Goal: Task Accomplishment & Management: Use online tool/utility

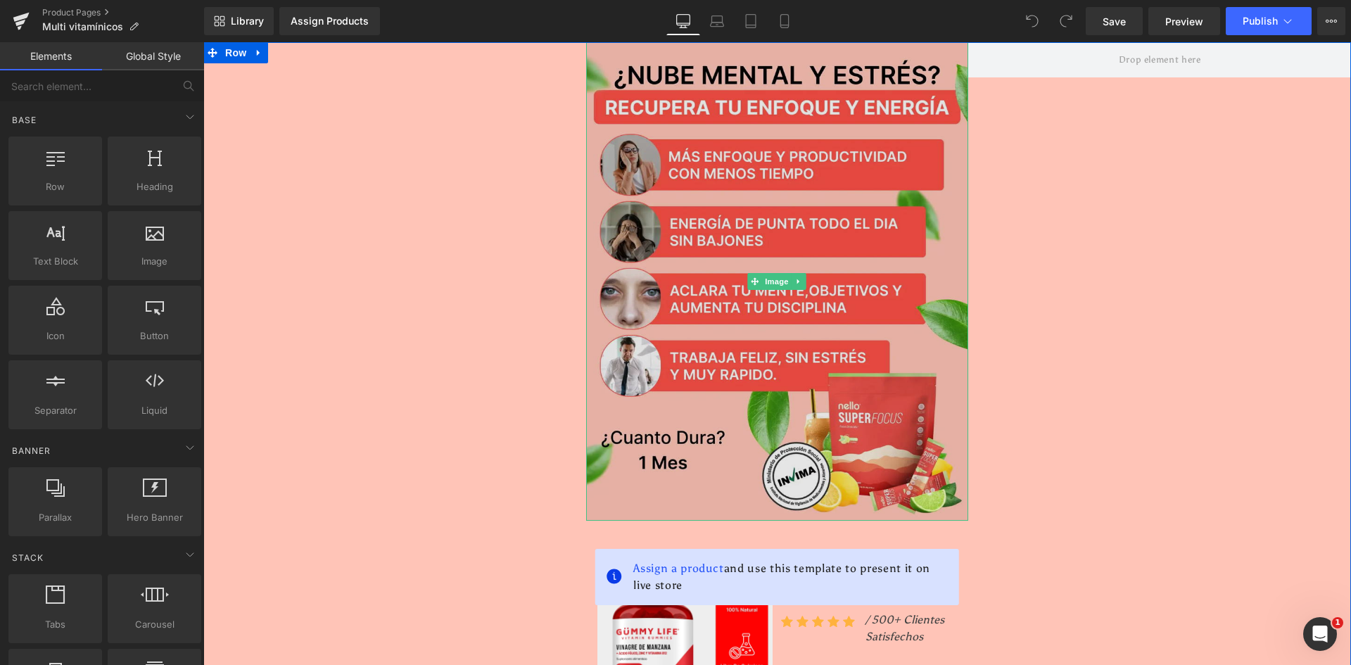
click at [700, 232] on img at bounding box center [777, 281] width 383 height 478
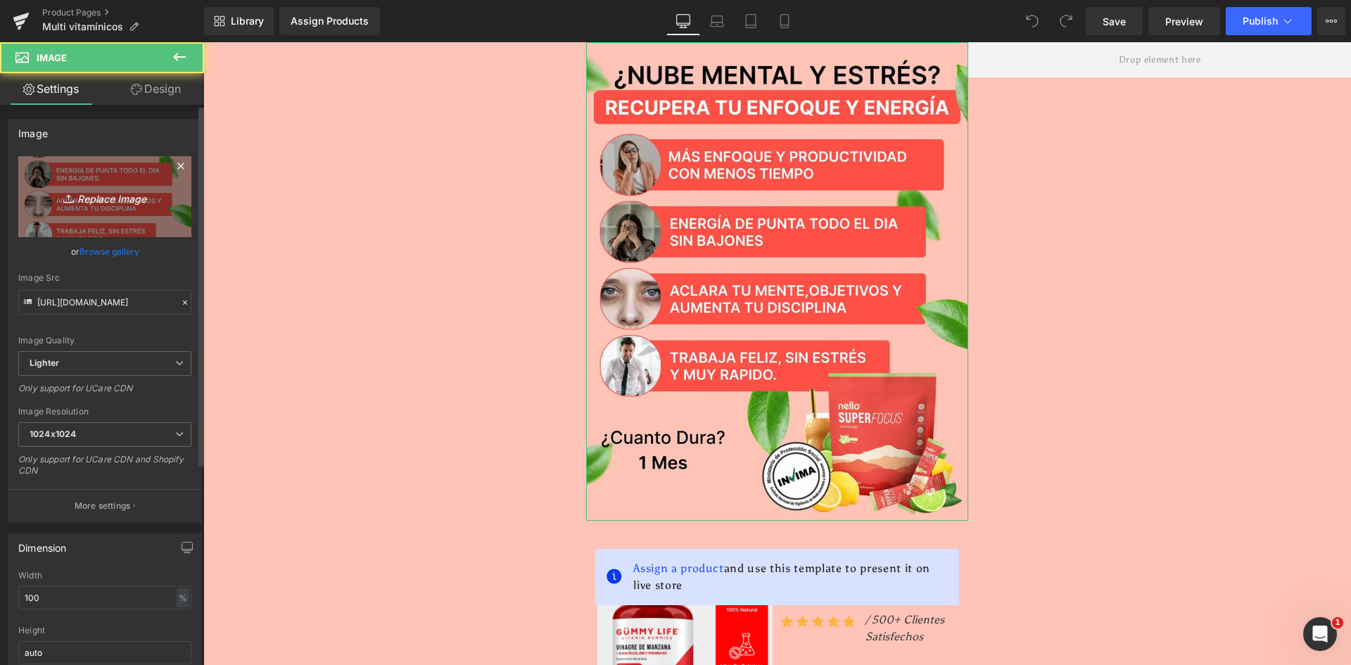
click at [106, 210] on link "Replace Image" at bounding box center [104, 196] width 173 height 81
type input "C:\fakepath\Banner Principal.webp"
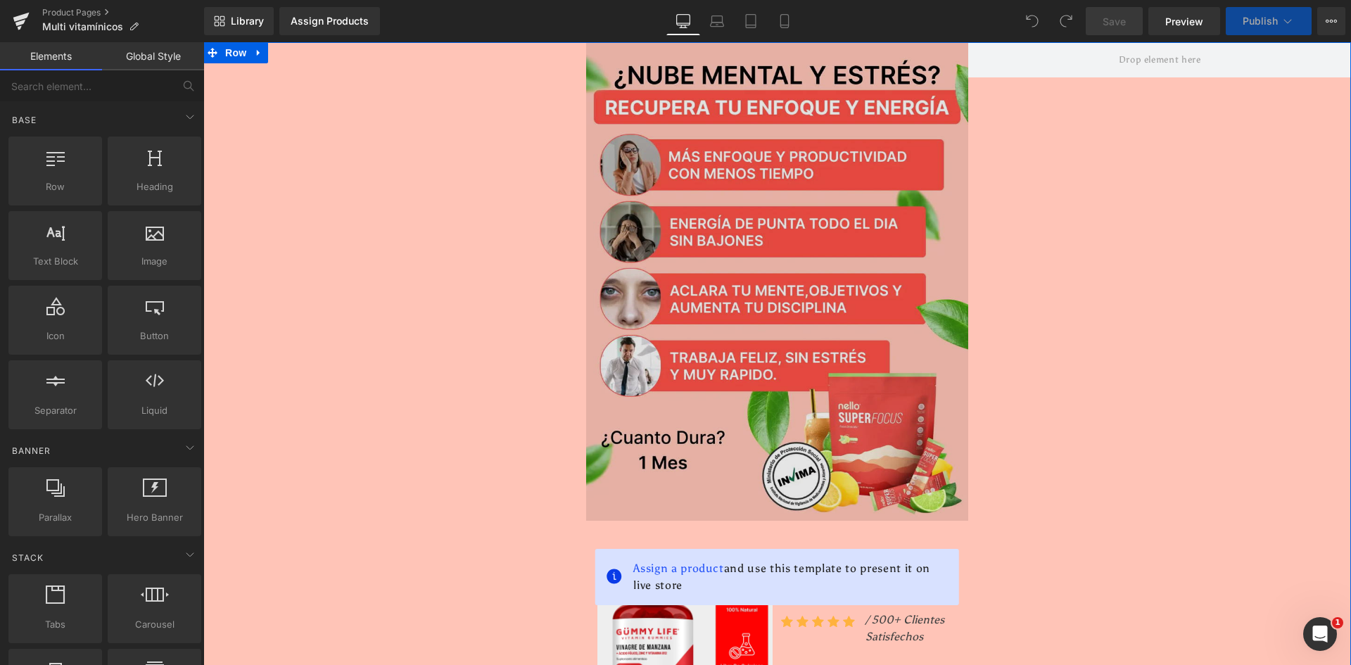
click at [718, 206] on img at bounding box center [777, 281] width 383 height 478
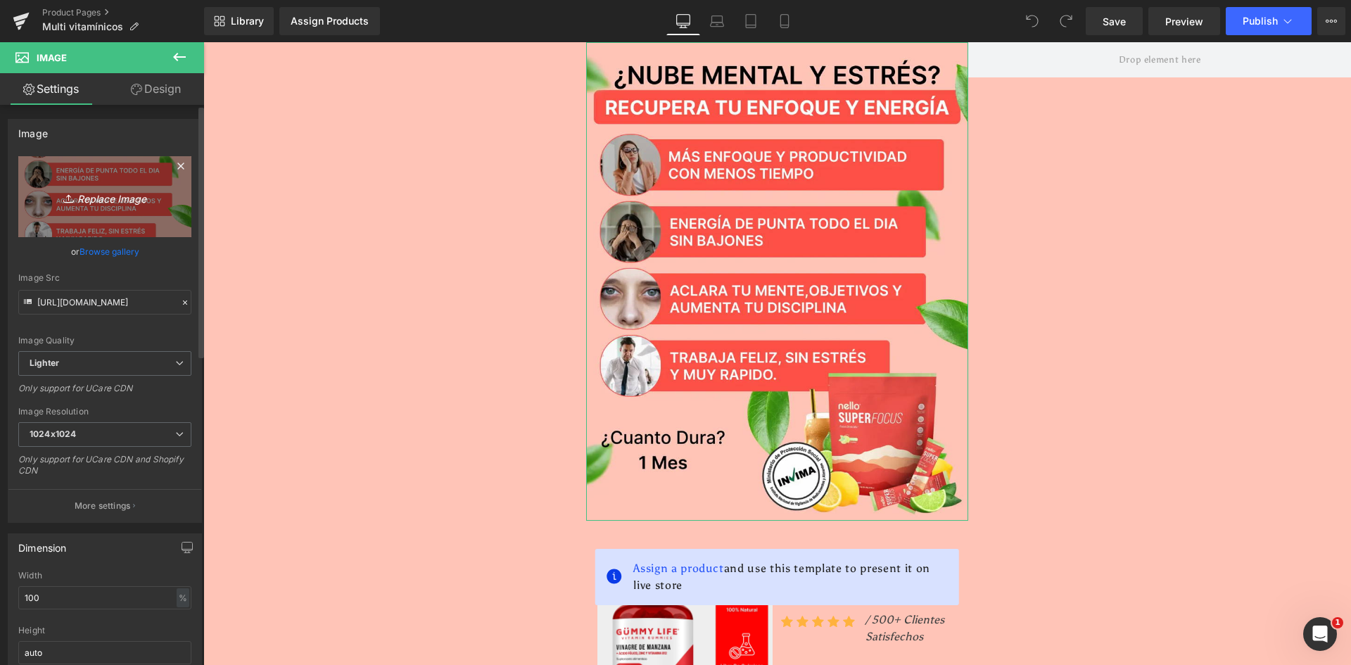
click at [98, 201] on icon "Replace Image" at bounding box center [105, 197] width 113 height 18
type input "C:\fakepath\Banner Principal.webp"
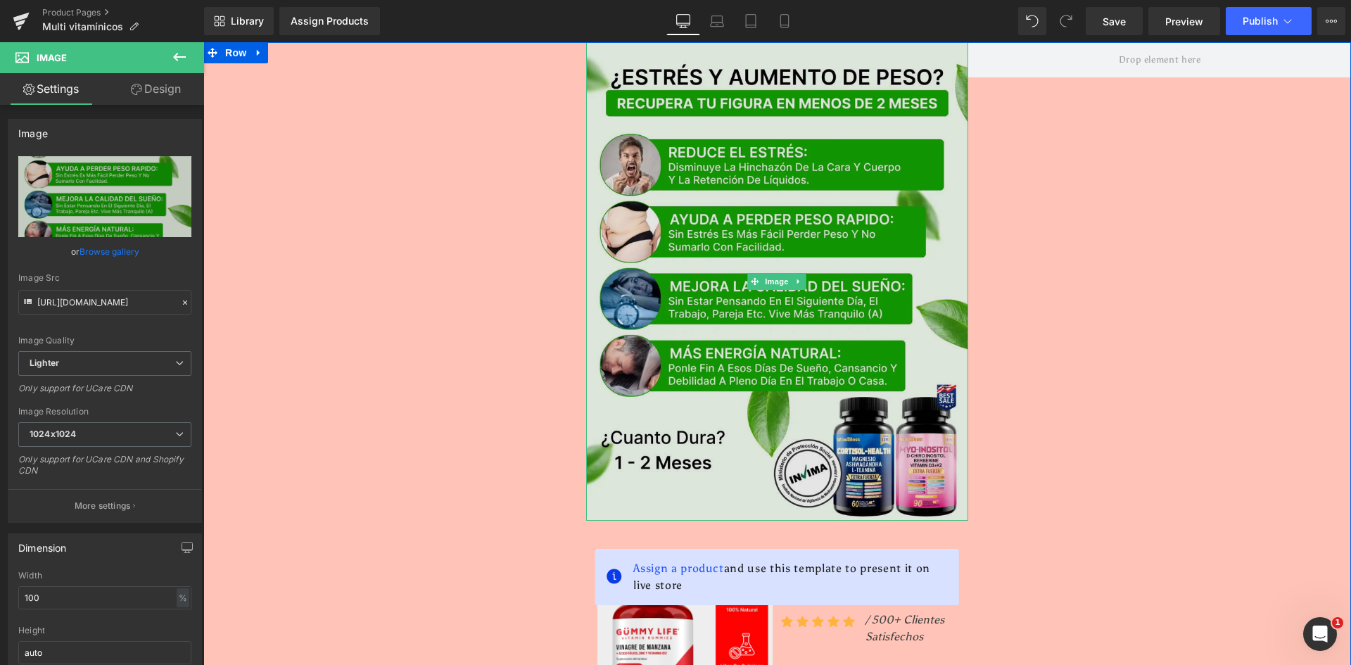
type input "https://ucarecdn.com/995e85cb-4006-4865-822a-6c08d08f6c95/-/format/auto/-/previ…"
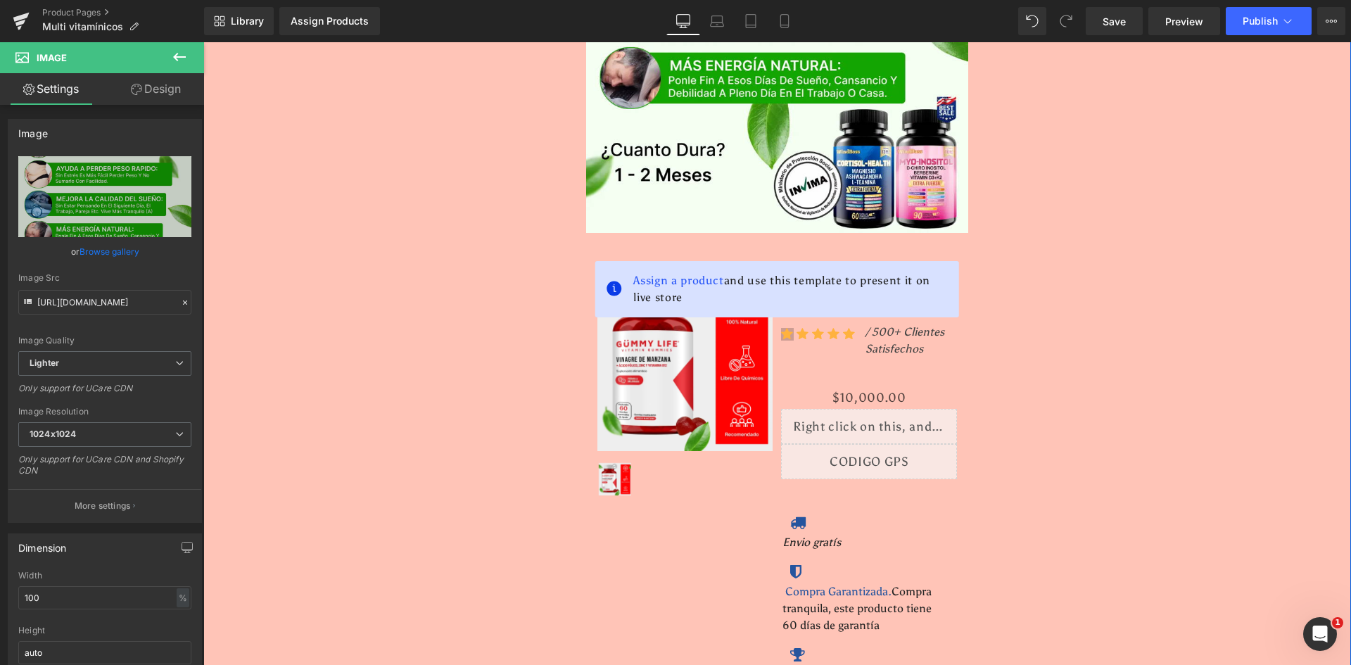
scroll to position [281, 0]
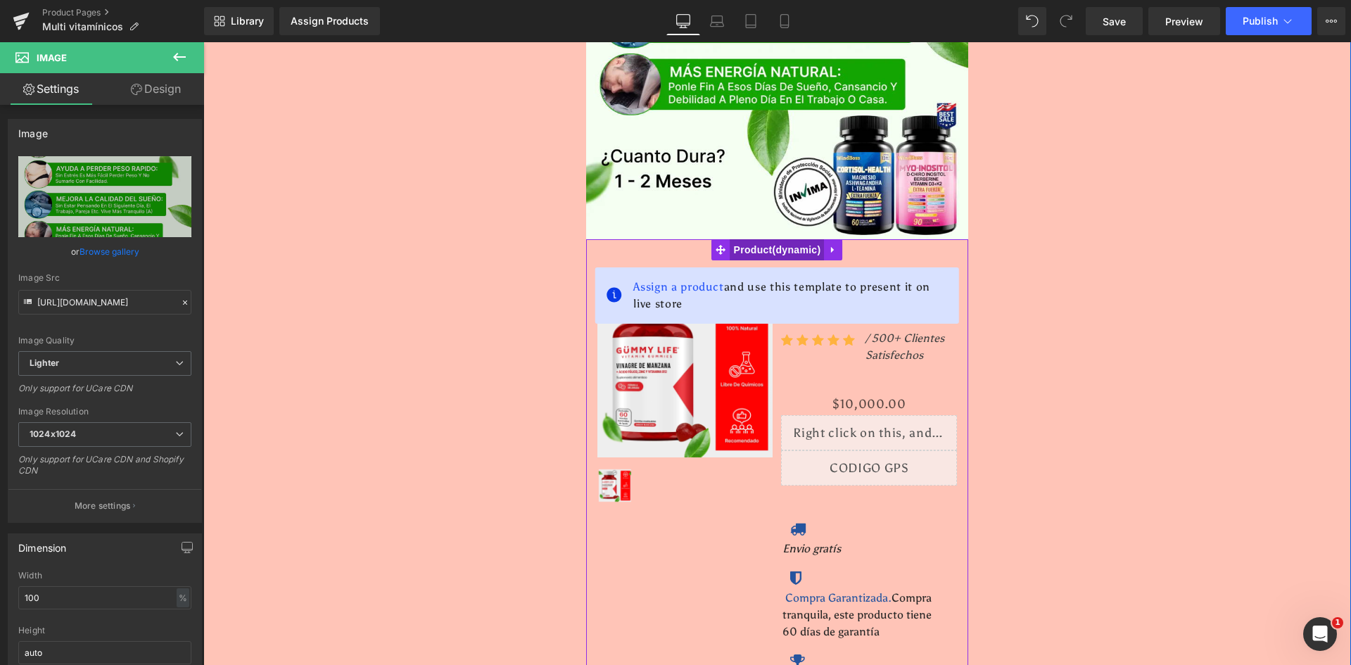
click at [759, 250] on span "Product" at bounding box center [777, 249] width 94 height 21
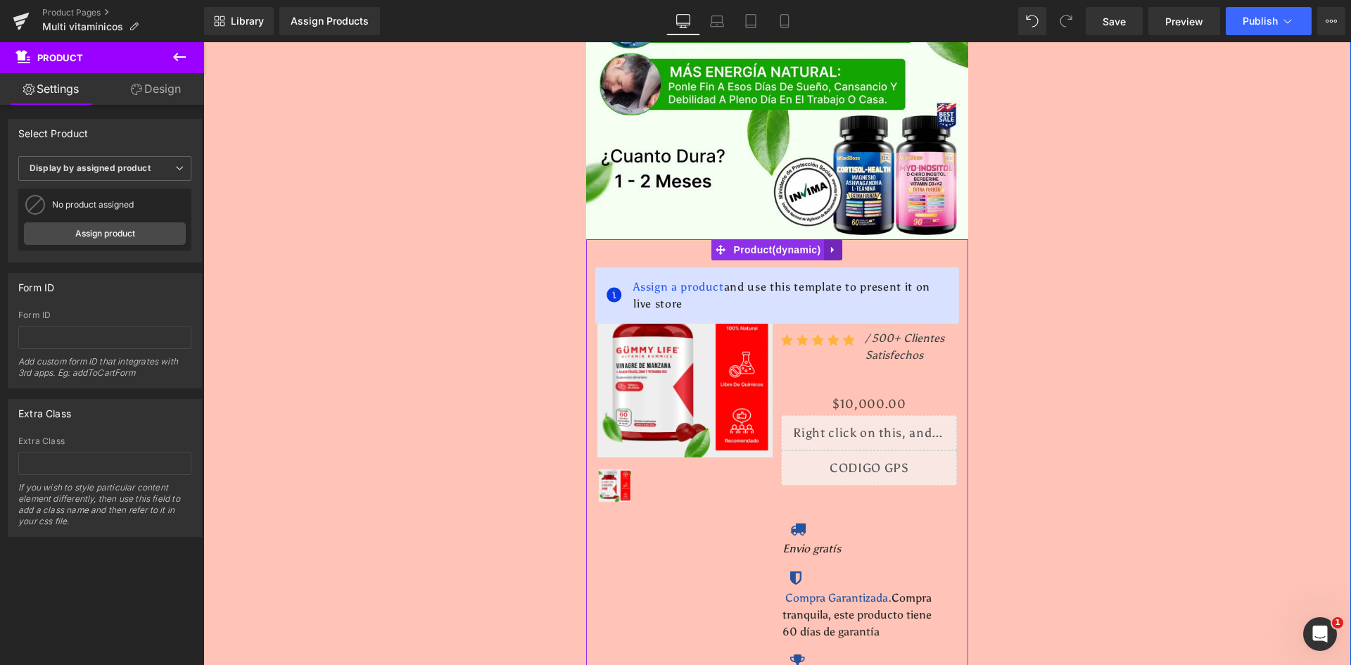
click at [831, 248] on icon at bounding box center [832, 249] width 3 height 6
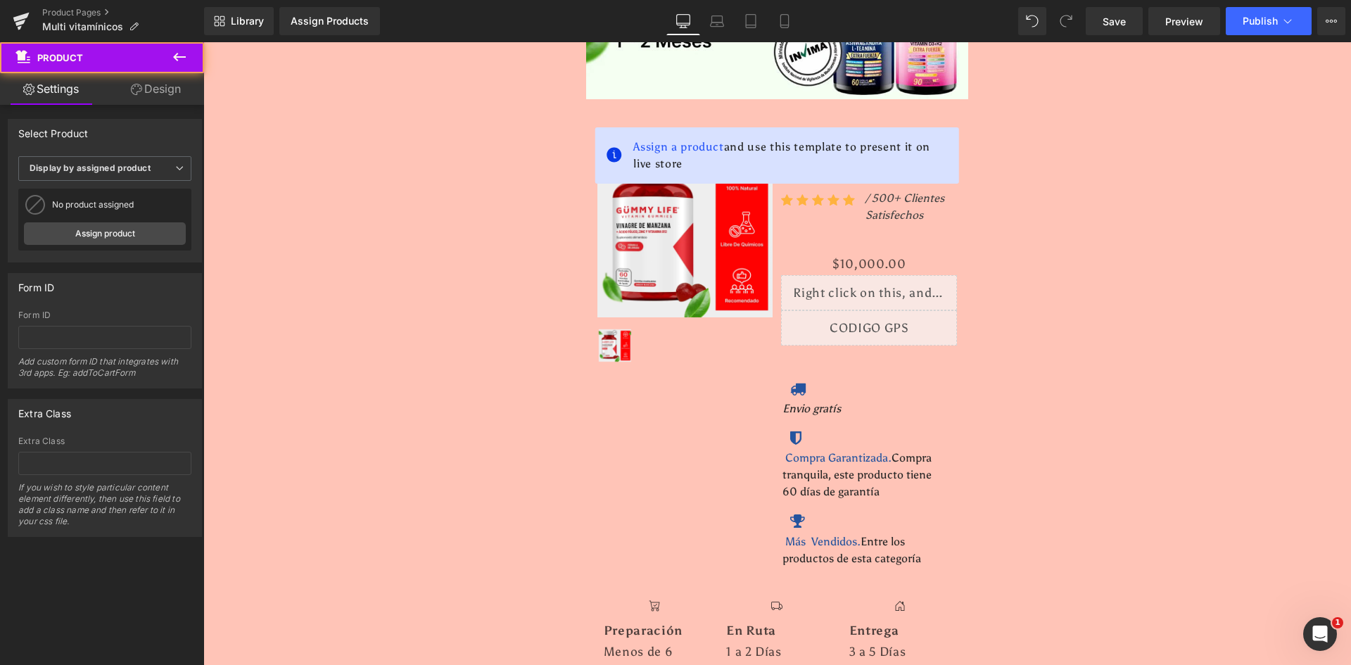
scroll to position [422, 0]
click at [330, 24] on div "Assign Products" at bounding box center [330, 20] width 78 height 11
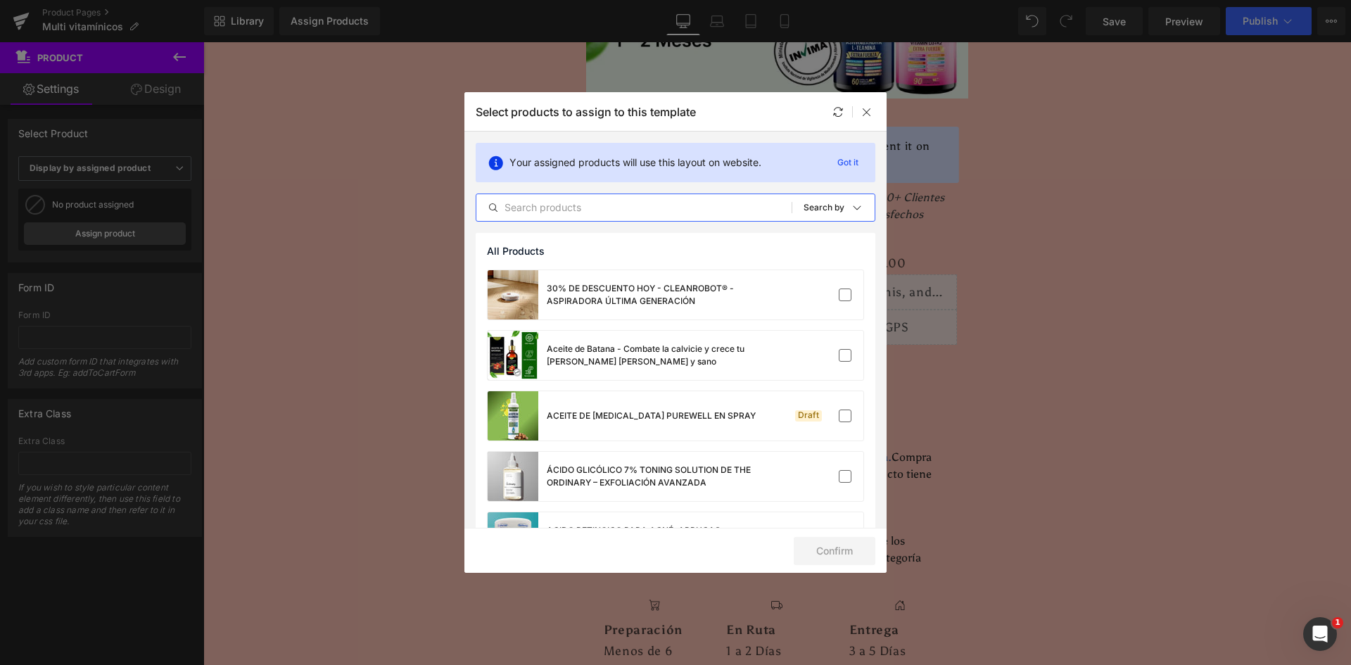
click at [523, 205] on input "text" at bounding box center [633, 207] width 315 height 17
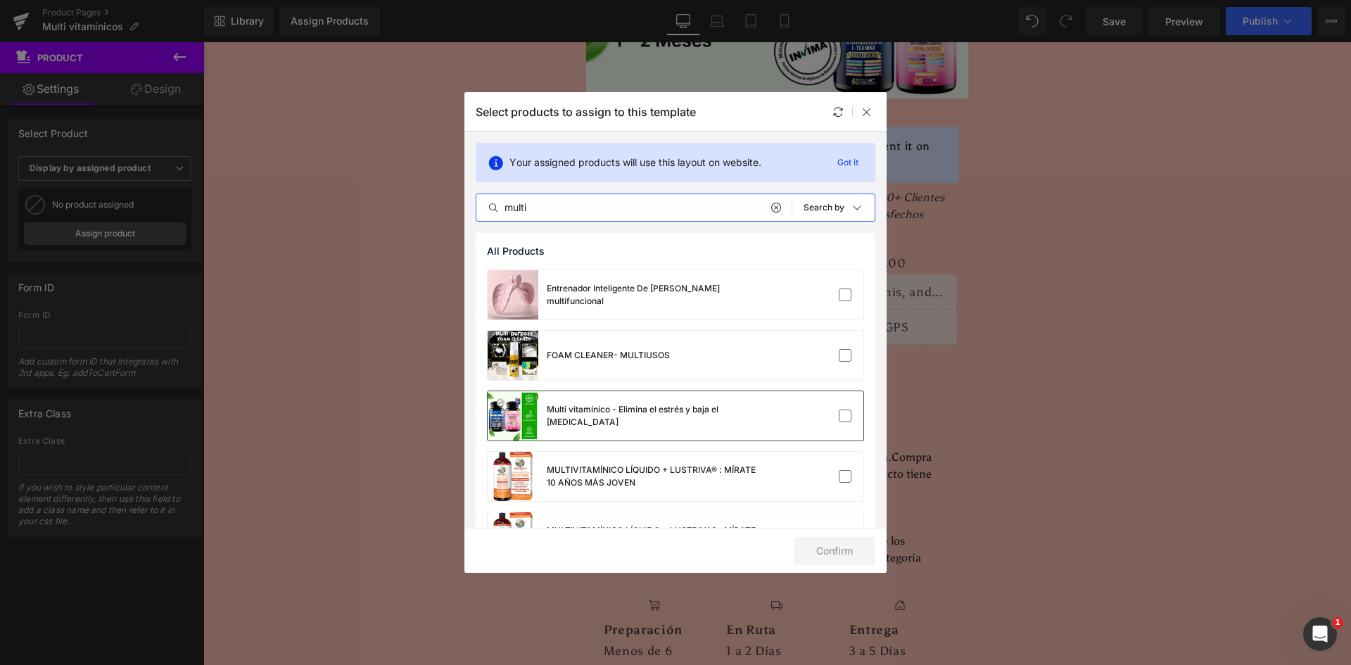
type input "multi"
click at [618, 397] on div "Multi vitamínico - Elimina el estrés y baja el cortisol" at bounding box center [623, 415] width 270 height 49
click at [847, 551] on button "Confirm" at bounding box center [835, 551] width 82 height 28
click at [865, 110] on icon at bounding box center [866, 111] width 11 height 11
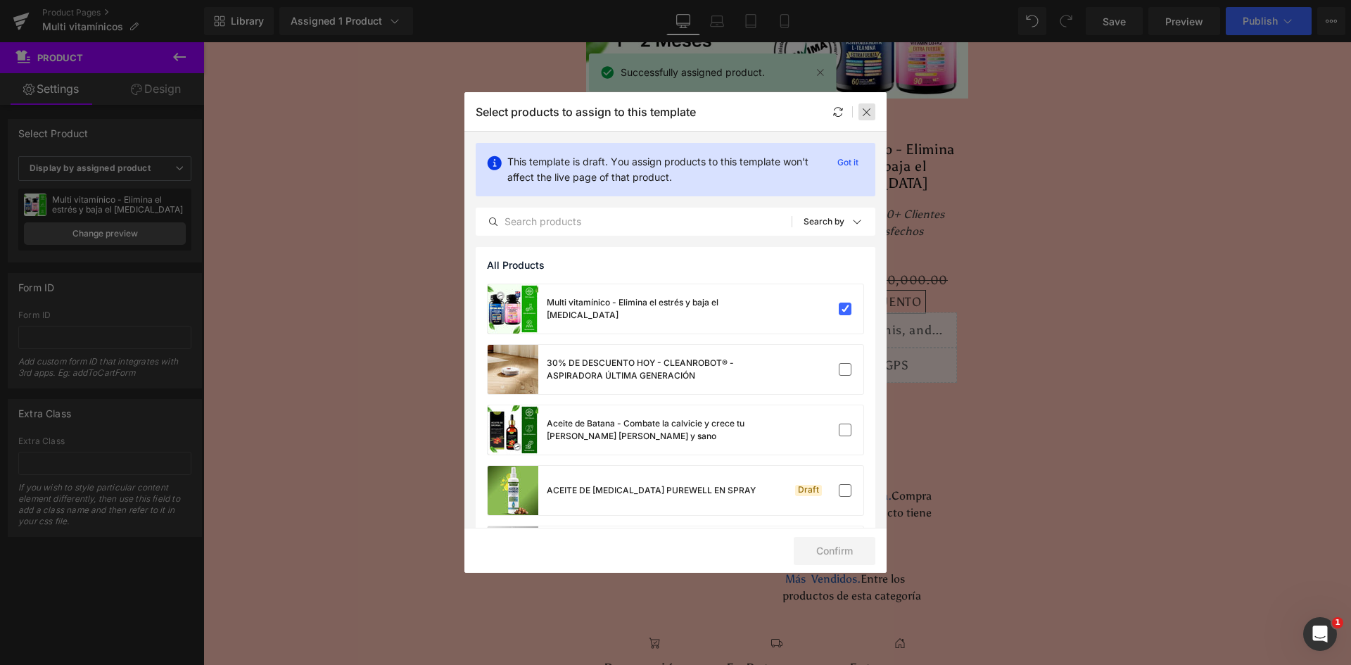
click at [867, 113] on icon at bounding box center [866, 111] width 11 height 11
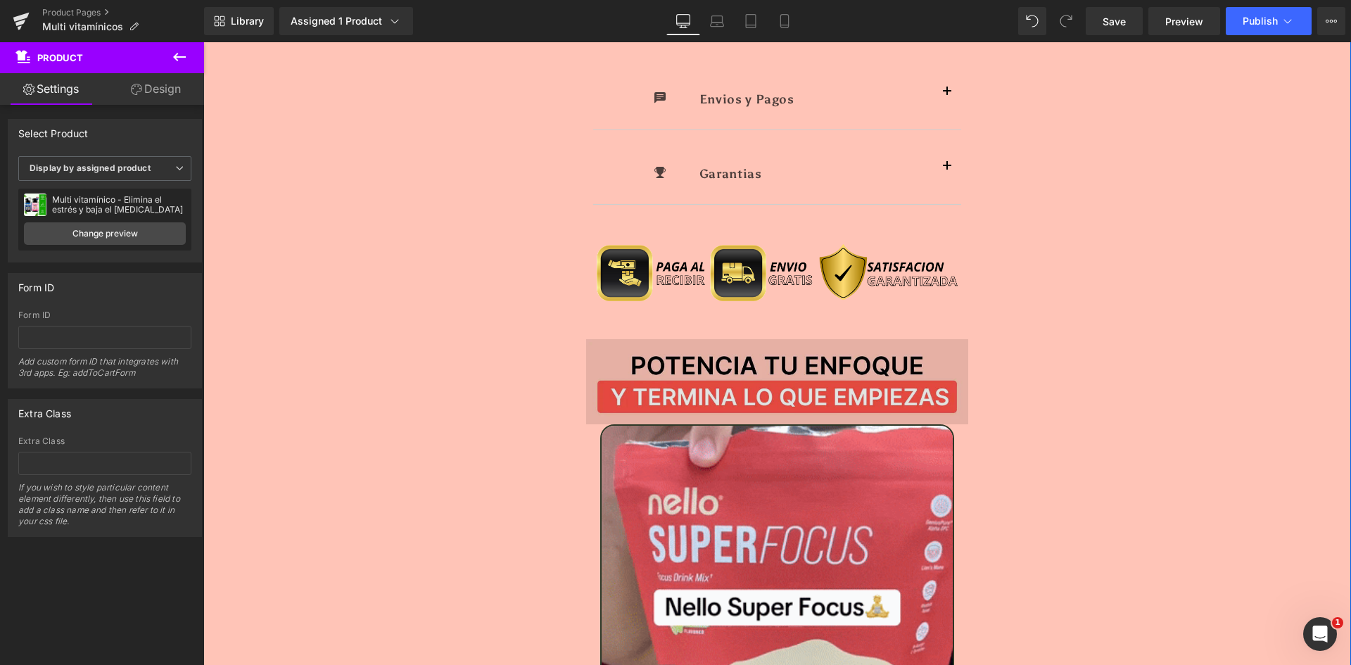
scroll to position [1126, 0]
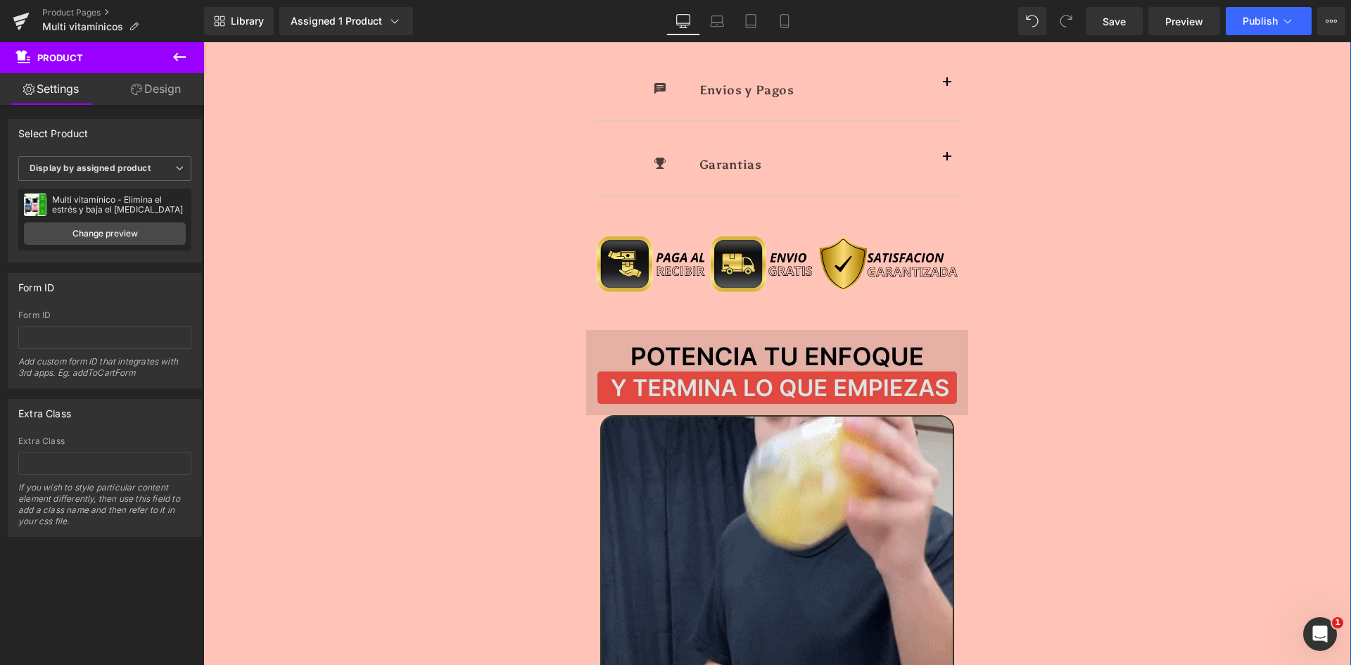
click at [657, 330] on img at bounding box center [777, 373] width 383 height 86
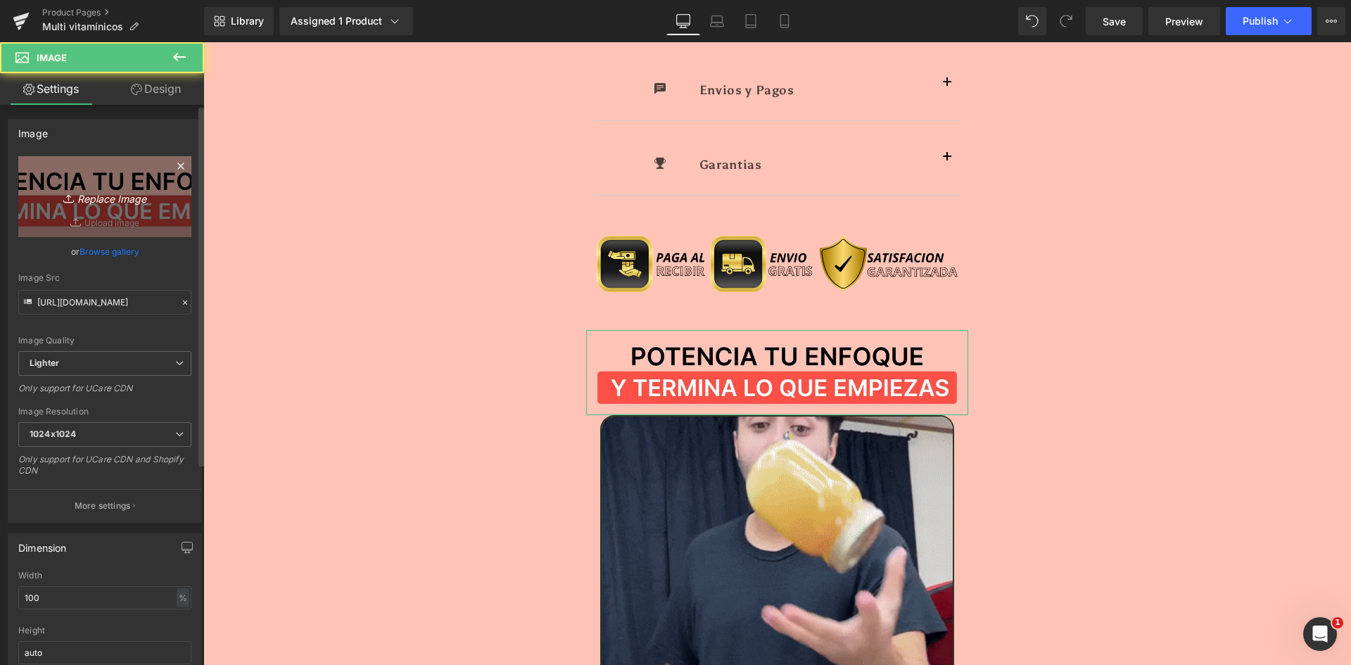
click at [146, 184] on link "Replace Image" at bounding box center [104, 196] width 173 height 81
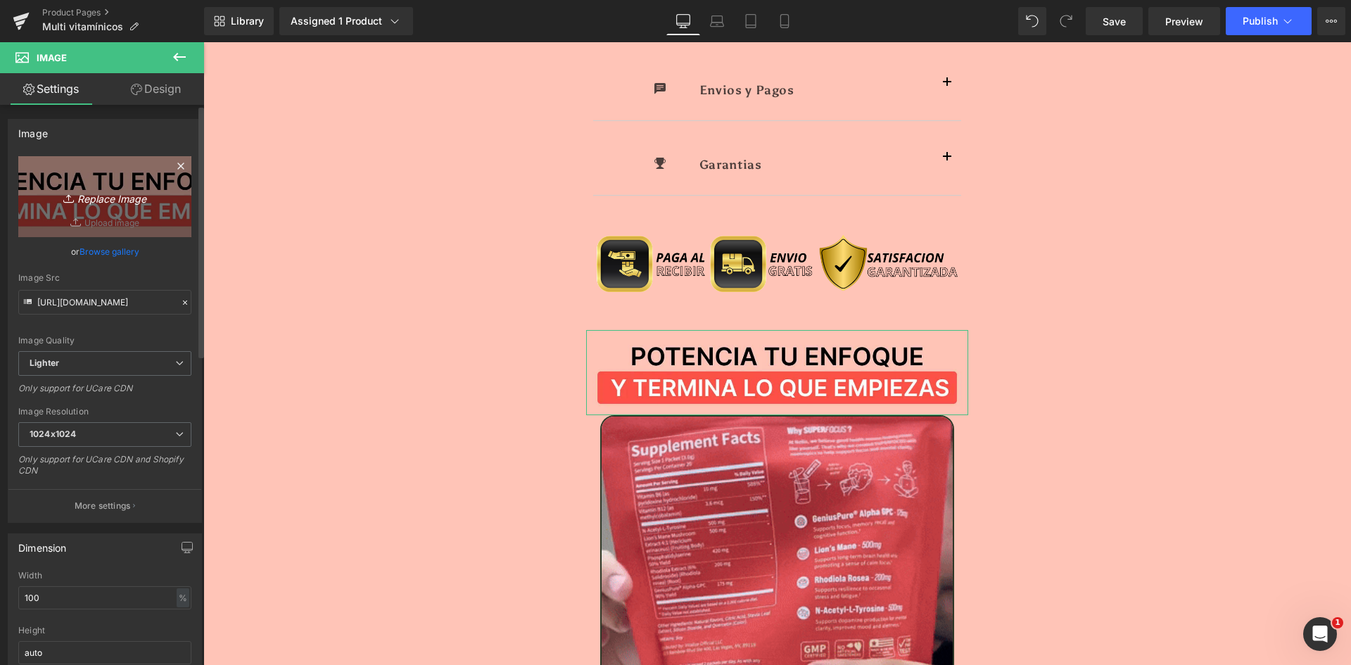
type input "C:\fakepath\Titulo Irresisitble.webp"
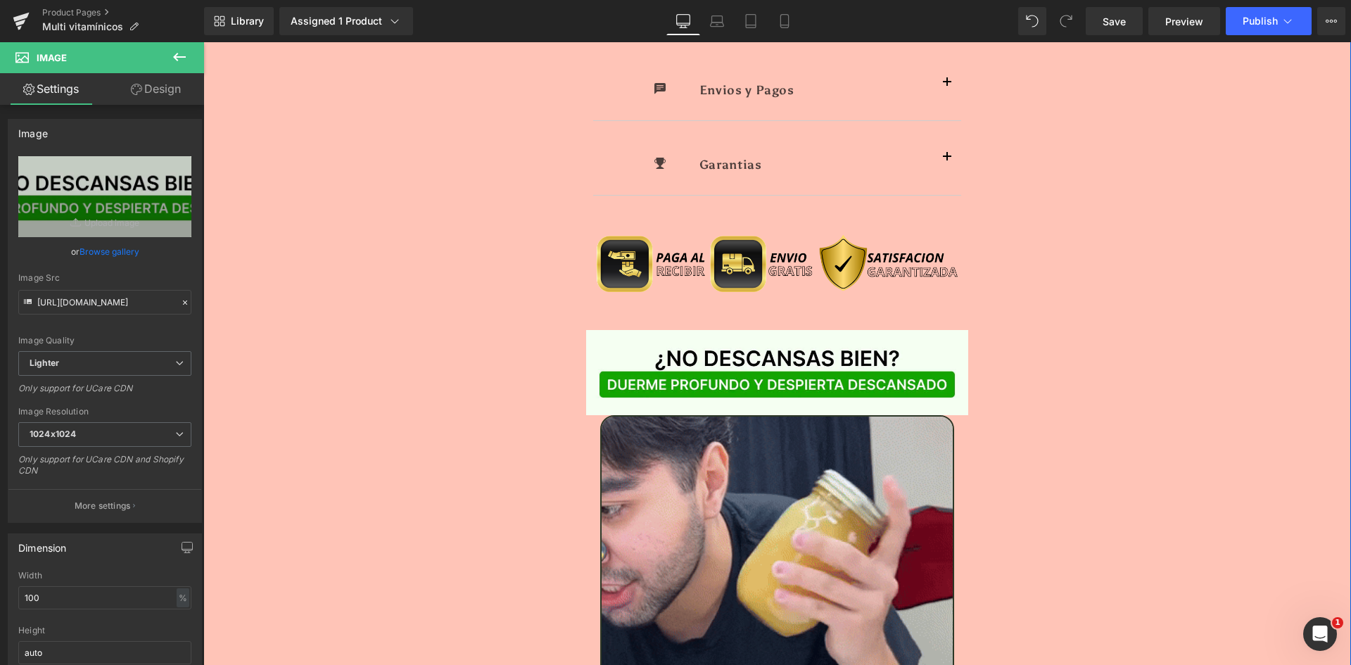
type input "https://ucarecdn.com/69782feb-216c-46bf-92fe-b608f717ba27/-/format/auto/-/previ…"
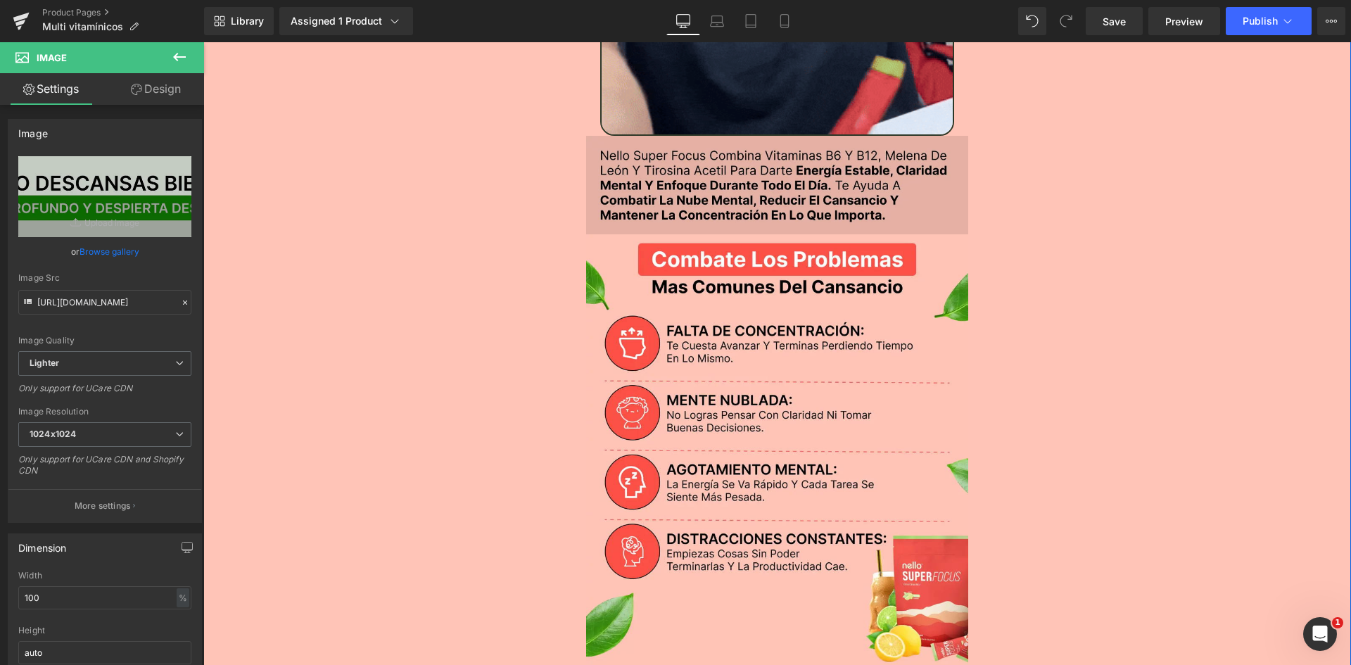
scroll to position [1829, 0]
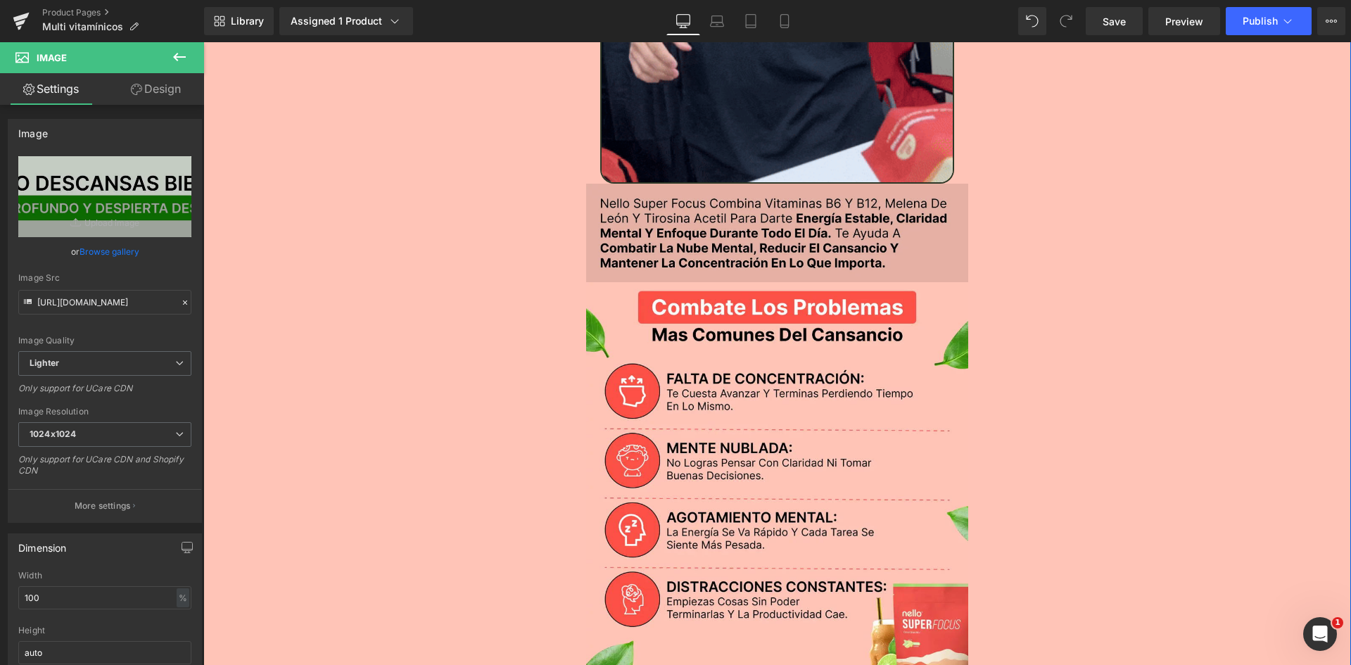
click at [636, 226] on img at bounding box center [777, 233] width 383 height 98
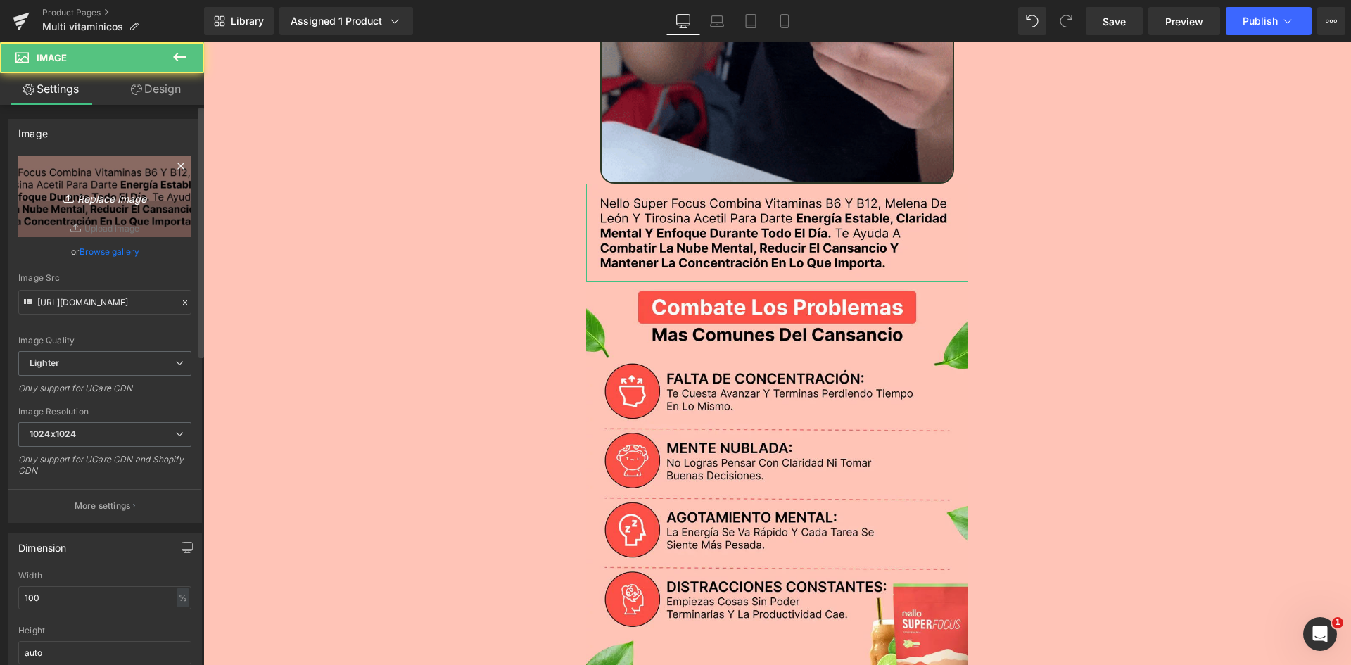
click at [141, 199] on icon "Replace Image" at bounding box center [105, 197] width 113 height 18
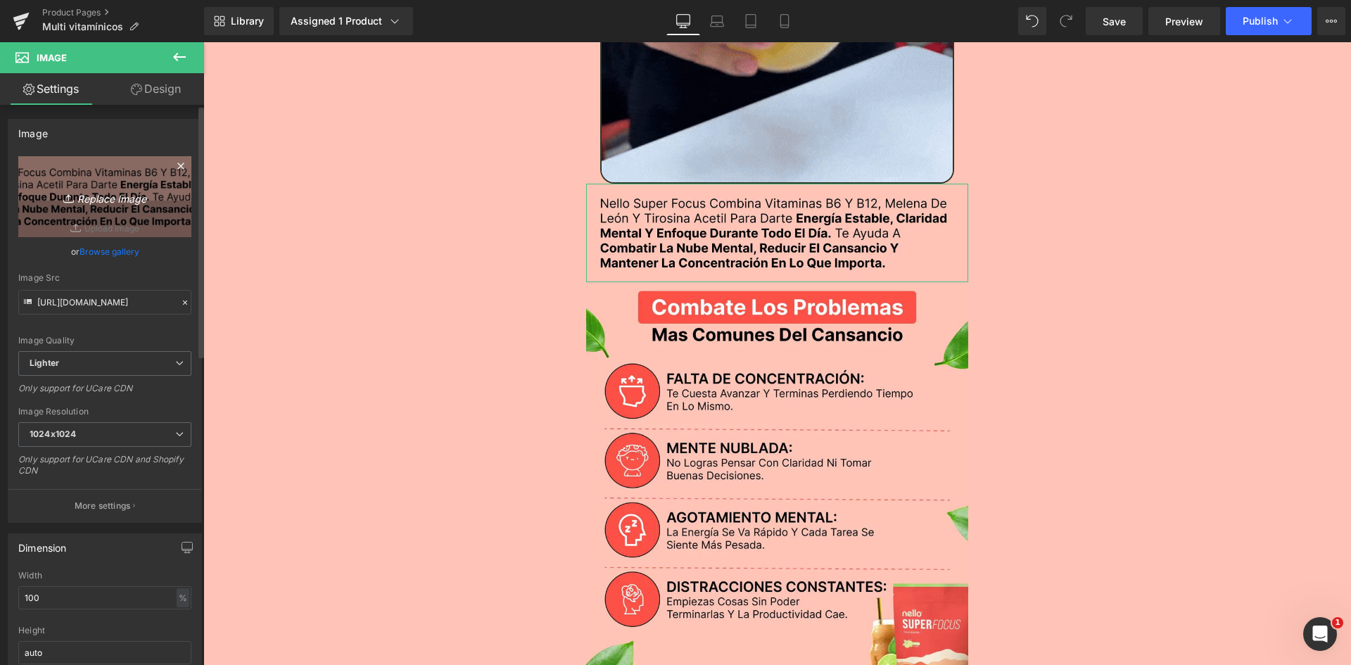
type input "C:\fakepath\Texto.webp"
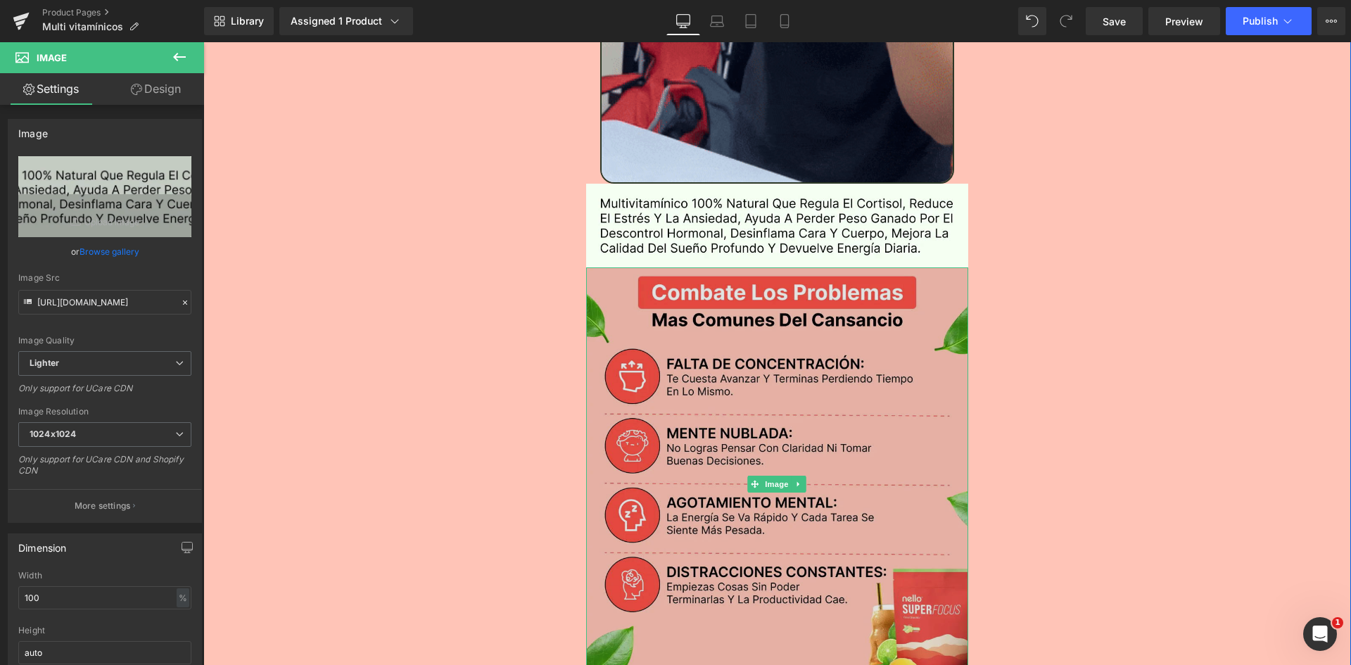
type input "https://ucarecdn.com/93042740-c058-4d86-89cd-64a227296b1e/-/format/auto/-/previ…"
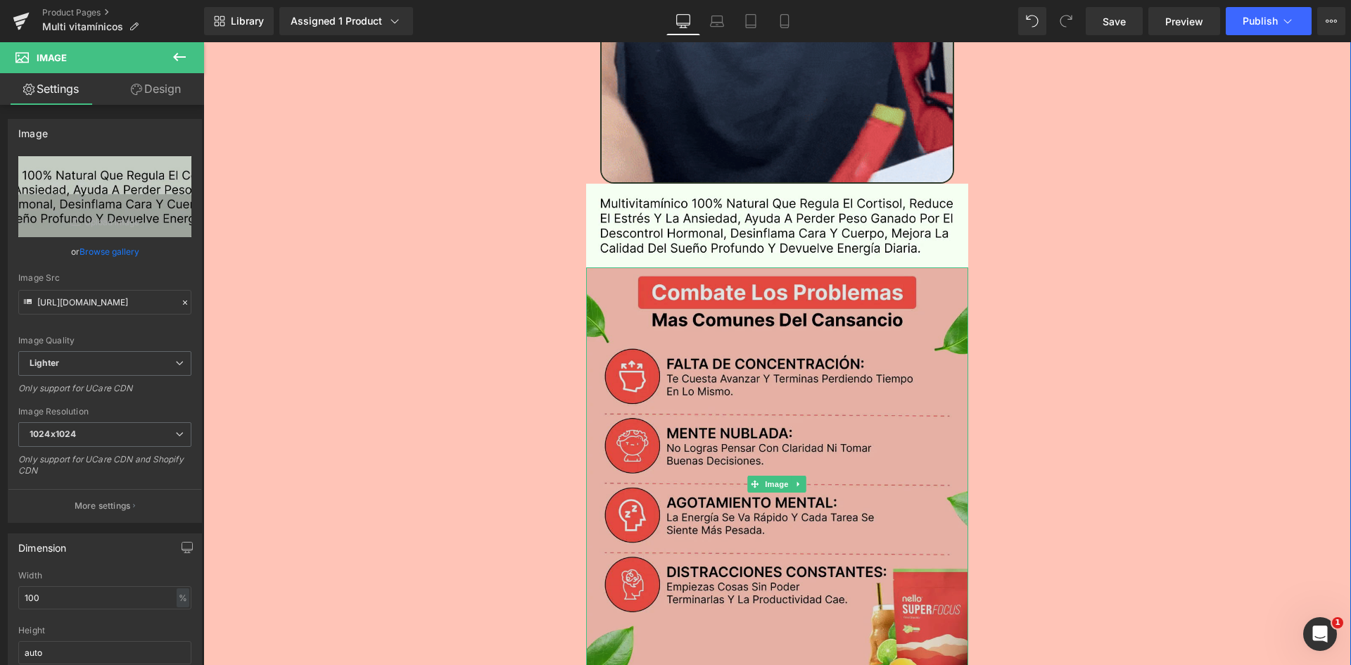
click at [686, 331] on img at bounding box center [777, 484] width 383 height 434
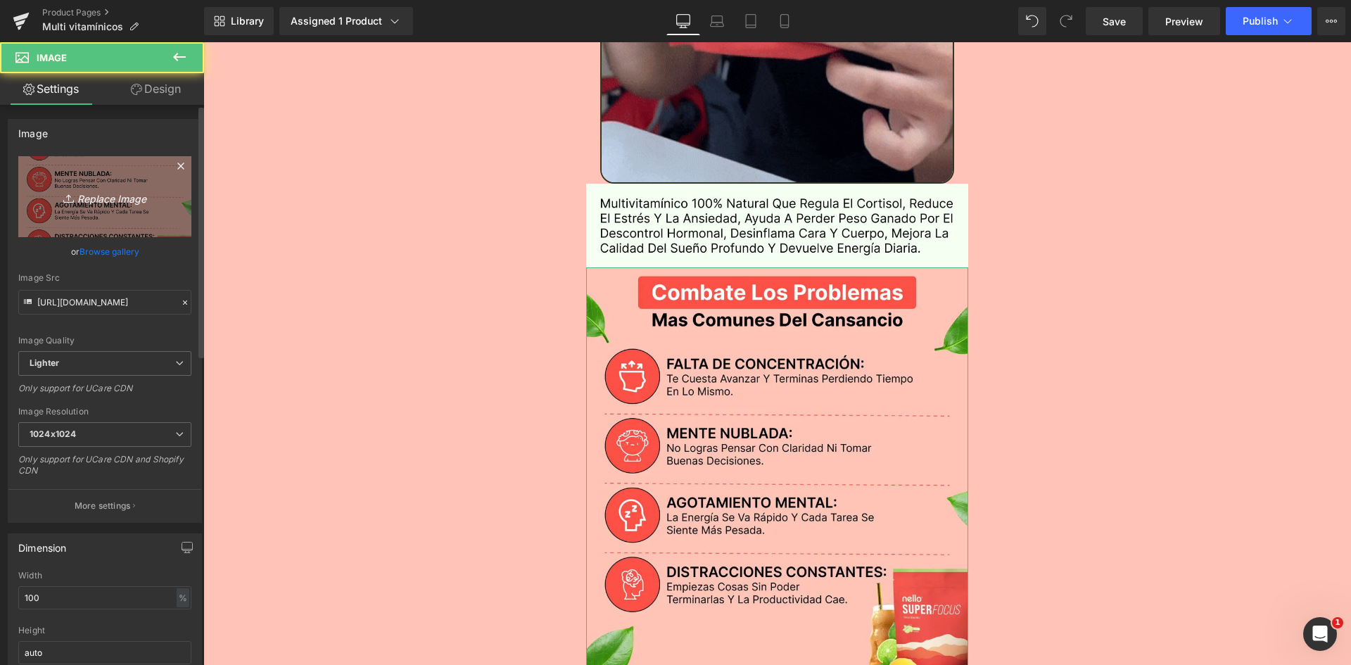
click at [105, 189] on icon "Replace Image" at bounding box center [105, 197] width 113 height 18
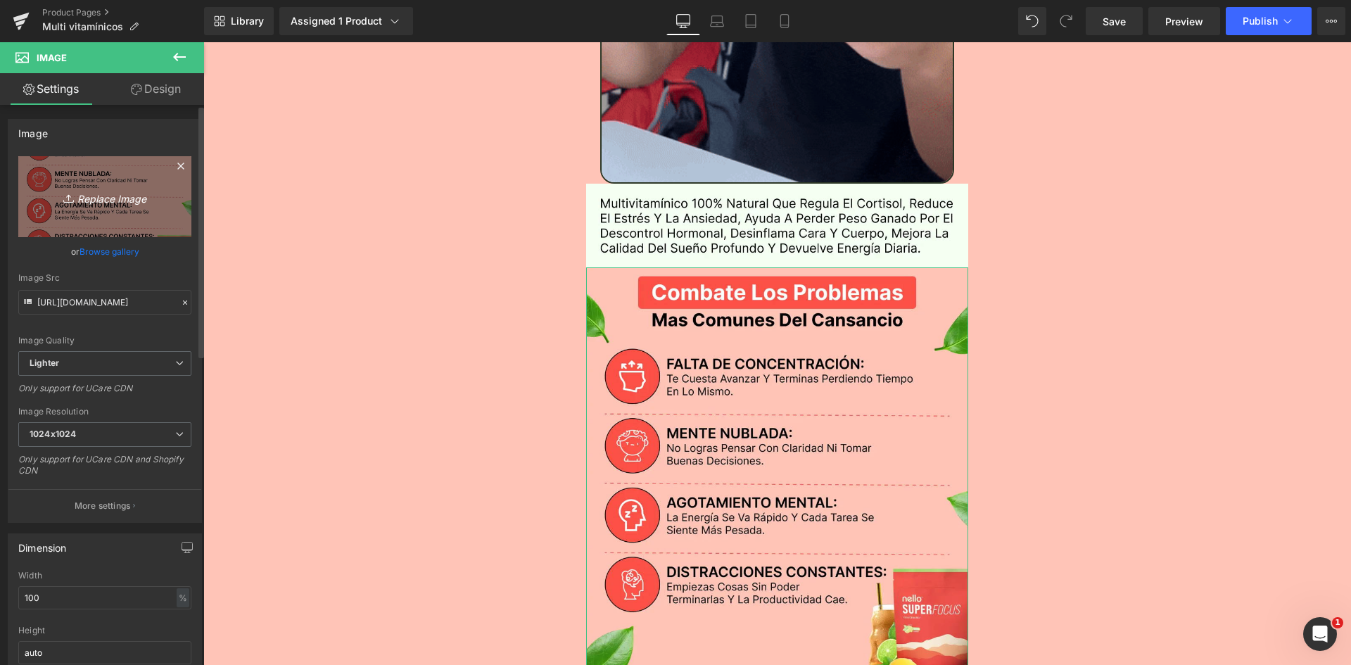
type input "C:\fakepath\Problemas.webp"
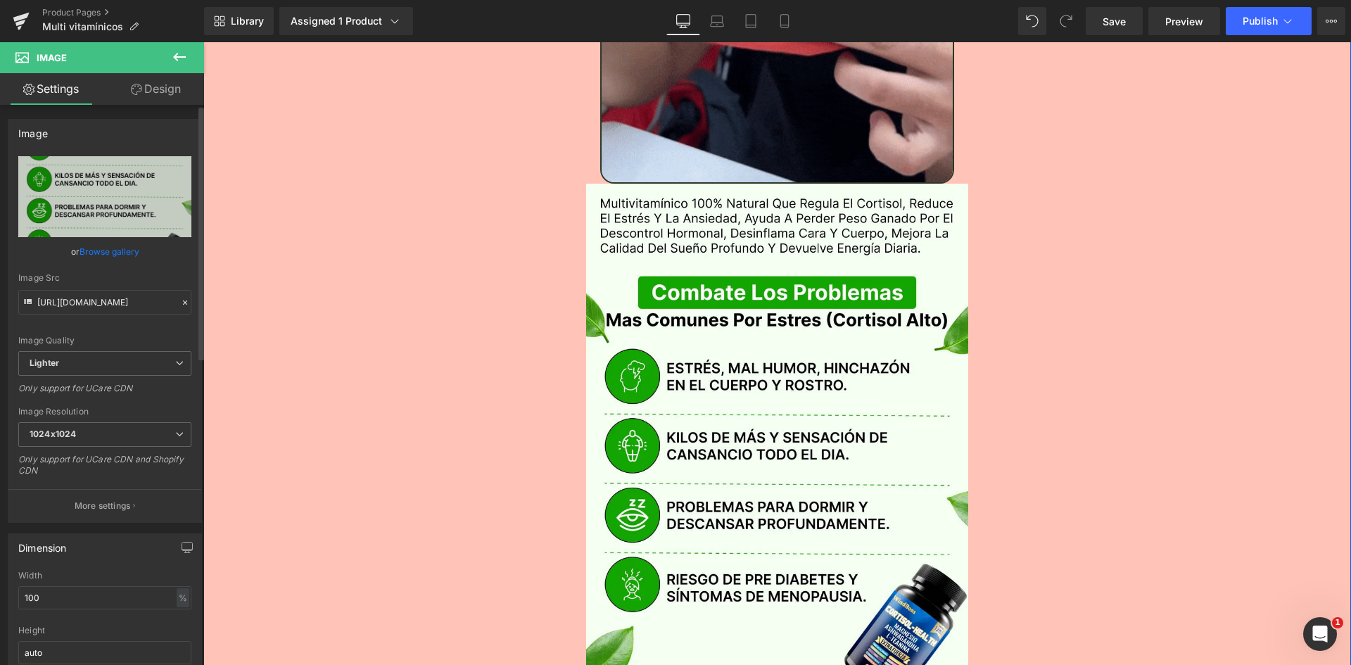
type input "https://ucarecdn.com/64b7b560-a82a-488f-93a1-70848fd0b3ce/-/format/auto/-/previ…"
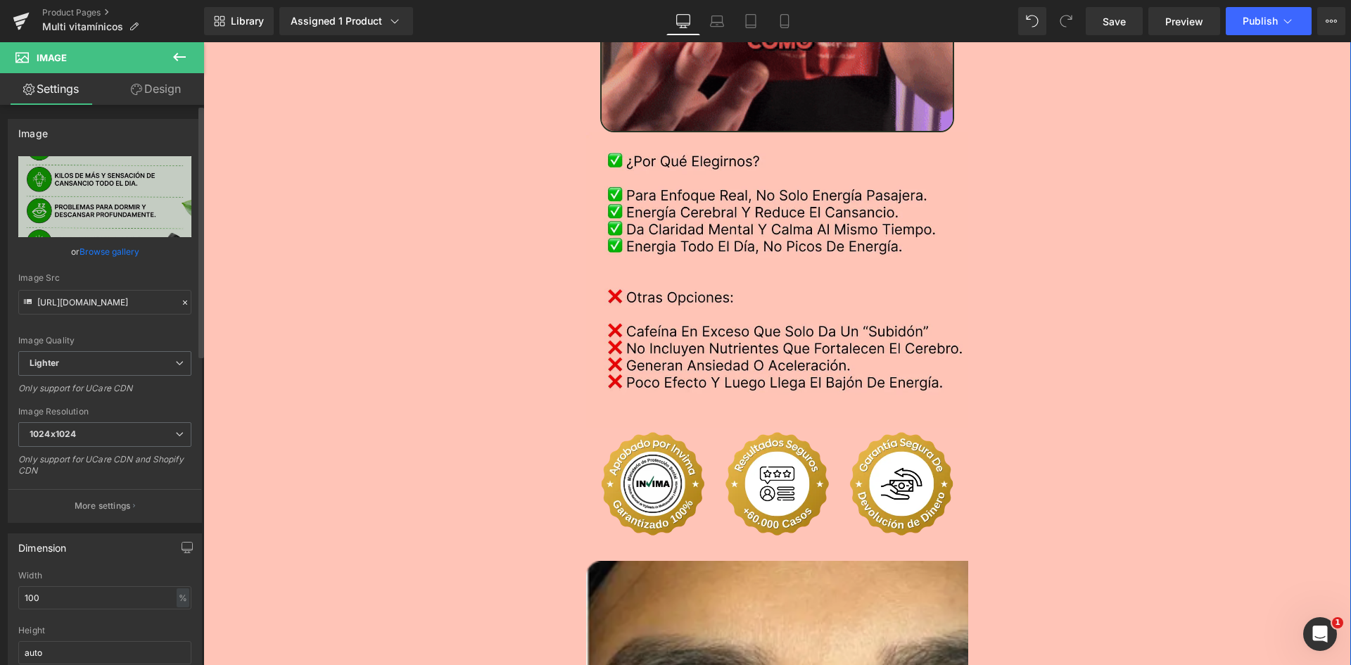
scroll to position [2955, 0]
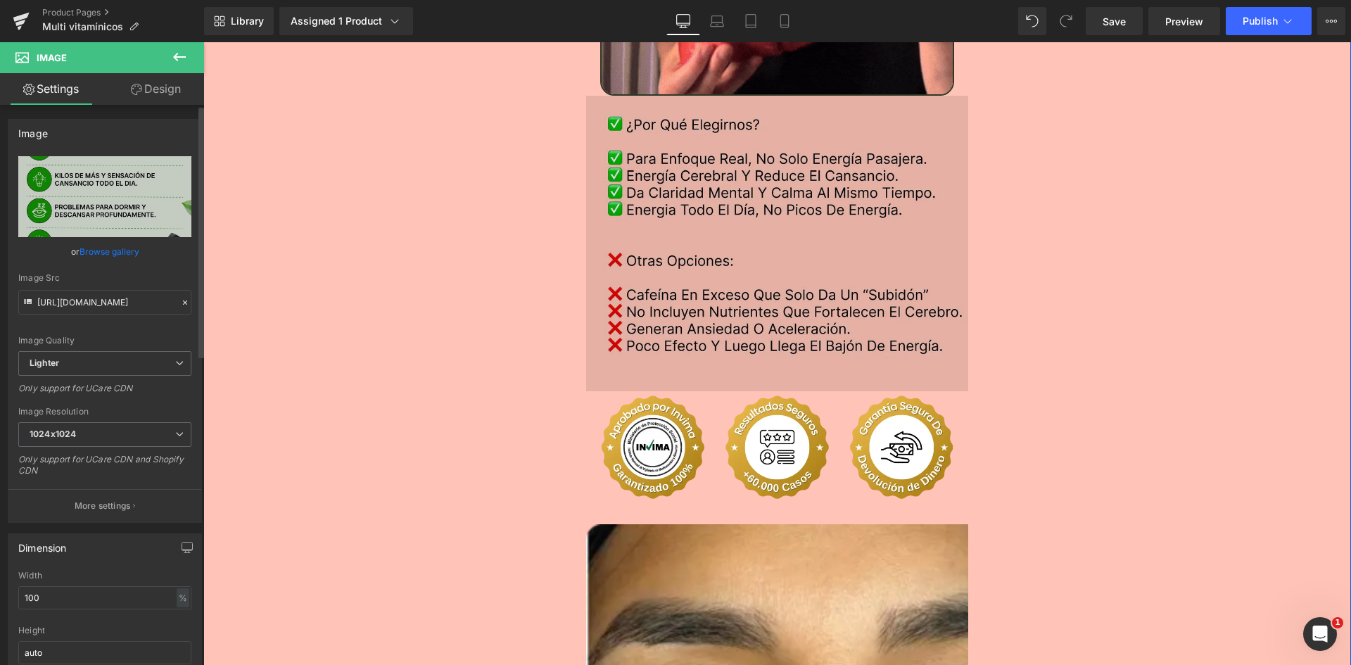
click at [647, 155] on img at bounding box center [777, 243] width 383 height 295
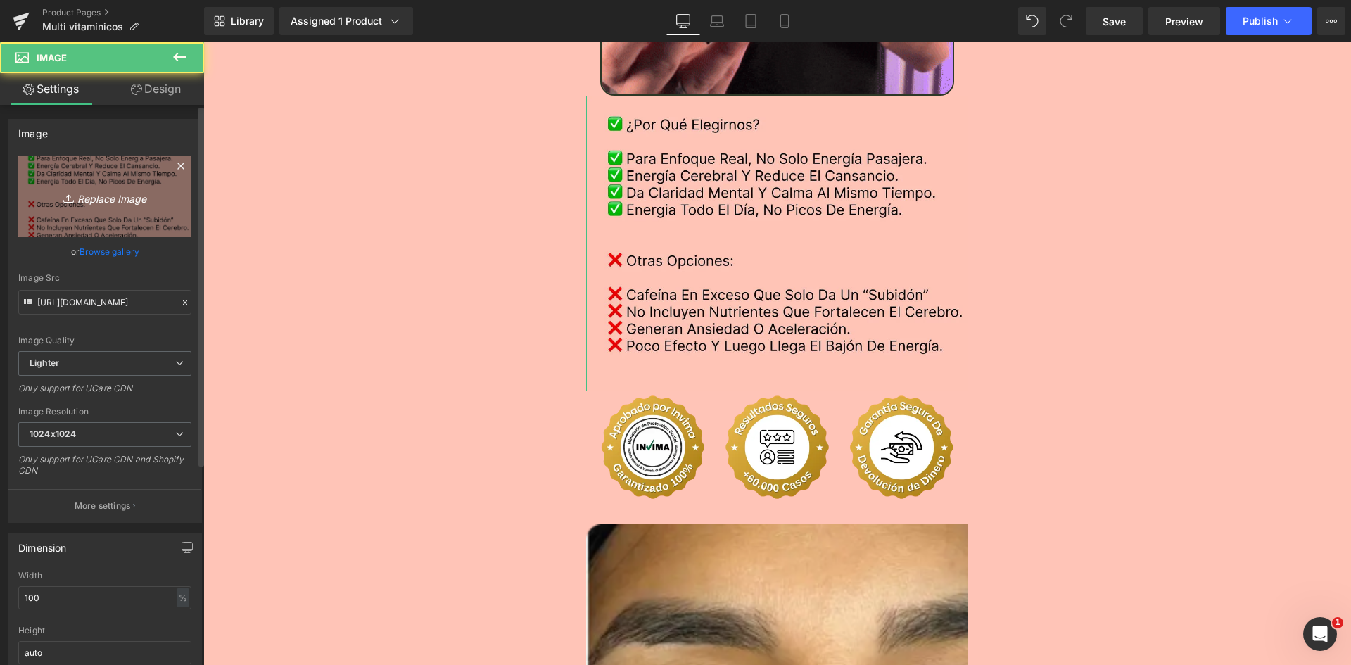
click at [86, 200] on icon "Replace Image" at bounding box center [105, 197] width 113 height 18
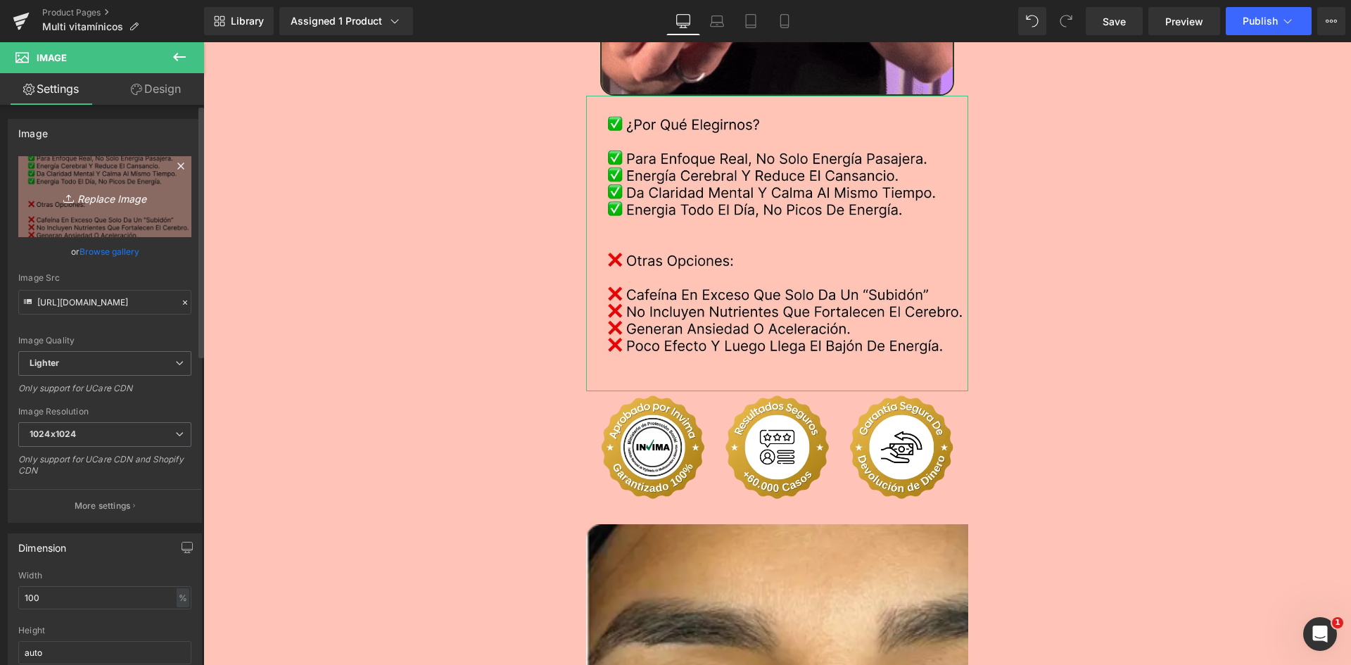
type input "C:\fakepath\Comparativa.webp"
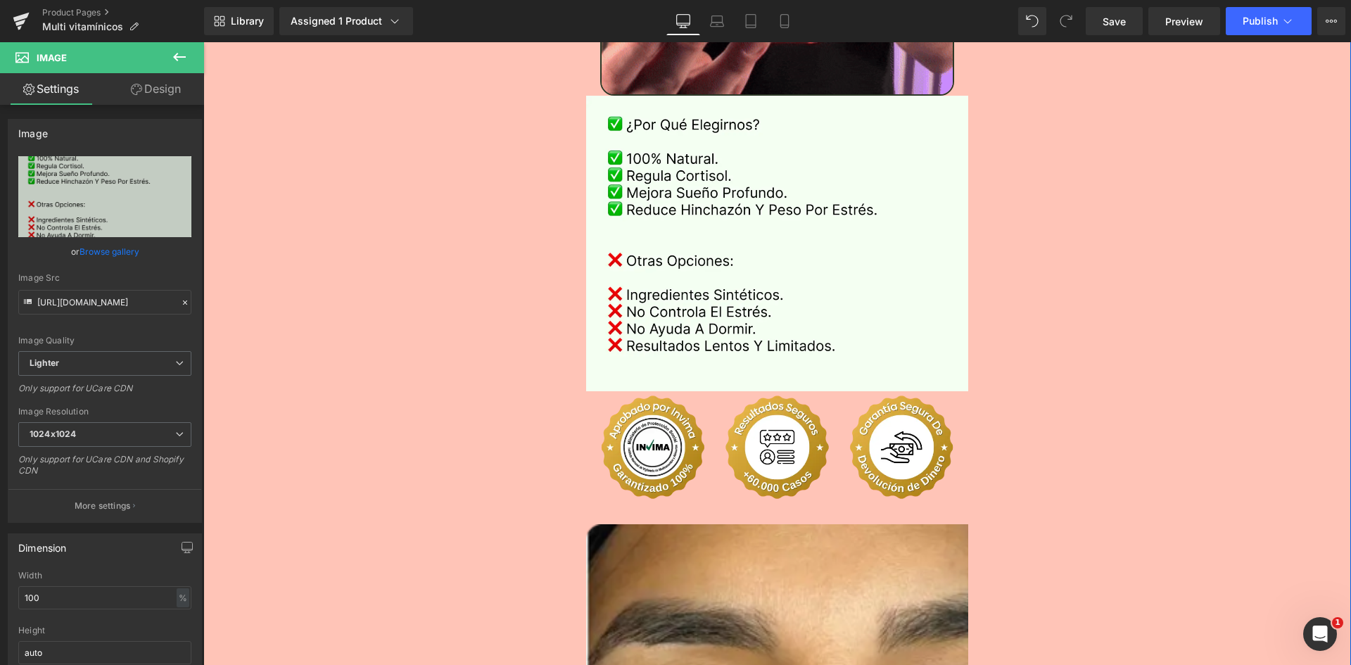
type input "https://ucarecdn.com/ca586bbf-2388-4f40-83e6-5e7c374b53b5/-/format/auto/-/previ…"
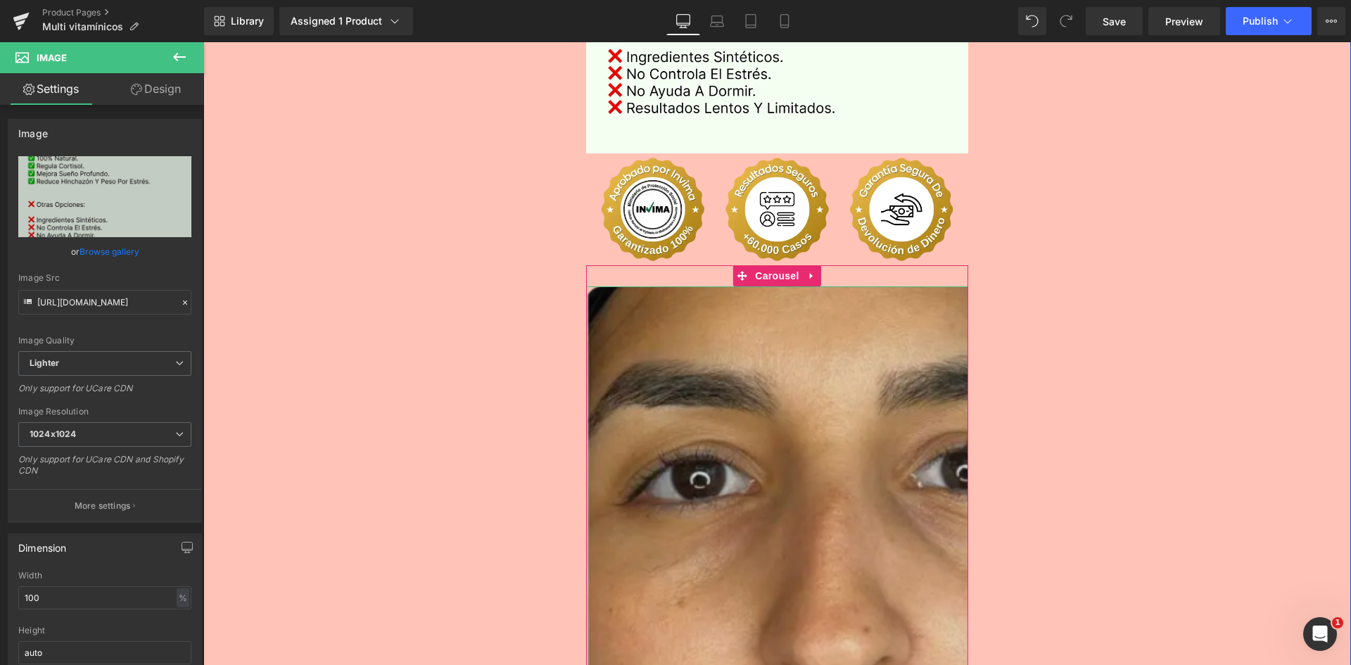
scroll to position [3307, 0]
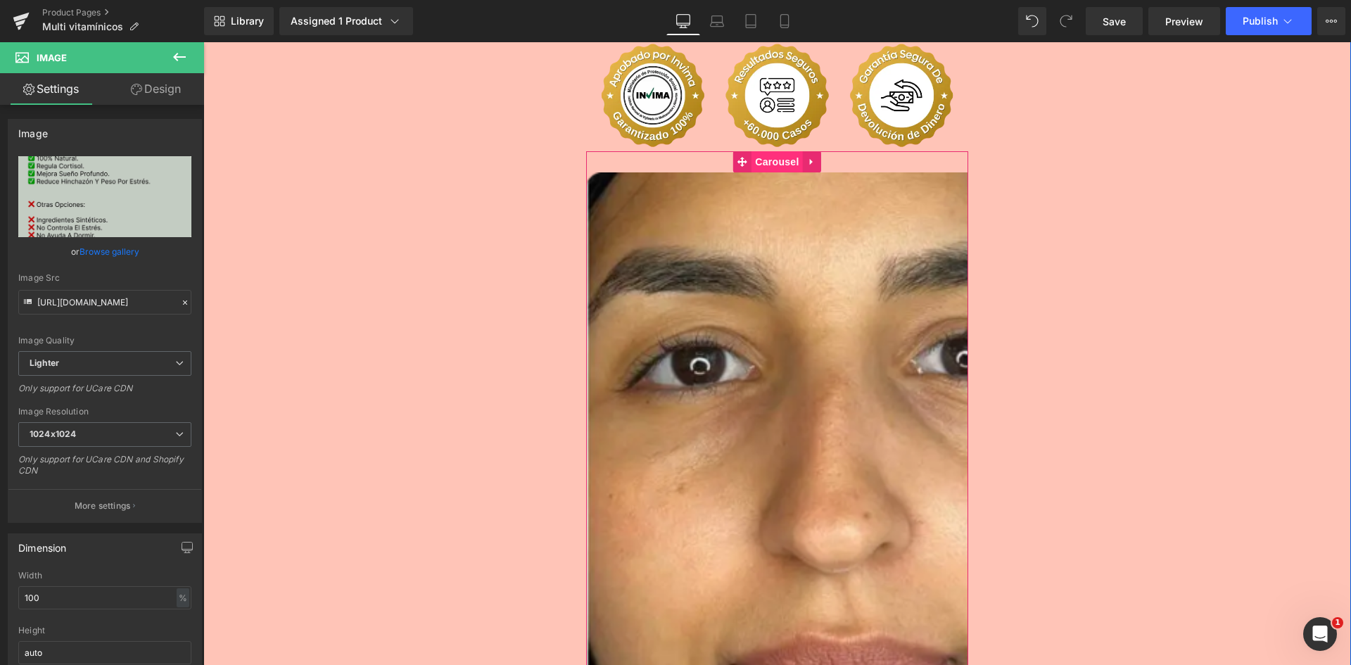
click at [763, 151] on span "Carousel" at bounding box center [776, 161] width 51 height 21
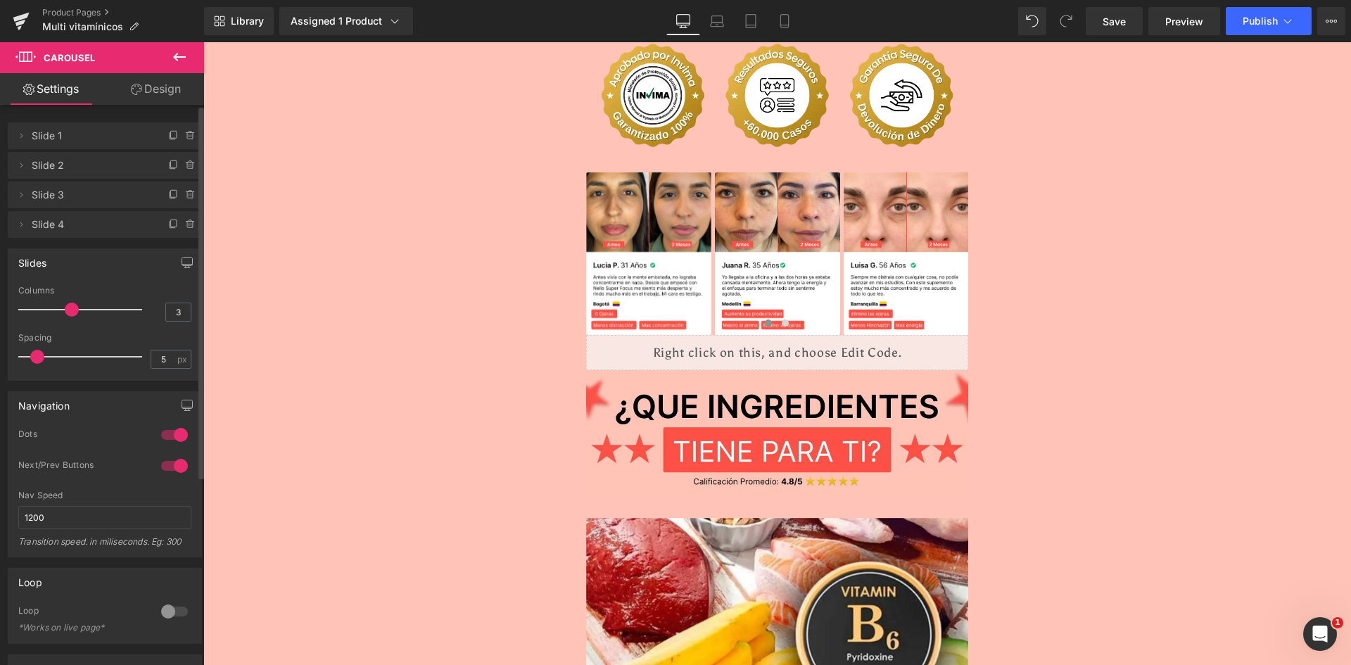
type input "4"
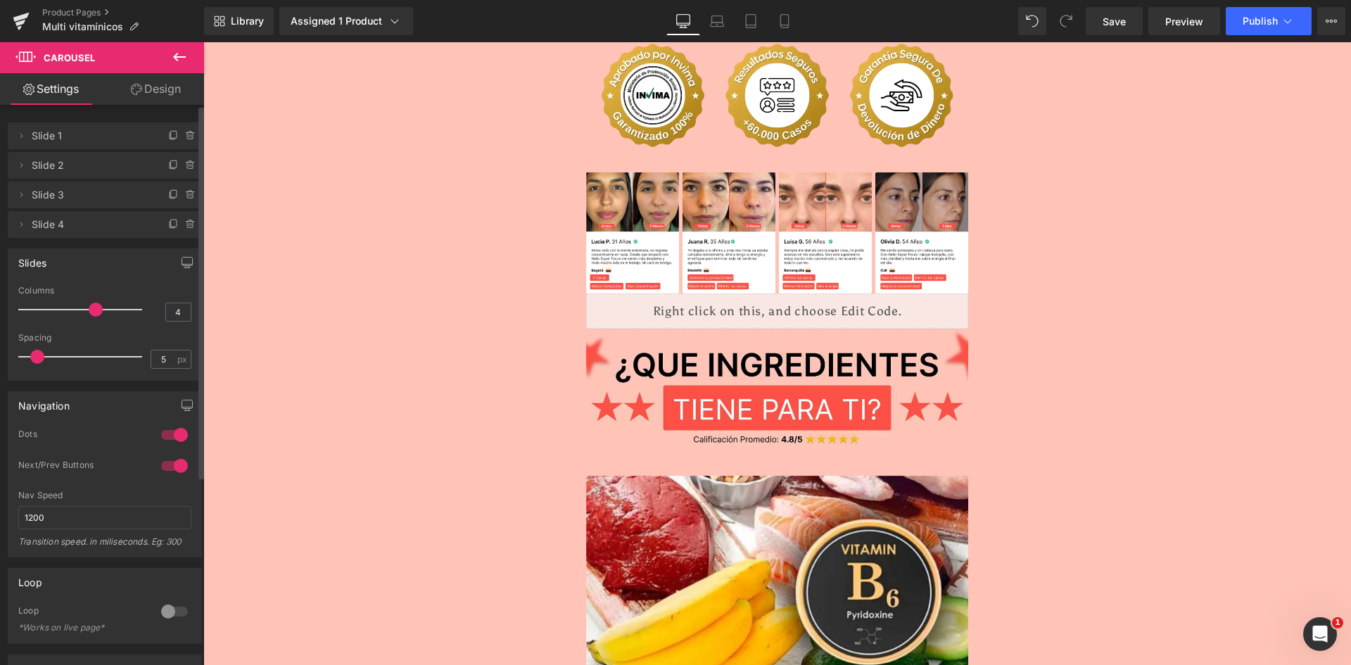
drag, startPoint x: 25, startPoint y: 311, endPoint x: 90, endPoint y: 313, distance: 65.5
click at [90, 313] on span at bounding box center [96, 310] width 14 height 14
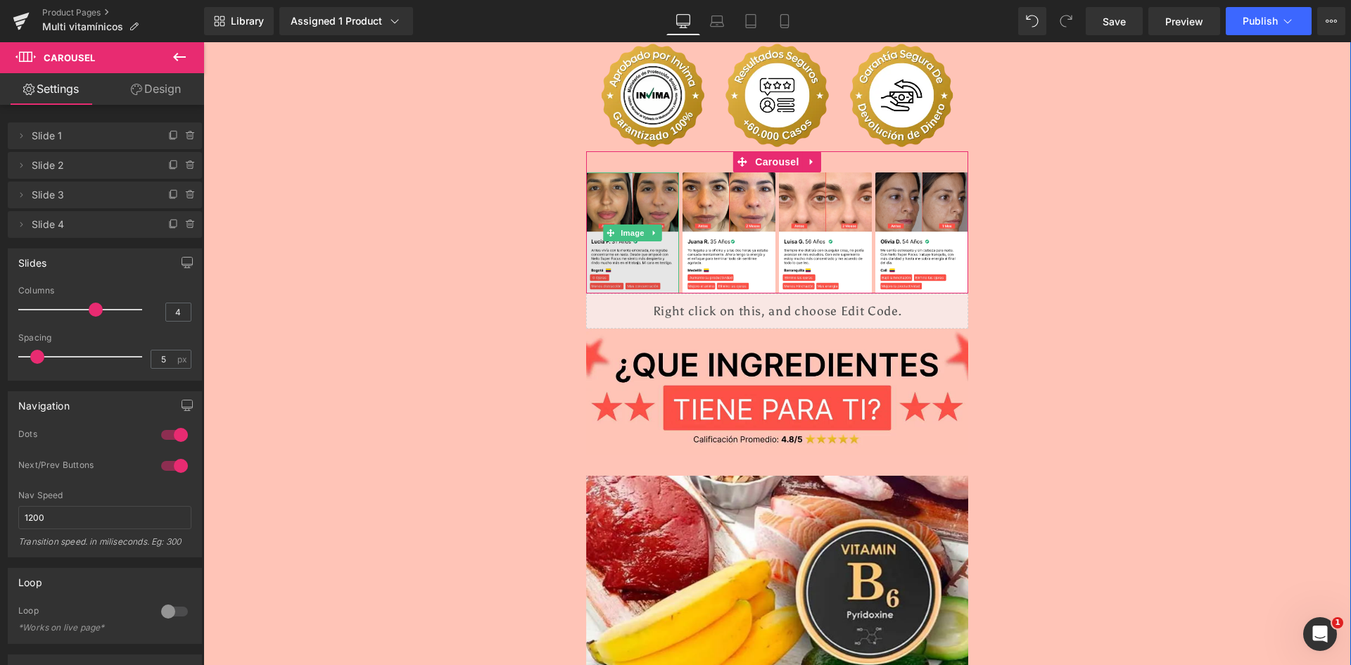
click at [611, 172] on img at bounding box center [632, 232] width 93 height 120
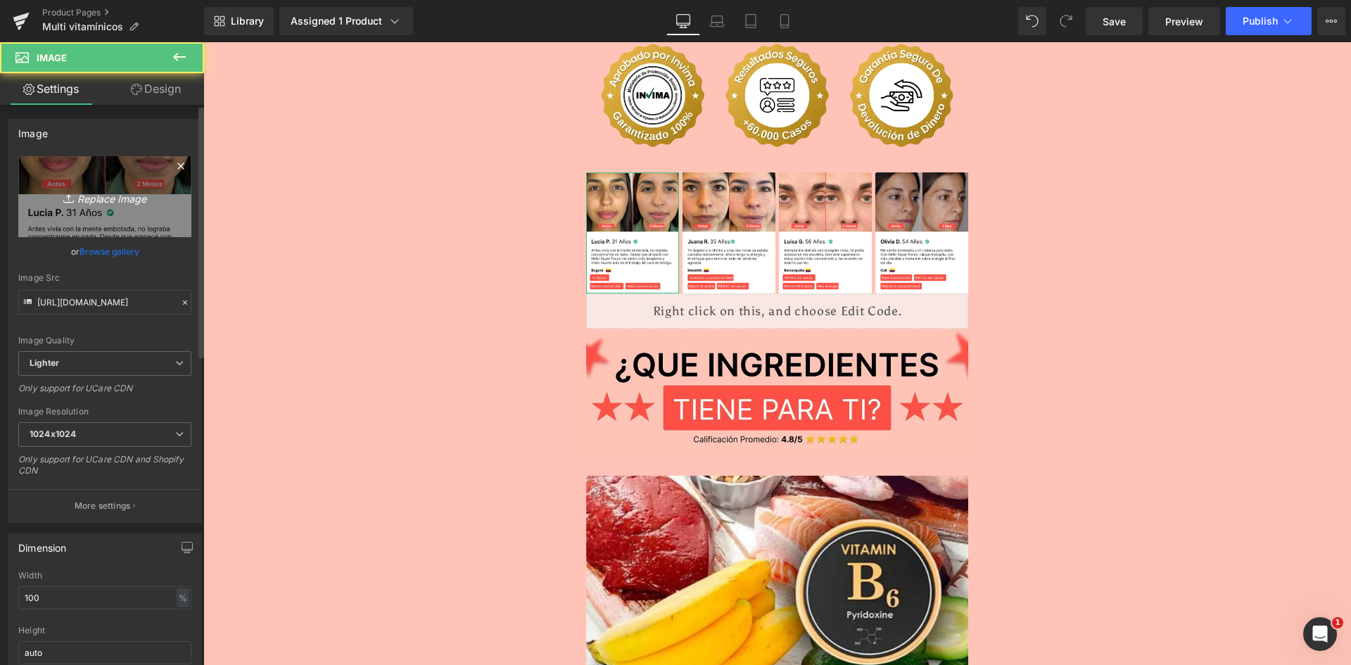
click at [59, 182] on link "Replace Image" at bounding box center [104, 196] width 173 height 81
type input "C:\fakepath\Reseña 1.webp"
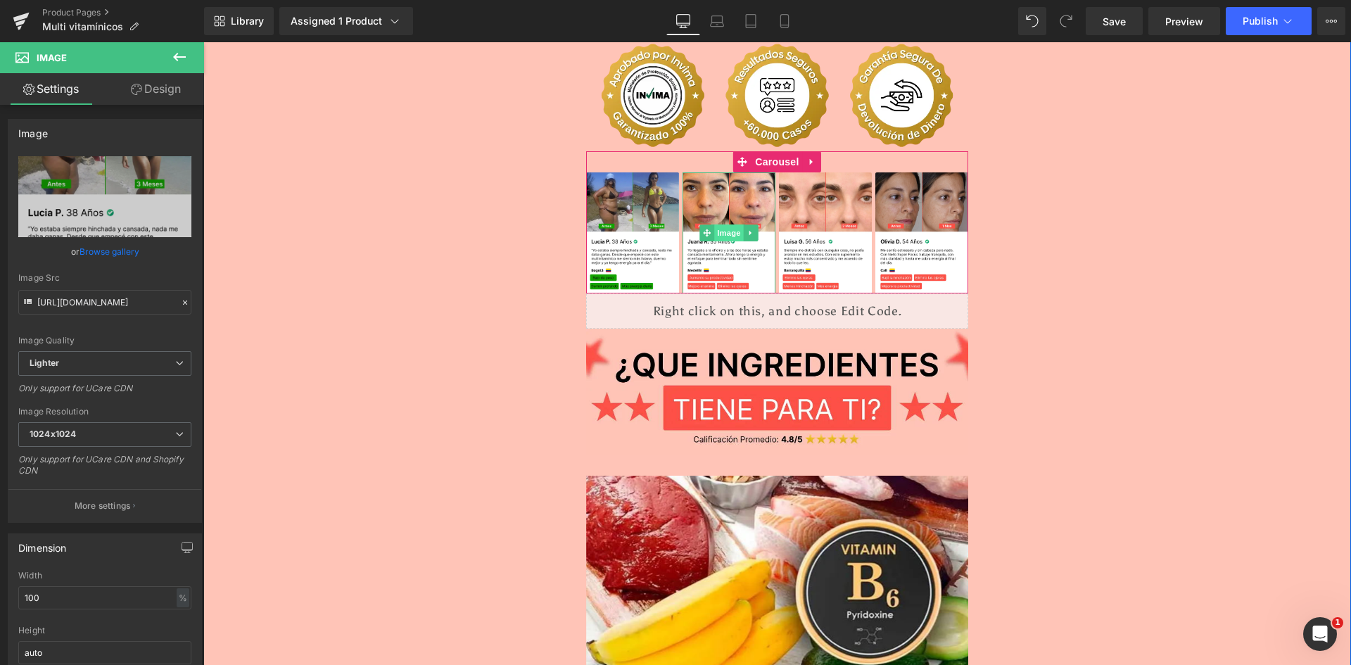
type input "https://ucarecdn.com/597ad38f-6e24-4904-8e4e-132ffd2f3eee/-/format/auto/-/previ…"
click at [727, 224] on span "Image" at bounding box center [729, 232] width 30 height 17
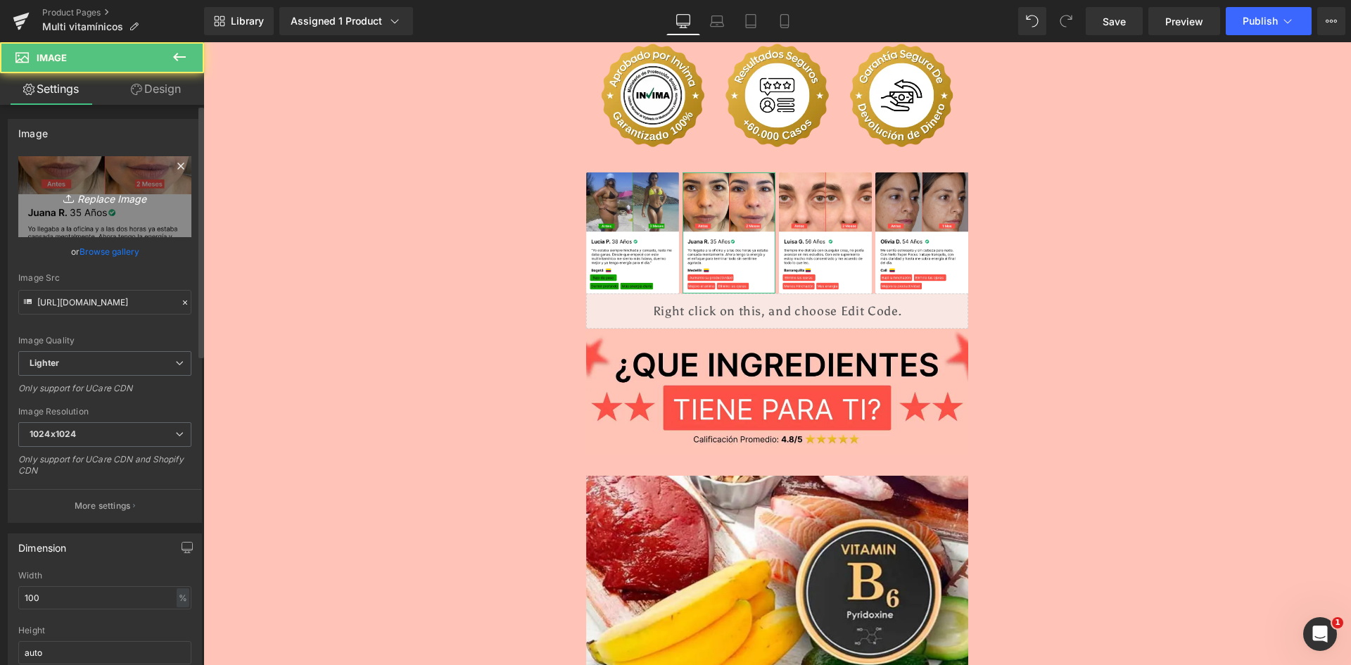
click at [72, 188] on icon "Replace Image" at bounding box center [105, 197] width 113 height 18
type input "C:\fakepath\Reseñas 2.webp"
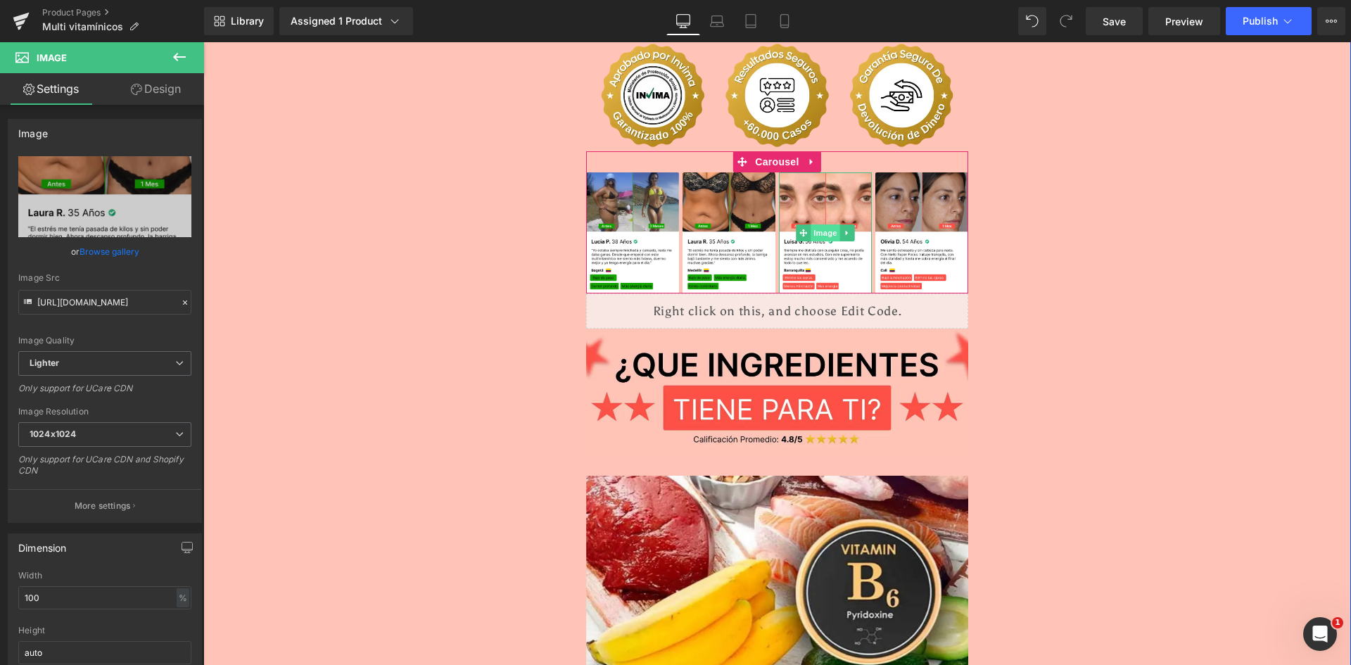
type input "https://ucarecdn.com/cca3df42-bbbd-47fa-81db-f10cada03850/-/format/auto/-/previ…"
click at [822, 224] on span "Image" at bounding box center [826, 232] width 30 height 17
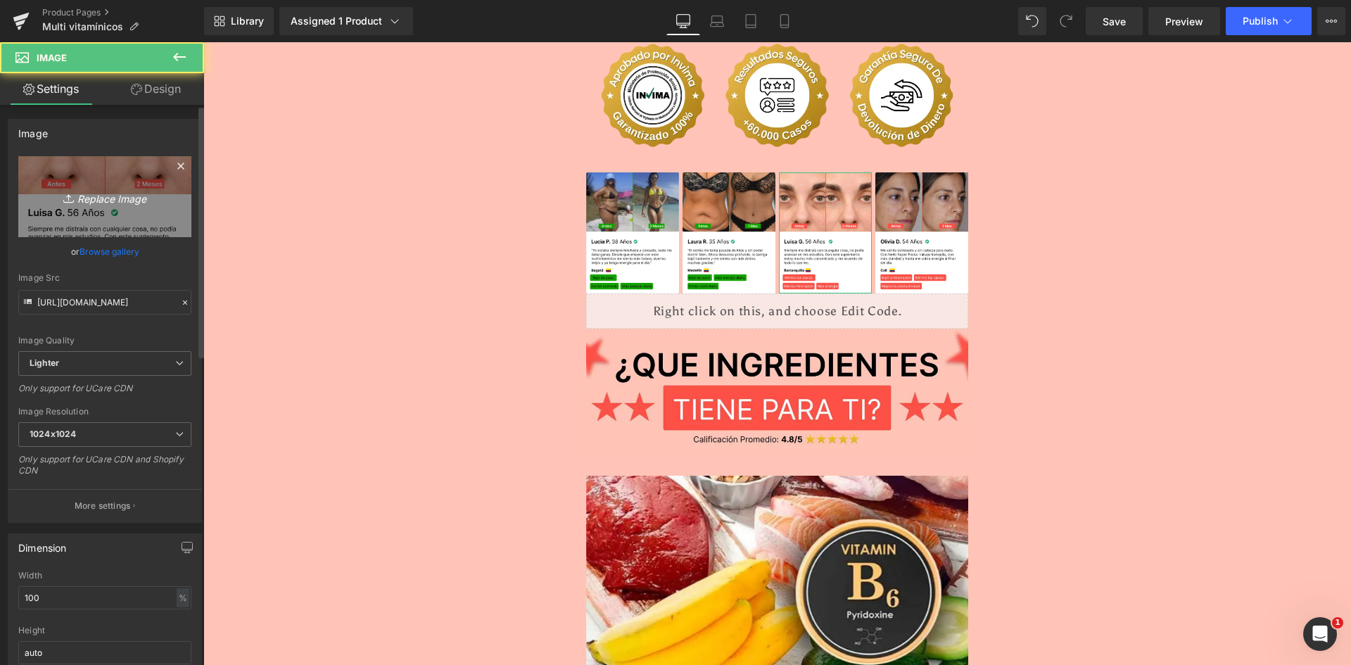
click at [92, 190] on icon "Replace Image" at bounding box center [105, 197] width 113 height 18
type input "C:\fakepath\Reseñas 3.webp"
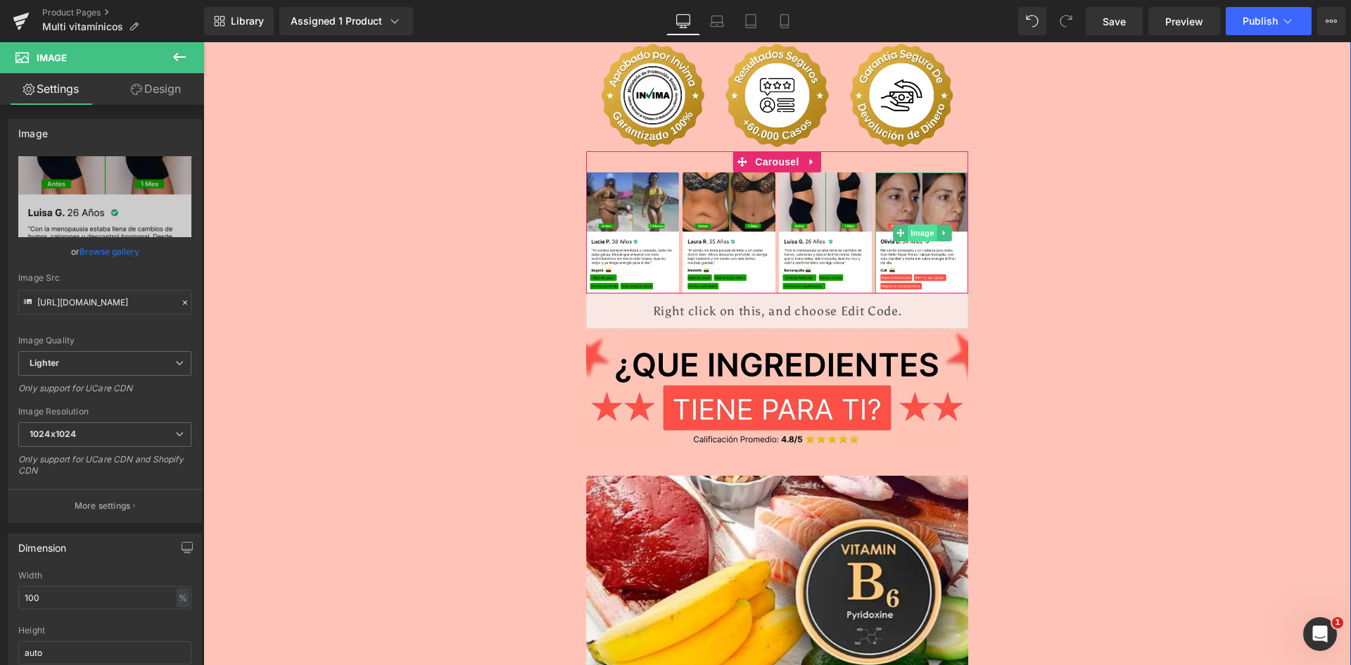
type input "https://ucarecdn.com/316767a9-c6f2-449b-b7cb-ad7aae42c4b4/-/format/auto/-/previ…"
click at [918, 224] on span "Image" at bounding box center [923, 232] width 30 height 17
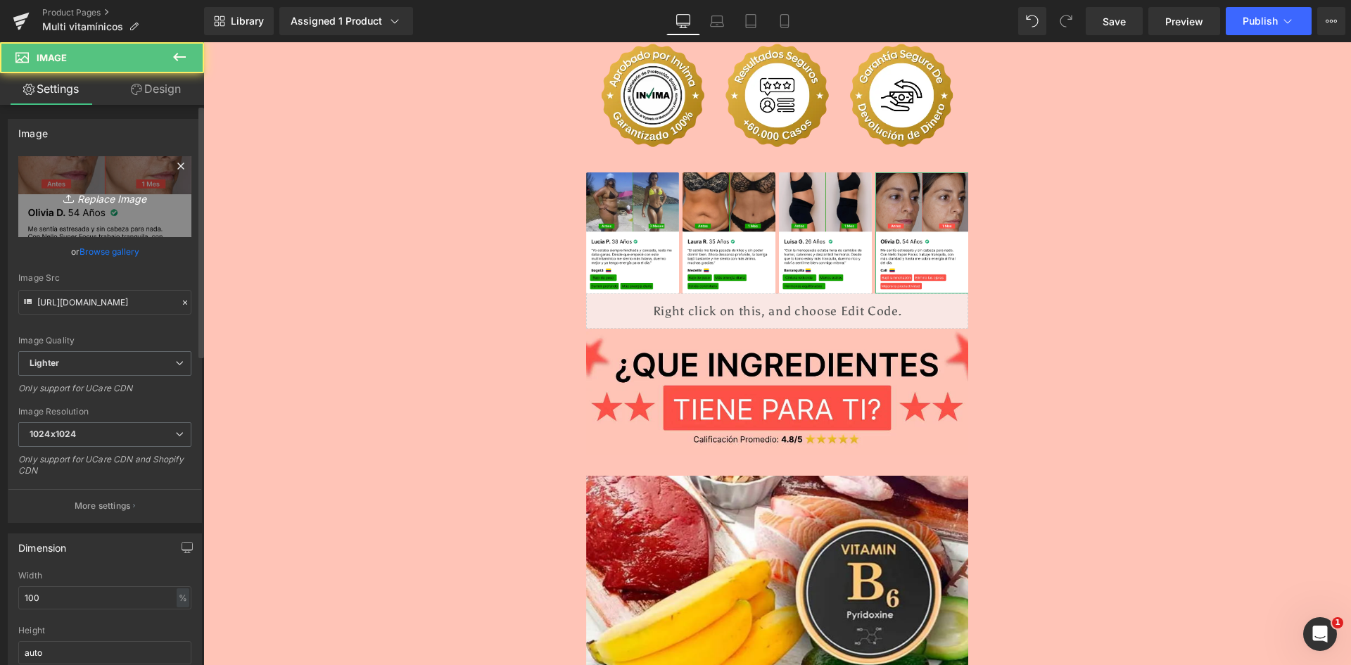
click at [106, 179] on link "Replace Image" at bounding box center [104, 196] width 173 height 81
type input "C:\fakepath\Reseñas 4.webp"
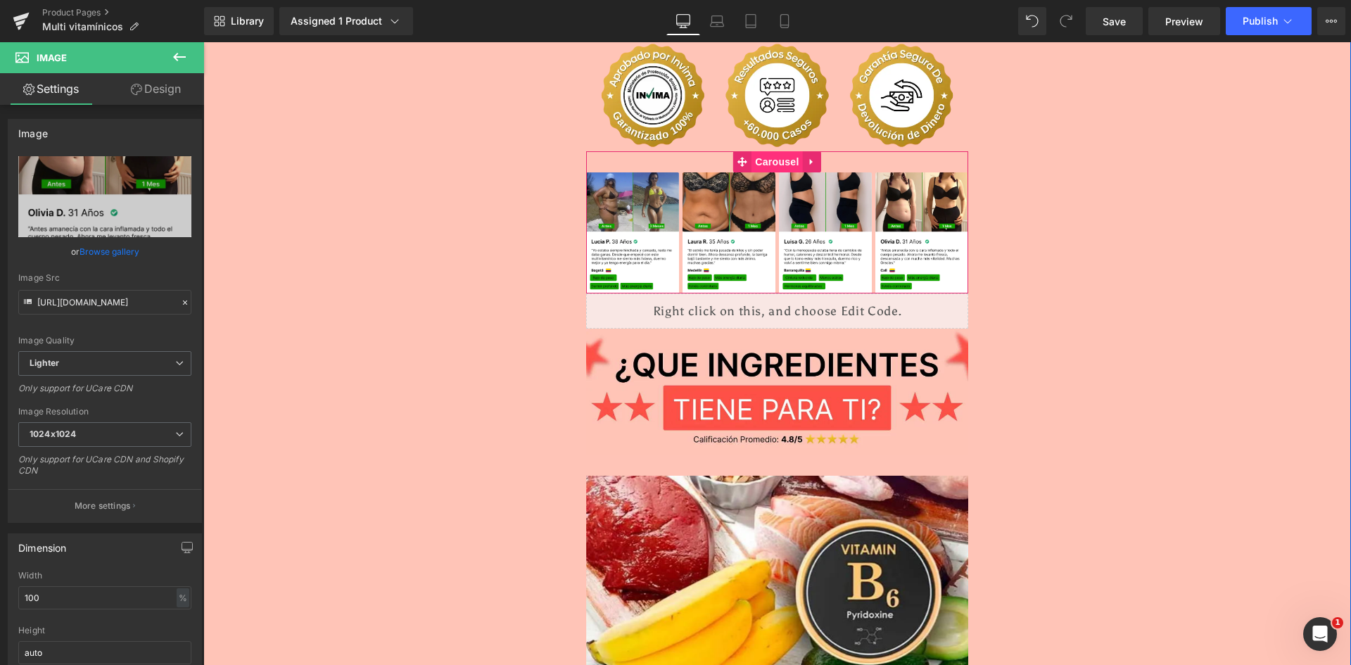
type input "https://ucarecdn.com/353c2643-45d2-472f-9925-843781ce515e/-/format/auto/-/previ…"
click at [770, 151] on span "Carousel" at bounding box center [776, 161] width 51 height 21
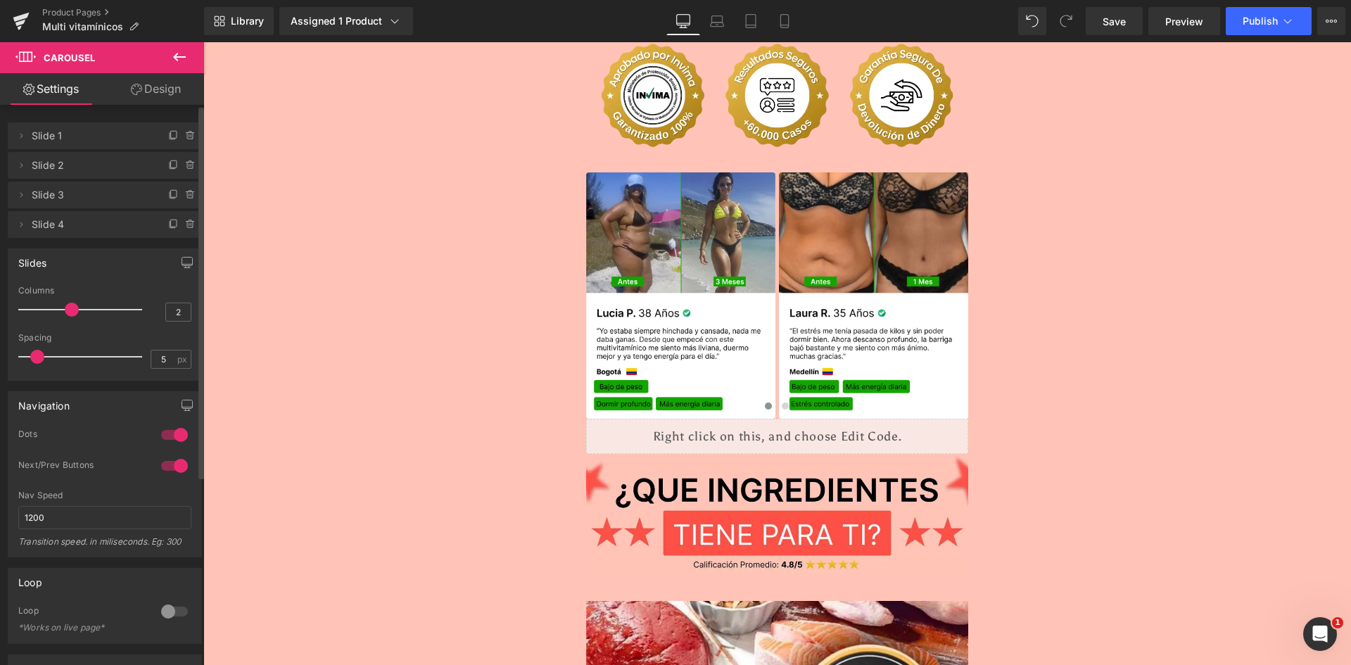
type input "1"
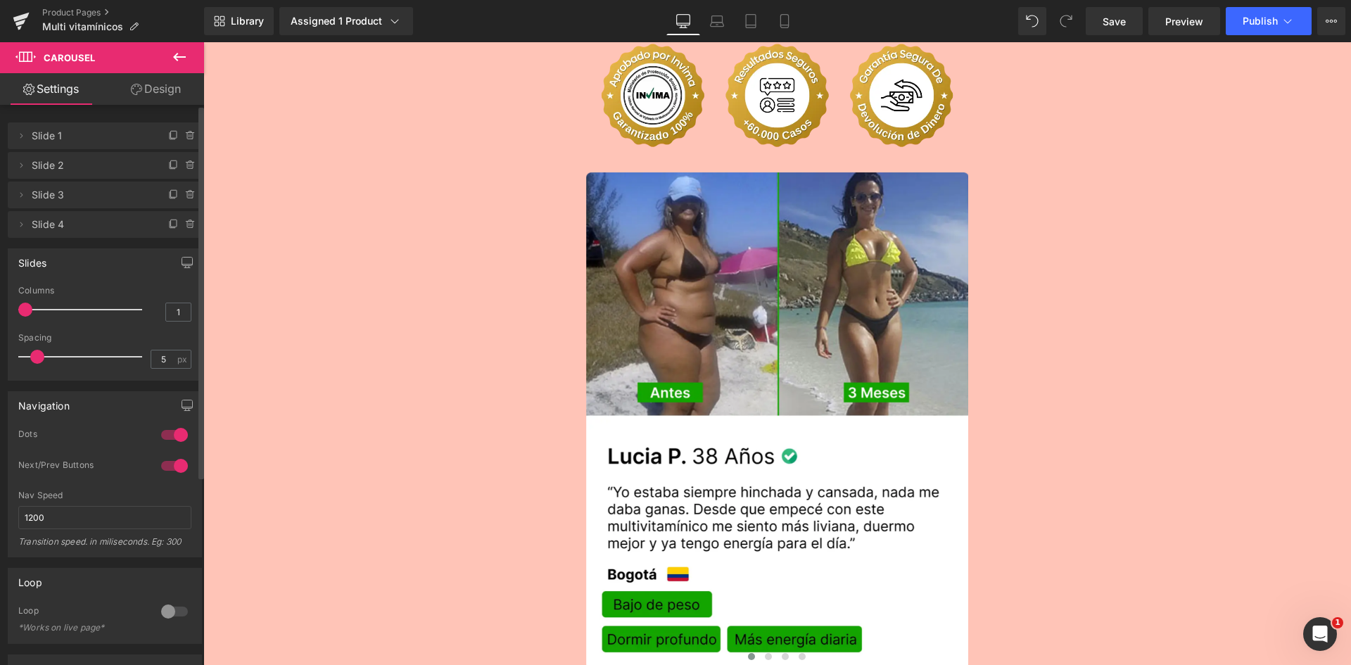
drag, startPoint x: 91, startPoint y: 312, endPoint x: 28, endPoint y: 308, distance: 62.8
click at [28, 308] on span at bounding box center [25, 310] width 14 height 14
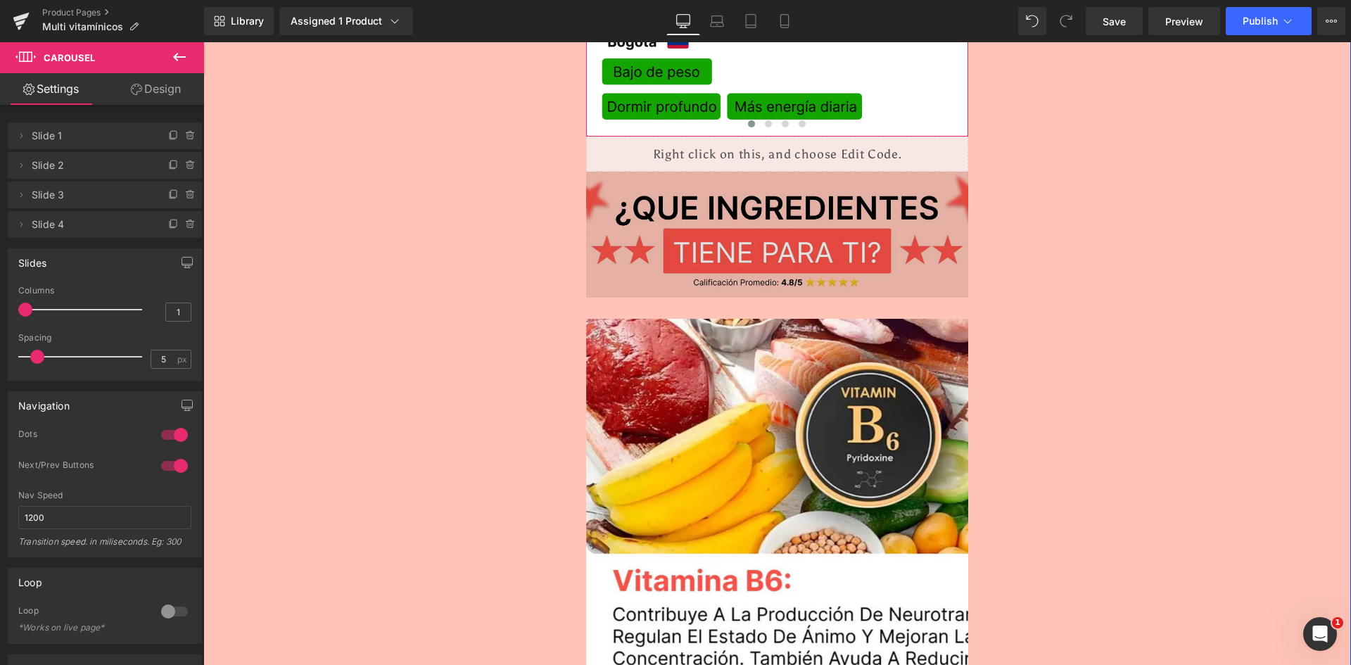
scroll to position [3870, 0]
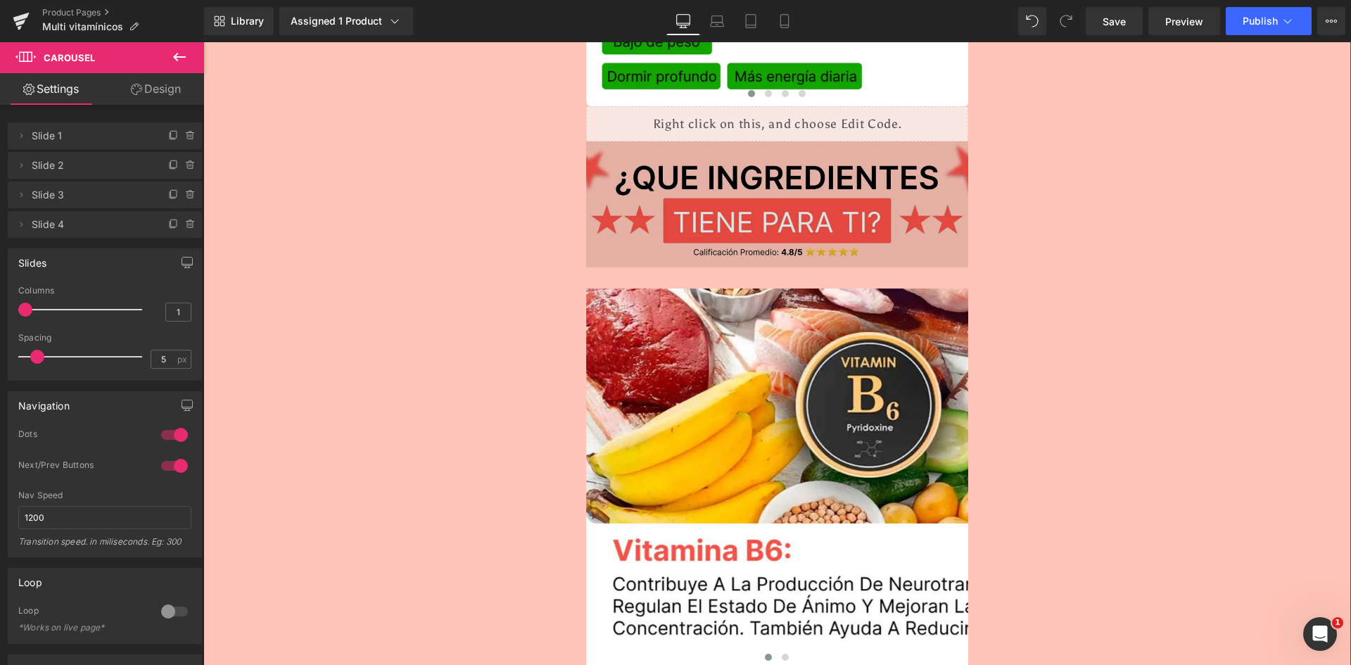
click at [670, 169] on img at bounding box center [777, 204] width 383 height 126
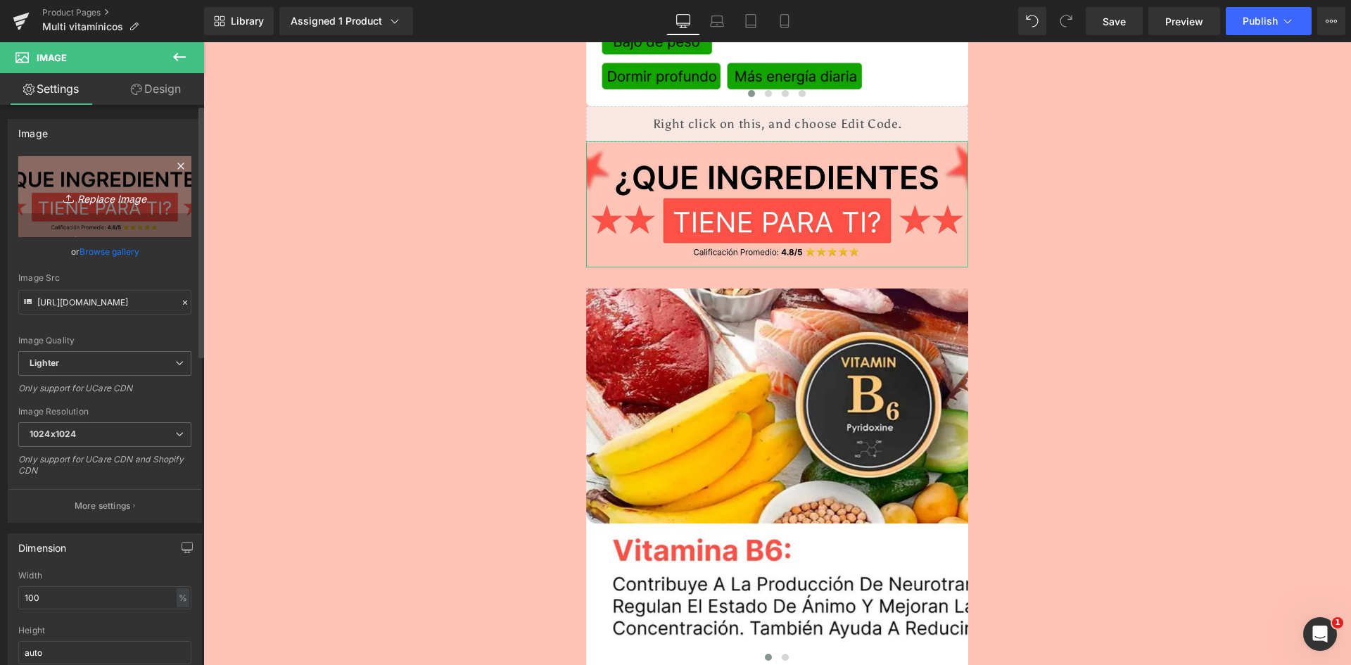
click at [95, 202] on icon "Replace Image" at bounding box center [105, 197] width 113 height 18
type input "C:\fakepath\Titulo reseñas.webp"
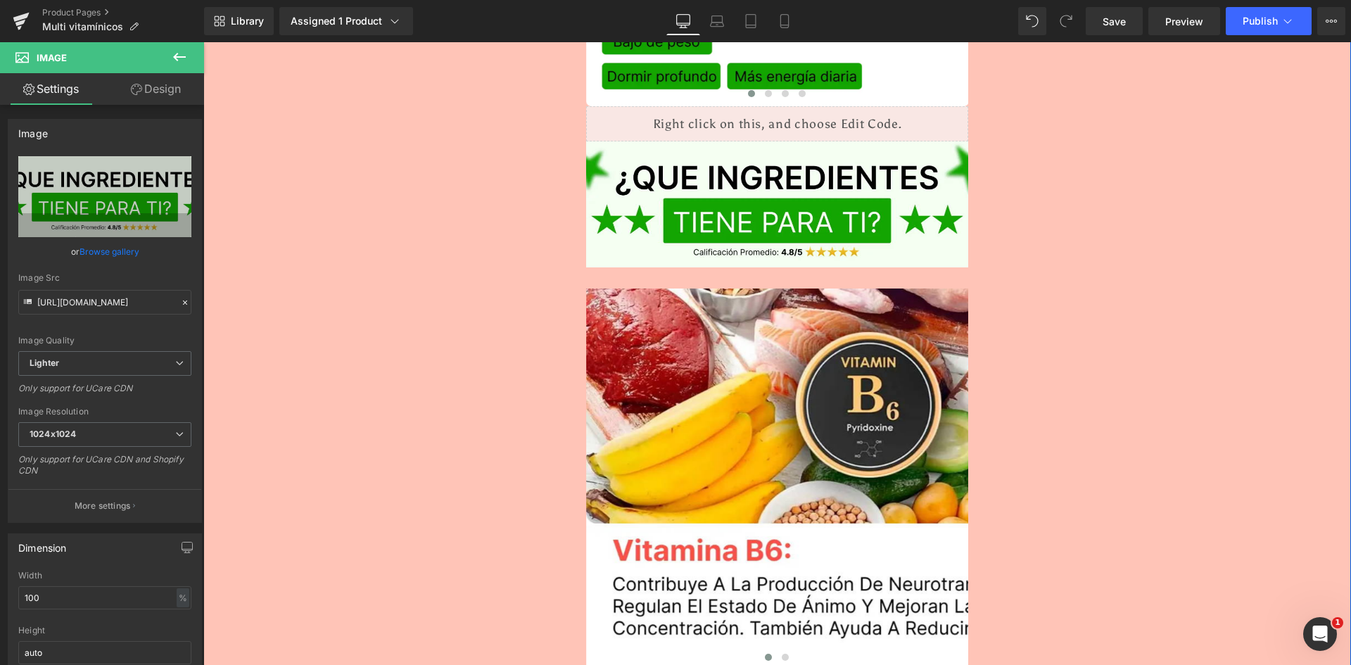
type input "https://ucarecdn.com/7b93d621-7673-4c07-841f-607c3d717735/-/format/auto/-/previ…"
click at [763, 267] on span "Carousel" at bounding box center [776, 277] width 51 height 21
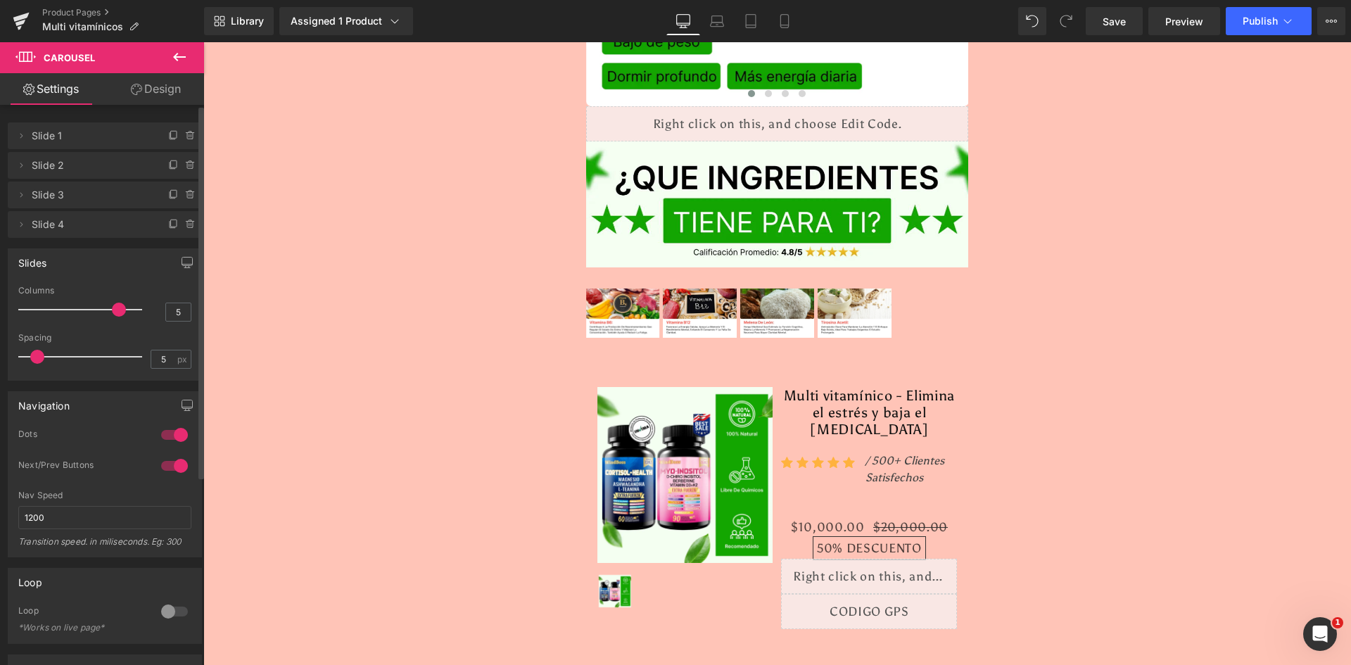
type input "4"
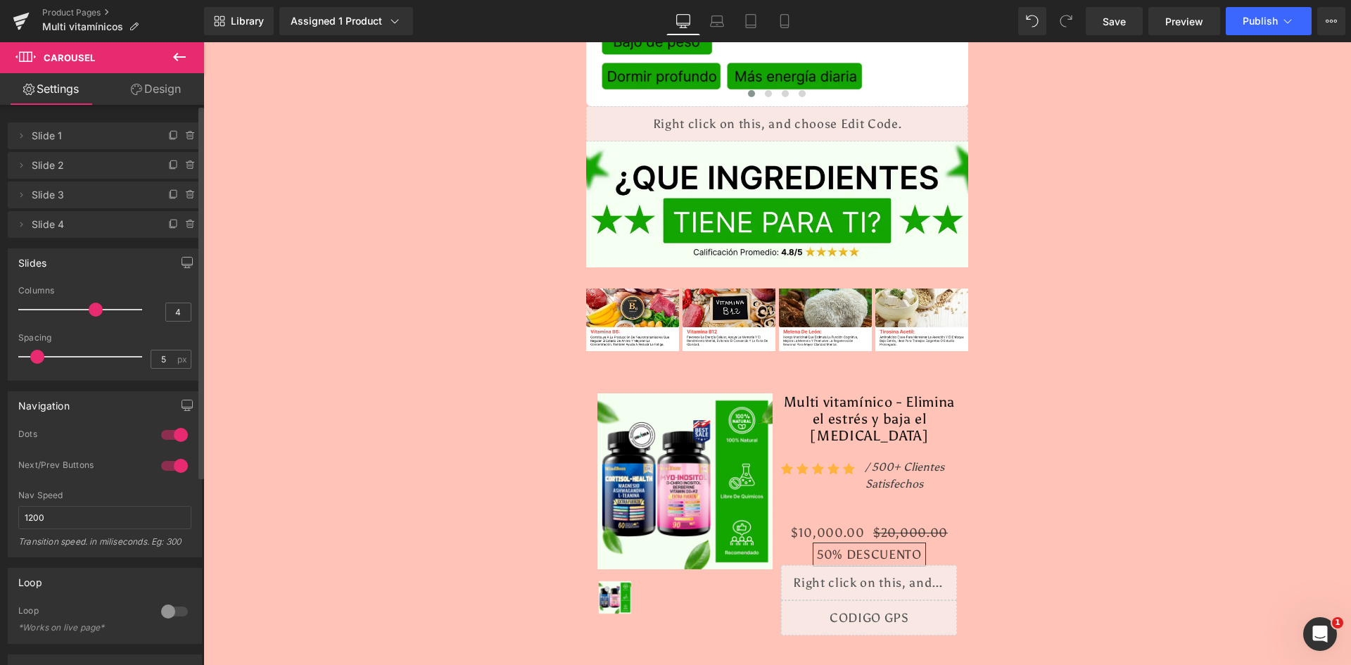
drag, startPoint x: 47, startPoint y: 310, endPoint x: 97, endPoint y: 311, distance: 50.0
click at [97, 311] on span at bounding box center [96, 310] width 14 height 14
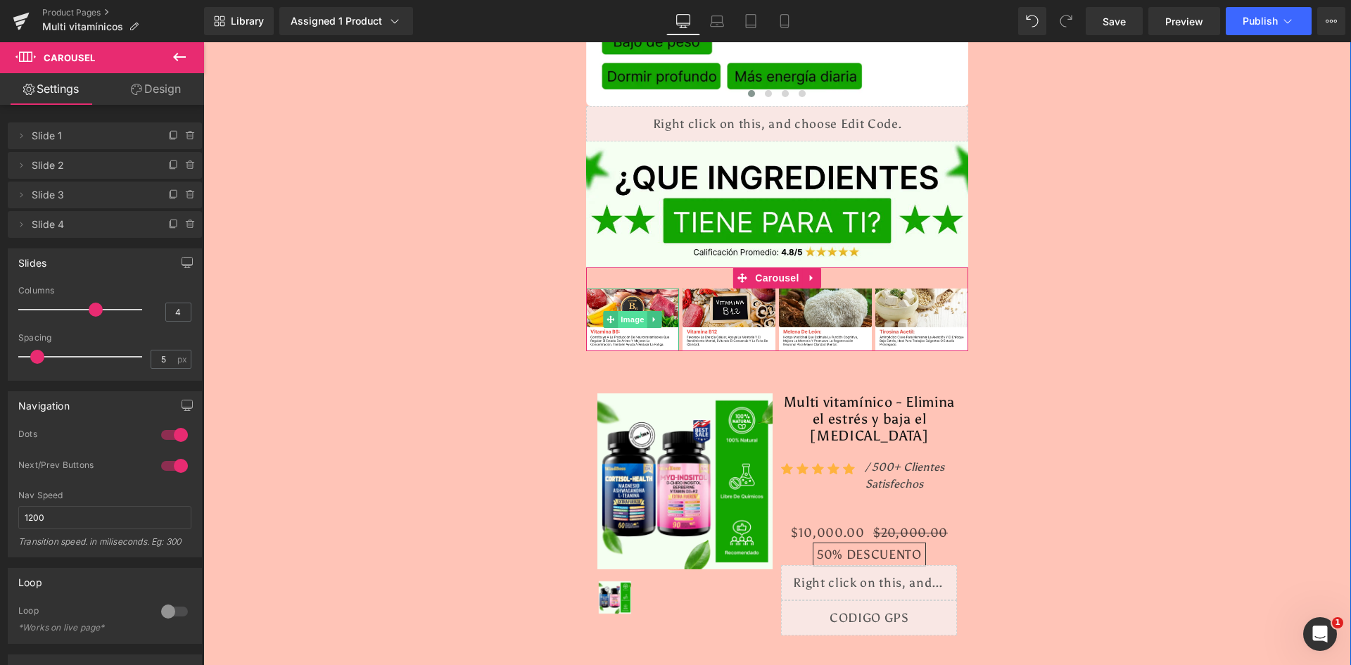
click at [618, 311] on span "Image" at bounding box center [633, 319] width 30 height 17
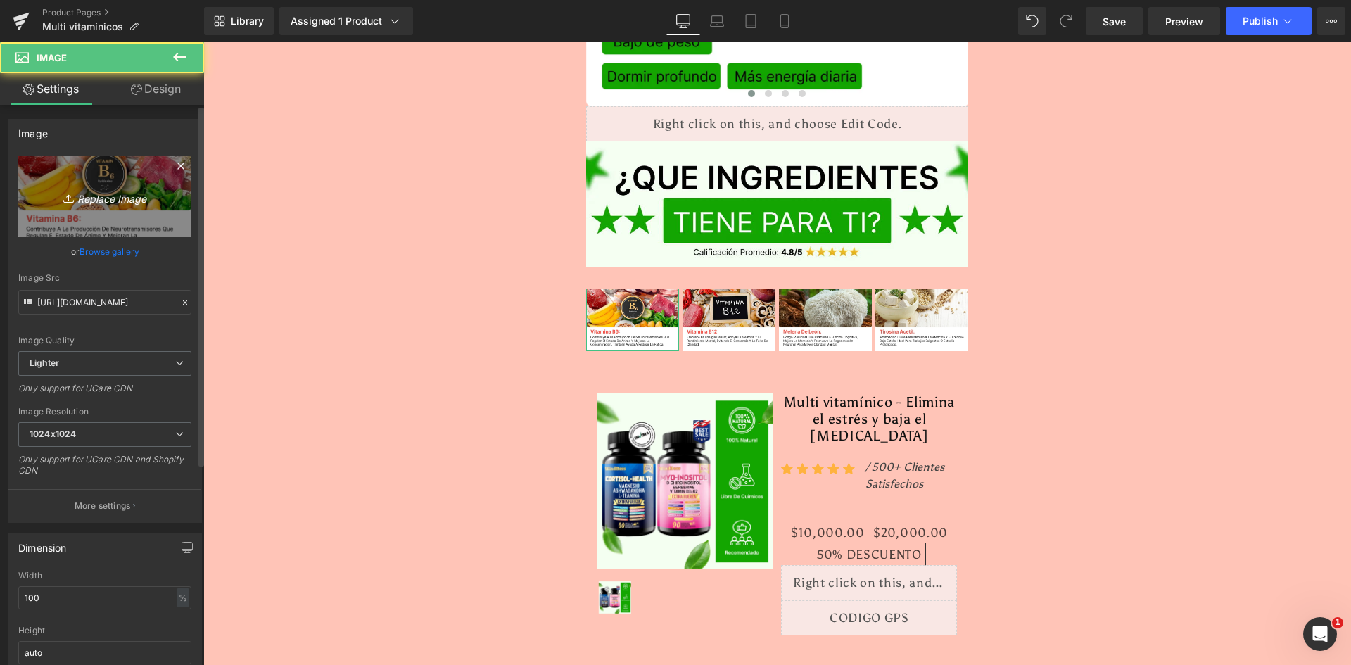
click at [101, 192] on icon "Replace Image" at bounding box center [105, 197] width 113 height 18
type input "C:\fakepath\Ingrediente 1.webp"
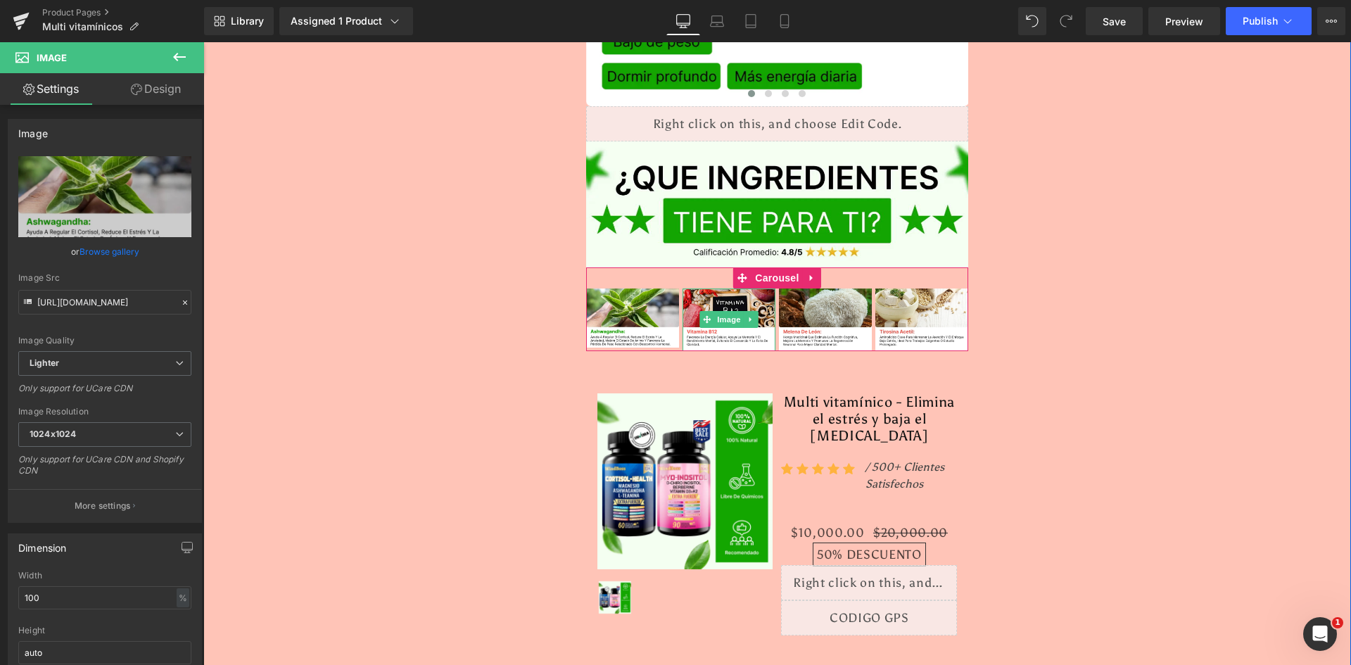
type input "https://ucarecdn.com/0f1b2f0d-c8ab-4c55-a6fe-cc669d3da947/-/format/auto/-/previ…"
click at [716, 311] on span "Image" at bounding box center [729, 319] width 30 height 17
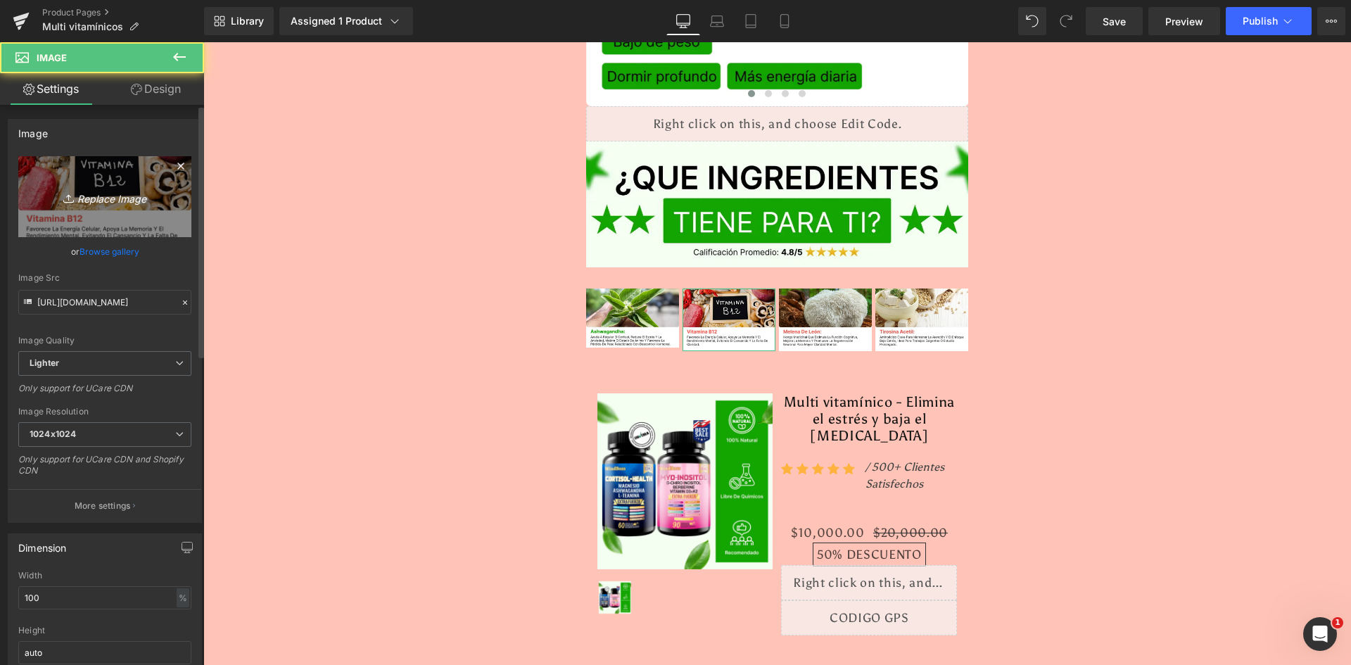
click at [89, 186] on link "Replace Image" at bounding box center [104, 196] width 173 height 81
type input "C:\fakepath\Ingrediente 2.webp"
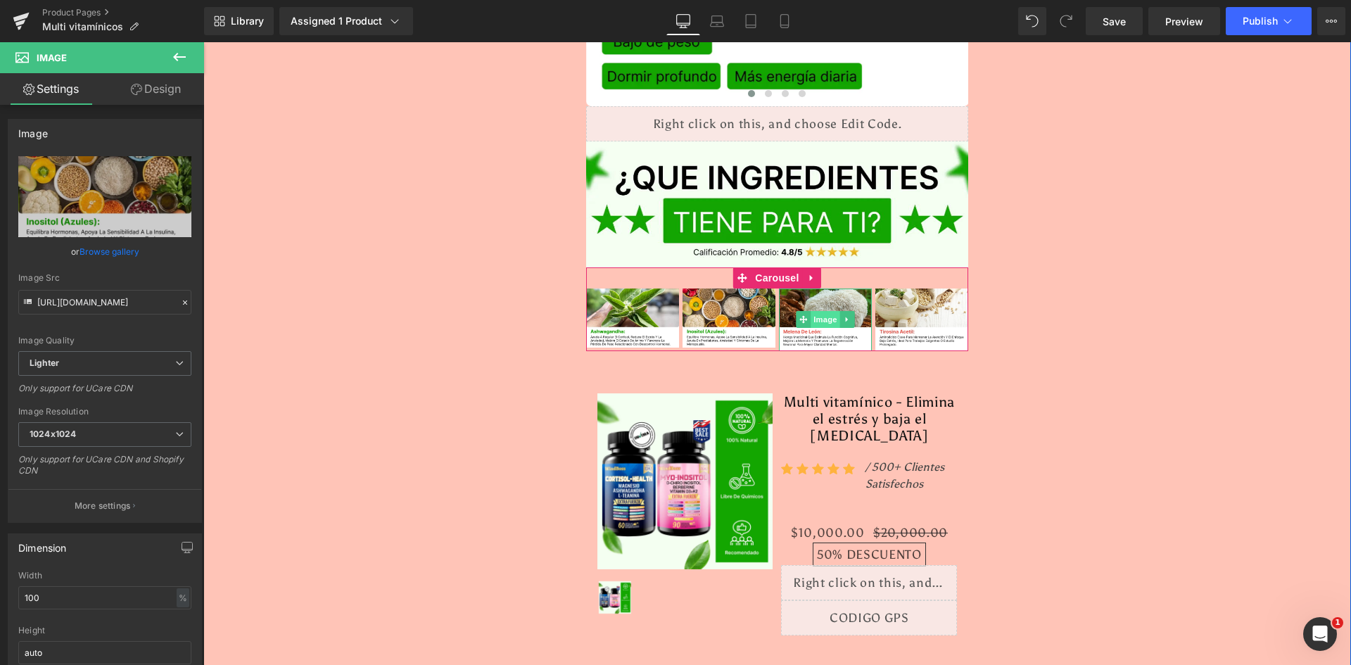
type input "https://ucarecdn.com/0feb5834-98e4-4681-97a5-c5a6117acffc/-/format/auto/-/previ…"
click at [814, 312] on span "Image" at bounding box center [826, 320] width 30 height 17
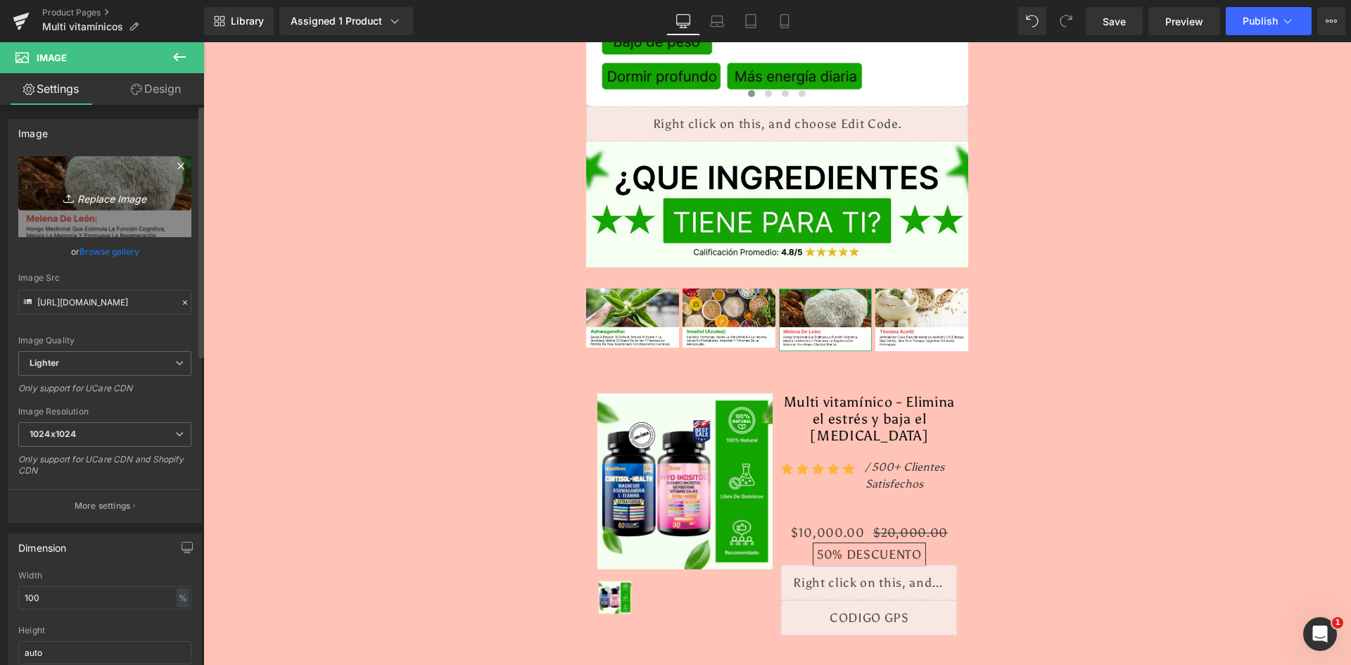
click at [108, 204] on icon "Replace Image" at bounding box center [105, 197] width 113 height 18
type input "C:\fakepath\Ingrediente 3.webp"
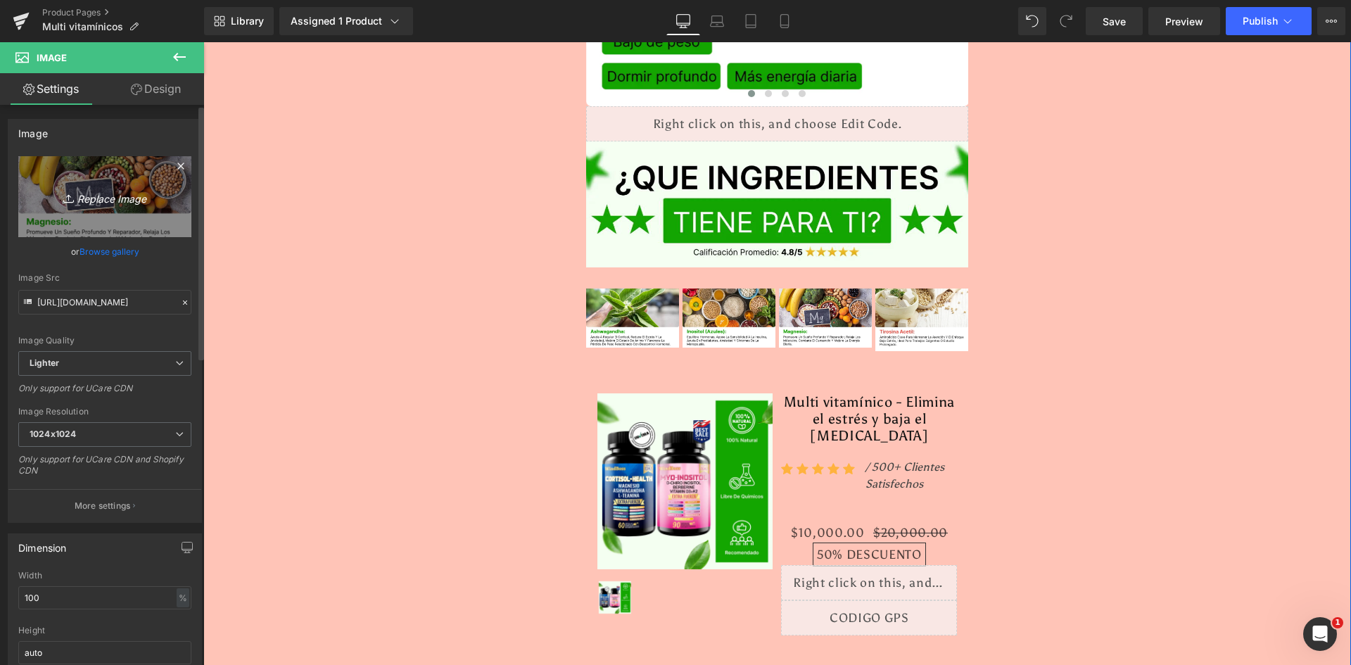
type input "https://ucarecdn.com/eb51dd1a-a9ab-4290-a055-62ad822fb482/-/format/auto/-/previ…"
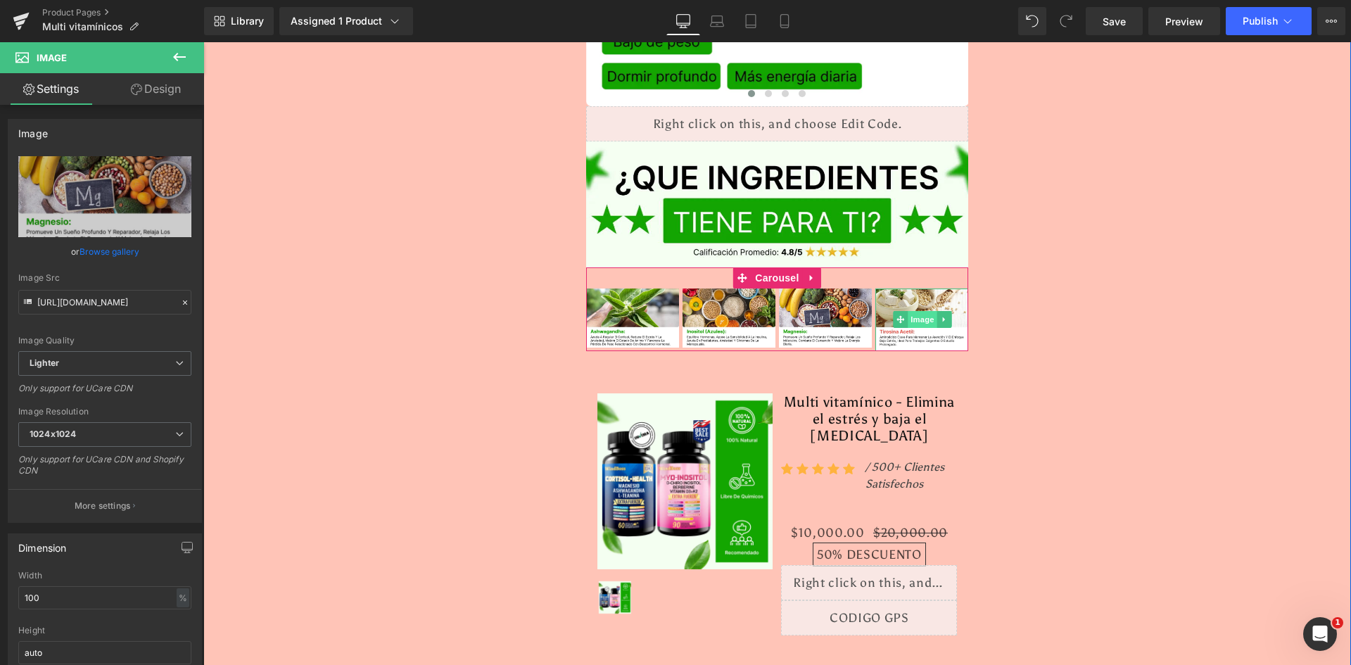
click at [912, 311] on span "Image" at bounding box center [923, 319] width 30 height 17
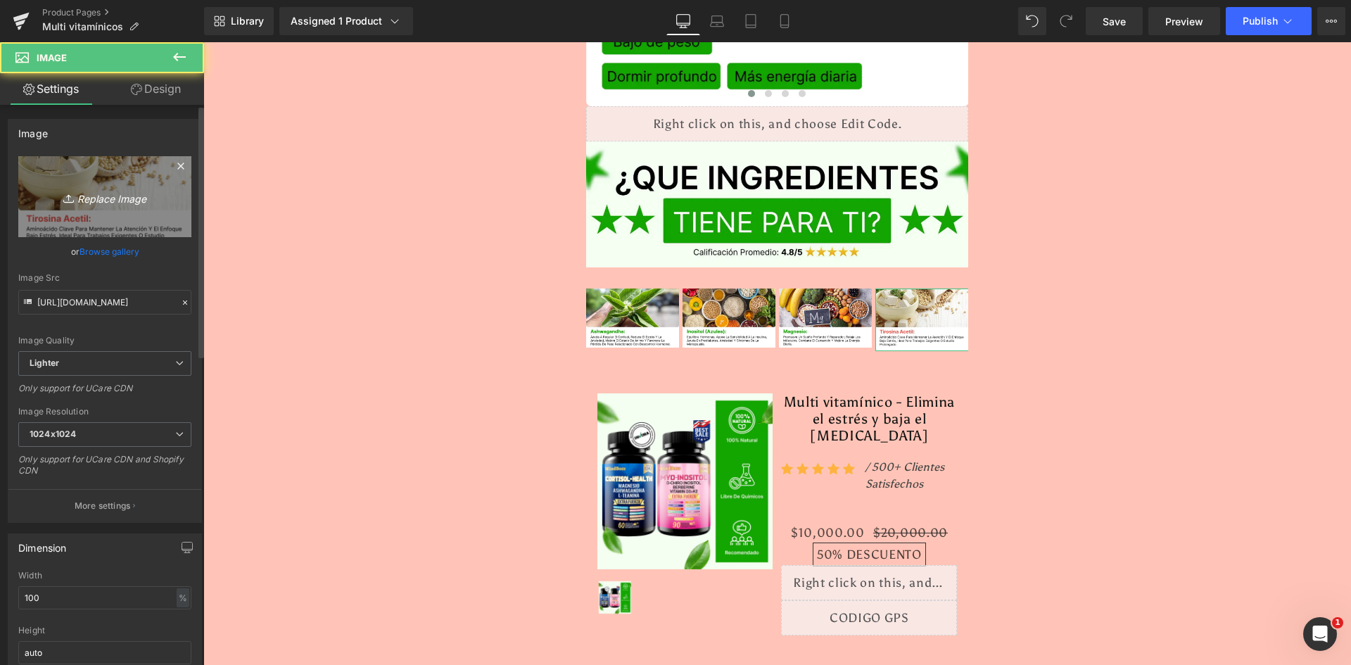
click at [89, 193] on icon "Replace Image" at bounding box center [105, 197] width 113 height 18
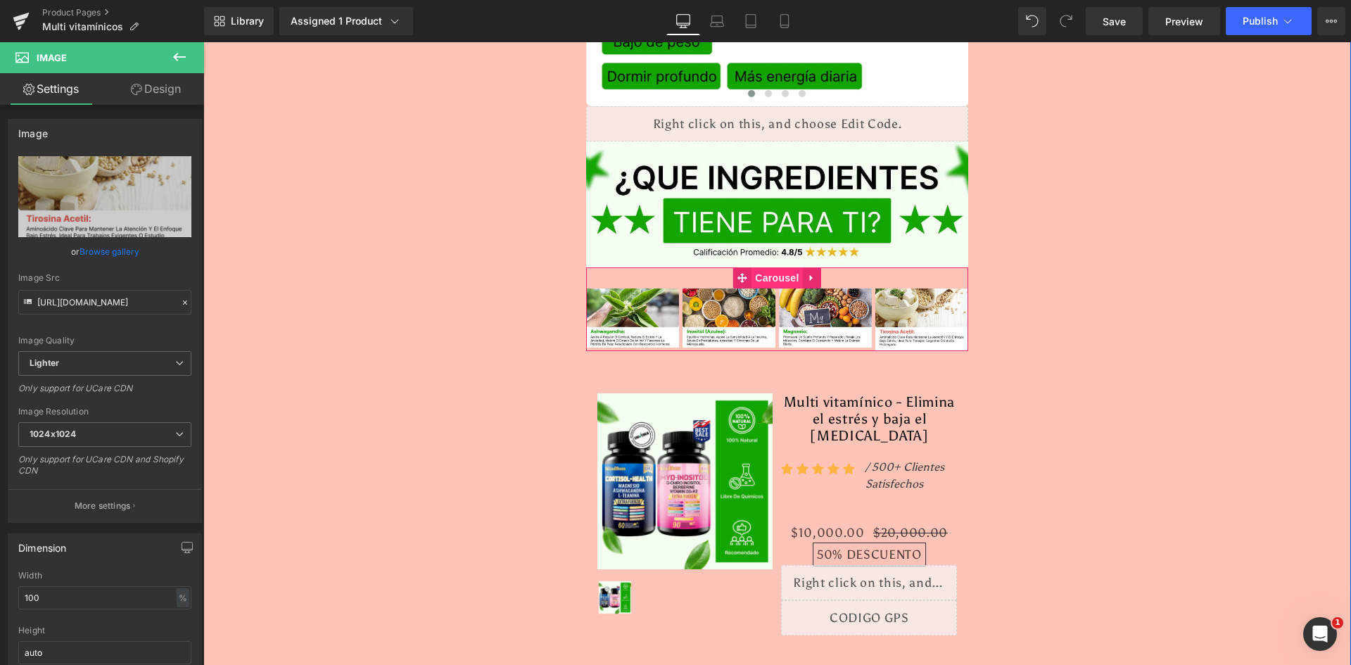
click at [777, 267] on span "Carousel" at bounding box center [776, 277] width 51 height 21
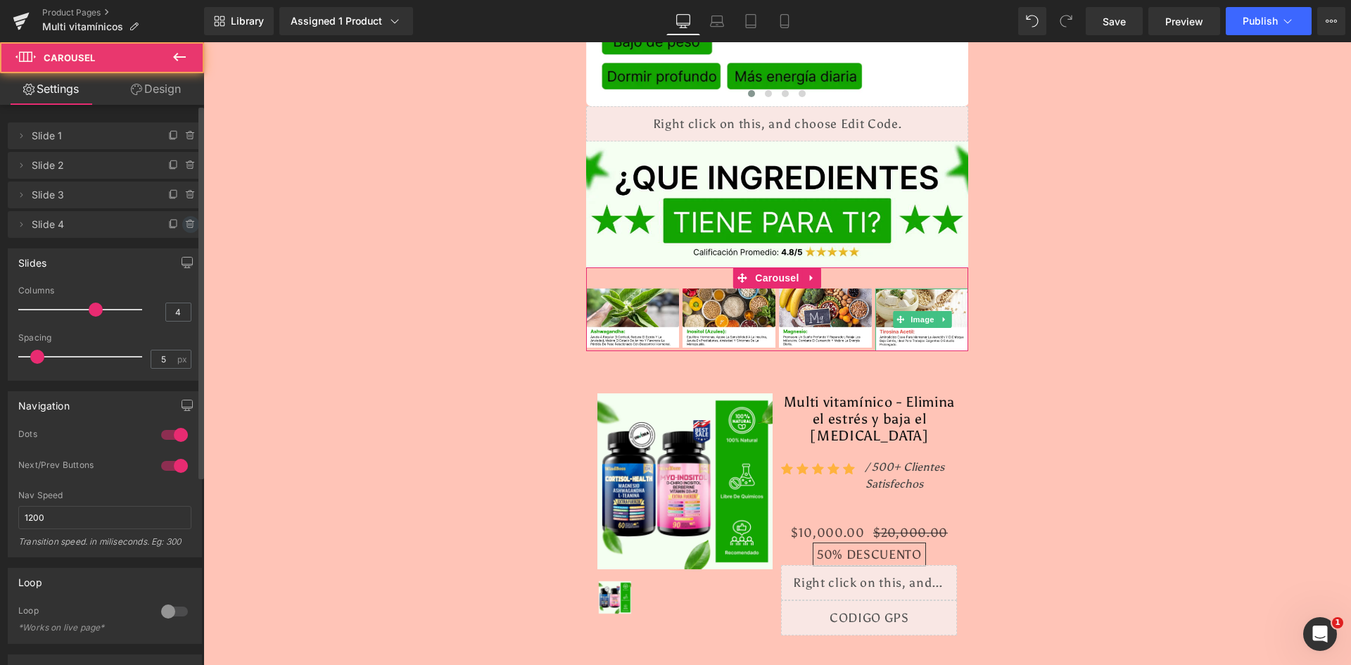
click at [189, 222] on icon at bounding box center [190, 220] width 3 height 1
click at [185, 222] on button "Delete" at bounding box center [175, 225] width 44 height 18
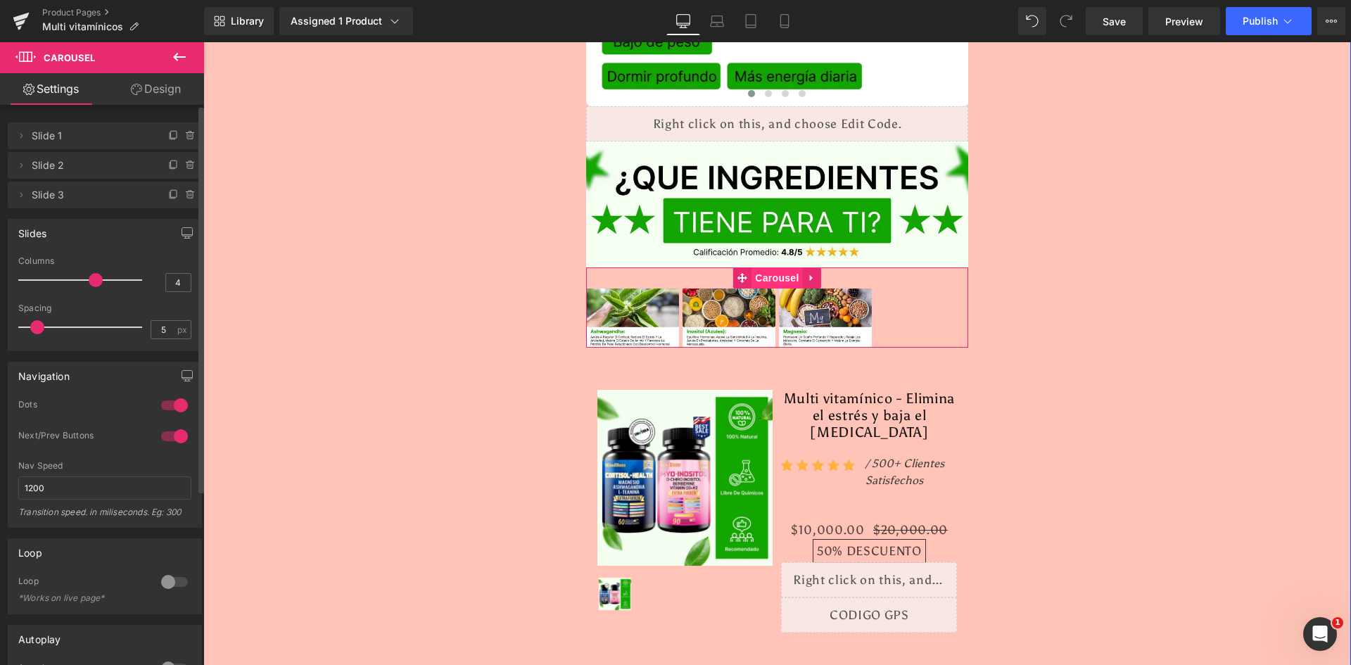
click at [758, 267] on span "Carousel" at bounding box center [776, 277] width 51 height 21
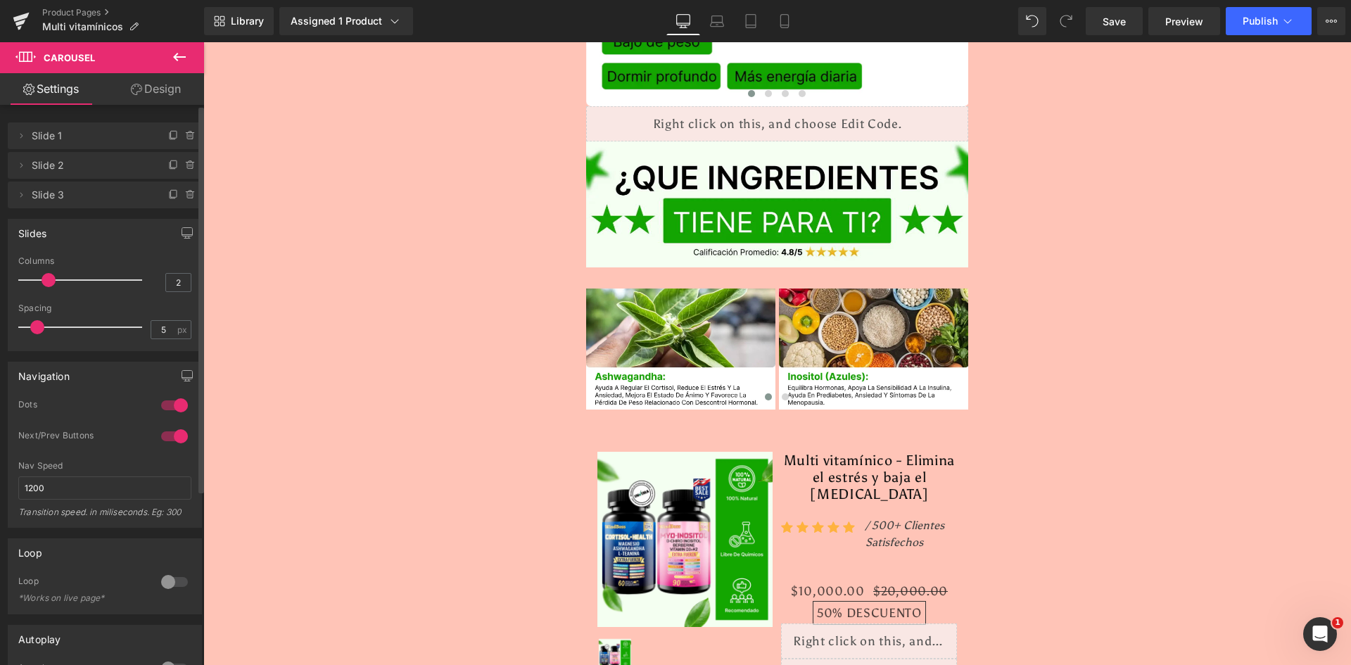
type input "1"
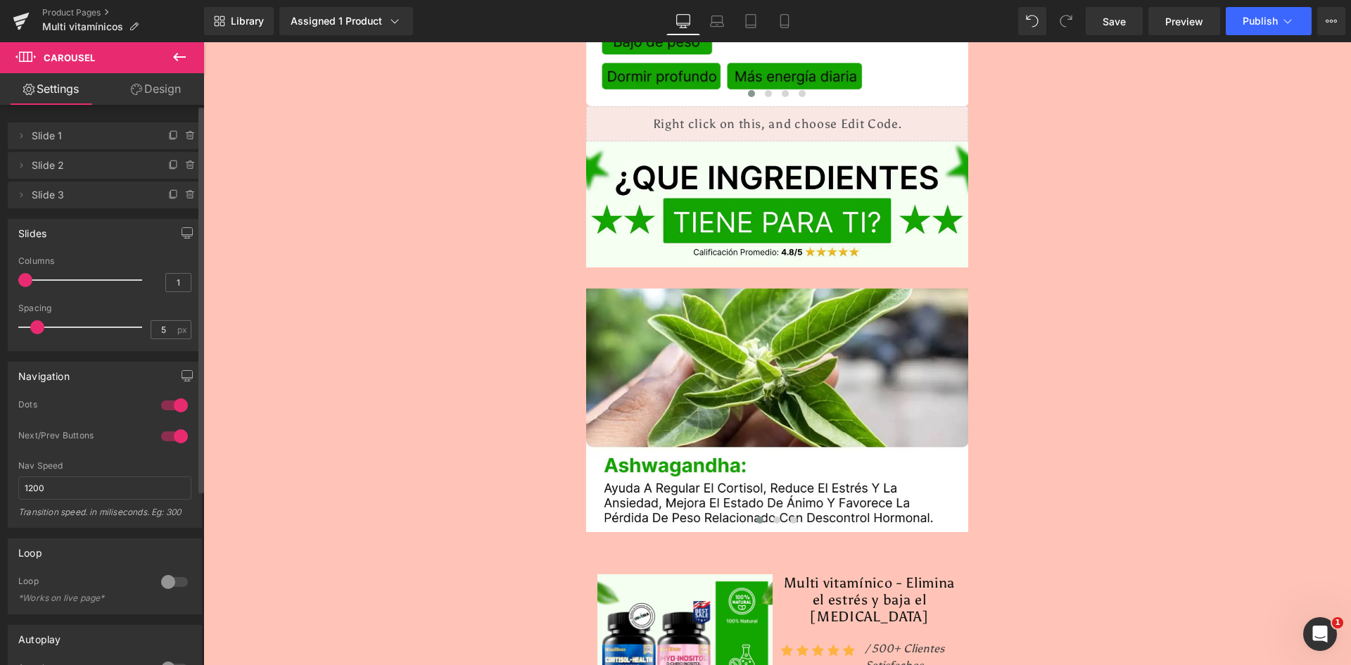
drag, startPoint x: 89, startPoint y: 277, endPoint x: 21, endPoint y: 294, distance: 70.3
click at [21, 294] on div "Columns 1" at bounding box center [104, 279] width 173 height 47
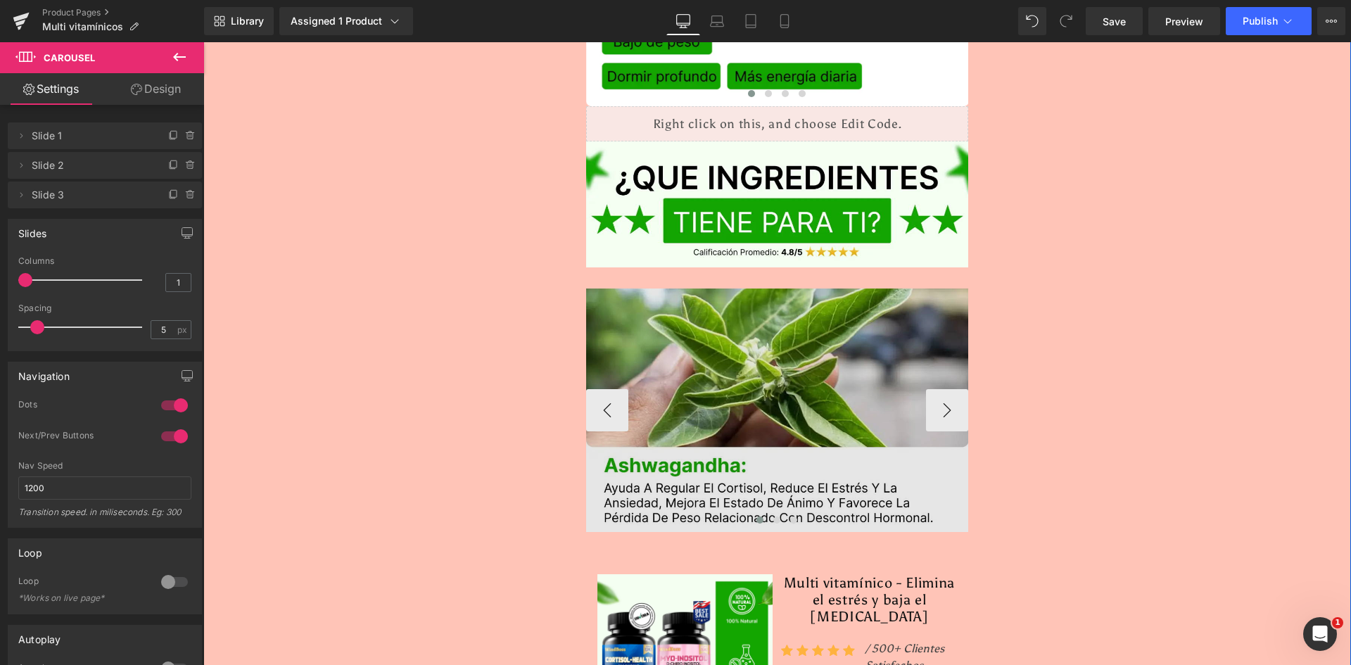
drag, startPoint x: 365, startPoint y: 312, endPoint x: 599, endPoint y: 275, distance: 236.5
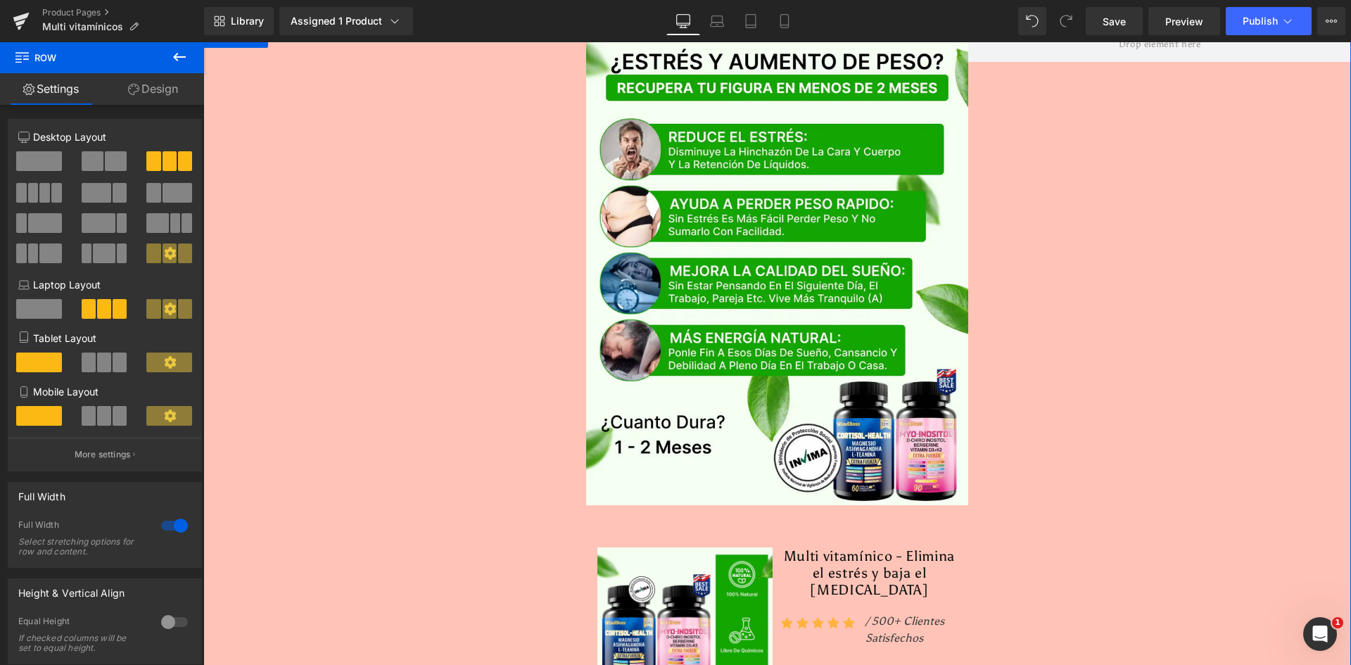
scroll to position [0, 0]
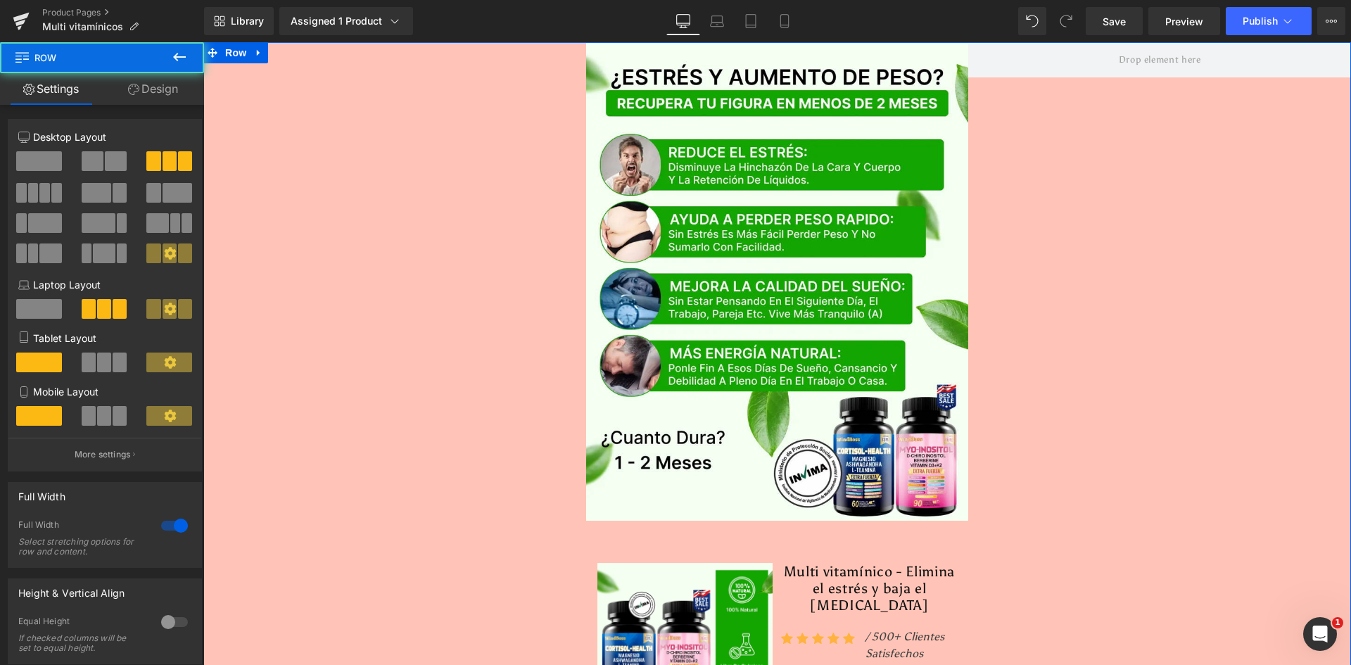
click at [232, 47] on span "Row" at bounding box center [236, 53] width 28 height 21
click at [146, 77] on link "Design" at bounding box center [153, 89] width 102 height 32
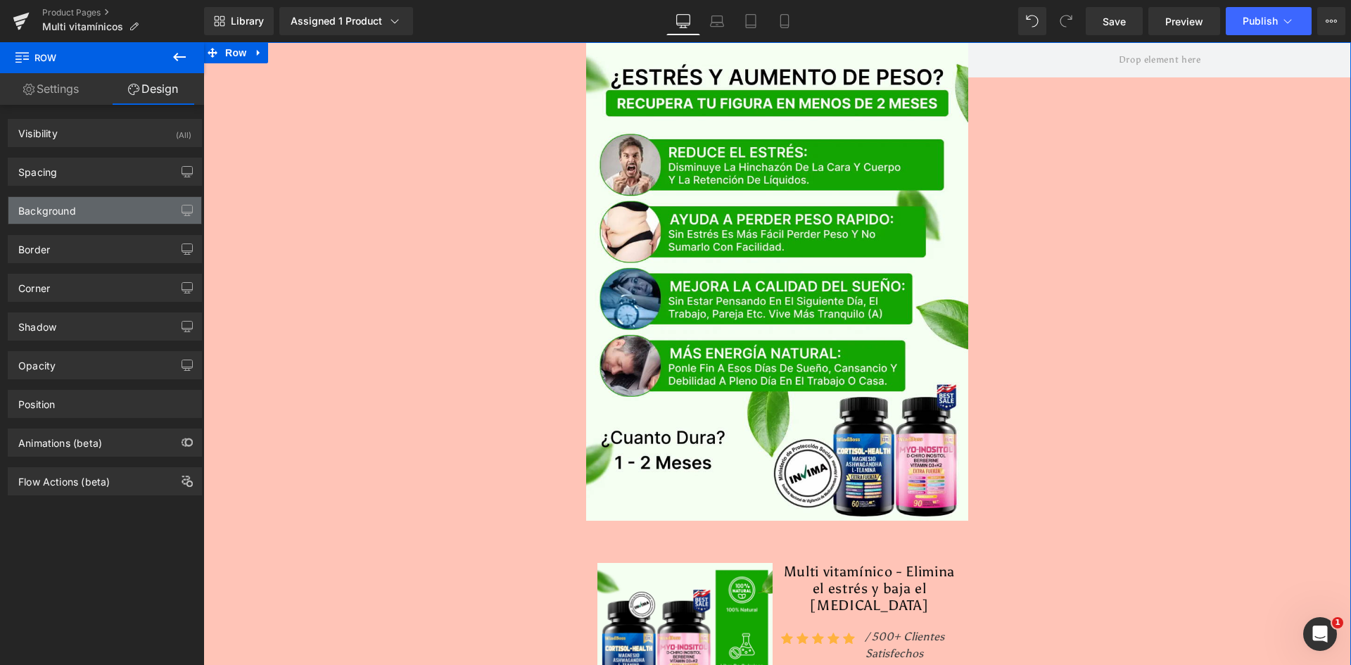
click at [84, 208] on div "Background" at bounding box center [104, 210] width 193 height 27
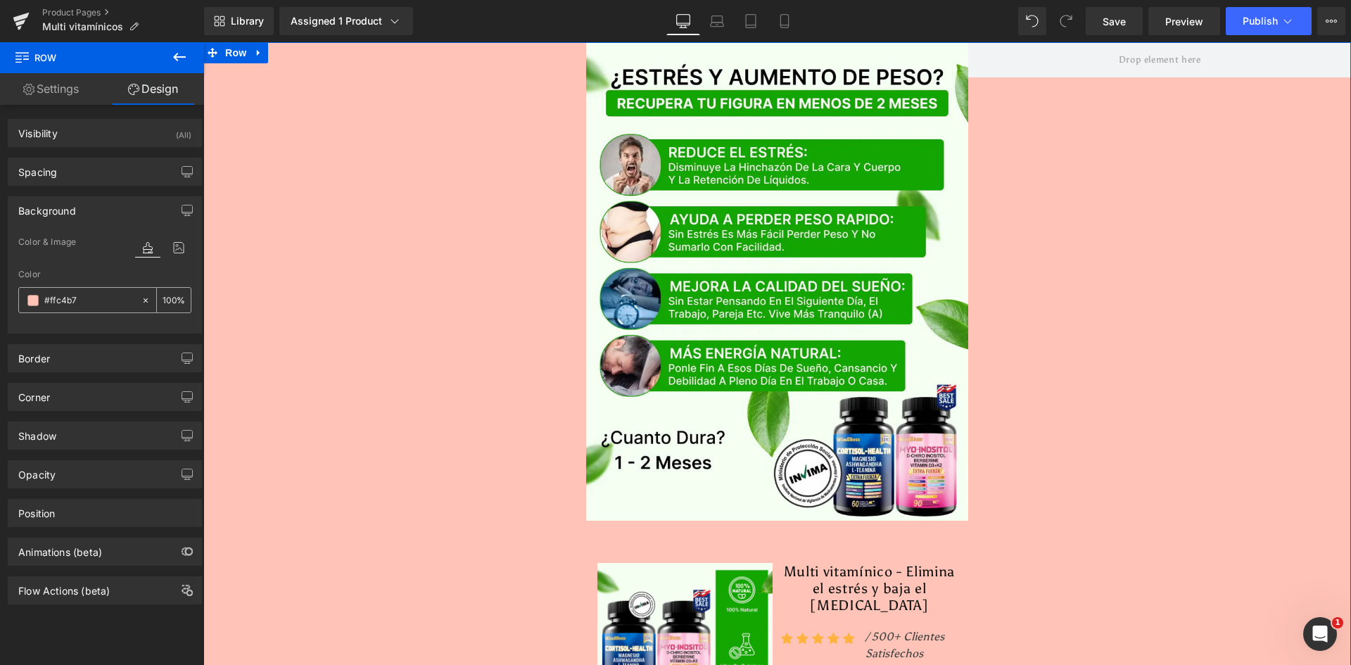
click at [68, 305] on input "#ffc4b7" at bounding box center [89, 300] width 90 height 15
paste input "F4FFF3"
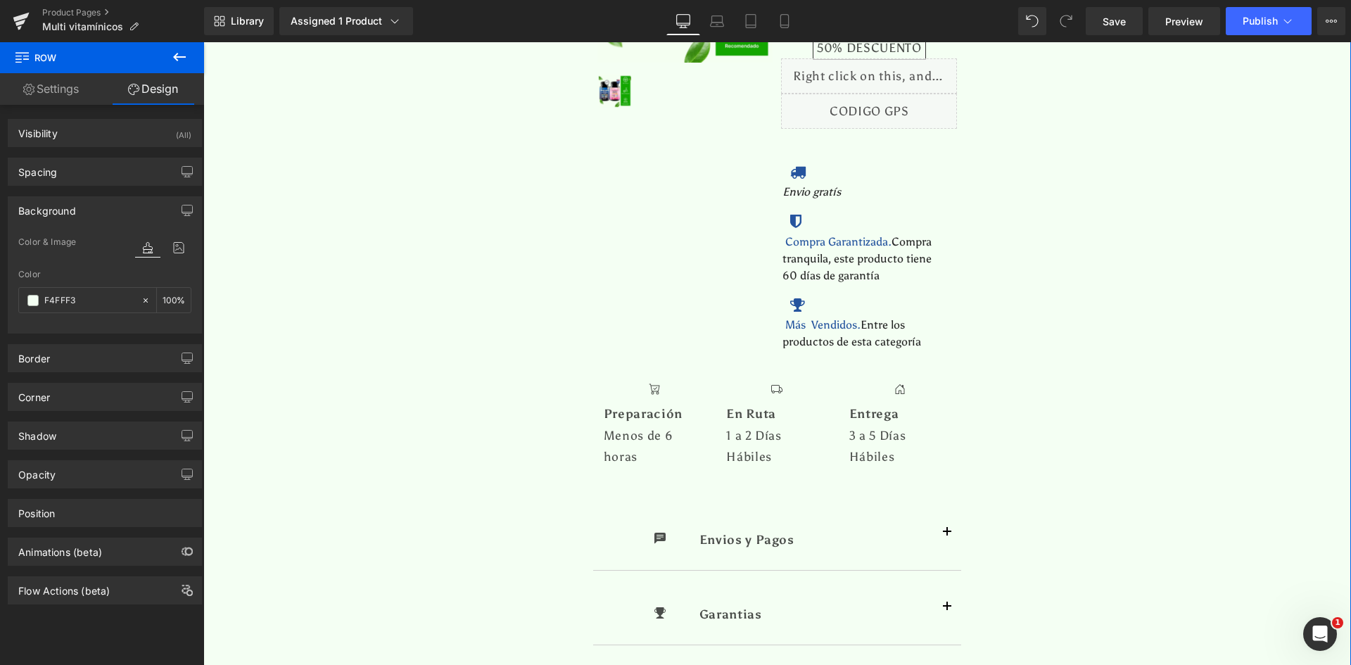
scroll to position [985, 0]
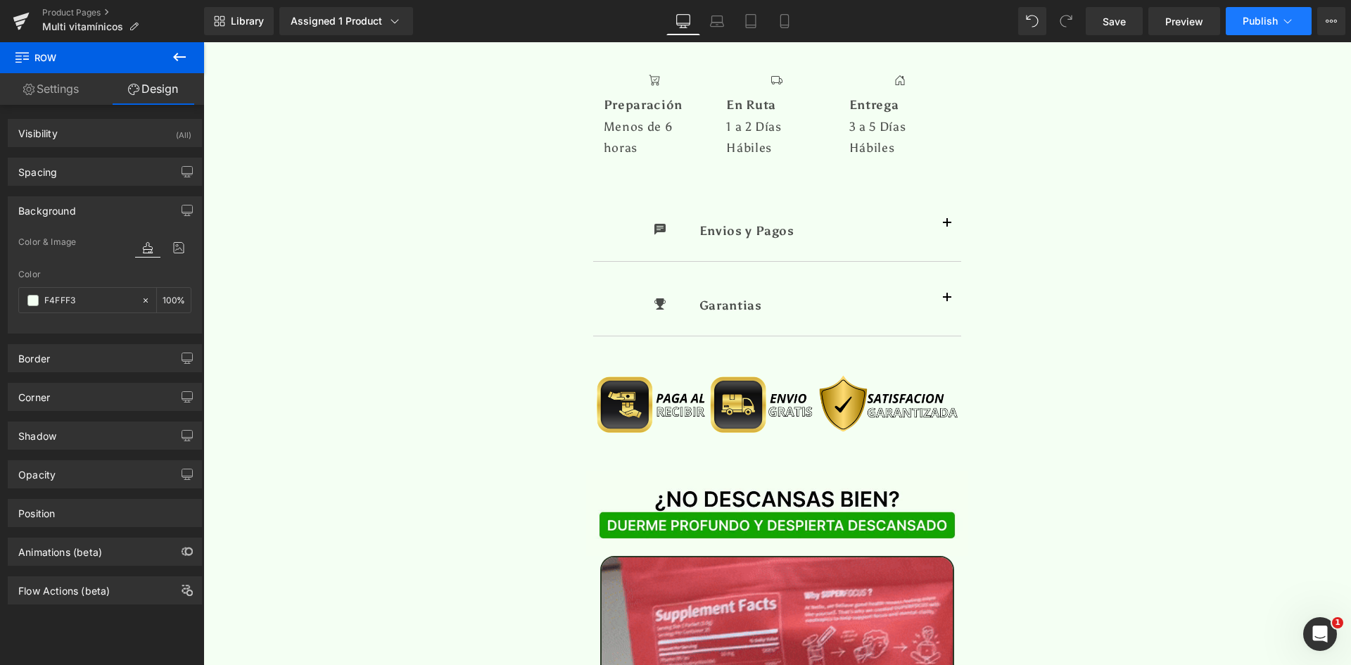
type input "#f4fff3"
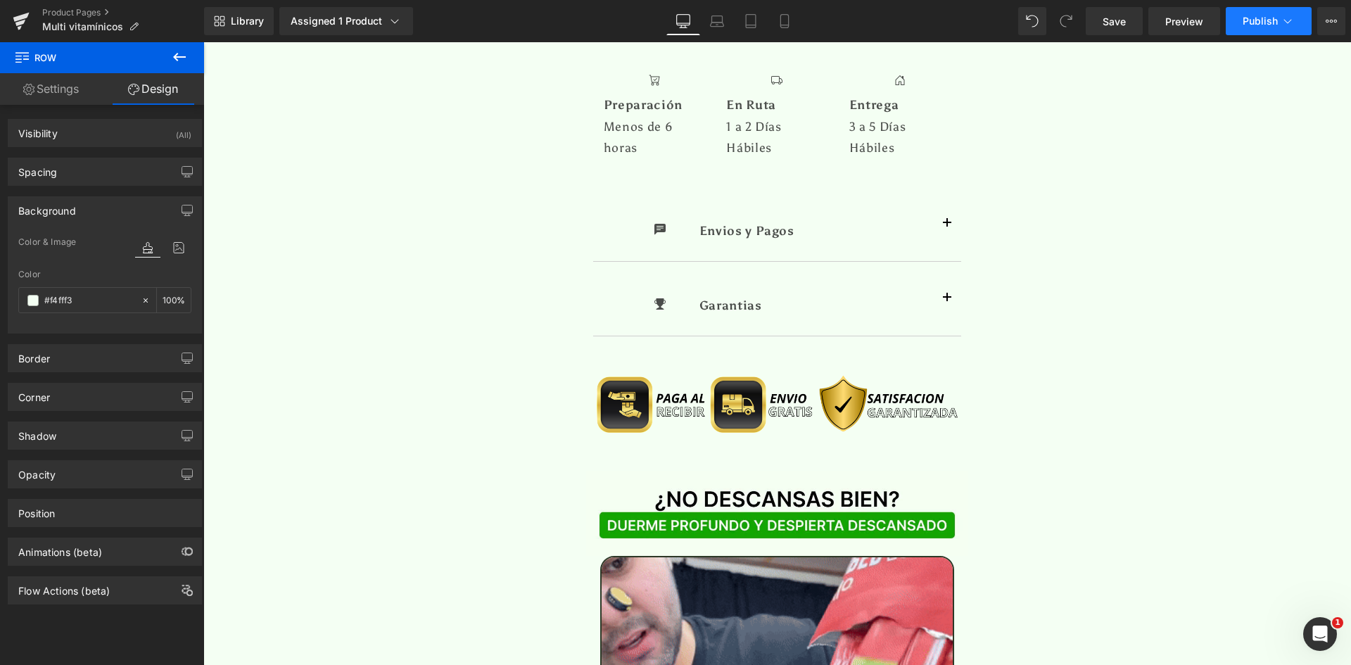
click at [1283, 12] on button "Publish" at bounding box center [1269, 21] width 86 height 28
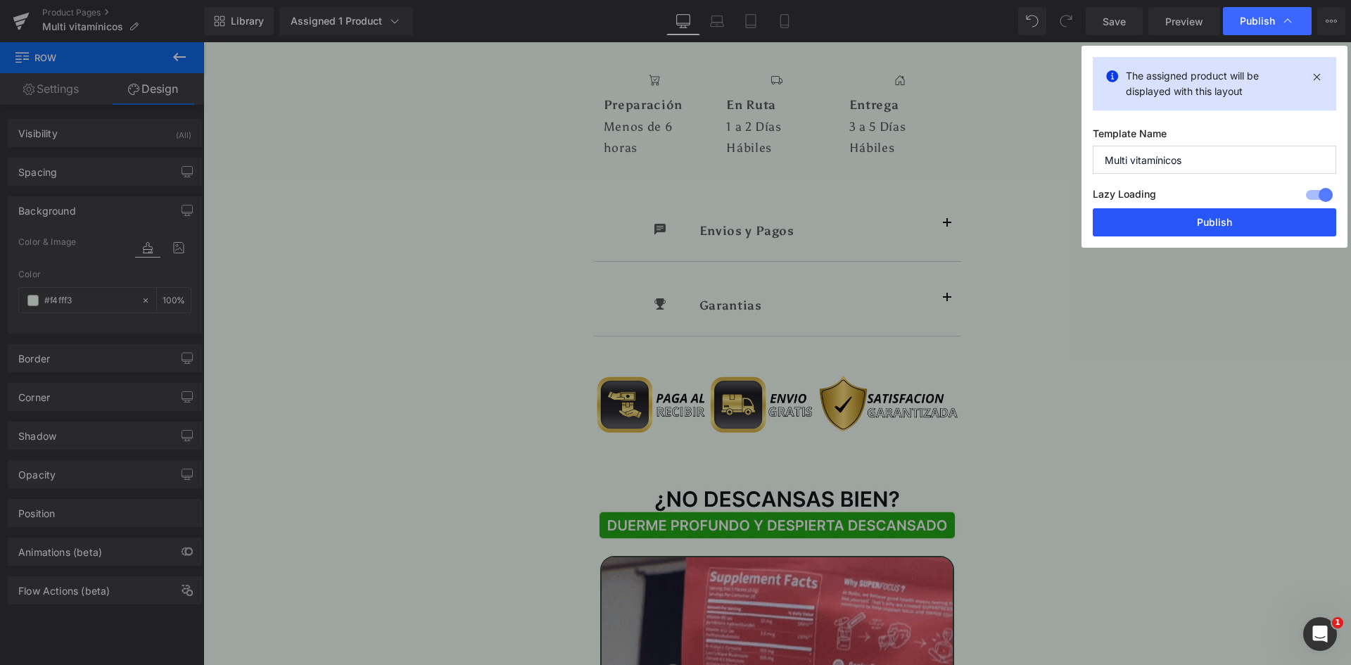
click at [1215, 228] on button "Publish" at bounding box center [1214, 222] width 243 height 28
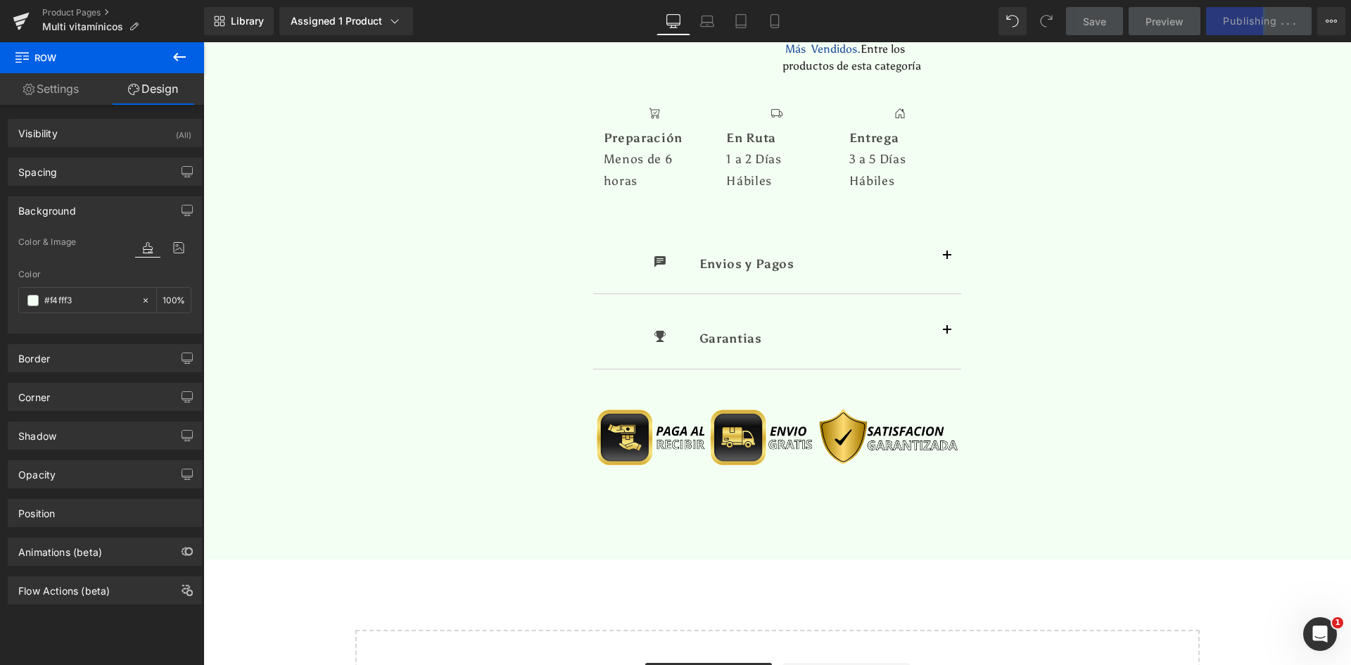
scroll to position [4859, 0]
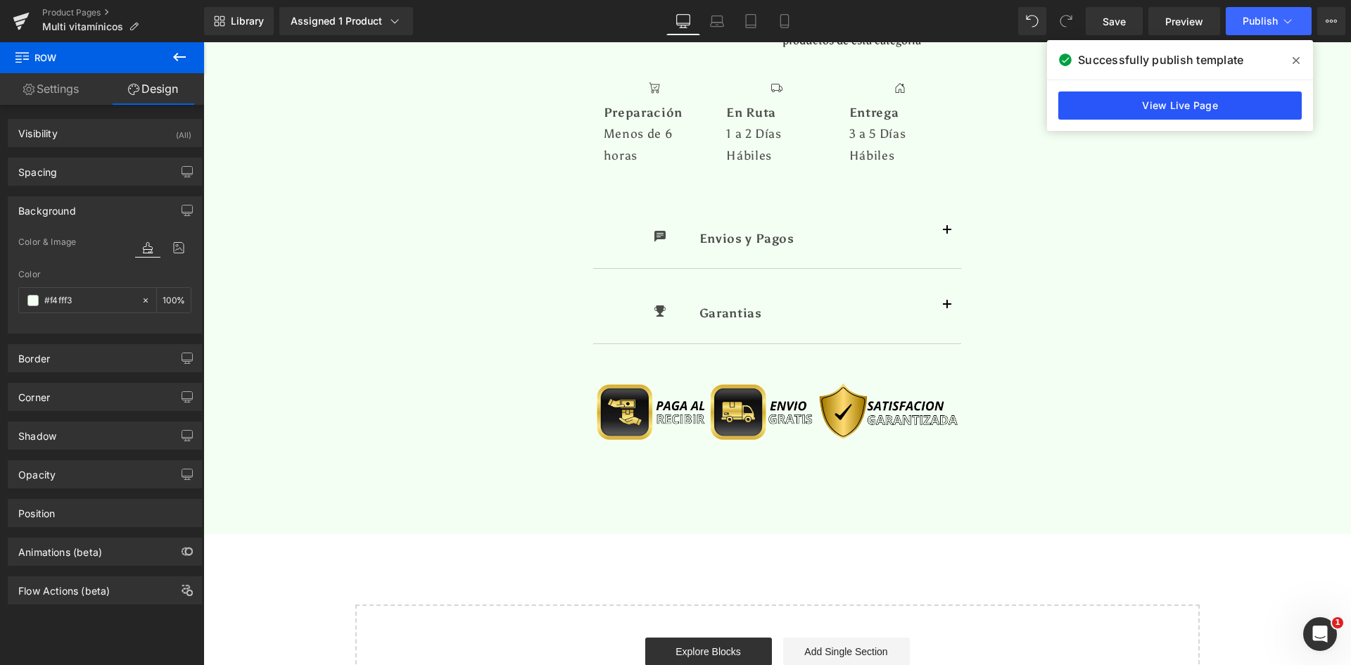
click at [1199, 103] on link "View Live Page" at bounding box center [1179, 105] width 243 height 28
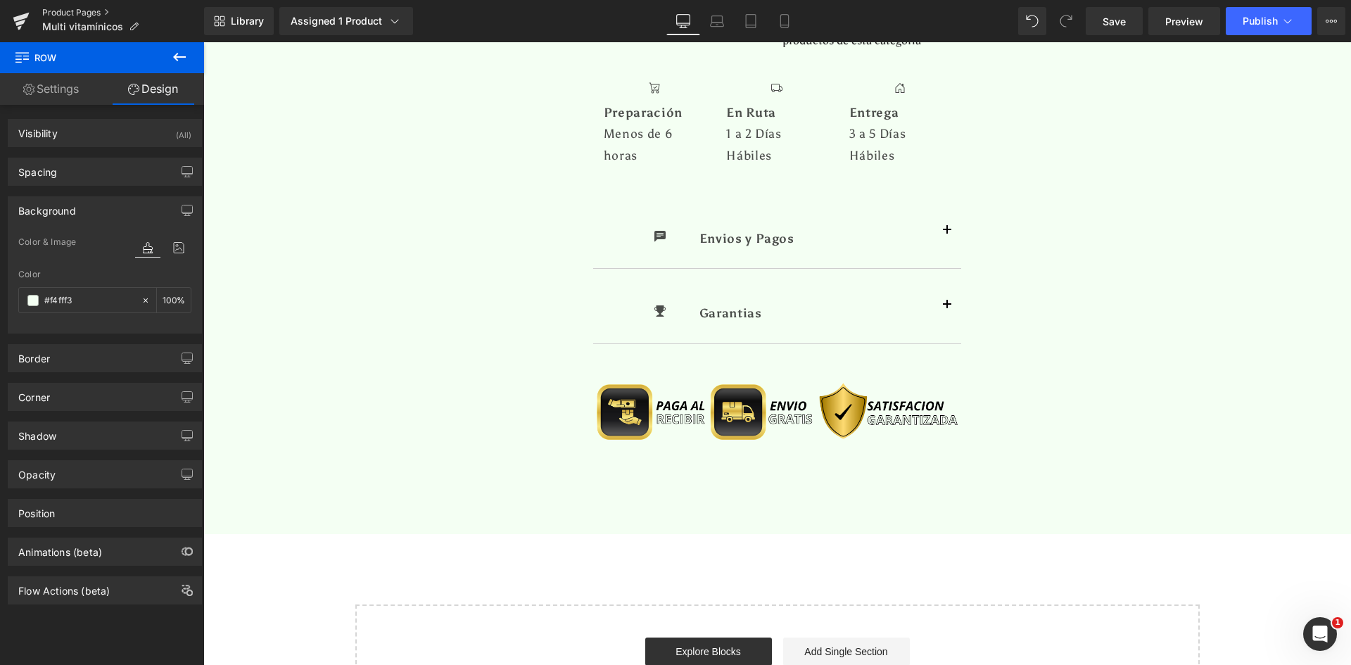
click at [95, 13] on link "Product Pages" at bounding box center [123, 12] width 162 height 11
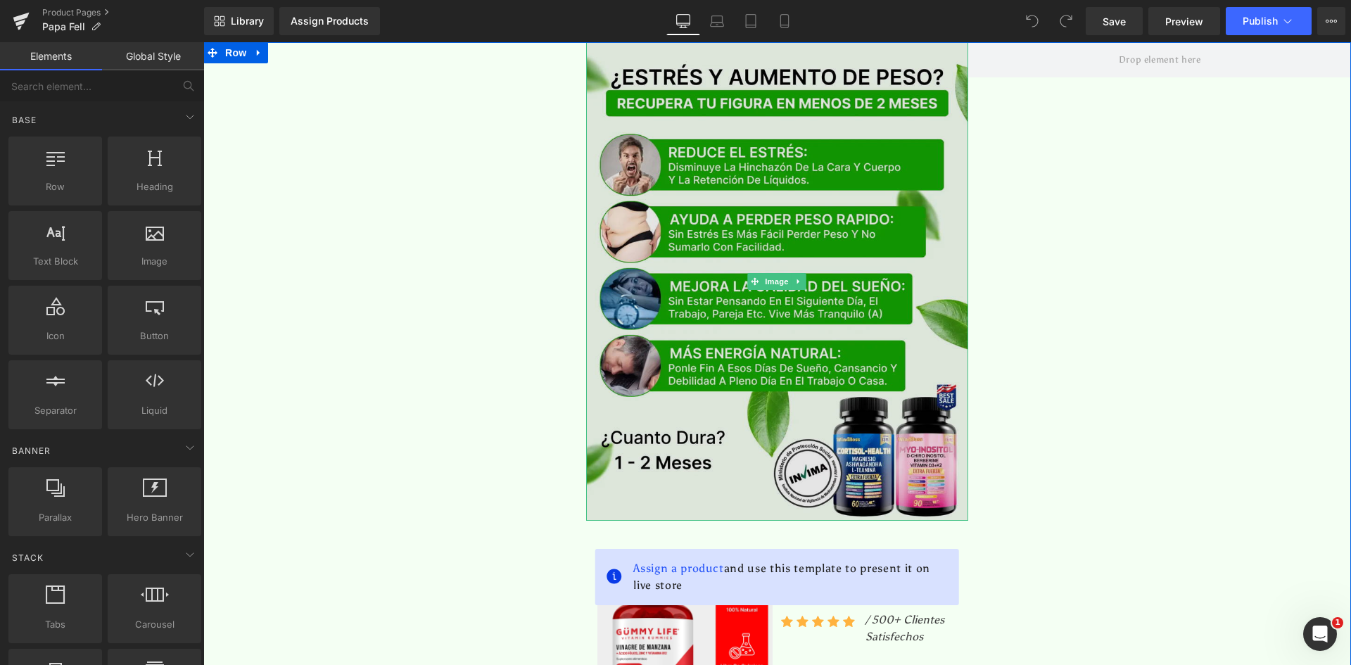
click at [756, 144] on img at bounding box center [777, 281] width 383 height 478
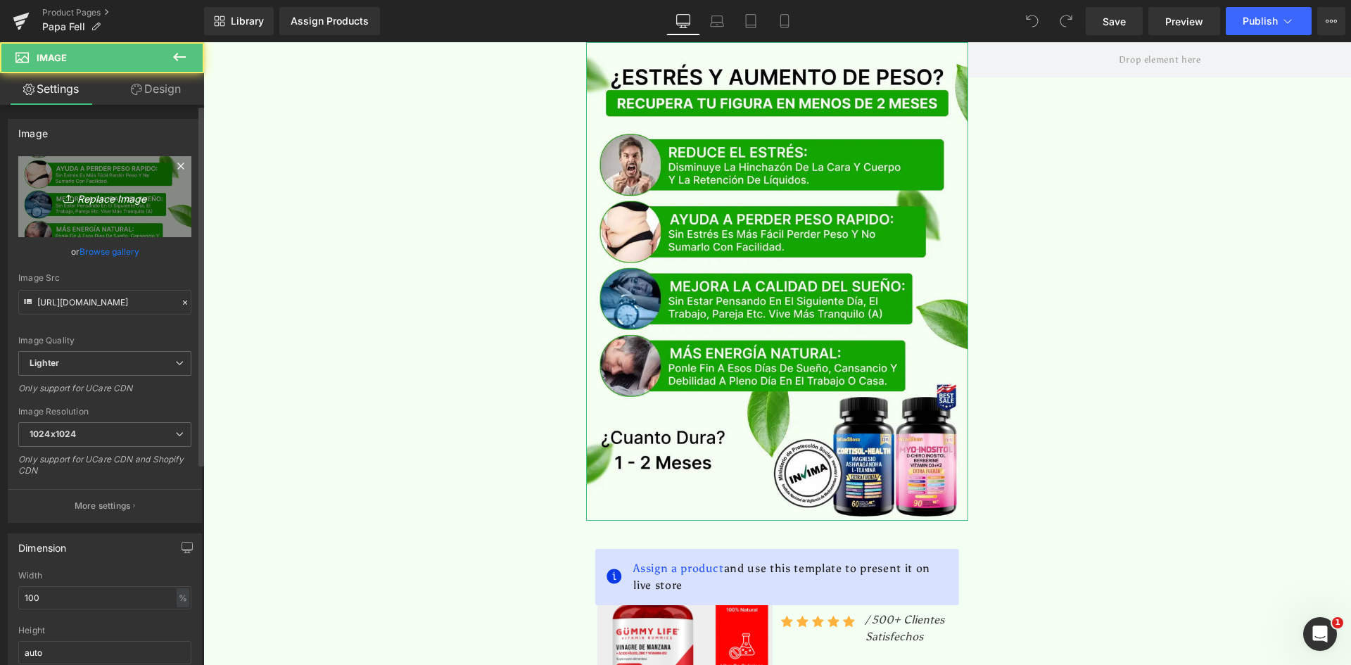
click at [79, 181] on link "Replace Image" at bounding box center [104, 196] width 173 height 81
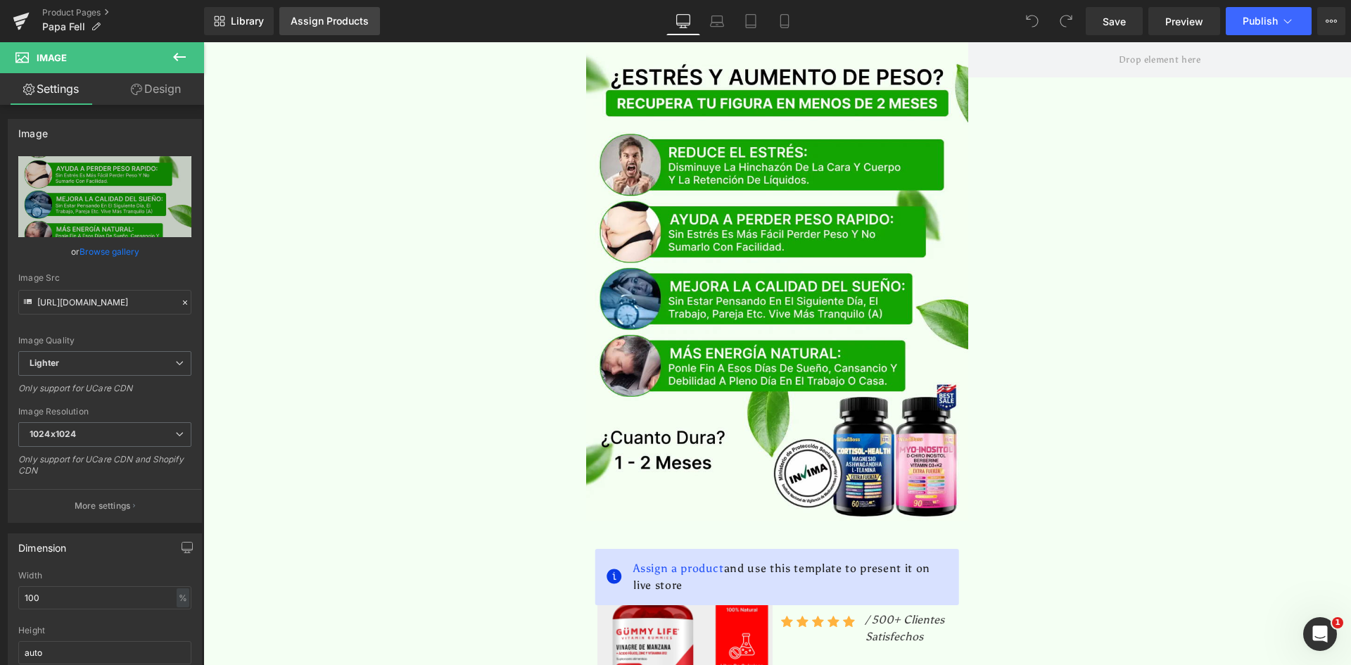
click at [353, 18] on div "Assign Products" at bounding box center [330, 20] width 78 height 11
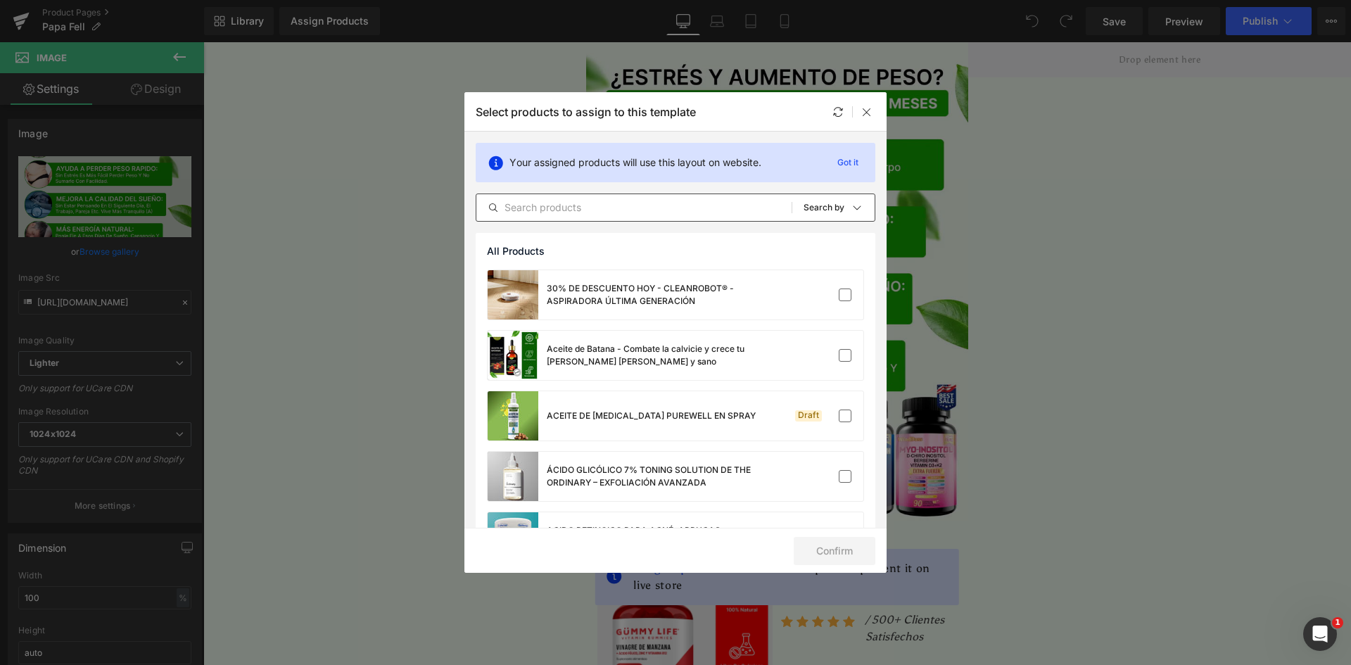
click at [563, 209] on input "text" at bounding box center [633, 207] width 315 height 17
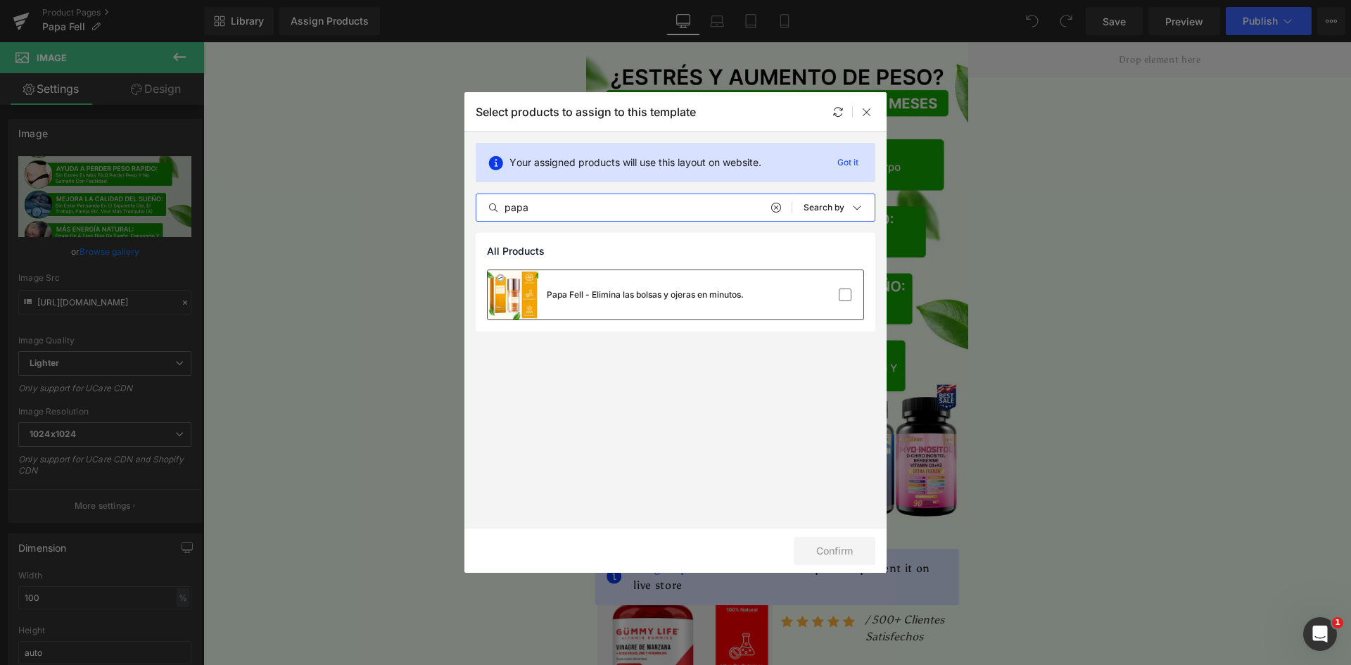
type input "papa"
click at [605, 317] on div "Papa Fell - Elimina las bolsas y ojeras en minutos." at bounding box center [616, 294] width 256 height 49
click at [839, 554] on button "Confirm" at bounding box center [835, 551] width 82 height 28
click at [865, 113] on icon at bounding box center [866, 111] width 11 height 11
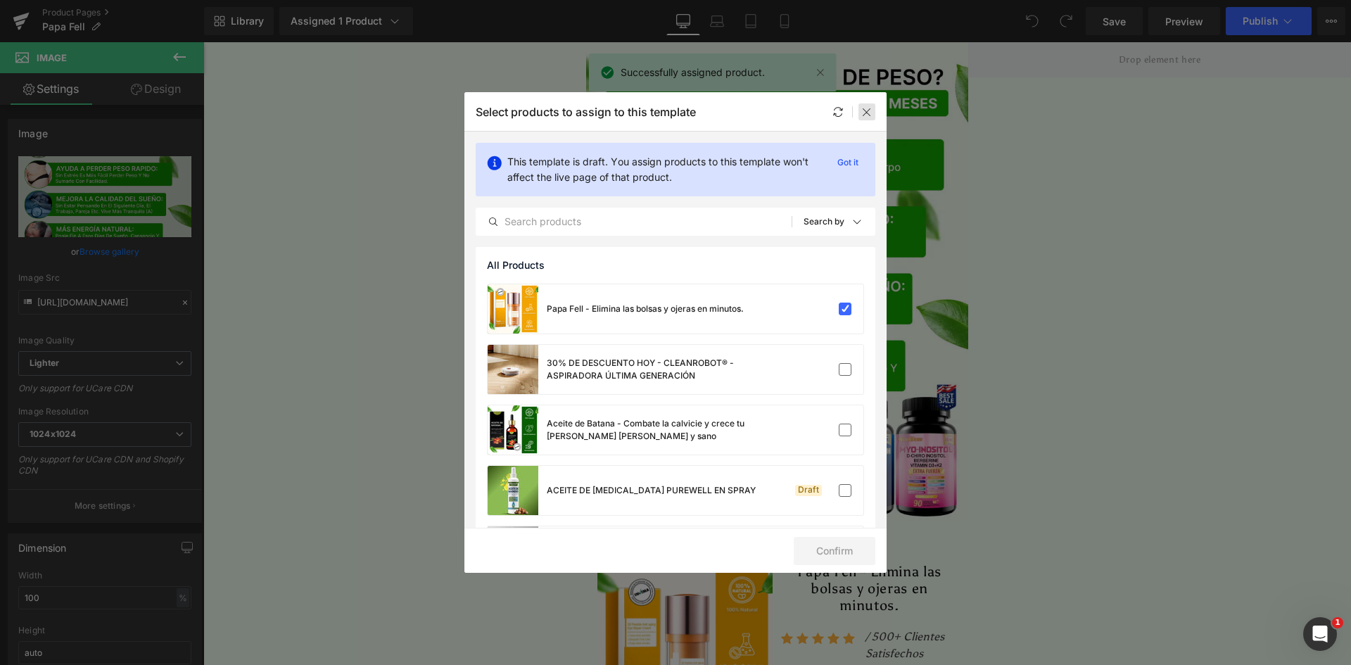
drag, startPoint x: 872, startPoint y: 109, endPoint x: 668, endPoint y: 67, distance: 208.4
click at [872, 109] on icon at bounding box center [866, 111] width 11 height 11
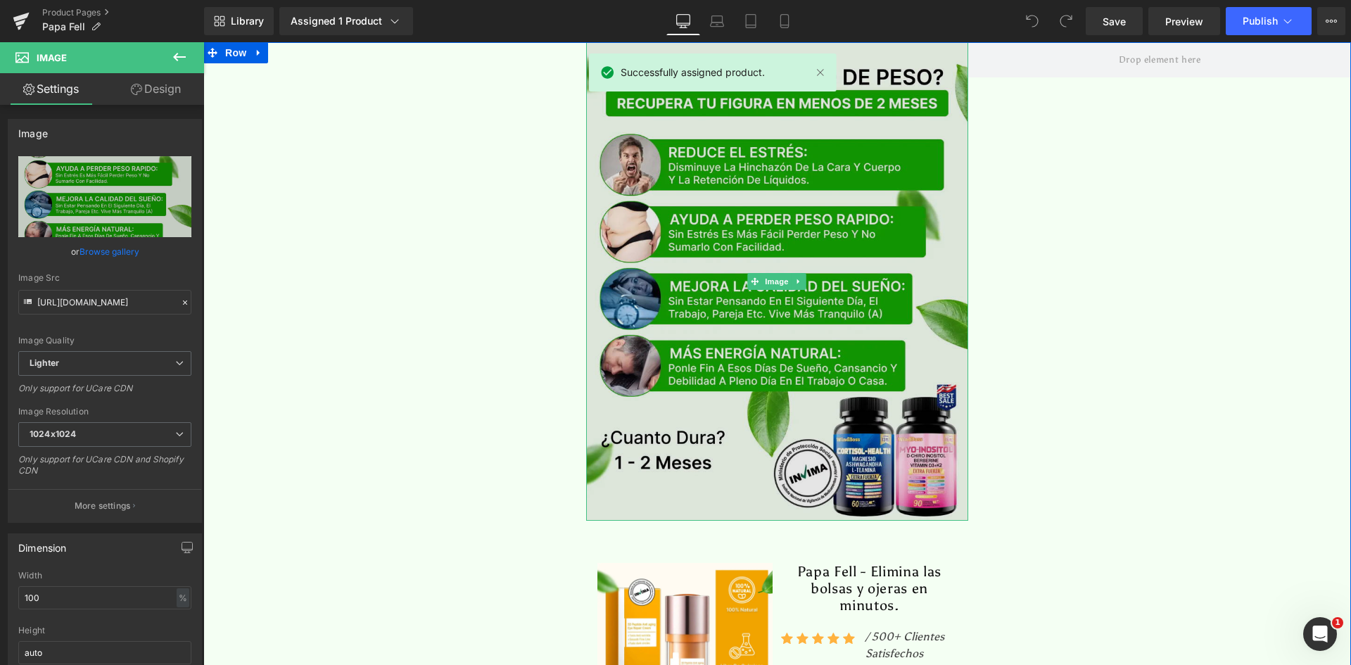
click at [849, 148] on img at bounding box center [777, 281] width 383 height 478
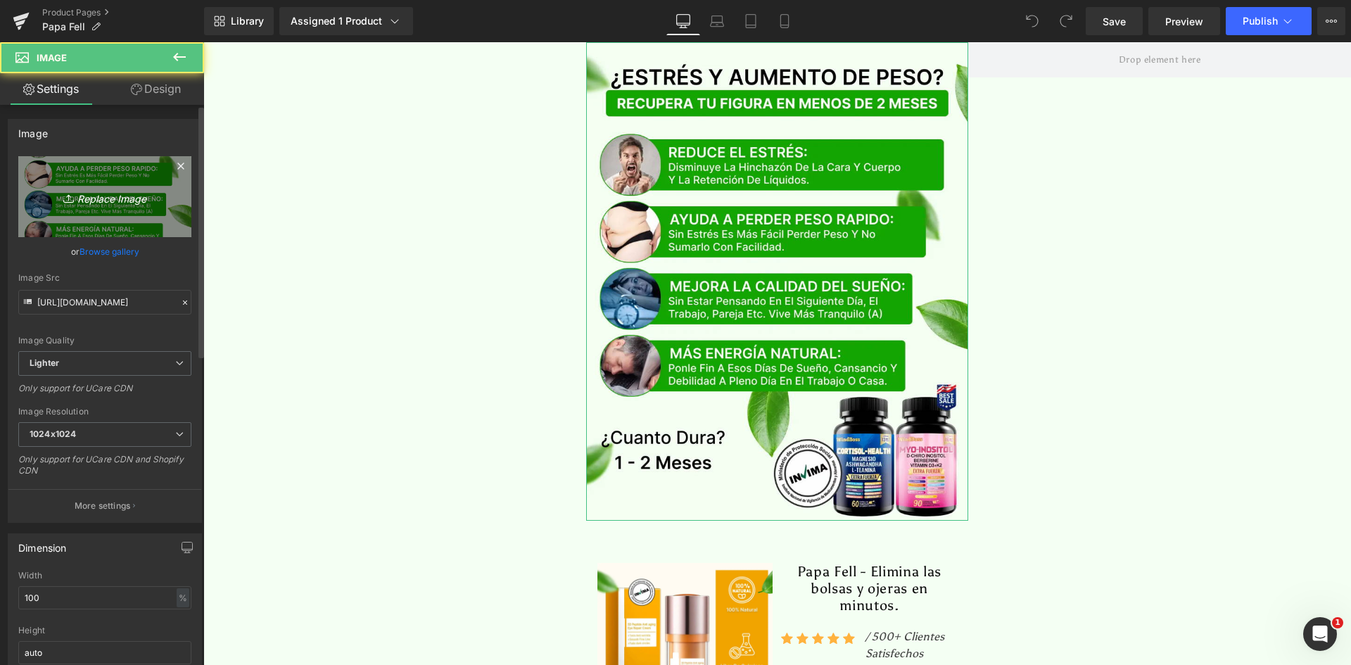
click at [93, 196] on icon "Replace Image" at bounding box center [105, 197] width 113 height 18
type input "C:\fakepath\Banner Principal.webp"
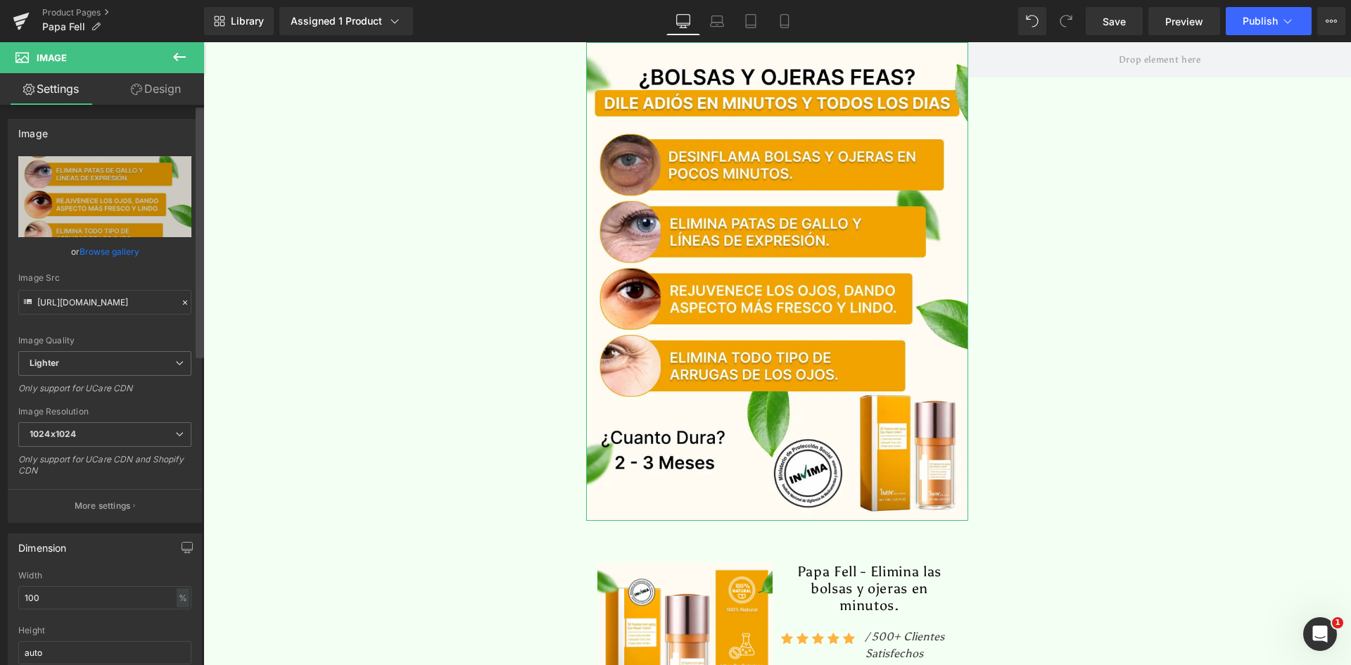
type input "[URL][DOMAIN_NAME]"
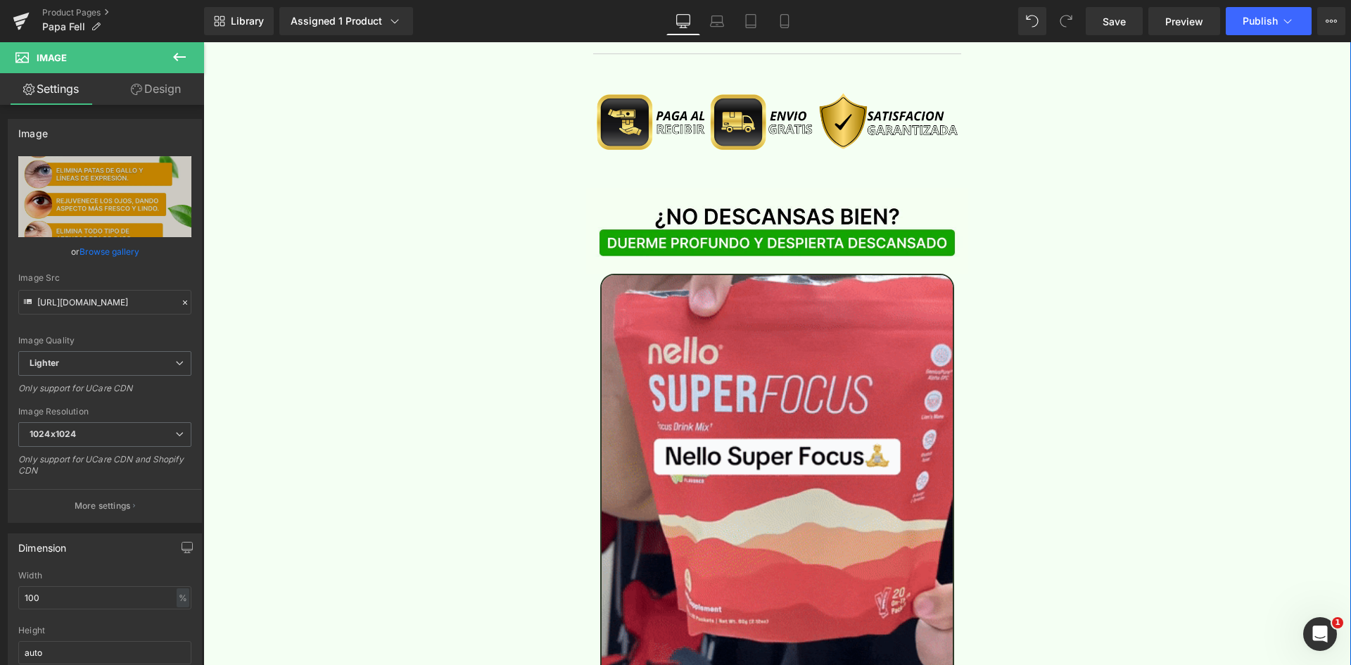
scroll to position [1266, 0]
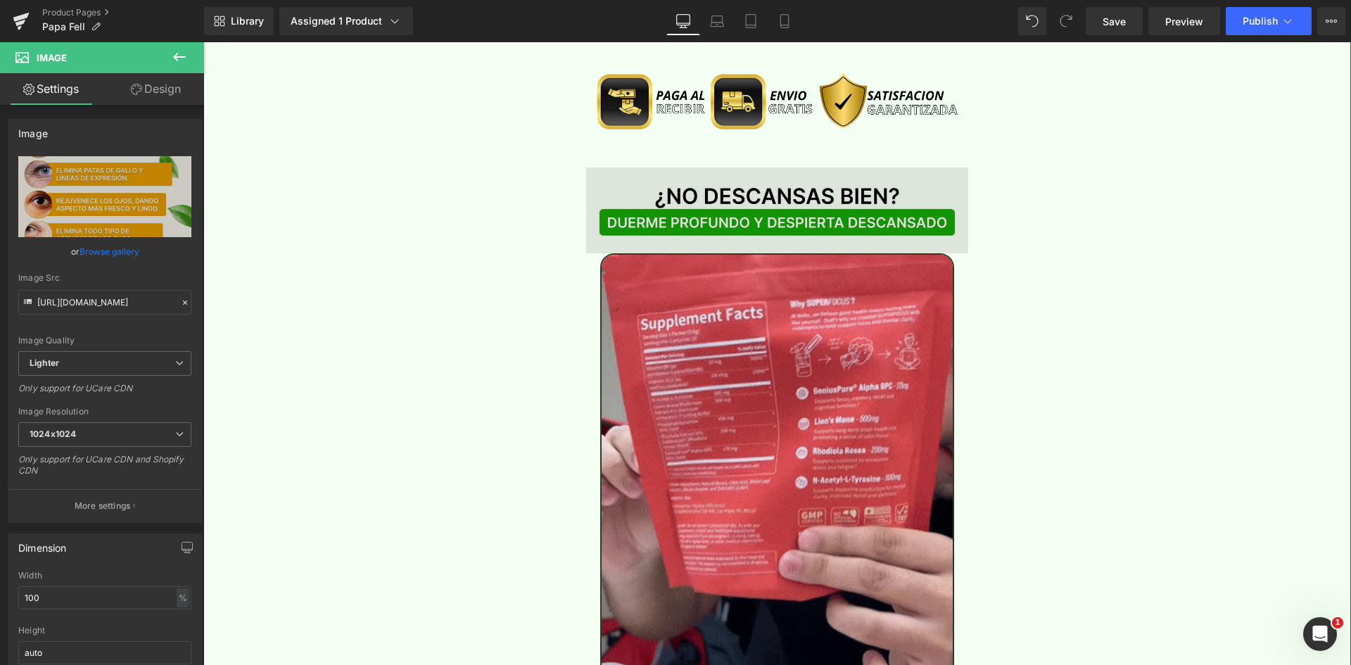
click at [656, 167] on img at bounding box center [777, 210] width 383 height 86
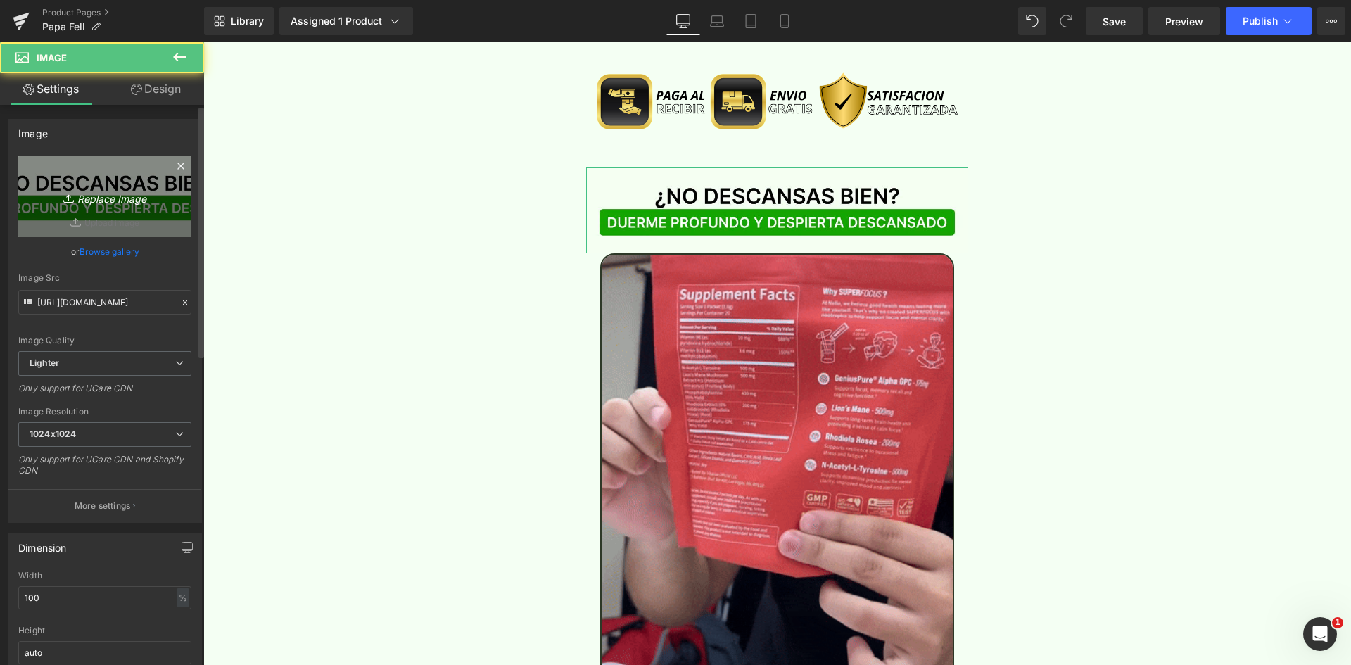
click at [68, 210] on link "Replace Image" at bounding box center [104, 196] width 173 height 81
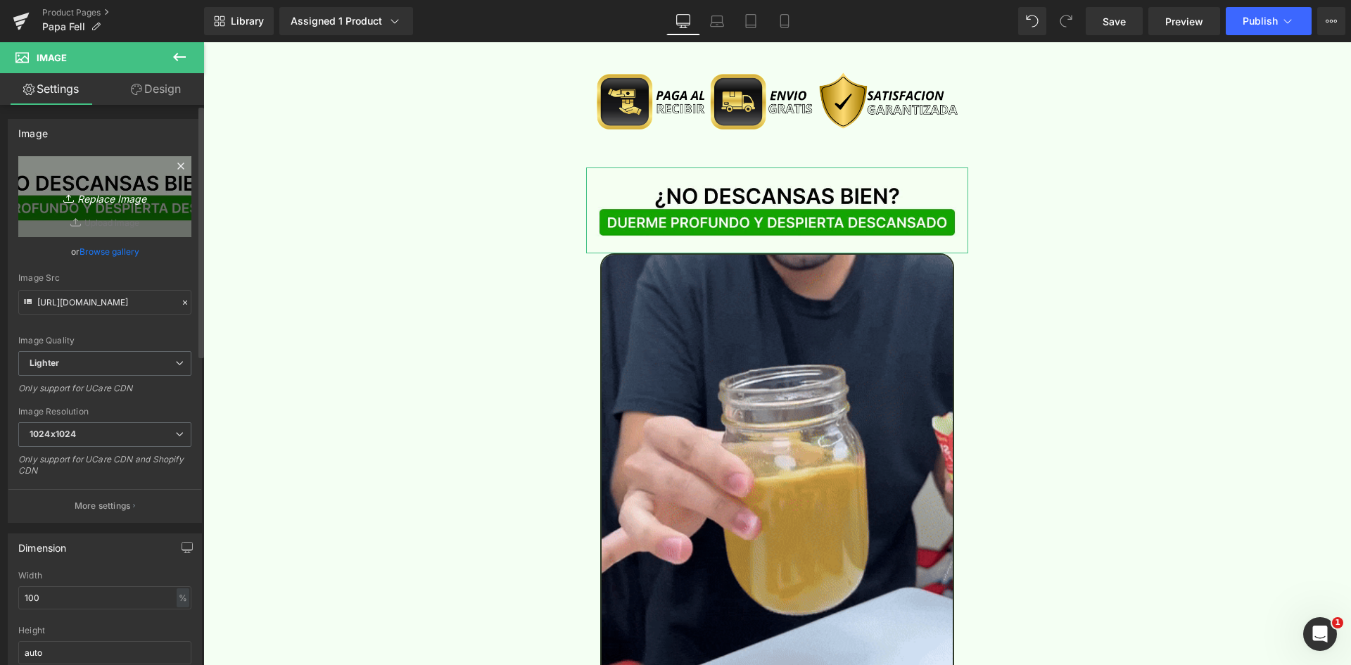
type input "C:\fakepath\Titulo Irresisitble.webp"
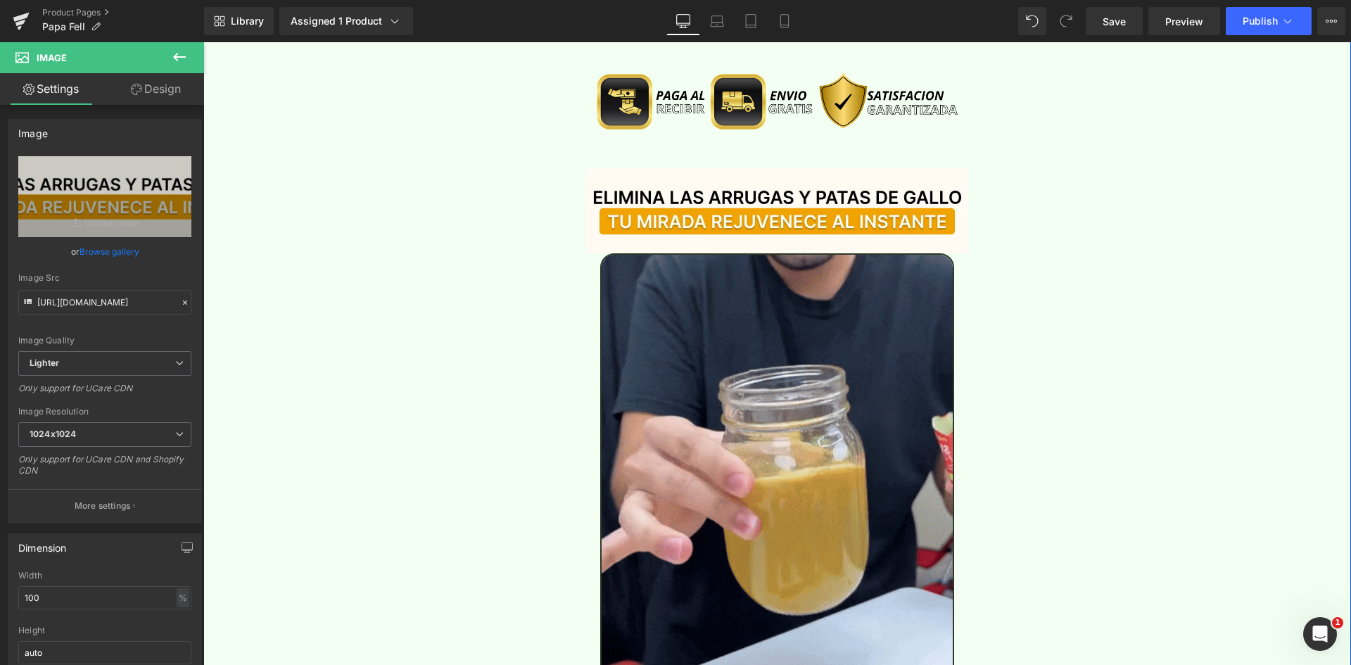
type input "[URL][DOMAIN_NAME]"
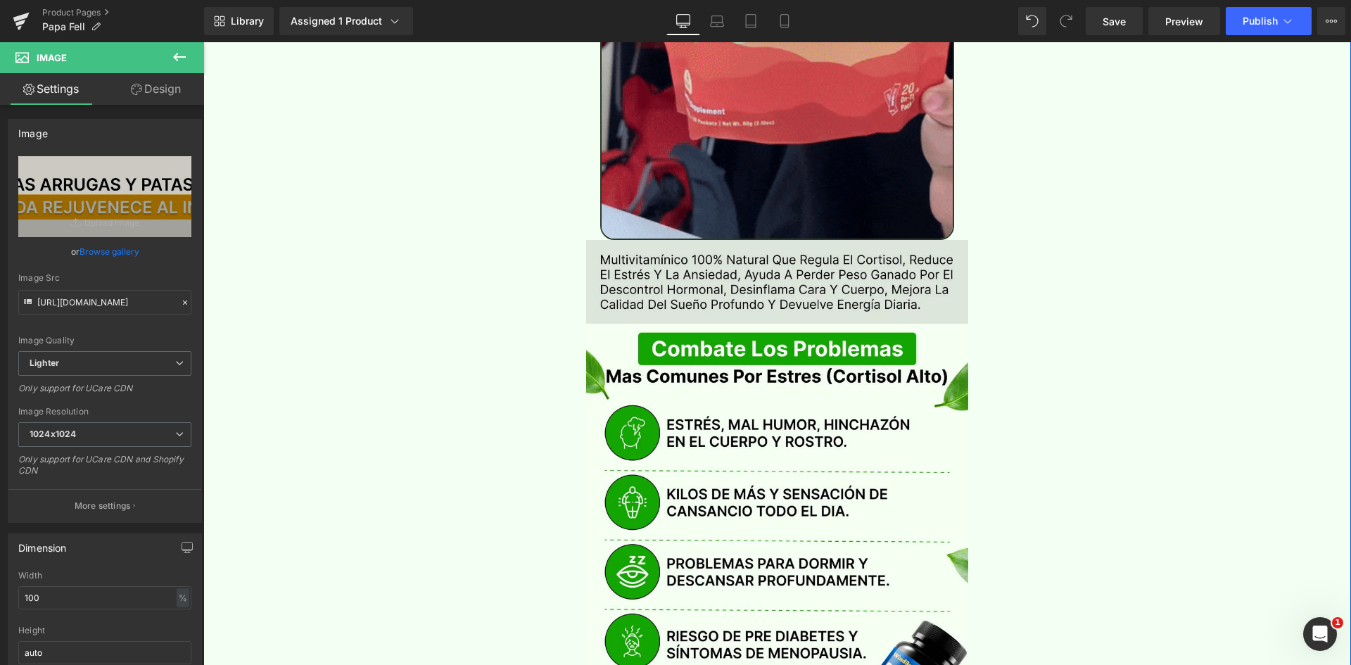
scroll to position [1759, 0]
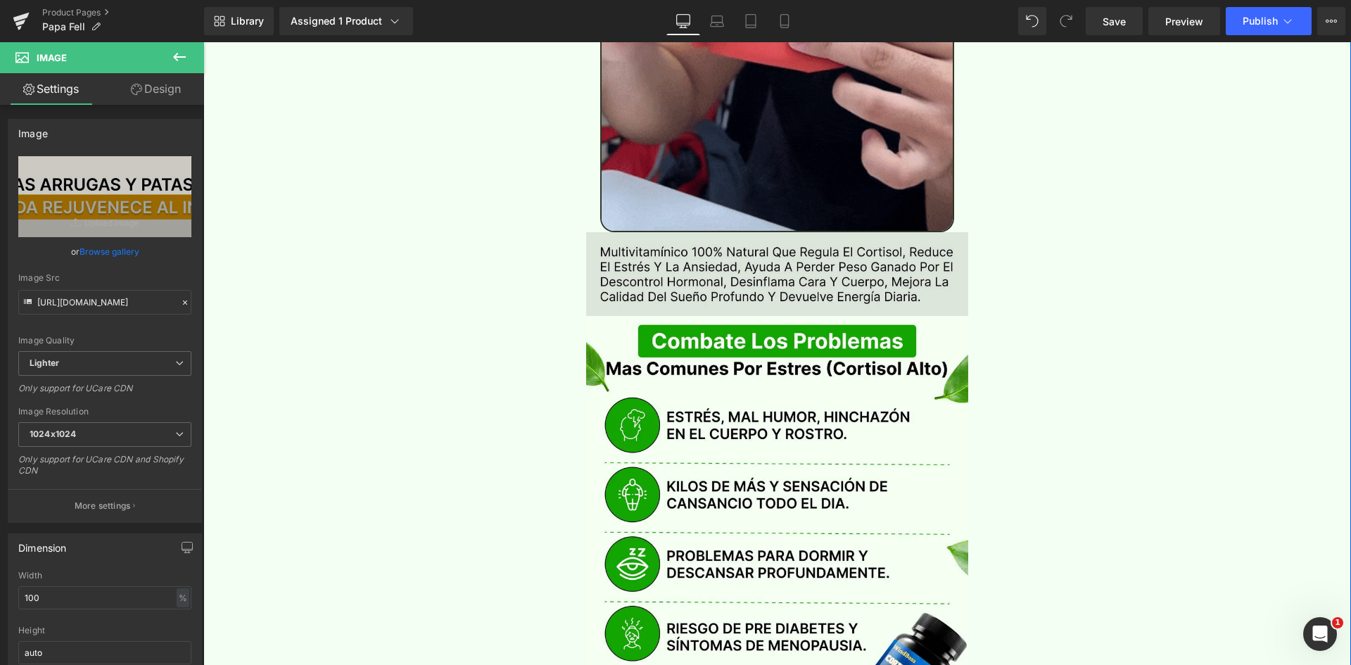
click at [696, 232] on img at bounding box center [777, 274] width 383 height 84
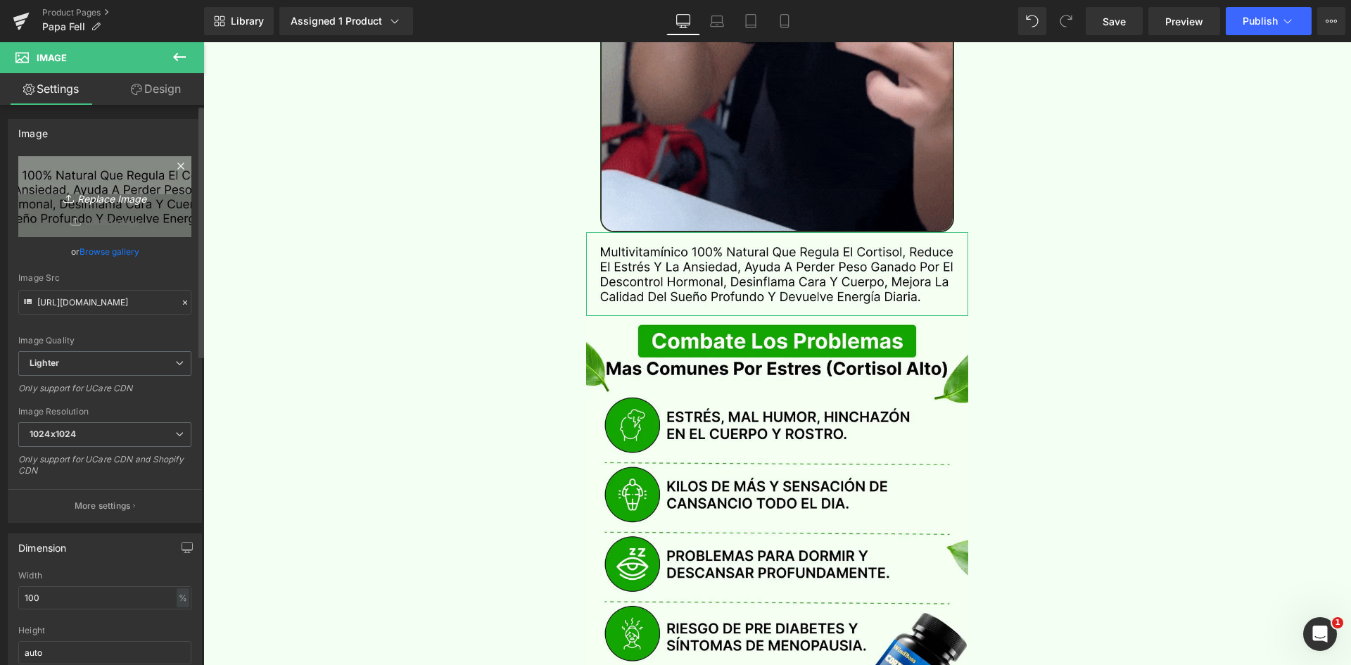
click at [86, 205] on icon "Replace Image" at bounding box center [105, 197] width 113 height 18
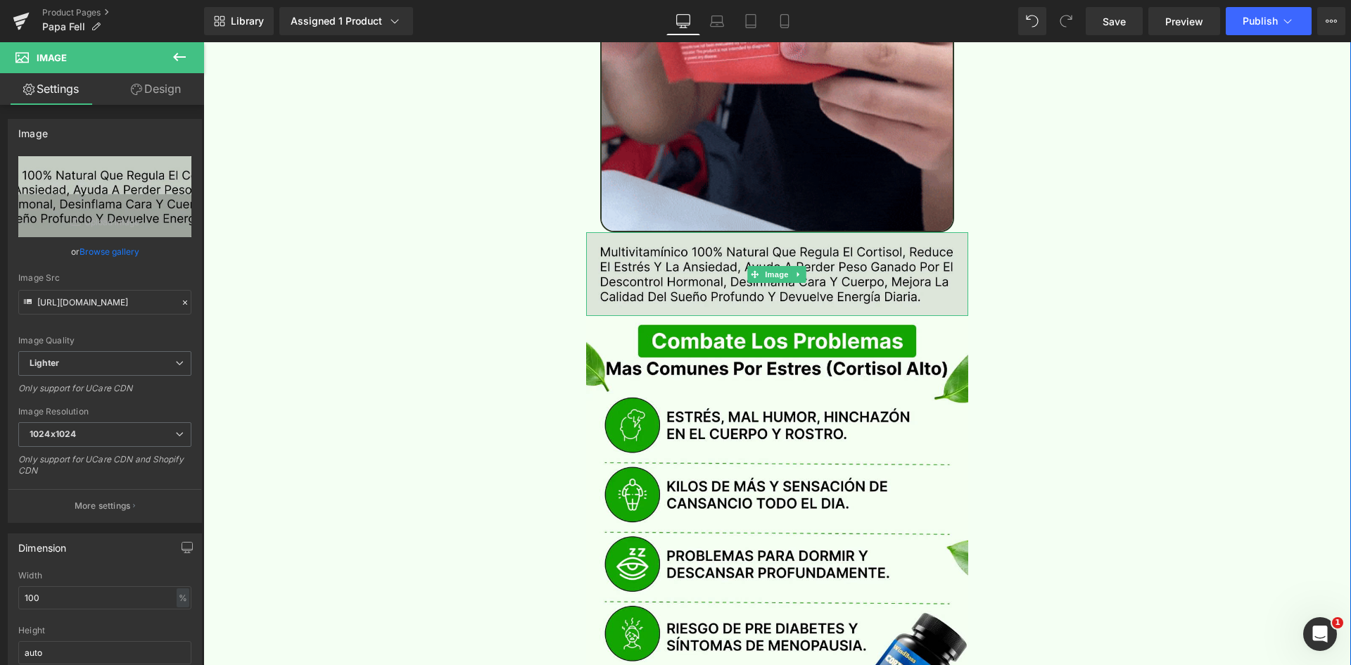
click at [628, 241] on img at bounding box center [777, 274] width 383 height 84
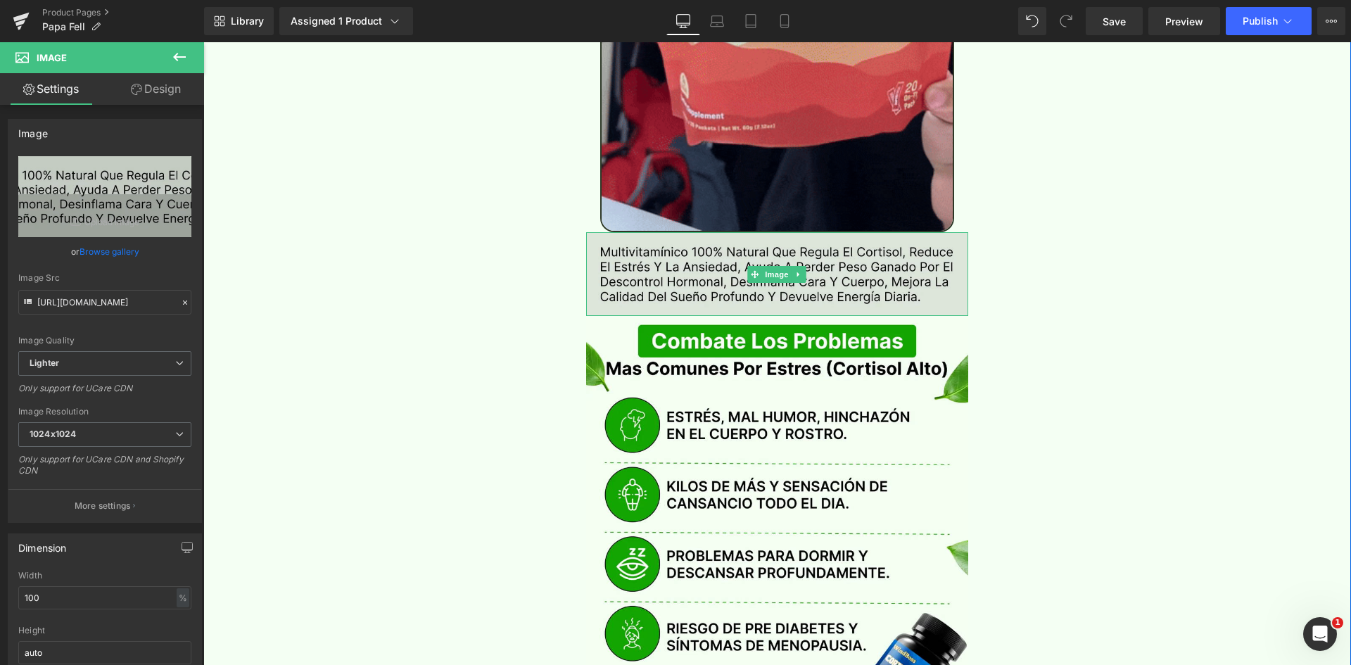
click at [668, 243] on img at bounding box center [777, 274] width 383 height 84
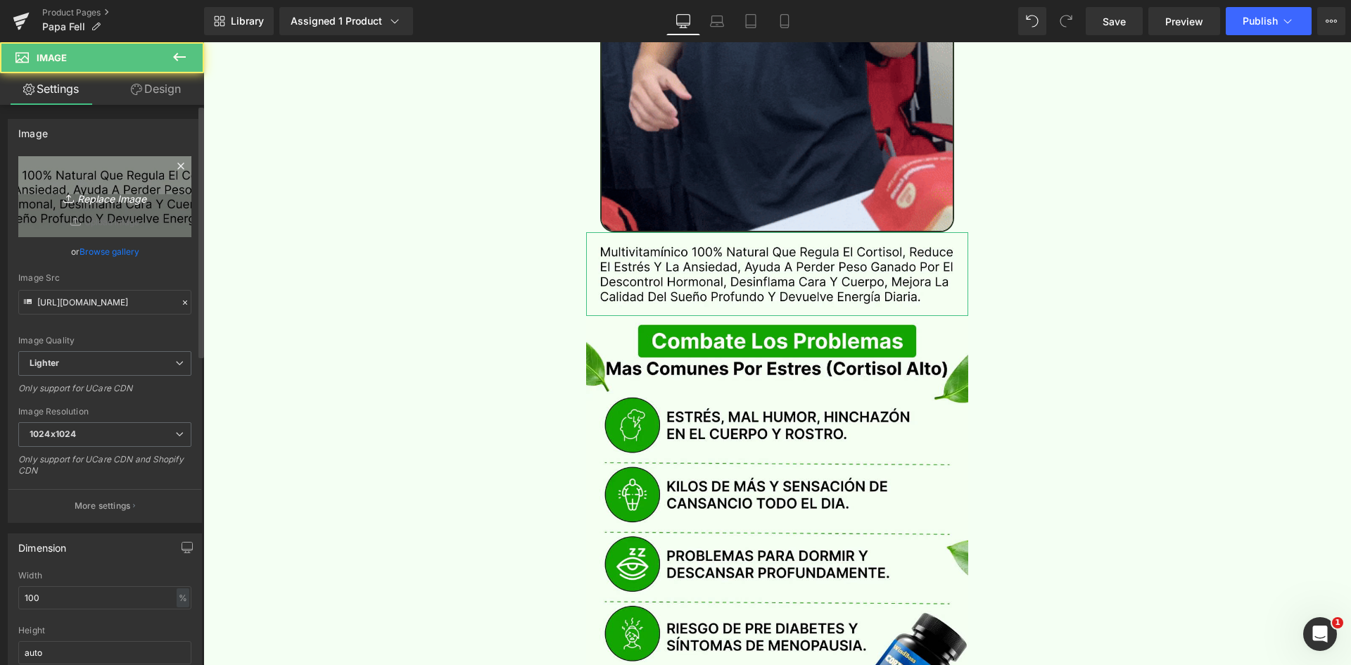
click at [89, 203] on icon "Replace Image" at bounding box center [105, 197] width 113 height 18
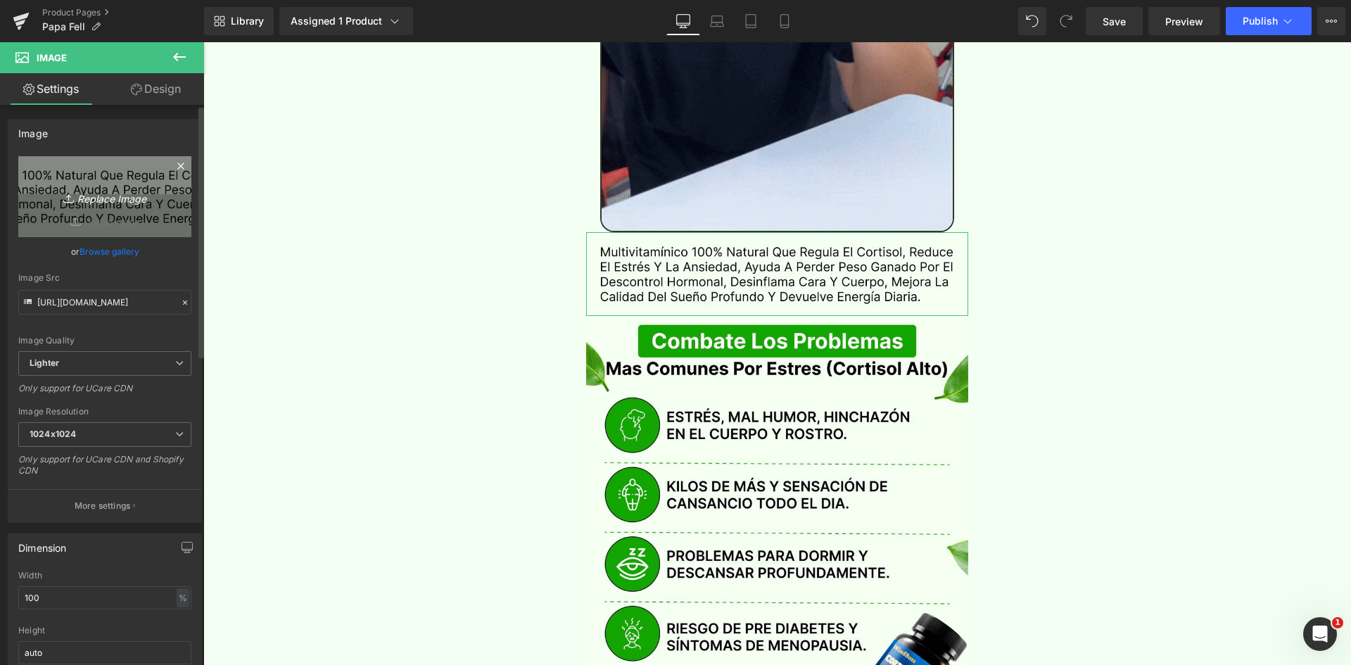
type input "C:\fakepath\Texto.webp"
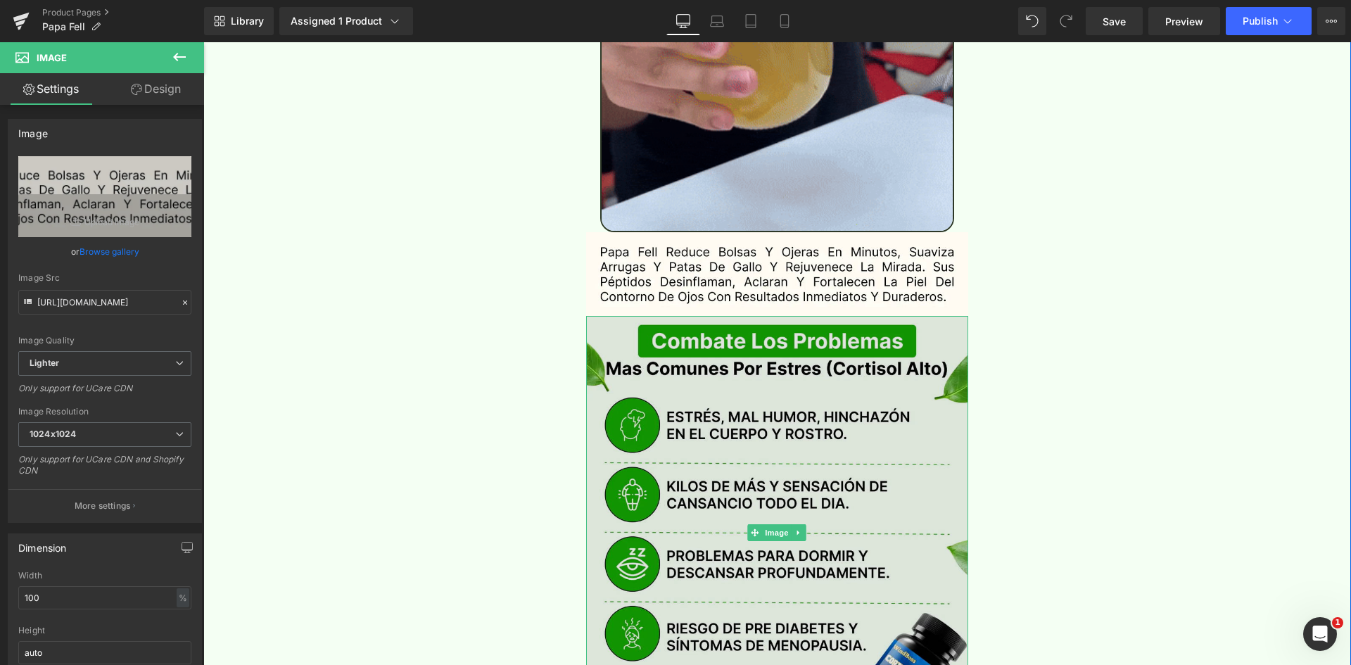
type input "[URL][DOMAIN_NAME]"
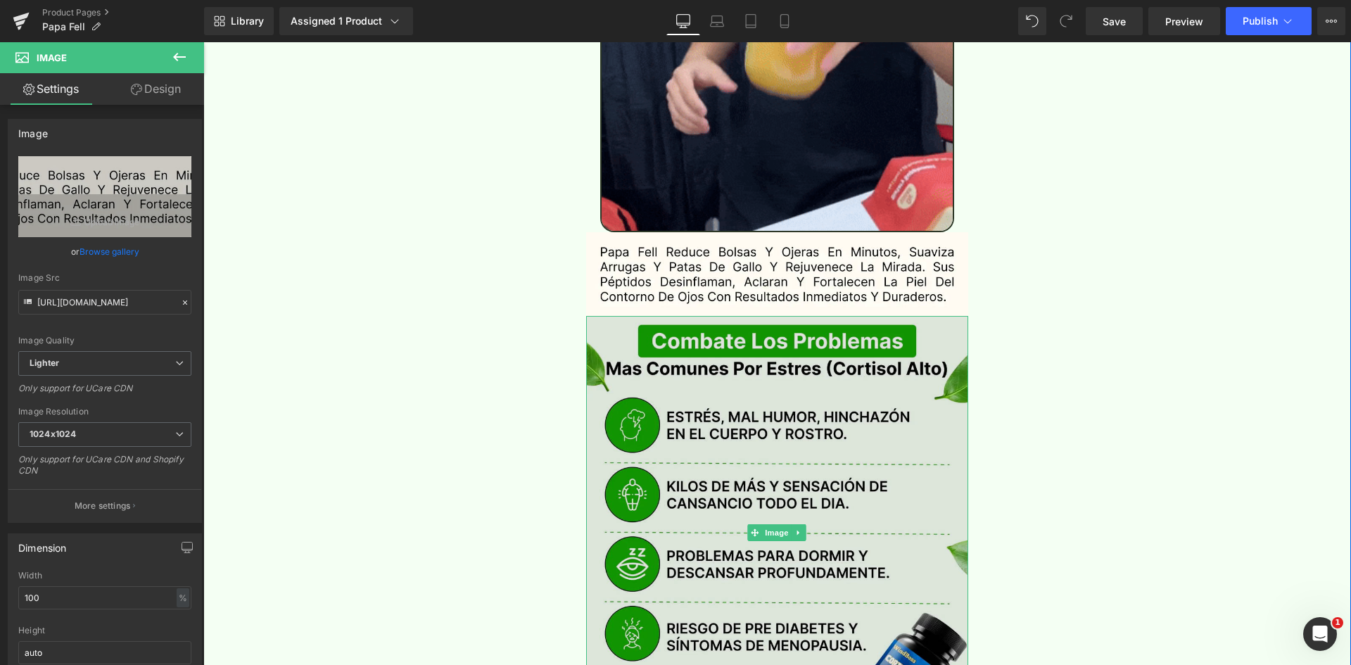
click at [705, 338] on img at bounding box center [777, 533] width 383 height 434
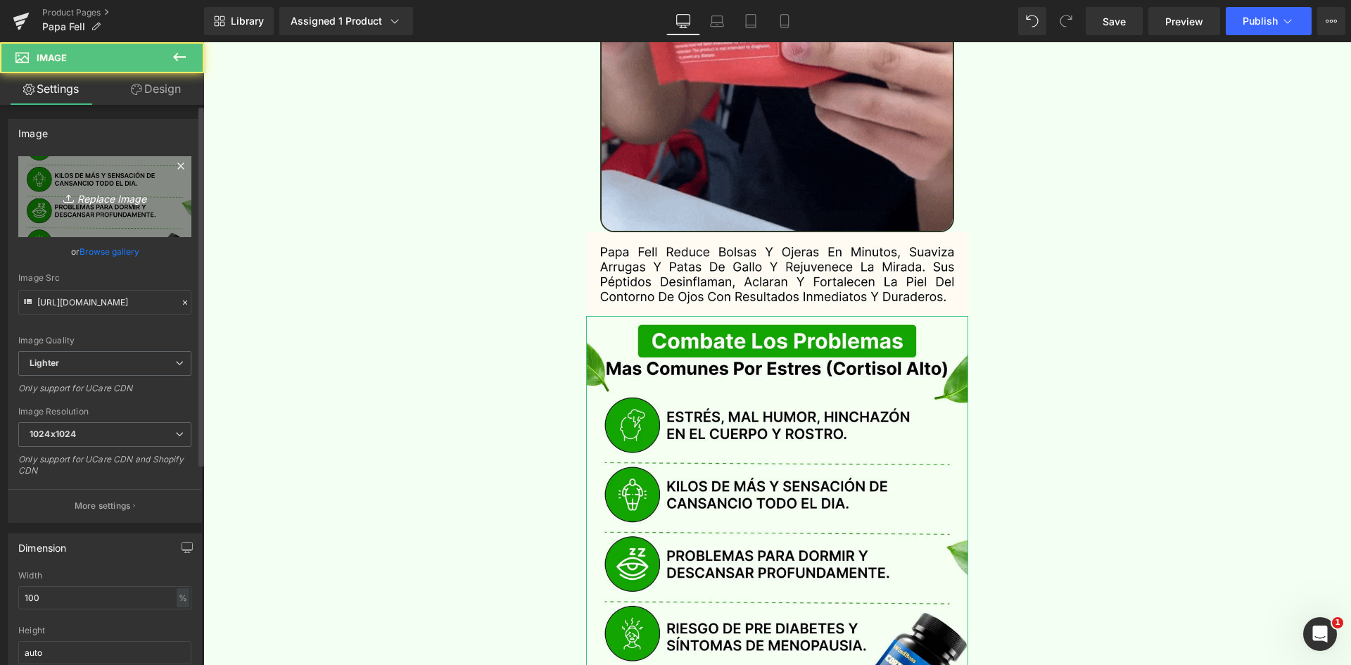
click at [110, 197] on icon "Replace Image" at bounding box center [105, 197] width 113 height 18
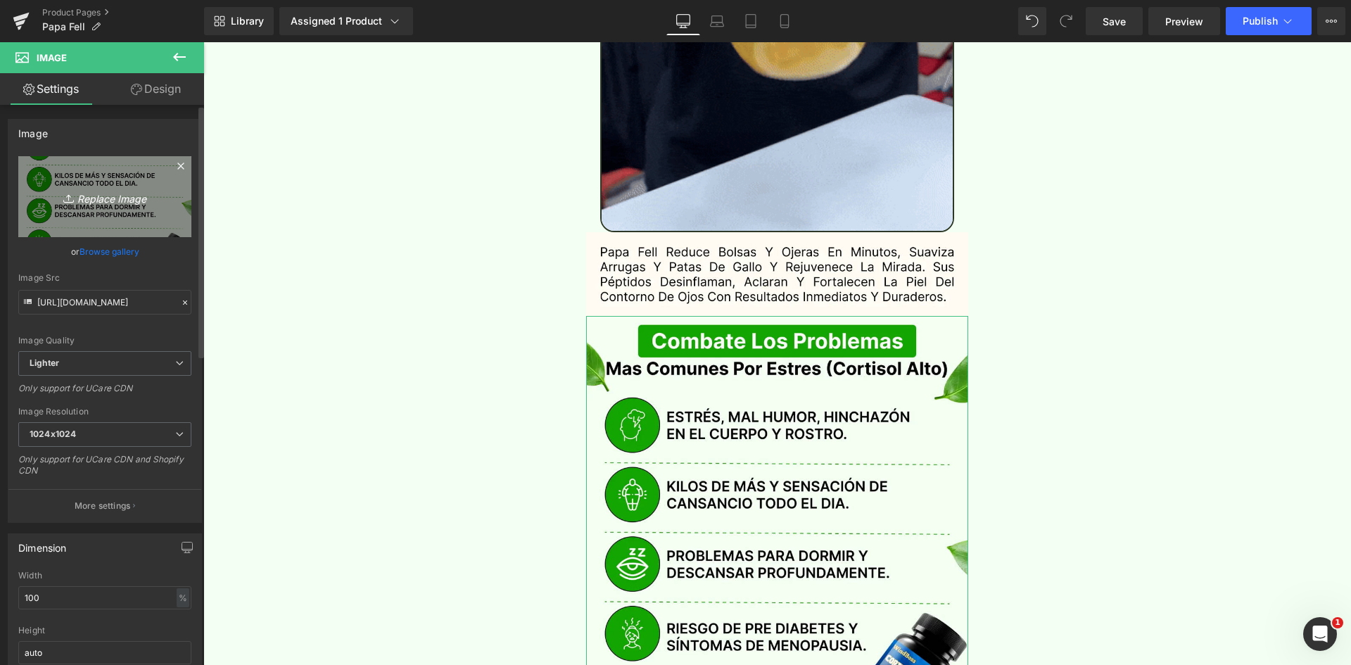
type input "C:\fakepath\Problemas.webp"
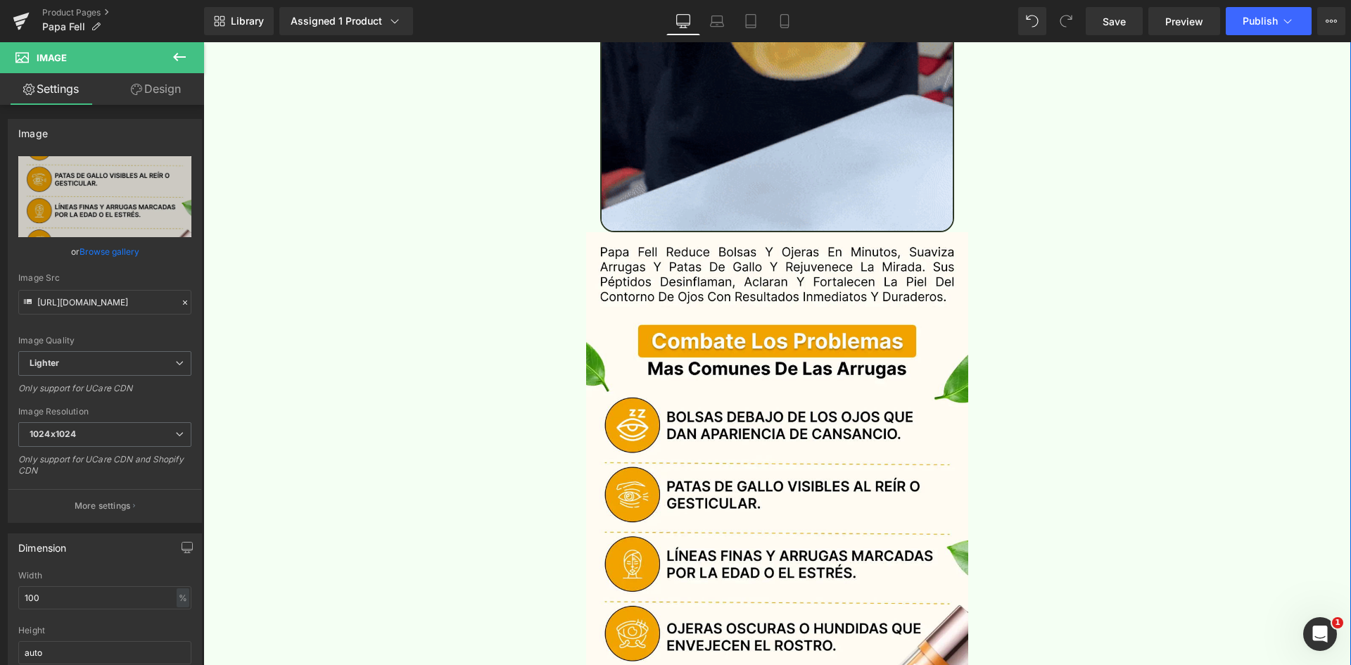
type input "[URL][DOMAIN_NAME]"
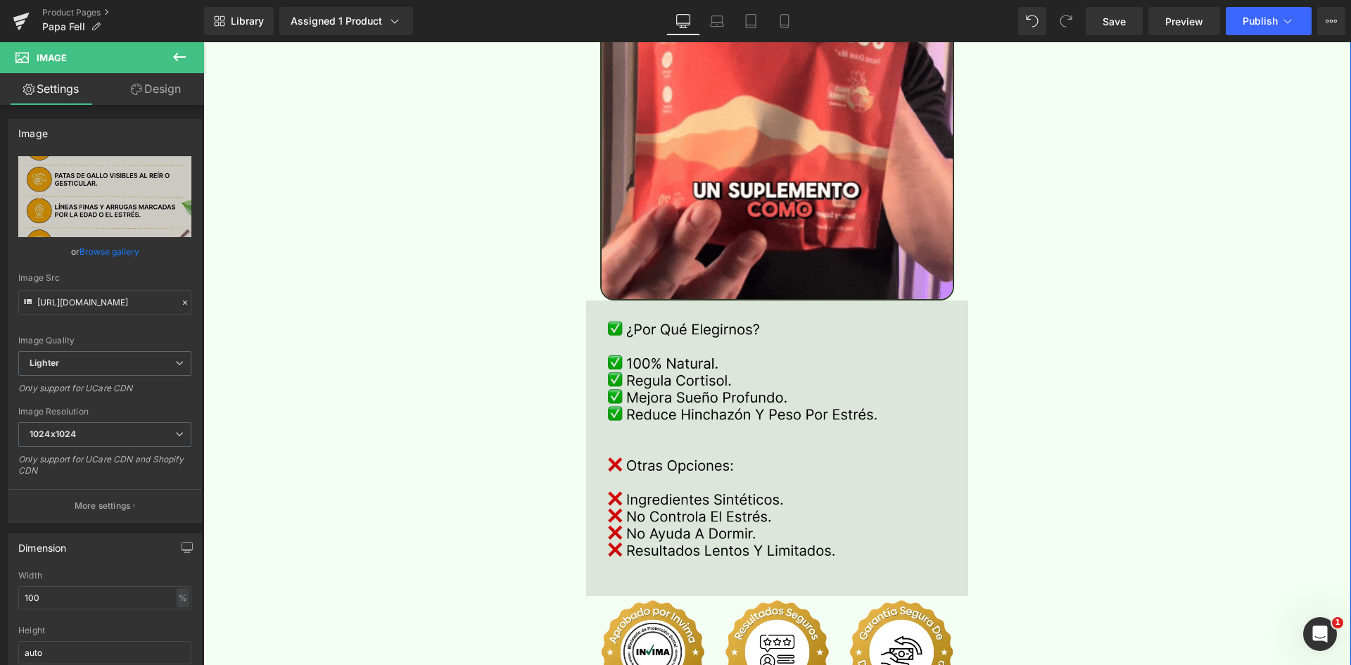
scroll to position [2885, 0]
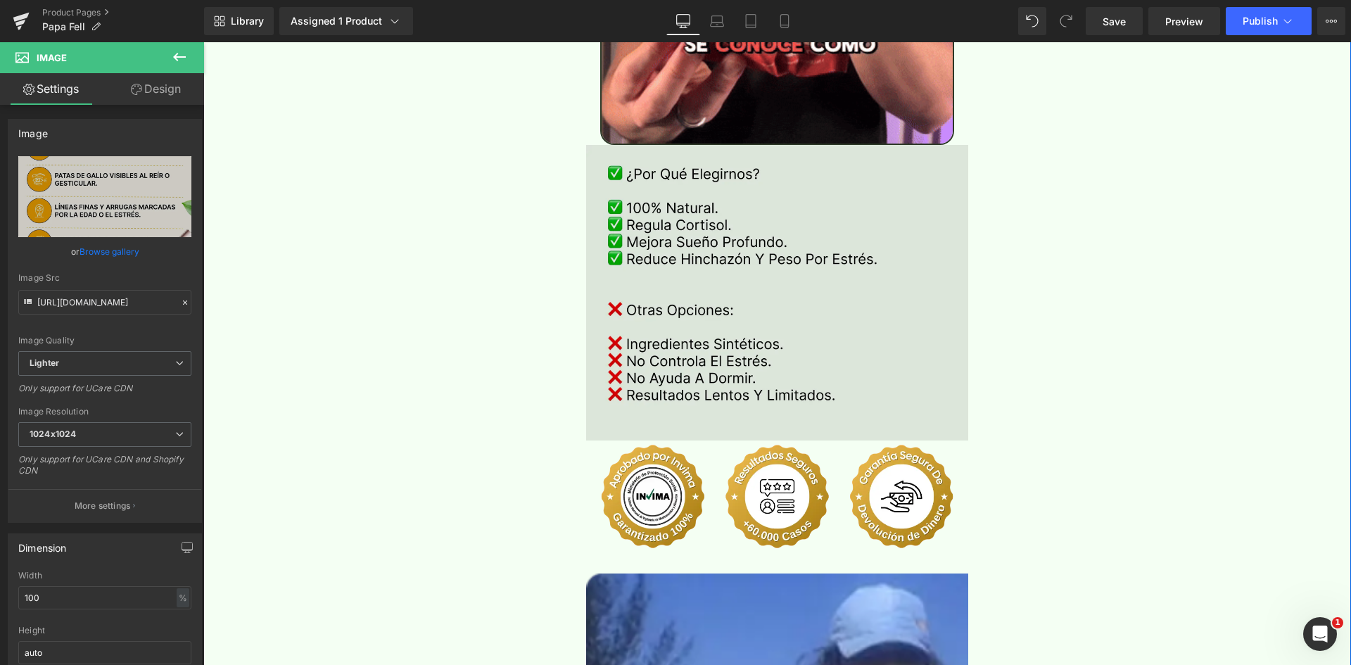
click at [675, 220] on img at bounding box center [777, 292] width 383 height 295
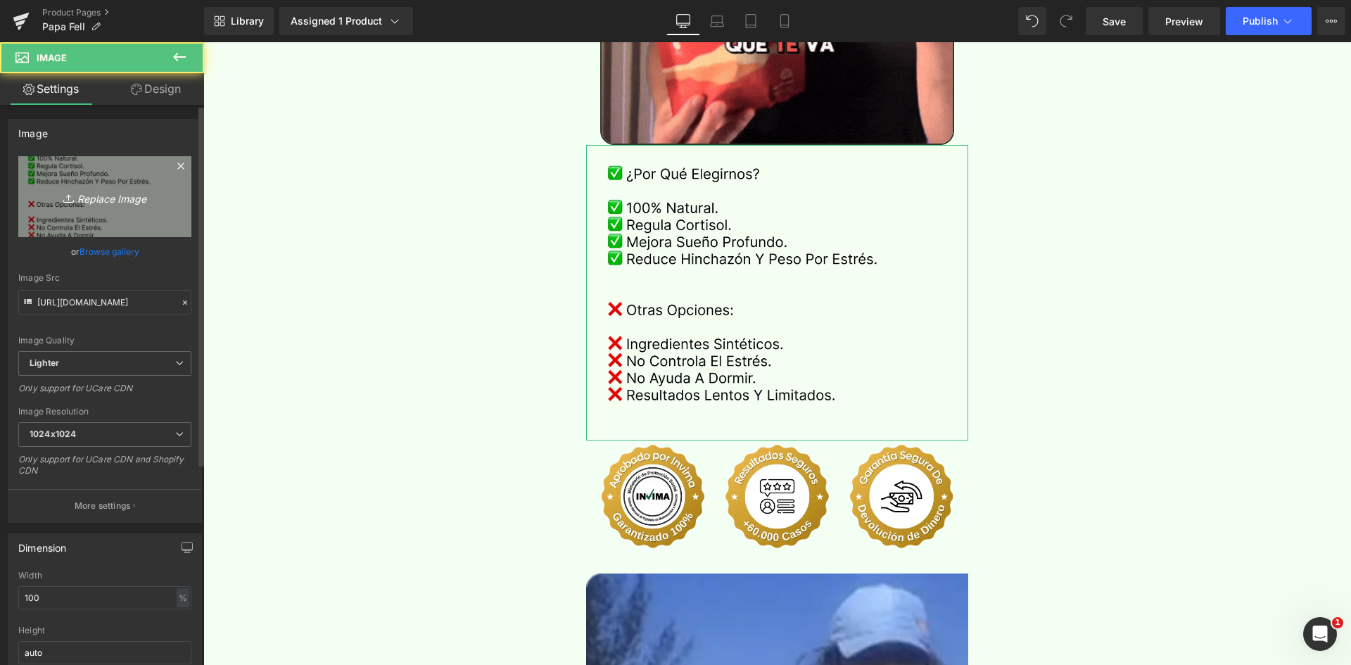
click at [136, 202] on icon "Replace Image" at bounding box center [105, 197] width 113 height 18
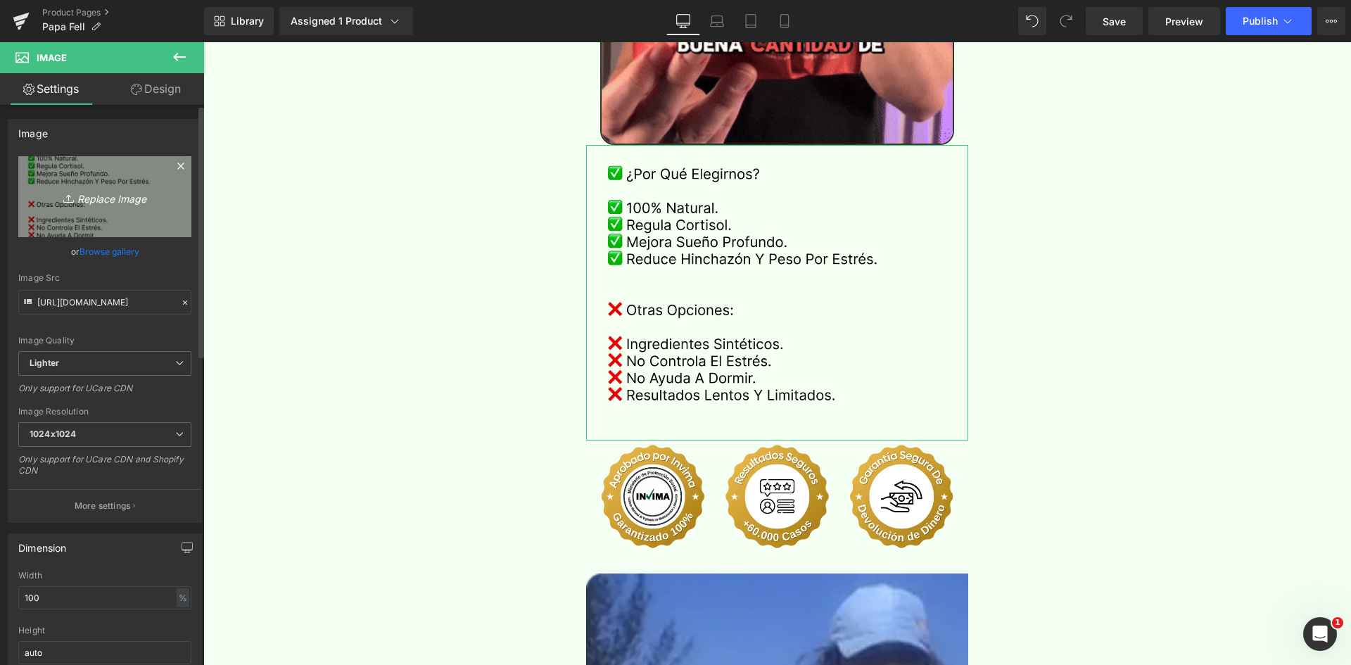
type input "C:\fakepath\Comparativa.webp"
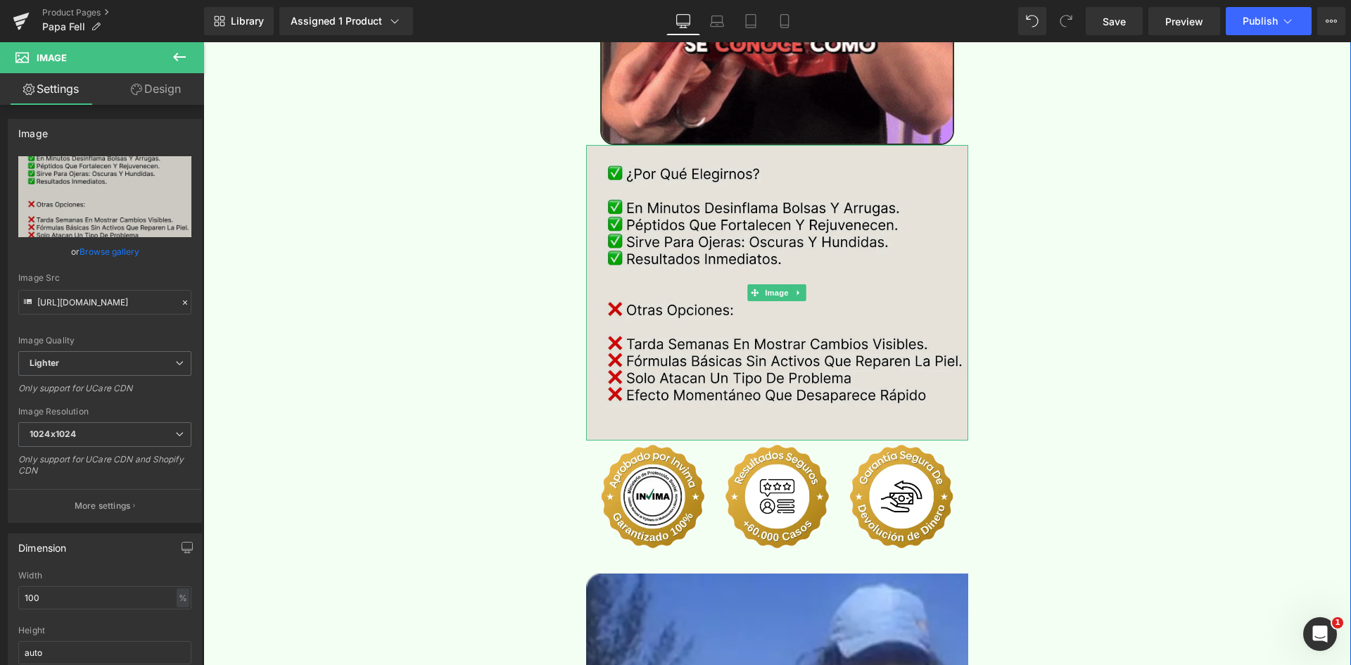
type input "[URL][DOMAIN_NAME]"
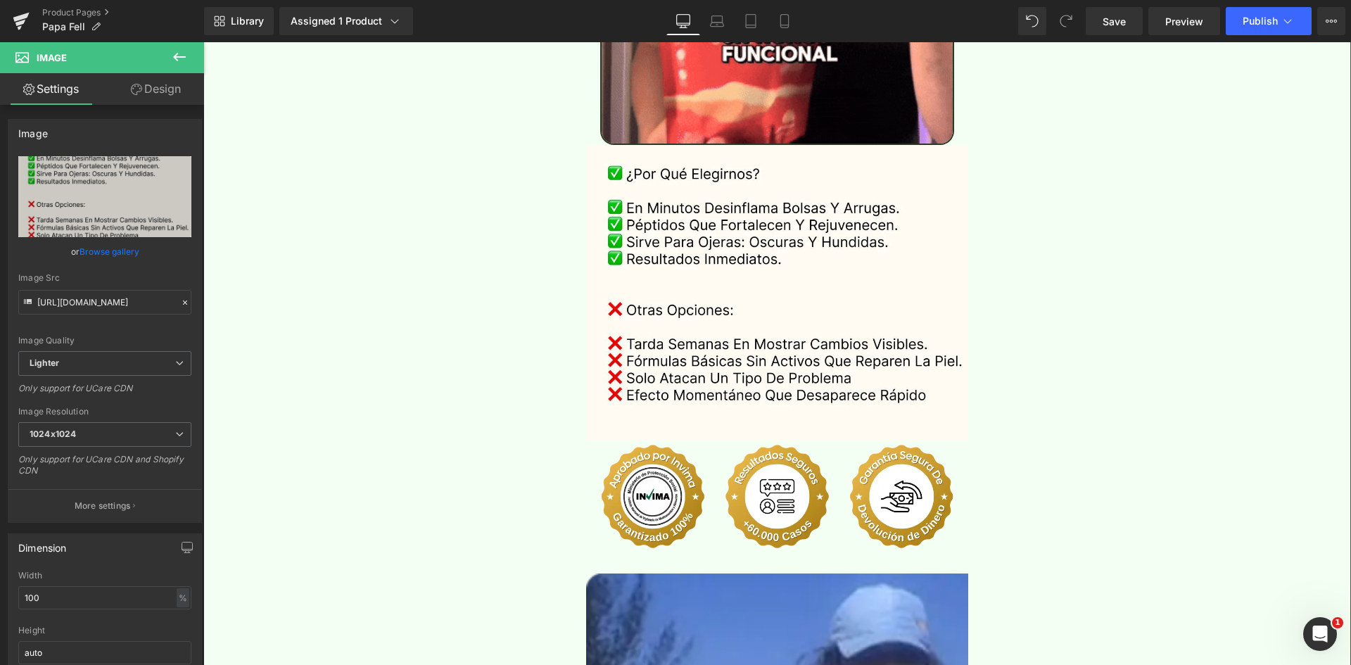
click at [1045, 207] on div "Separator Image Sale Off (P) Image" at bounding box center [777, 541] width 1148 height 6766
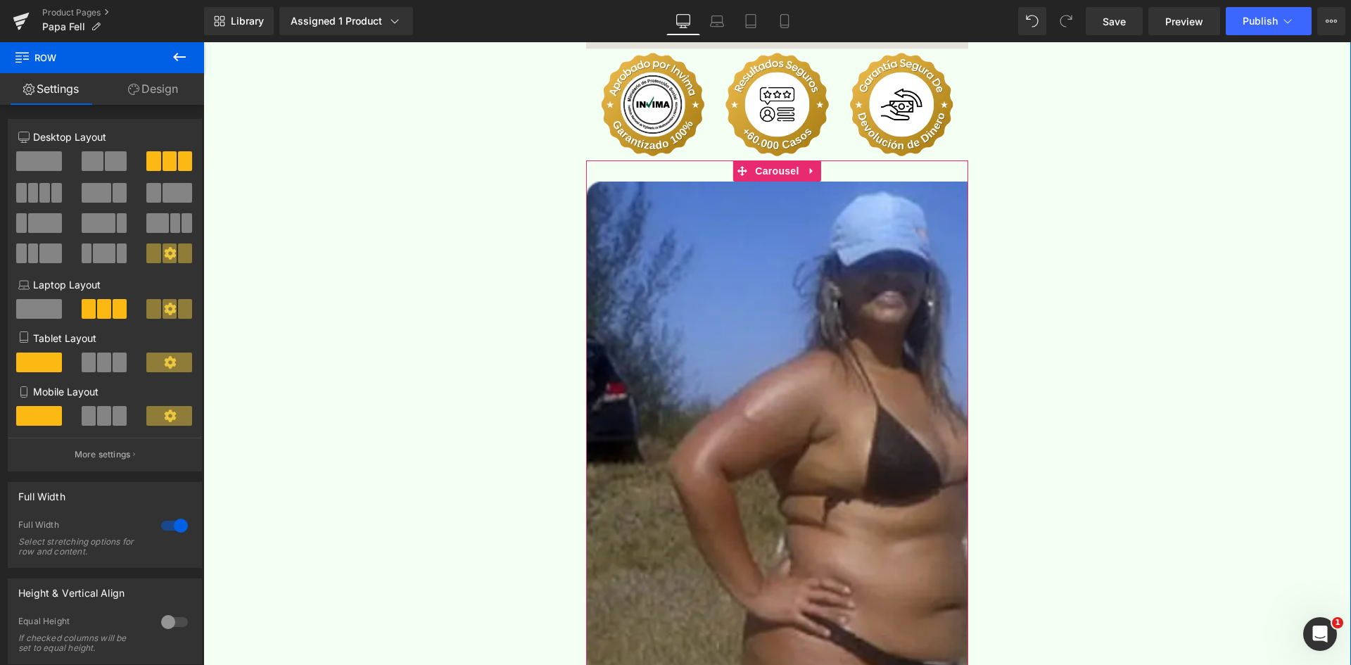
scroll to position [3236, 0]
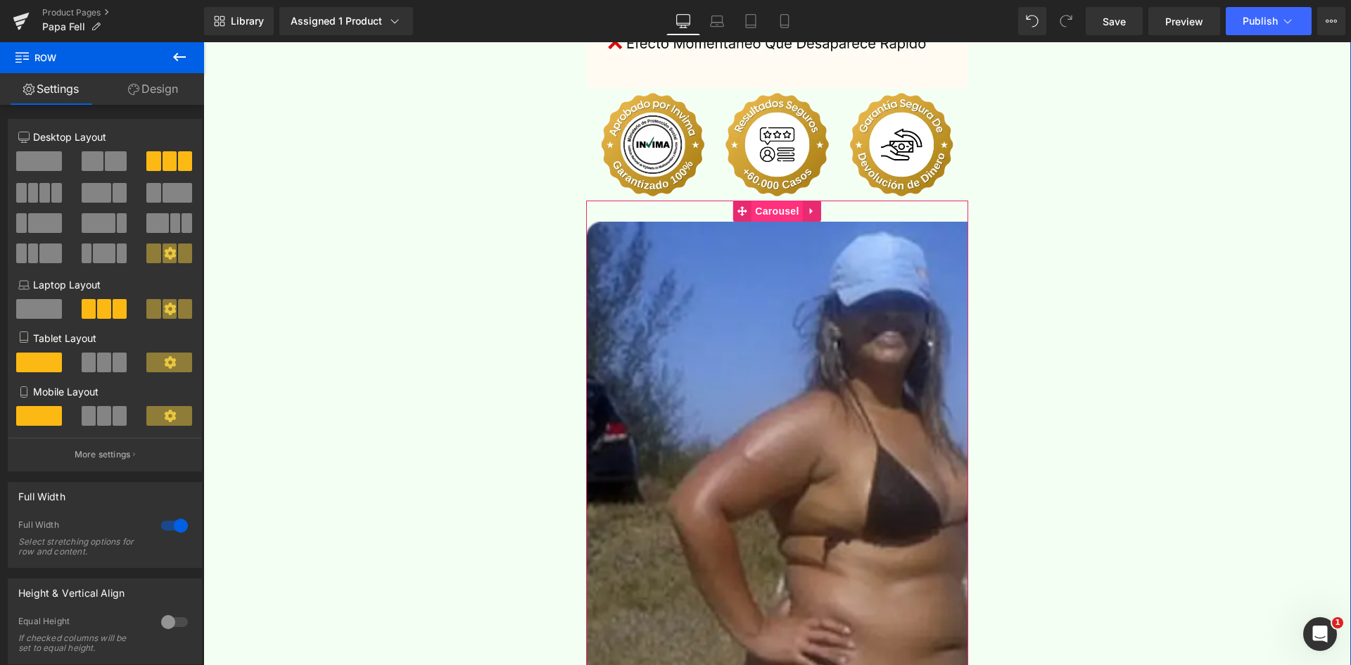
click at [773, 201] on span "Carousel" at bounding box center [776, 211] width 51 height 21
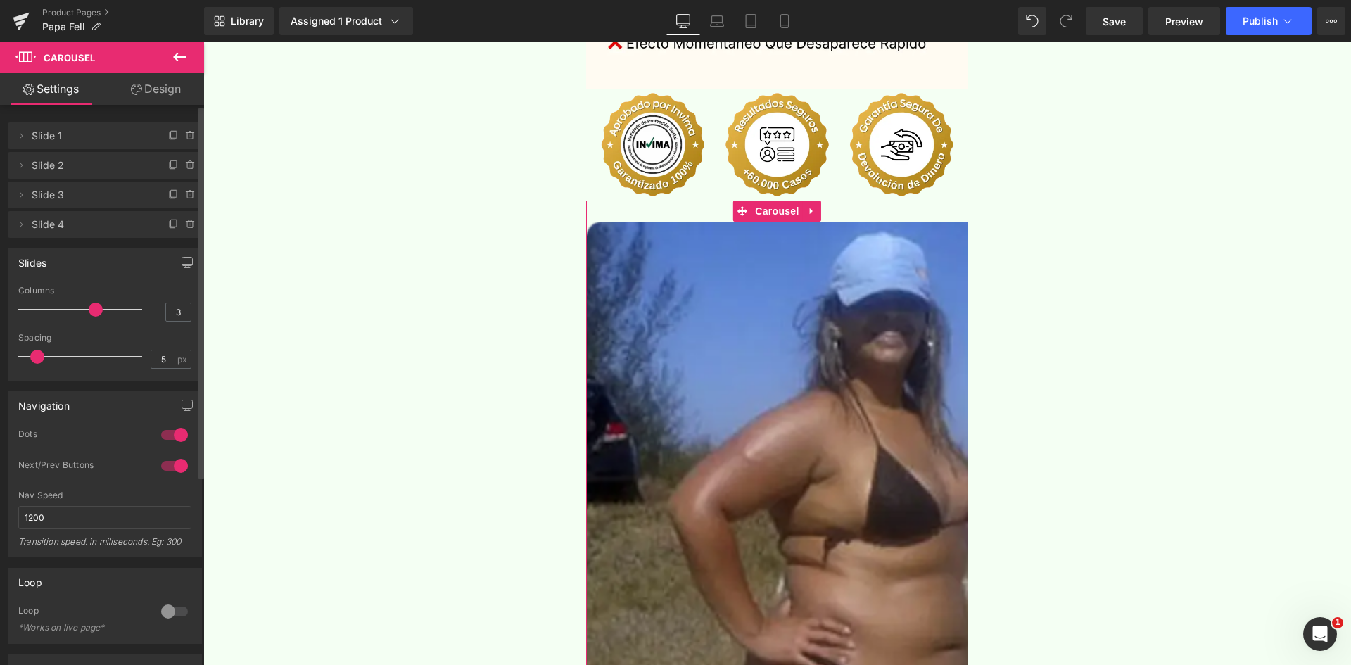
type input "4"
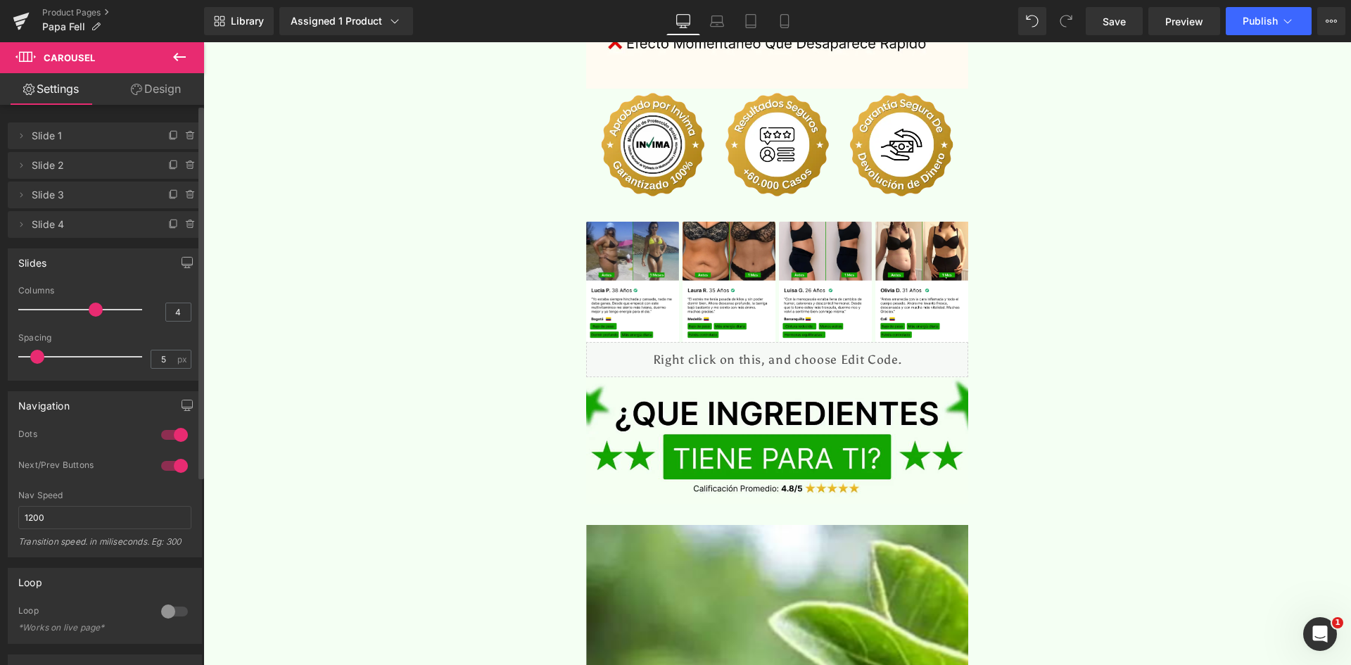
drag, startPoint x: 21, startPoint y: 311, endPoint x: 91, endPoint y: 311, distance: 70.4
click at [91, 311] on span at bounding box center [96, 310] width 14 height 14
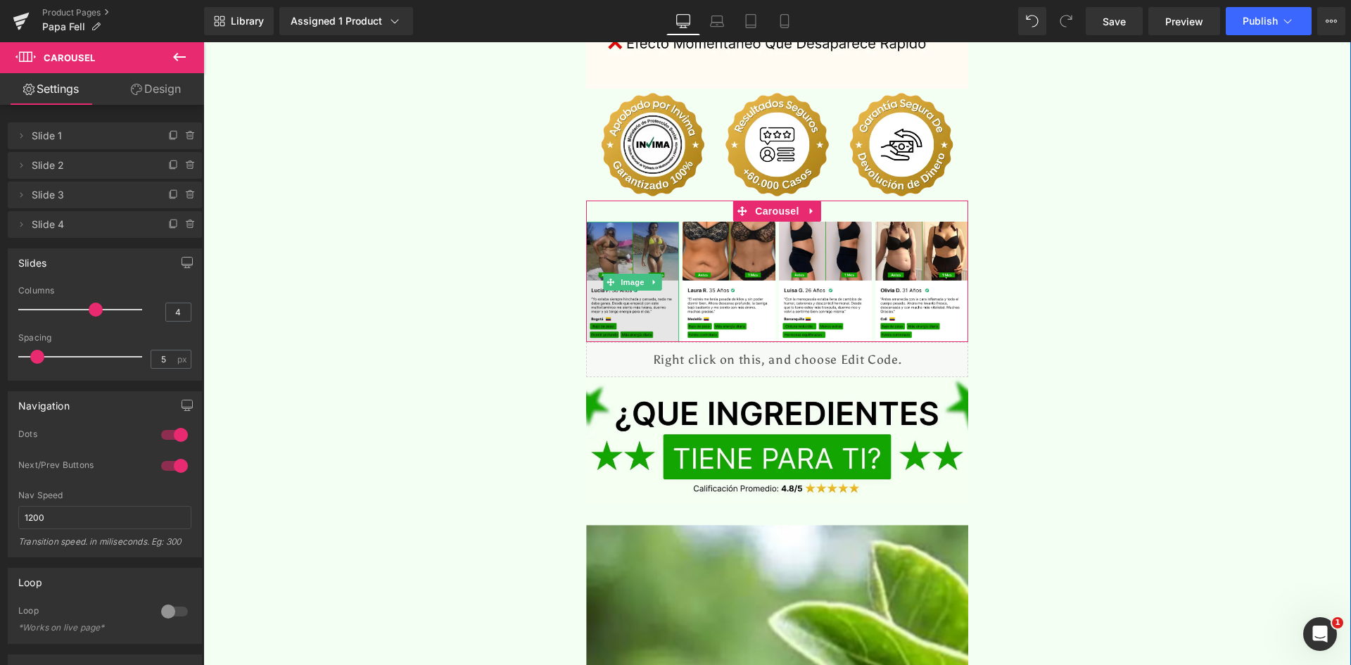
click at [610, 222] on img at bounding box center [632, 282] width 93 height 120
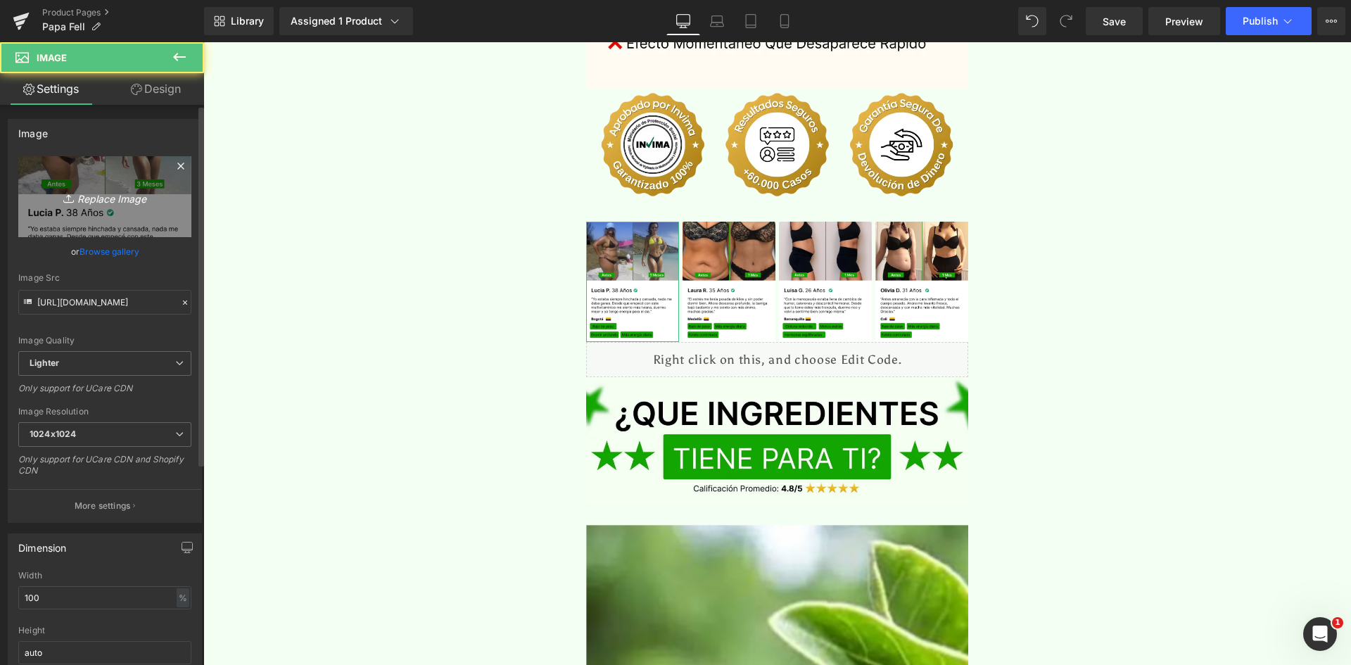
click at [133, 191] on icon "Replace Image" at bounding box center [105, 197] width 113 height 18
type input "C:\fakepath\Reseña 1.webp"
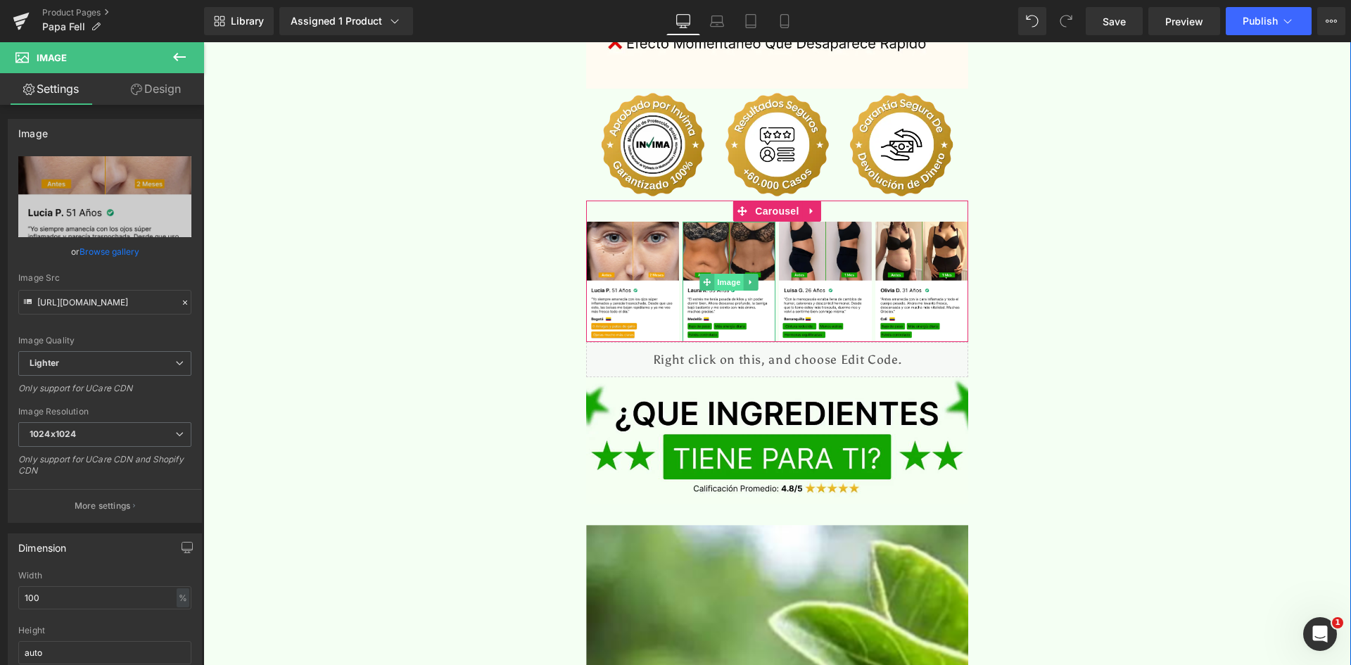
type input "[URL][DOMAIN_NAME]"
click at [720, 274] on span "Image" at bounding box center [729, 282] width 30 height 17
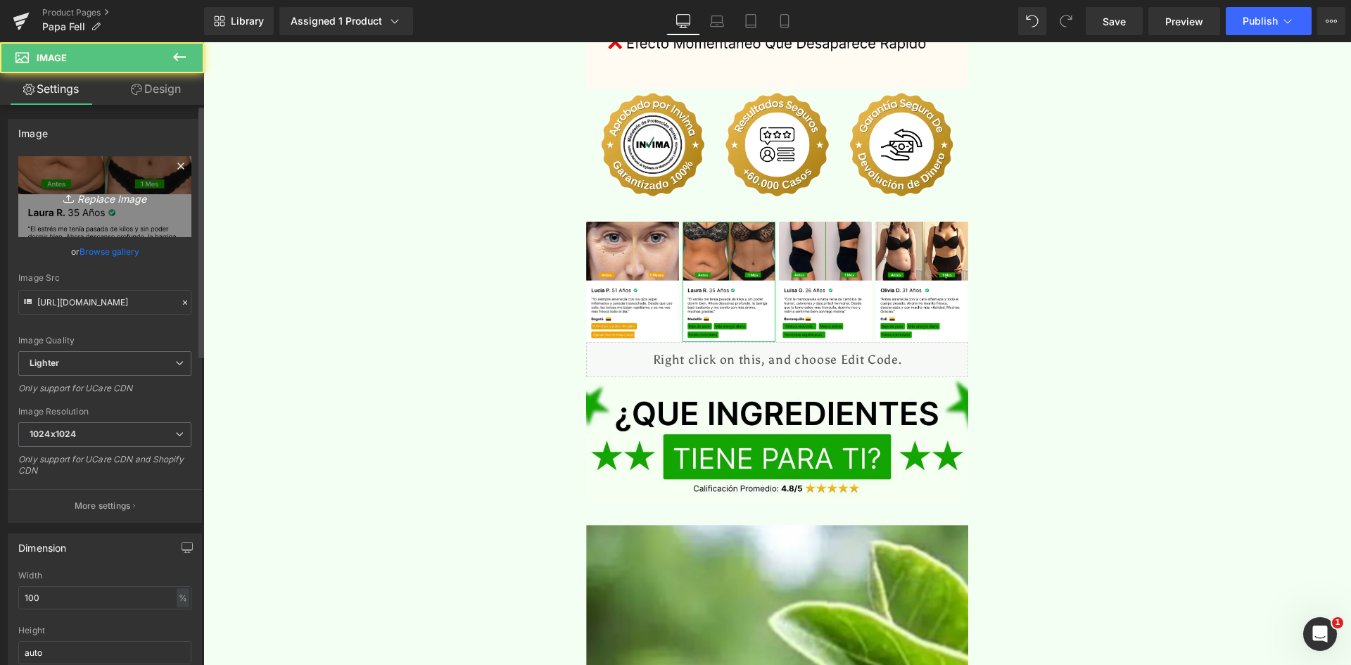
click at [102, 220] on link "Replace Image" at bounding box center [104, 196] width 173 height 81
type input "C:\fakepath\Reseñas 2.webp"
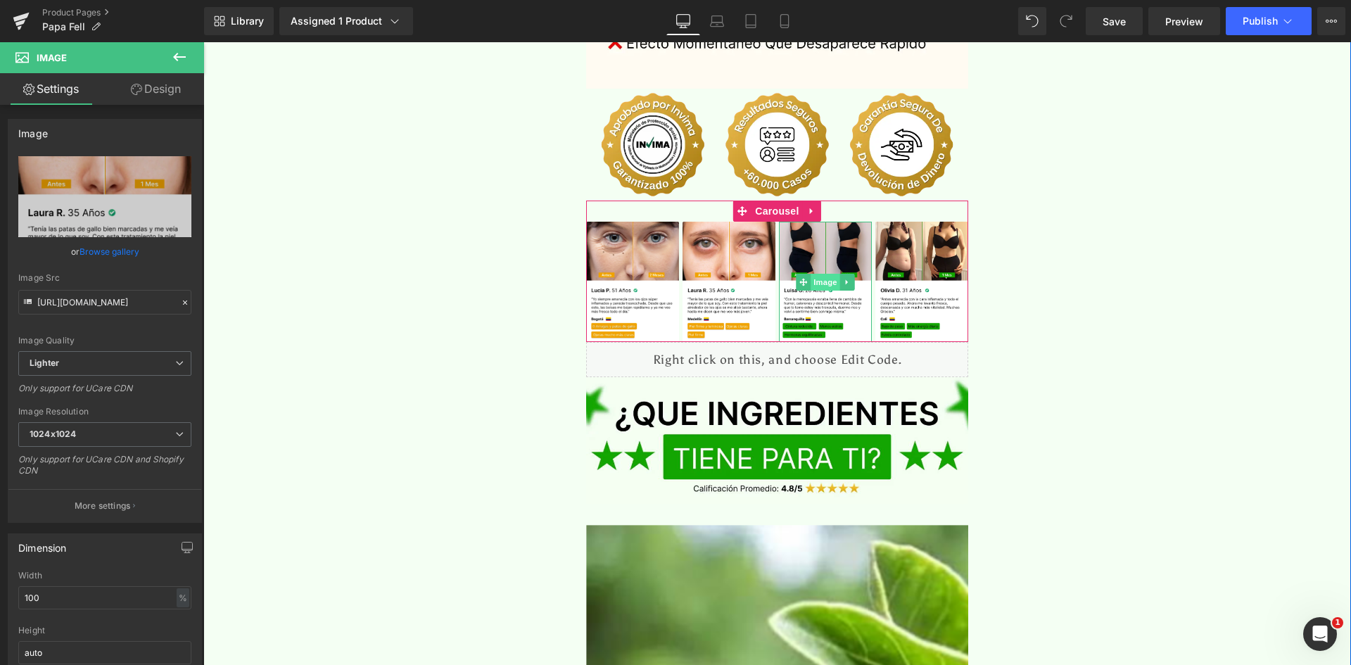
type input "[URL][DOMAIN_NAME]"
click at [825, 274] on span "Image" at bounding box center [826, 282] width 30 height 17
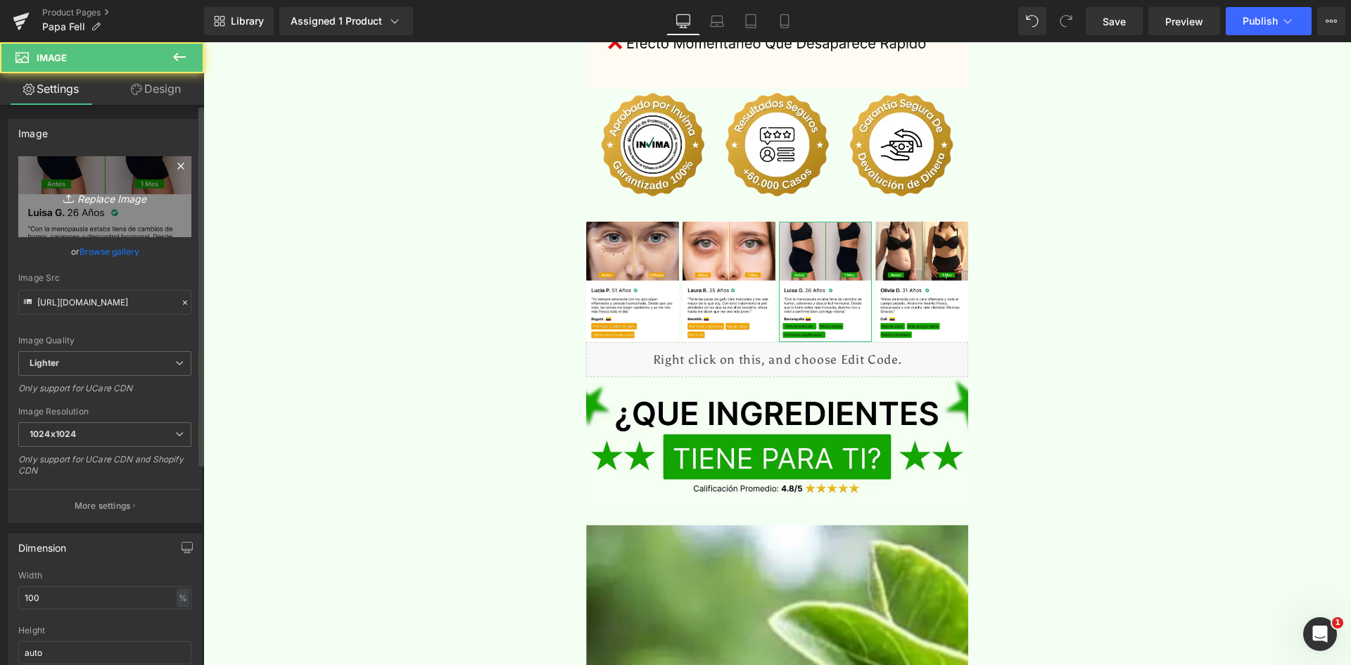
click at [63, 201] on icon at bounding box center [70, 198] width 14 height 14
type input "C:\fakepath\Reseñas 3.webp"
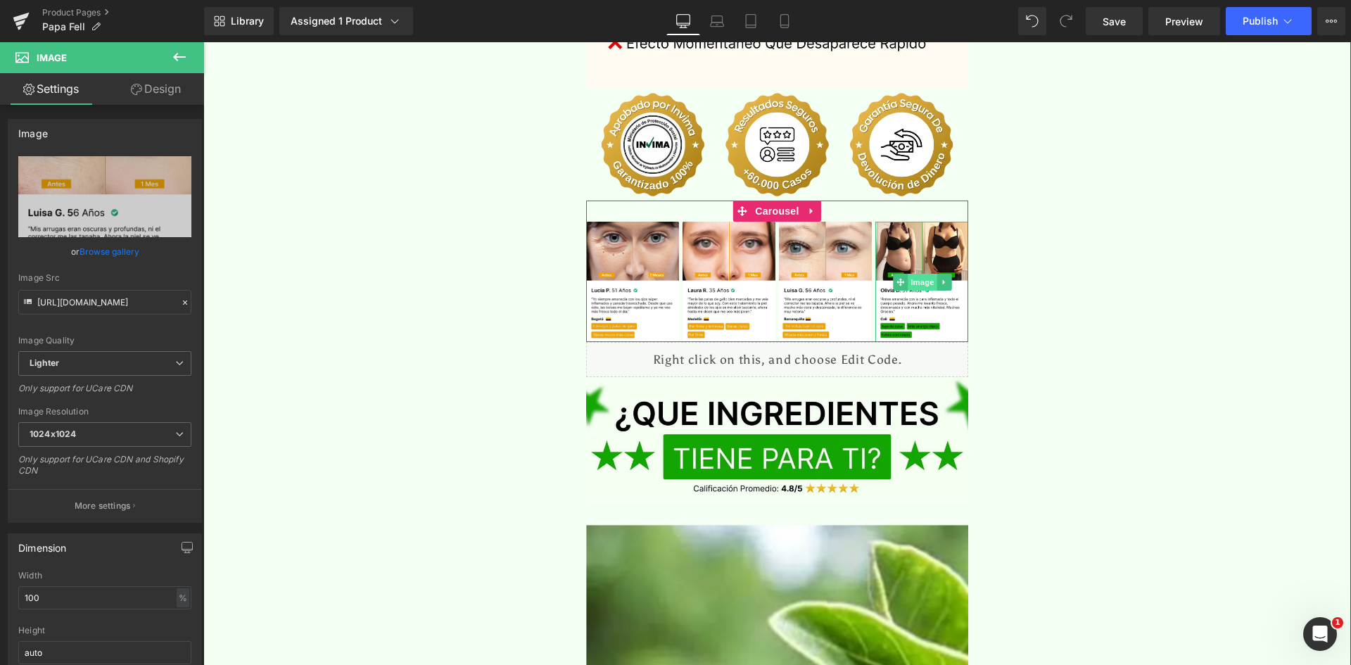
type input "[URL][DOMAIN_NAME]"
click at [914, 274] on span "Image" at bounding box center [923, 282] width 30 height 17
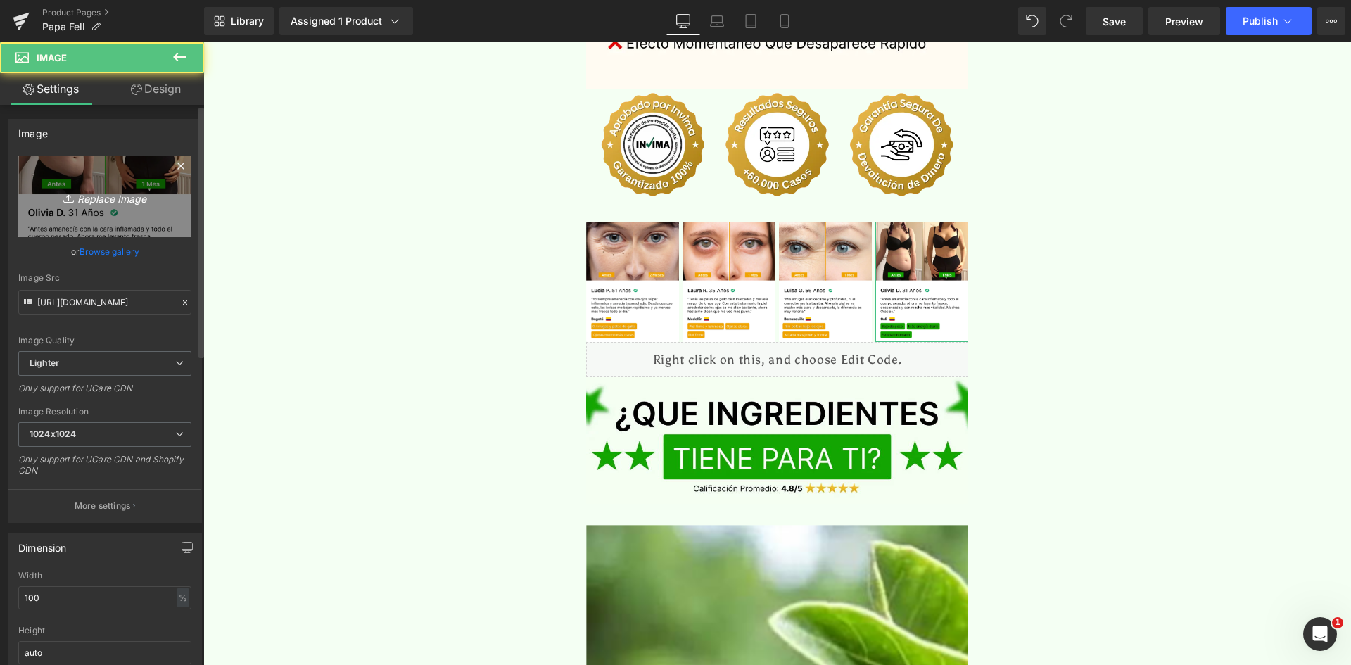
click at [152, 204] on icon "Replace Image" at bounding box center [105, 197] width 113 height 18
type input "C:\fakepath\Reseñas 4.webp"
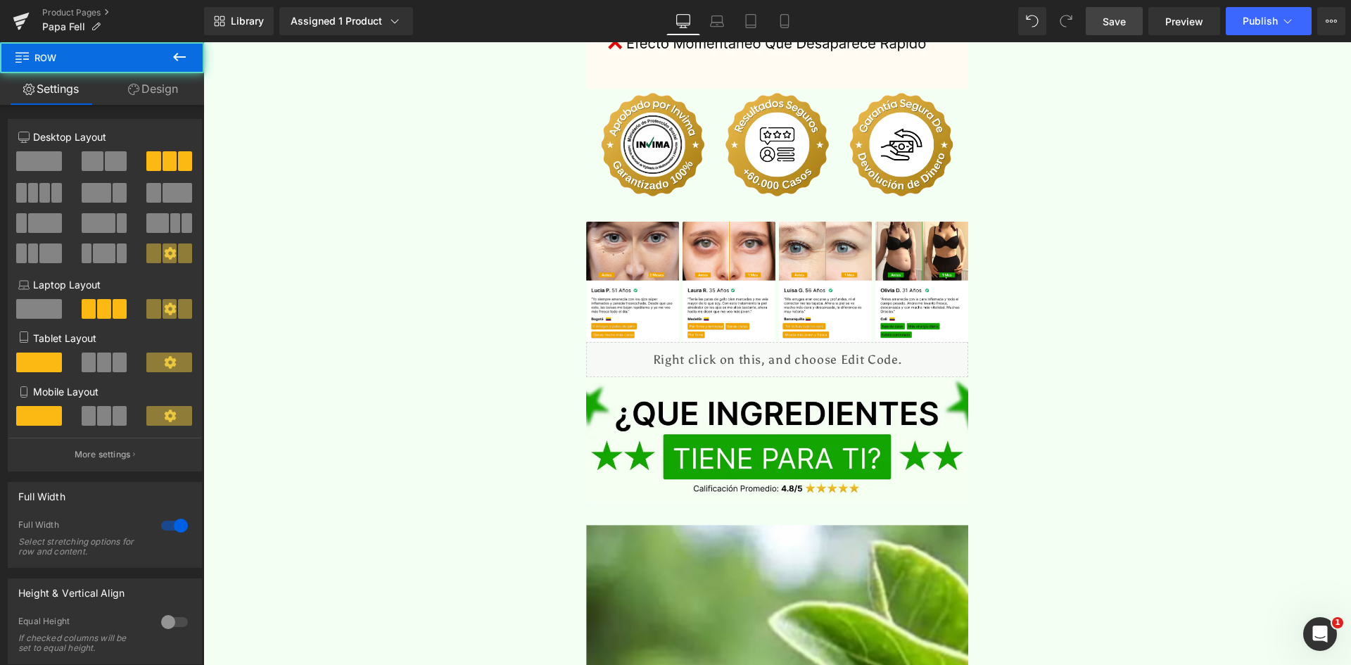
drag, startPoint x: 1121, startPoint y: 19, endPoint x: 886, endPoint y: 176, distance: 282.6
click at [1121, 19] on span "Save" at bounding box center [1113, 21] width 23 height 15
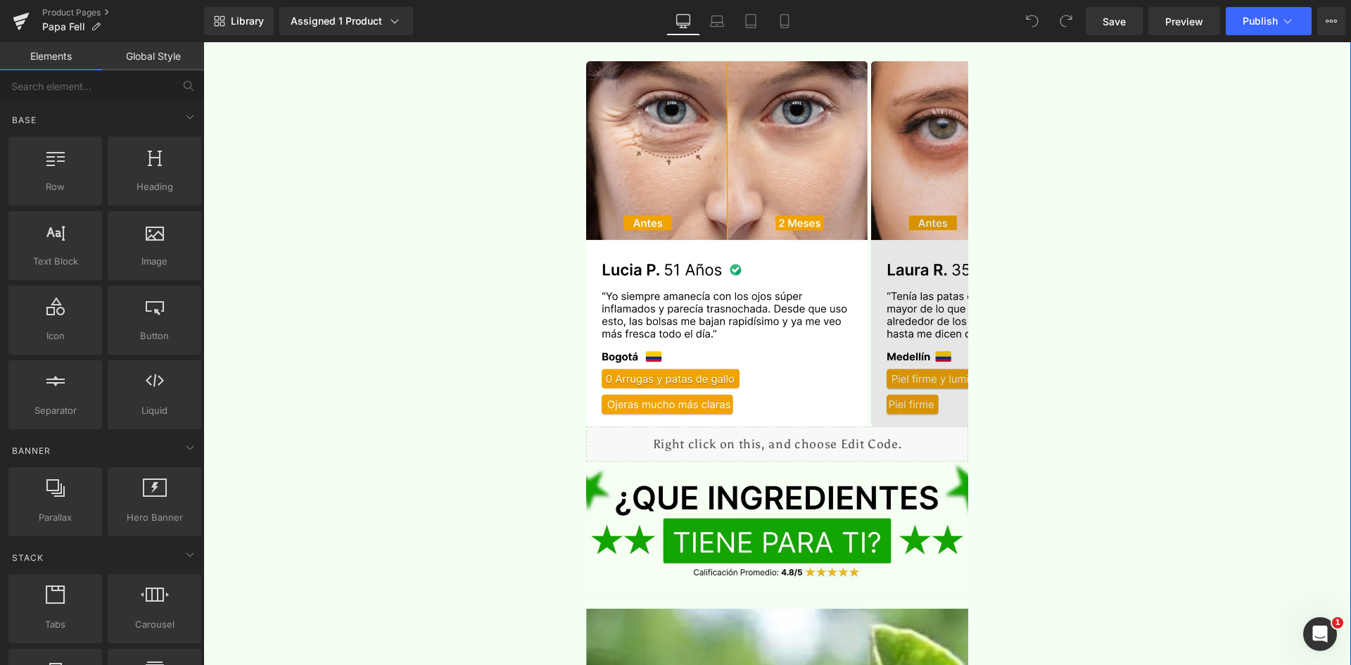
scroll to position [3307, 0]
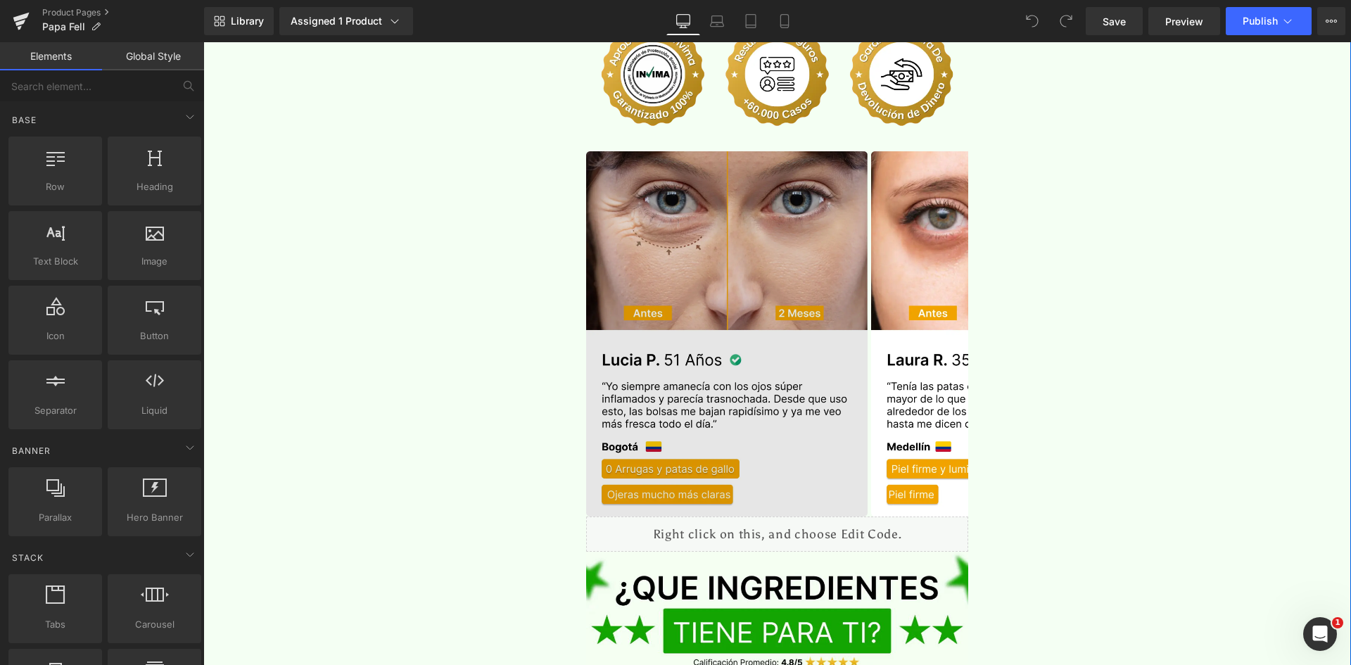
click at [735, 151] on img at bounding box center [726, 333] width 281 height 365
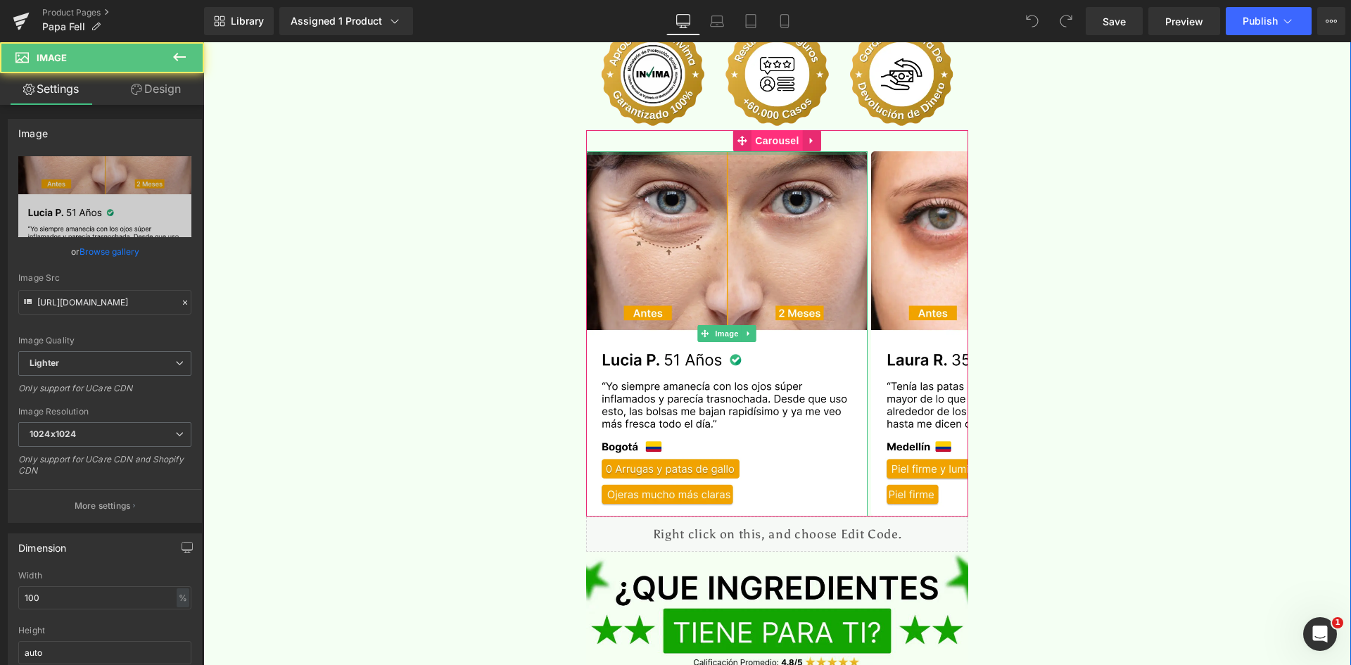
click at [753, 130] on span "Carousel" at bounding box center [776, 140] width 51 height 21
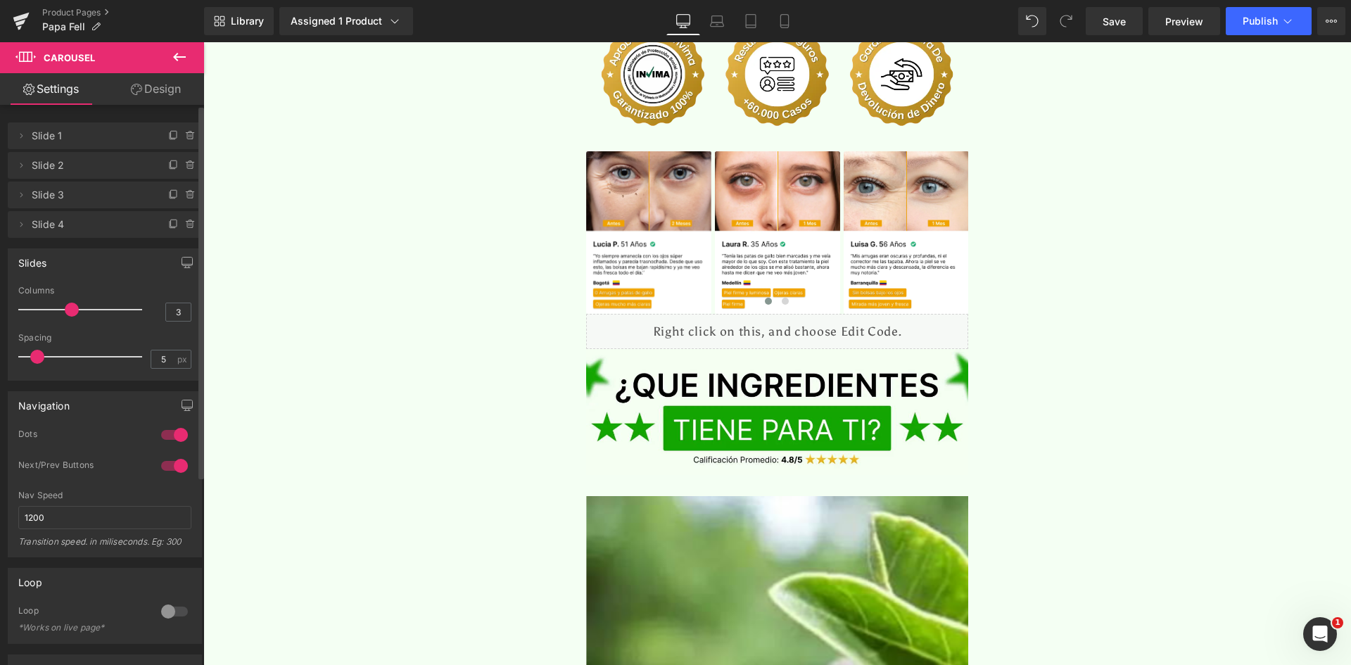
type input "4"
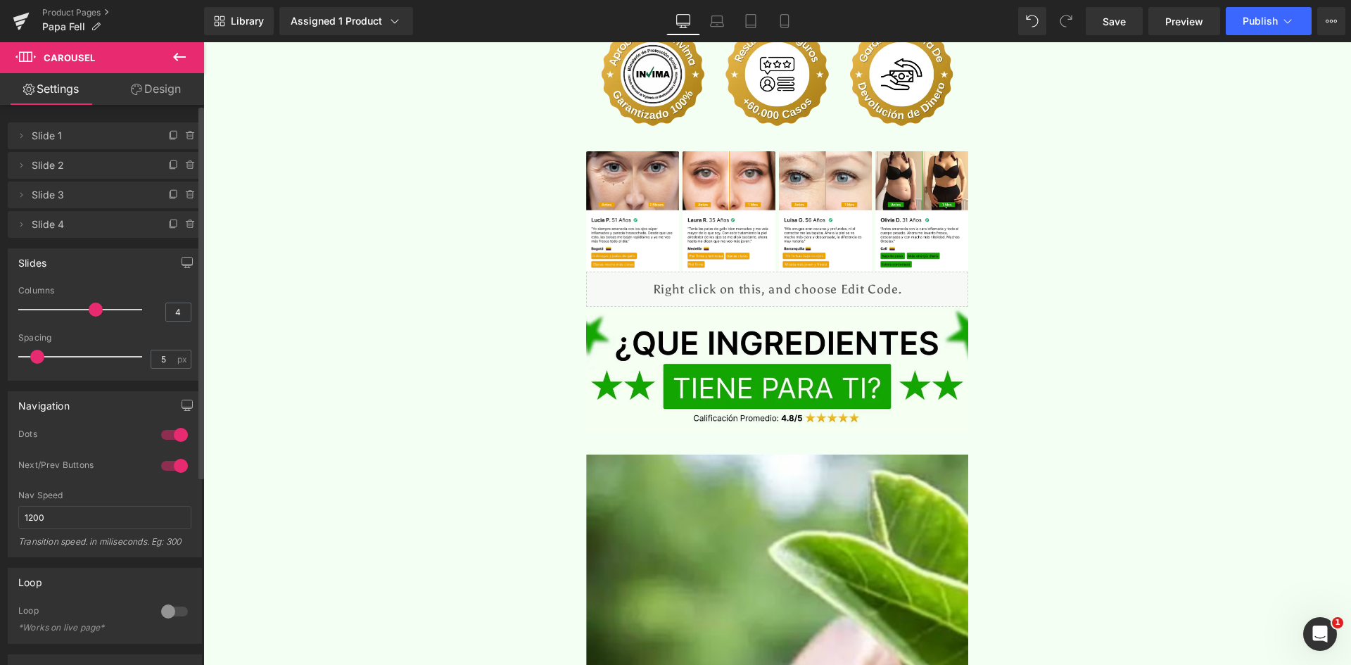
drag, startPoint x: 93, startPoint y: 314, endPoint x: 101, endPoint y: 312, distance: 8.7
click at [101, 312] on div at bounding box center [83, 309] width 117 height 28
click at [898, 208] on icon at bounding box center [900, 212] width 8 height 8
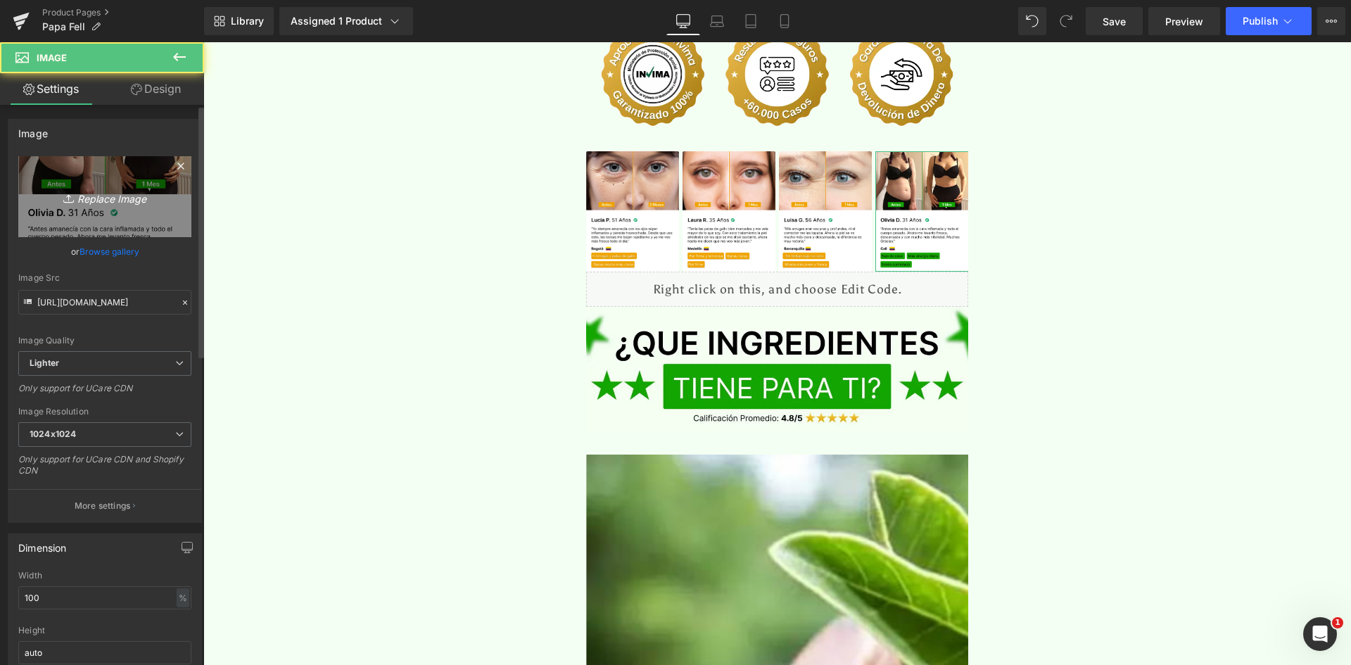
click at [39, 220] on link "Replace Image" at bounding box center [104, 196] width 173 height 81
type input "C:\fakepath\Reseñas 4.webp"
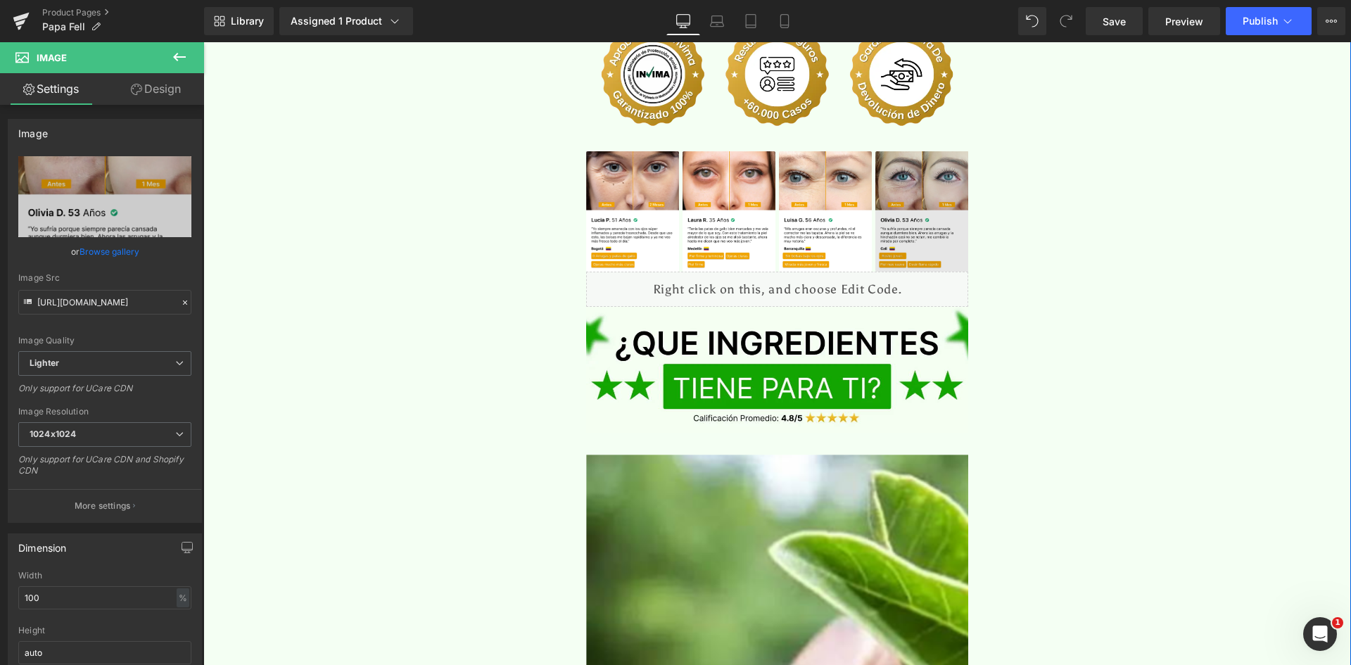
type input "[URL][DOMAIN_NAME]"
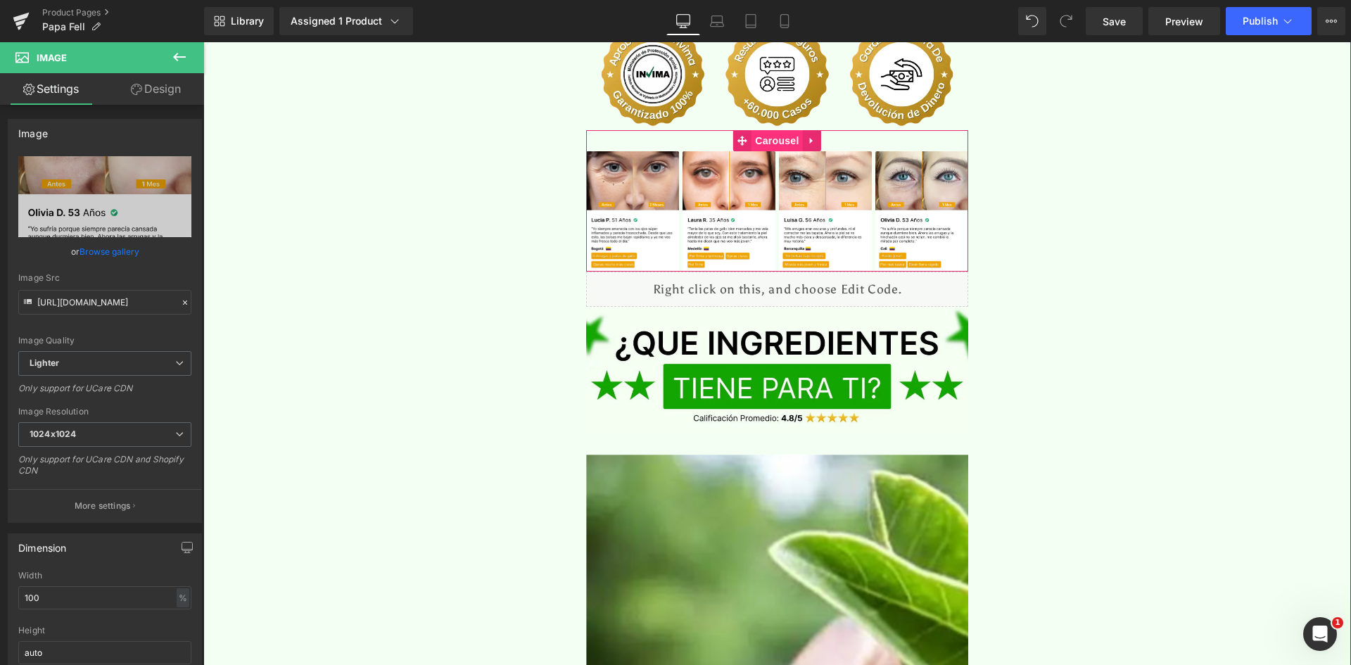
click at [763, 130] on span "Carousel" at bounding box center [776, 140] width 51 height 21
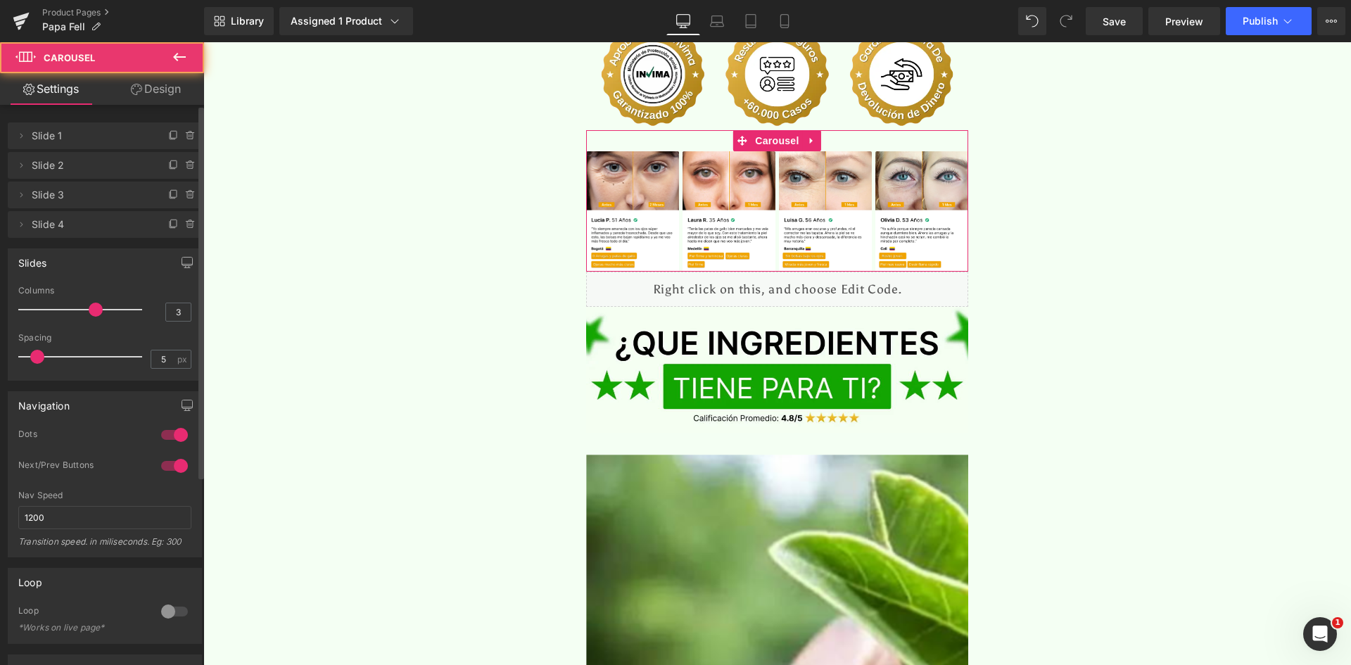
click at [79, 314] on div at bounding box center [83, 309] width 117 height 28
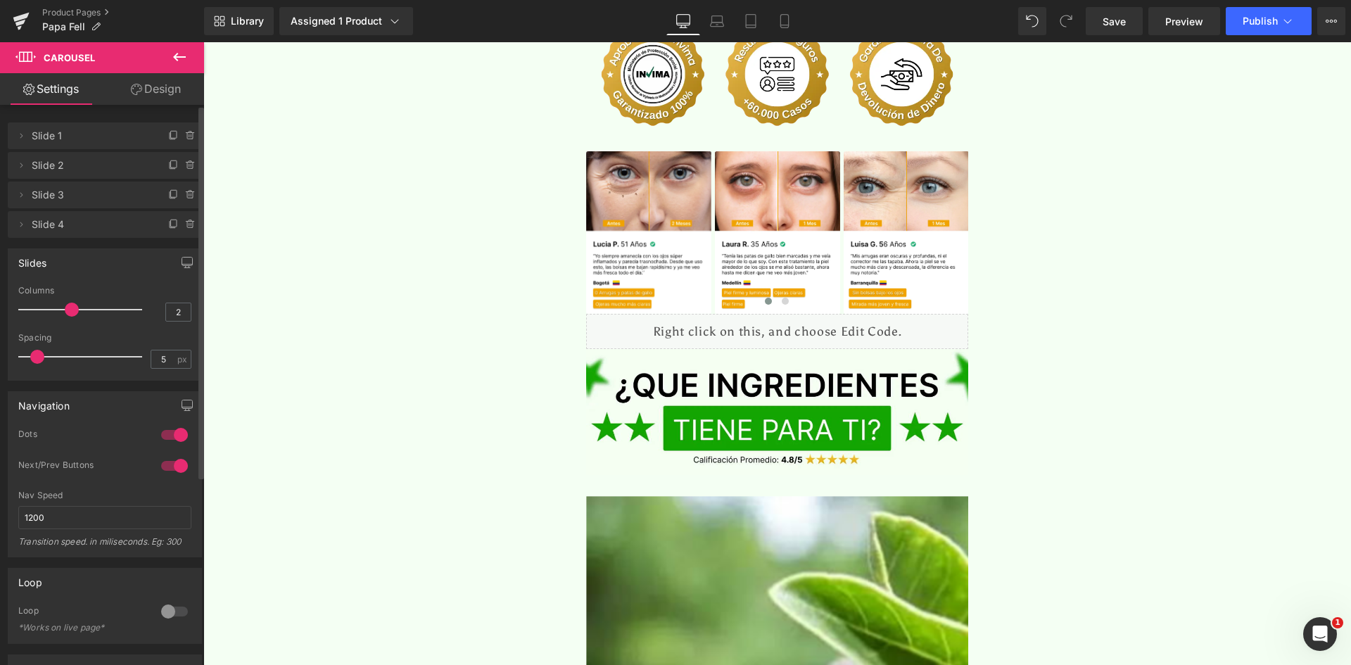
type input "1"
drag, startPoint x: 65, startPoint y: 306, endPoint x: 1, endPoint y: 319, distance: 66.1
click at [1, 319] on div "Slides 1 Columns 1 3 Columns 3 3 Columns 3 1 Columns 1 5px Spacing 5 px 5px Spa…" at bounding box center [105, 309] width 210 height 143
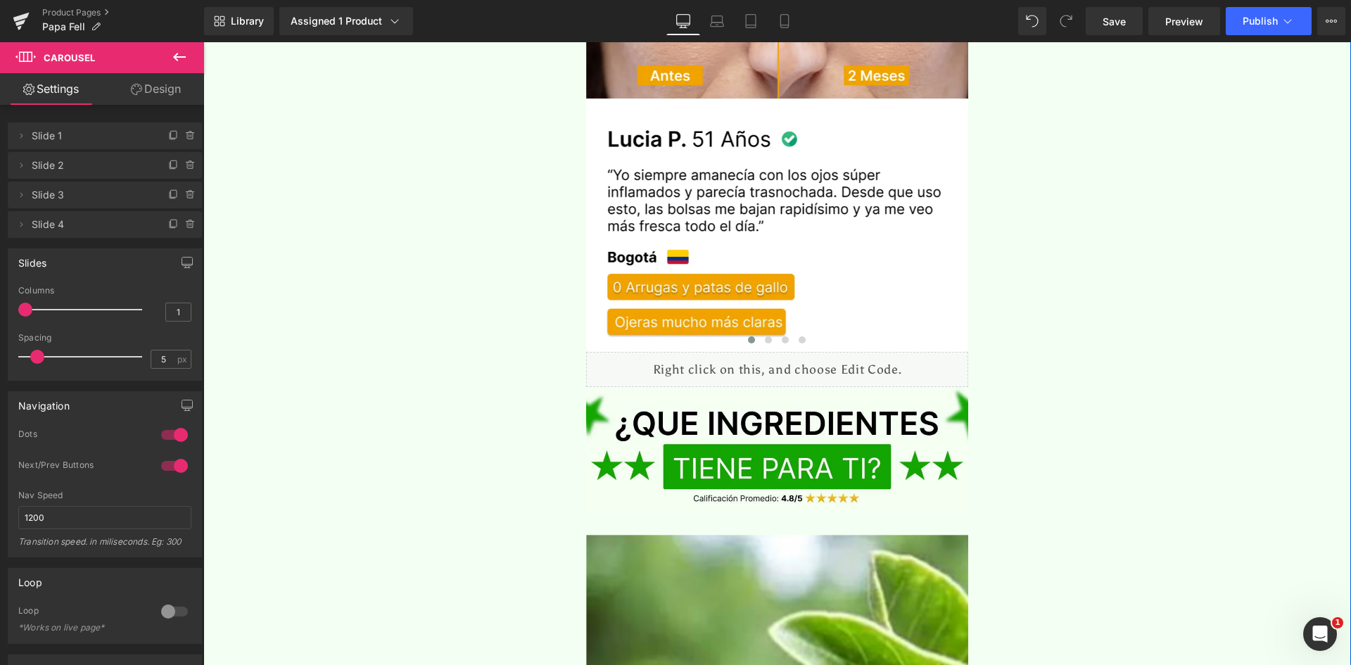
scroll to position [3799, 0]
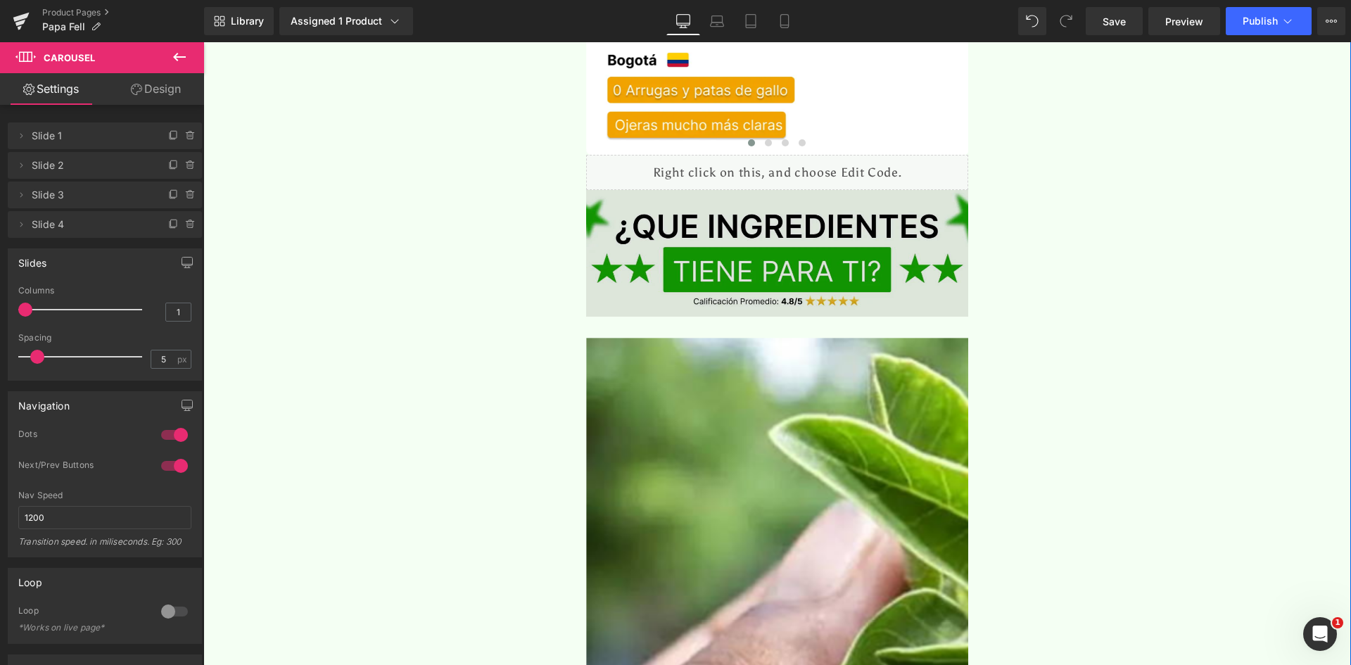
click at [662, 223] on img at bounding box center [777, 253] width 383 height 126
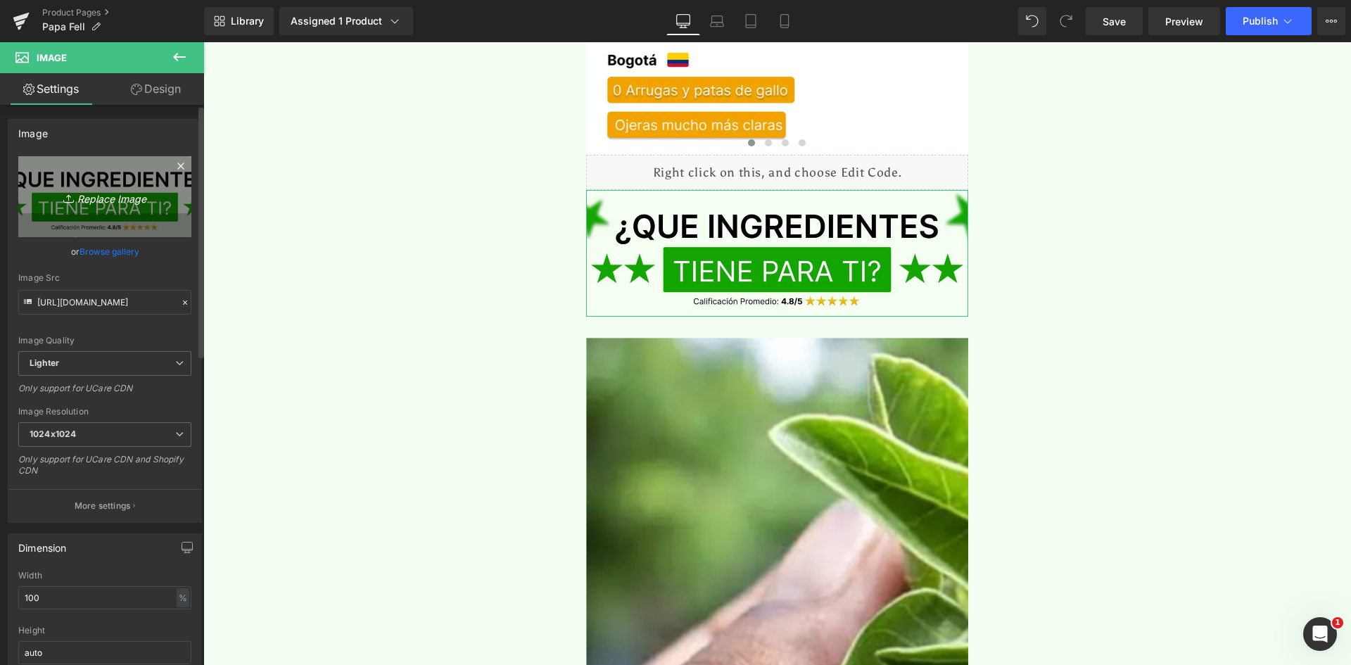
click at [79, 202] on icon "Replace Image" at bounding box center [105, 197] width 113 height 18
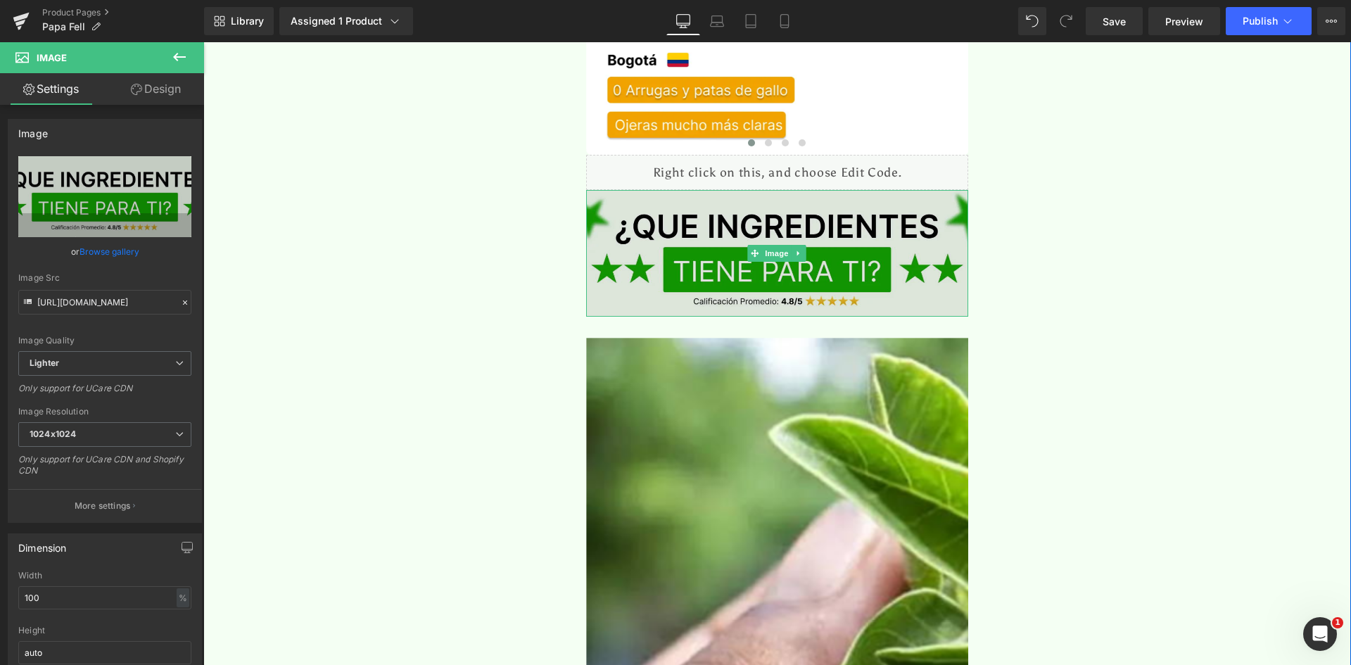
click at [687, 212] on img at bounding box center [777, 253] width 383 height 126
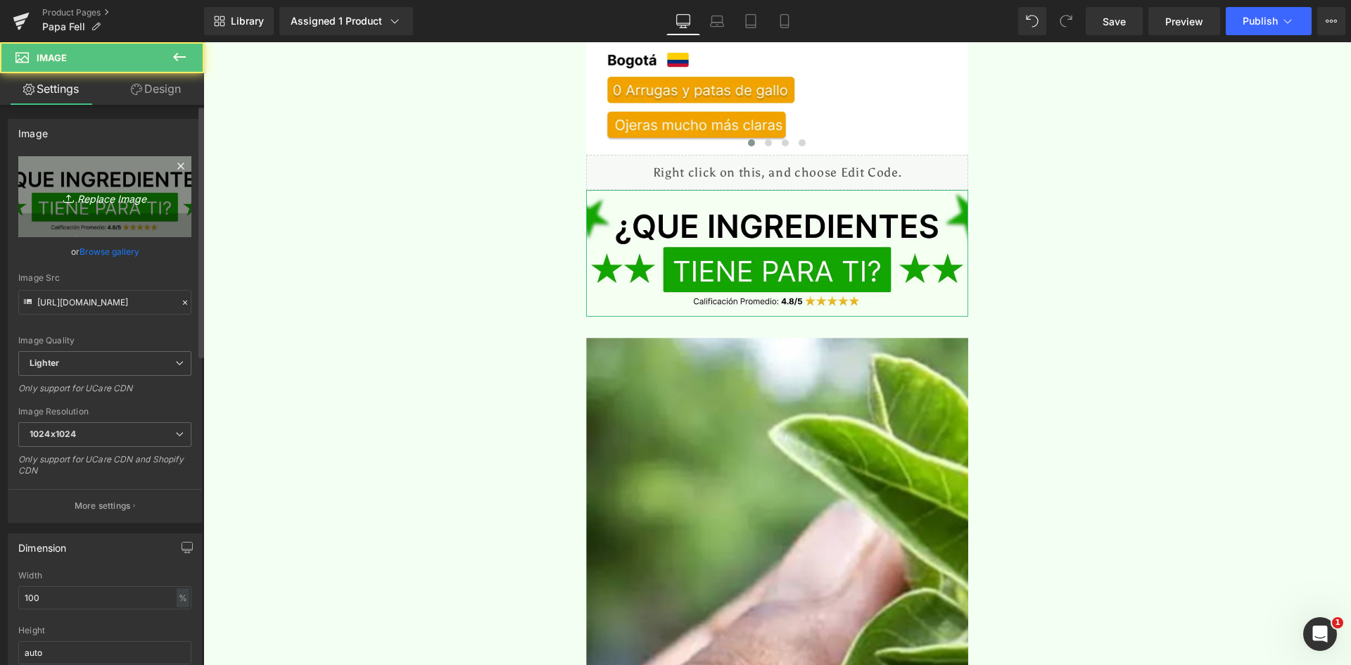
click at [116, 200] on icon "Replace Image" at bounding box center [105, 197] width 113 height 18
type input "C:\fakepath\Titulo reseñas.webp"
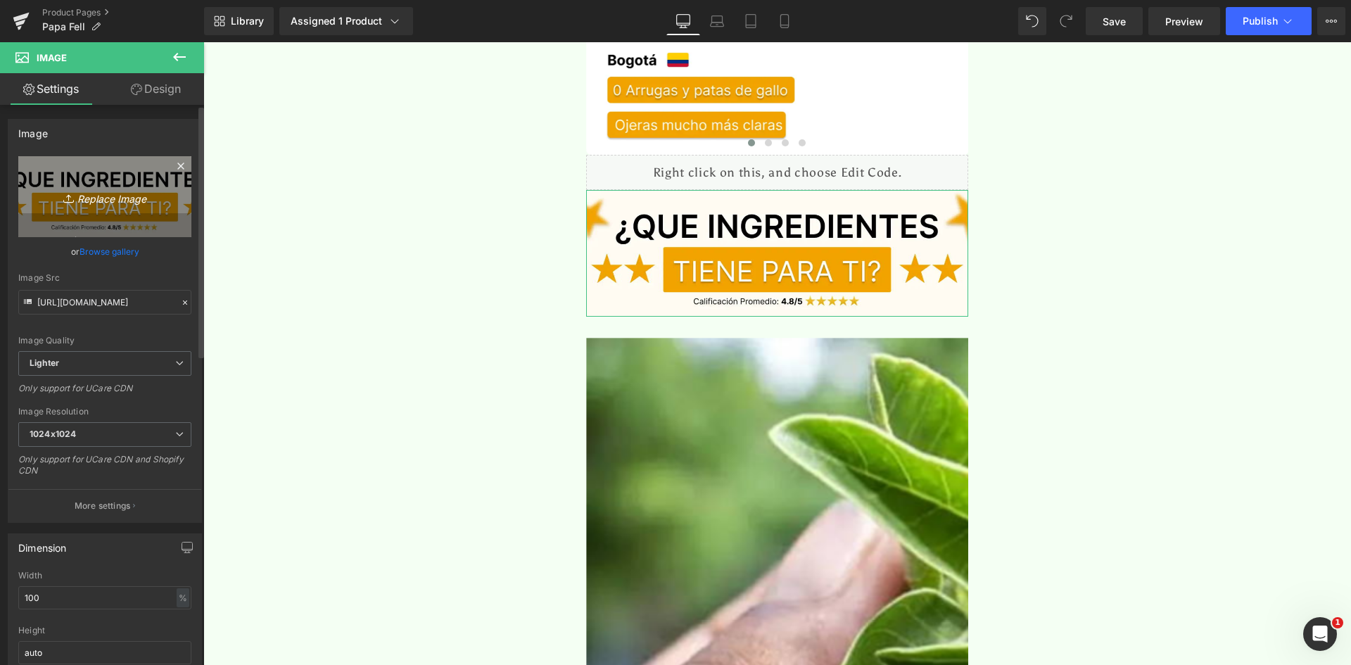
type input "[URL][DOMAIN_NAME]"
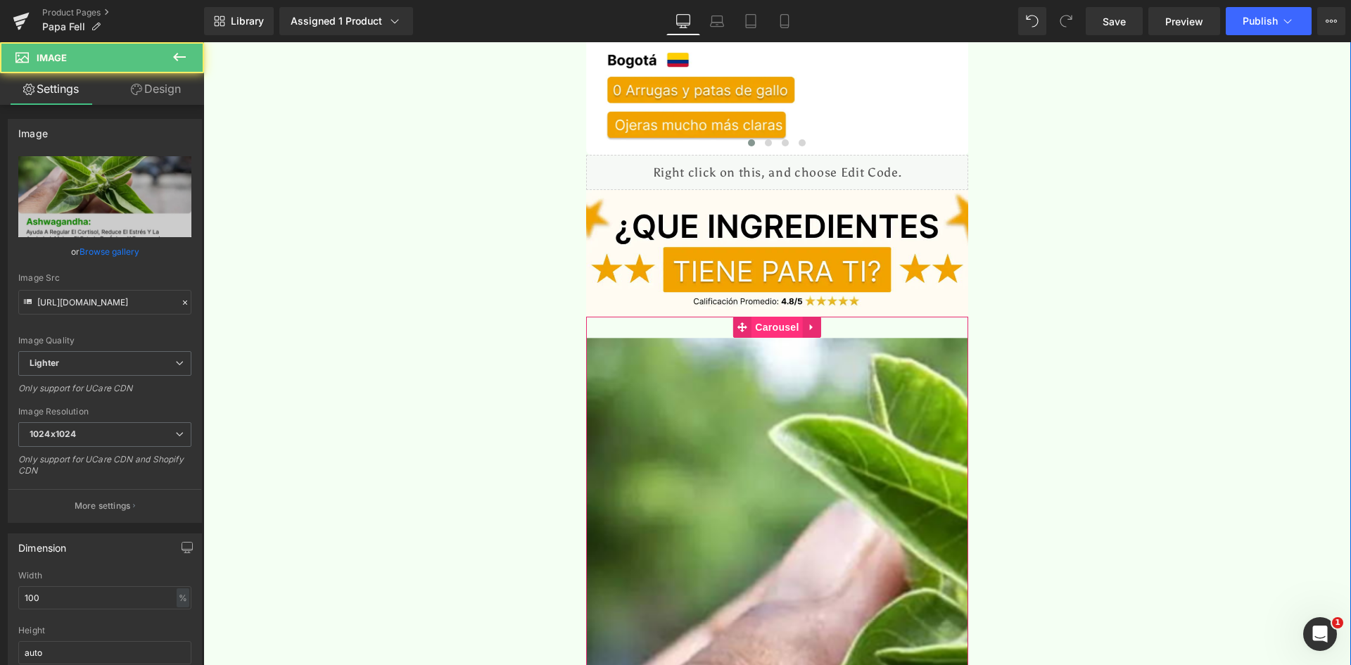
click at [762, 317] on span "Carousel" at bounding box center [776, 327] width 51 height 21
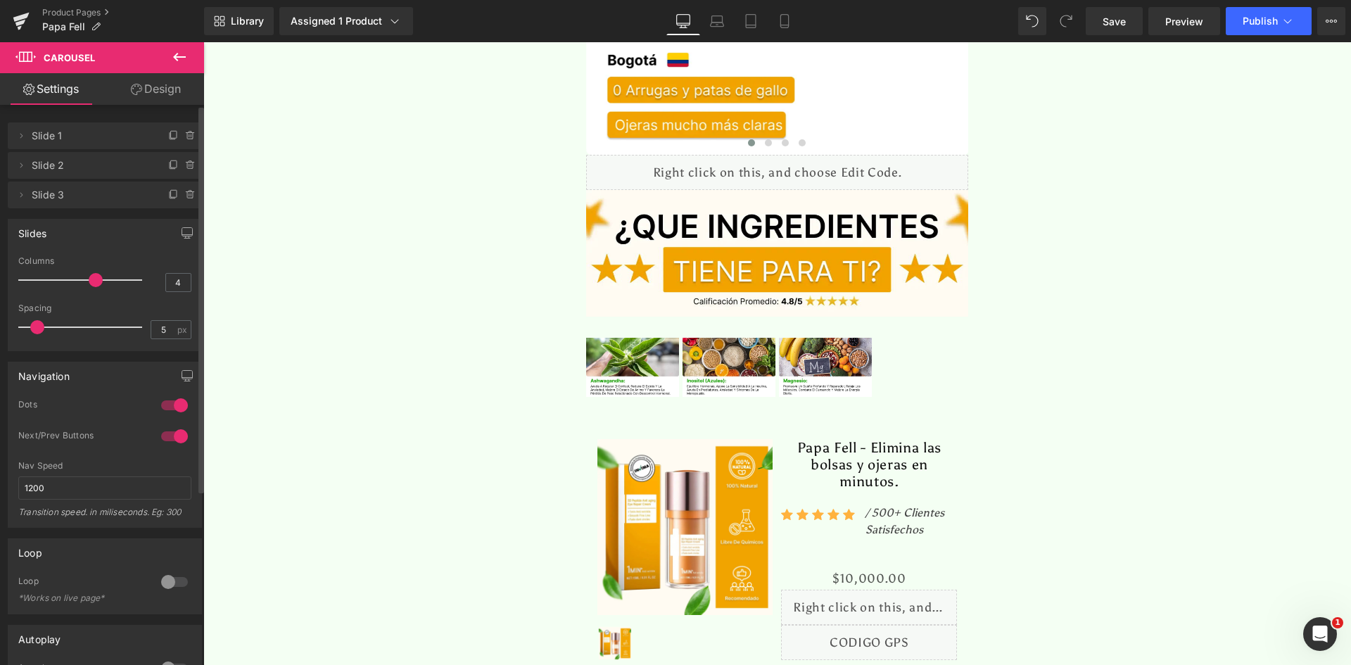
type input "3"
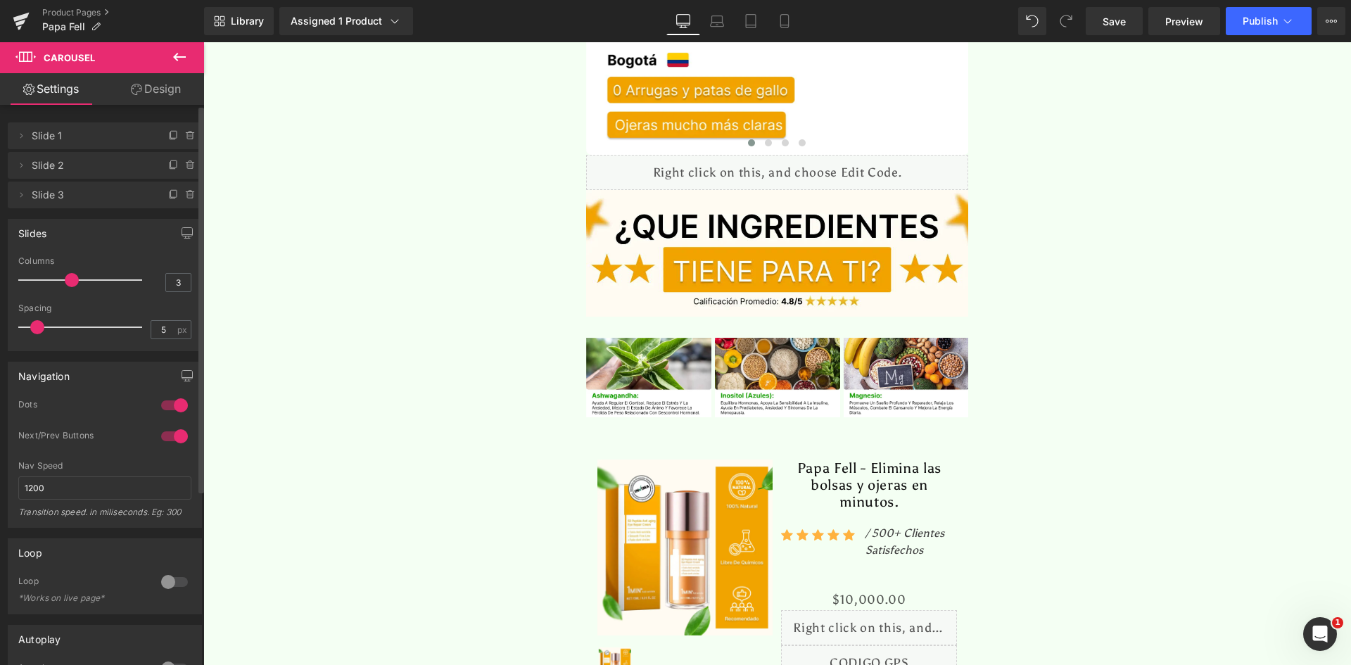
drag, startPoint x: 23, startPoint y: 279, endPoint x: 63, endPoint y: 281, distance: 40.2
click at [65, 281] on span at bounding box center [72, 280] width 14 height 14
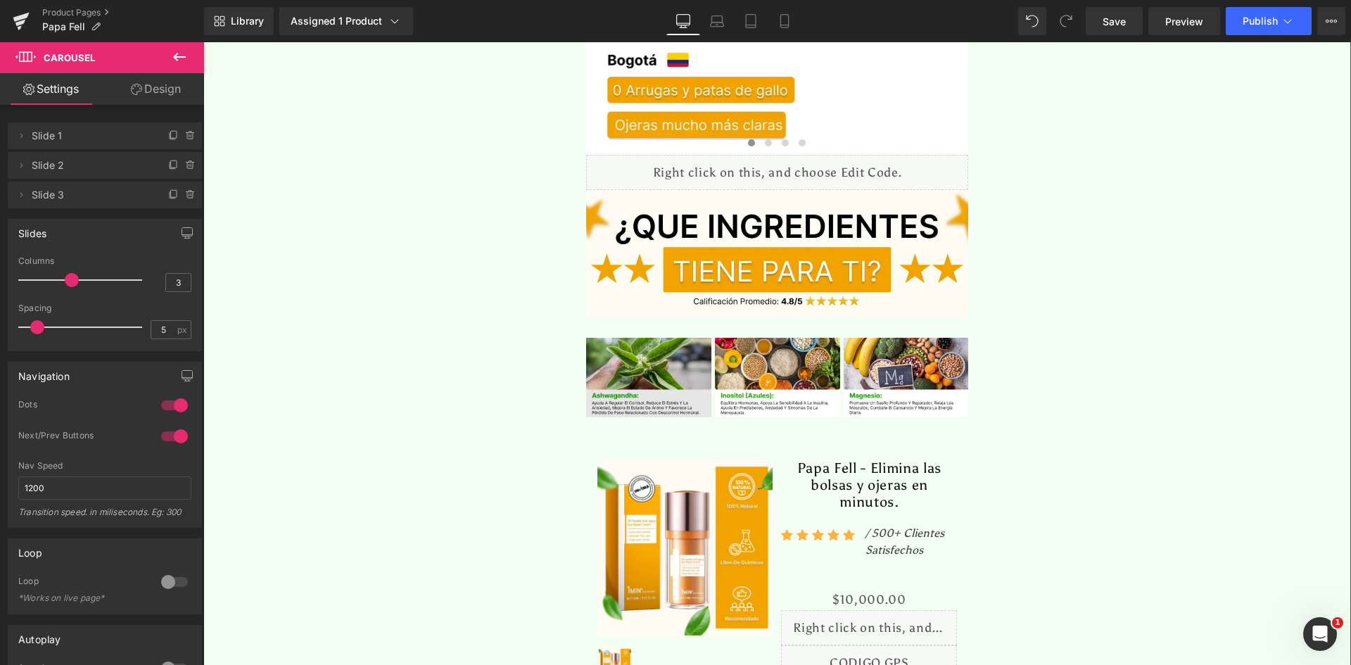
click at [644, 338] on img at bounding box center [648, 378] width 125 height 80
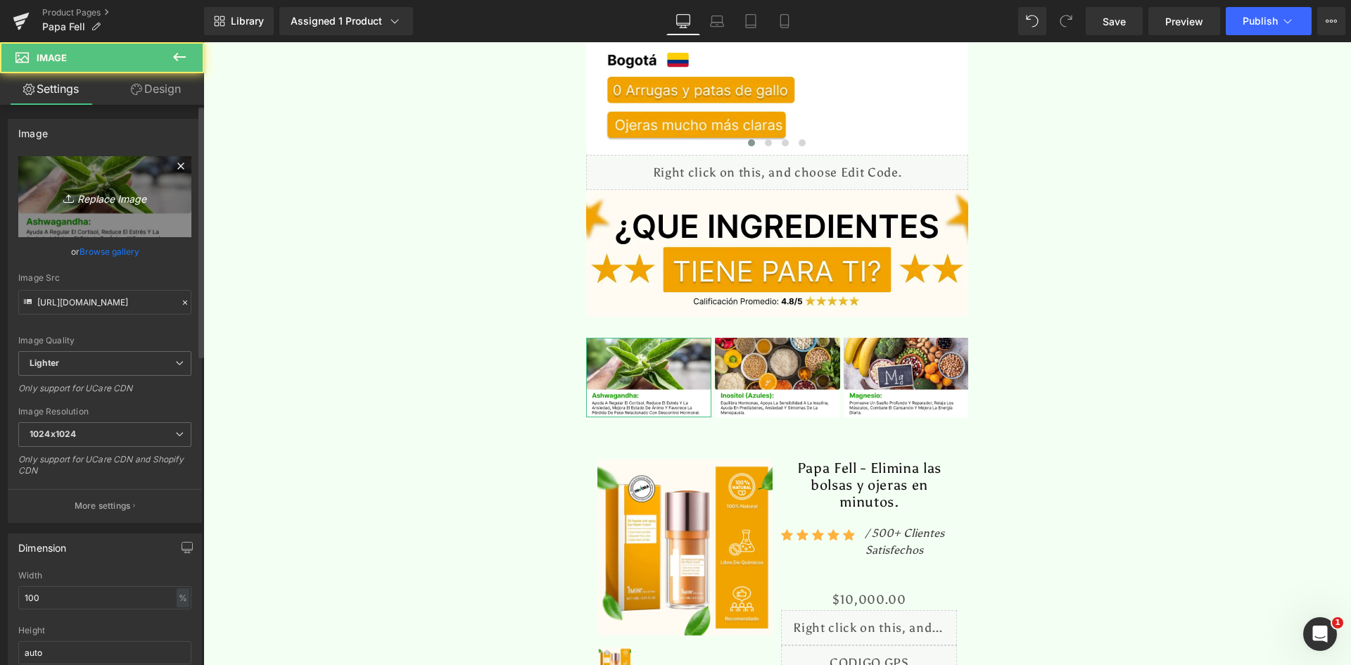
click at [81, 172] on link "Replace Image" at bounding box center [104, 196] width 173 height 81
type input "C:\fakepath\Ingrediente 1.webp"
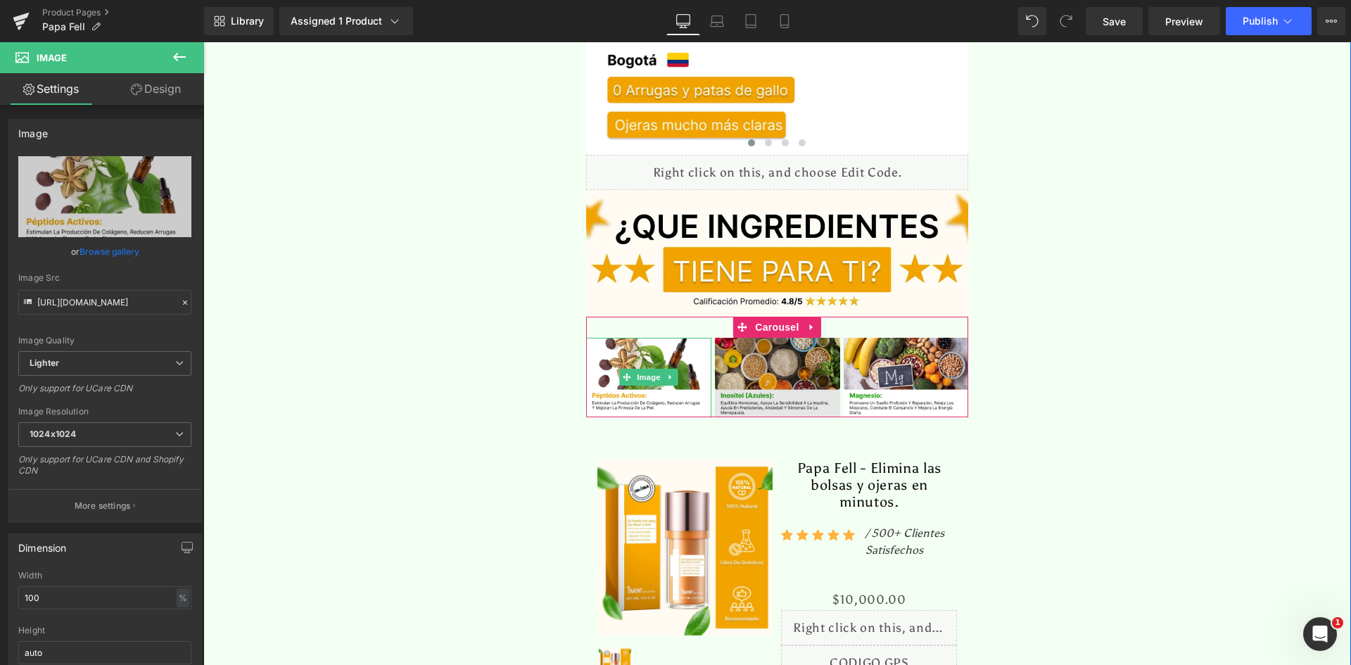
type input "[URL][DOMAIN_NAME]"
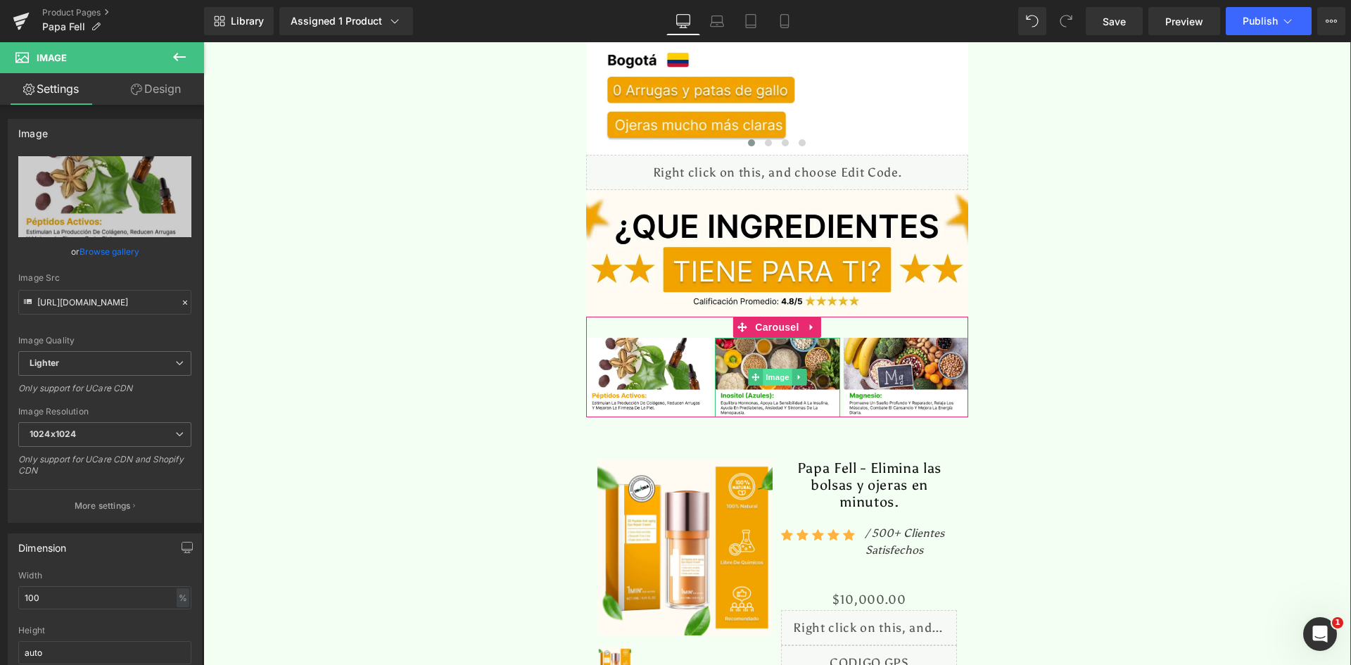
click at [773, 369] on span "Image" at bounding box center [778, 377] width 30 height 17
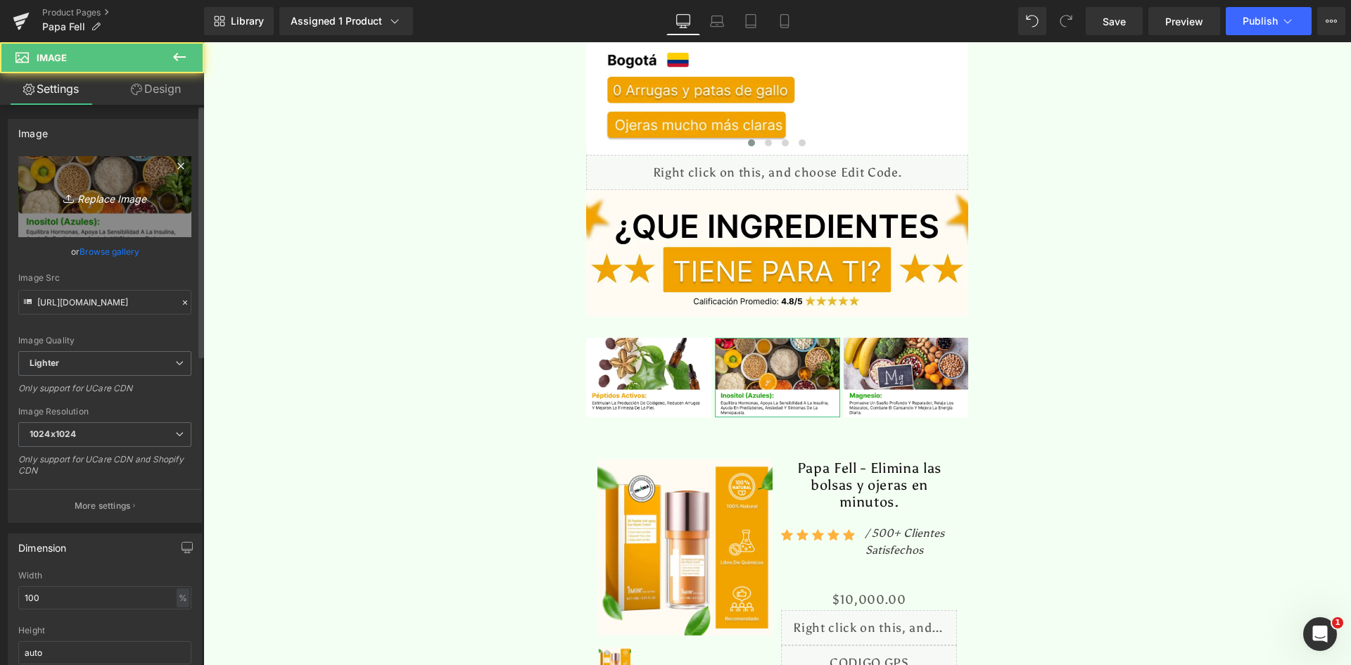
click at [134, 182] on link "Replace Image" at bounding box center [104, 196] width 173 height 81
type input "C:\fakepath\Ingrediente 2.webp"
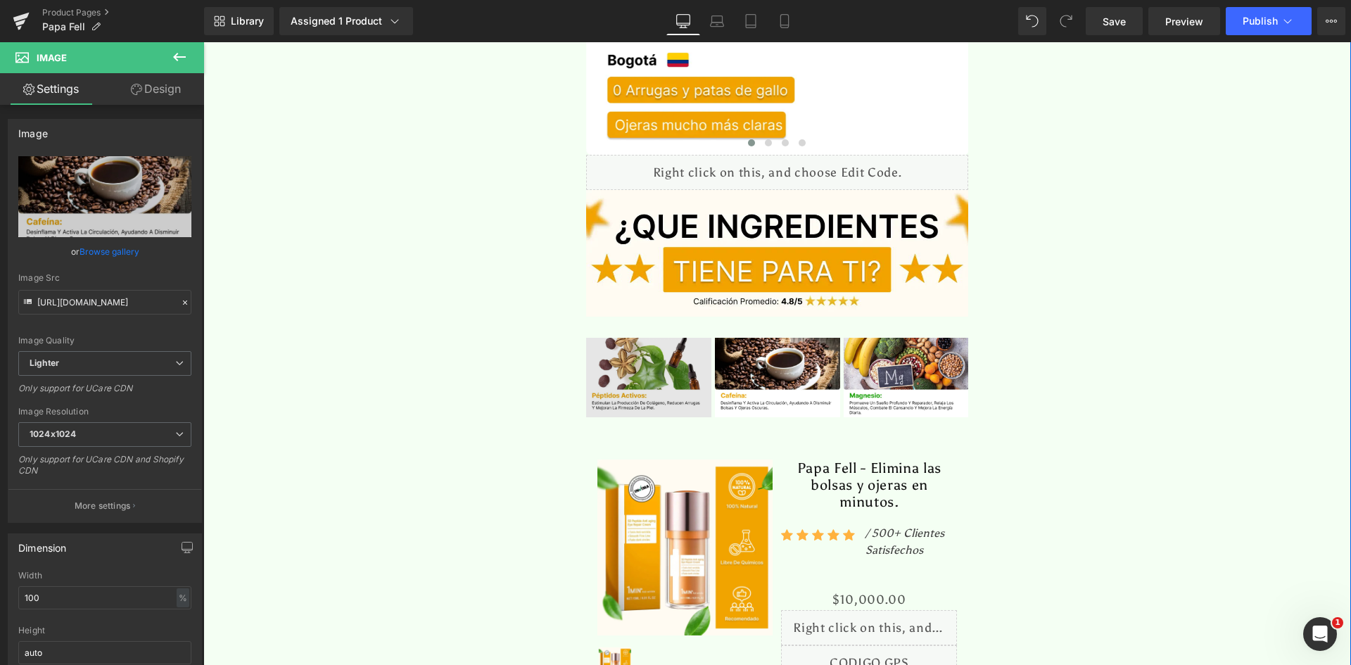
type input "[URL][DOMAIN_NAME]"
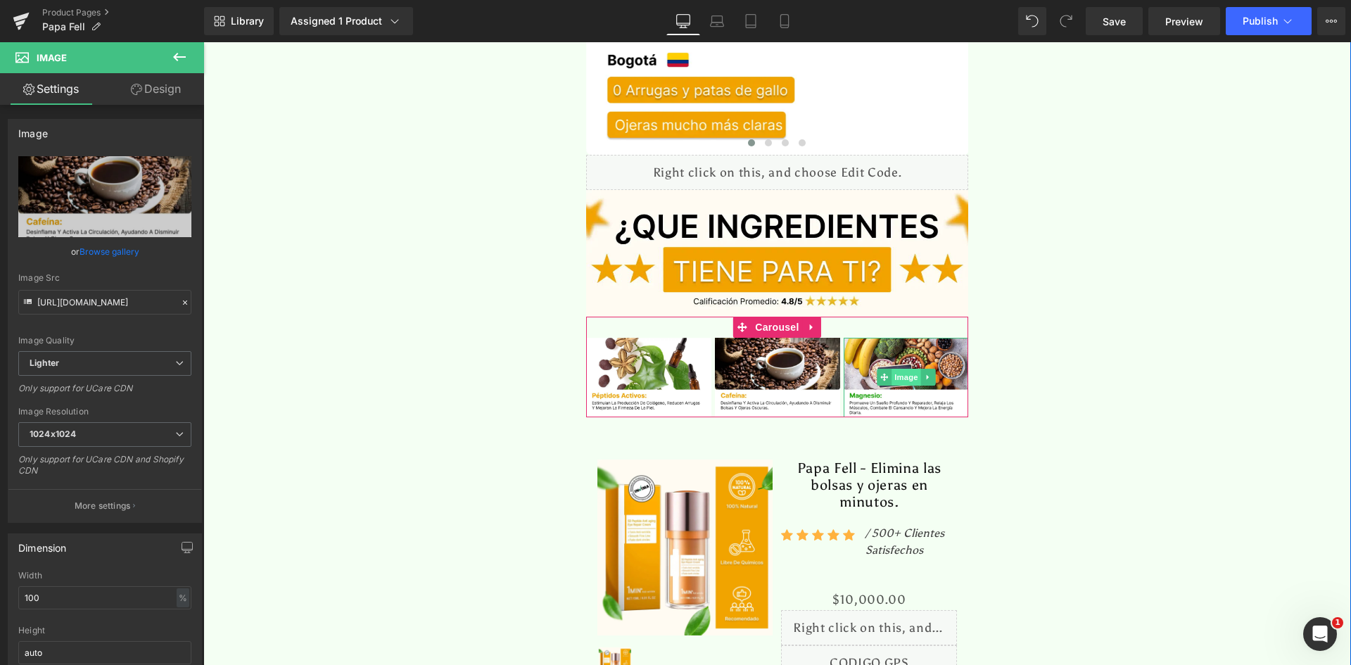
click at [895, 369] on span "Image" at bounding box center [906, 377] width 30 height 17
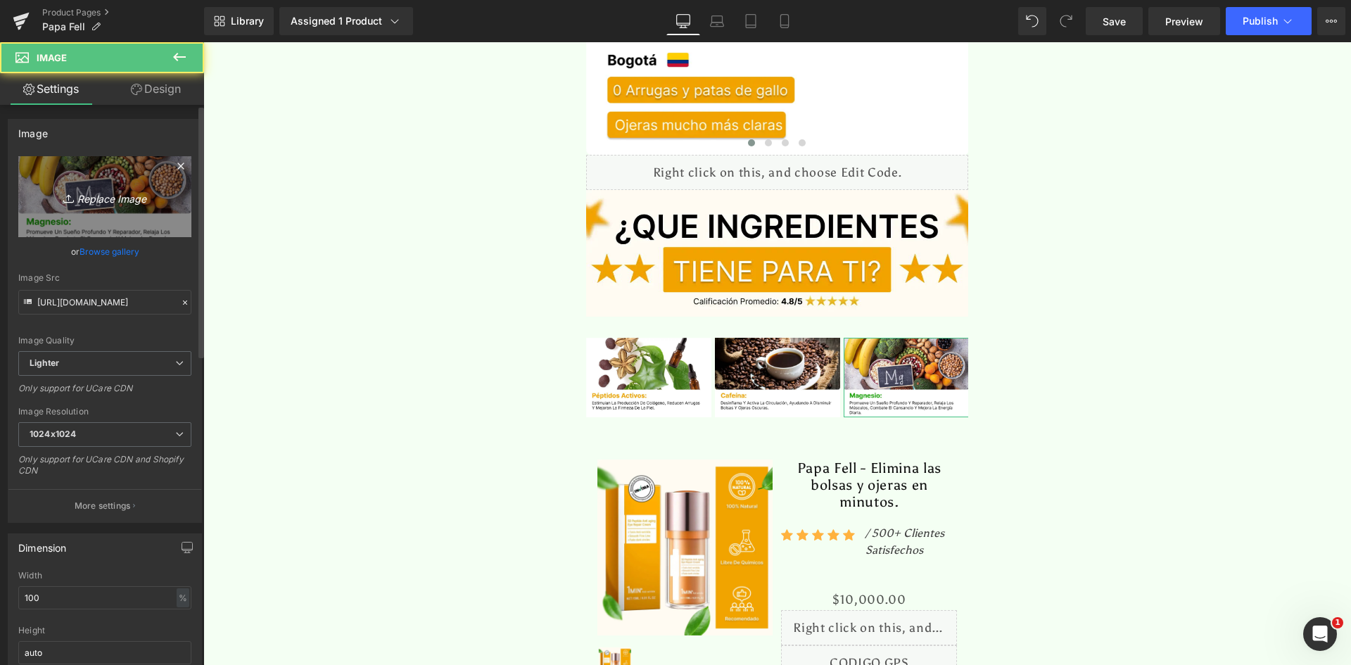
click at [69, 197] on icon at bounding box center [70, 198] width 14 height 14
type input "C:\fakepath\Ingrediente 3.webp"
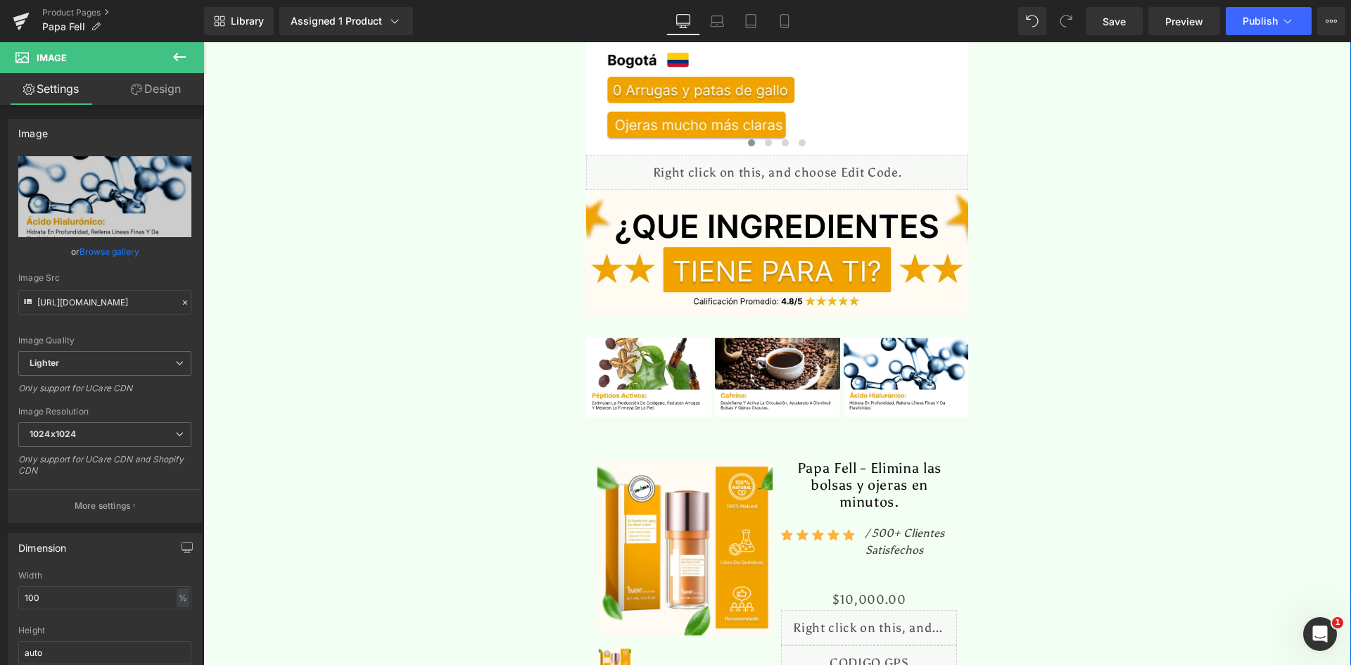
type input "[URL][DOMAIN_NAME]"
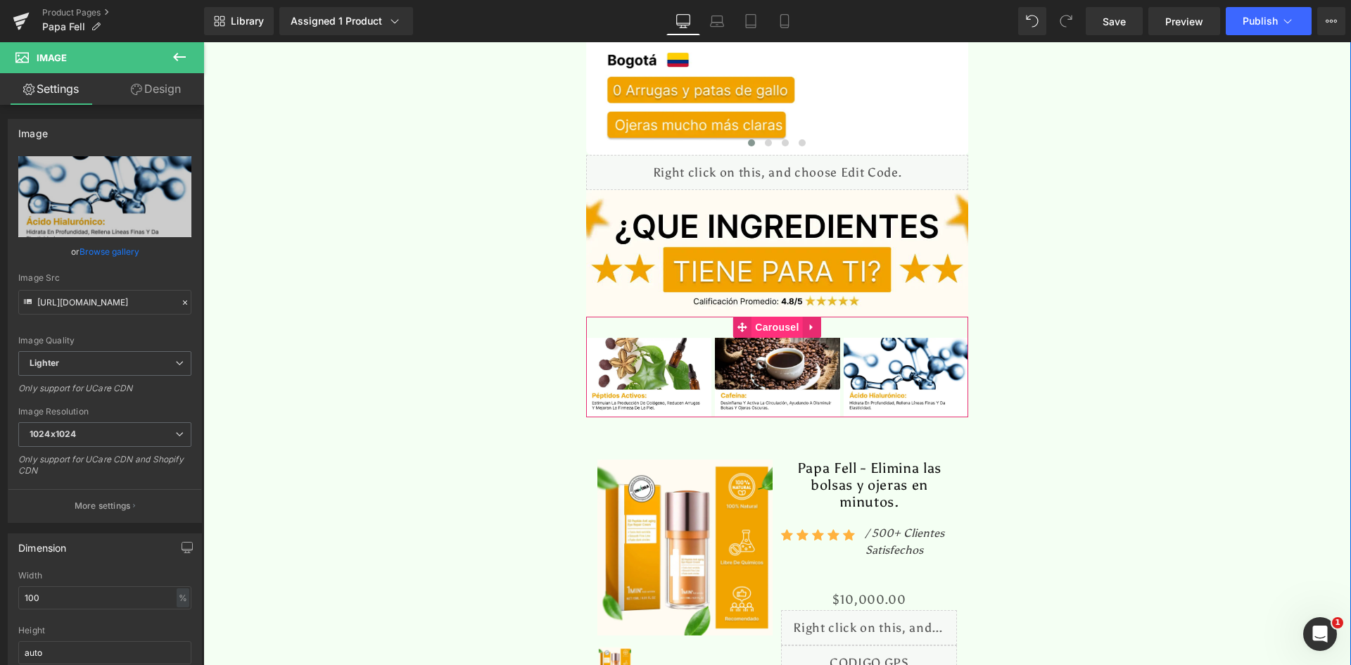
click at [772, 317] on span "Carousel" at bounding box center [776, 327] width 51 height 21
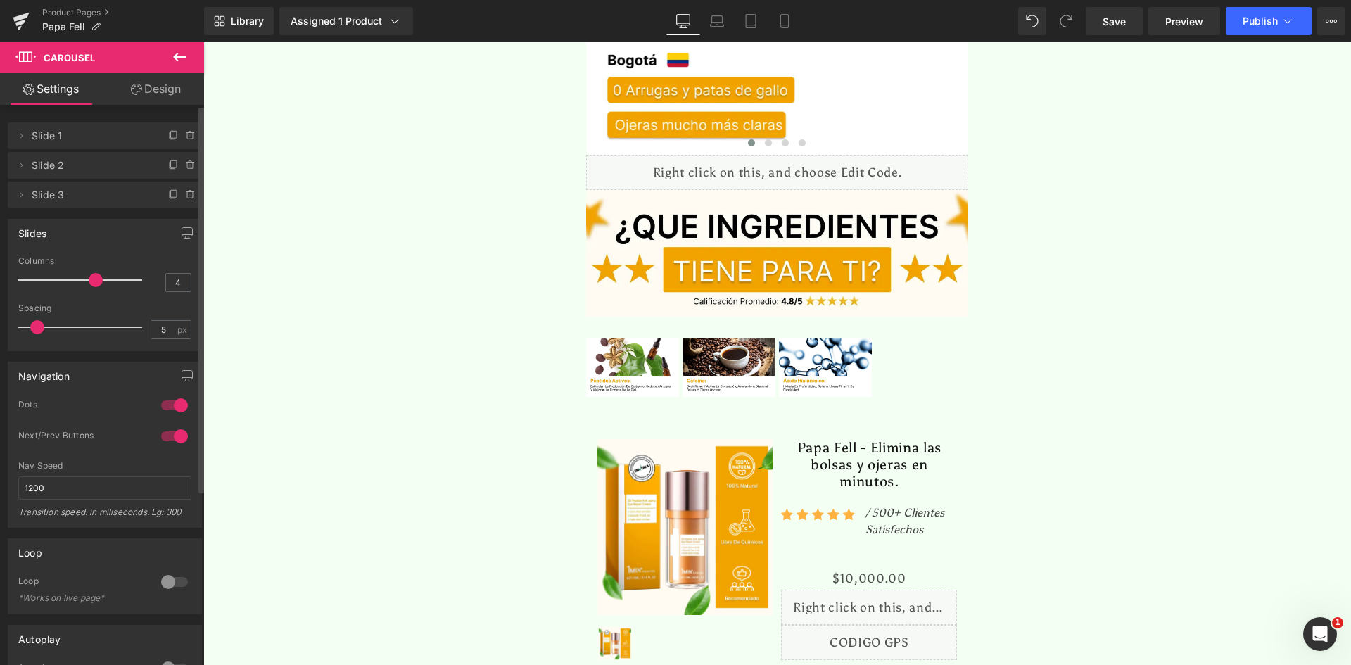
type input "5"
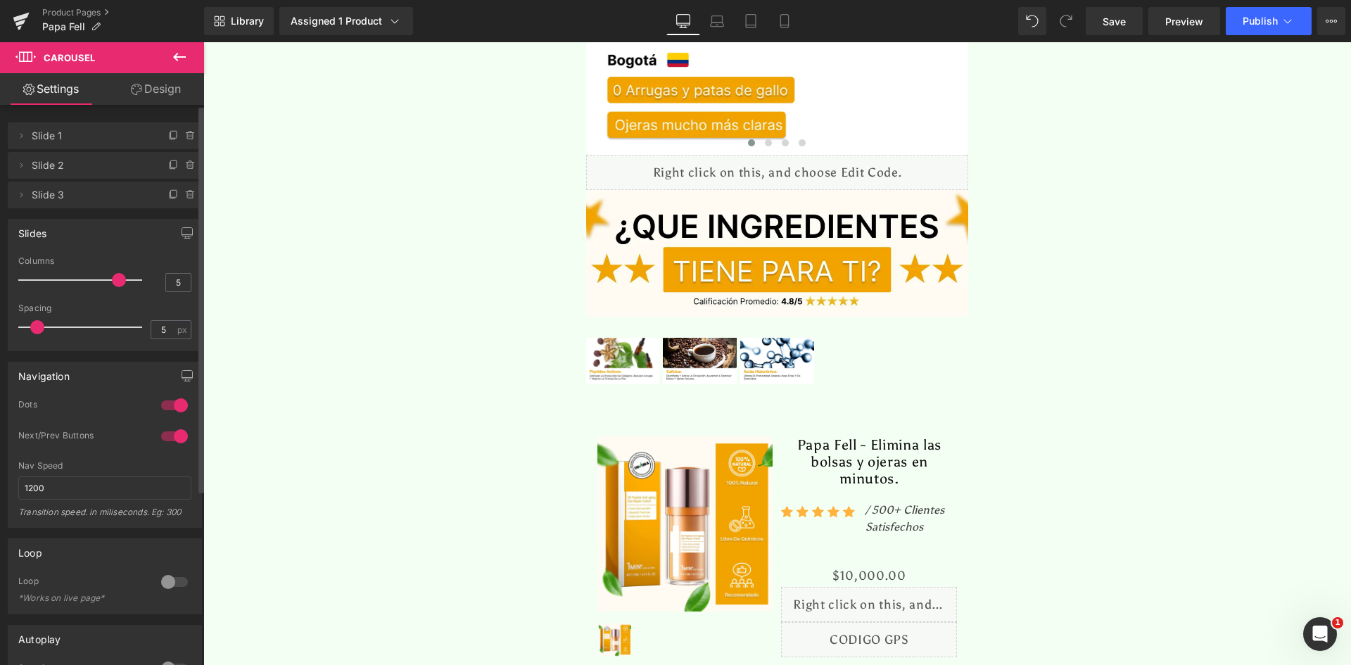
drag, startPoint x: 72, startPoint y: 276, endPoint x: 101, endPoint y: 277, distance: 29.6
click at [101, 277] on div at bounding box center [83, 280] width 117 height 28
click at [168, 193] on icon at bounding box center [173, 194] width 11 height 11
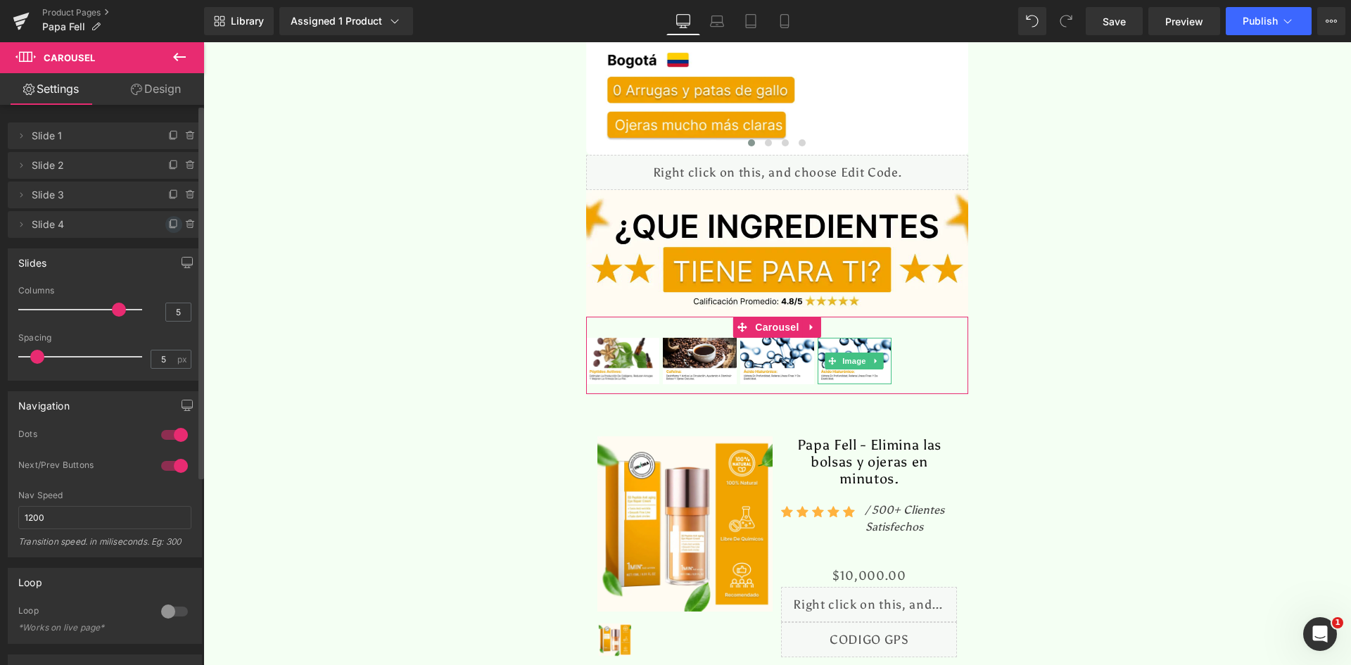
click at [169, 223] on icon at bounding box center [173, 224] width 11 height 11
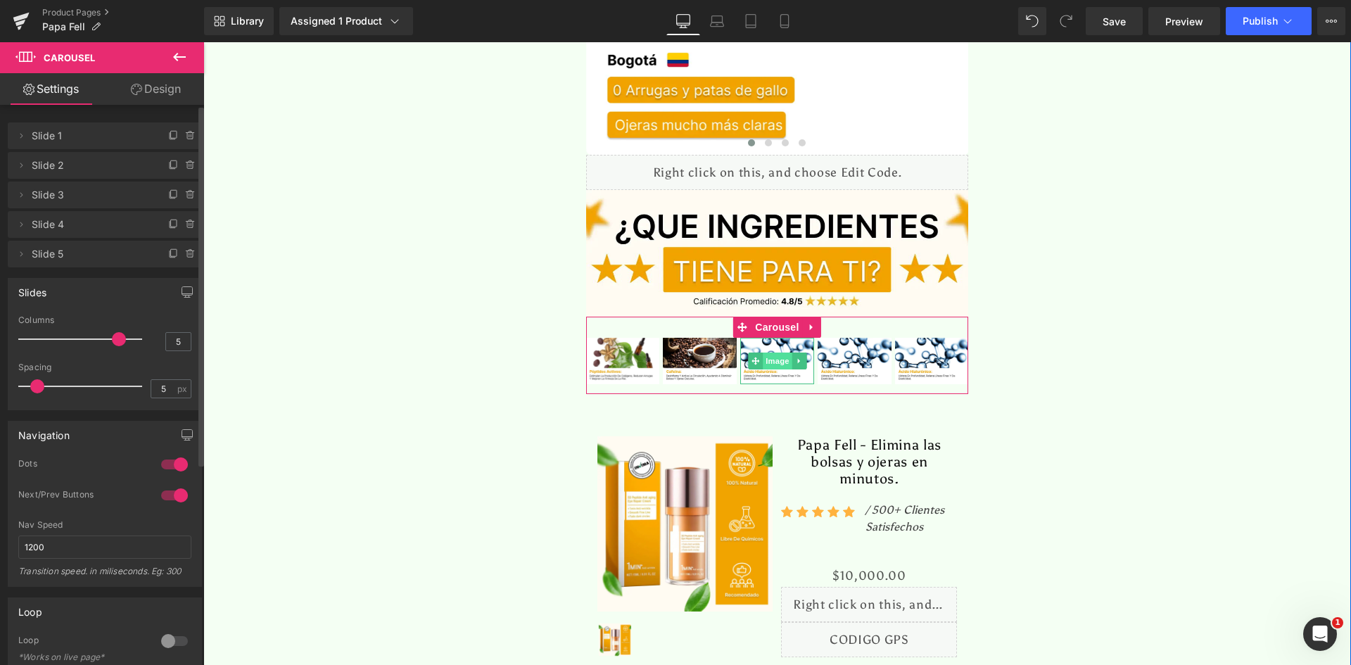
click at [769, 352] on span "Image" at bounding box center [778, 360] width 30 height 17
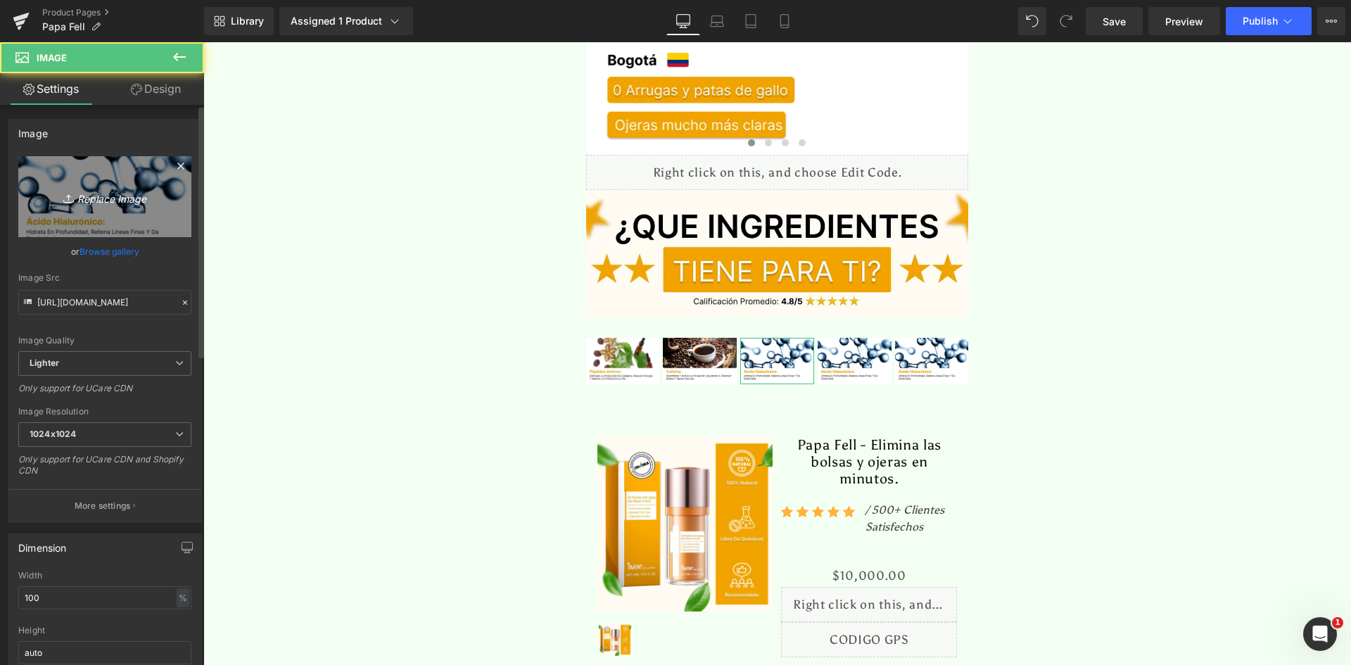
click at [85, 187] on link "Replace Image" at bounding box center [104, 196] width 173 height 81
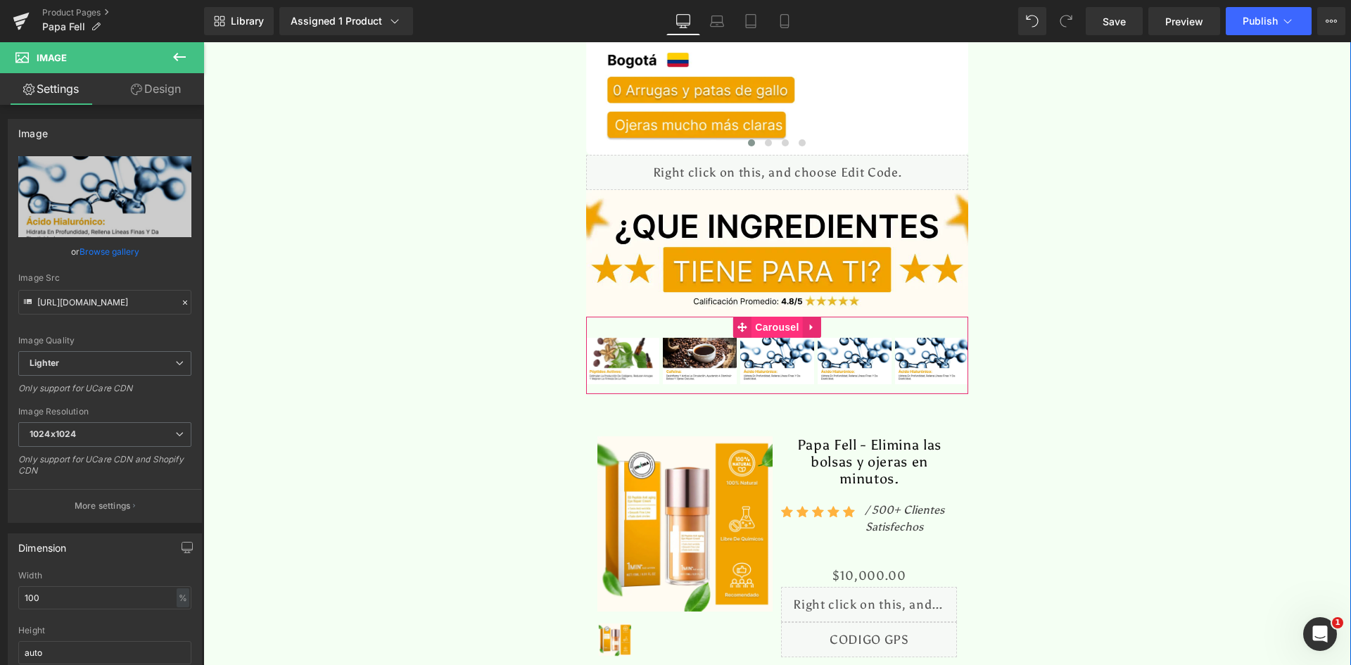
click at [775, 317] on link "Carousel" at bounding box center [767, 327] width 69 height 21
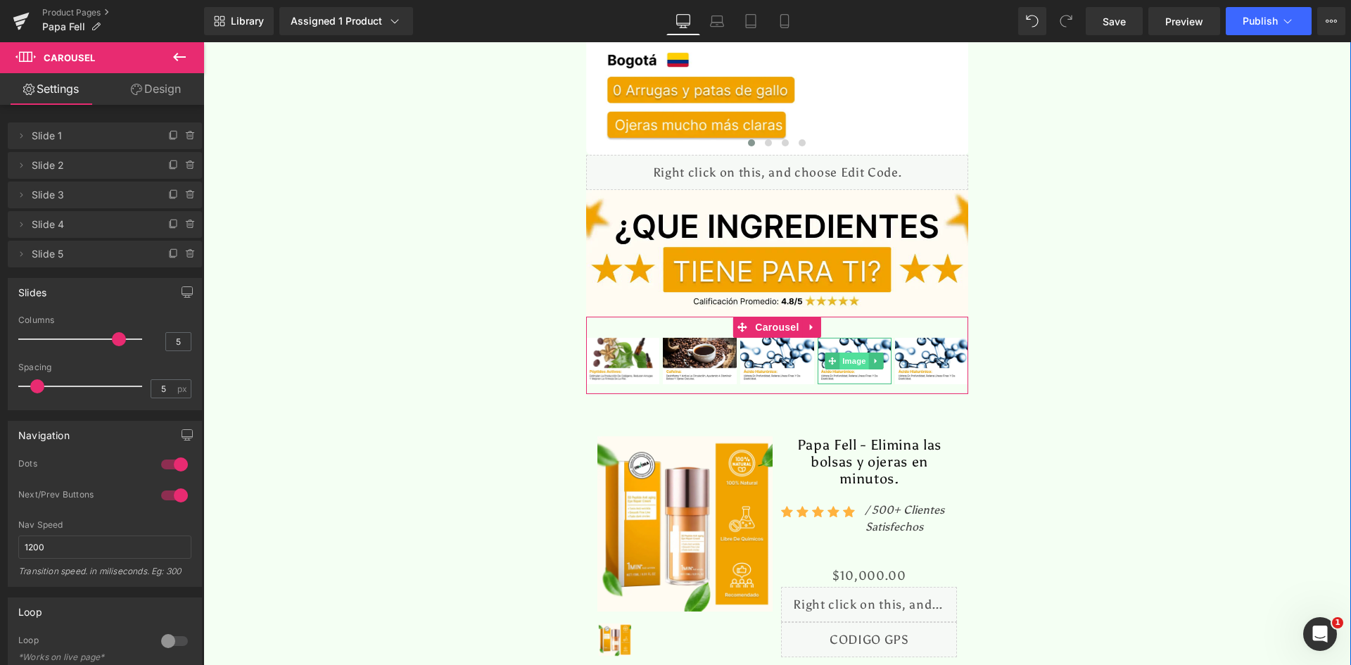
click at [856, 352] on span "Image" at bounding box center [855, 360] width 30 height 17
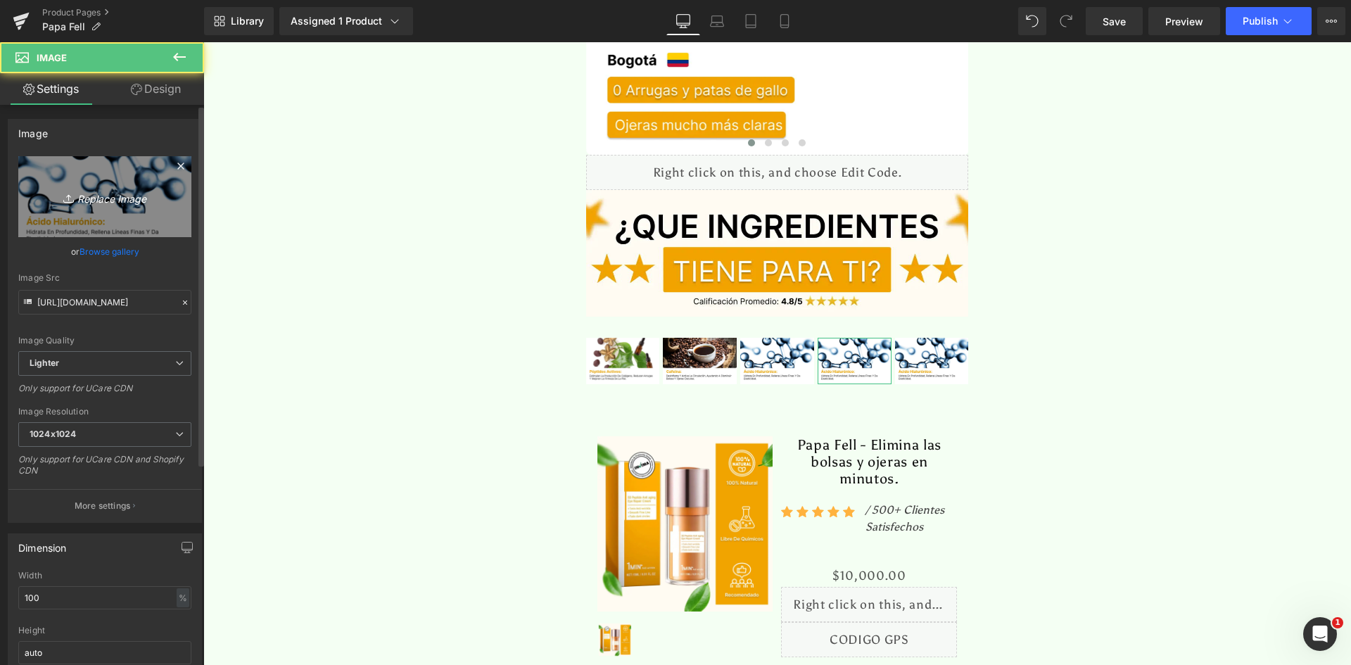
click at [74, 187] on link "Replace Image" at bounding box center [104, 196] width 173 height 81
type input "C:\fakepath\Reseñas 4.webp"
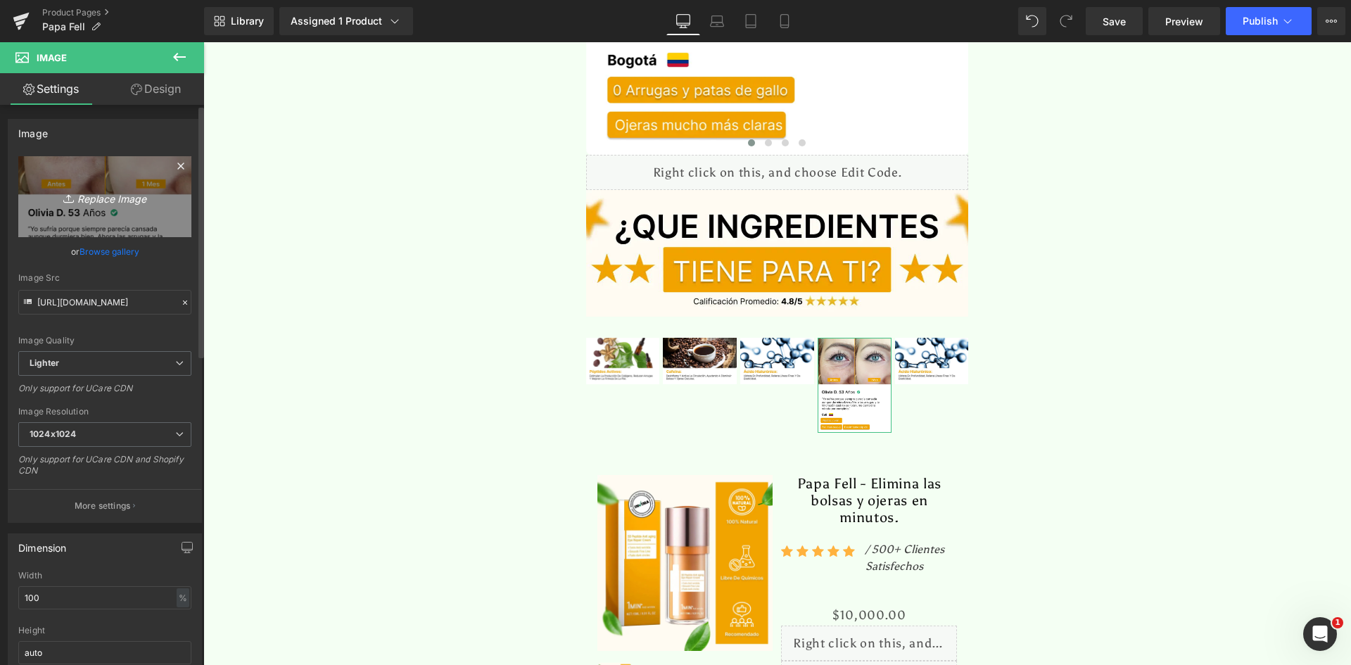
click at [98, 198] on icon "Replace Image" at bounding box center [105, 197] width 113 height 18
type input "https://ucarecdn.com/9c3dcd0e-2be0-4847-8bd7-4521dd1a5e15/-/format/auto/-/previ…"
type input "C:\fakepath\Ingrediente 4.webp"
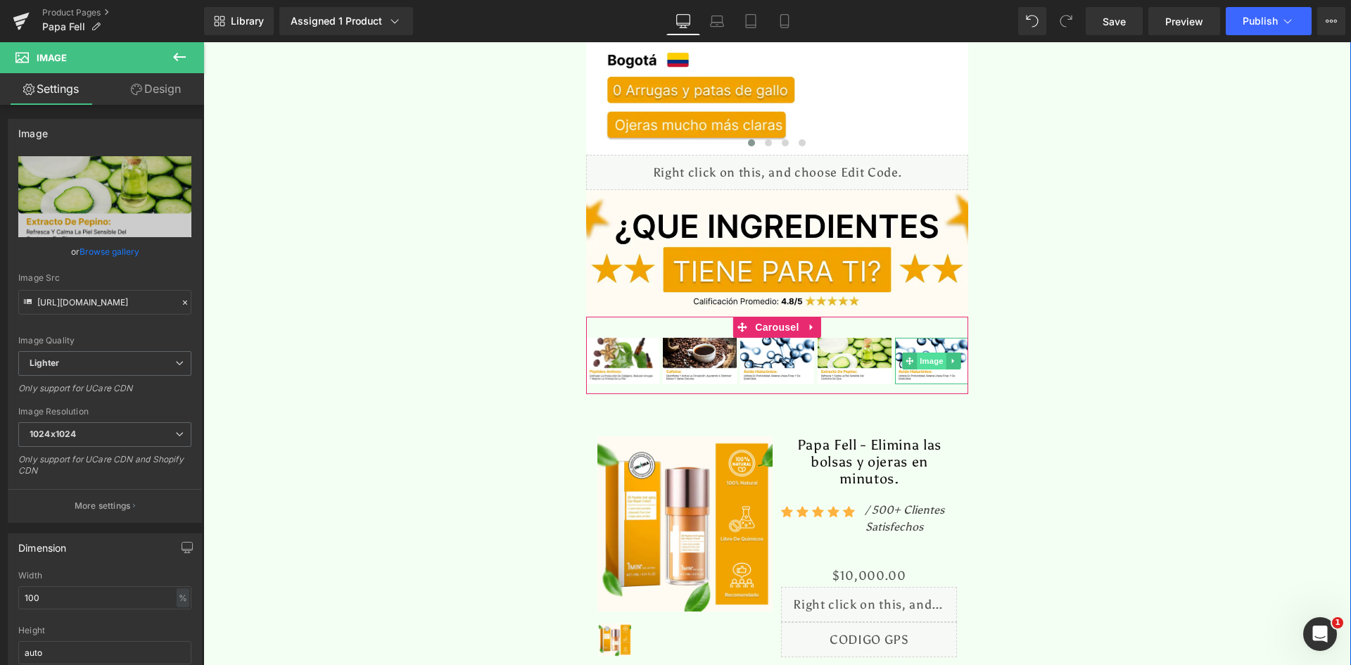
type input "[URL][DOMAIN_NAME]"
click at [925, 352] on span "Image" at bounding box center [932, 360] width 30 height 17
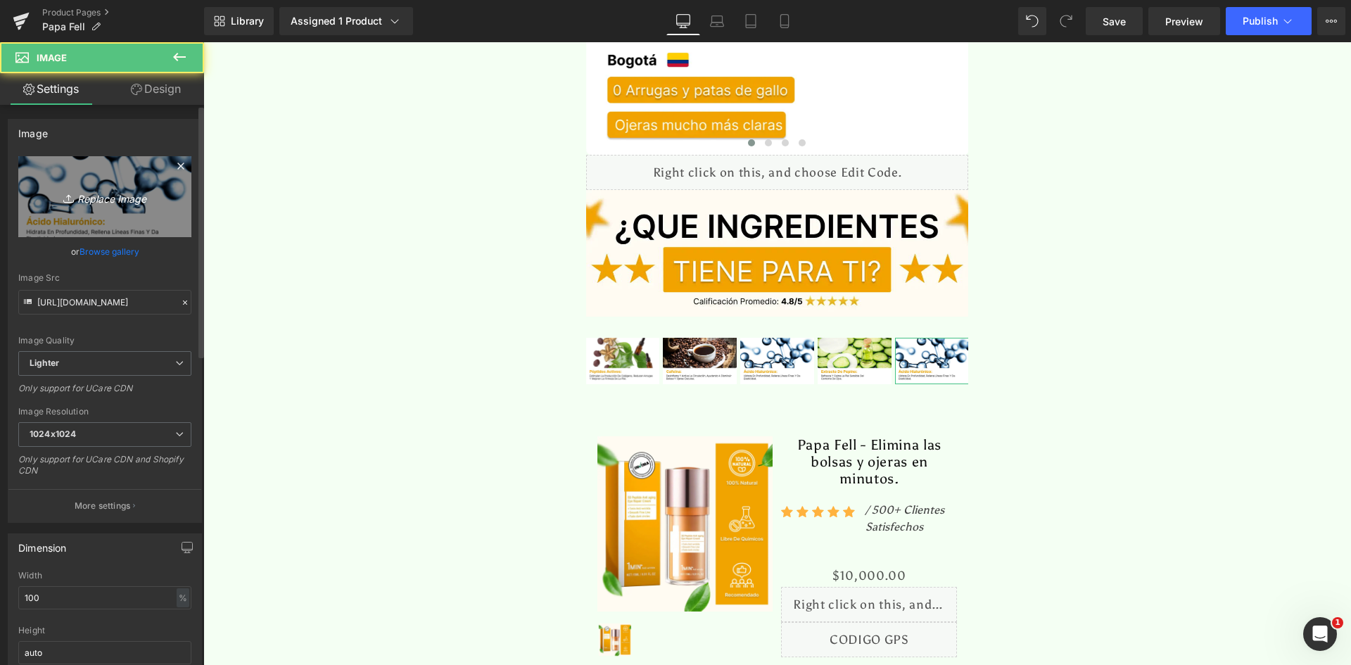
click at [132, 193] on icon "Replace Image" at bounding box center [105, 197] width 113 height 18
type input "C:\fakepath\Ingrediente 5.webp"
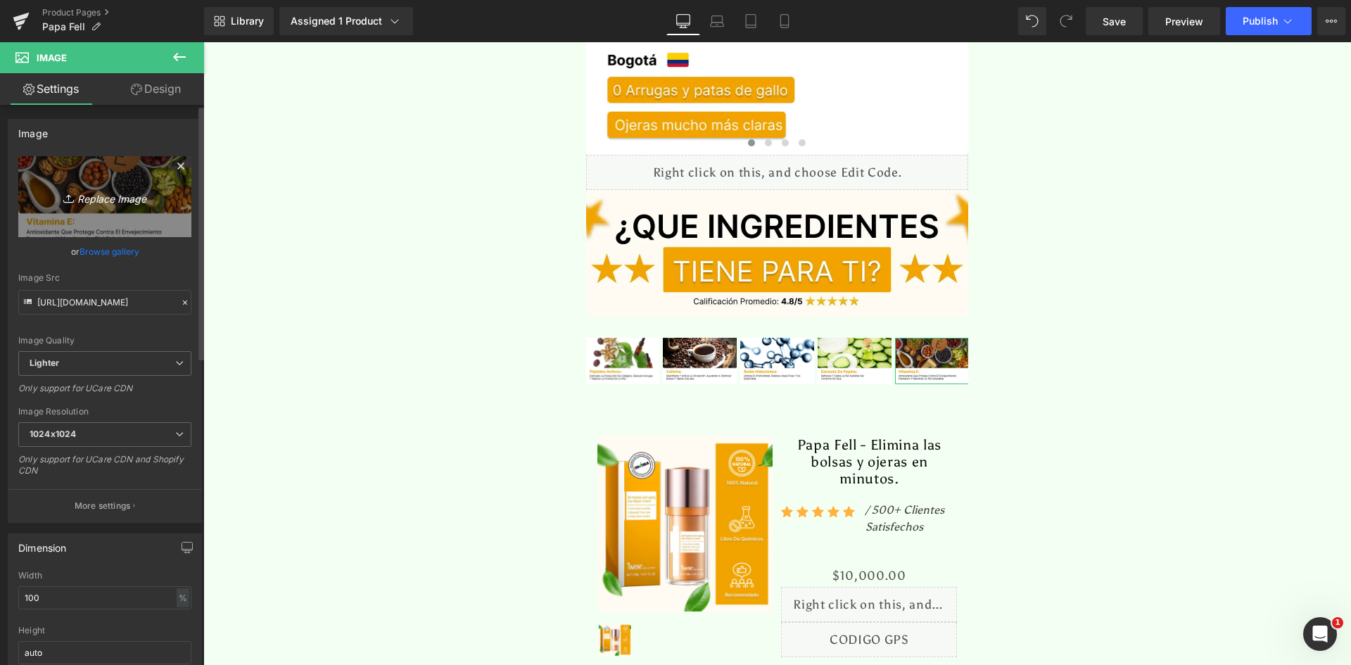
type input "[URL][DOMAIN_NAME]"
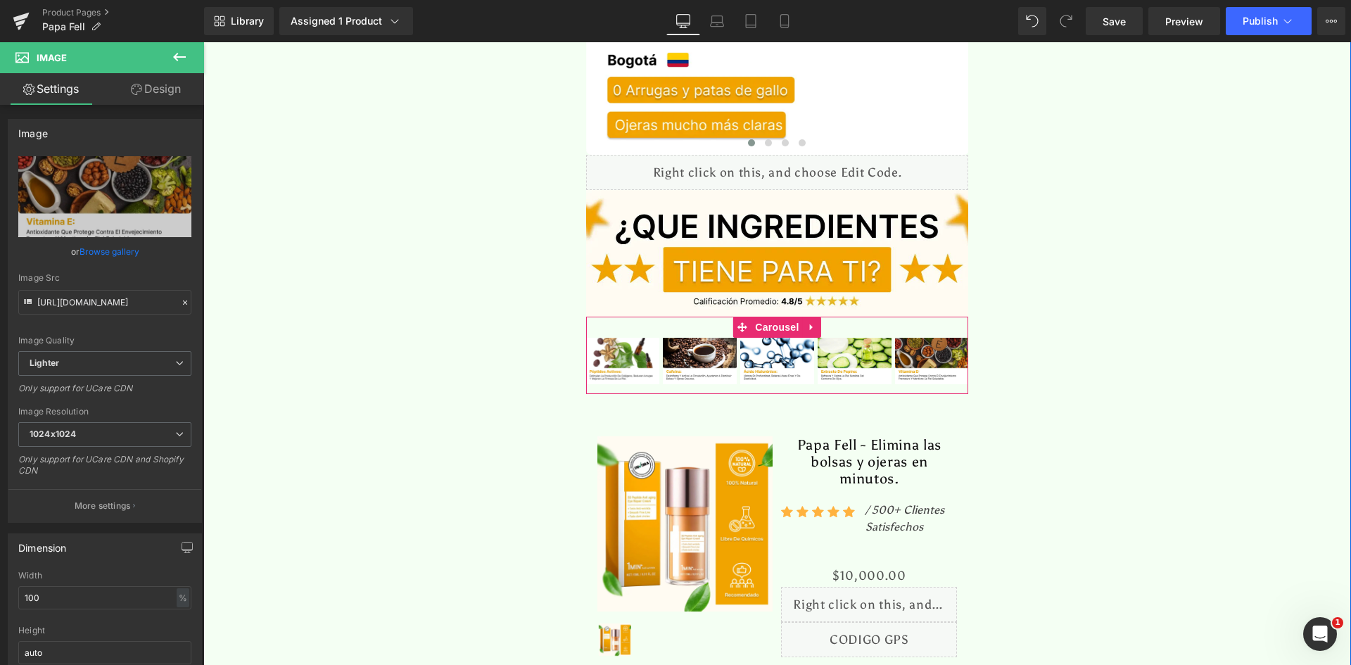
click at [779, 317] on span "Carousel" at bounding box center [776, 327] width 51 height 21
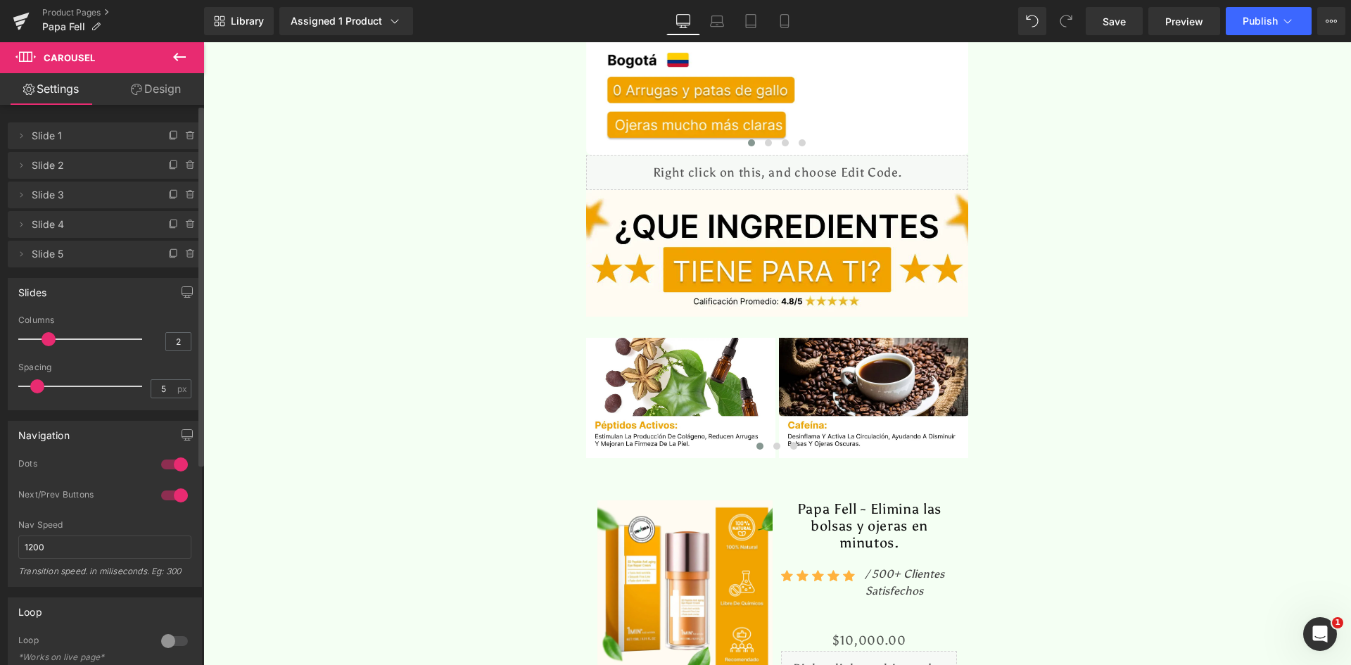
type input "1"
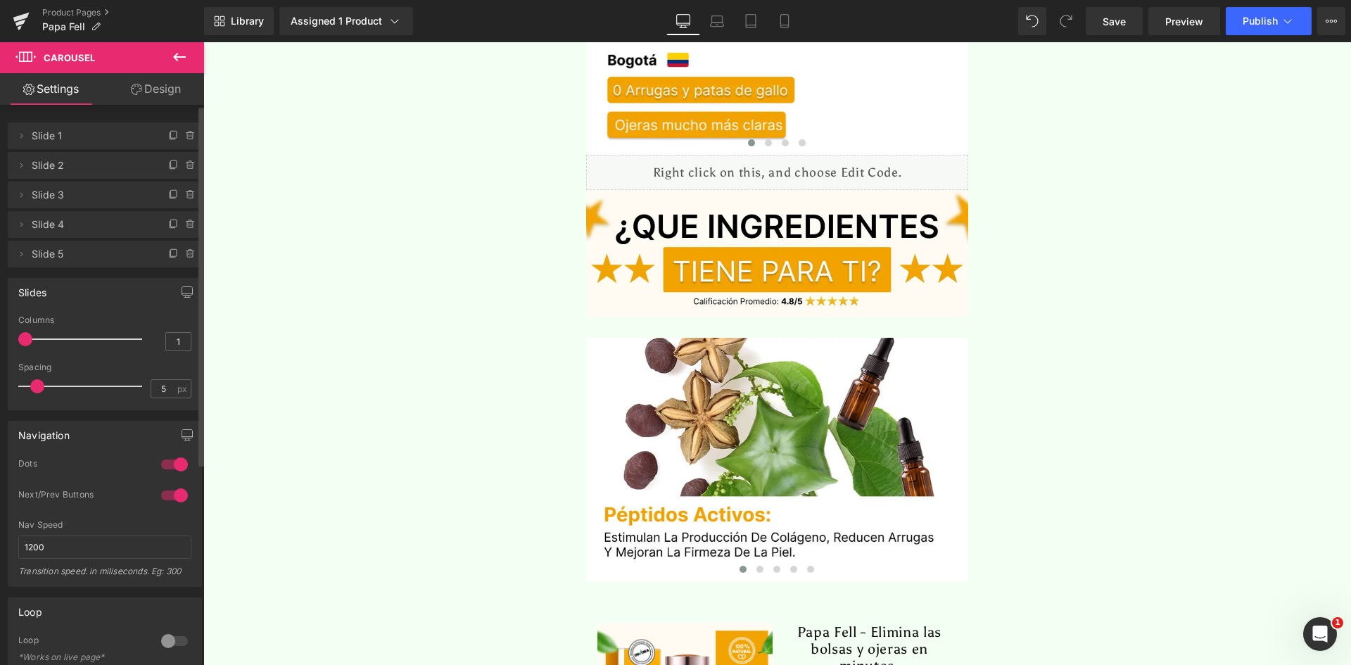
drag, startPoint x: 115, startPoint y: 342, endPoint x: 27, endPoint y: 344, distance: 88.0
click at [27, 344] on span at bounding box center [25, 339] width 14 height 14
click at [1256, 21] on span "Publish" at bounding box center [1259, 20] width 35 height 11
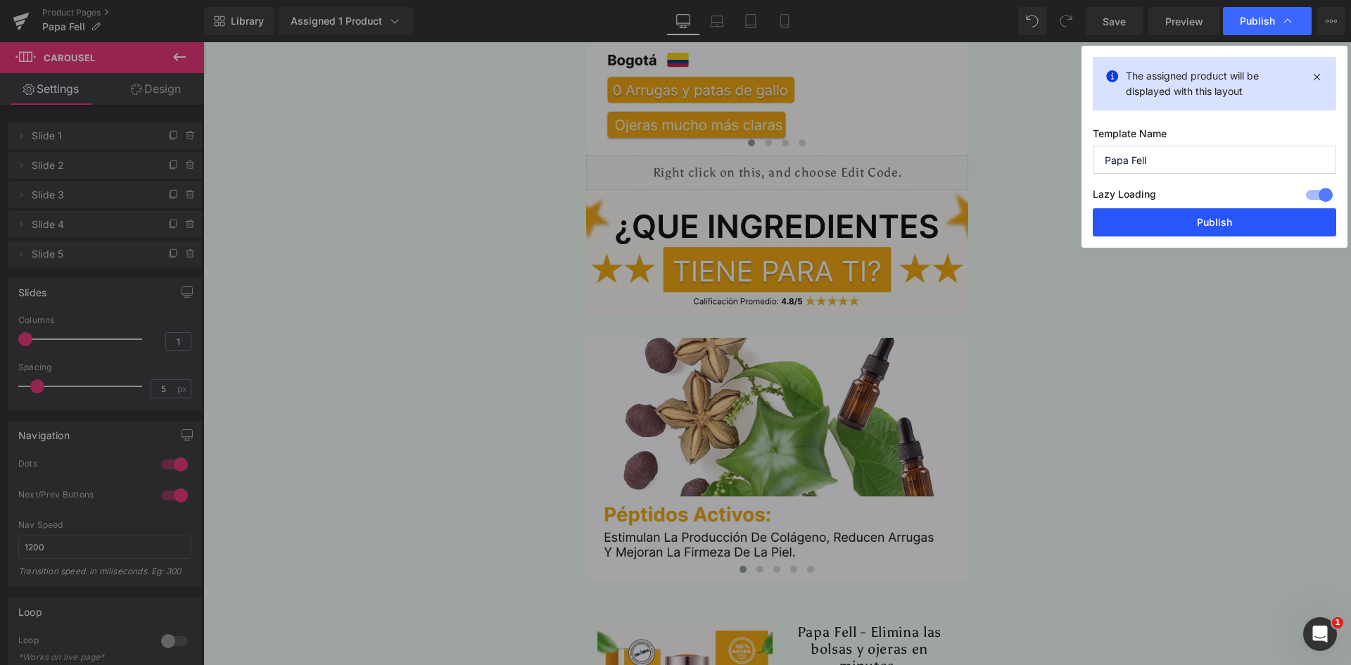
click at [1200, 224] on button "Publish" at bounding box center [1214, 222] width 243 height 28
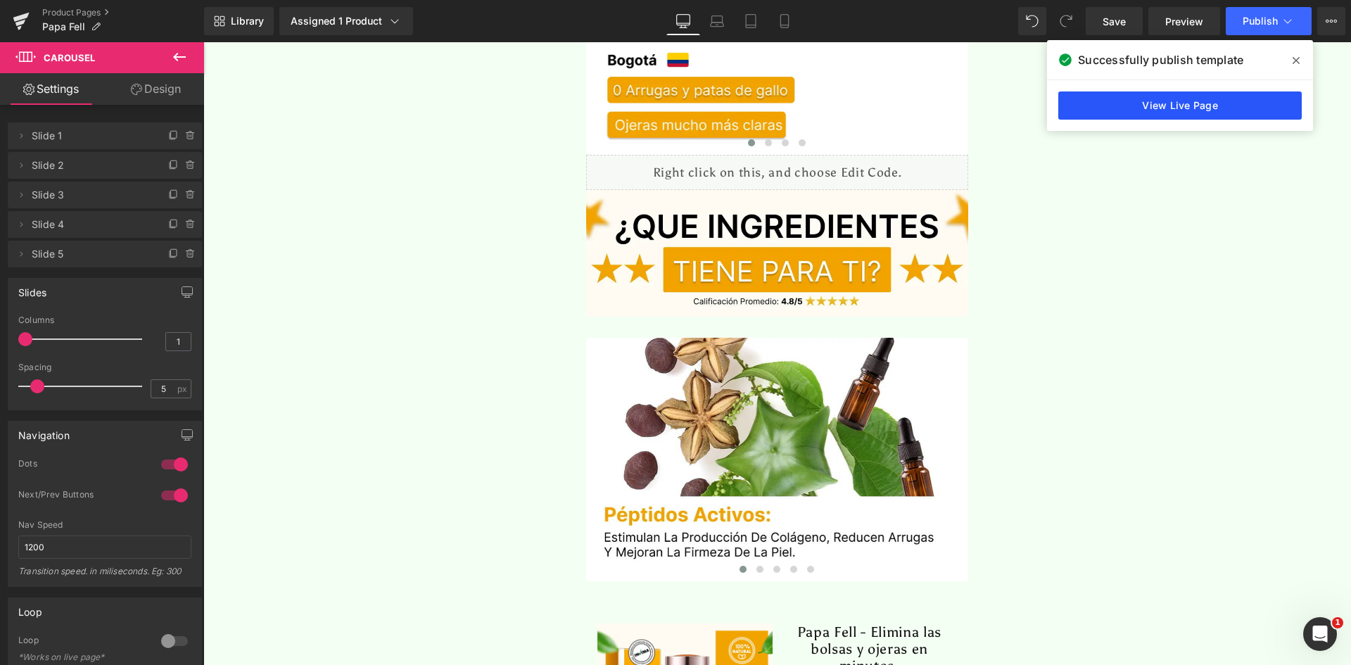
click at [1207, 113] on link "View Live Page" at bounding box center [1179, 105] width 243 height 28
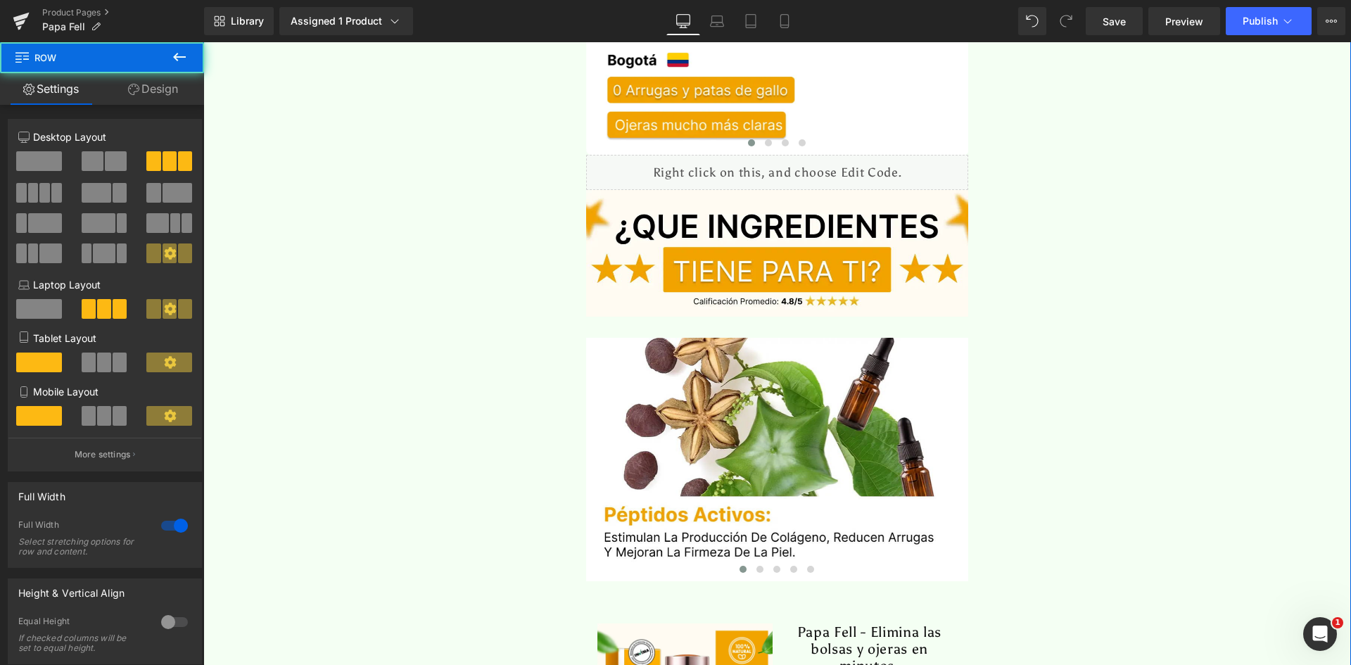
click at [143, 94] on link "Design" at bounding box center [153, 89] width 102 height 32
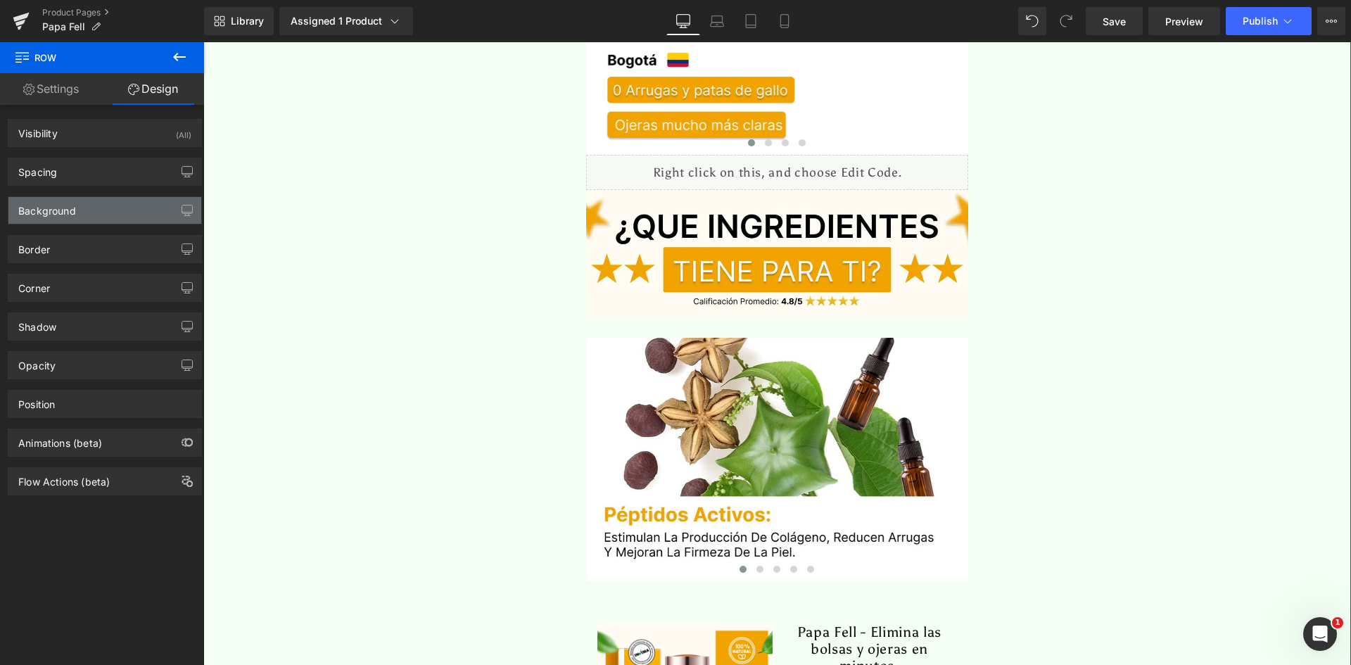
click at [76, 219] on div "Background" at bounding box center [104, 210] width 193 height 27
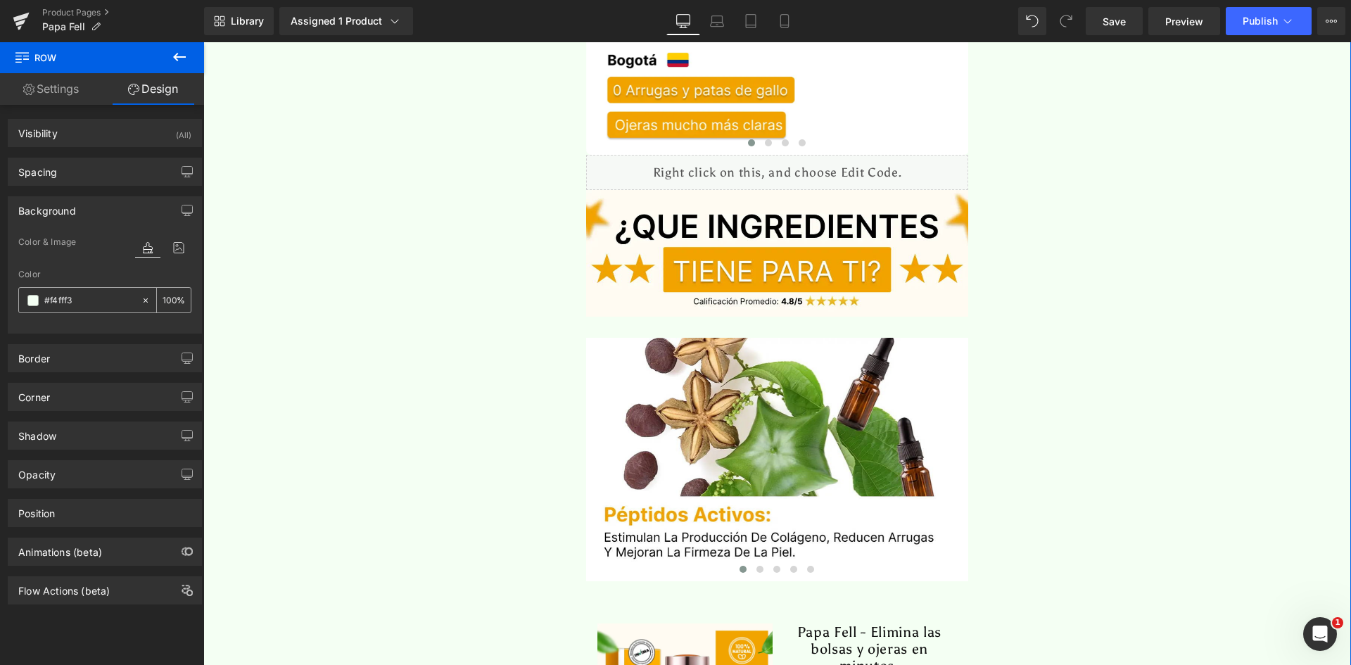
click at [98, 293] on input "#f4fff3" at bounding box center [89, 300] width 90 height 15
paste input "FFFBF4"
type input "FFFBF4"
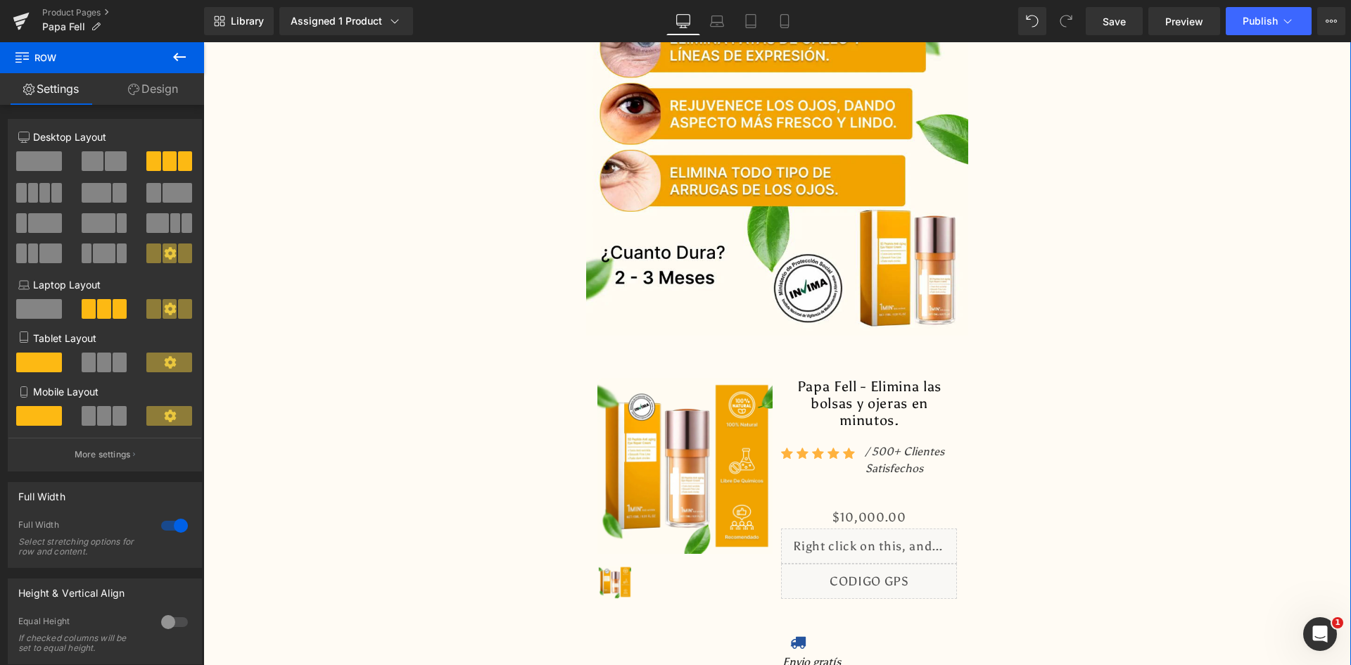
scroll to position [0, 0]
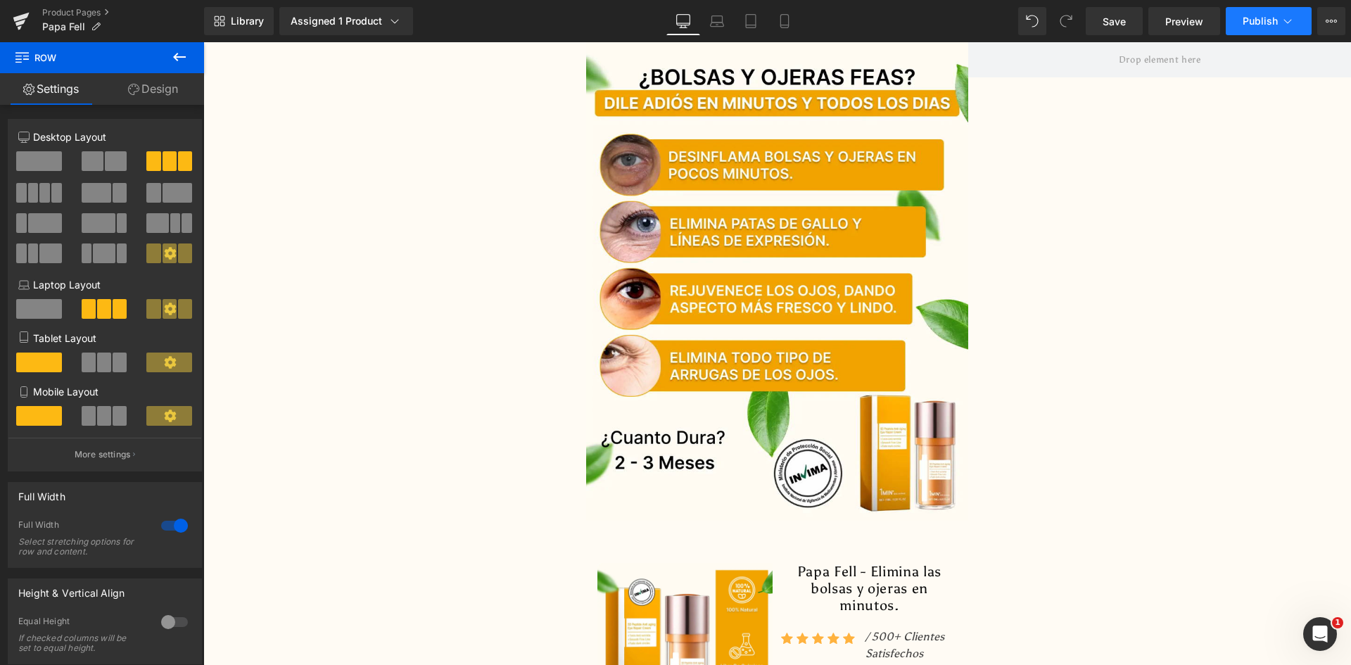
click at [1271, 25] on span "Publish" at bounding box center [1259, 20] width 35 height 11
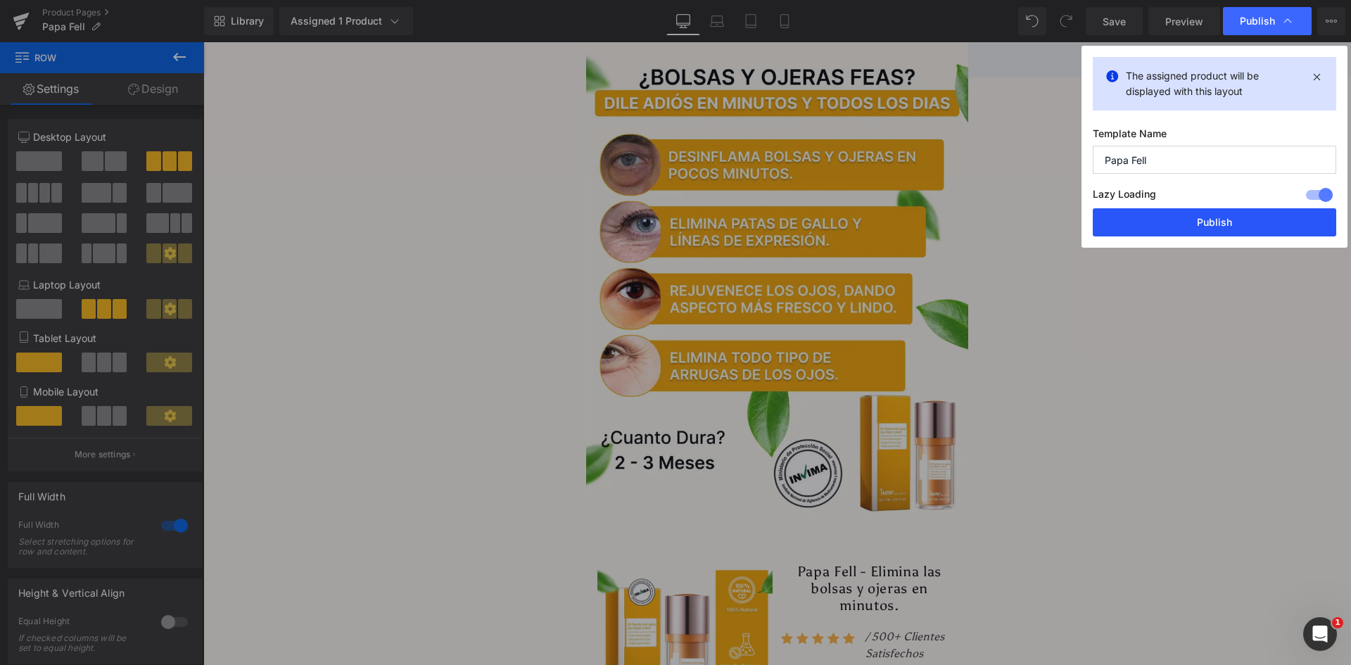
click at [1174, 219] on button "Publish" at bounding box center [1214, 222] width 243 height 28
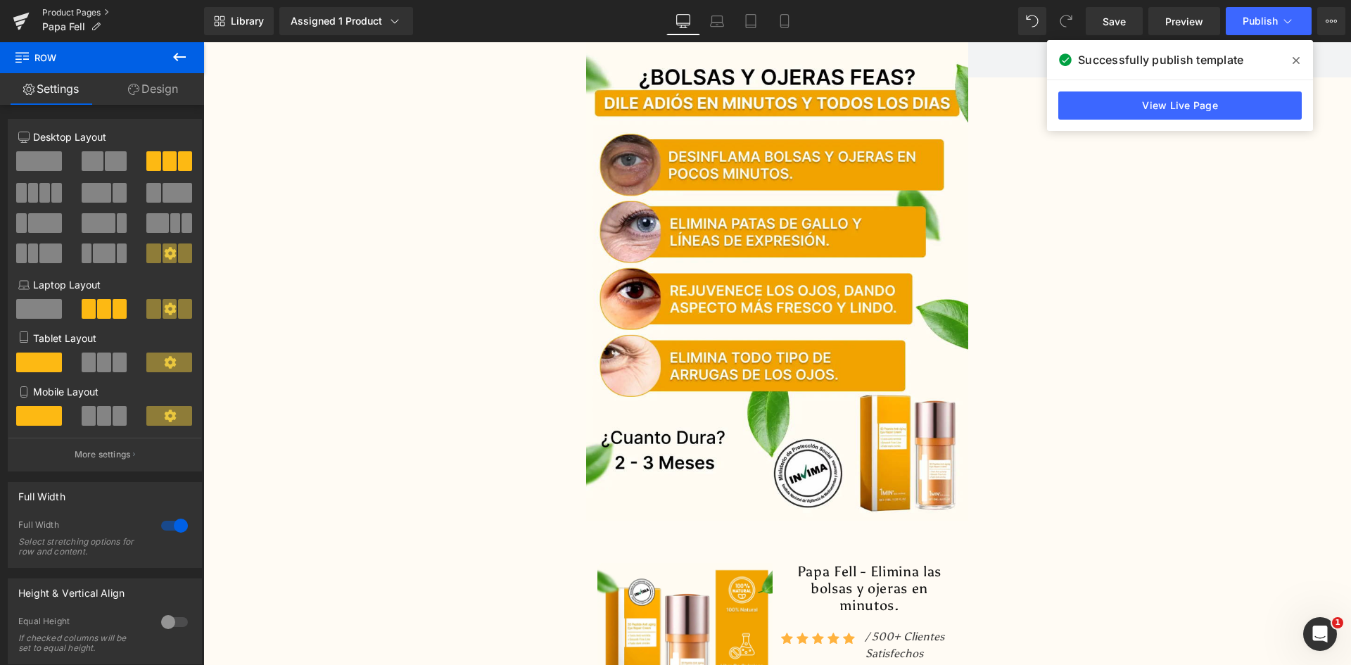
click at [72, 13] on link "Product Pages" at bounding box center [123, 12] width 162 height 11
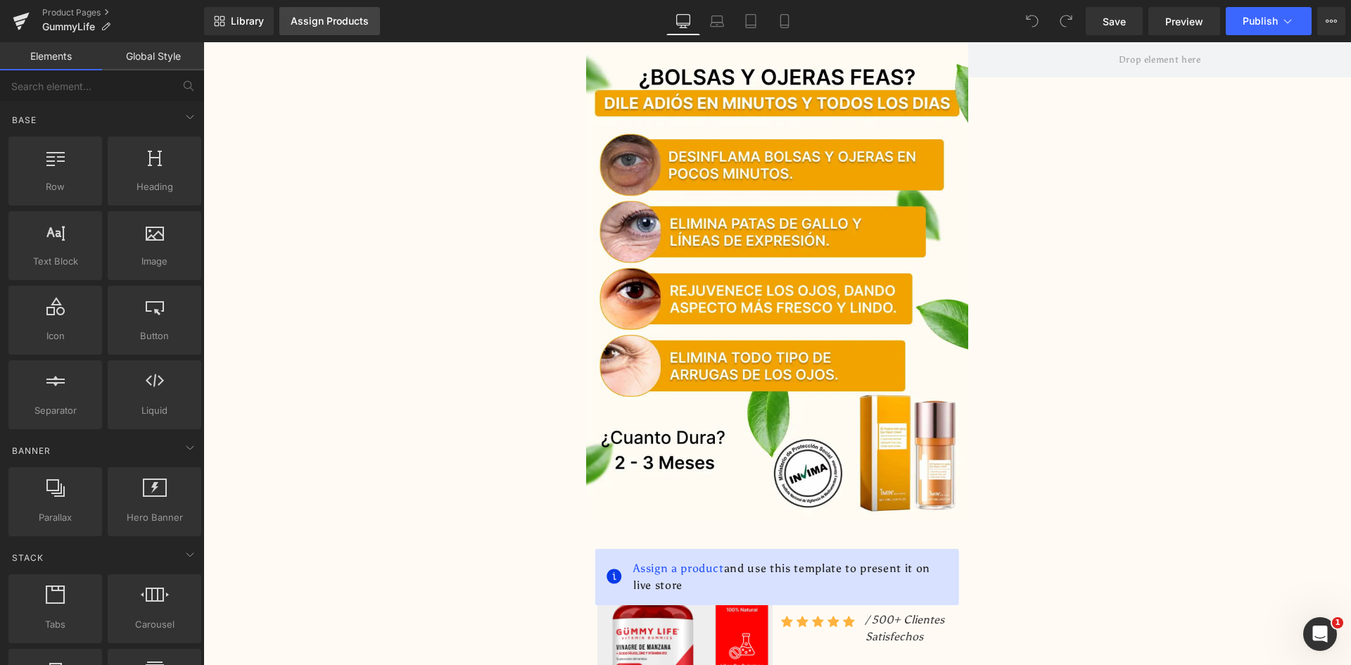
click at [321, 13] on link "Assign Products" at bounding box center [329, 21] width 101 height 28
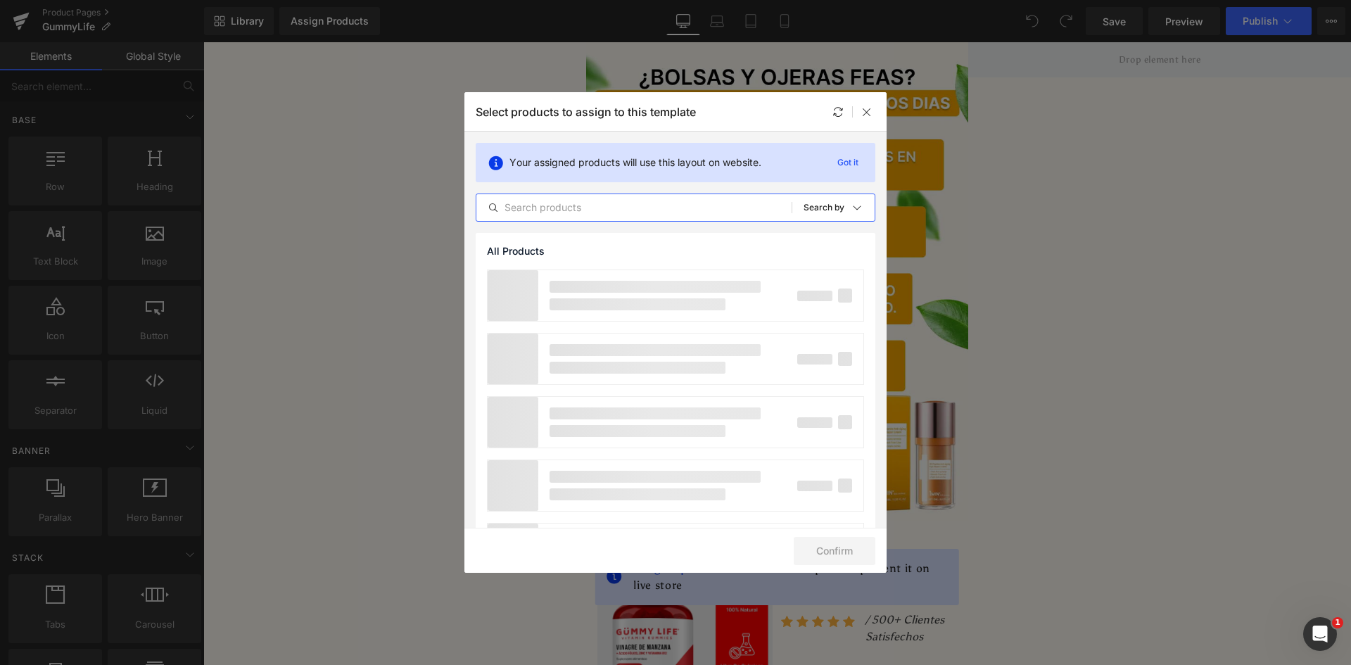
click at [572, 199] on input "text" at bounding box center [633, 207] width 315 height 17
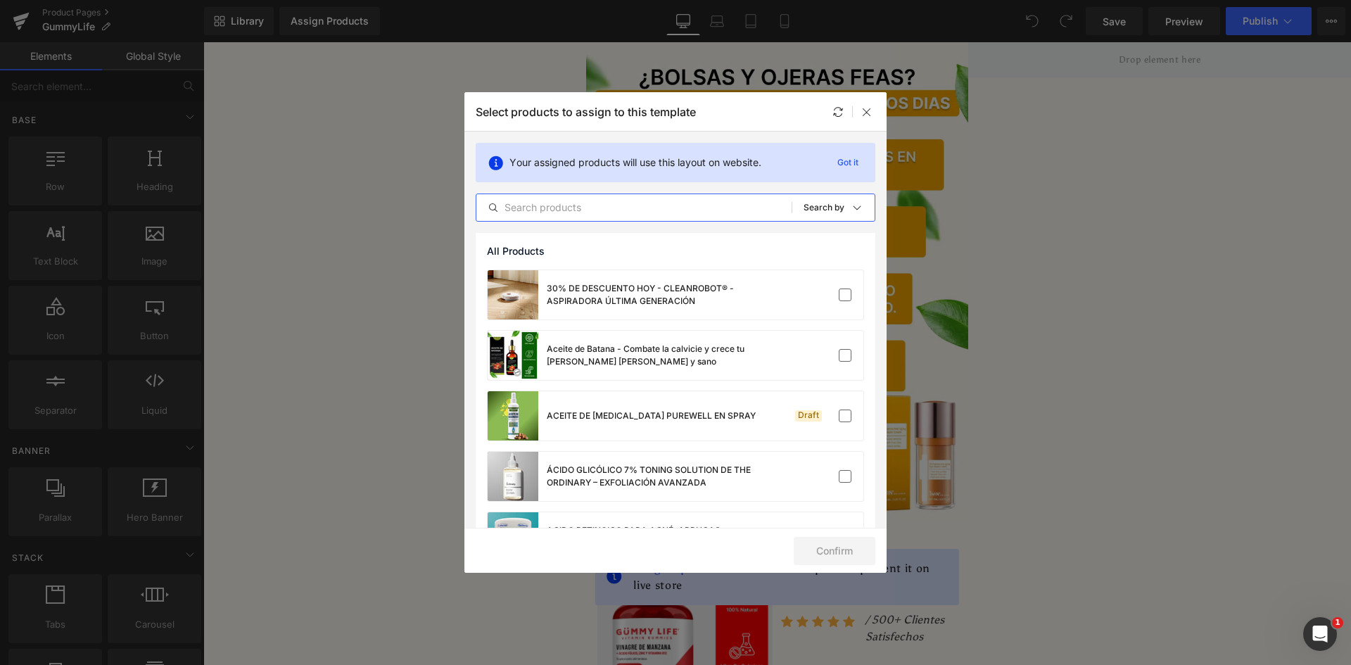
paste input "GummyLife"
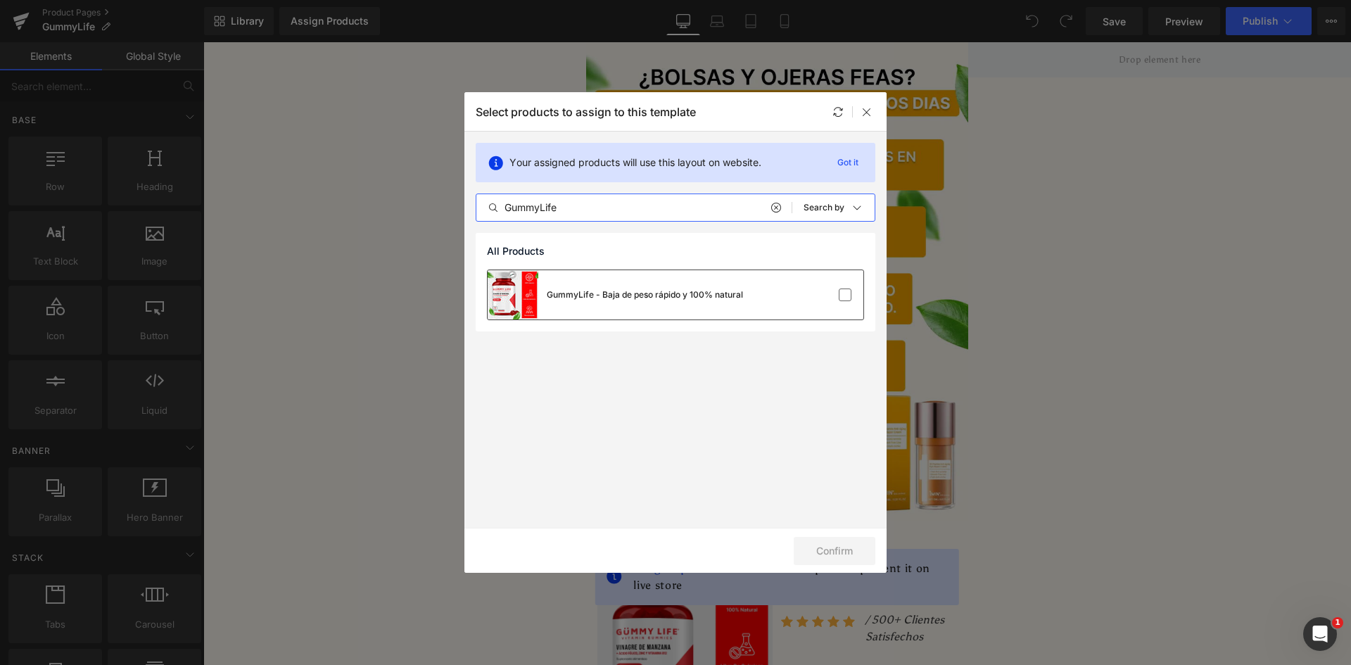
type input "GummyLife"
click at [694, 293] on div "GummyLife - Baja de peso rápido y 100% natural" at bounding box center [645, 294] width 196 height 13
click at [832, 560] on button "Confirm" at bounding box center [835, 551] width 82 height 28
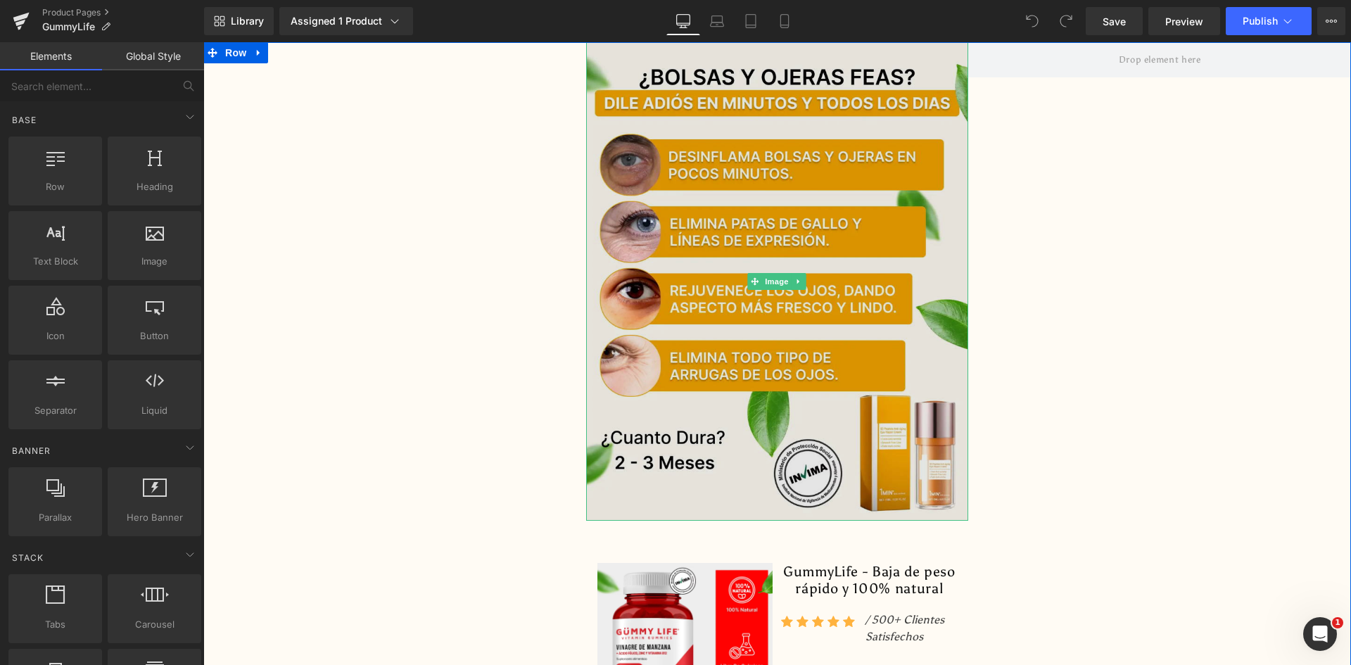
click at [787, 127] on img at bounding box center [777, 281] width 383 height 478
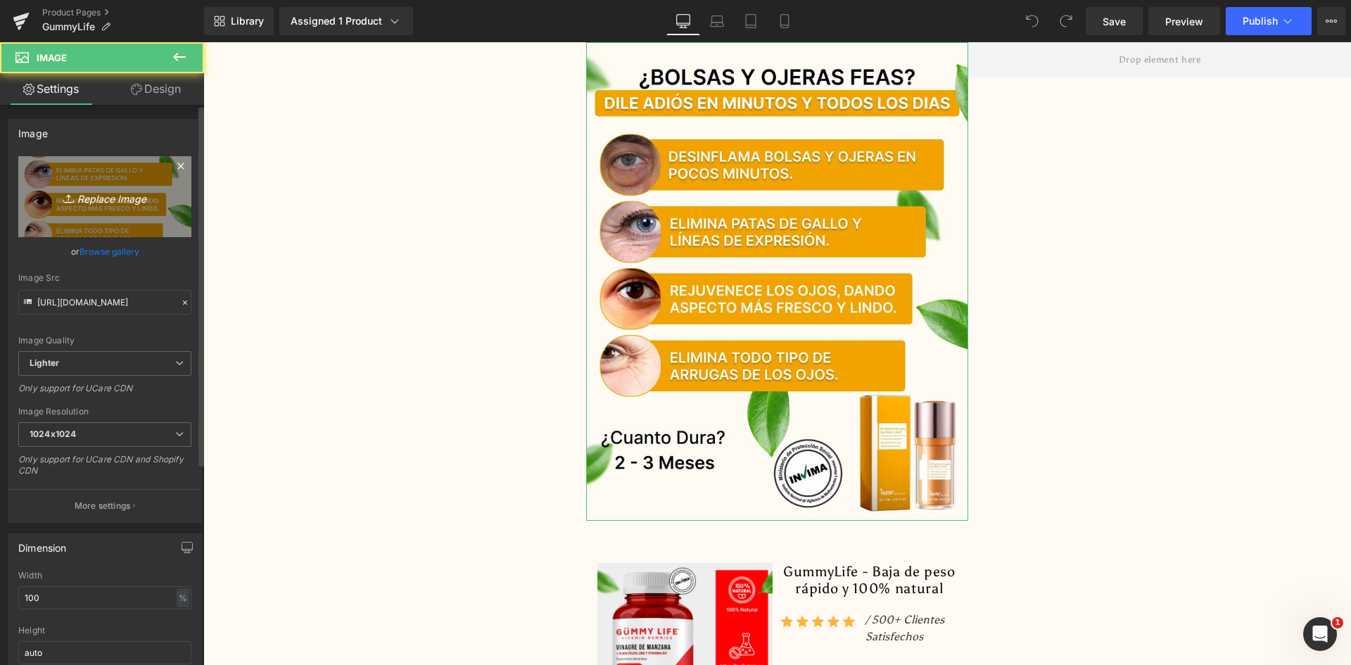
click at [79, 204] on icon "Replace Image" at bounding box center [105, 197] width 113 height 18
type input "C:\fakepath\Banner Principal.webp"
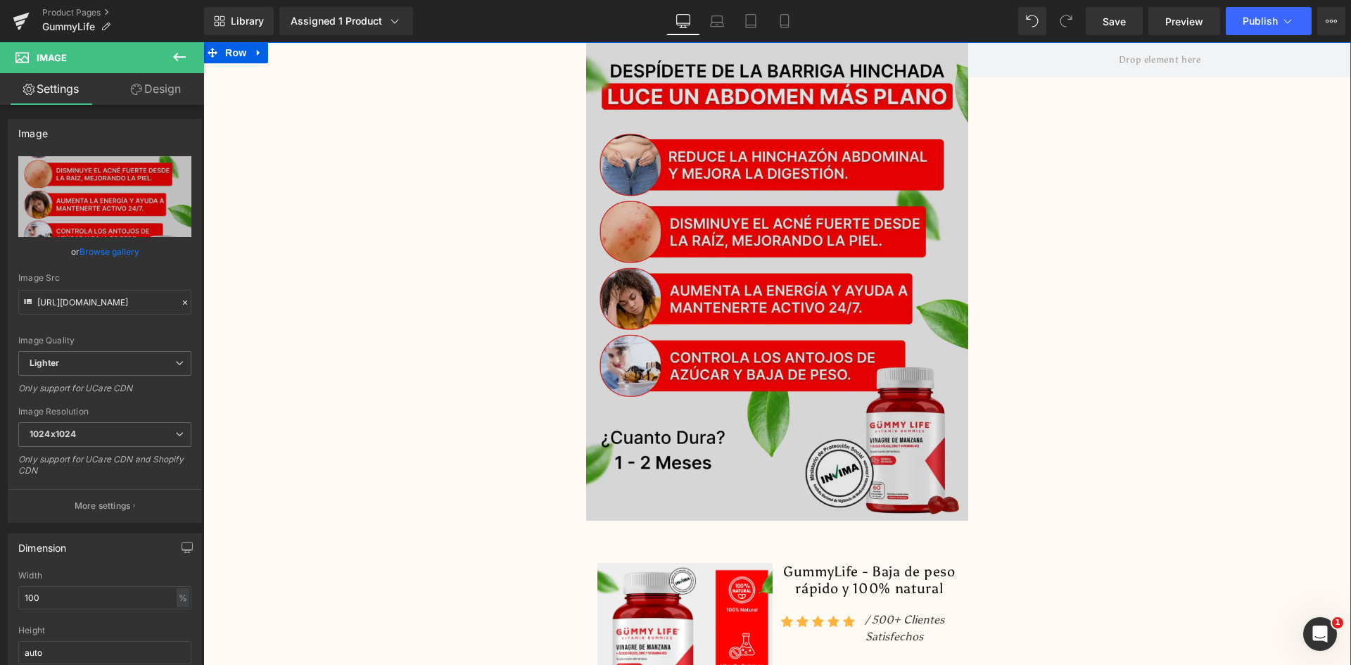
type input "[URL][DOMAIN_NAME]"
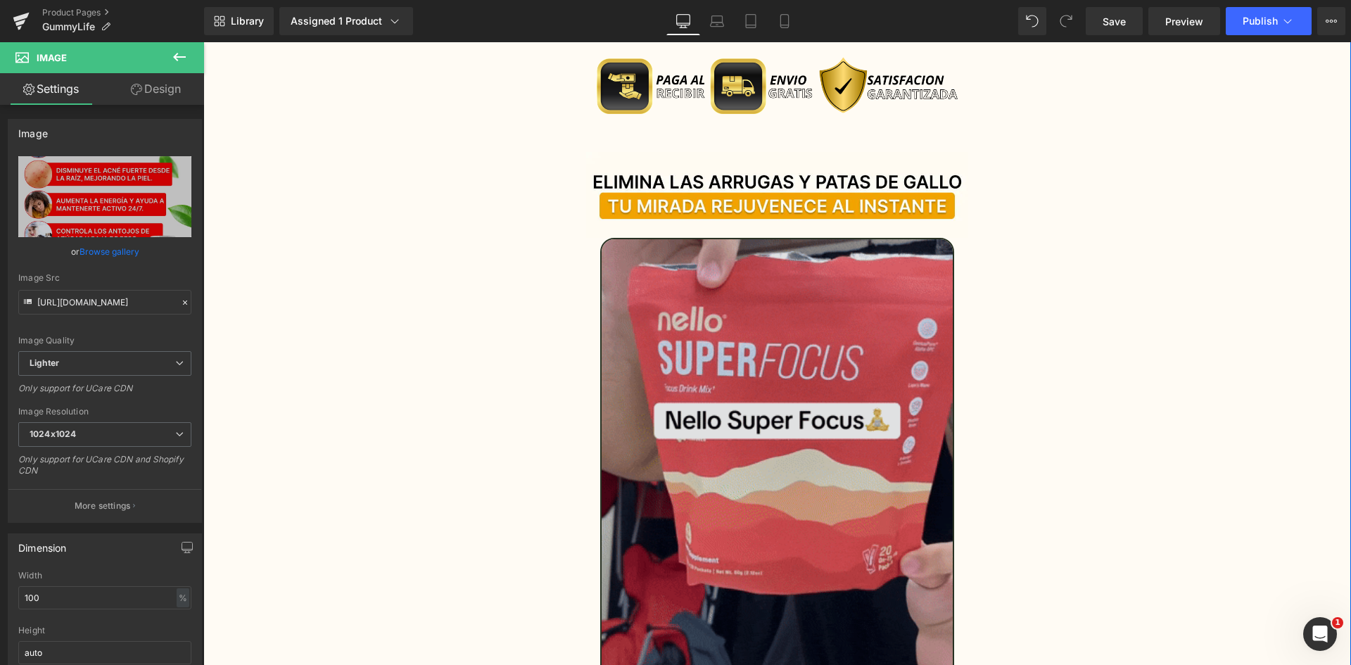
scroll to position [1266, 0]
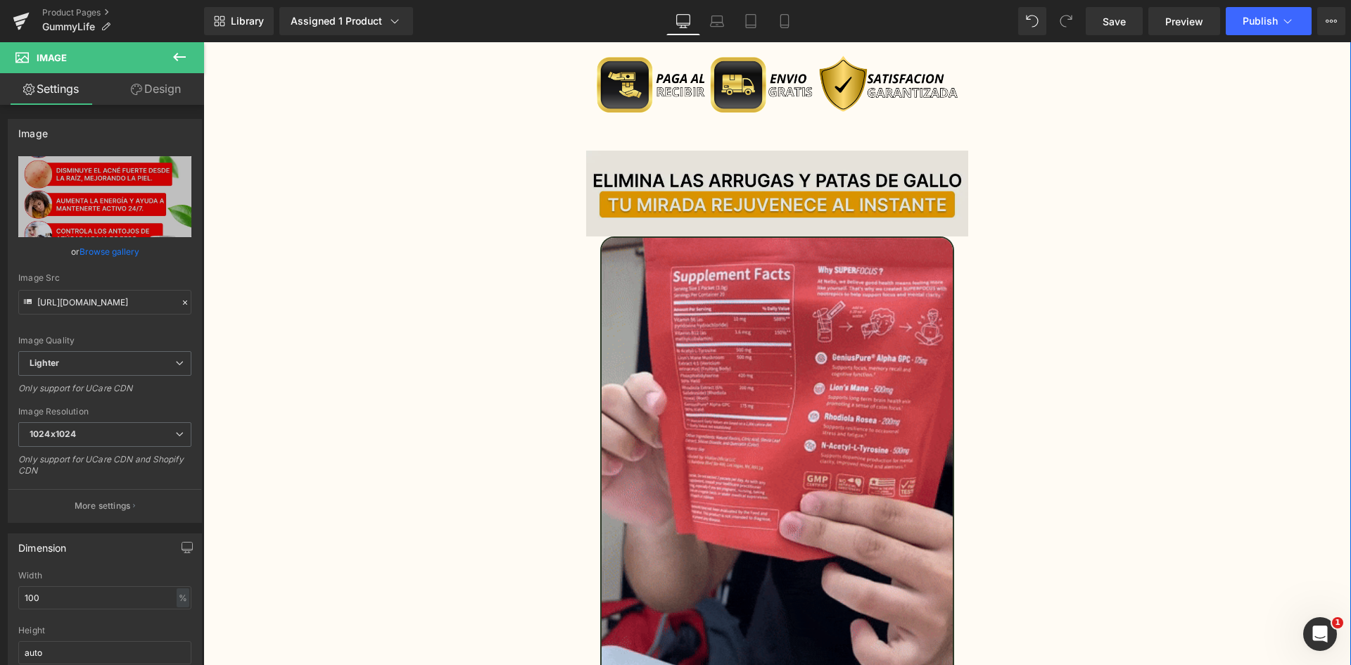
click at [720, 163] on img at bounding box center [777, 194] width 383 height 86
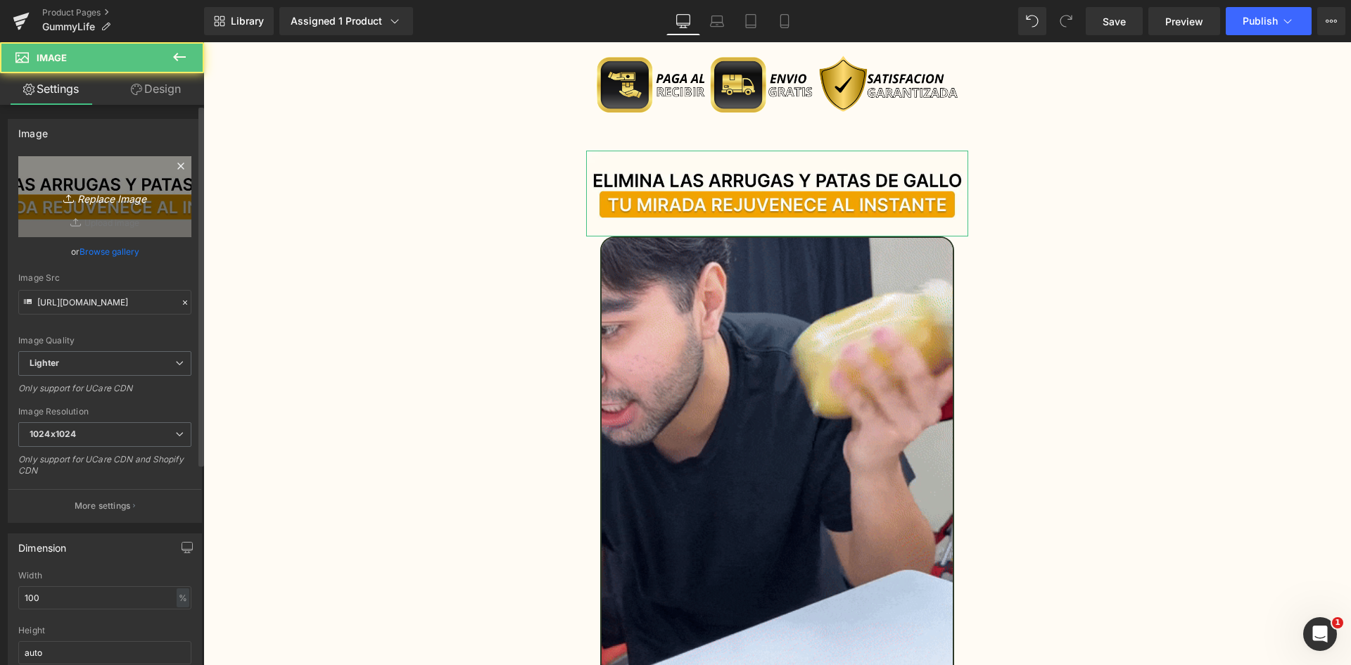
click at [98, 198] on icon "Replace Image" at bounding box center [105, 197] width 113 height 18
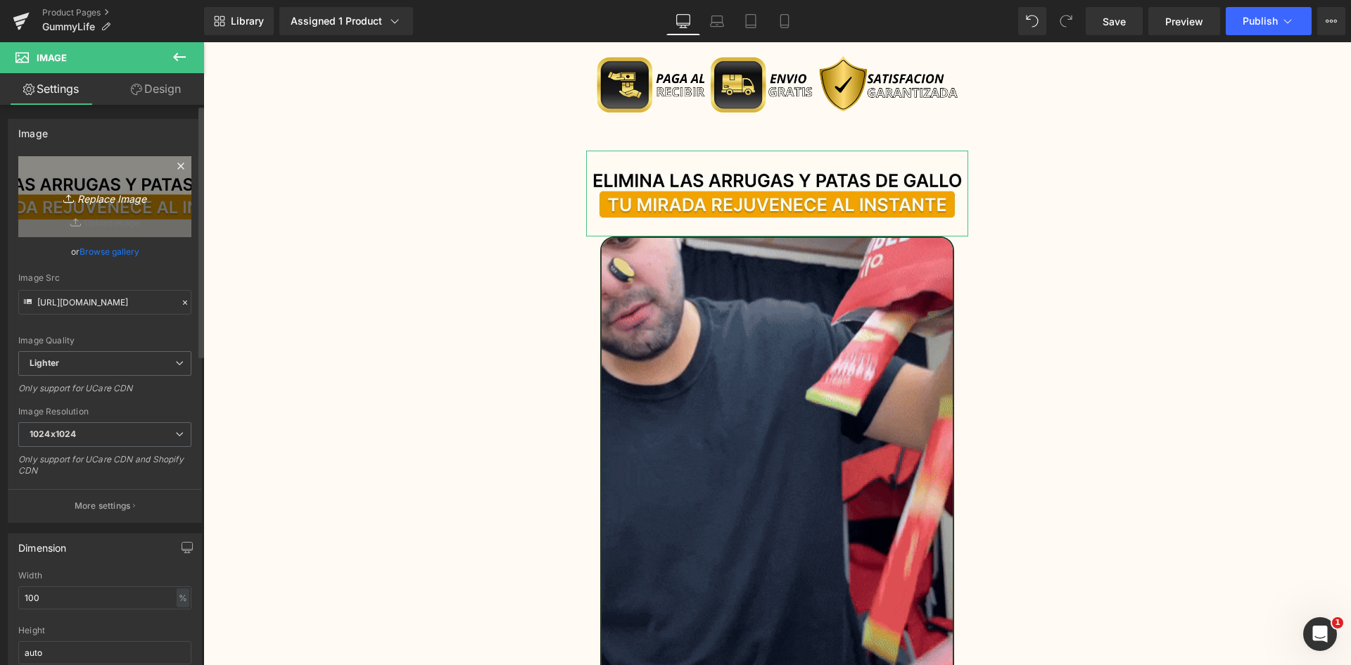
type input "C:\fakepath\Titulo Irresisitble.webp"
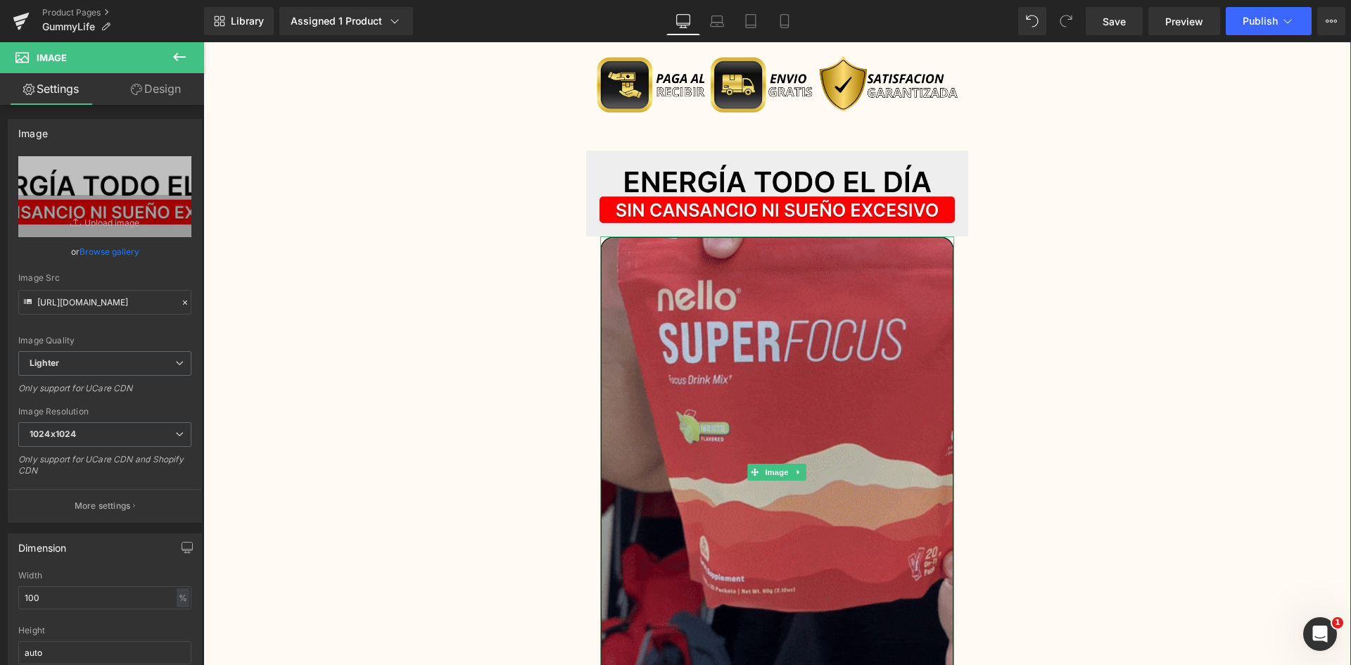
type input "[URL][DOMAIN_NAME]"
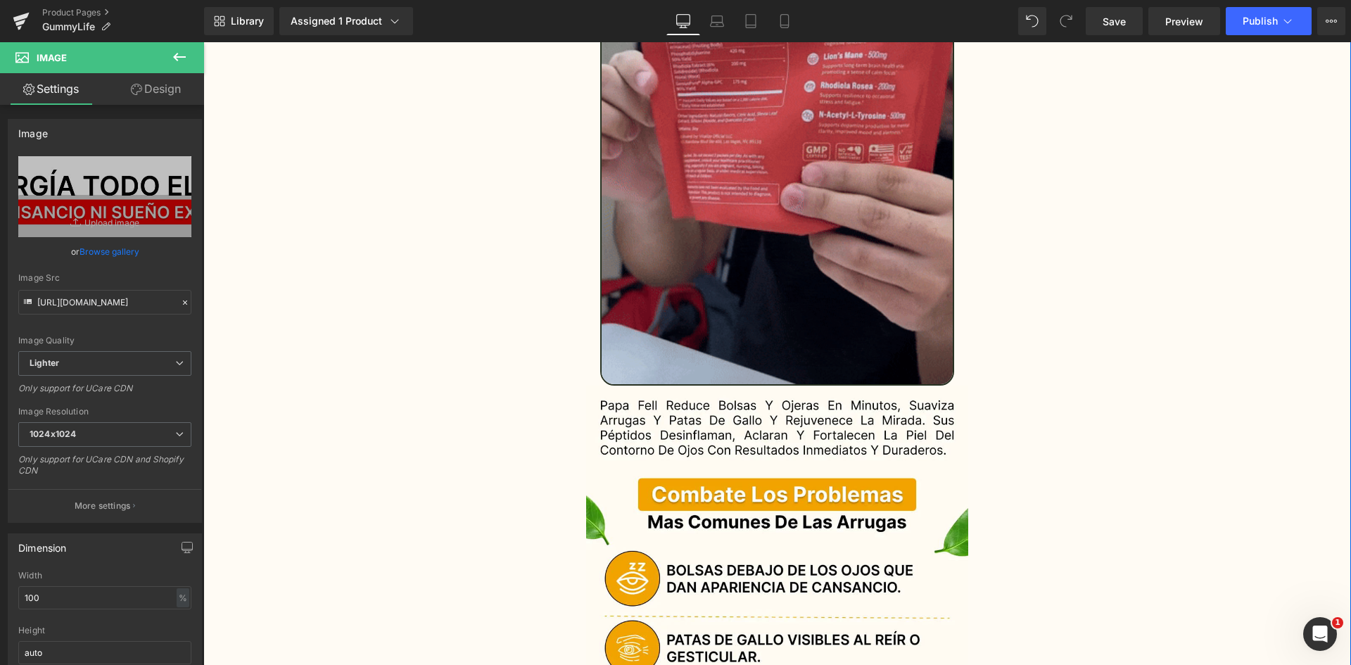
scroll to position [1618, 0]
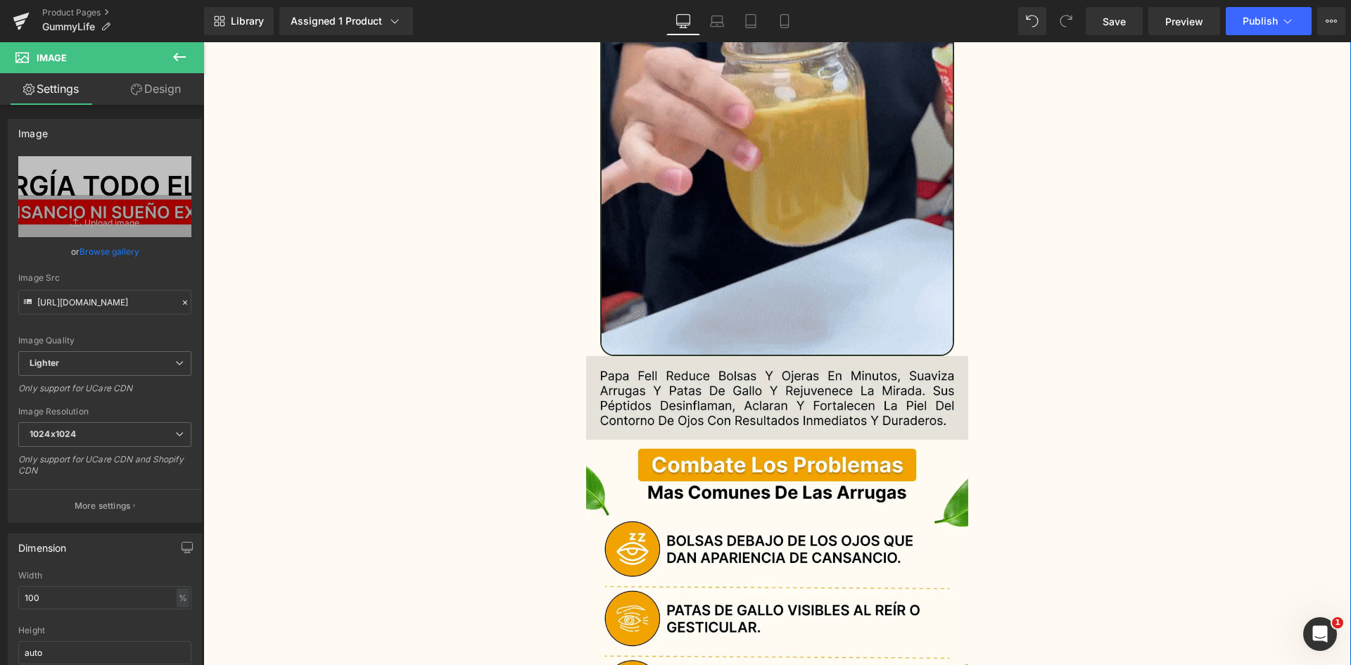
click at [682, 389] on img at bounding box center [777, 398] width 383 height 84
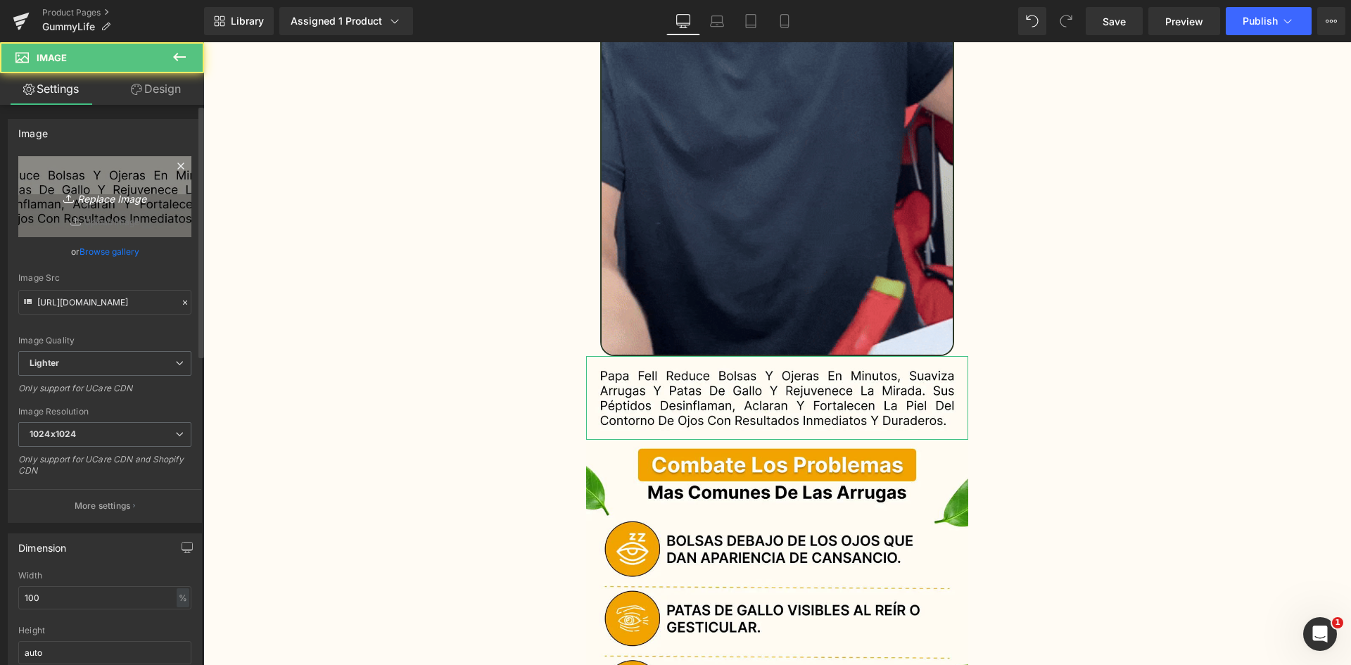
click at [111, 205] on icon "Replace Image" at bounding box center [105, 197] width 113 height 18
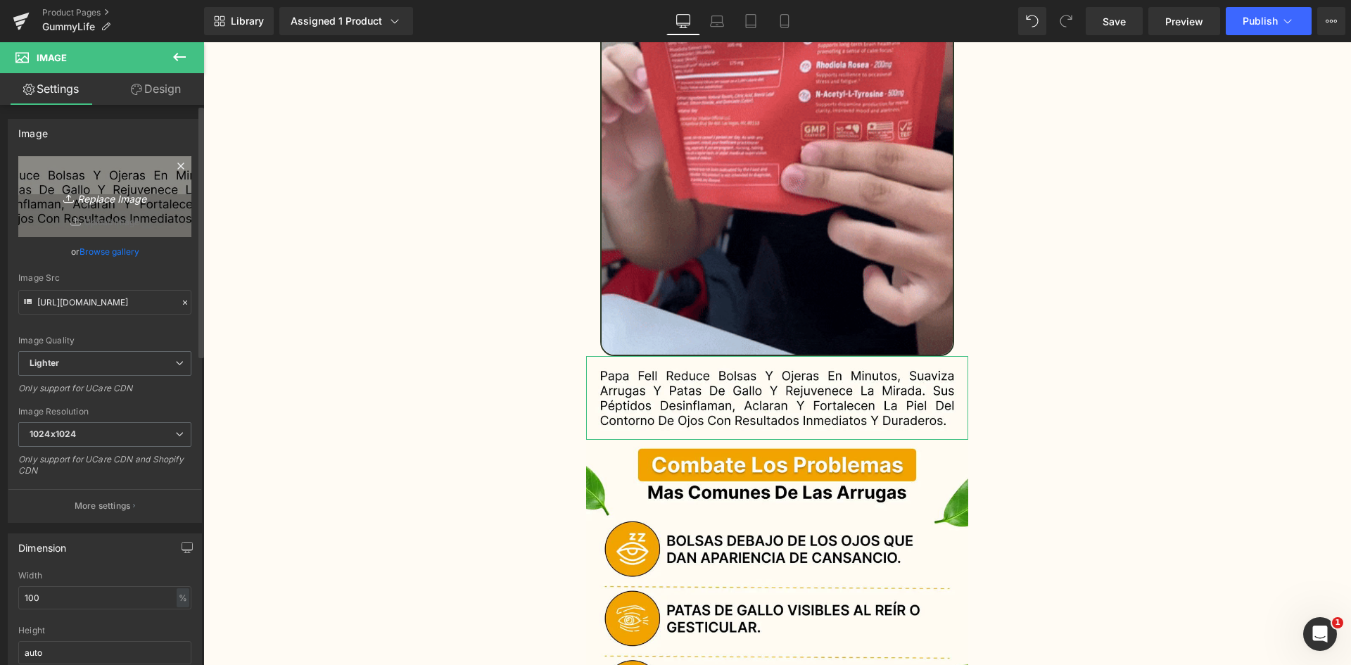
type input "C:\fakepath\Texto.webp"
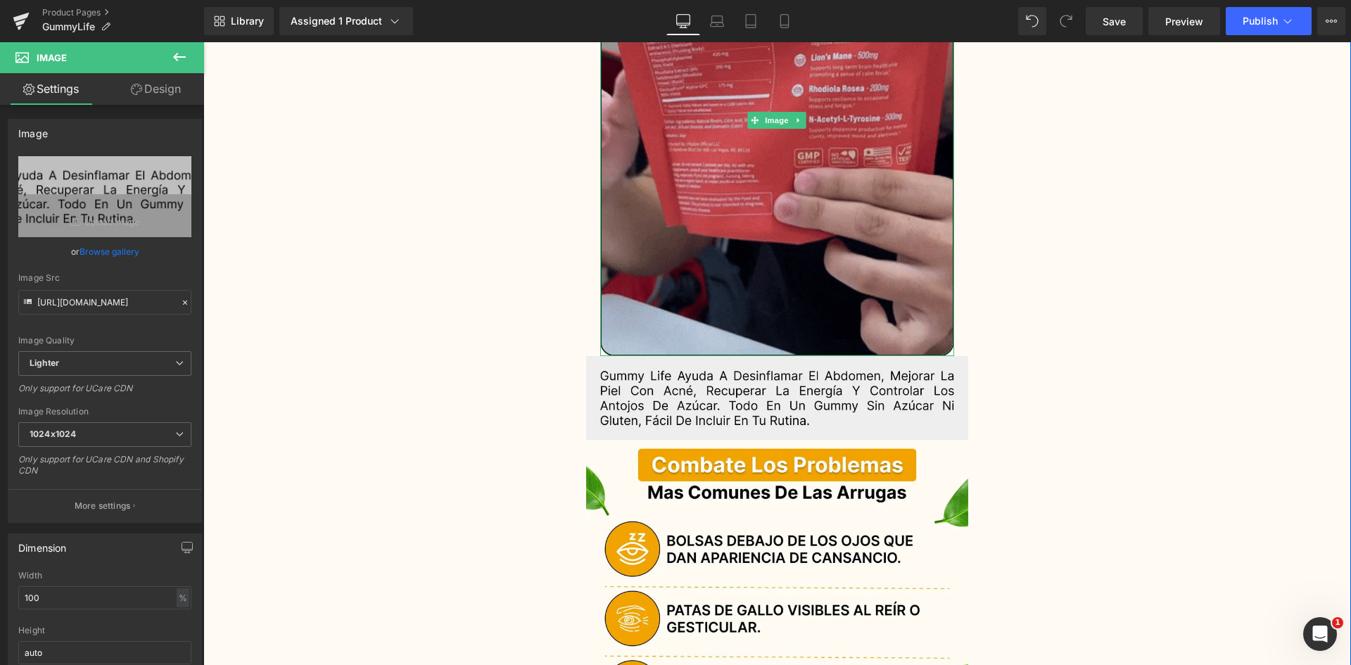
type input "[URL][DOMAIN_NAME]"
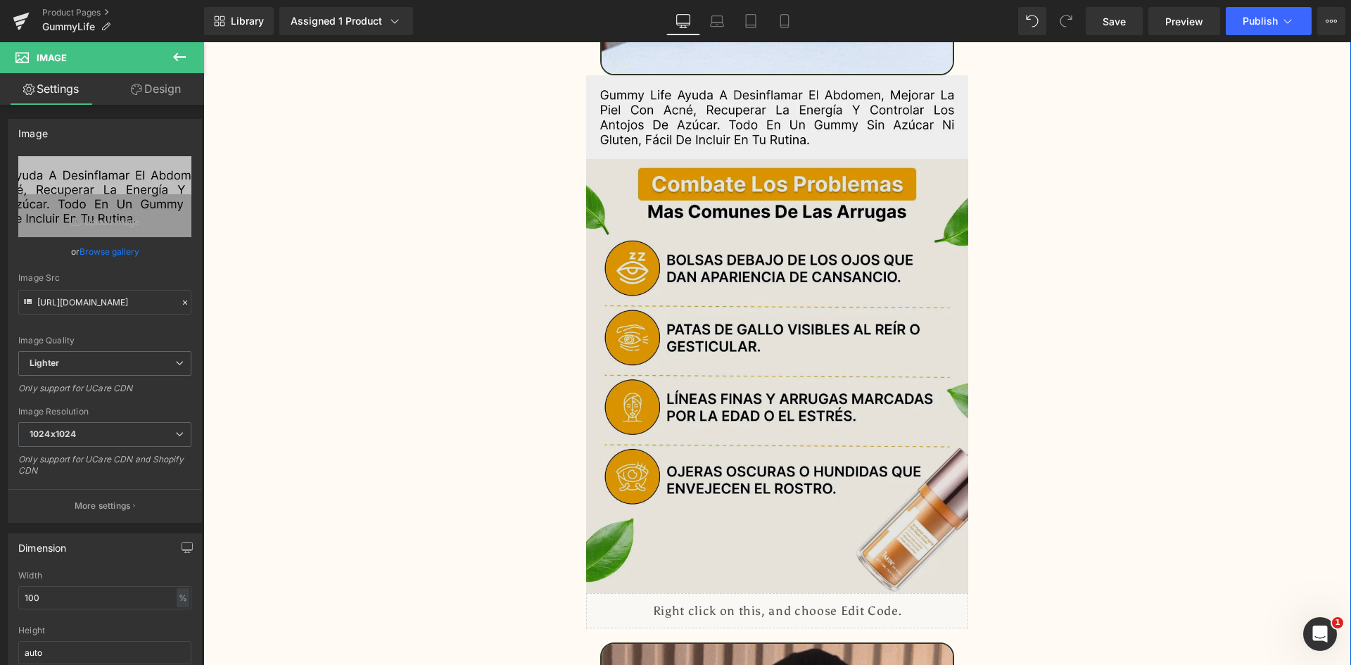
scroll to position [1900, 0]
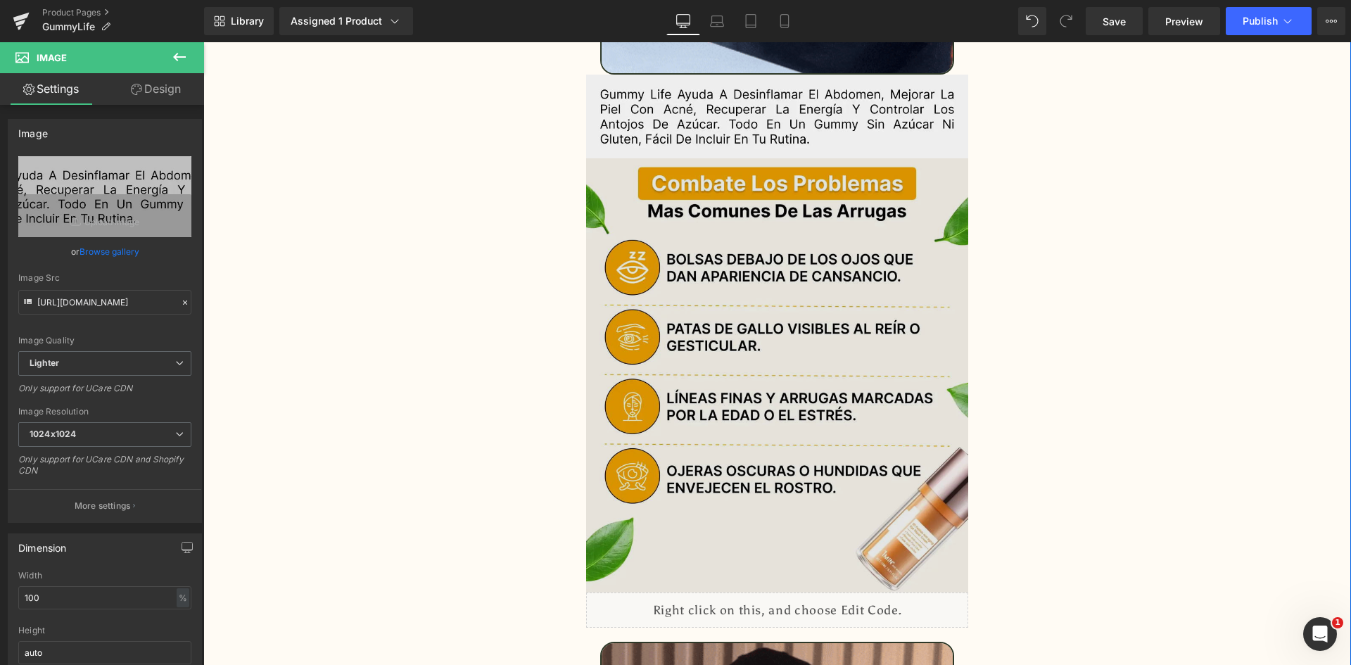
click at [708, 169] on img at bounding box center [777, 375] width 383 height 434
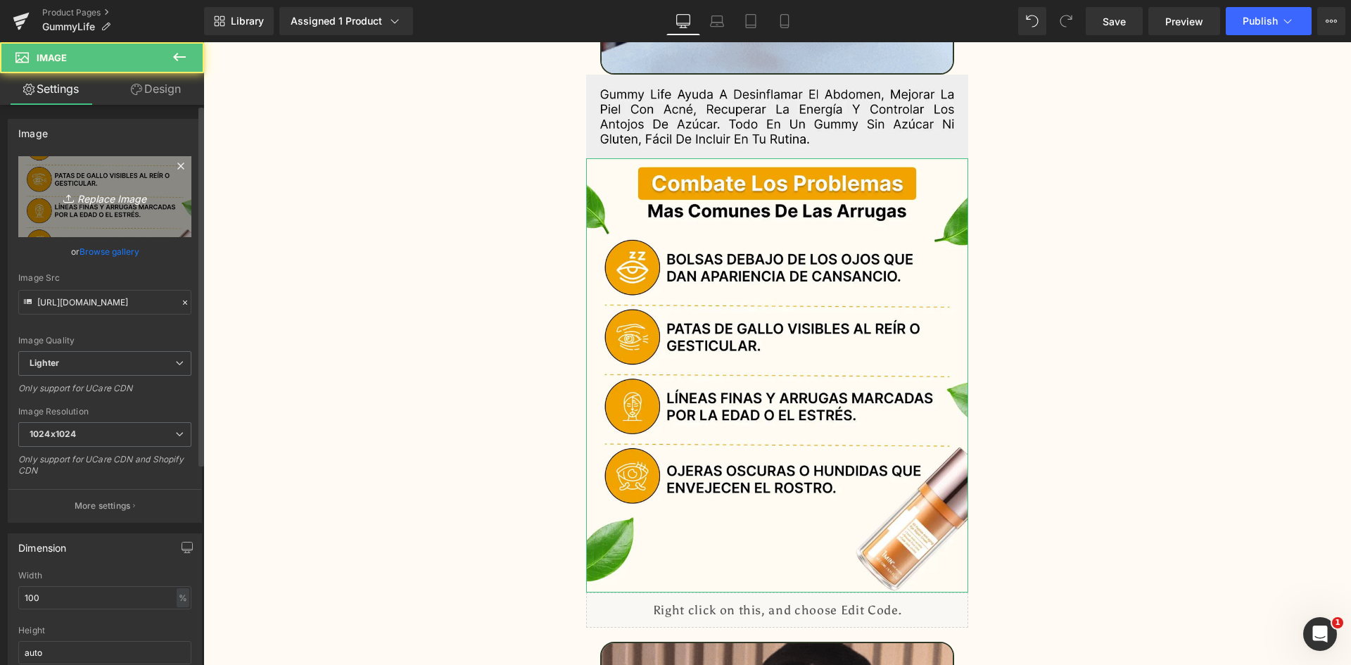
click at [48, 224] on link "Replace Image" at bounding box center [104, 196] width 173 height 81
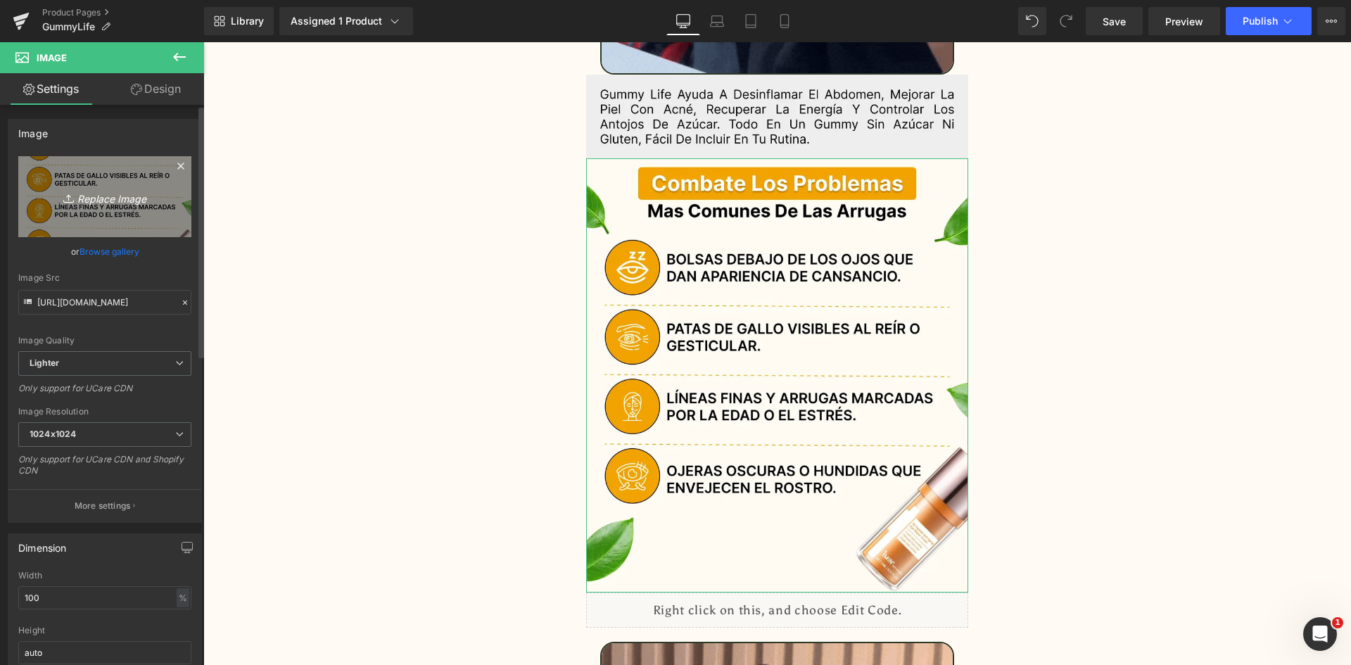
type input "C:\fakepath\Problemas.webp"
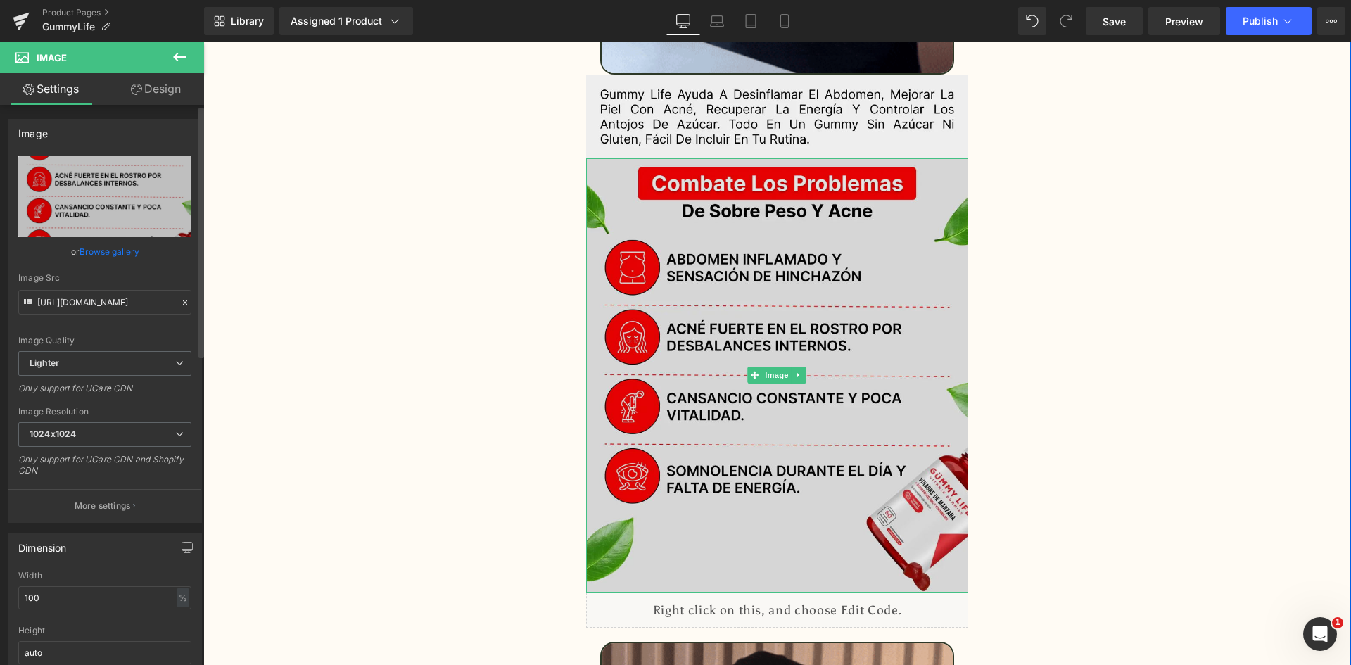
type input "[URL][DOMAIN_NAME]"
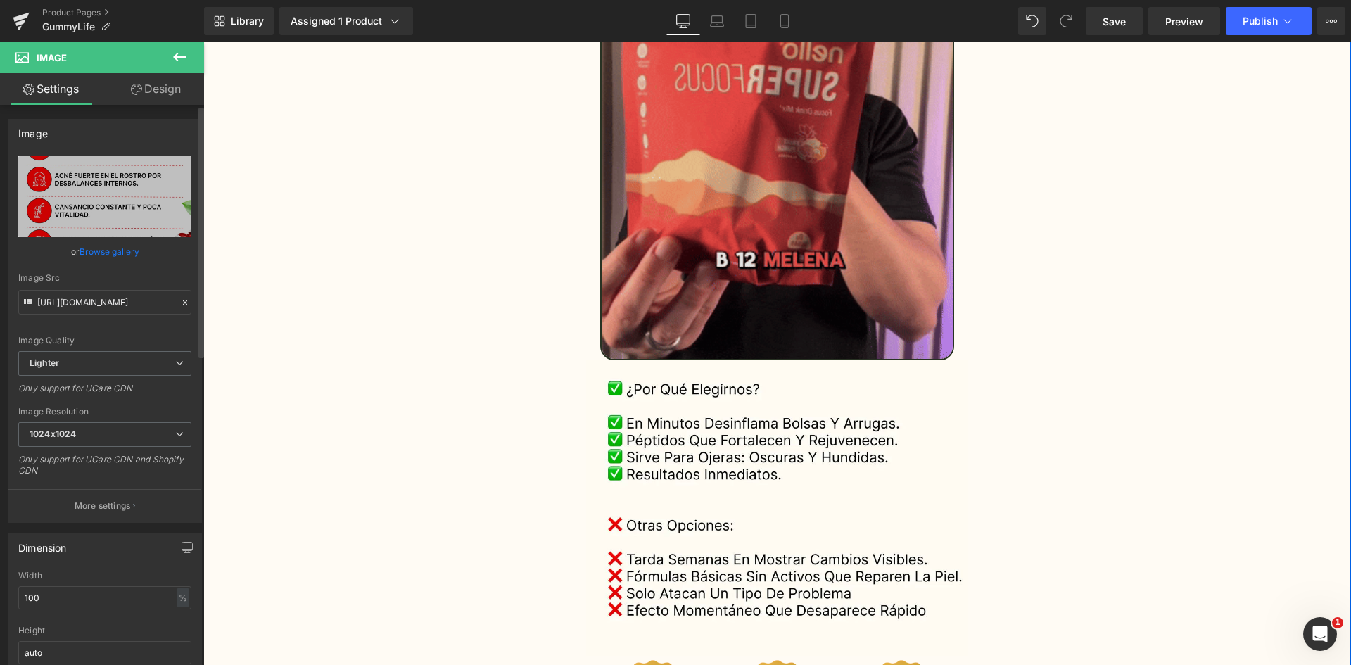
scroll to position [2674, 0]
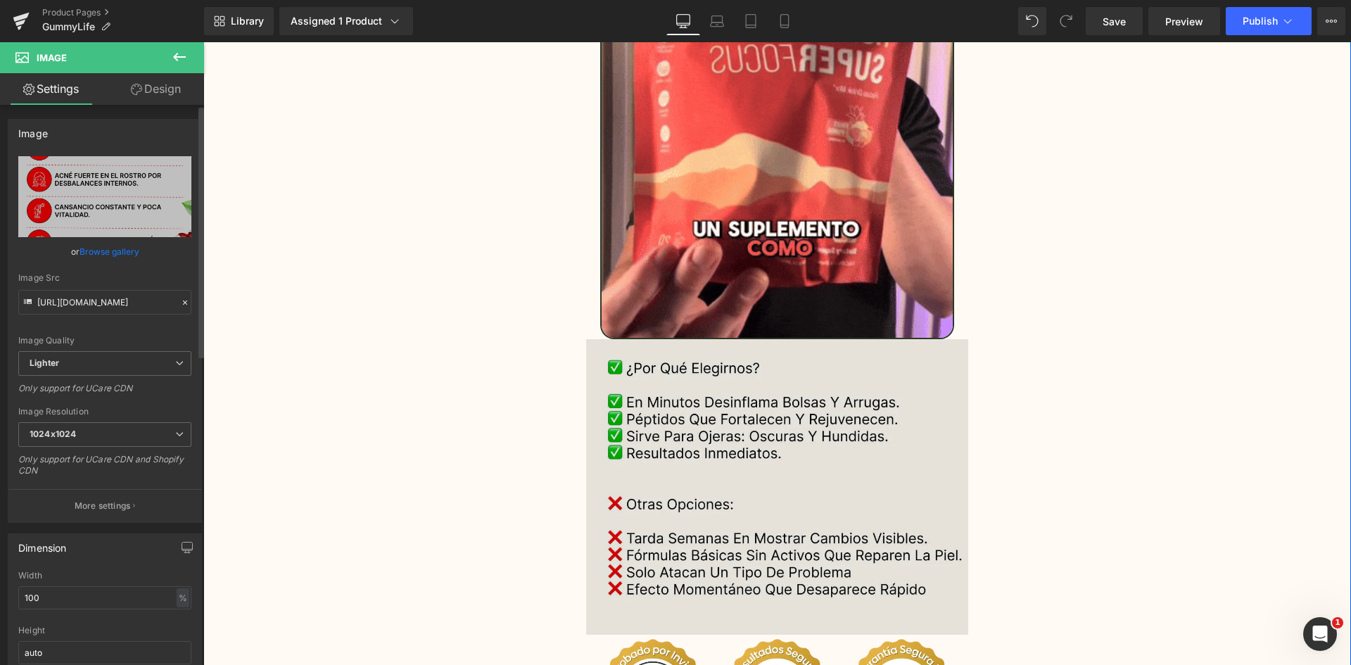
click at [725, 382] on img at bounding box center [777, 486] width 383 height 295
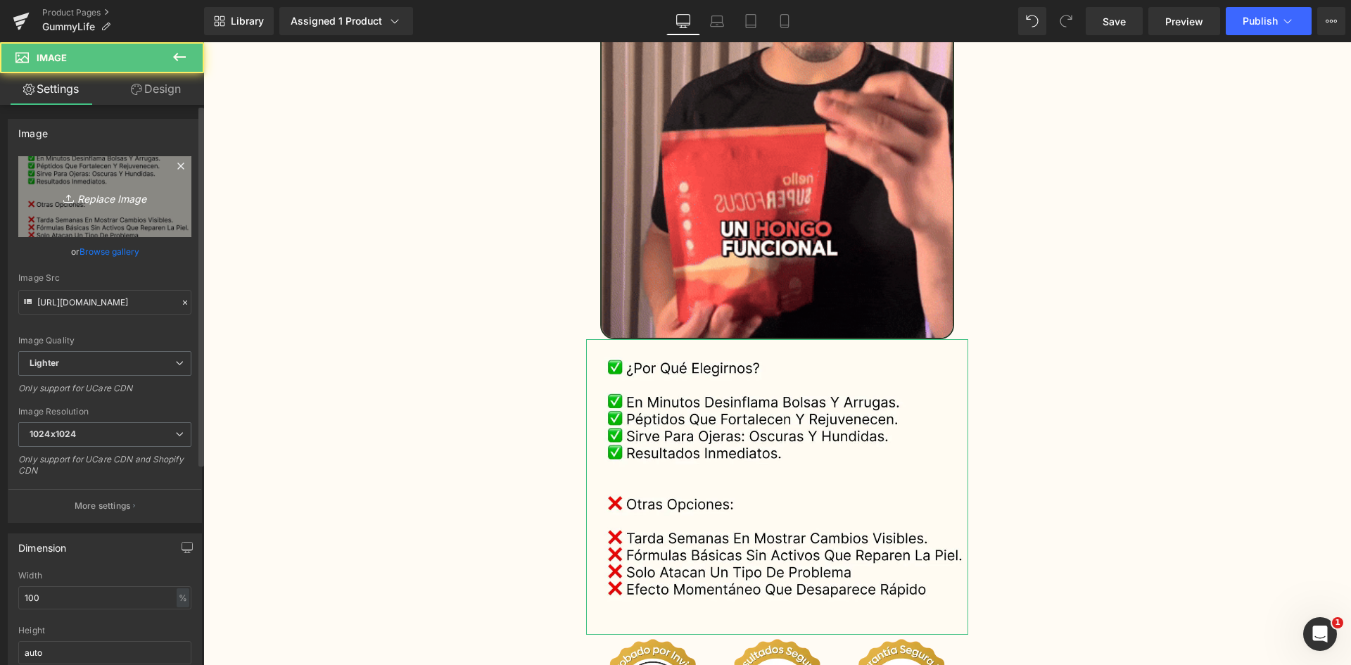
click at [144, 191] on icon "Replace Image" at bounding box center [105, 197] width 113 height 18
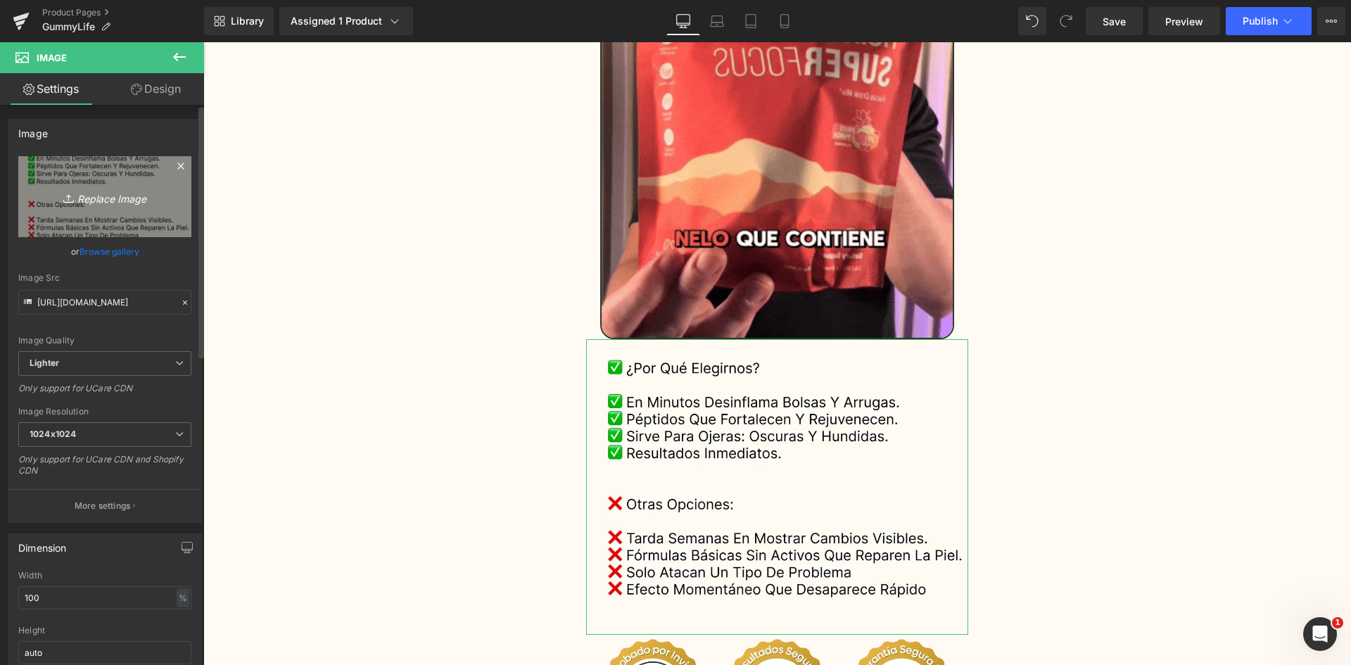
type input "C:\fakepath\Comparativa.webp"
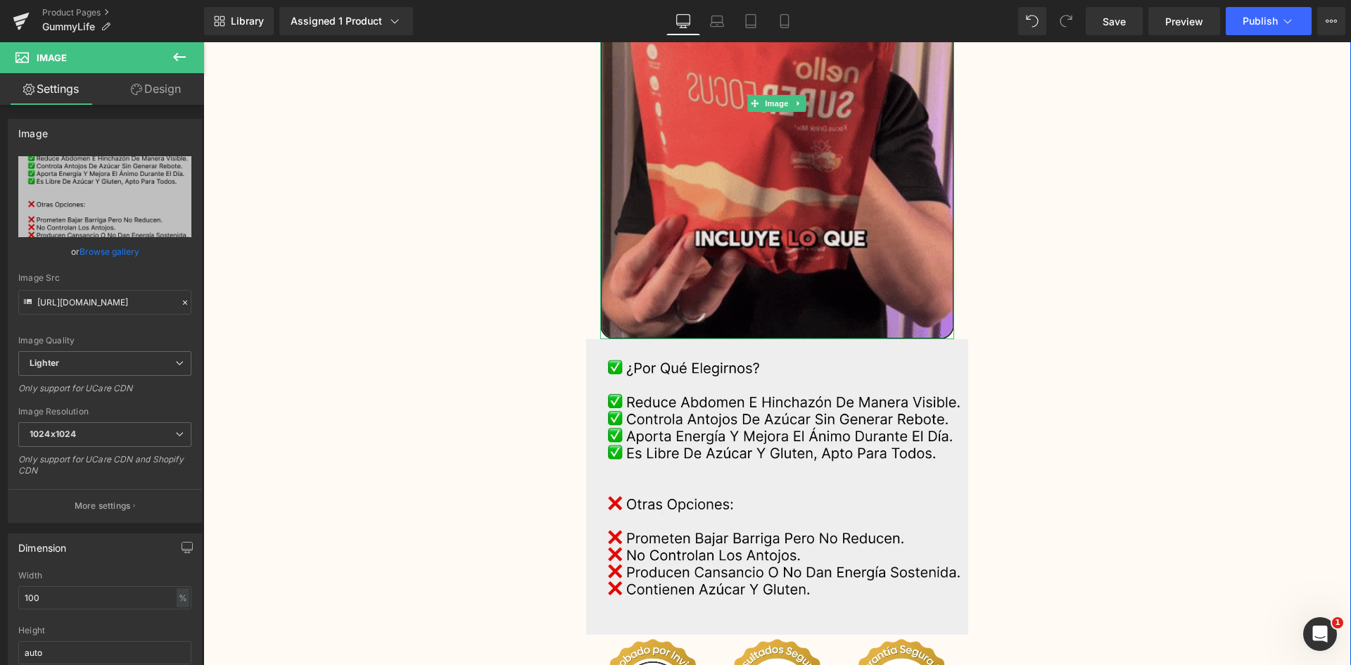
type input "[URL][DOMAIN_NAME]"
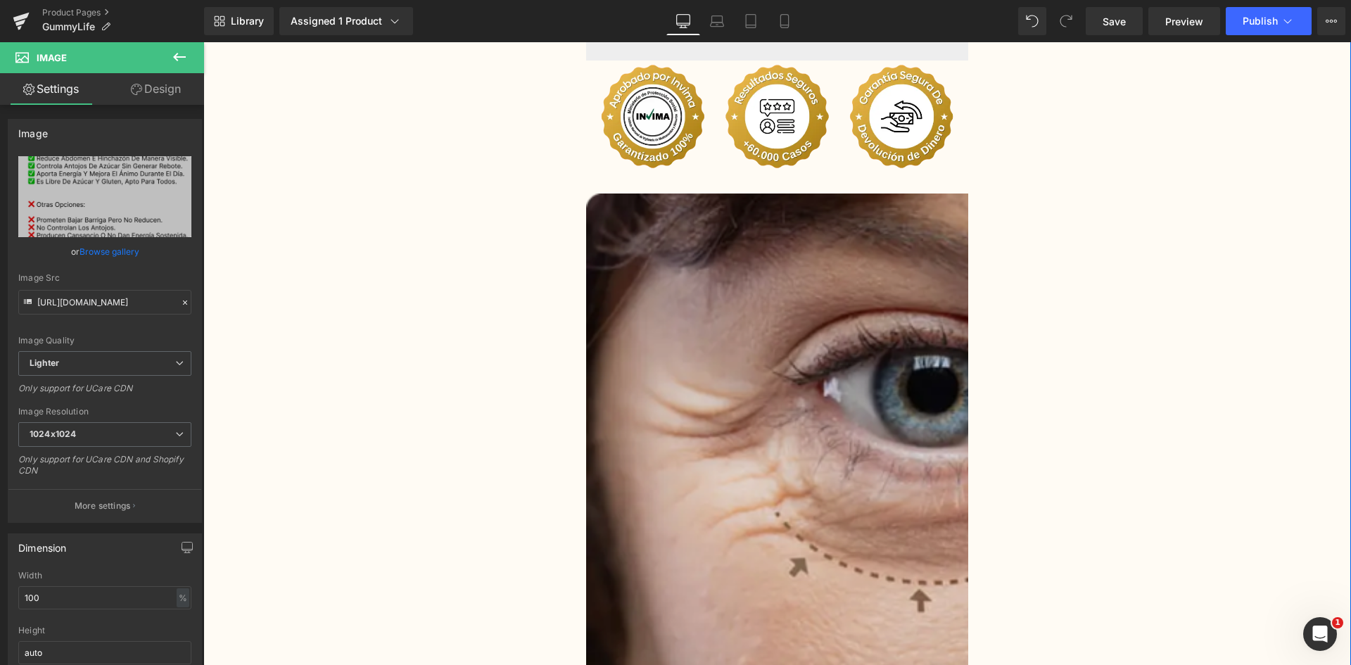
scroll to position [3236, 0]
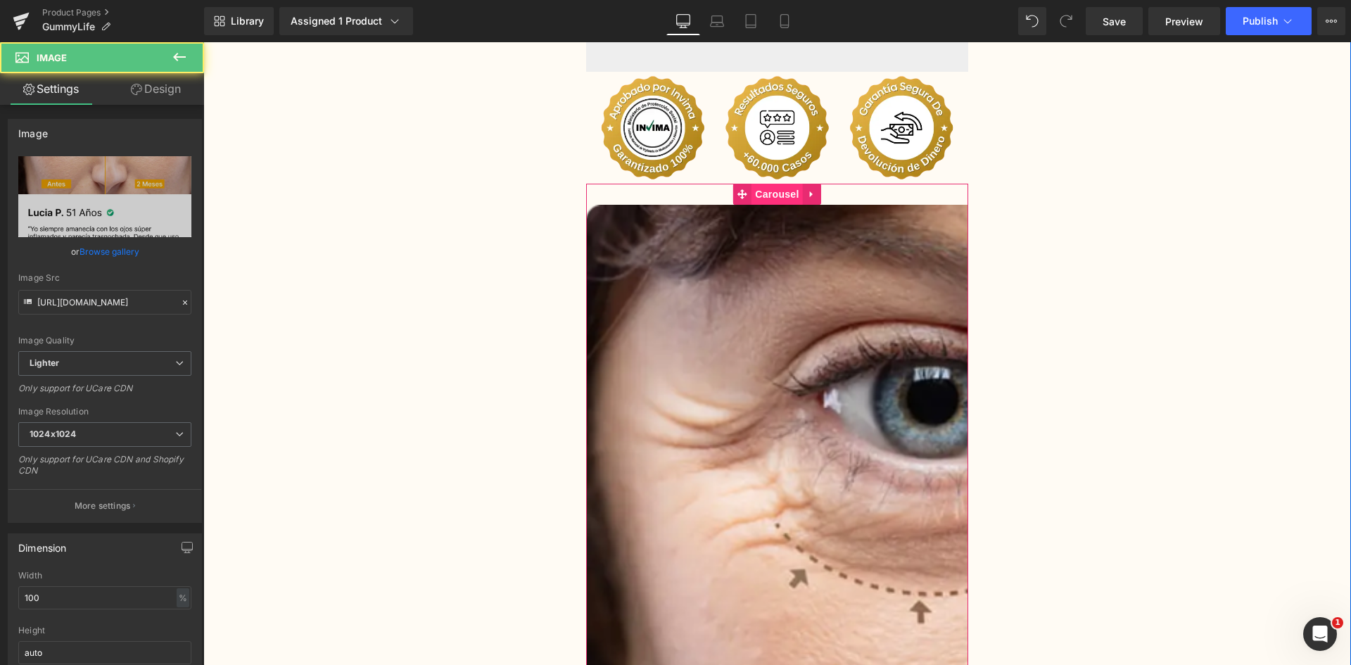
click at [758, 184] on span "Carousel" at bounding box center [776, 194] width 51 height 21
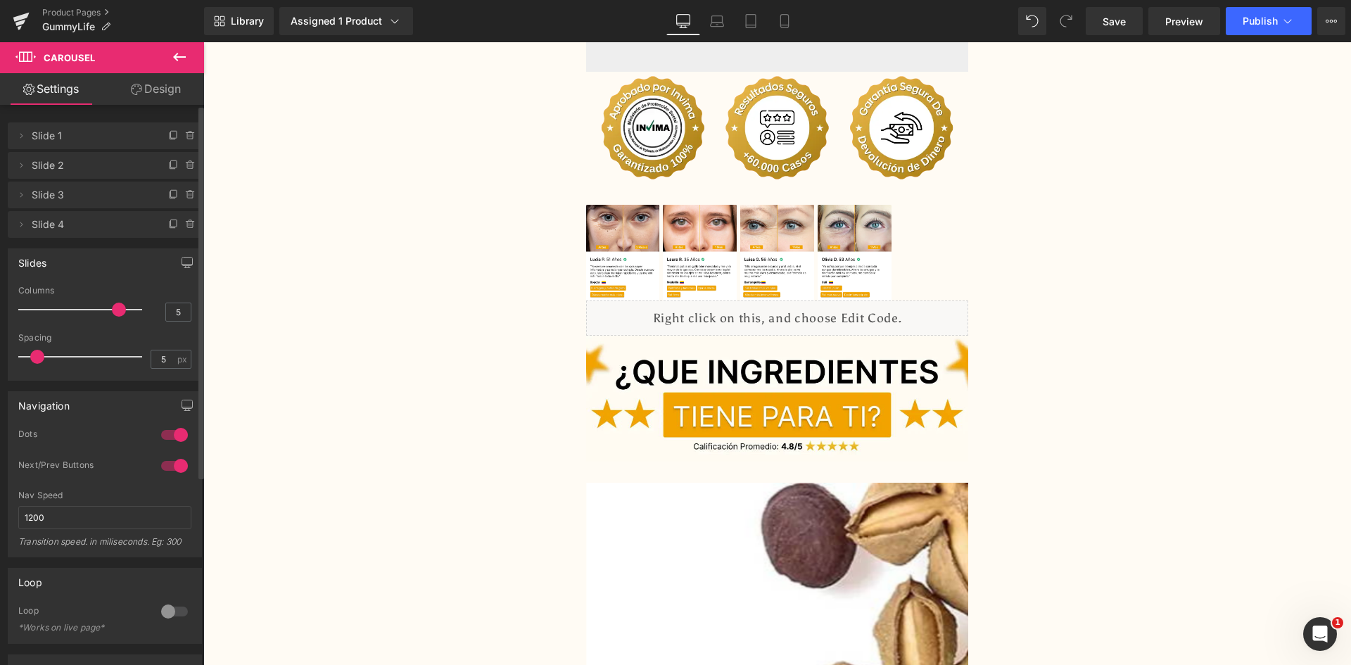
type input "4"
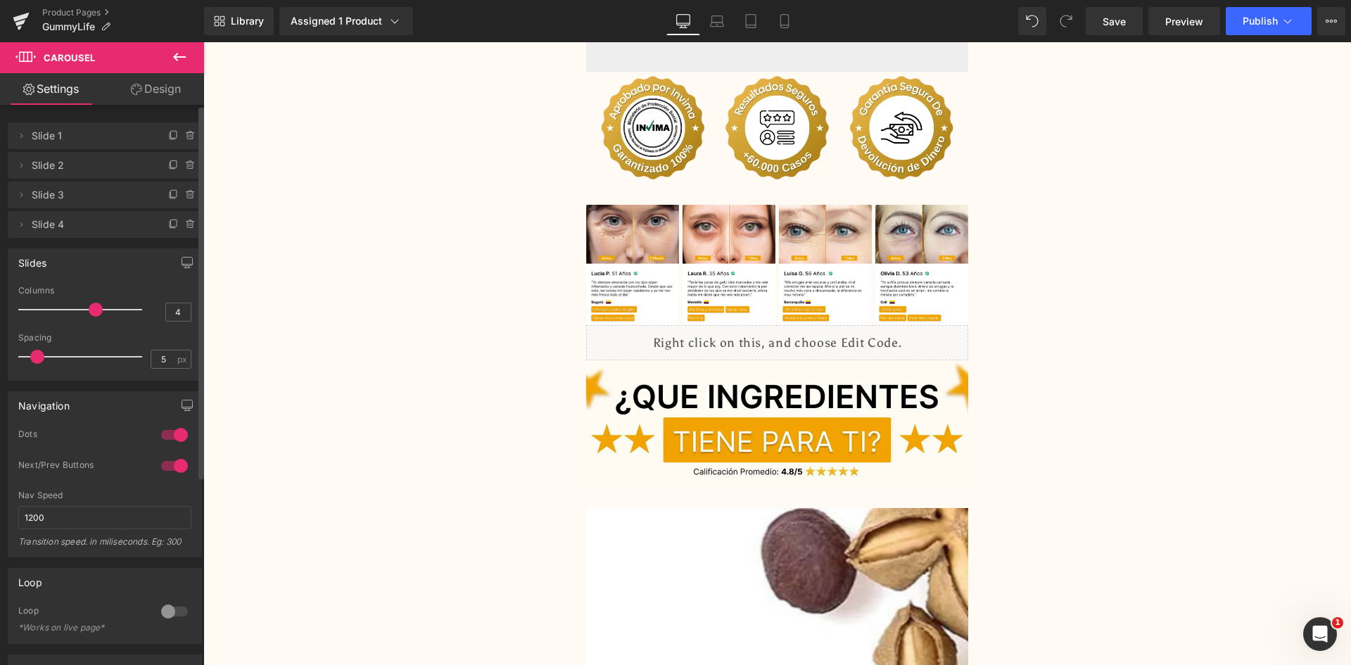
drag, startPoint x: 24, startPoint y: 307, endPoint x: 88, endPoint y: 308, distance: 64.0
click at [89, 308] on span at bounding box center [96, 310] width 14 height 14
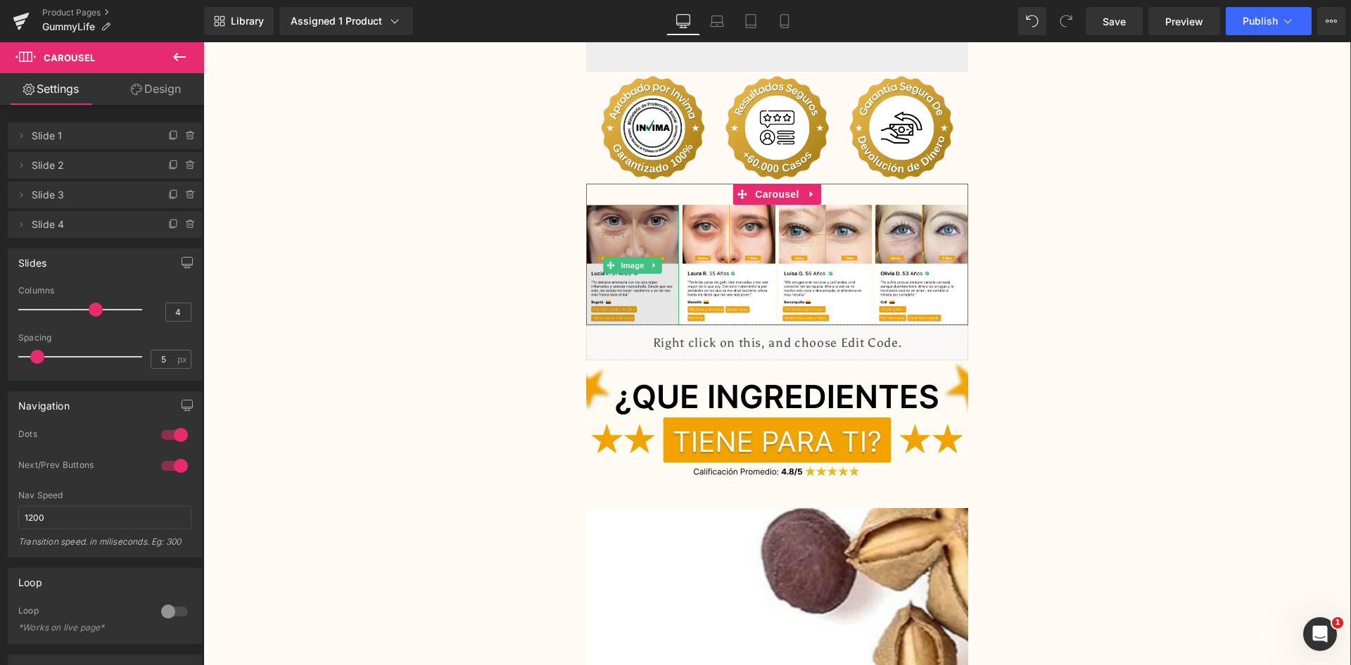
click at [635, 214] on img at bounding box center [632, 265] width 93 height 120
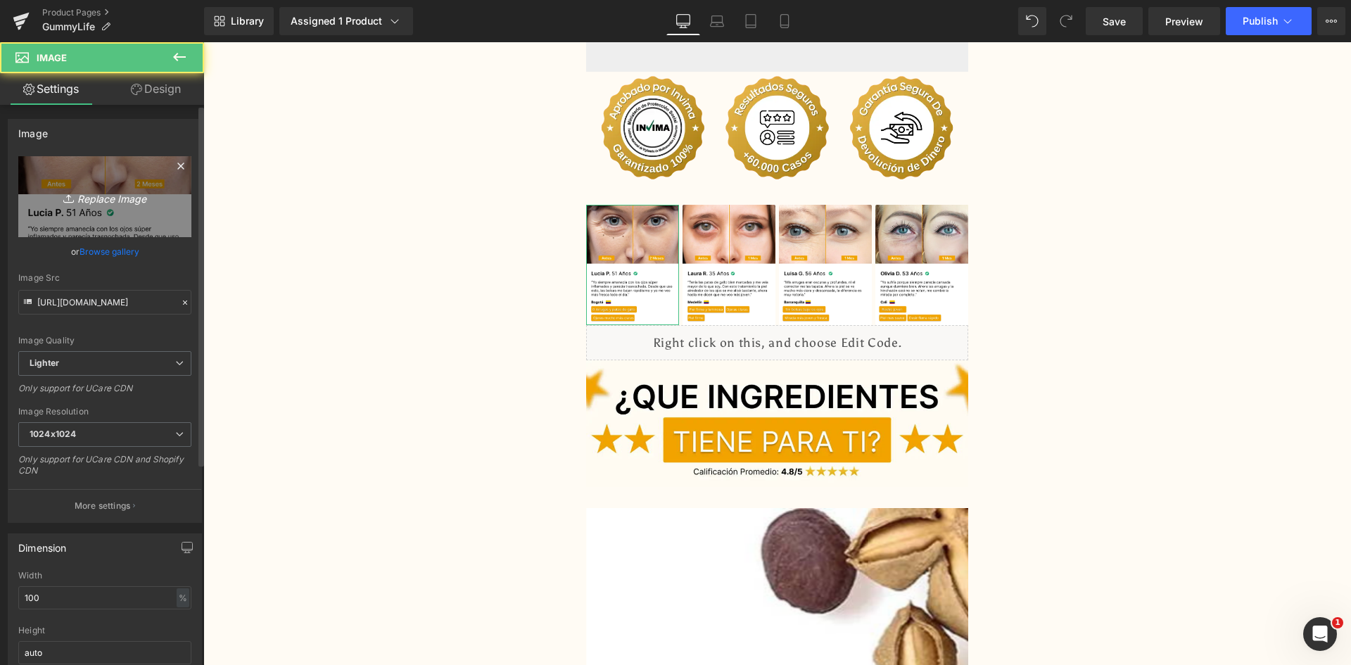
click at [143, 206] on link "Replace Image" at bounding box center [104, 196] width 173 height 81
type input "C:\fakepath\Reseña 1.webp"
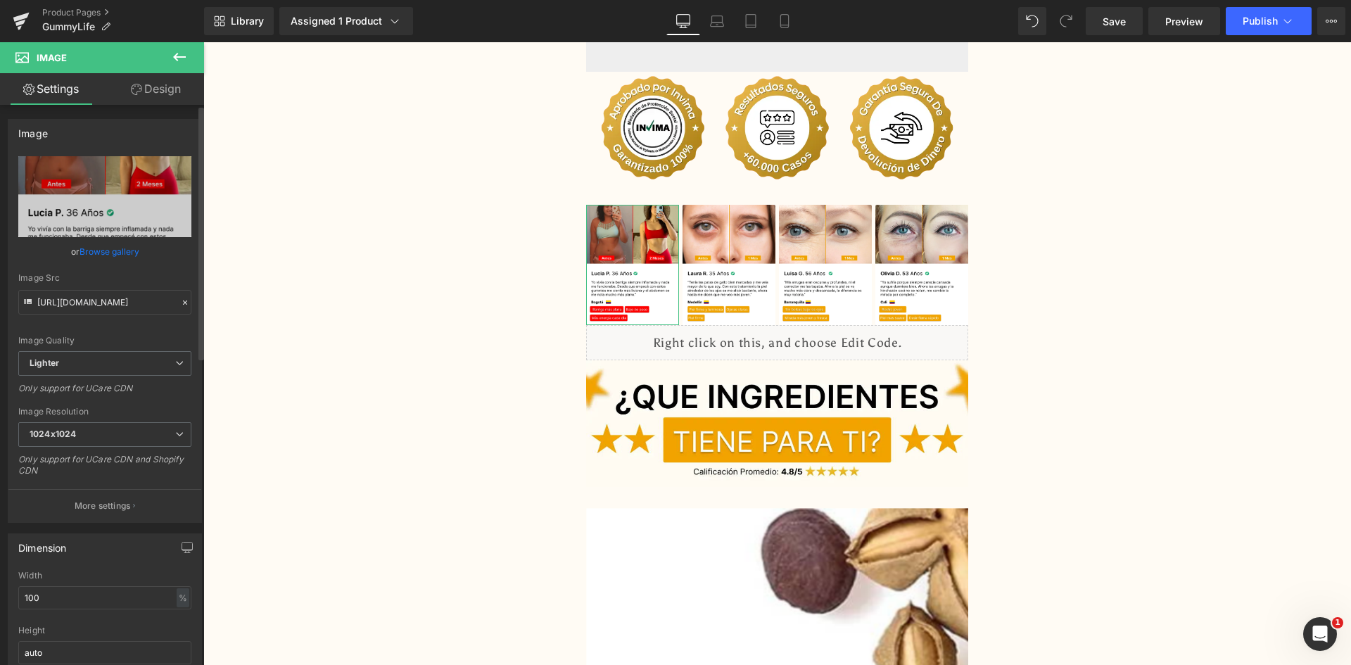
type input "[URL][DOMAIN_NAME]"
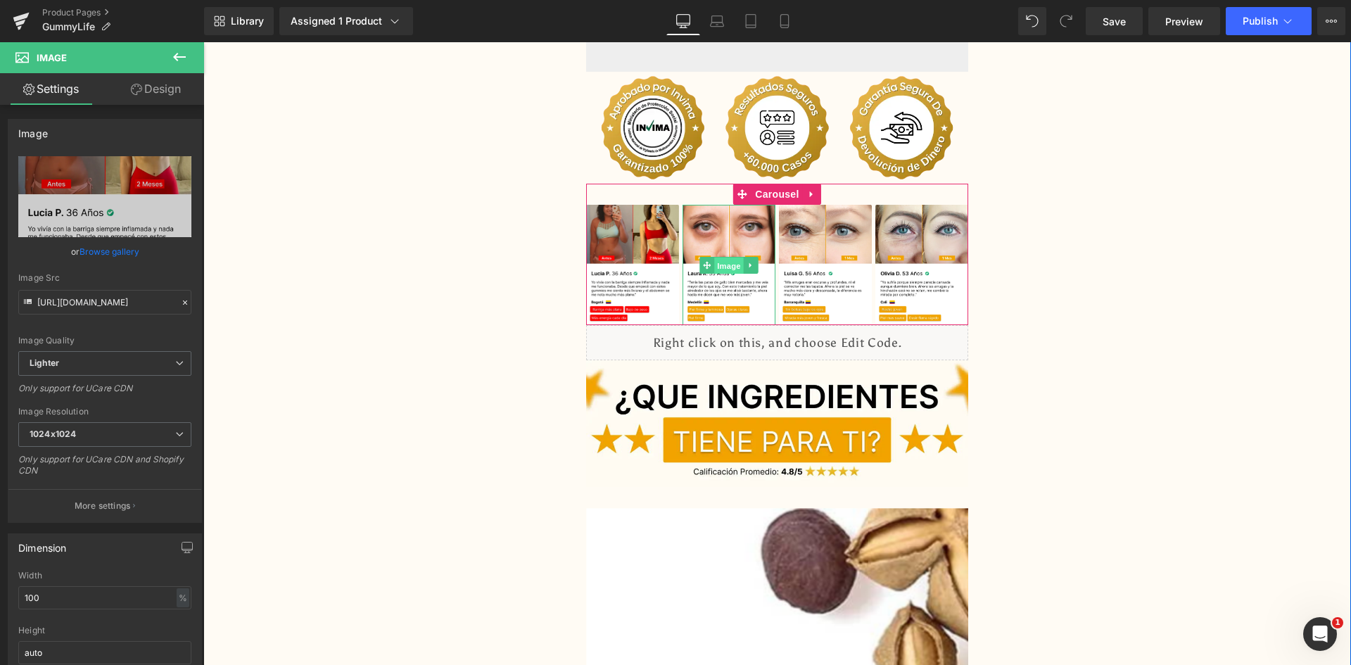
click at [727, 258] on span "Image" at bounding box center [729, 266] width 30 height 17
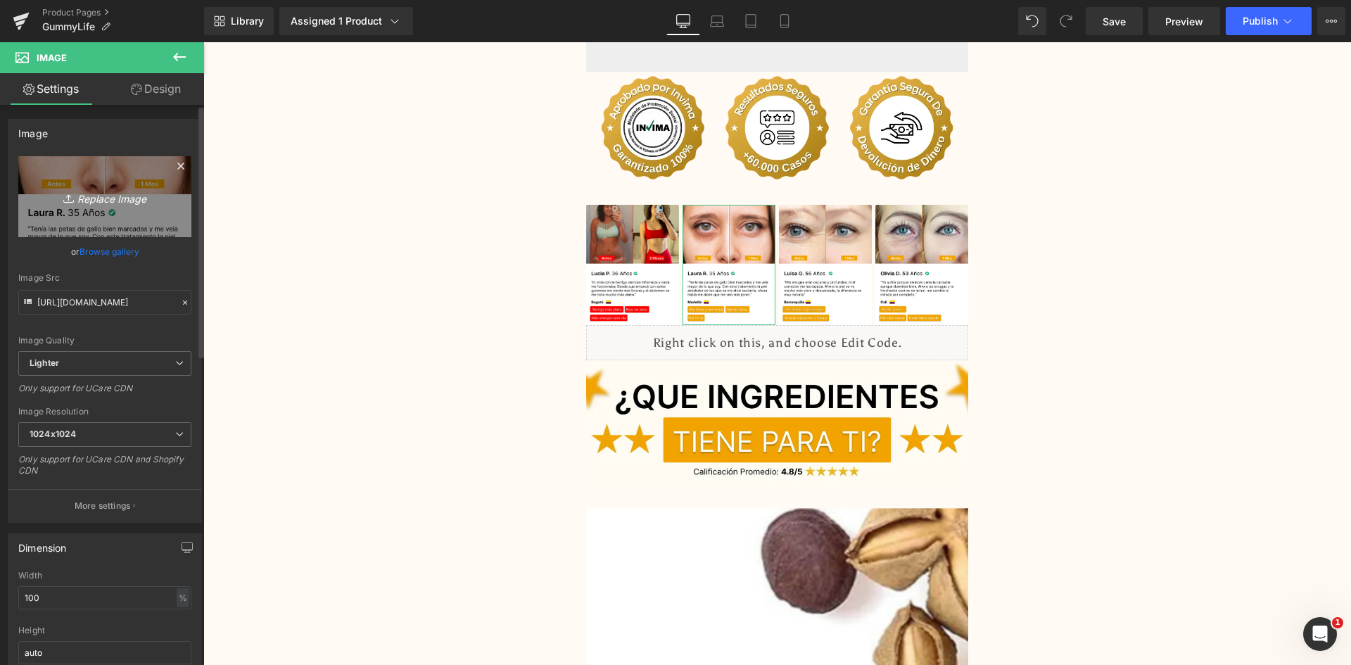
click at [115, 190] on icon "Replace Image" at bounding box center [105, 197] width 113 height 18
type input "C:\fakepath\Reseñas 2.webp"
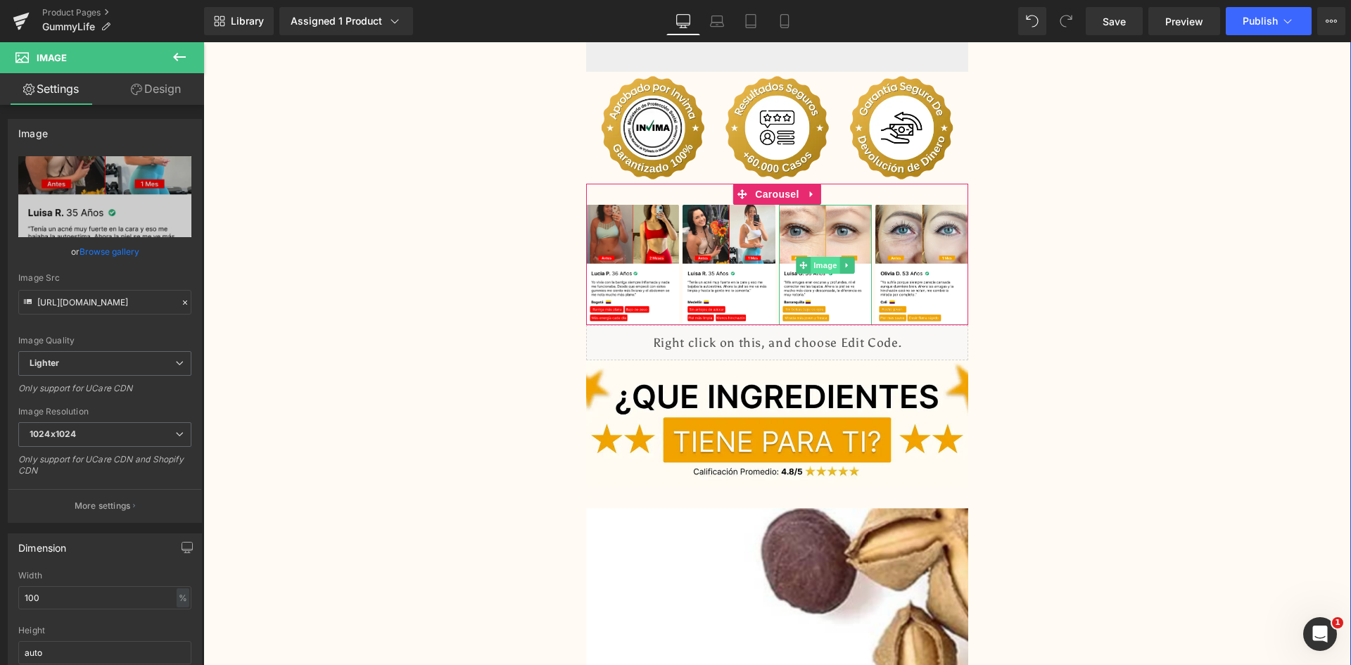
type input "[URL][DOMAIN_NAME]"
click at [816, 257] on span "Image" at bounding box center [826, 265] width 30 height 17
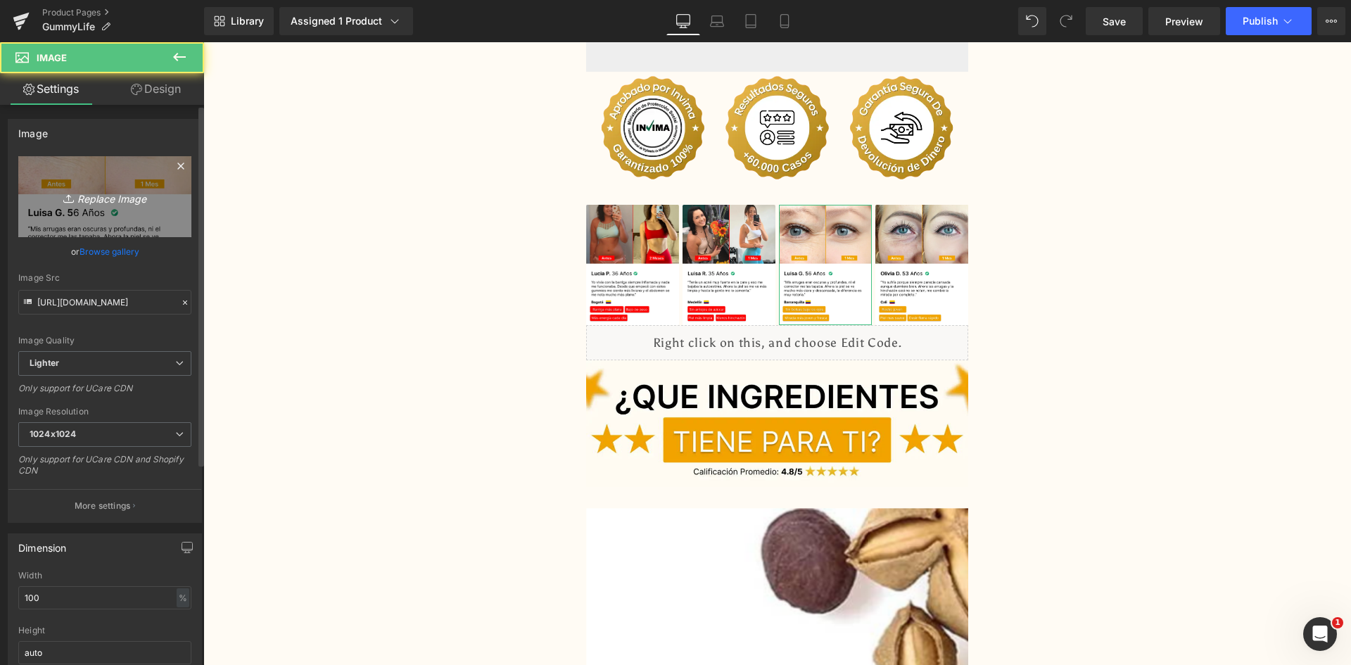
click at [90, 206] on link "Replace Image" at bounding box center [104, 196] width 173 height 81
type input "C:\fakepath\Reseñas 3.webp"
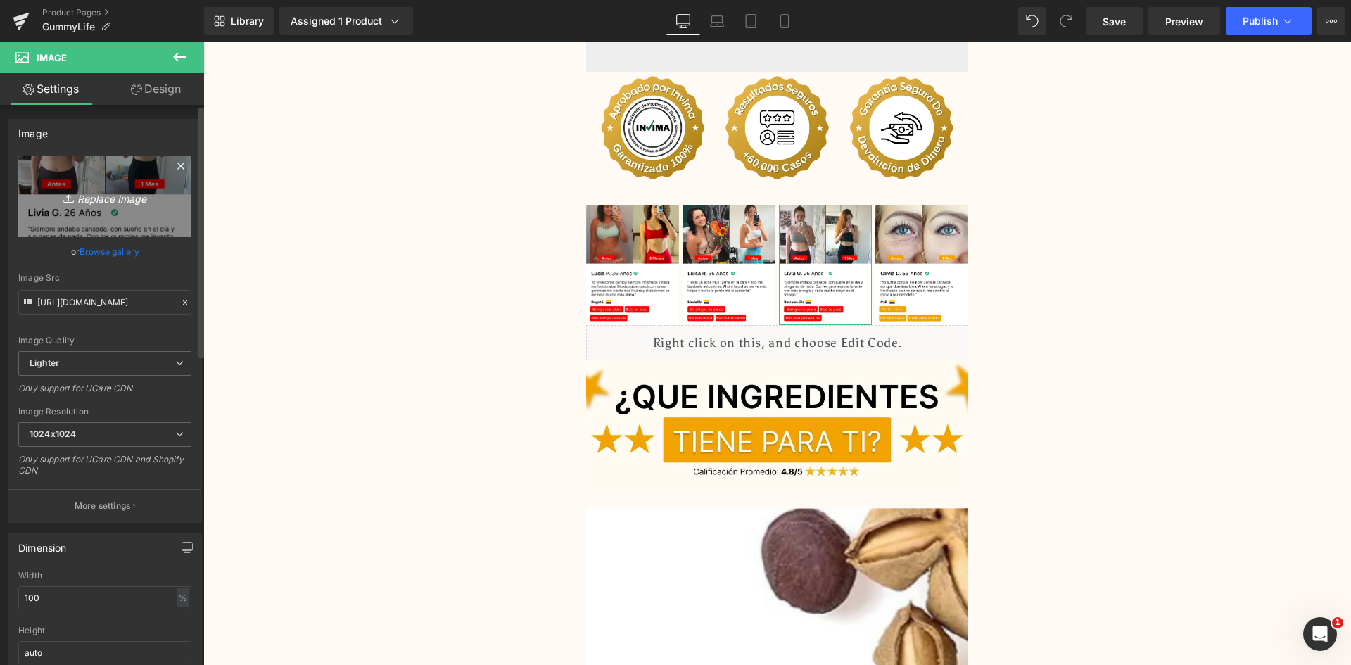
type input "[URL][DOMAIN_NAME]"
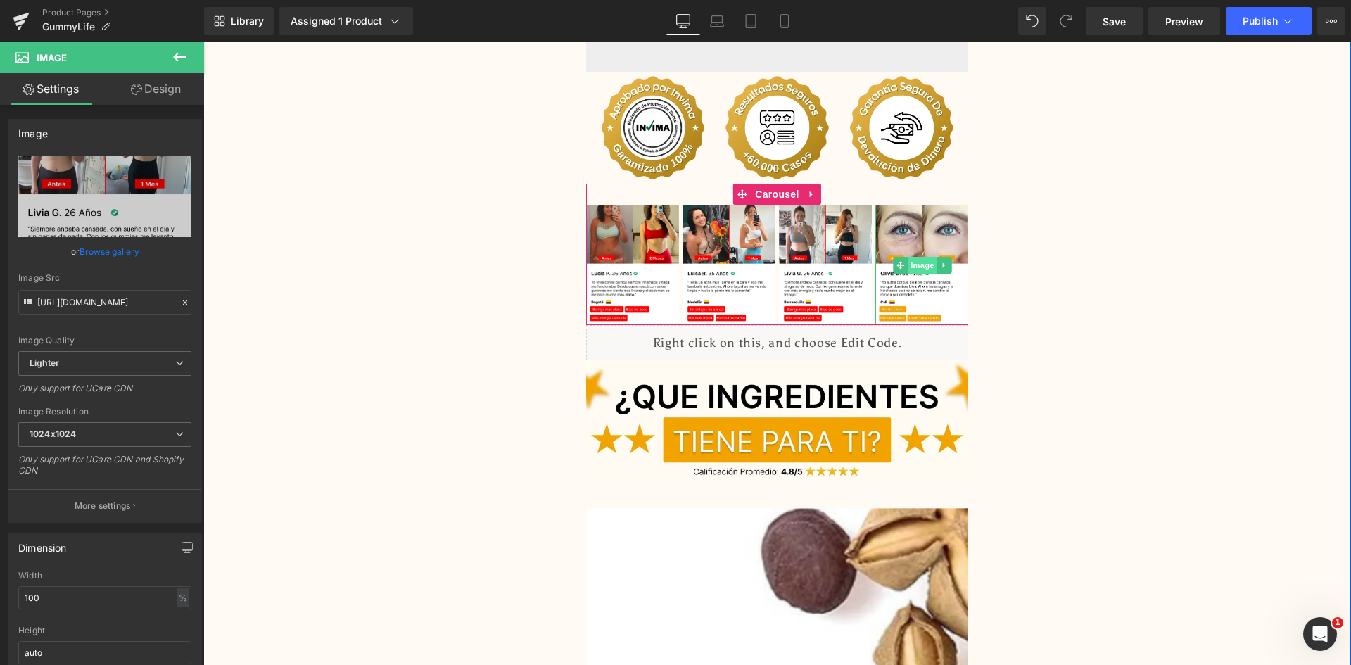
click at [913, 257] on span "Image" at bounding box center [923, 265] width 30 height 17
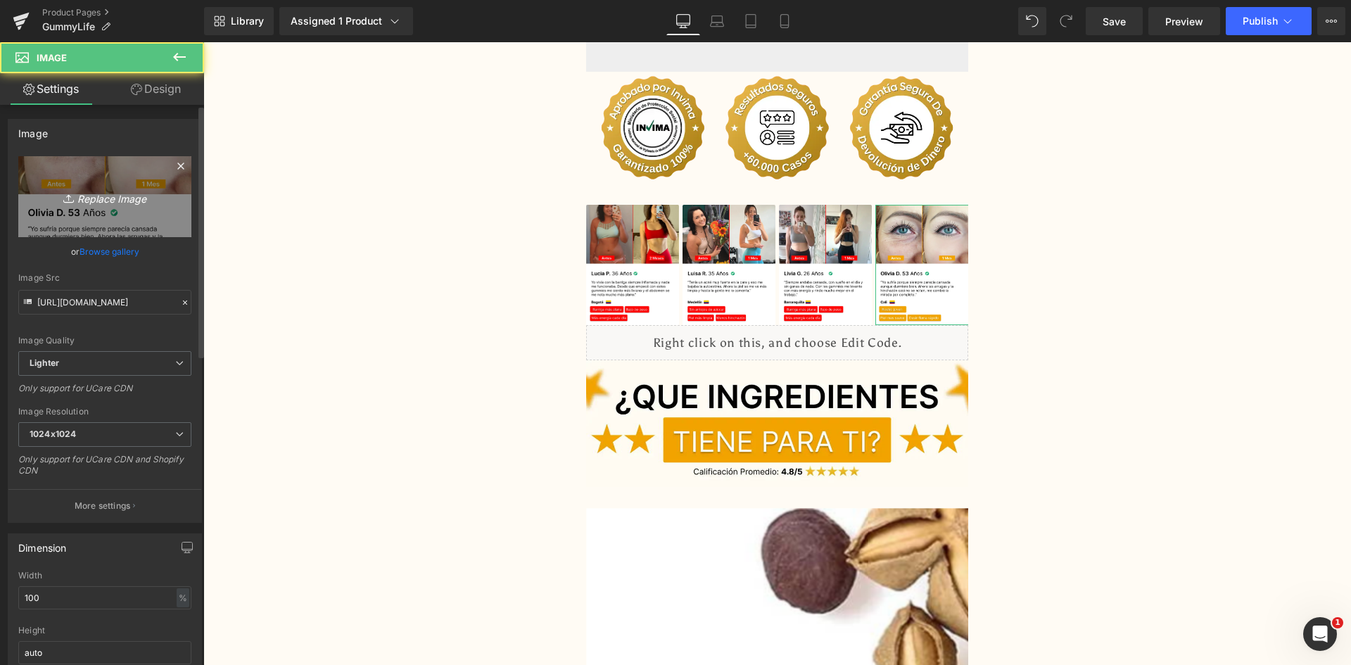
click at [88, 214] on link "Replace Image" at bounding box center [104, 196] width 173 height 81
type input "C:\fakepath\Reseñas 4.webp"
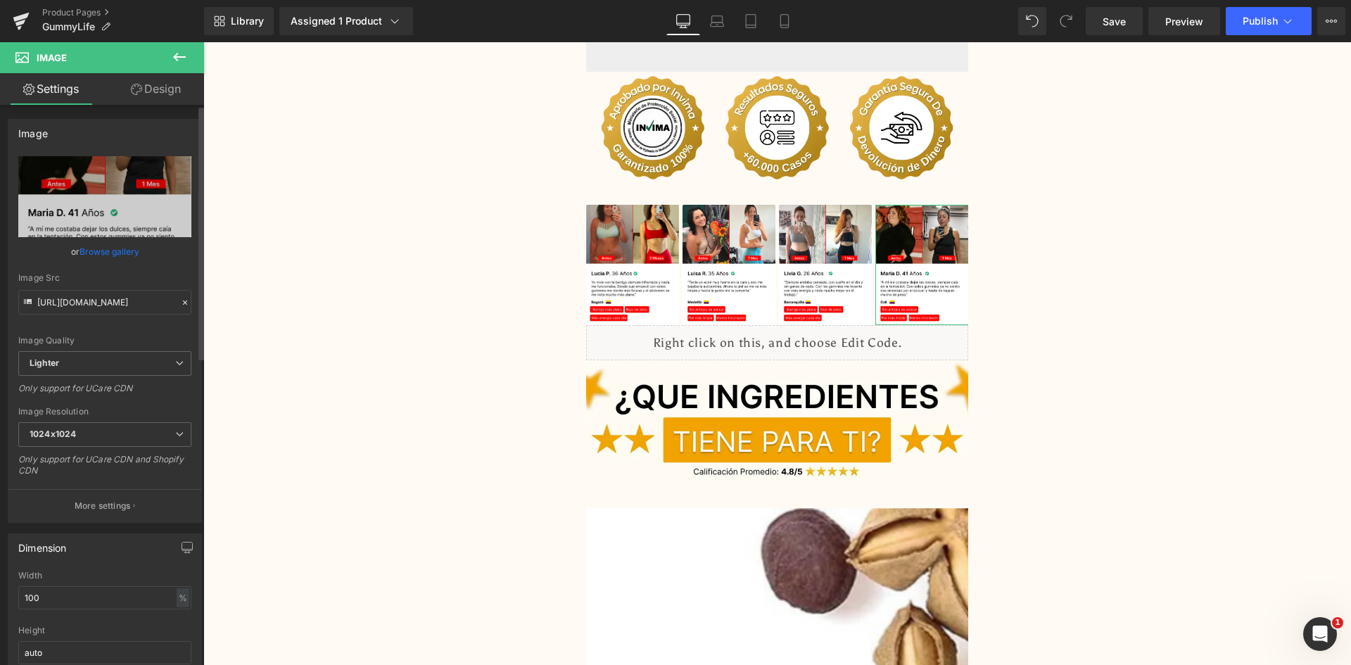
type input "[URL][DOMAIN_NAME]"
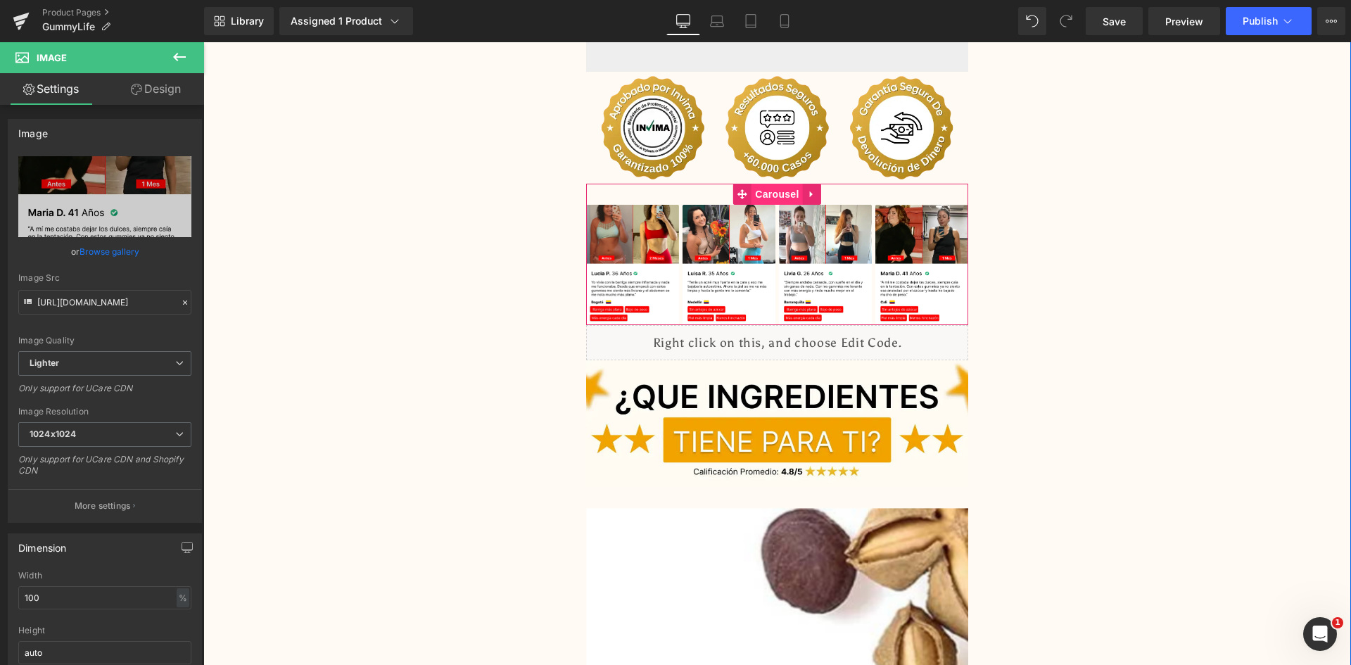
click at [764, 184] on span "Carousel" at bounding box center [776, 194] width 51 height 21
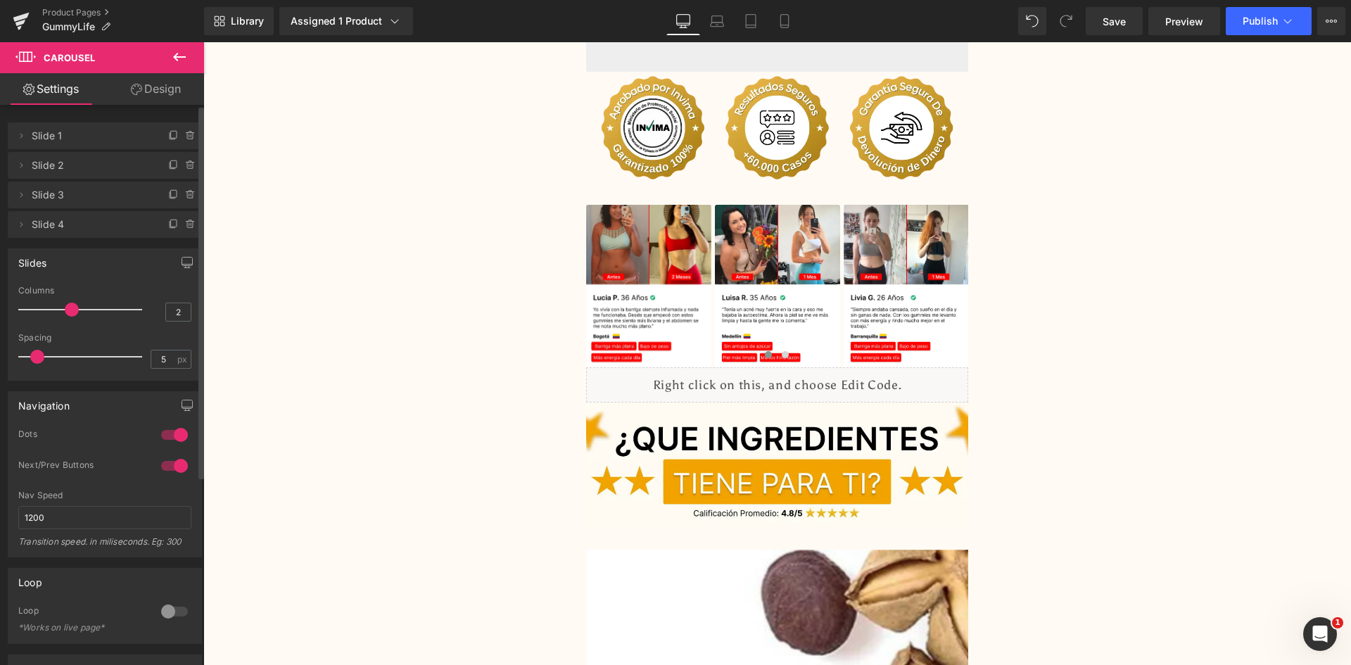
type input "1"
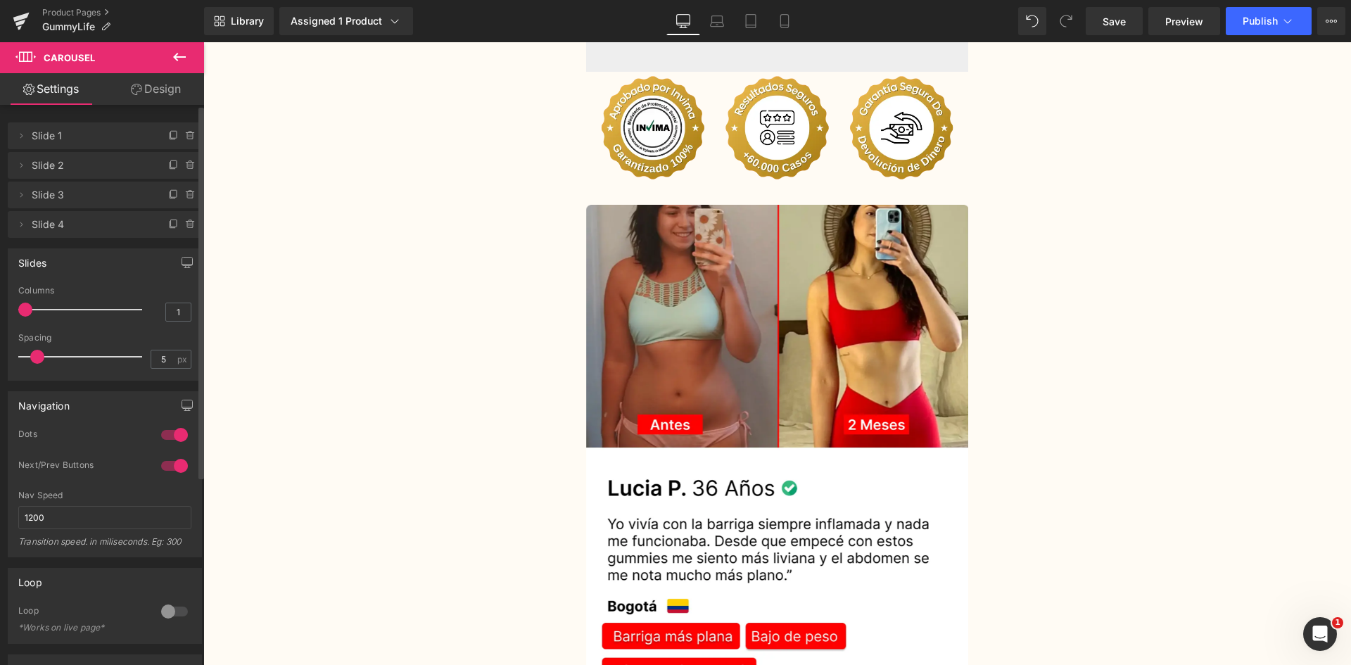
drag, startPoint x: 87, startPoint y: 309, endPoint x: 25, endPoint y: 310, distance: 62.6
click at [25, 310] on span at bounding box center [25, 310] width 14 height 14
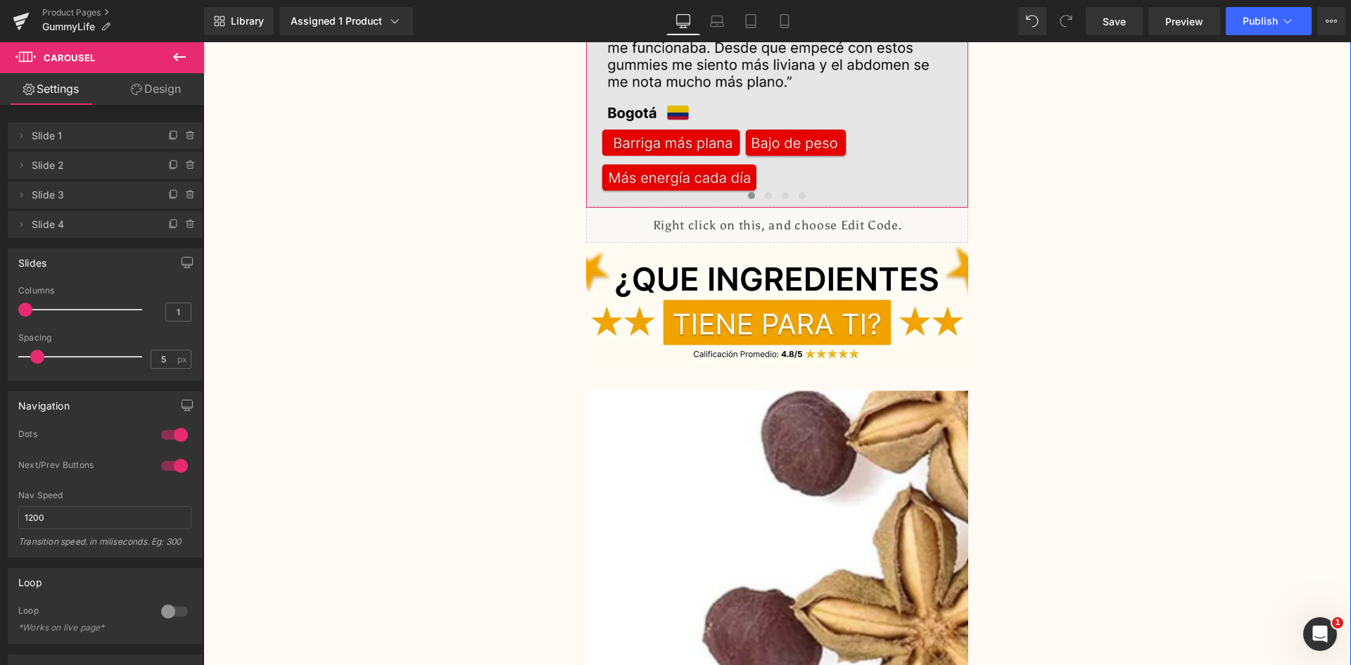
scroll to position [3799, 0]
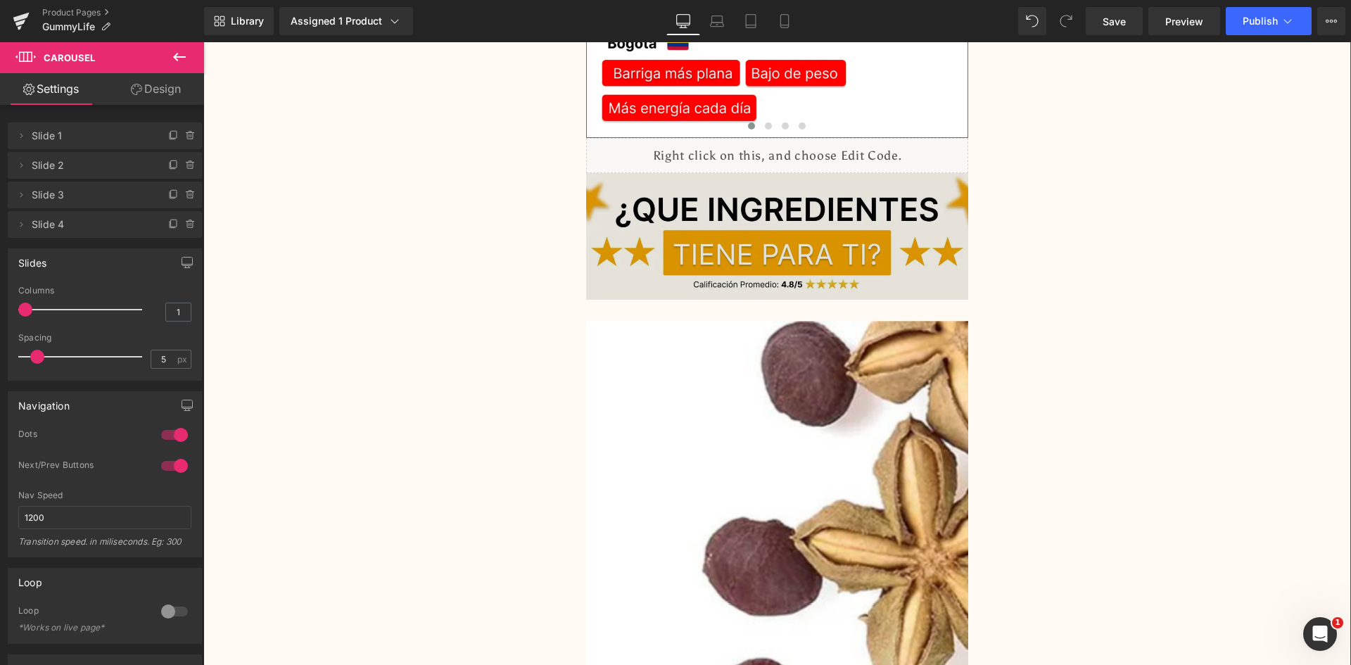
click at [777, 207] on div "Image" at bounding box center [777, 236] width 383 height 126
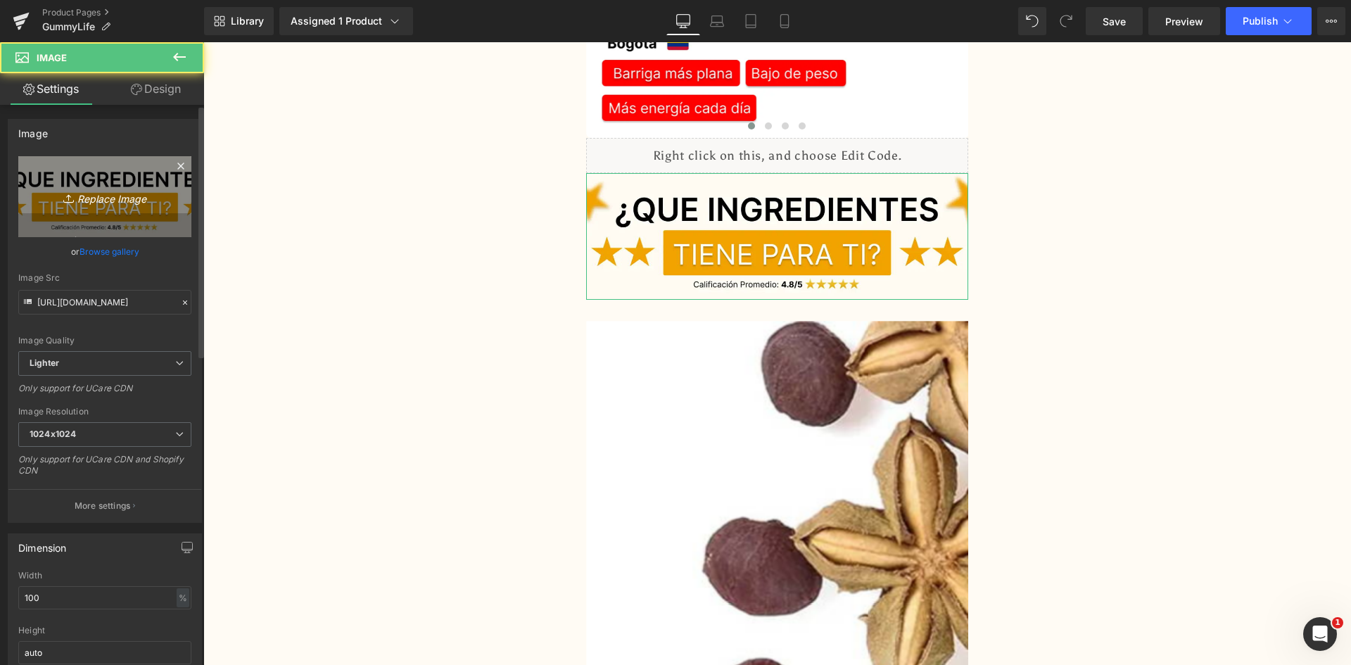
click at [117, 203] on icon "Replace Image" at bounding box center [105, 197] width 113 height 18
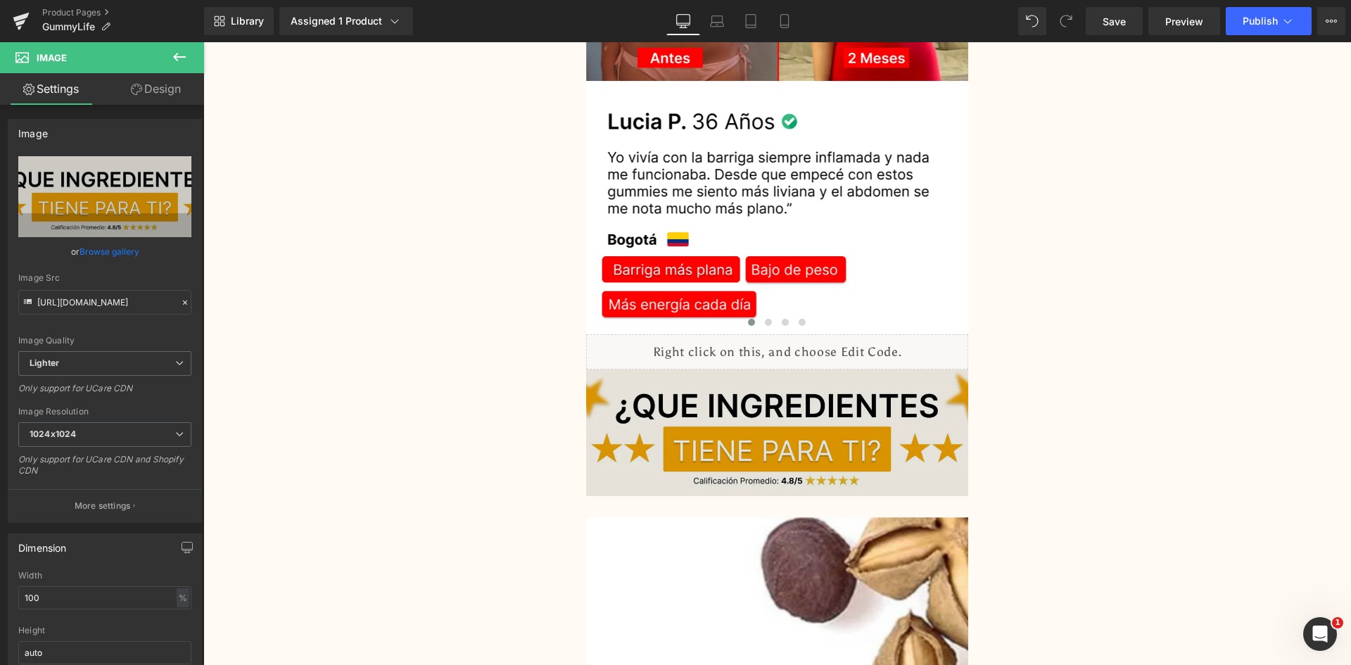
scroll to position [3659, 0]
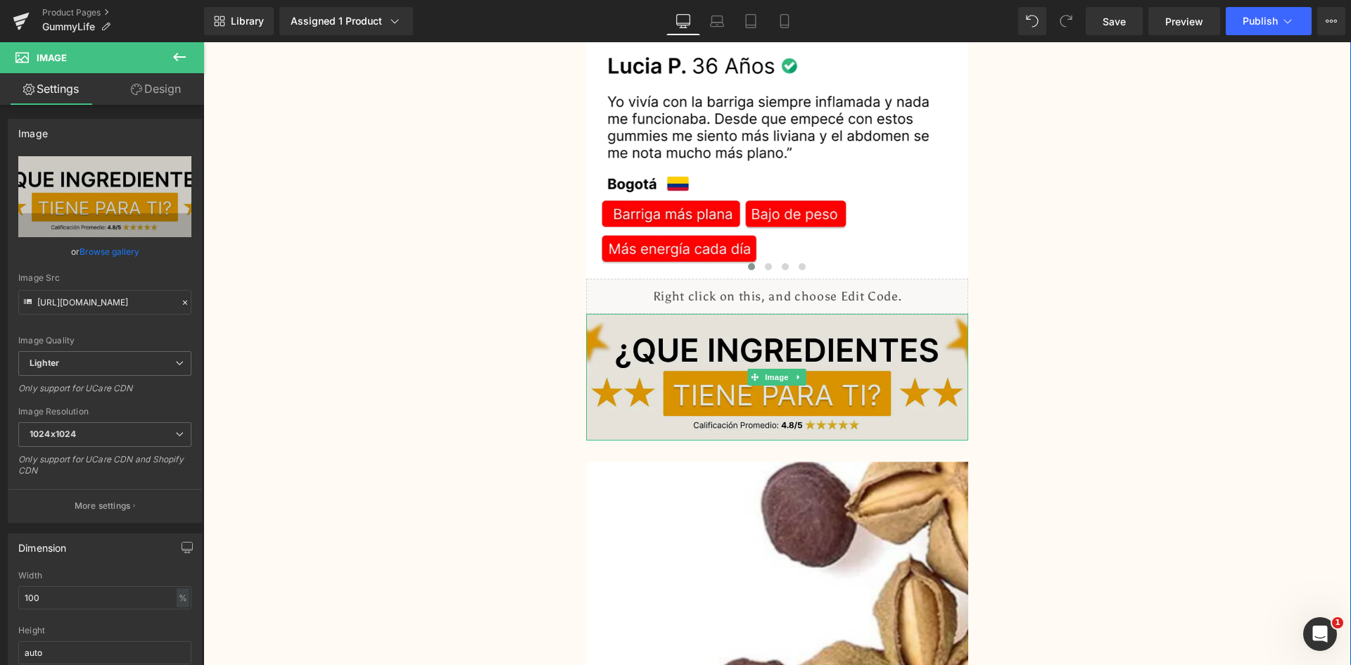
click at [658, 338] on img at bounding box center [777, 377] width 383 height 126
click at [673, 350] on img at bounding box center [777, 377] width 383 height 126
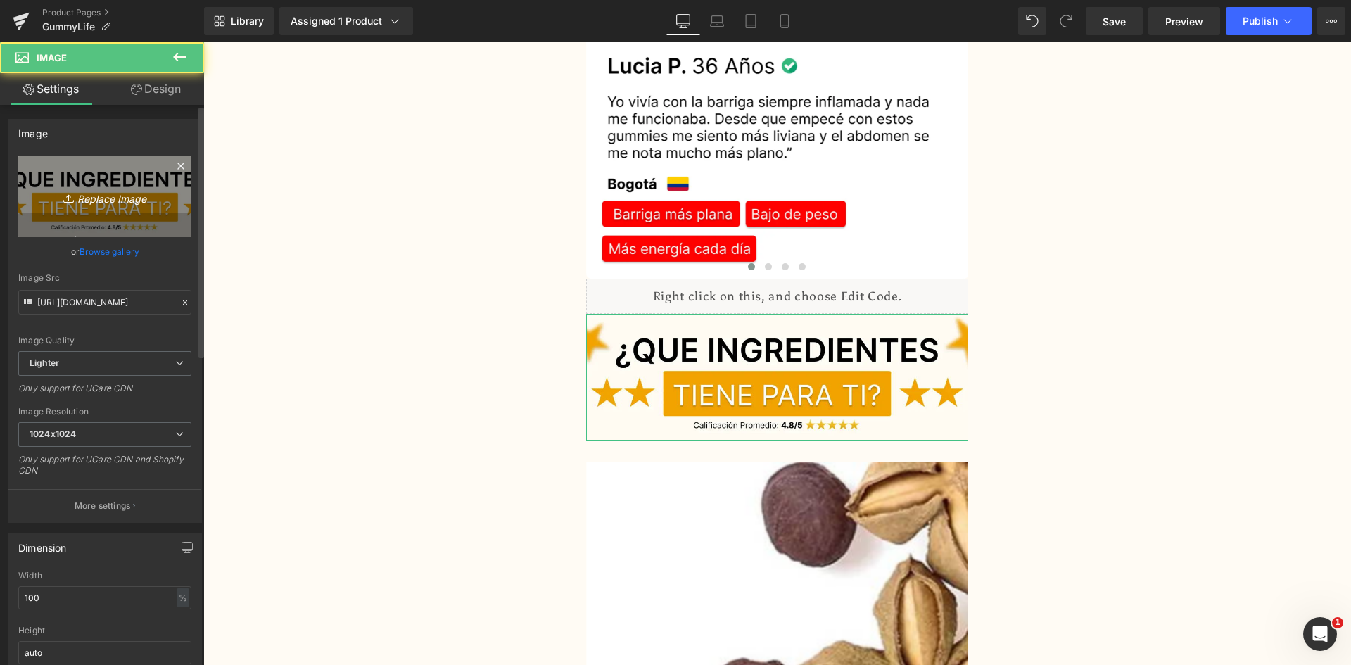
click at [107, 186] on link "Replace Image" at bounding box center [104, 196] width 173 height 81
type input "C:\fakepath\Titulo reseñas.webp"
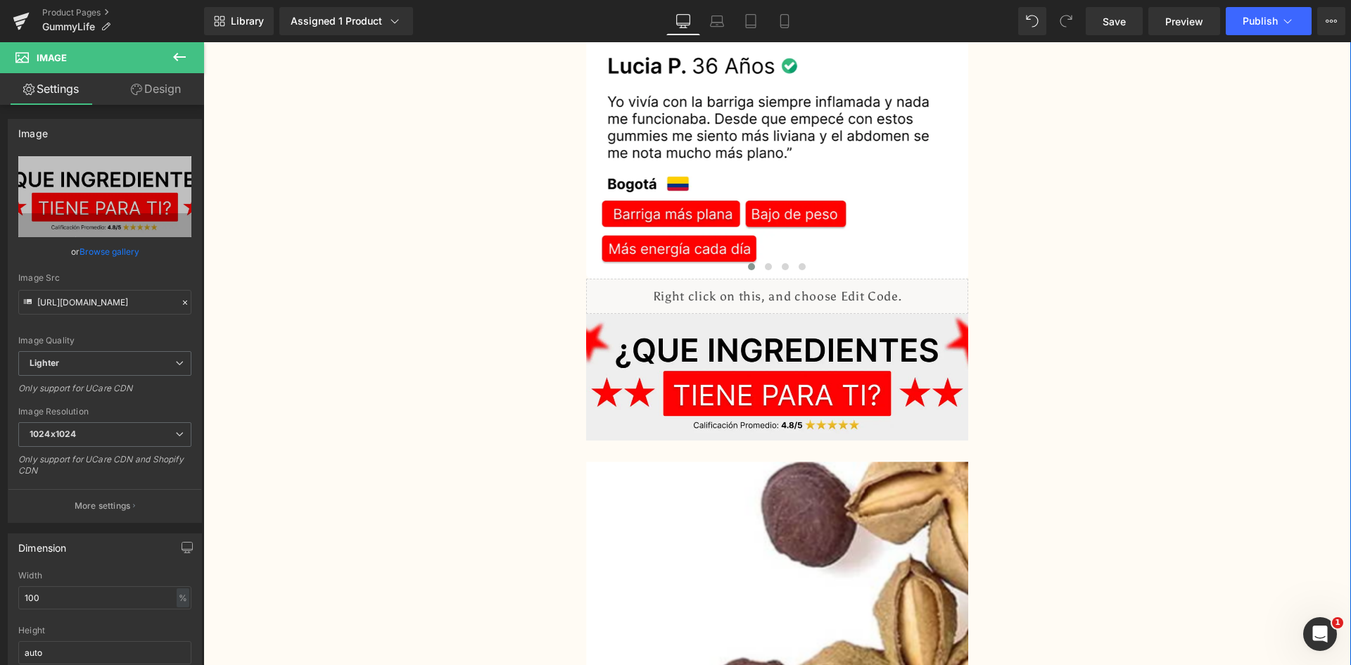
type input "[URL][DOMAIN_NAME]"
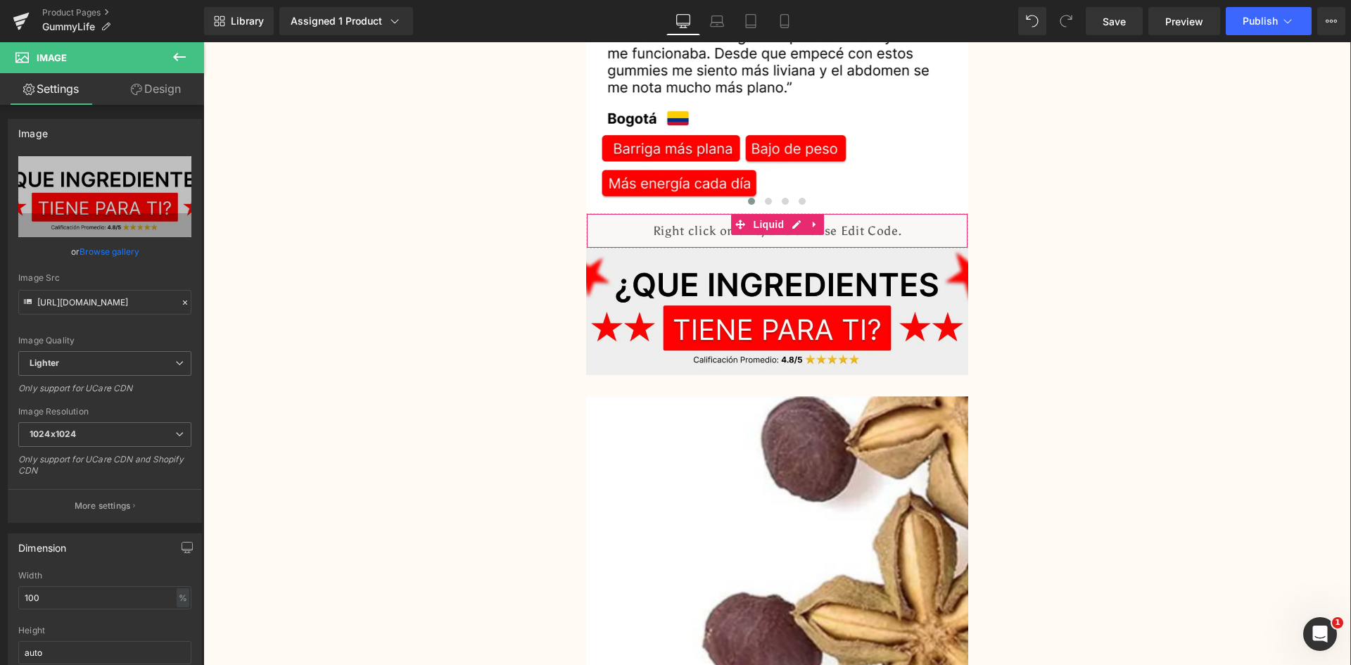
scroll to position [3729, 0]
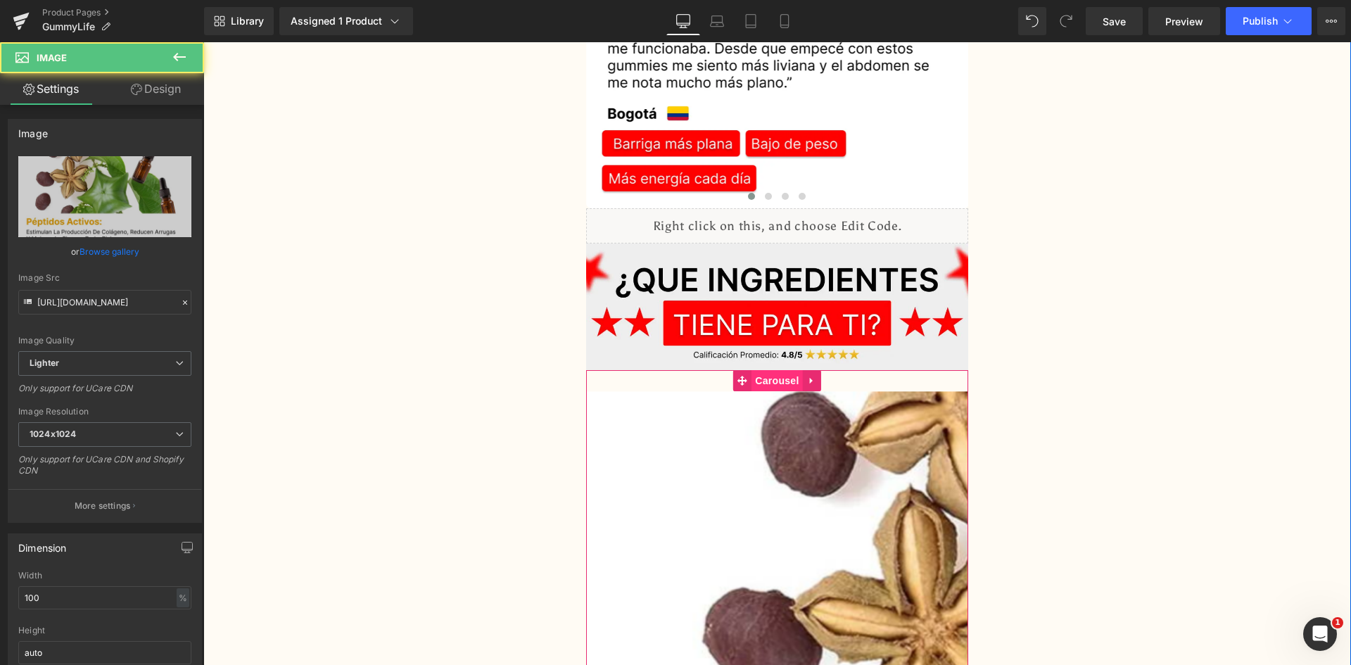
click at [770, 370] on span "Carousel" at bounding box center [776, 380] width 51 height 21
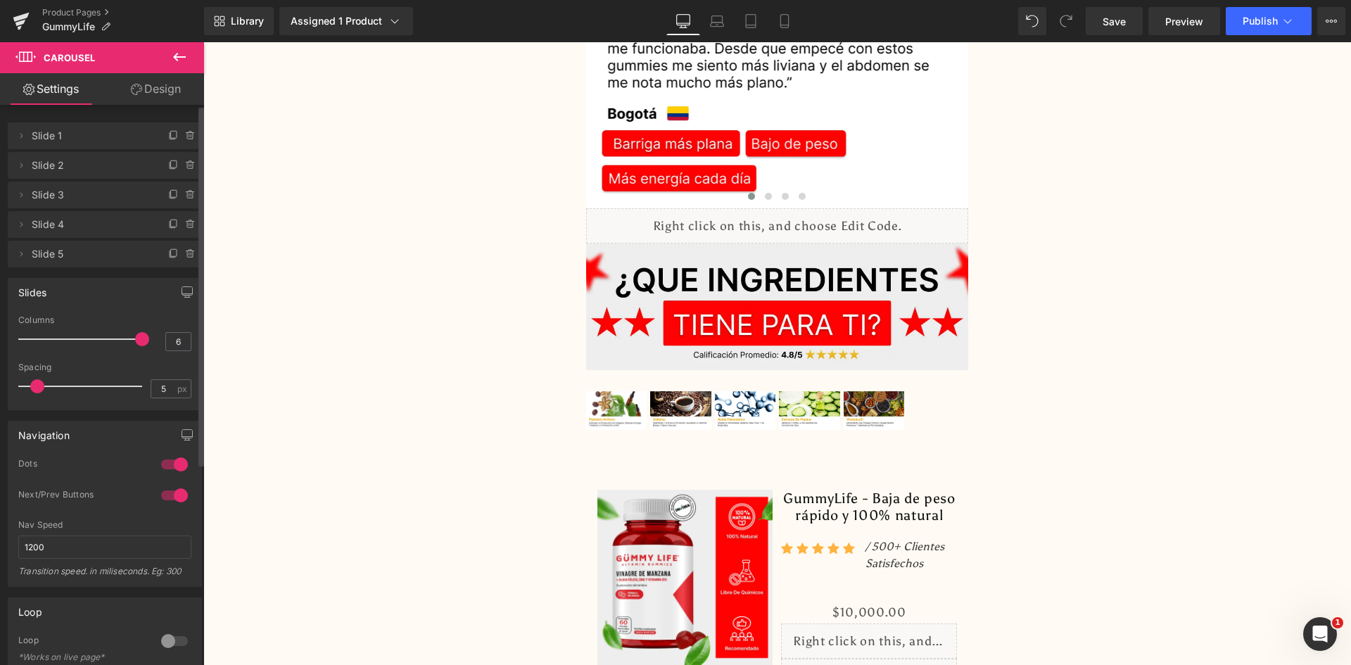
type input "5"
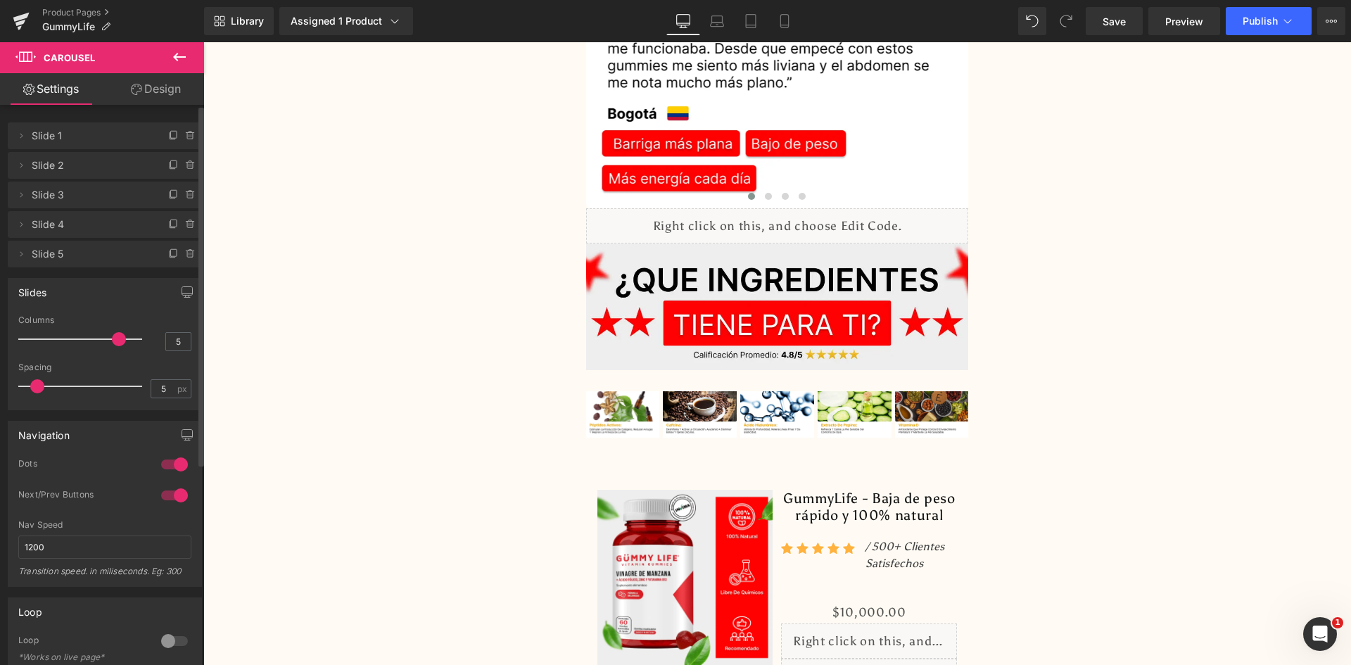
drag, startPoint x: 25, startPoint y: 336, endPoint x: 111, endPoint y: 343, distance: 86.1
click at [112, 343] on span at bounding box center [119, 339] width 14 height 14
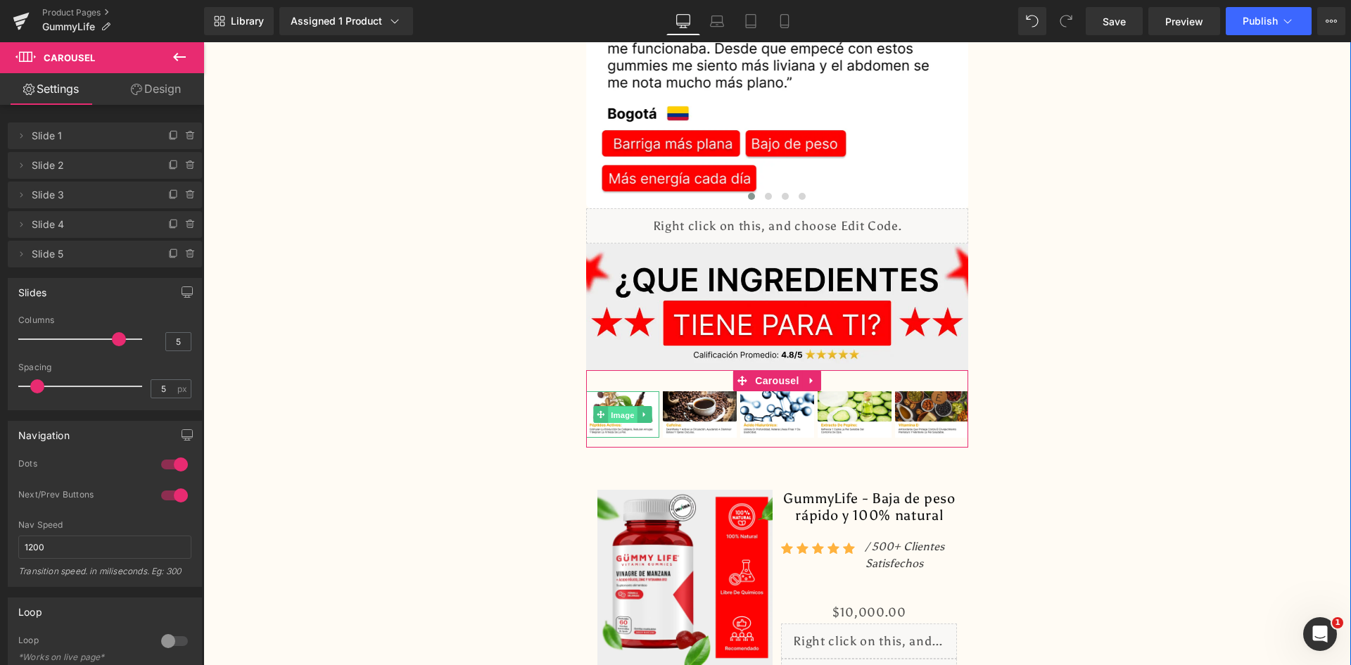
click at [611, 407] on span "Image" at bounding box center [623, 415] width 30 height 17
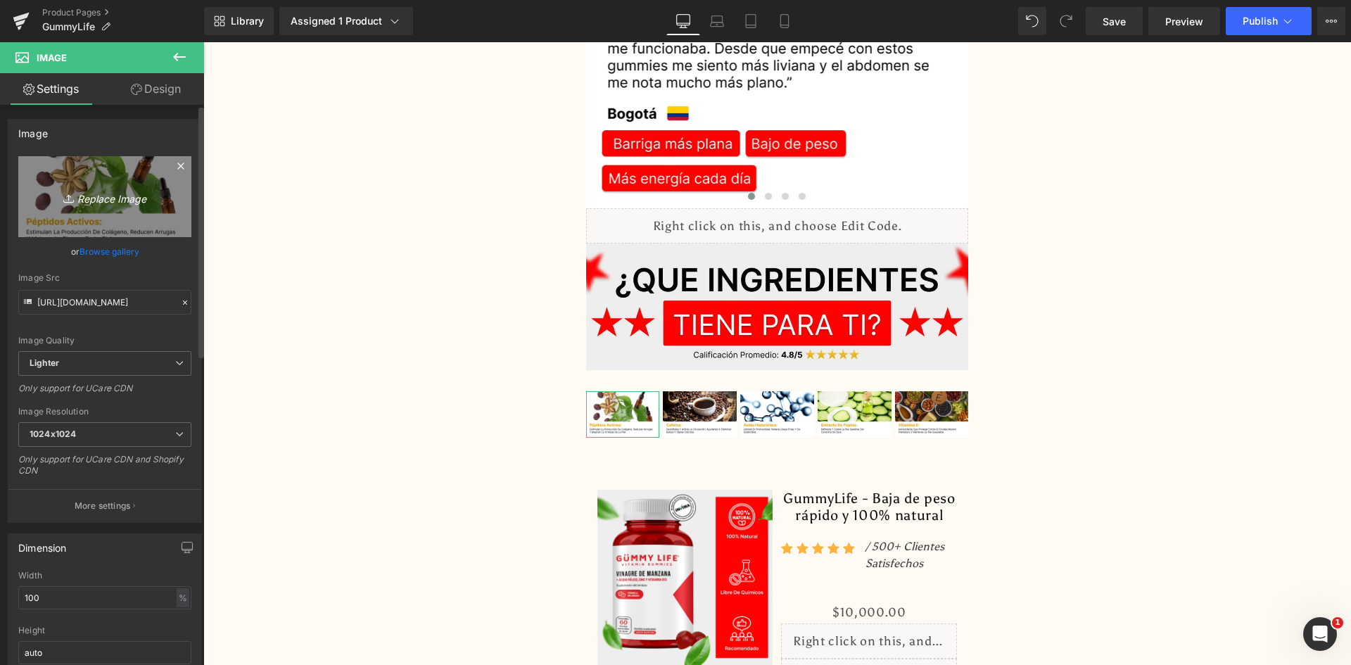
click at [85, 201] on icon "Replace Image" at bounding box center [105, 197] width 113 height 18
type input "C:\fakepath\Ingrediente 1.webp"
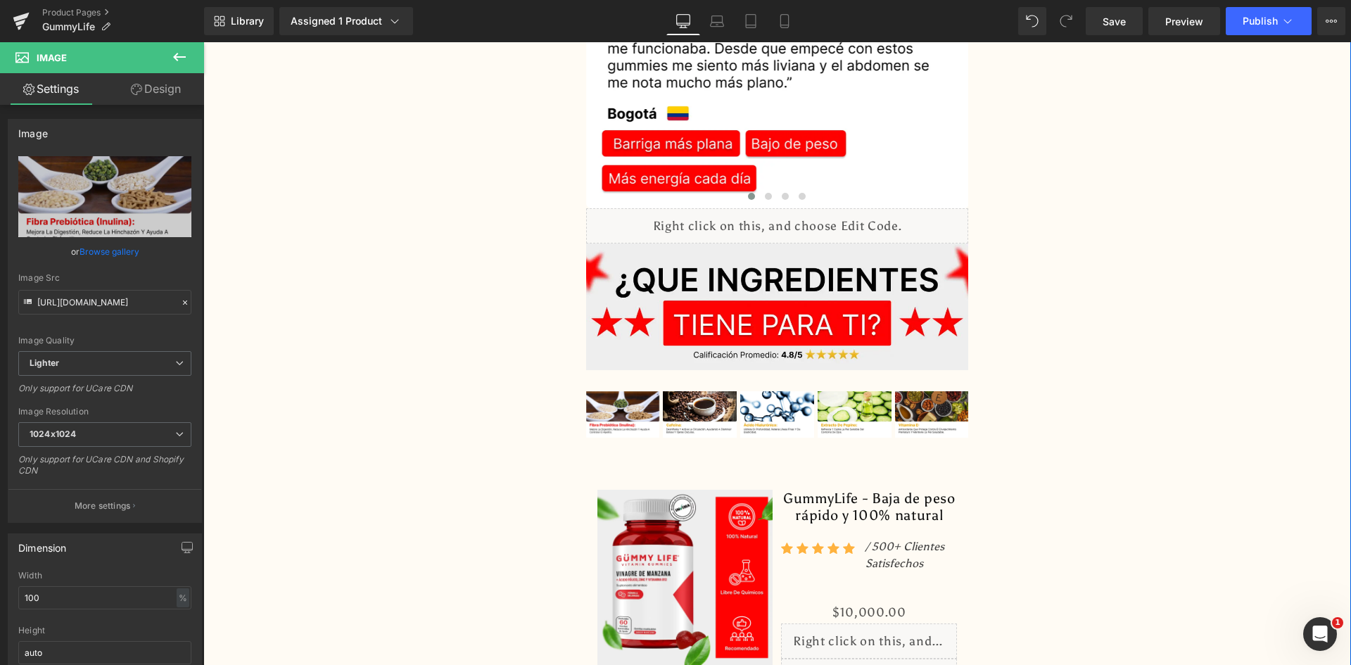
type input "https://ucarecdn.com/8ef32534-a06c-4147-a25e-e13fbe9e1552/-/format/auto/-/previ…"
click at [689, 406] on span "Image" at bounding box center [700, 414] width 30 height 17
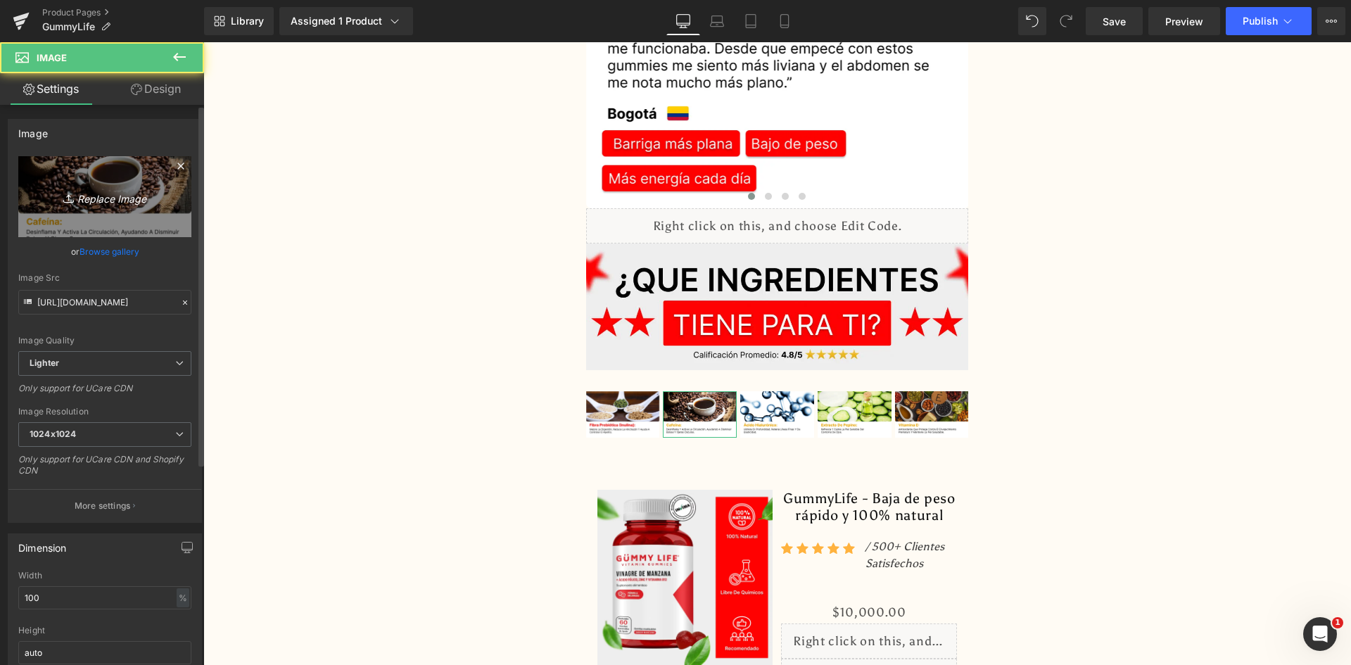
click at [84, 174] on link "Replace Image" at bounding box center [104, 196] width 173 height 81
type input "C:\fakepath\Ingrediente 2.webp"
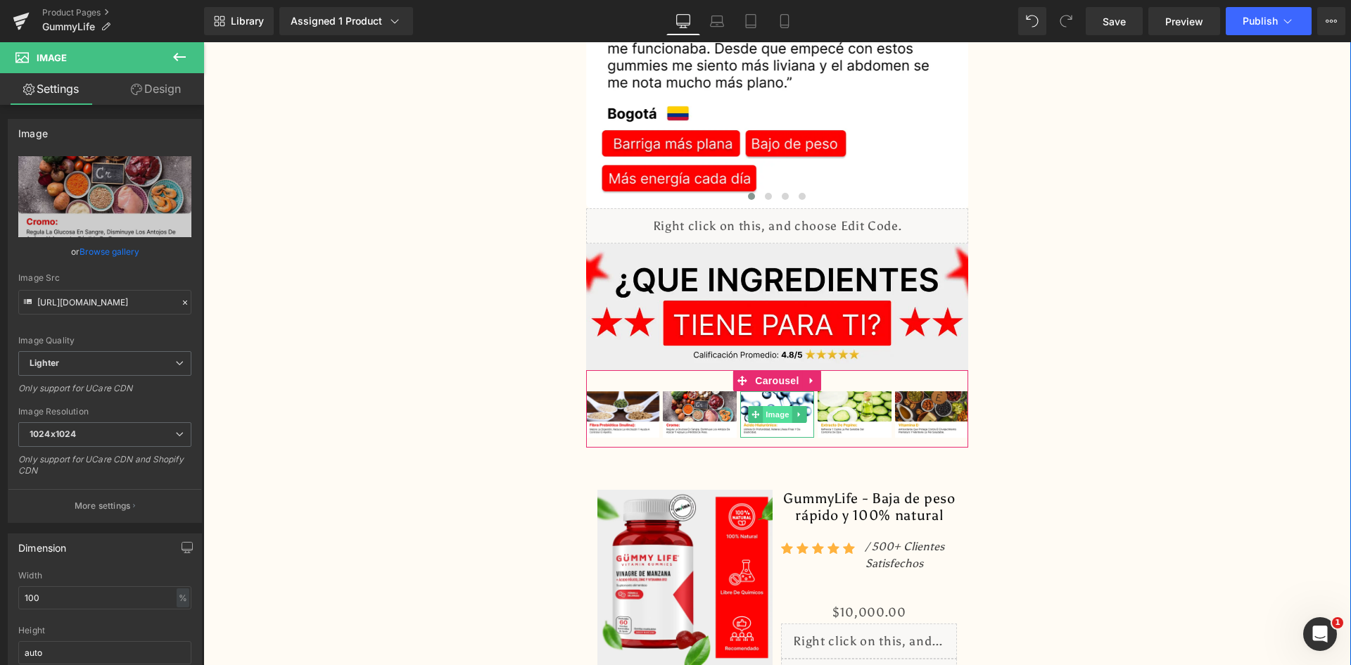
type input "https://ucarecdn.com/de1892a4-1236-43a3-ae14-45816fab66e3/-/format/auto/-/previ…"
click at [766, 406] on span "Image" at bounding box center [778, 414] width 30 height 17
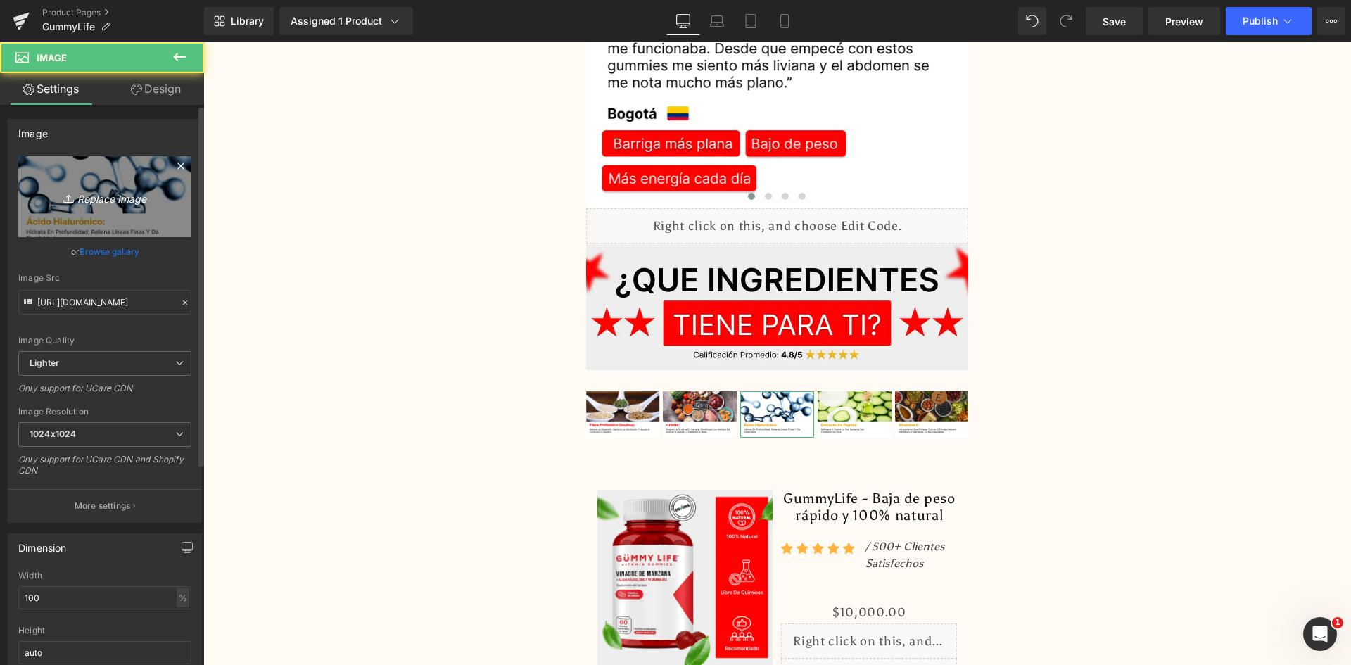
click at [63, 191] on icon at bounding box center [70, 198] width 14 height 14
type input "C:\fakepath\Ingrediente 3.webp"
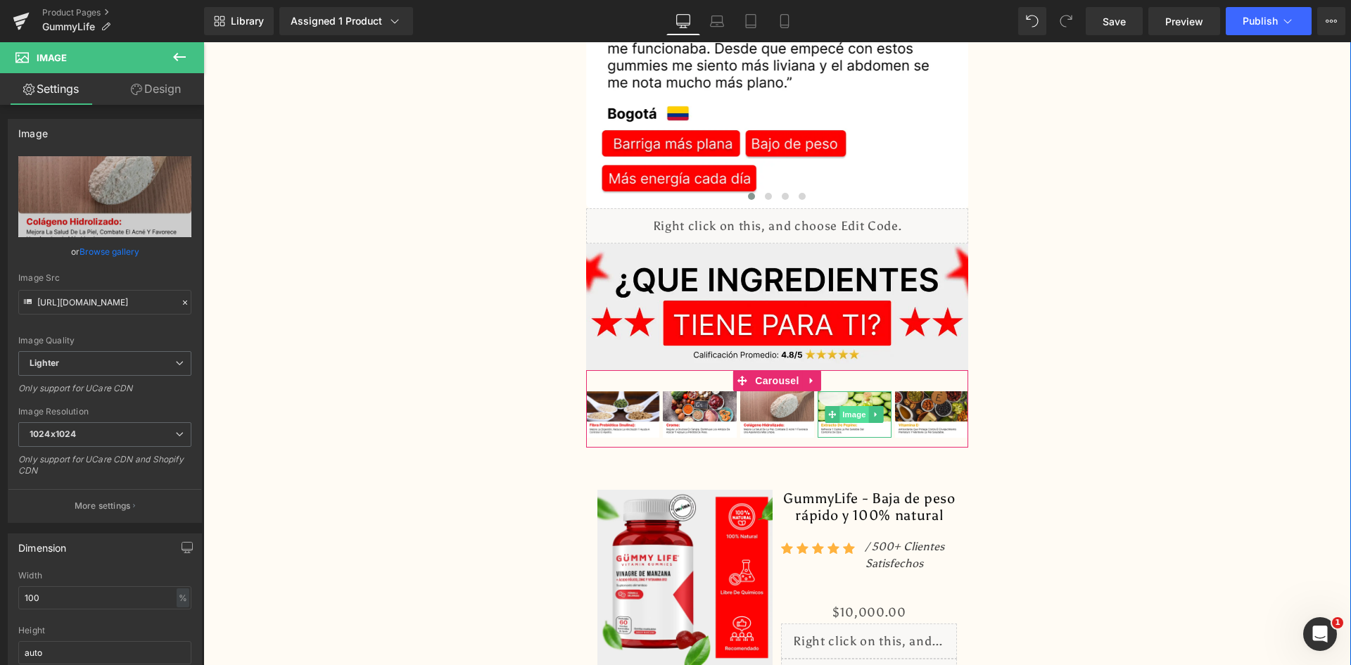
type input "https://ucarecdn.com/c03f9328-d587-4f08-aa6b-2034fc178074/-/format/auto/-/previ…"
click at [848, 406] on span "Image" at bounding box center [855, 414] width 30 height 17
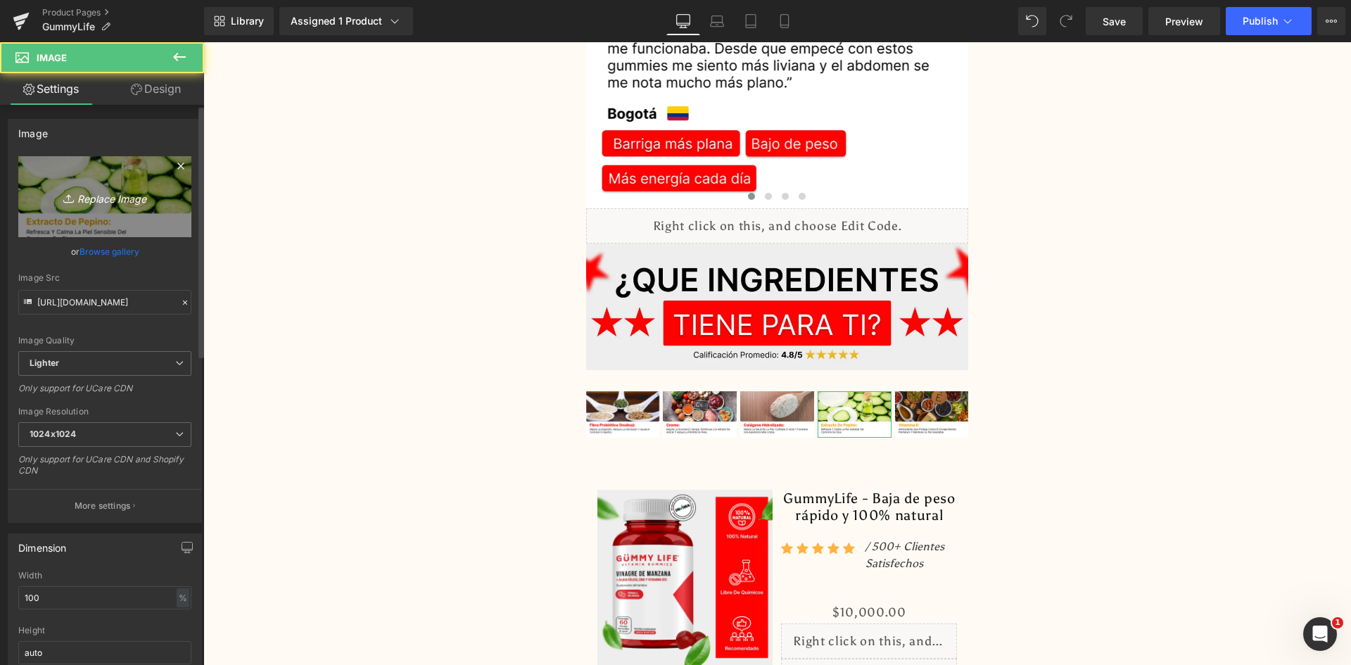
click at [122, 193] on icon "Replace Image" at bounding box center [105, 197] width 113 height 18
type input "C:\fakepath\Ingrediente 4.webp"
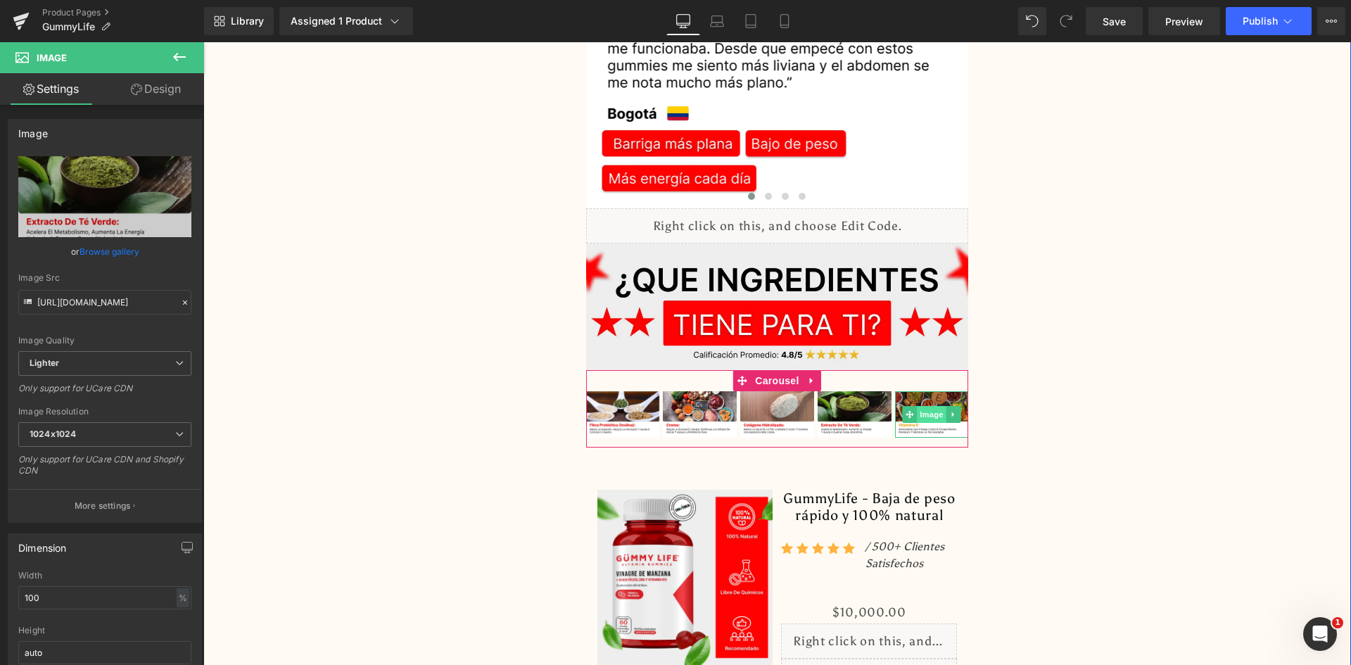
type input "https://ucarecdn.com/505db001-f77f-49de-b0d6-0344edbdbc63/-/format/auto/-/previ…"
click at [922, 407] on span "Image" at bounding box center [932, 415] width 30 height 17
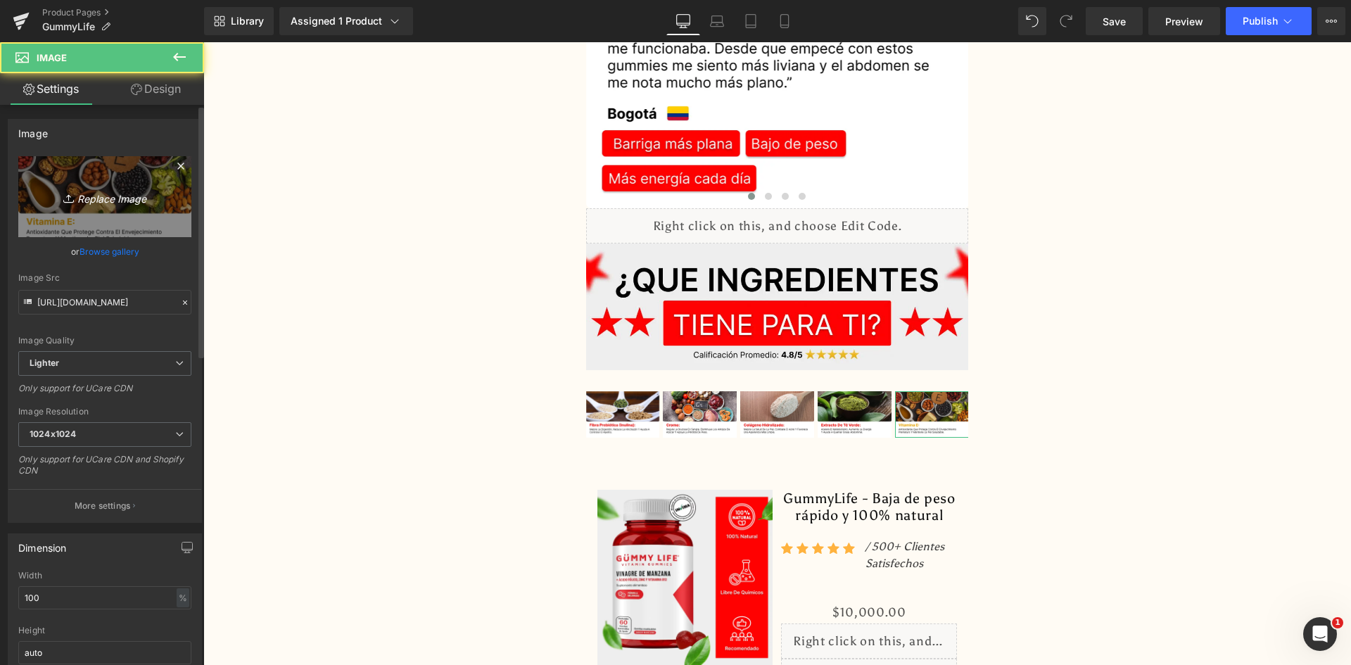
click at [63, 193] on icon at bounding box center [70, 198] width 14 height 14
type input "C:\fakepath\Ingrediente 5.webp"
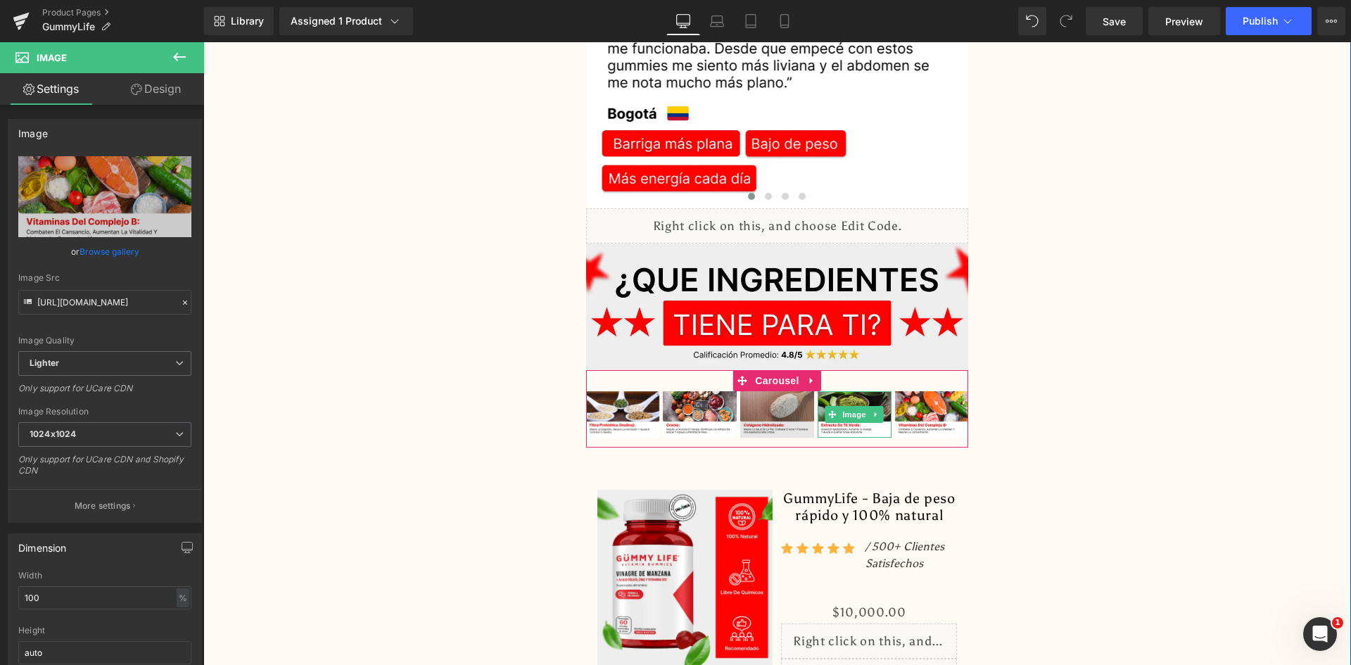
type input "https://ucarecdn.com/5bf87833-5ad1-4909-a7a5-3195fc063f09/-/format/auto/-/previ…"
click at [773, 371] on span "Carousel" at bounding box center [776, 381] width 51 height 21
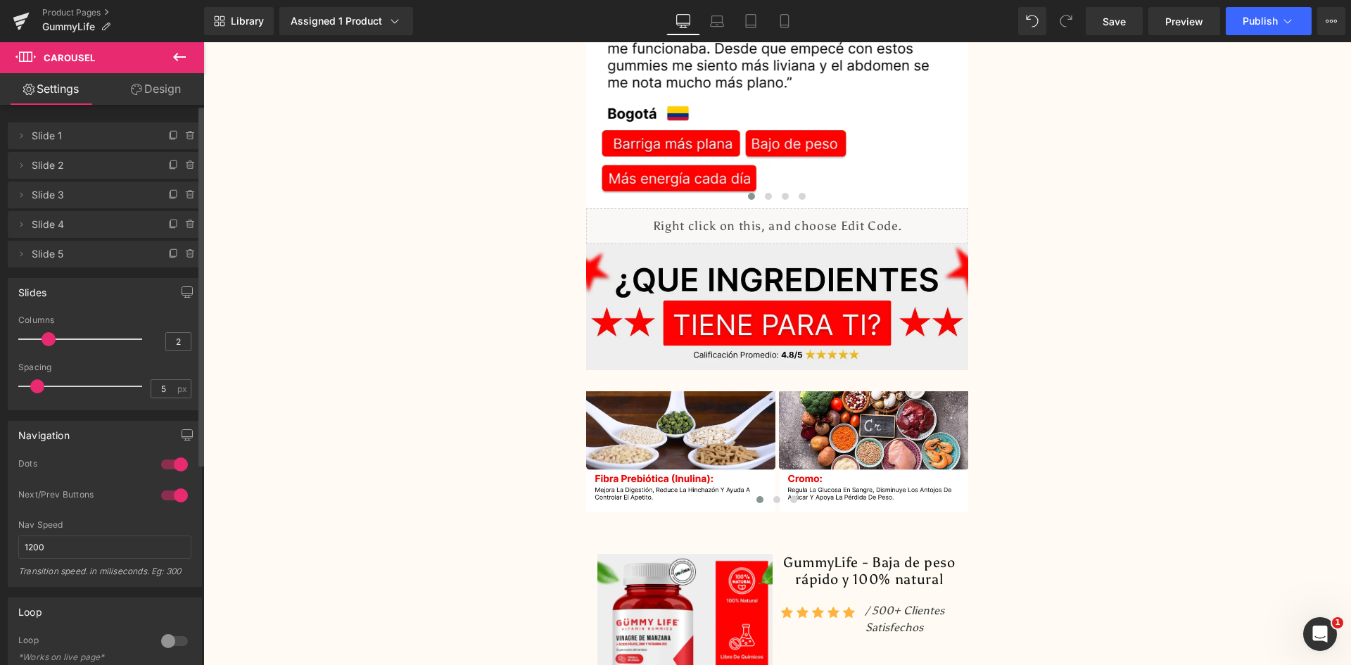
type input "1"
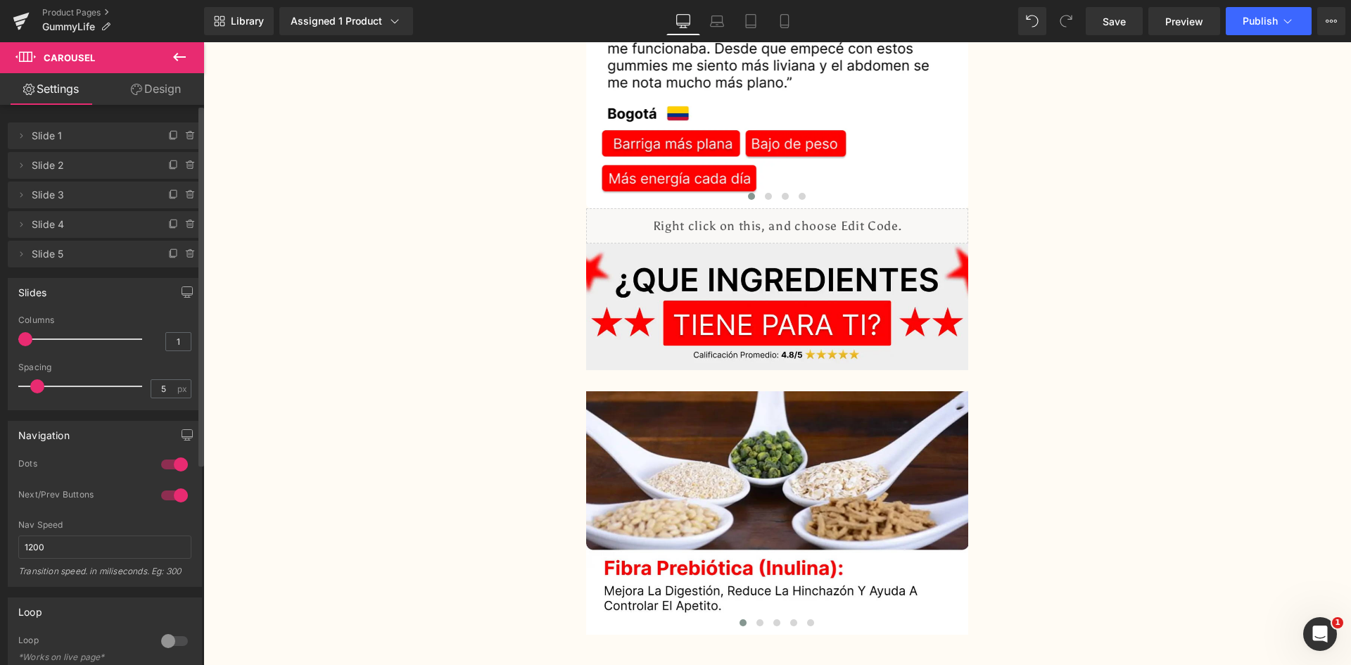
drag, startPoint x: 112, startPoint y: 342, endPoint x: 23, endPoint y: 341, distance: 89.4
click at [23, 341] on span at bounding box center [25, 339] width 14 height 14
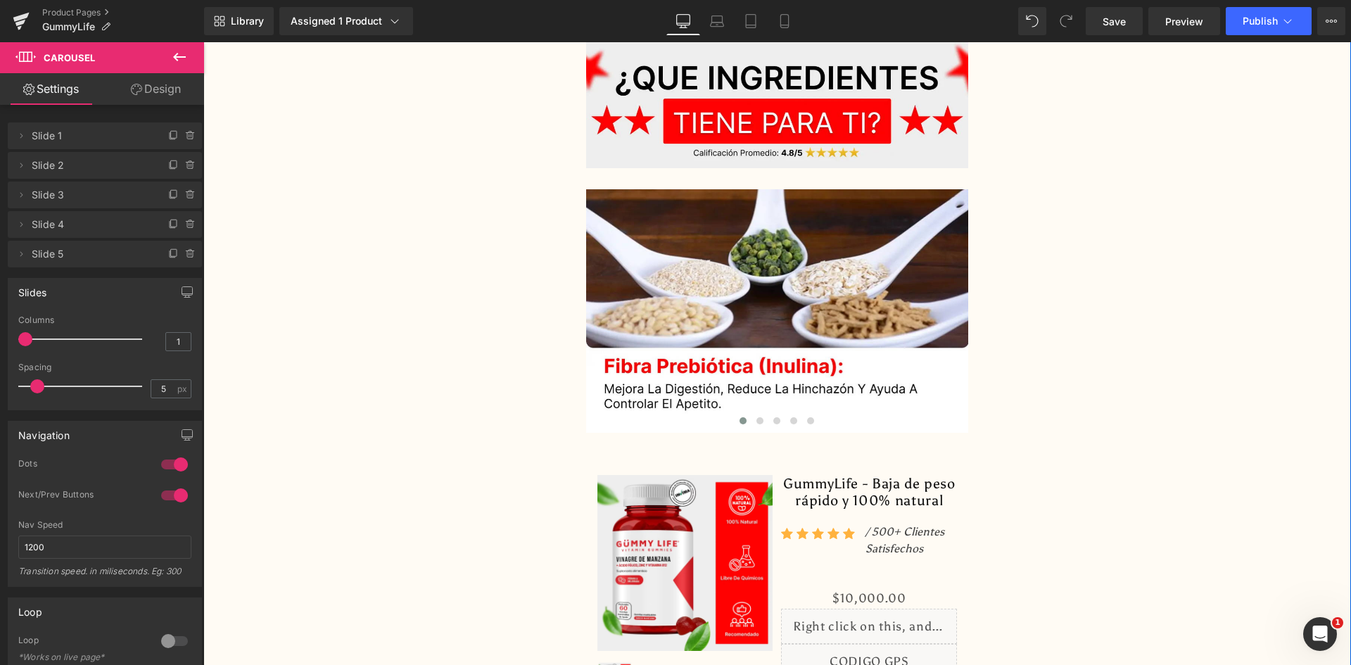
scroll to position [3940, 0]
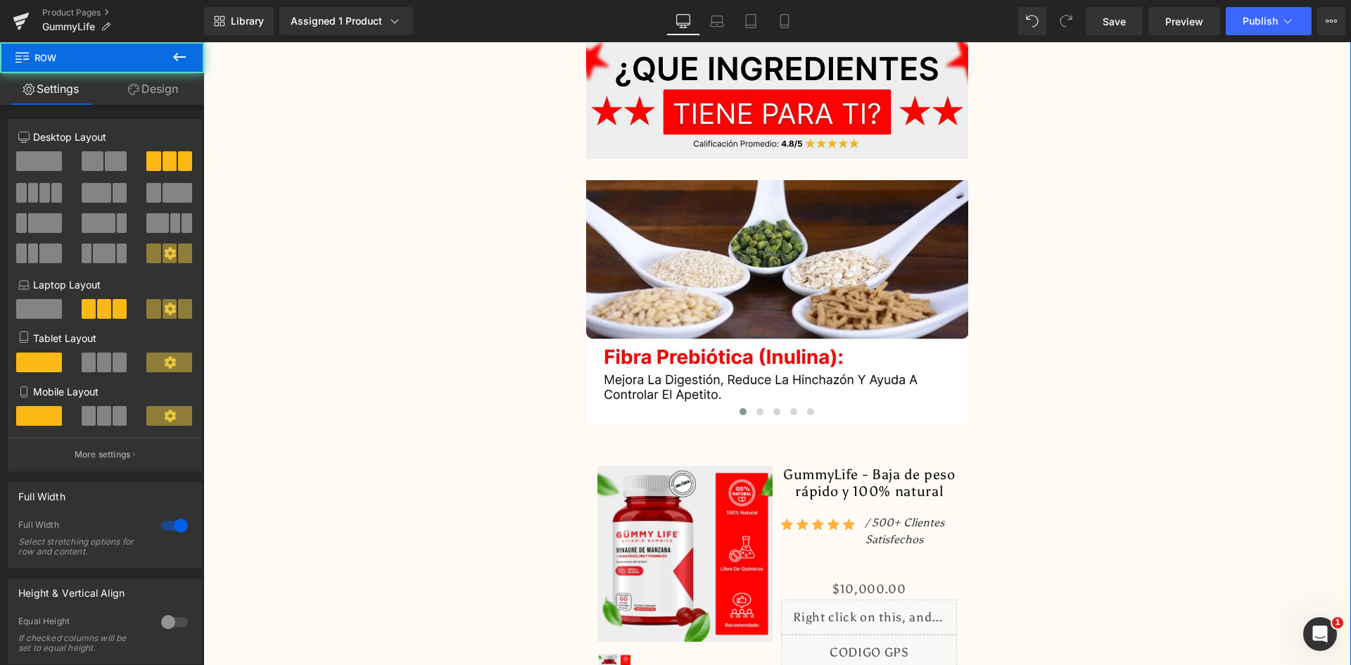
click at [150, 89] on link "Design" at bounding box center [153, 89] width 102 height 32
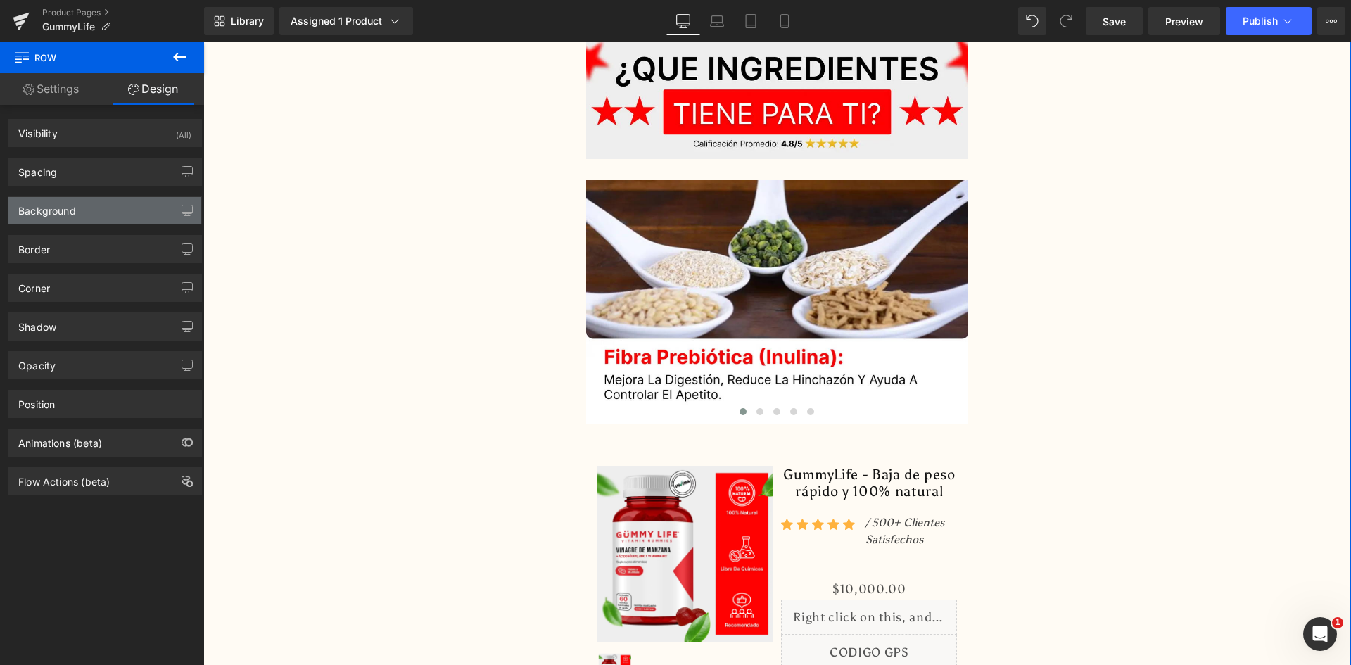
click at [110, 200] on div "Background" at bounding box center [104, 210] width 193 height 27
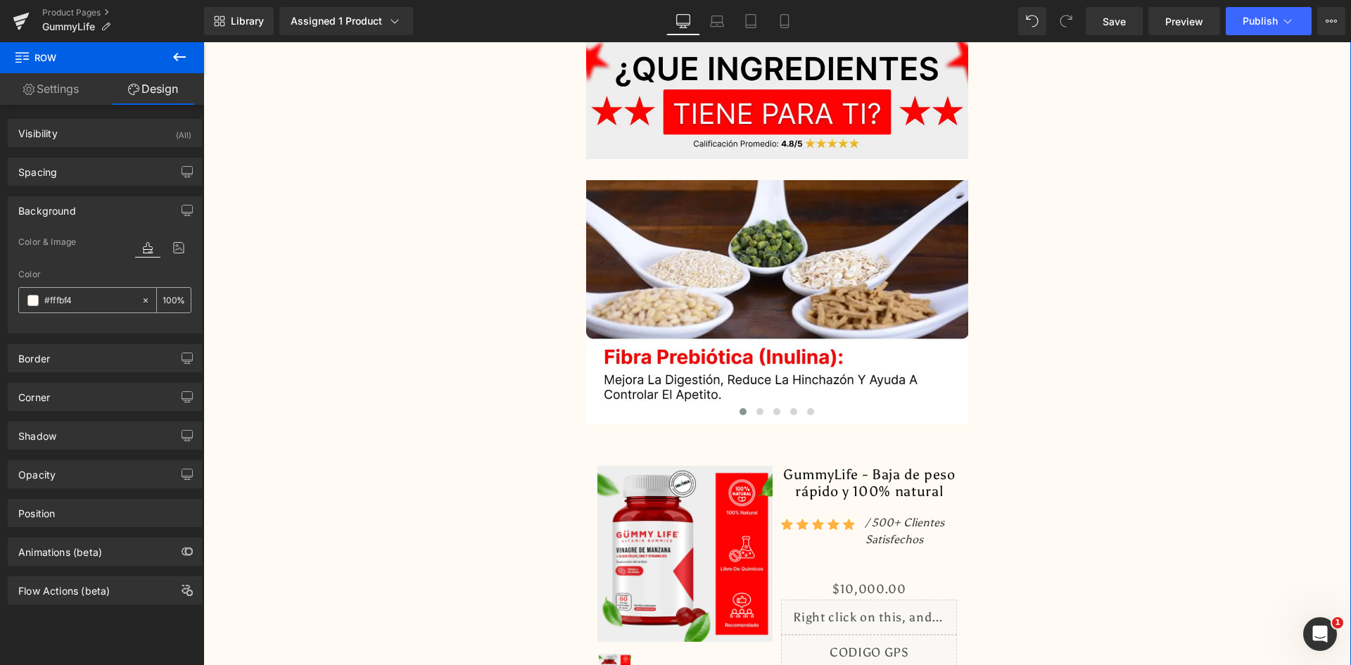
click at [87, 293] on input "#fffbf4" at bounding box center [89, 300] width 90 height 15
paste input "EDEDED"
type input "EDEDED"
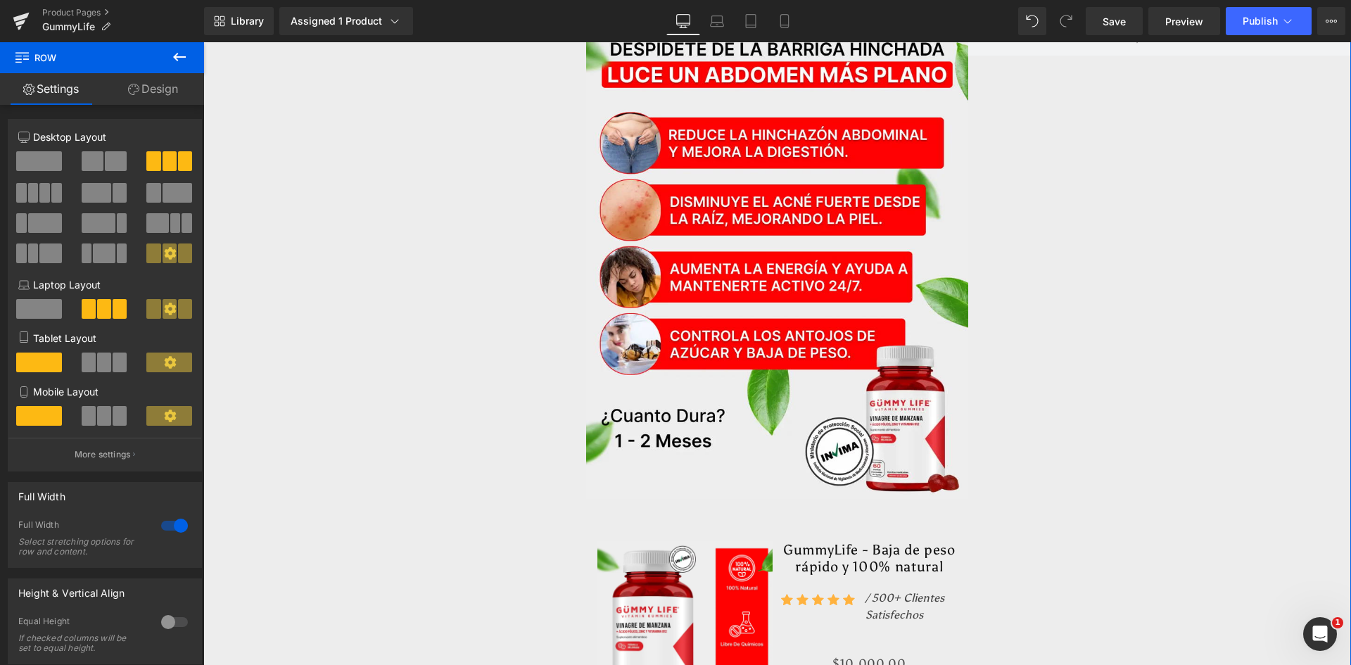
scroll to position [0, 0]
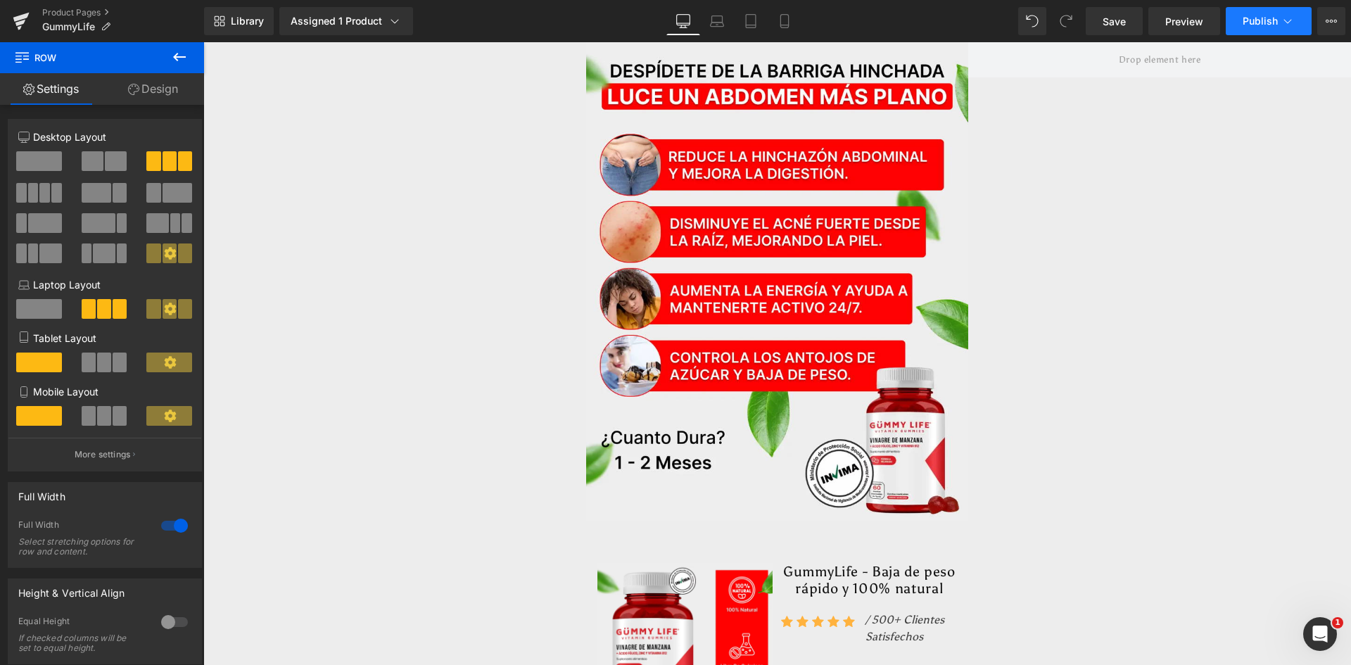
click at [1276, 23] on span "Publish" at bounding box center [1259, 20] width 35 height 11
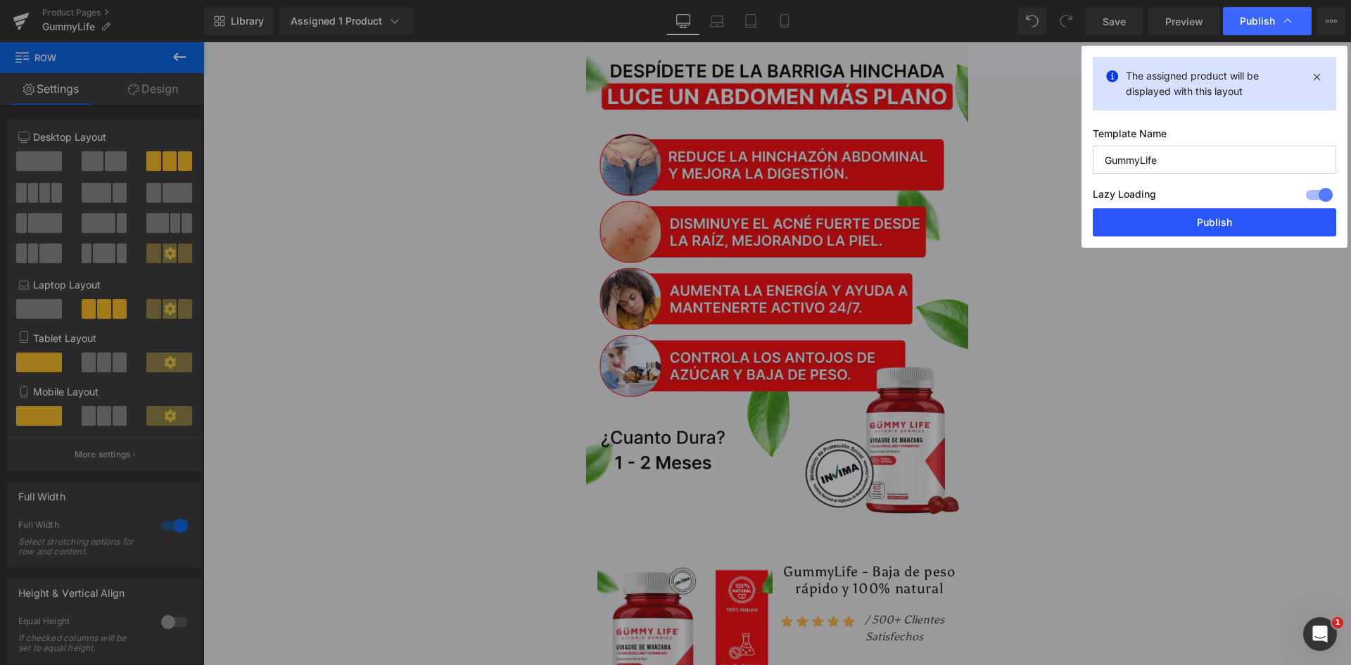
click at [1208, 229] on button "Publish" at bounding box center [1214, 222] width 243 height 28
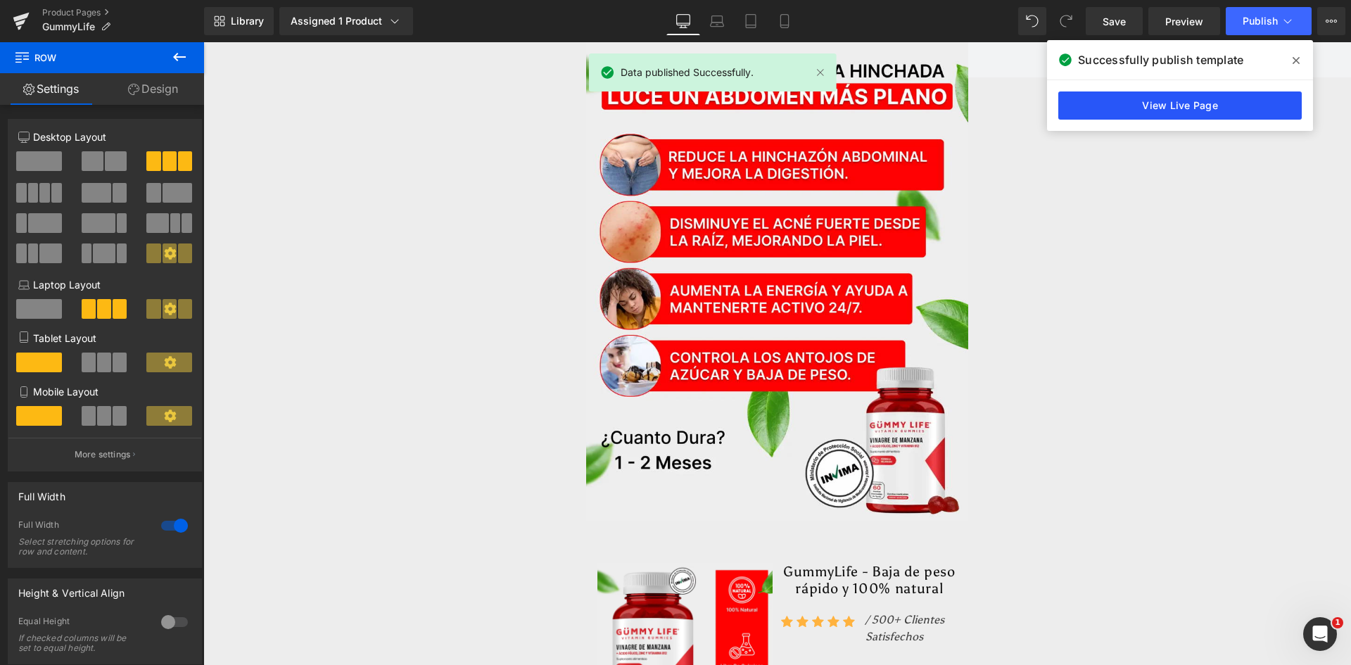
click at [1169, 100] on link "View Live Page" at bounding box center [1179, 105] width 243 height 28
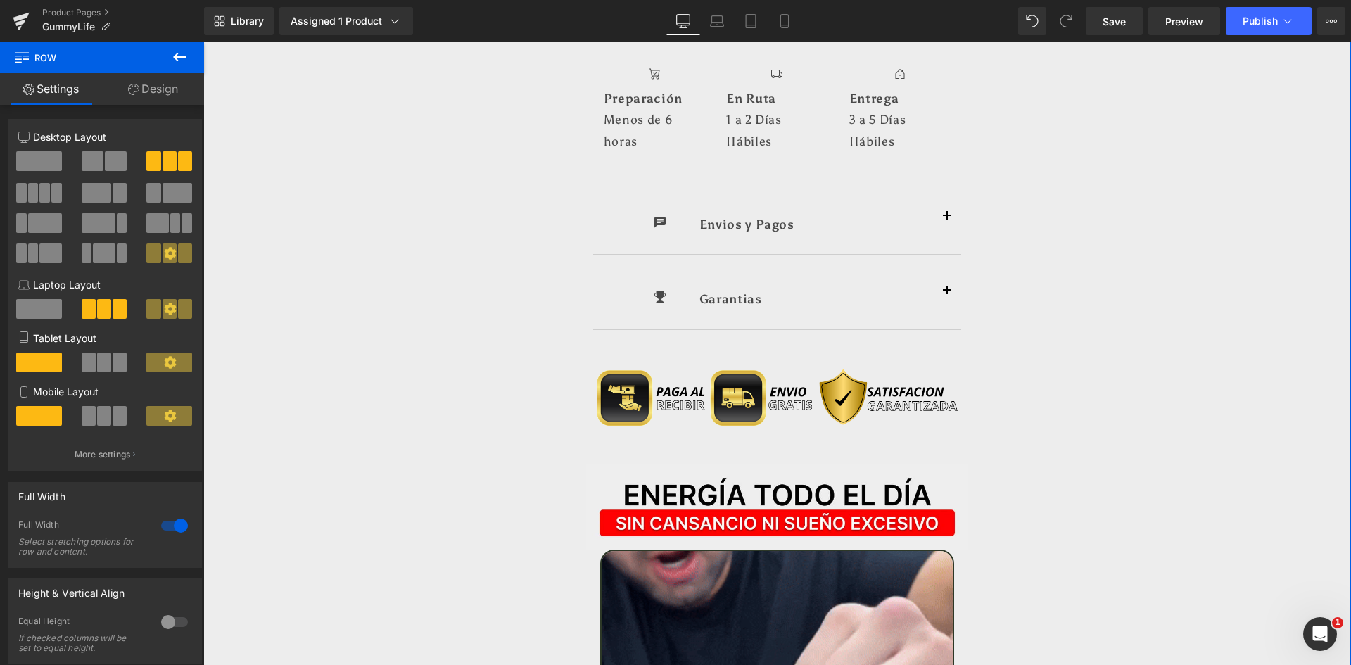
scroll to position [1266, 0]
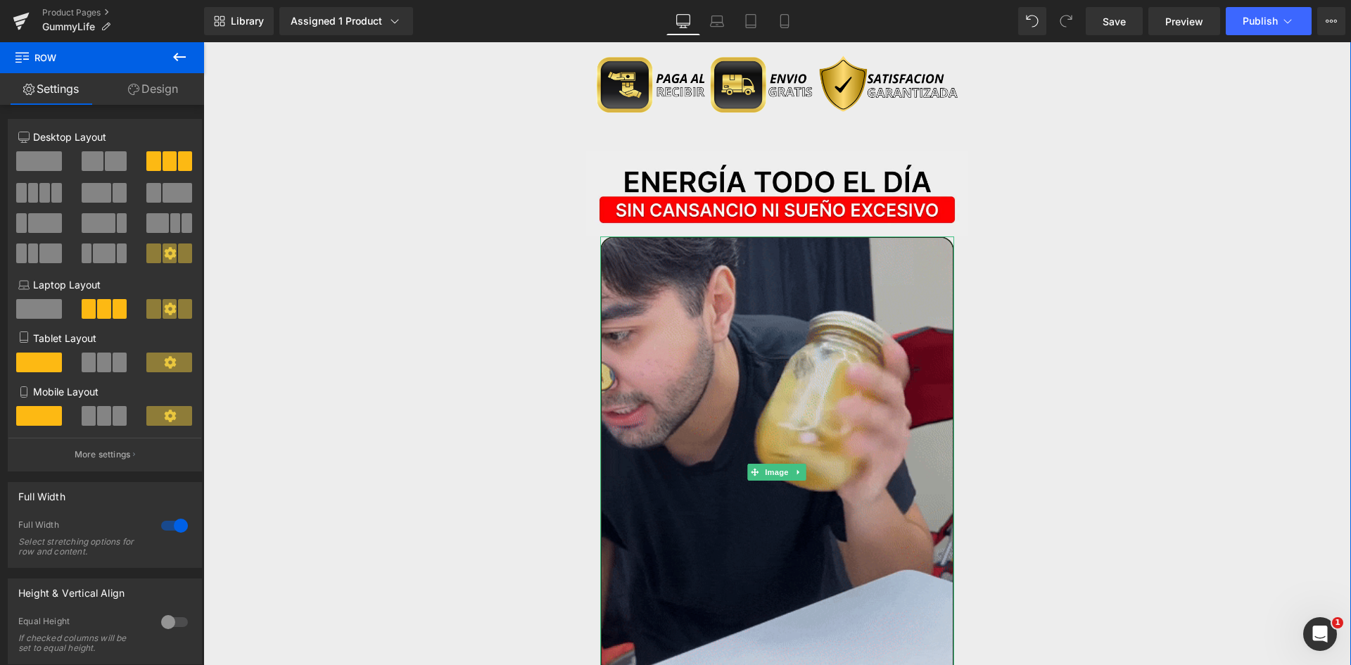
click at [706, 262] on img at bounding box center [777, 471] width 355 height 471
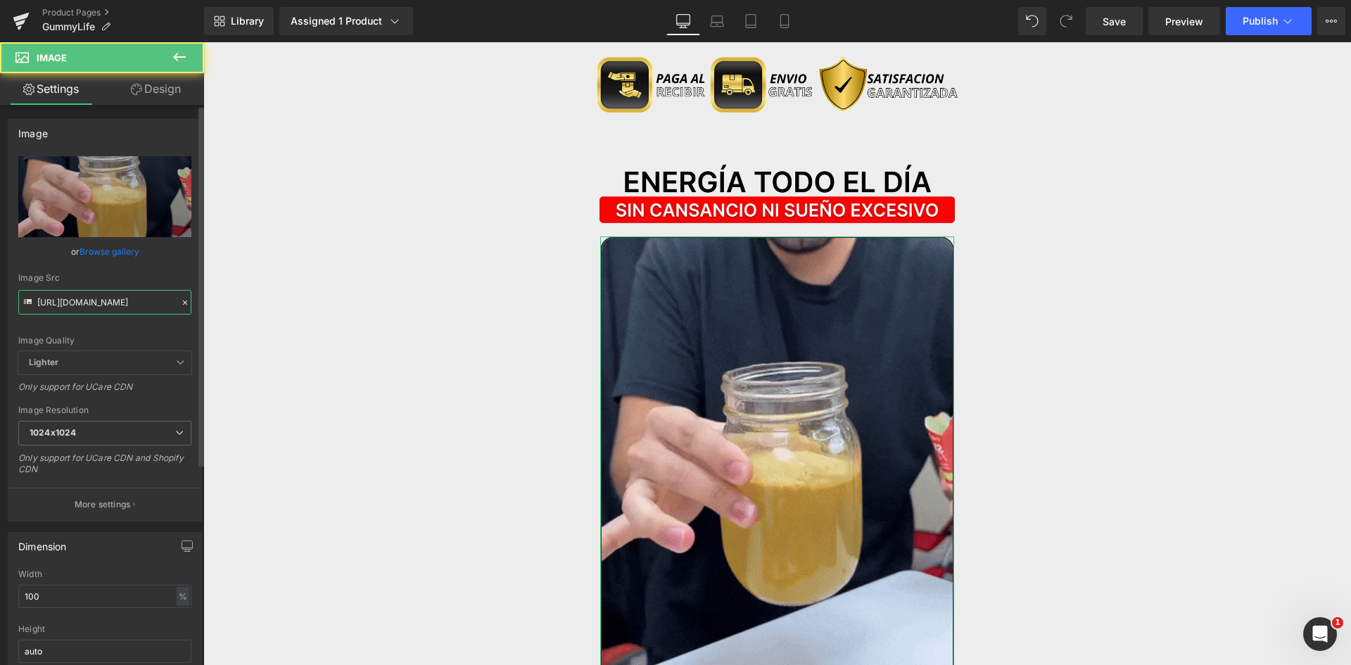
click at [78, 296] on input "[URL][DOMAIN_NAME]" at bounding box center [104, 302] width 173 height 25
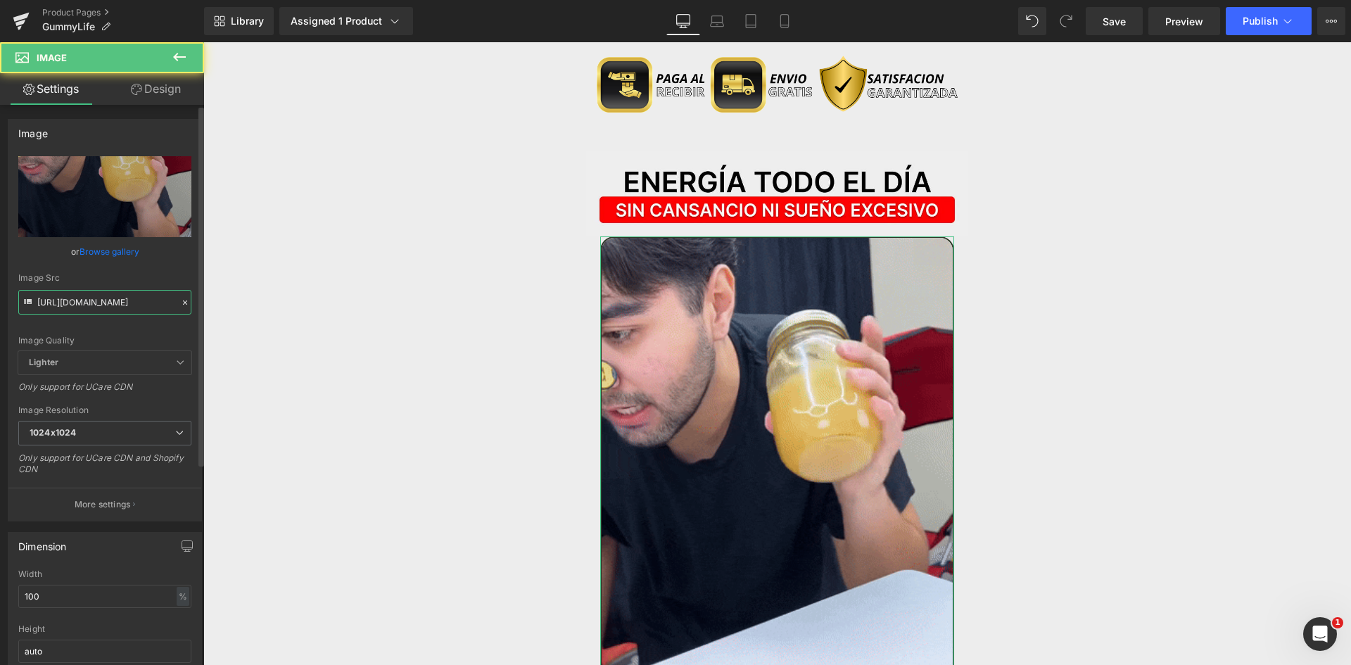
click at [78, 296] on input "[URL][DOMAIN_NAME]" at bounding box center [104, 302] width 173 height 25
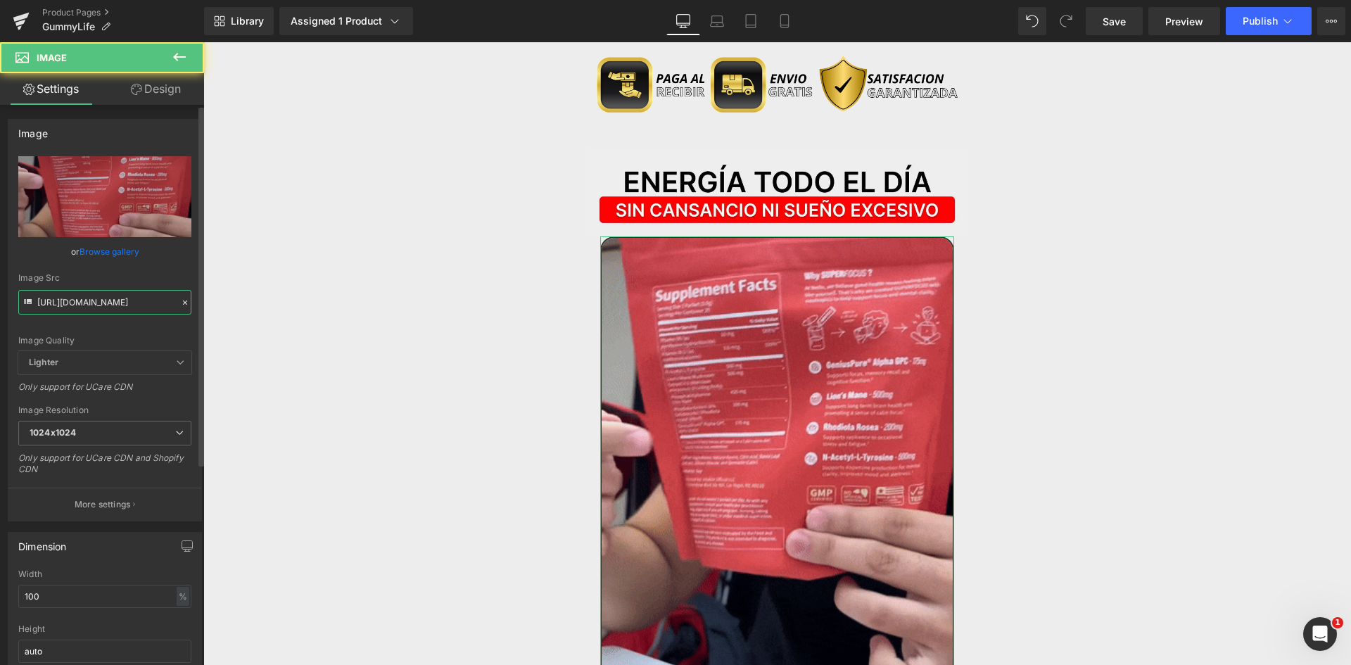
click at [78, 296] on input "[URL][DOMAIN_NAME]" at bounding box center [104, 302] width 173 height 25
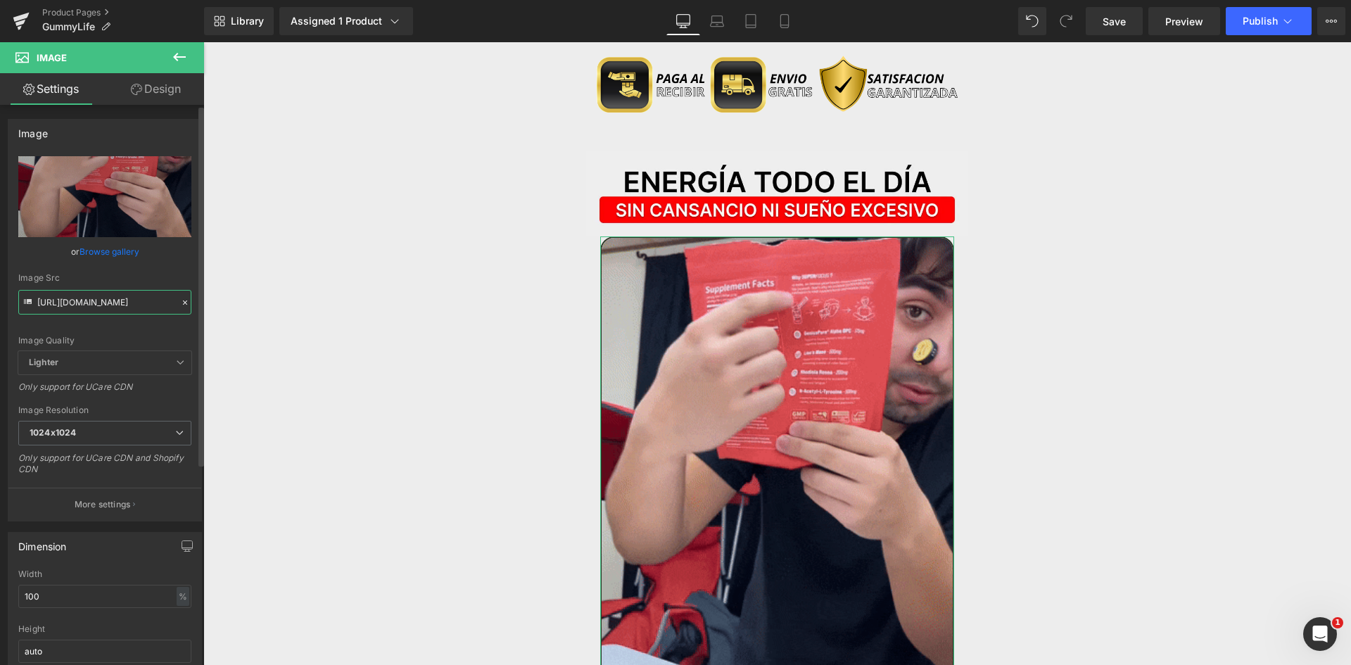
paste input ".giphy.com/media/HmYgjqfp9F7Q6y1jAC"
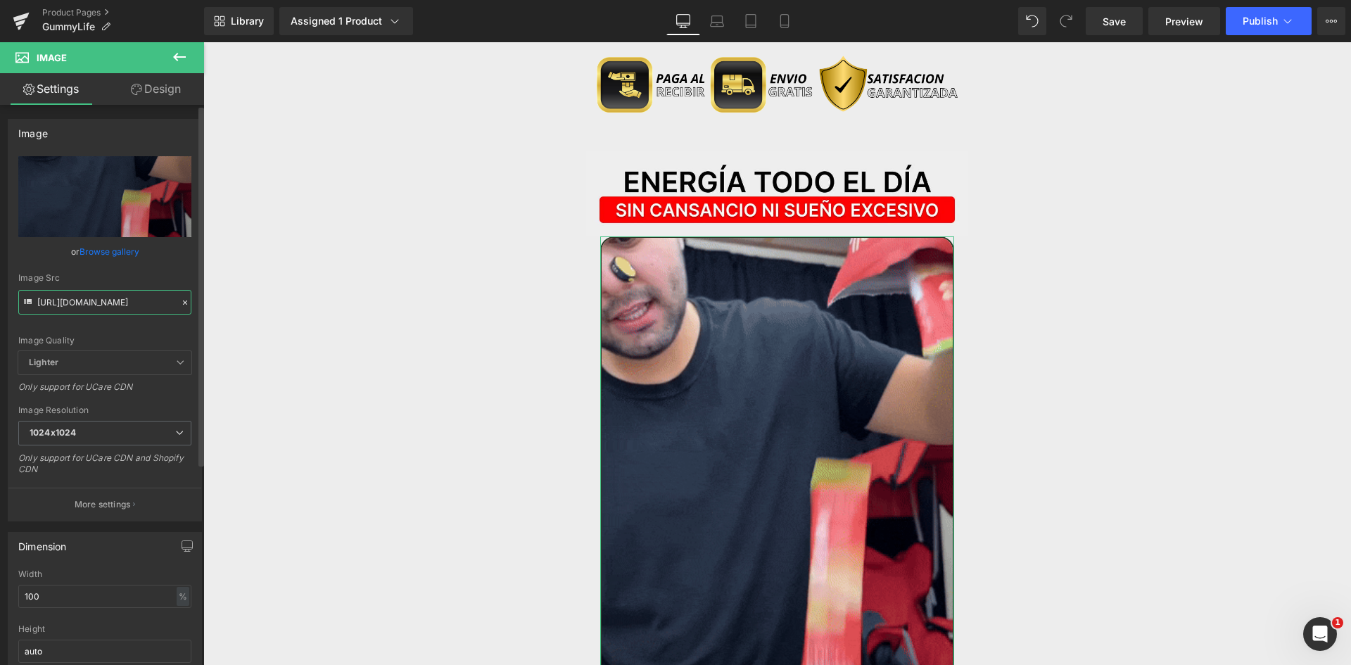
scroll to position [0, 124]
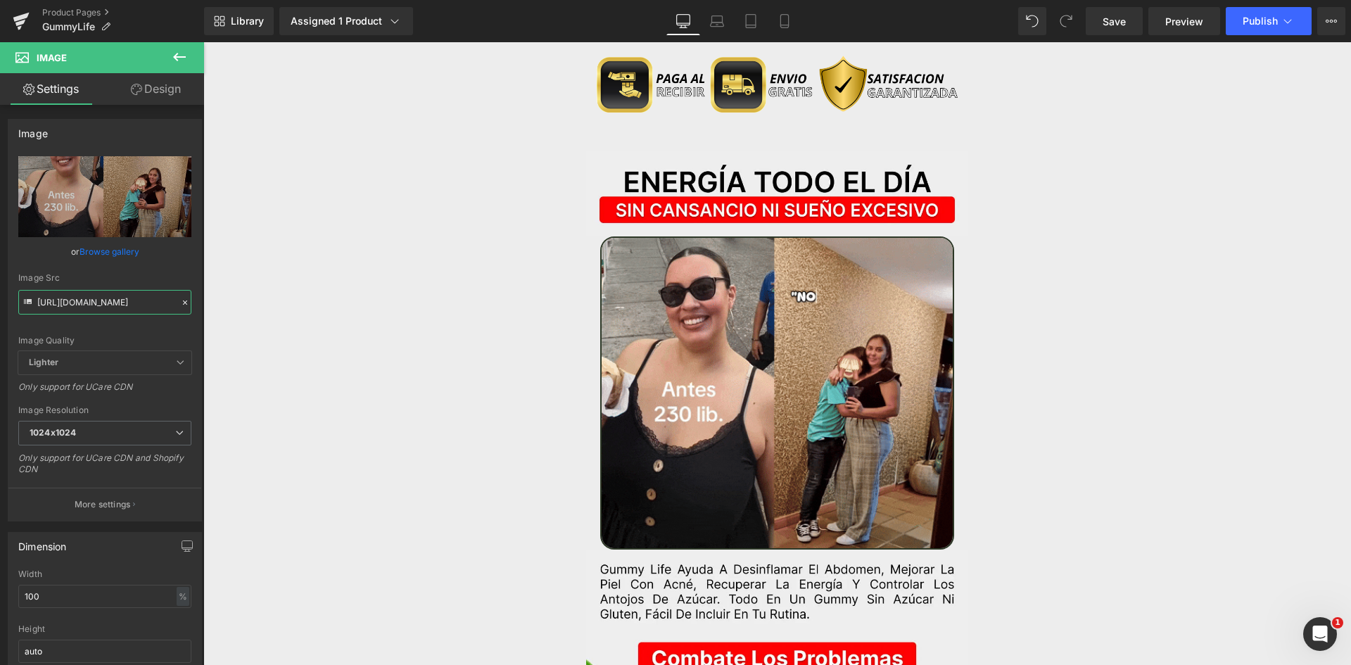
type input "https://media.giphy.com/media/HmYgjqfp9F7Q6y1jAC/giphy.gif"
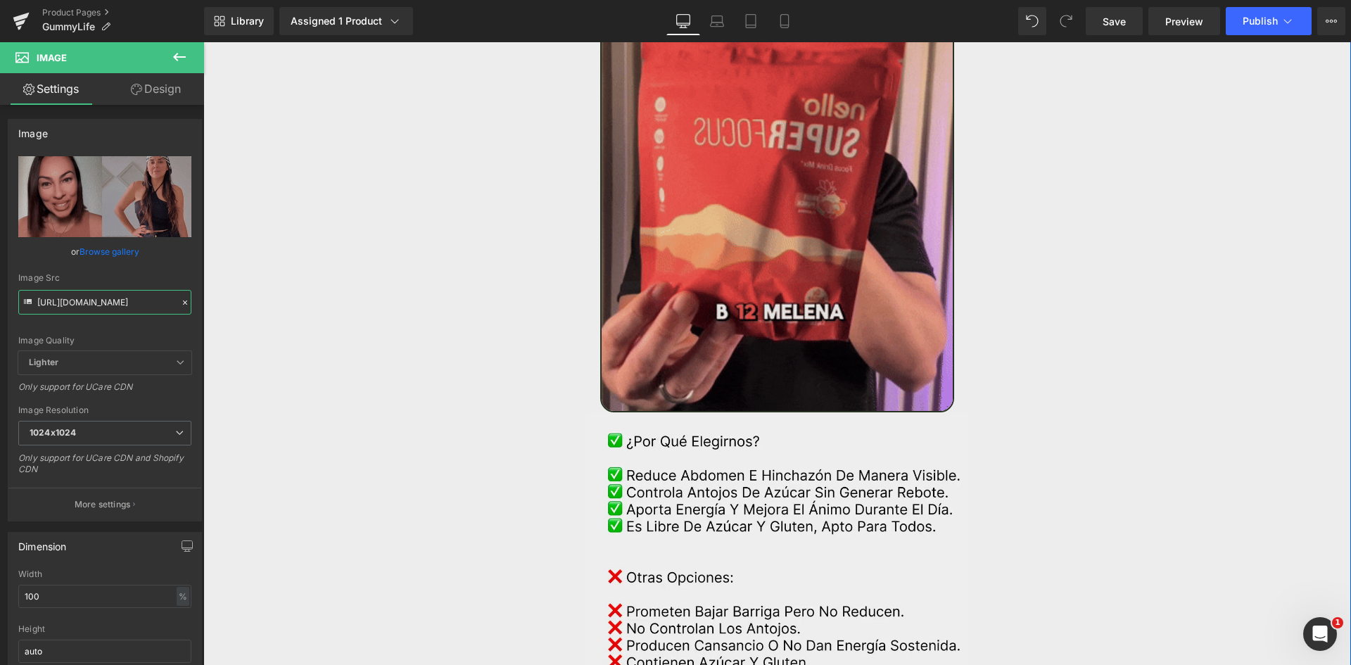
scroll to position [2392, 0]
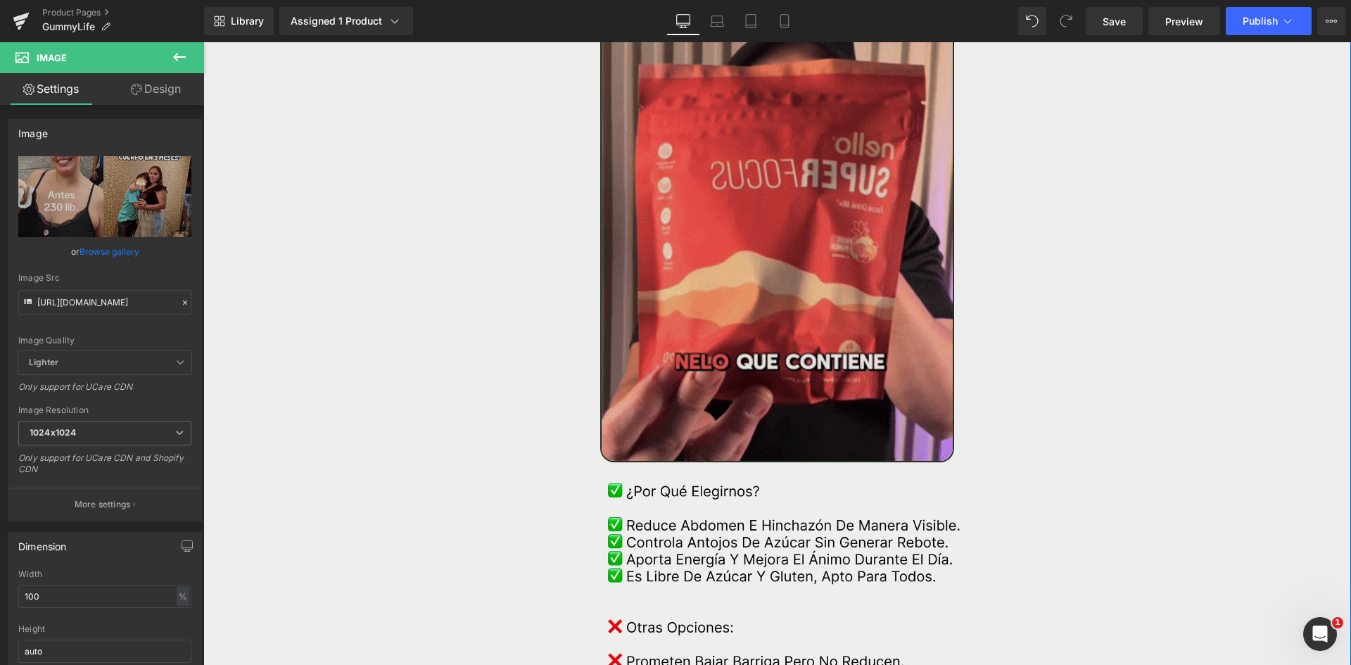
click at [669, 168] on img at bounding box center [777, 226] width 355 height 471
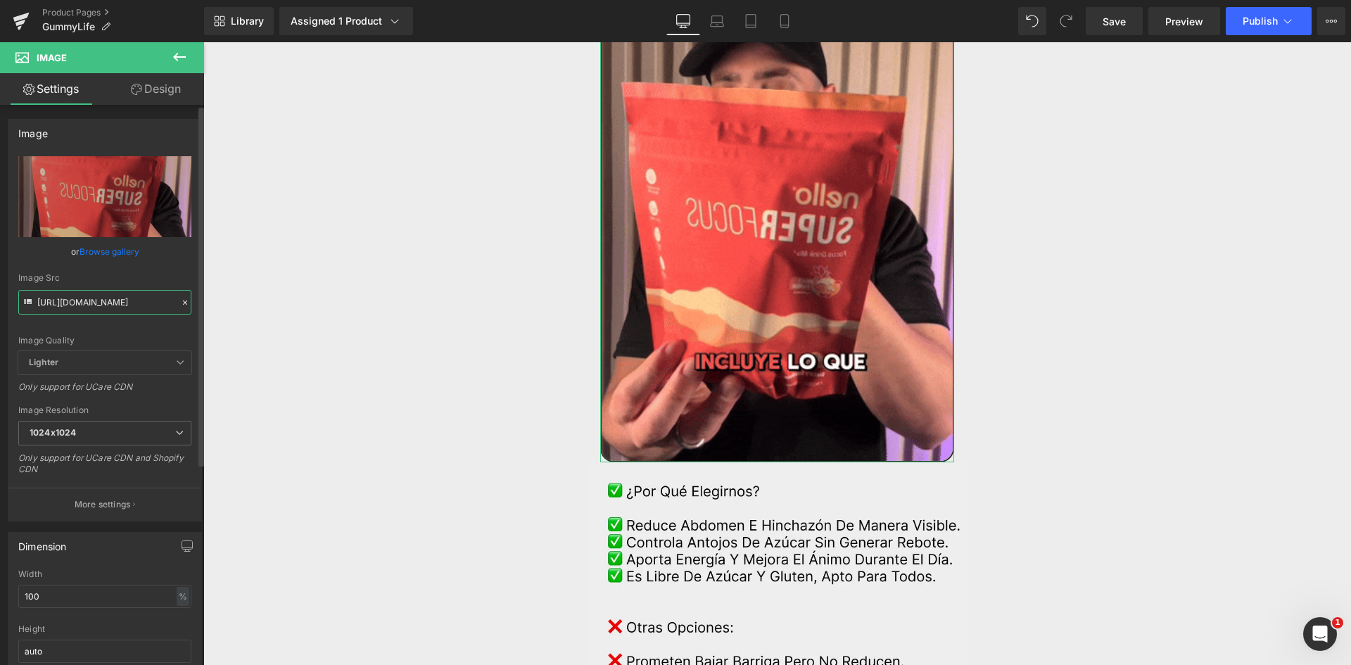
click at [117, 298] on input "[URL][DOMAIN_NAME]" at bounding box center [104, 302] width 173 height 25
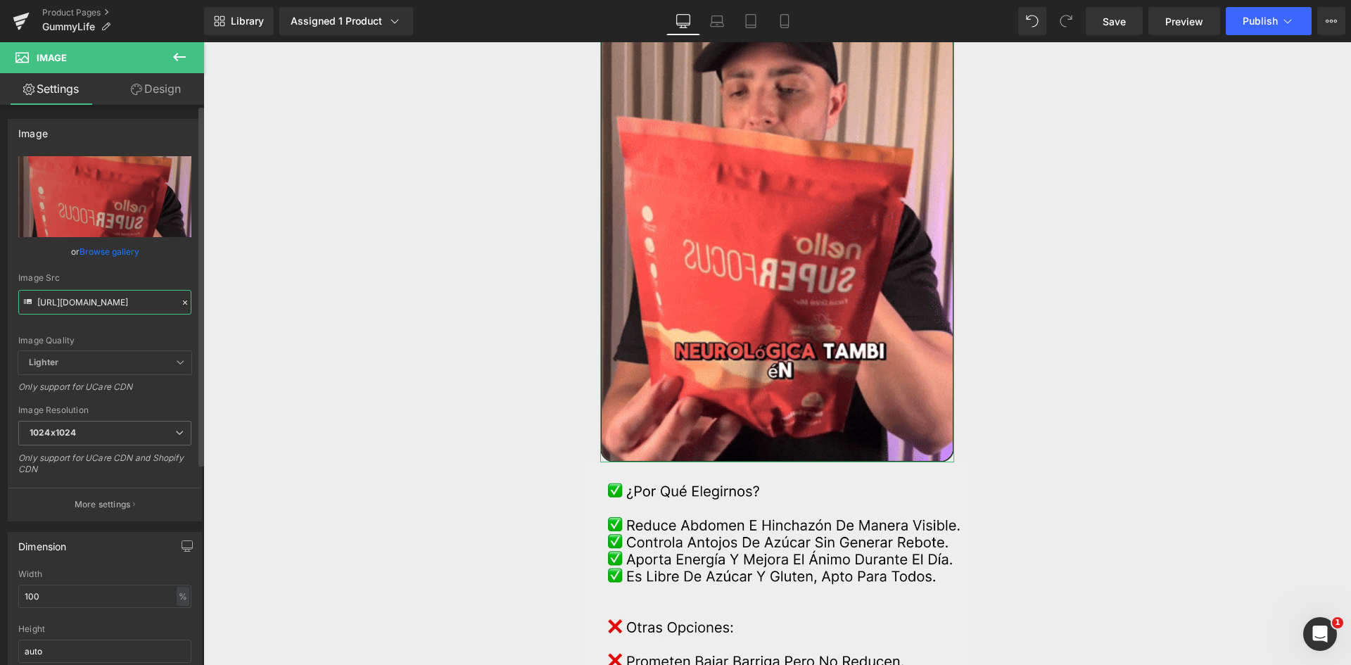
click at [117, 298] on input "[URL][DOMAIN_NAME]" at bounding box center [104, 302] width 173 height 25
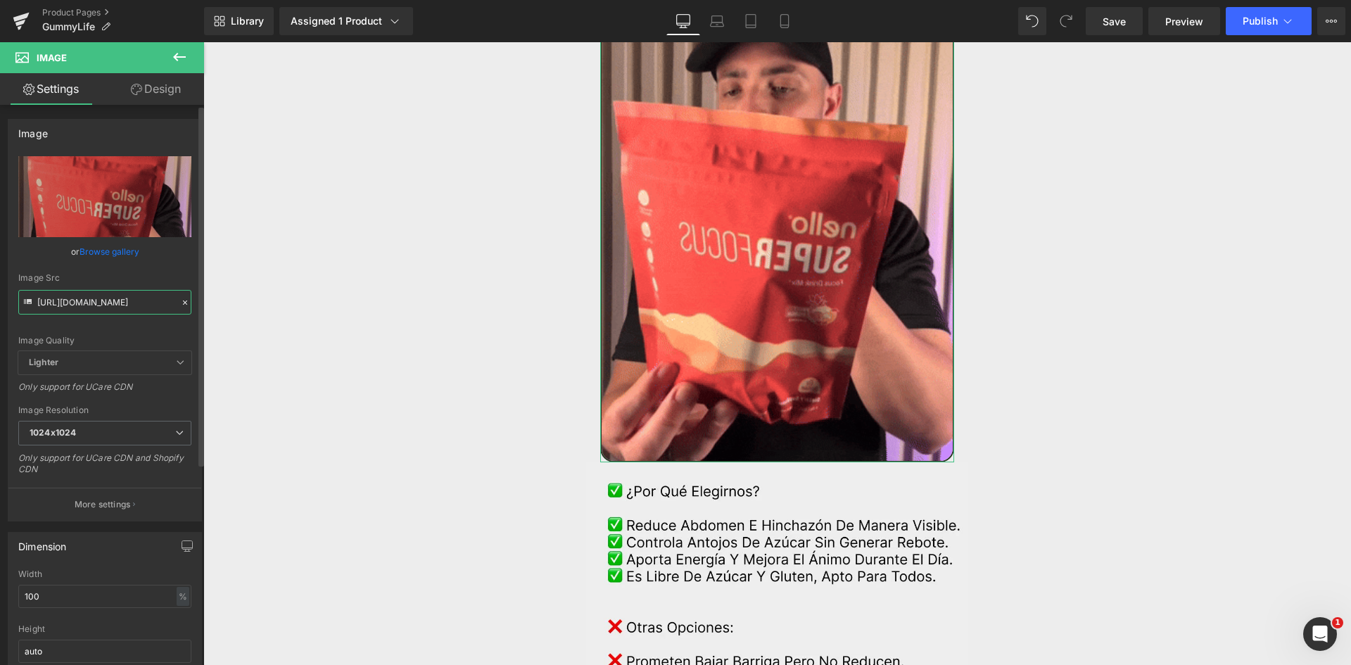
click at [117, 298] on input "[URL][DOMAIN_NAME]" at bounding box center [104, 302] width 173 height 25
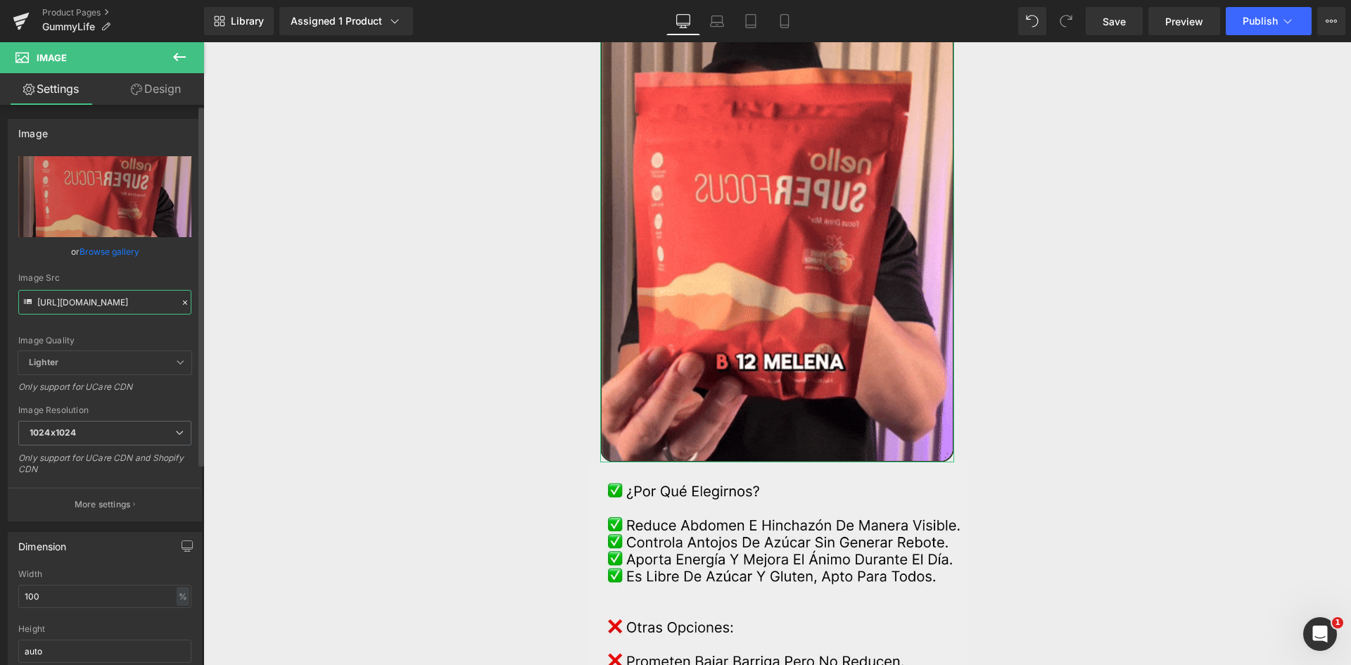
paste input ".giphy.com/media/mobt8qMGN1vgETNK3y"
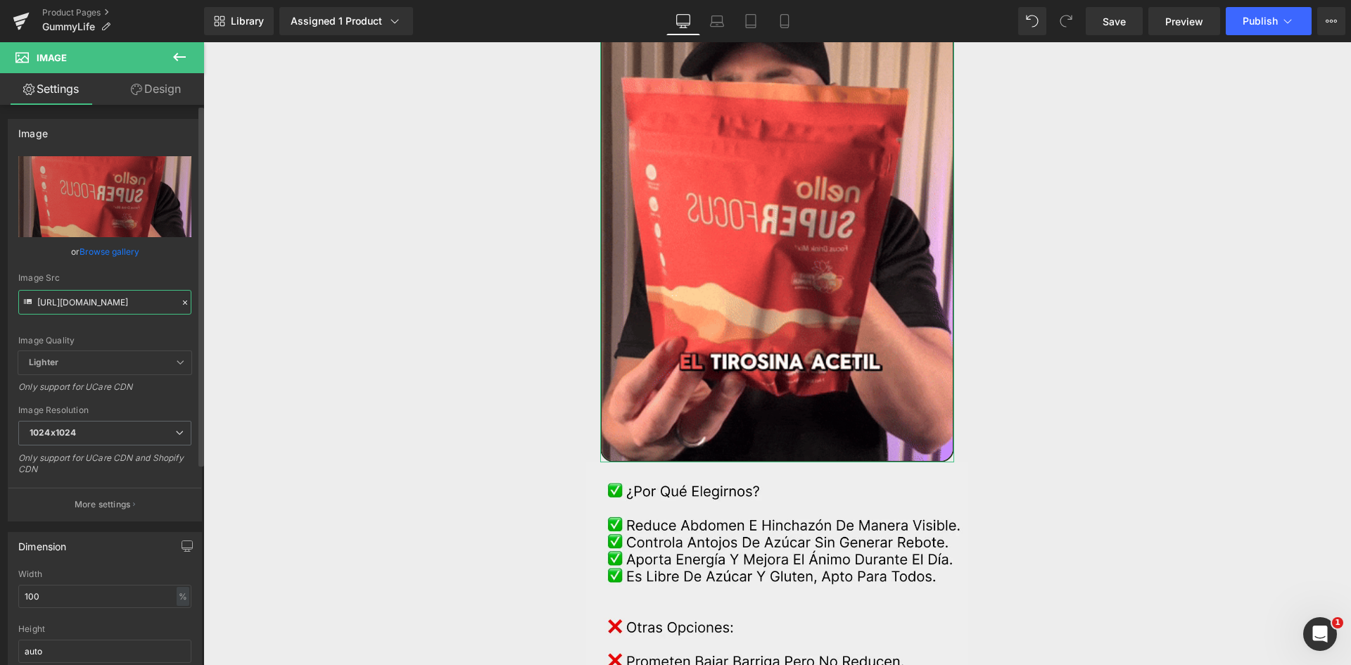
type input "https://media.giphy.com/media/mobt8qMGN1vgETNK3y/giphy.gif"
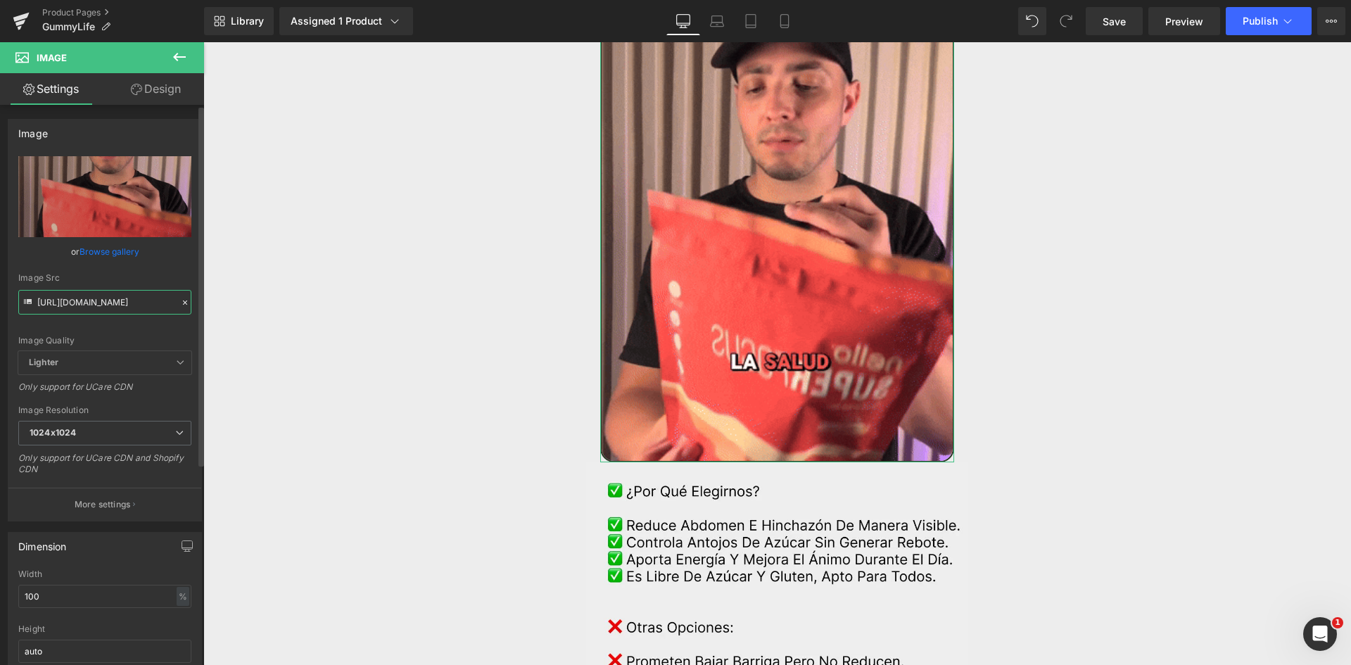
scroll to position [0, 132]
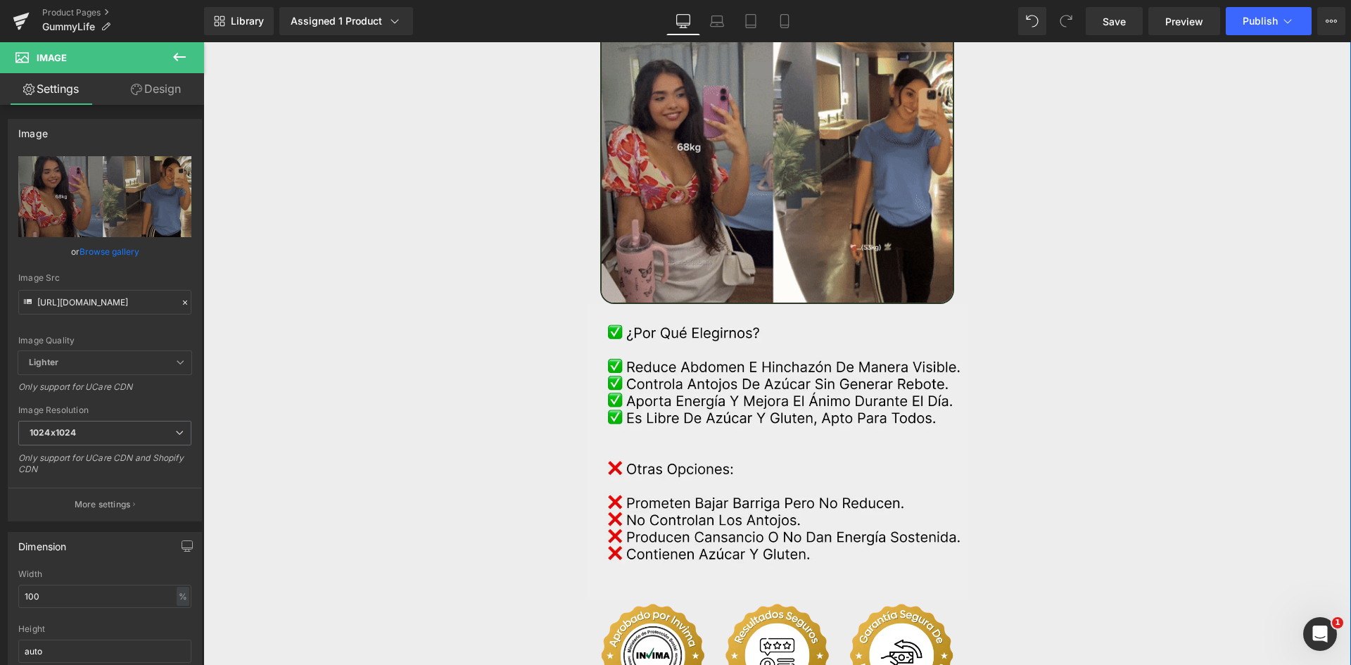
click at [1148, 268] on div "Separator Image Sale Off (P) Image" at bounding box center [777, 129] width 1148 height 4958
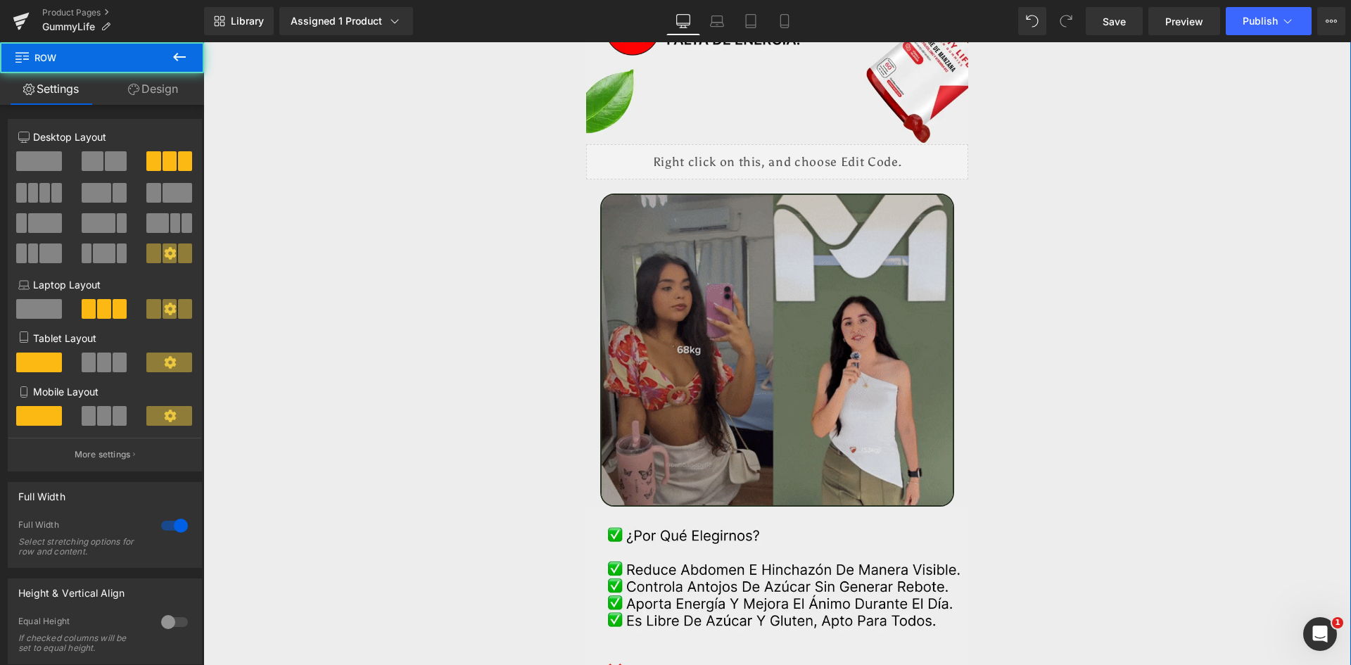
scroll to position [2111, 0]
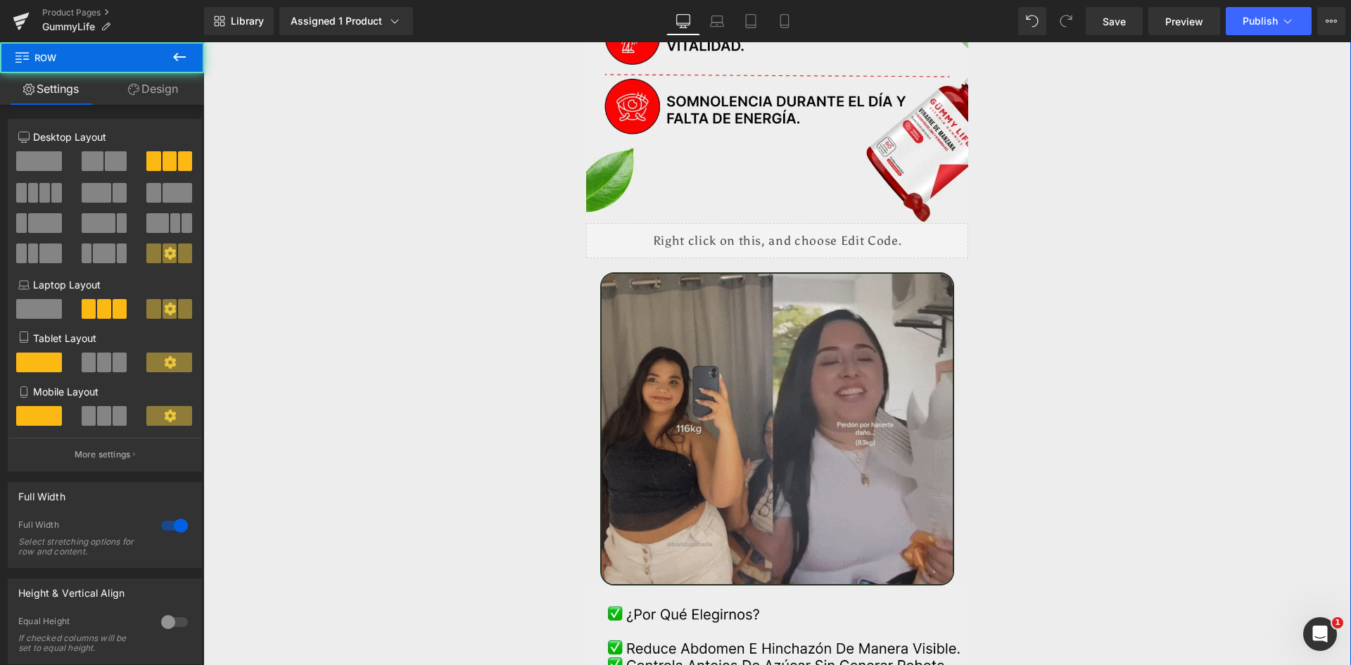
click at [839, 296] on img at bounding box center [777, 428] width 355 height 313
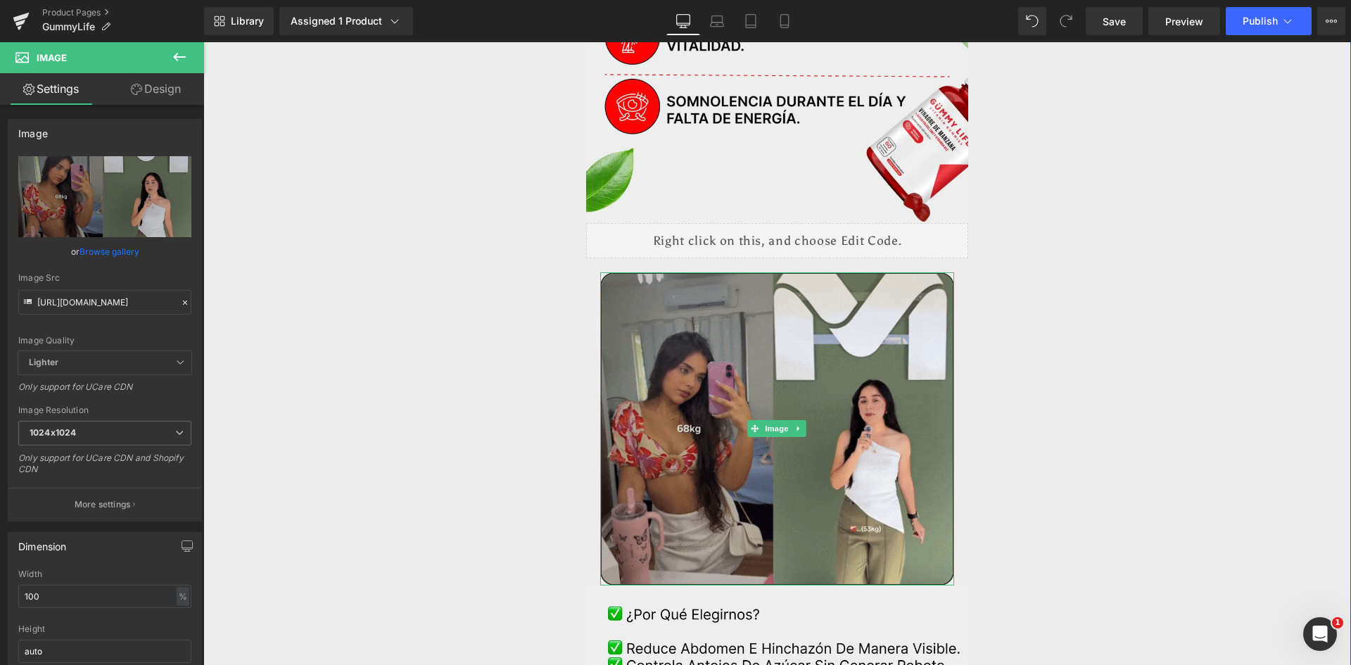
click at [795, 424] on icon at bounding box center [799, 428] width 8 height 8
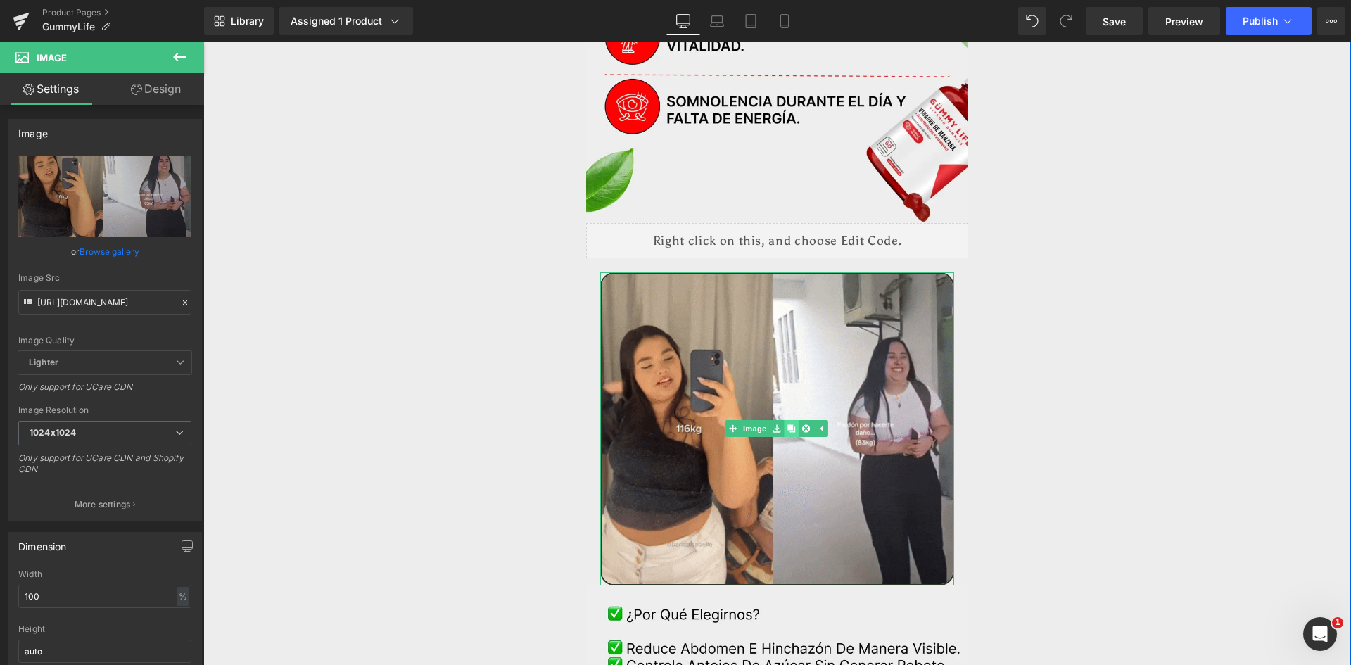
click at [788, 424] on icon at bounding box center [792, 428] width 8 height 8
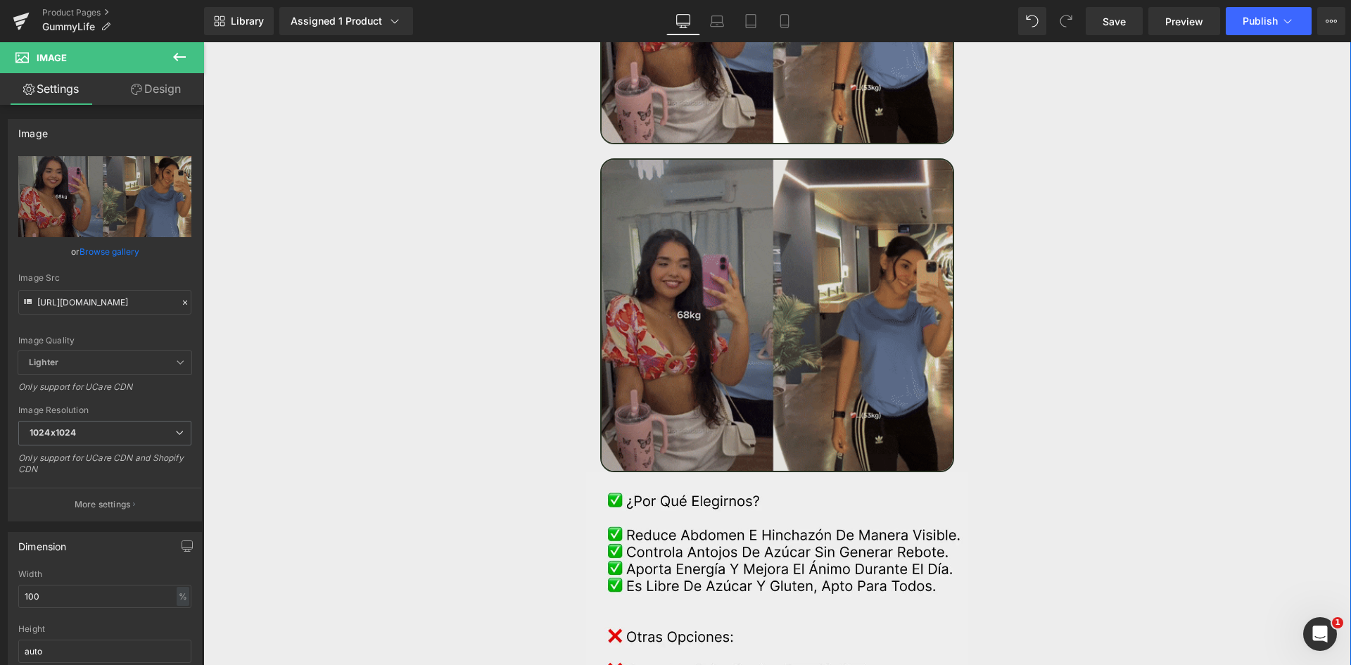
scroll to position [2591, 0]
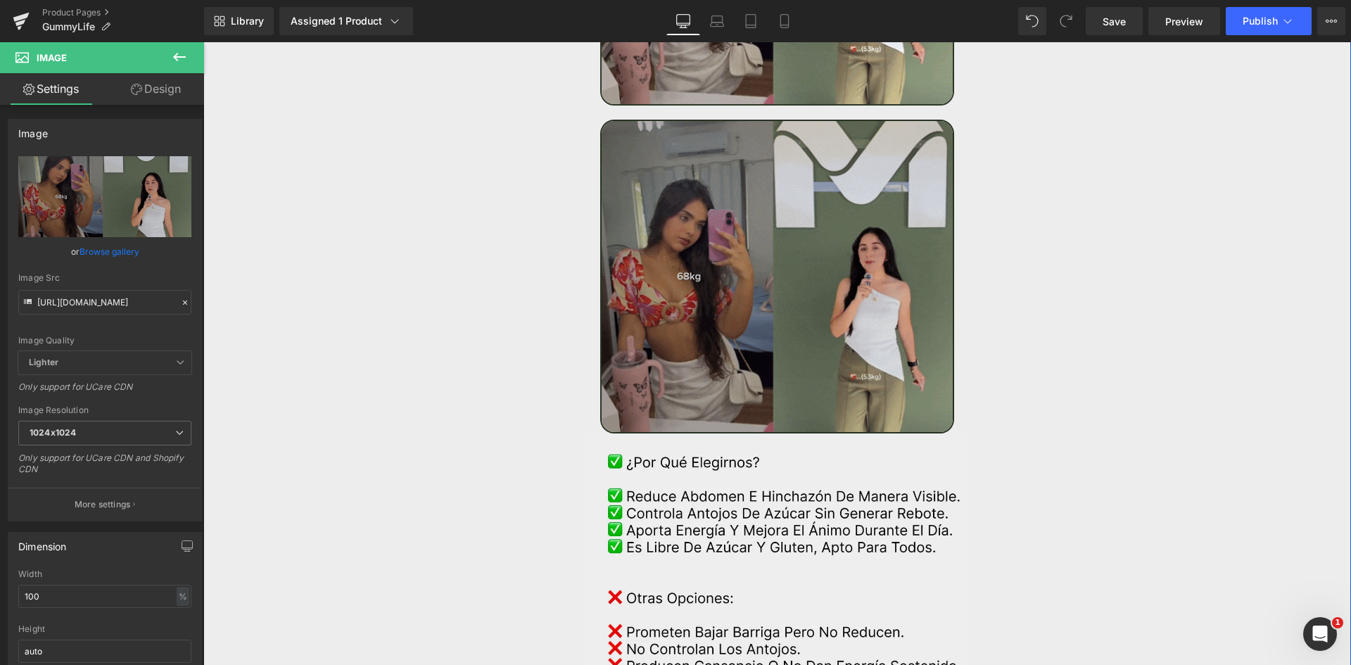
click at [759, 234] on img at bounding box center [777, 276] width 355 height 313
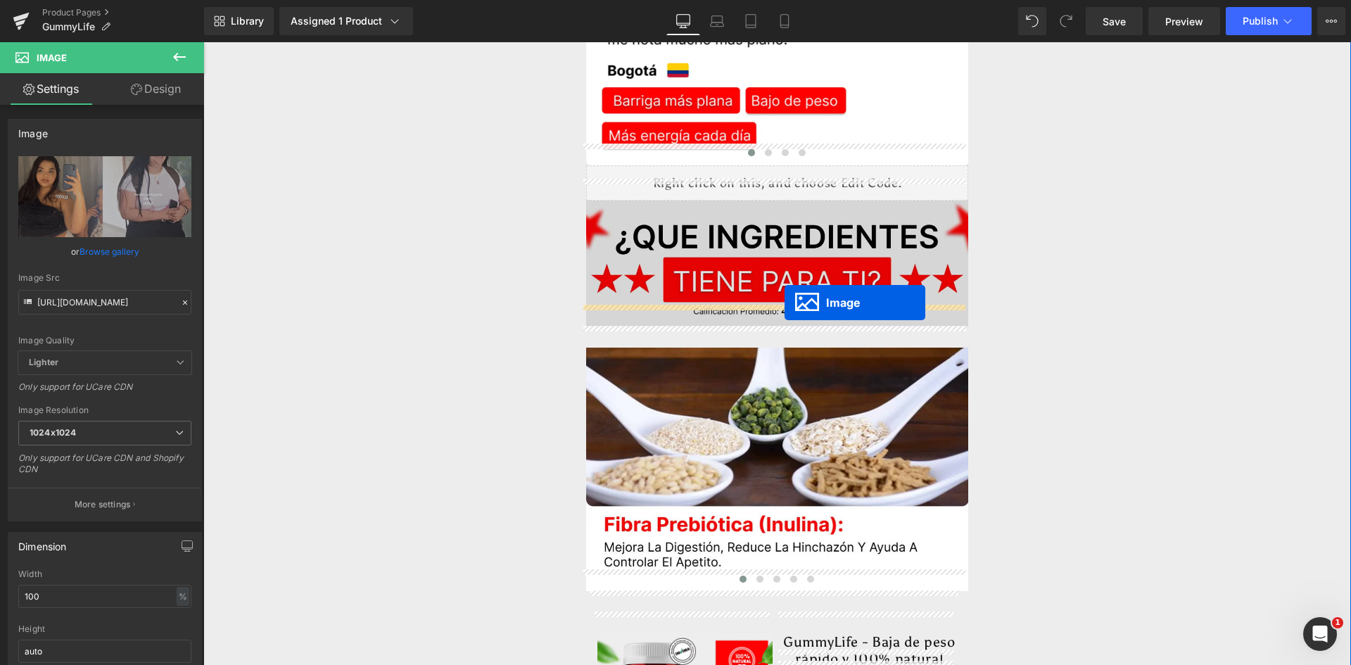
drag, startPoint x: 751, startPoint y: 252, endPoint x: 784, endPoint y: 303, distance: 60.9
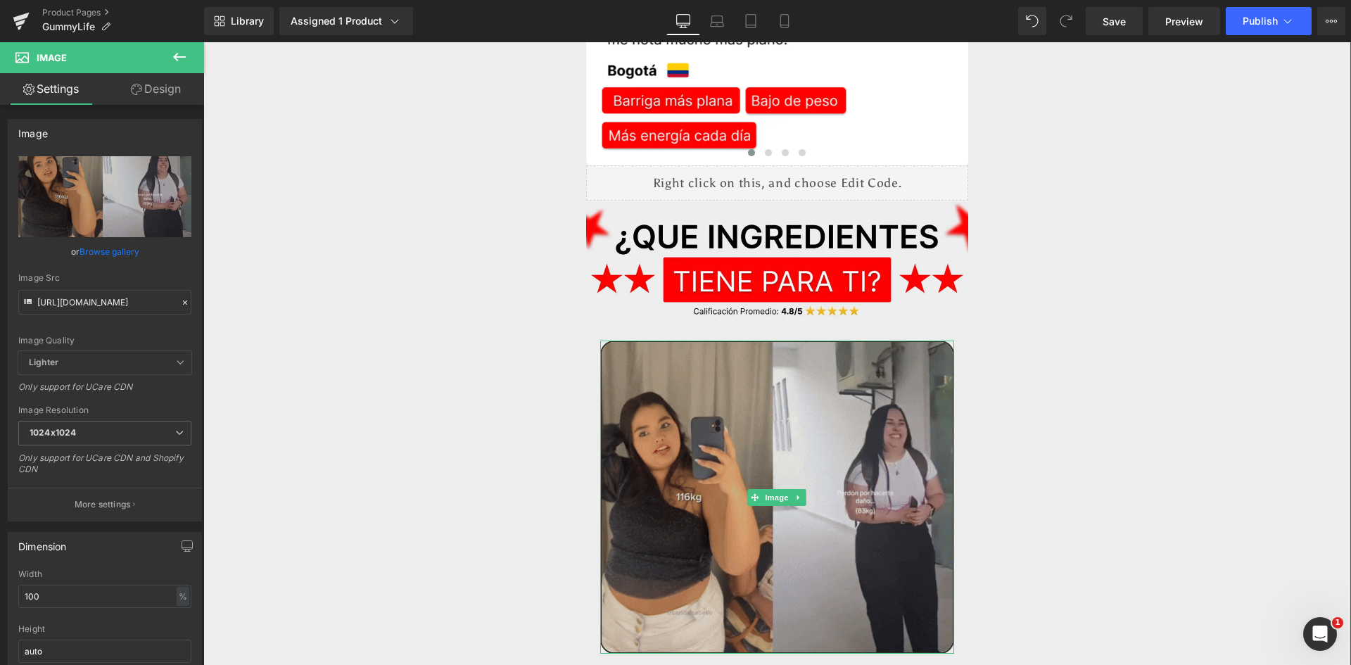
scroll to position [3878, 0]
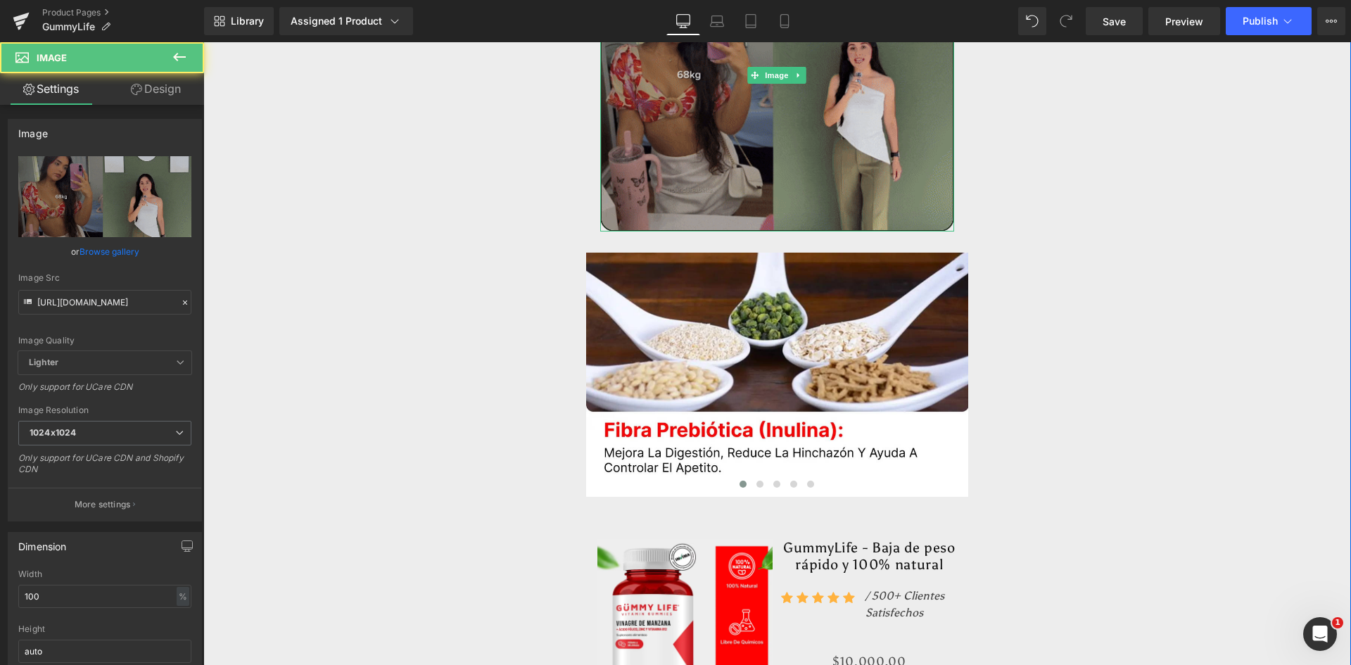
click at [688, 109] on img at bounding box center [777, 74] width 355 height 313
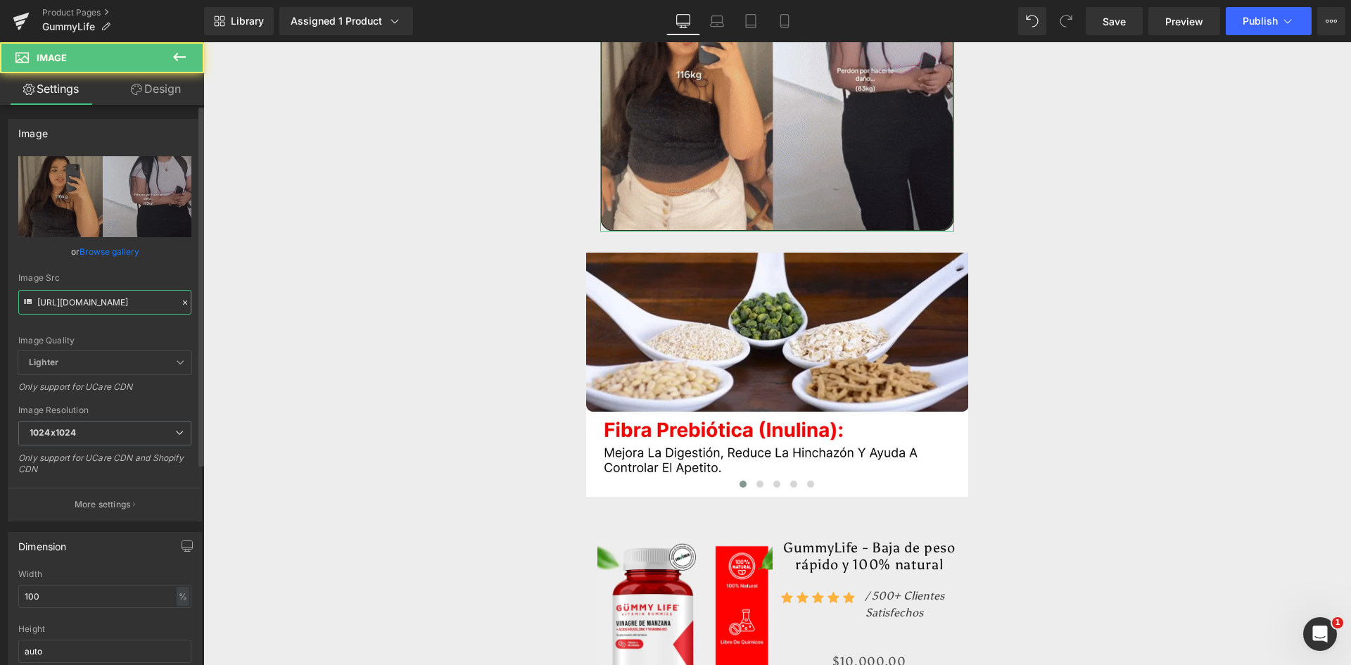
click at [99, 308] on input "https://media.giphy.com/media/mobt8qMGN1vgETNK3y/giphy.gif" at bounding box center [104, 302] width 173 height 25
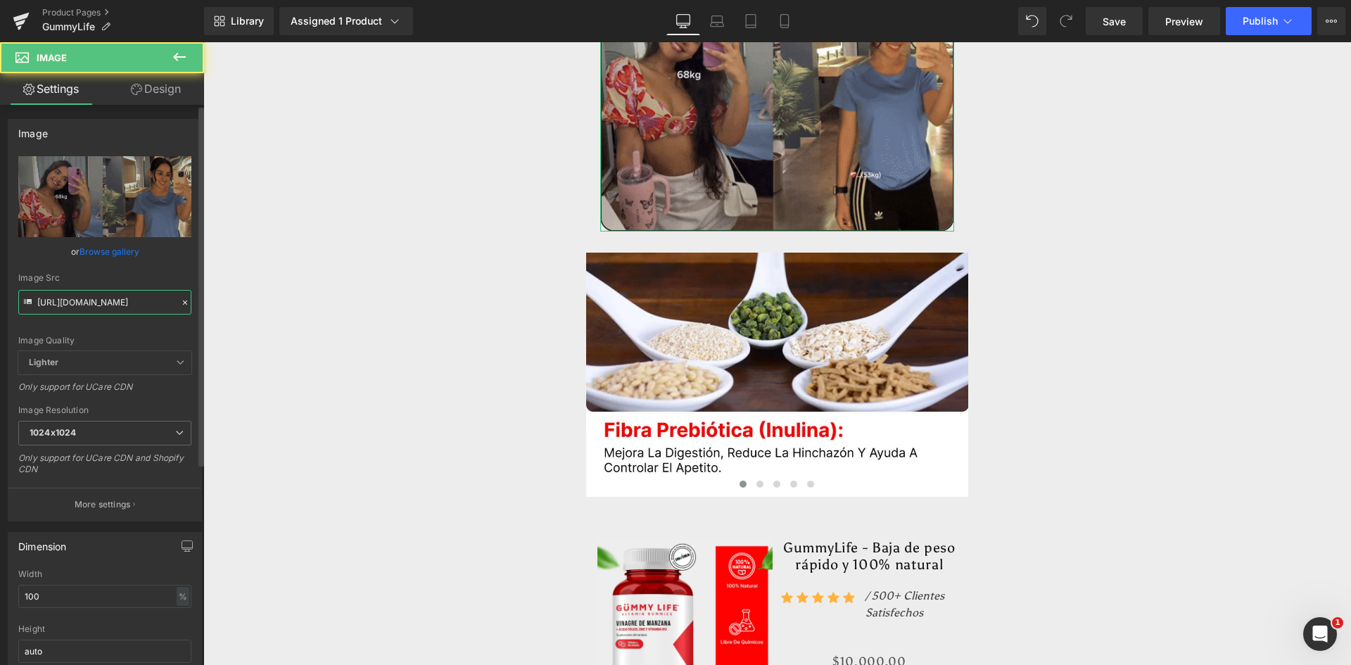
click at [99, 308] on input "https://media.giphy.com/media/mobt8qMGN1vgETNK3y/giphy.gif" at bounding box center [104, 302] width 173 height 25
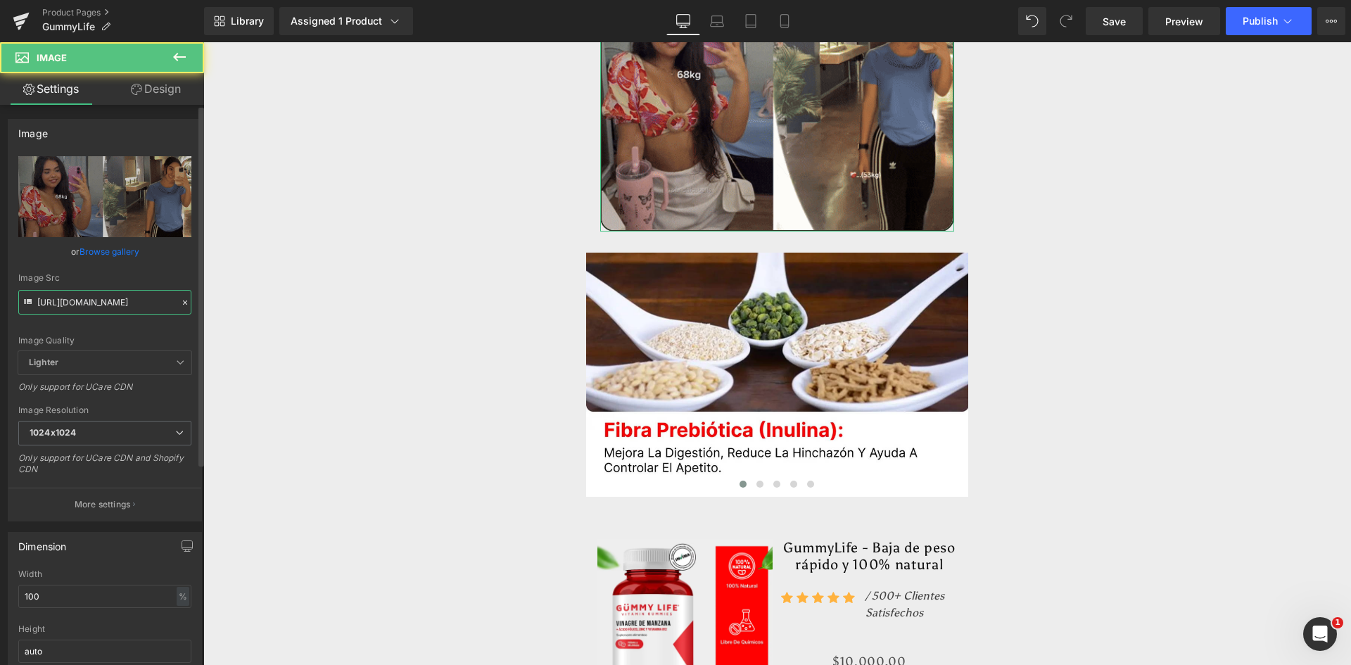
click at [99, 308] on input "https://media.giphy.com/media/mobt8qMGN1vgETNK3y/giphy.gif" at bounding box center [104, 302] width 173 height 25
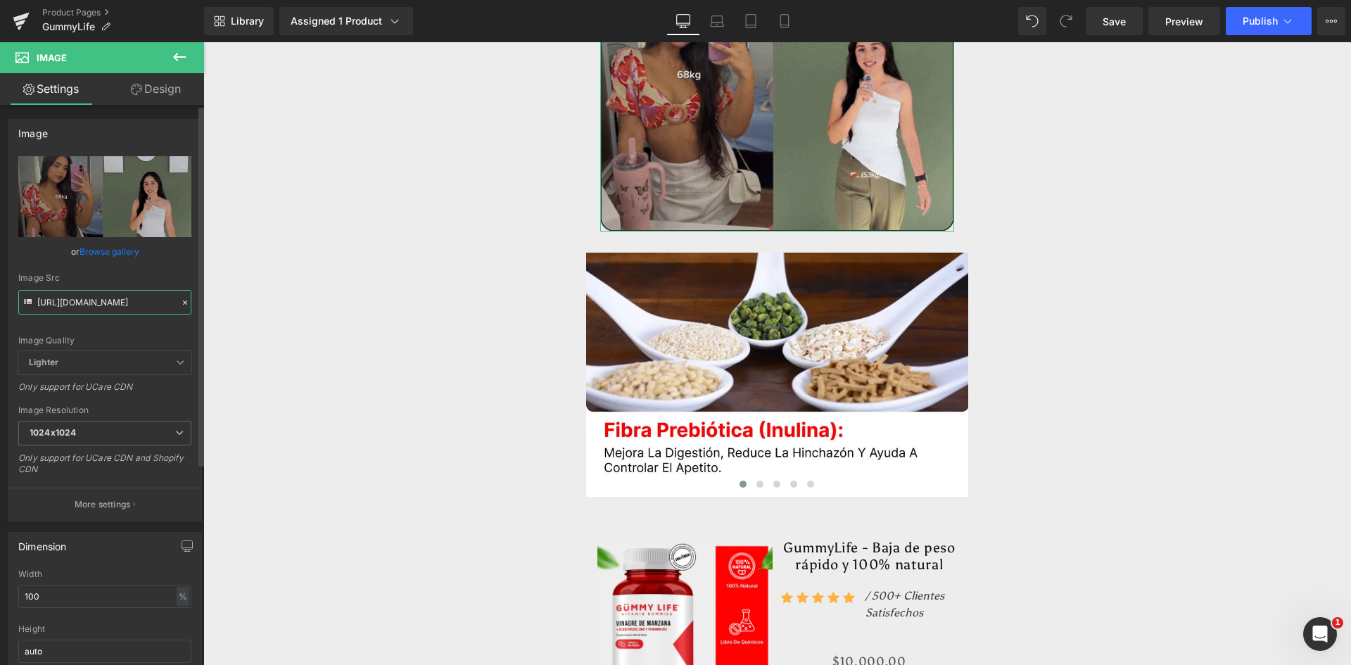
paste input "BvfttvNIECqJIKmalN"
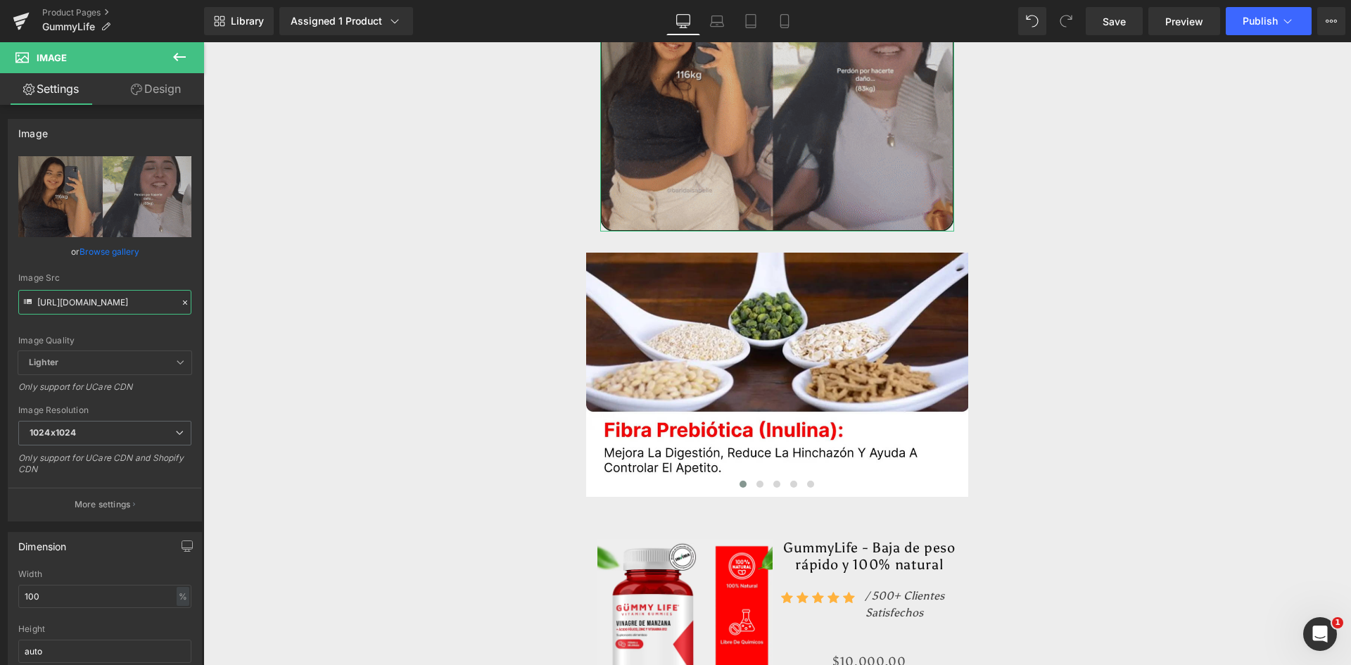
scroll to position [0, 117]
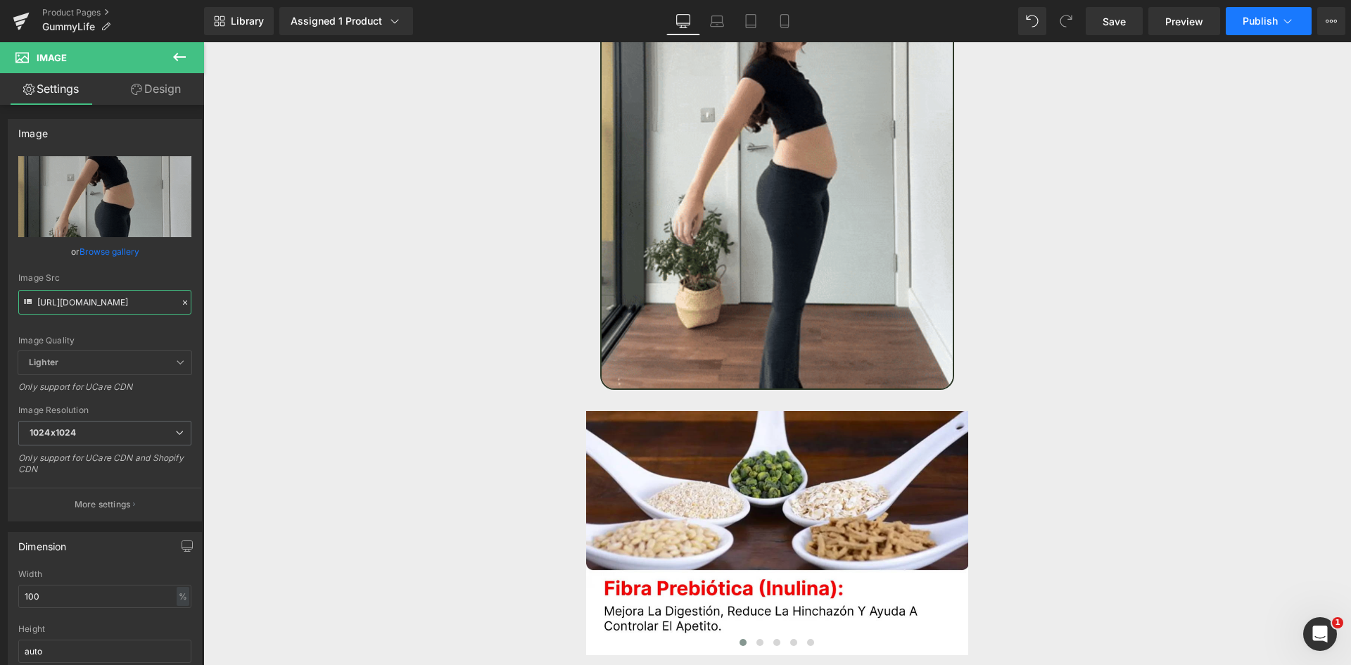
type input "https://media.giphy.com/media/BvfttvNIECqJIKmalN/giphy.gif"
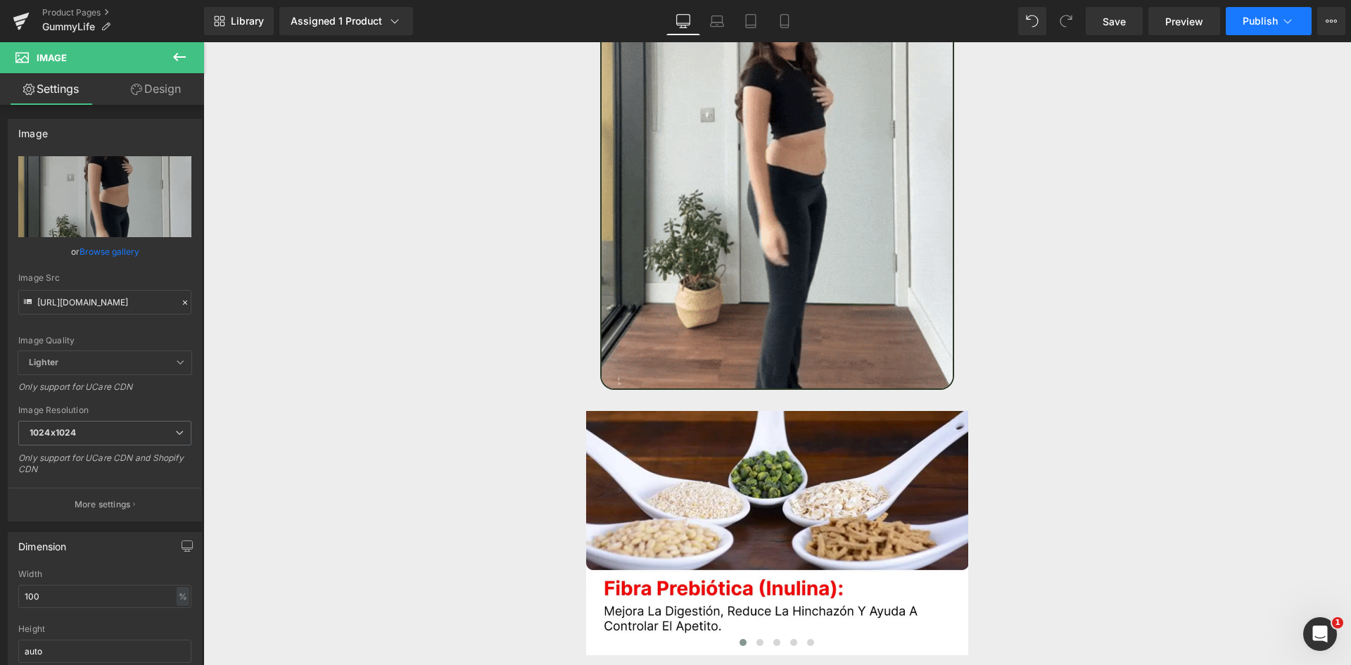
click at [1246, 21] on span "Publish" at bounding box center [1259, 20] width 35 height 11
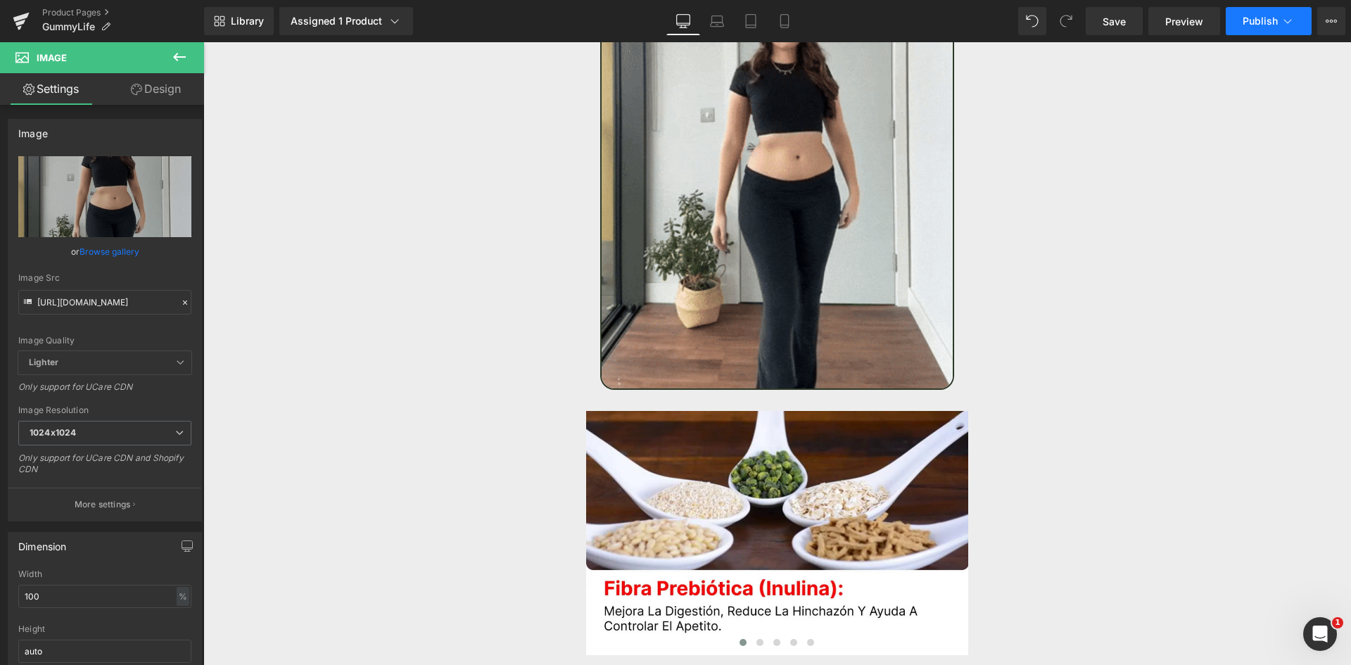
scroll to position [0, 0]
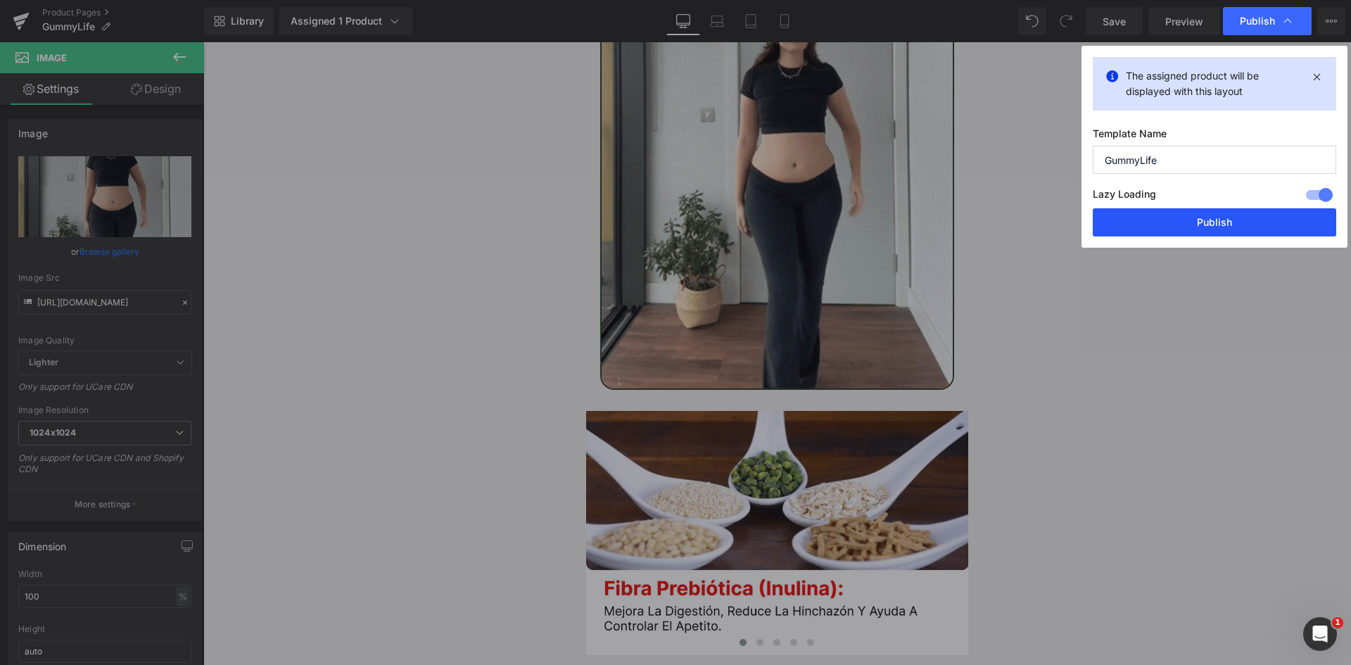
drag, startPoint x: 1221, startPoint y: 222, endPoint x: 1024, endPoint y: 181, distance: 201.3
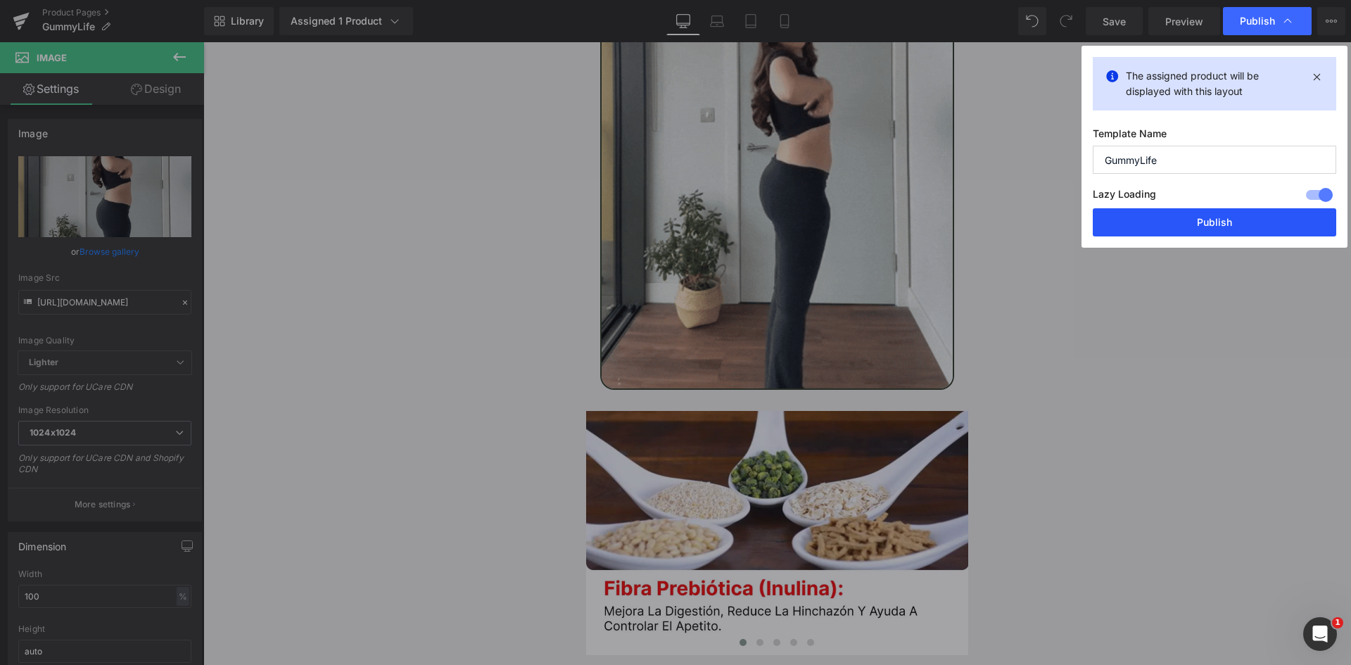
click at [1221, 222] on button "Publish" at bounding box center [1214, 222] width 243 height 28
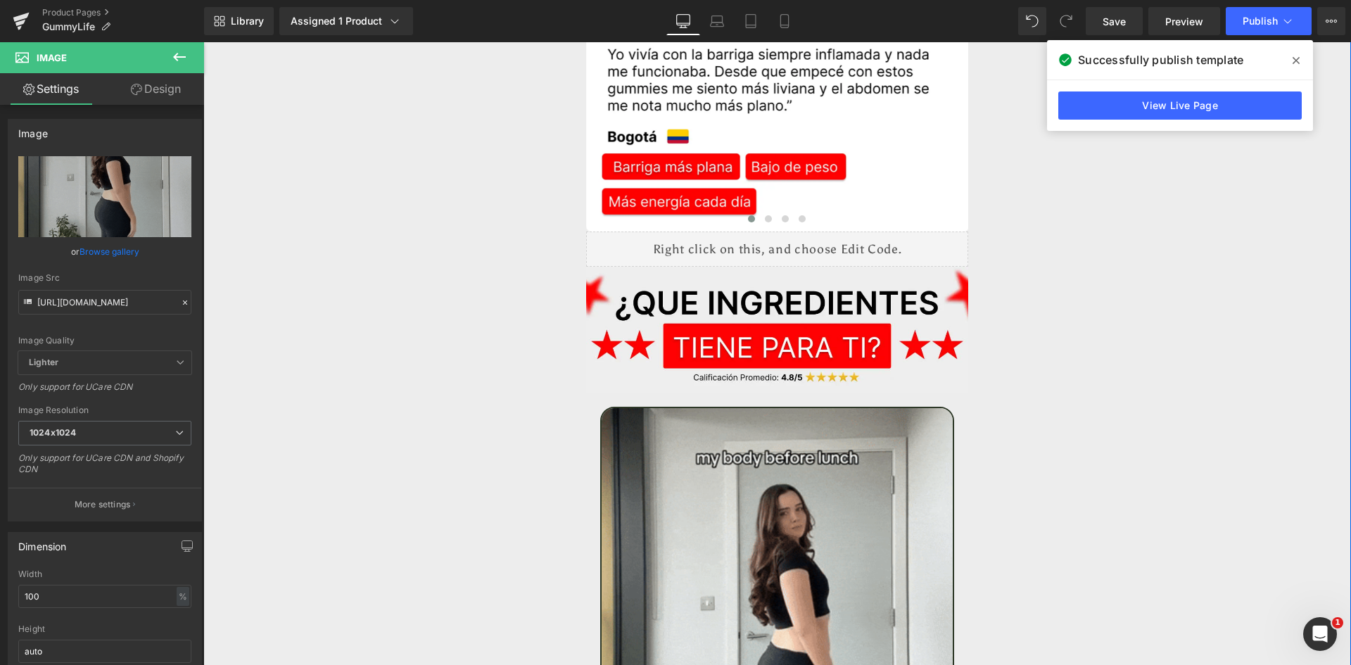
scroll to position [3386, 0]
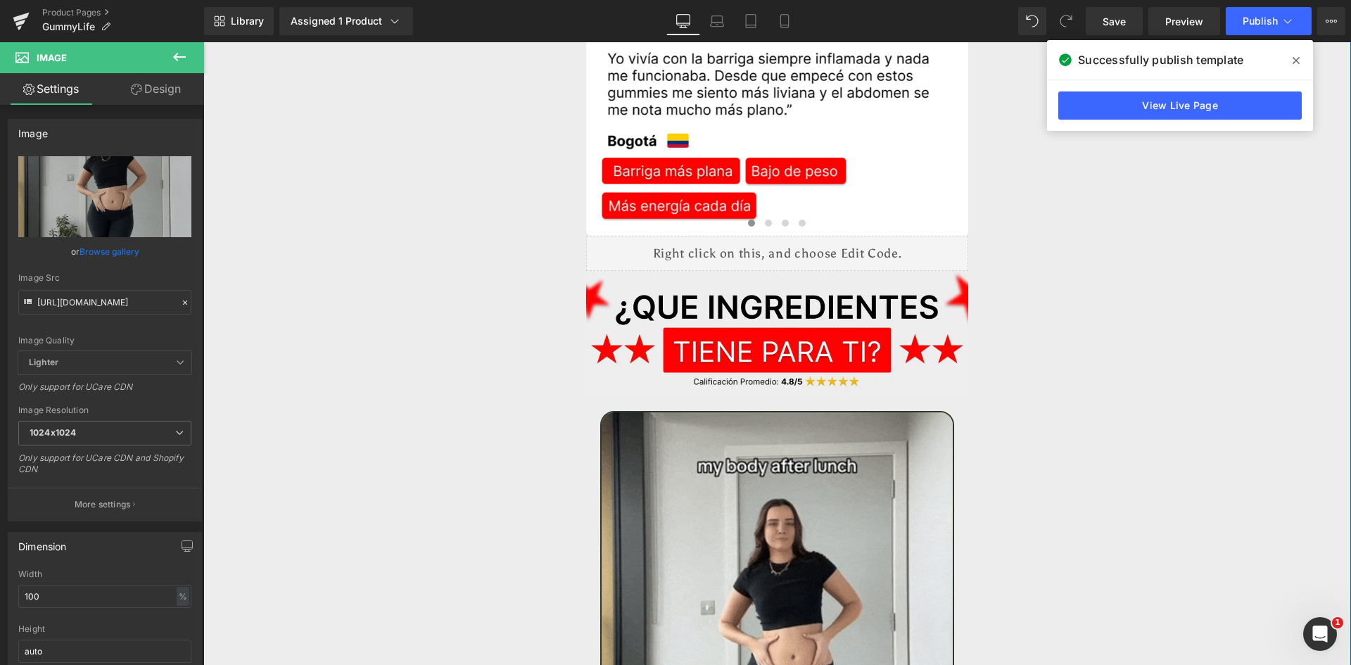
click at [666, 303] on img at bounding box center [777, 334] width 383 height 126
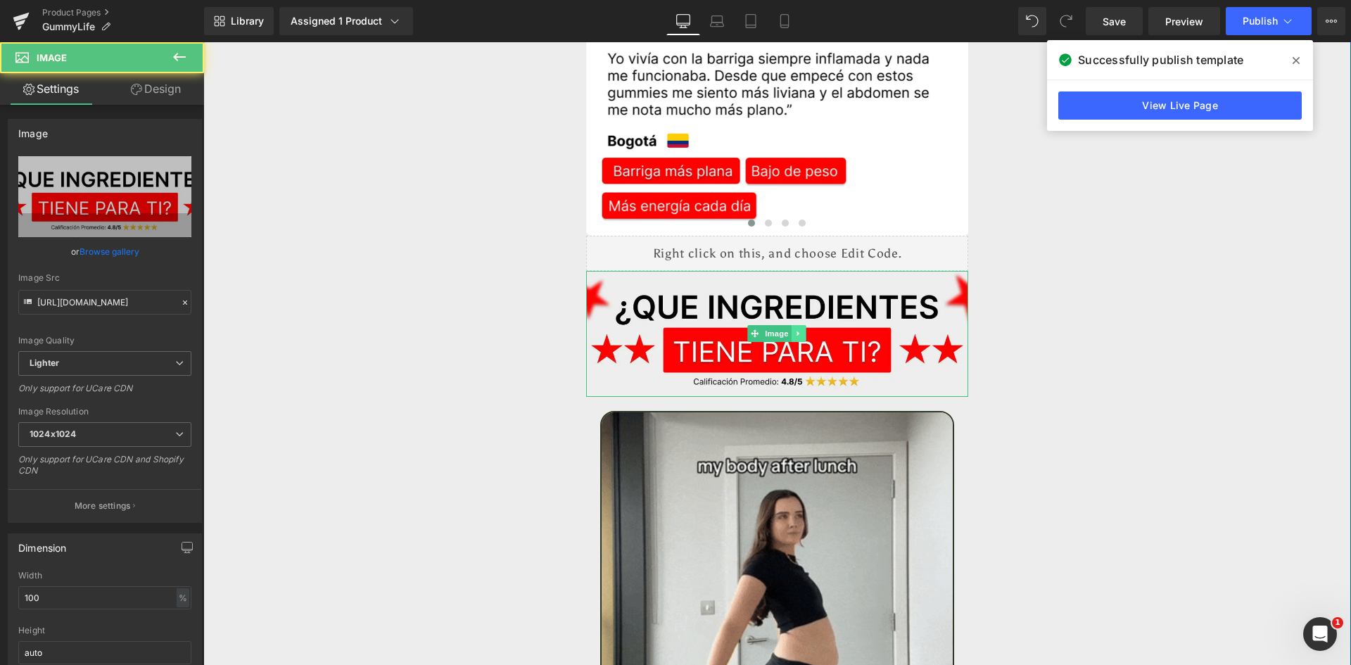
click at [795, 329] on icon at bounding box center [799, 333] width 8 height 8
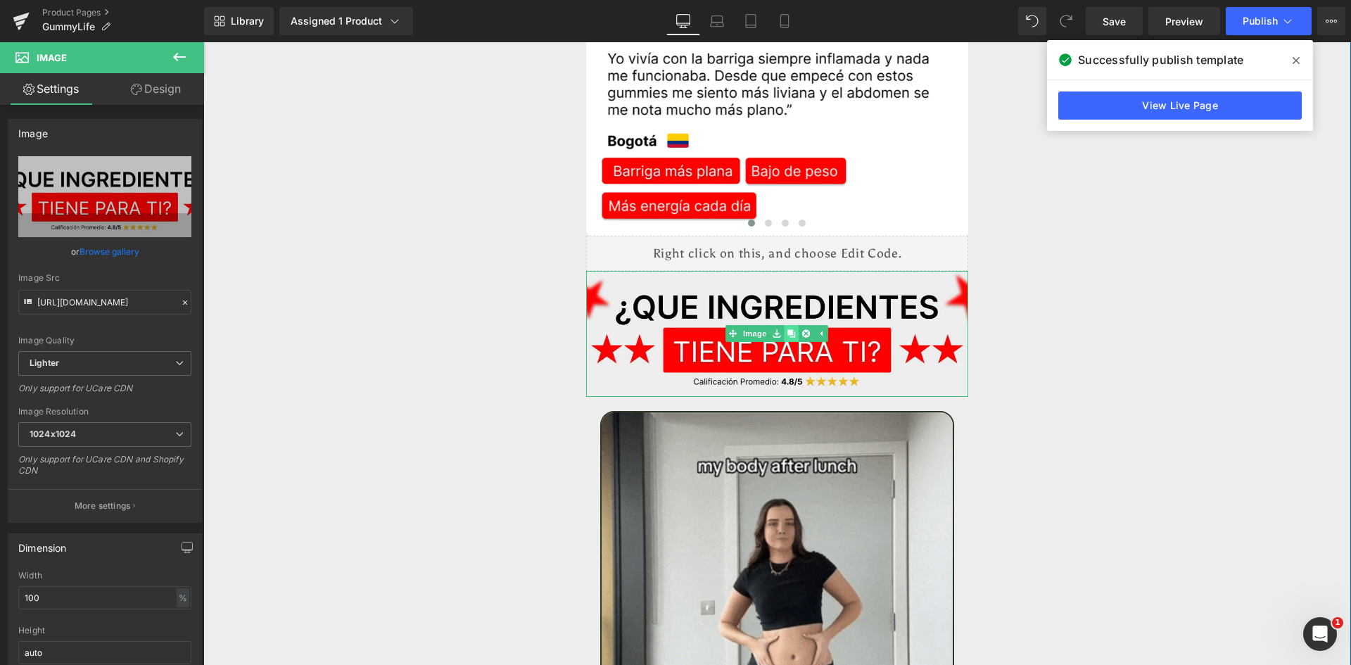
click at [788, 330] on icon at bounding box center [792, 334] width 8 height 8
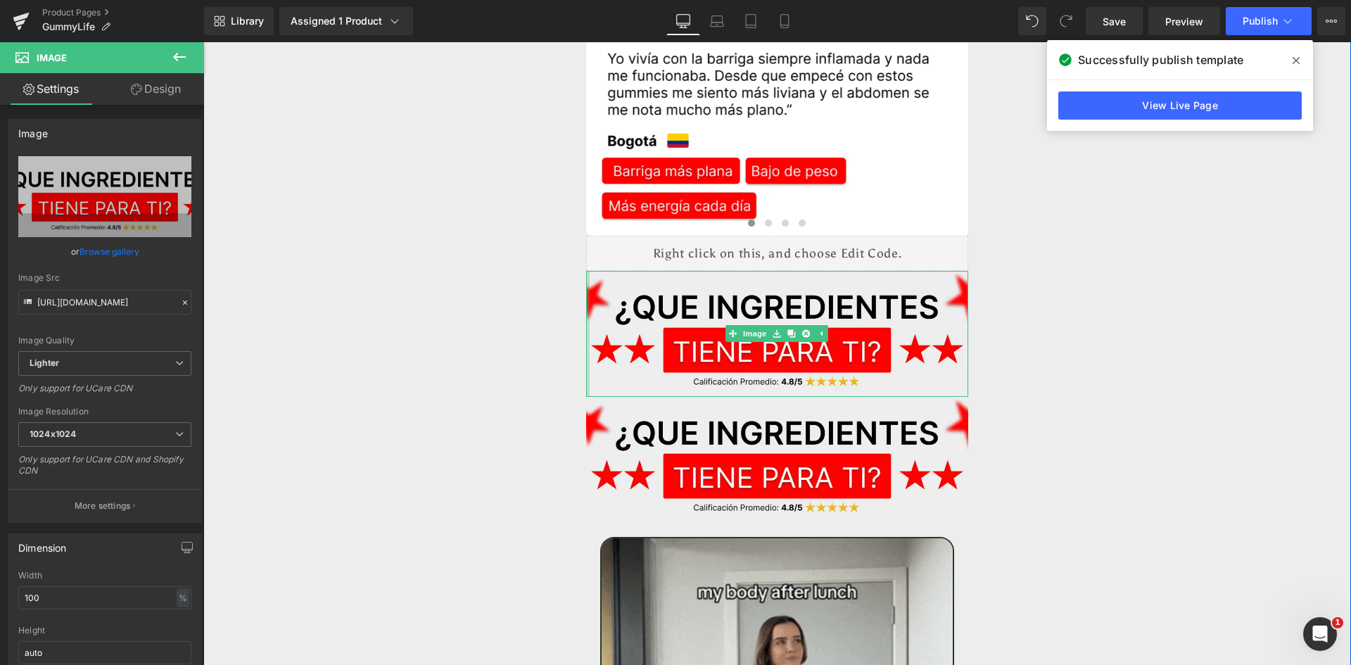
click at [586, 271] on div at bounding box center [588, 334] width 4 height 126
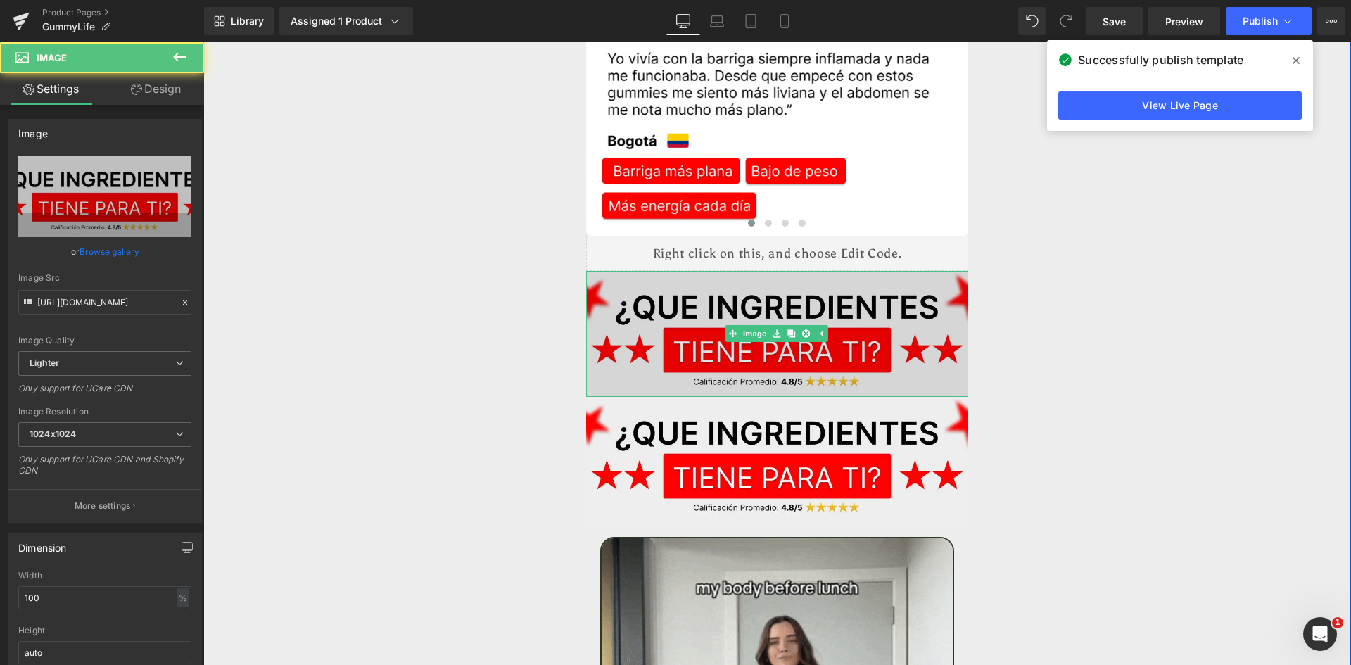
click at [618, 280] on img at bounding box center [777, 334] width 383 height 126
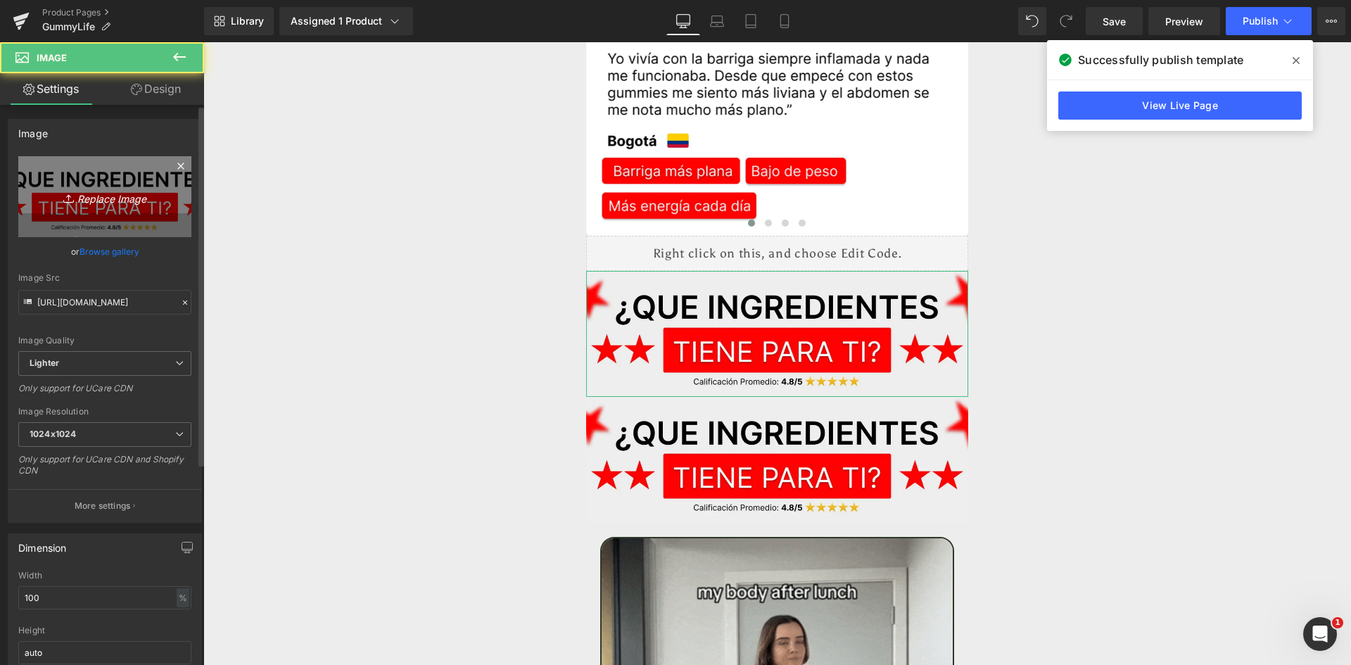
click at [135, 214] on link "Replace Image" at bounding box center [104, 196] width 173 height 81
type input "C:\fakepath\Suplements Facts.webp"
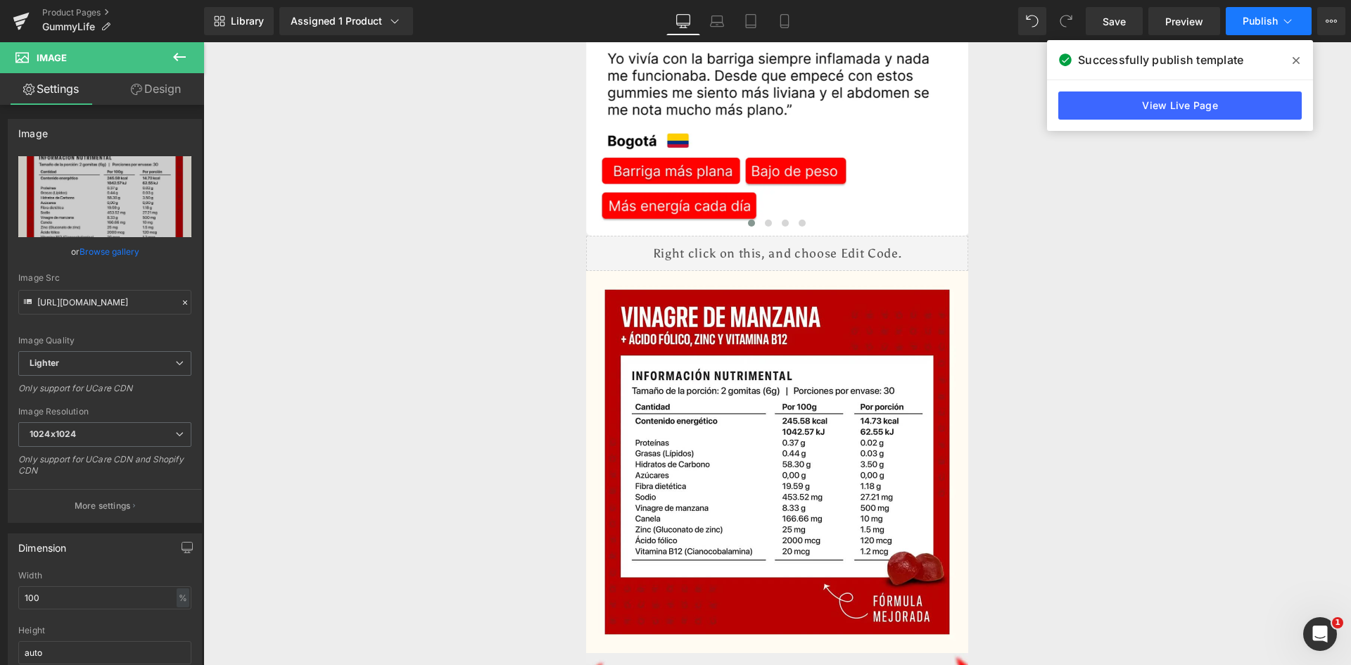
type input "https://ucarecdn.com/b20abf6e-5708-4b0b-ab8e-d5dd2a141b02/-/format/auto/-/previ…"
click at [1264, 18] on span "Publish" at bounding box center [1259, 20] width 35 height 11
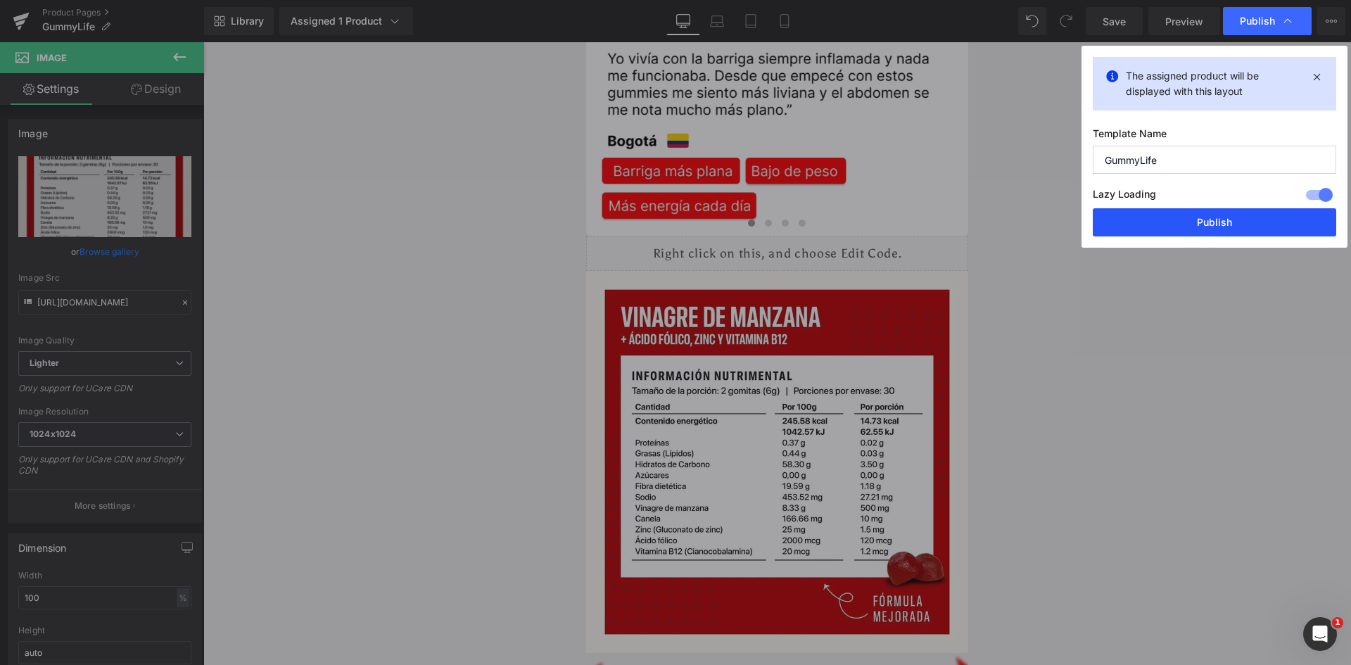
click at [1222, 227] on button "Publish" at bounding box center [1214, 222] width 243 height 28
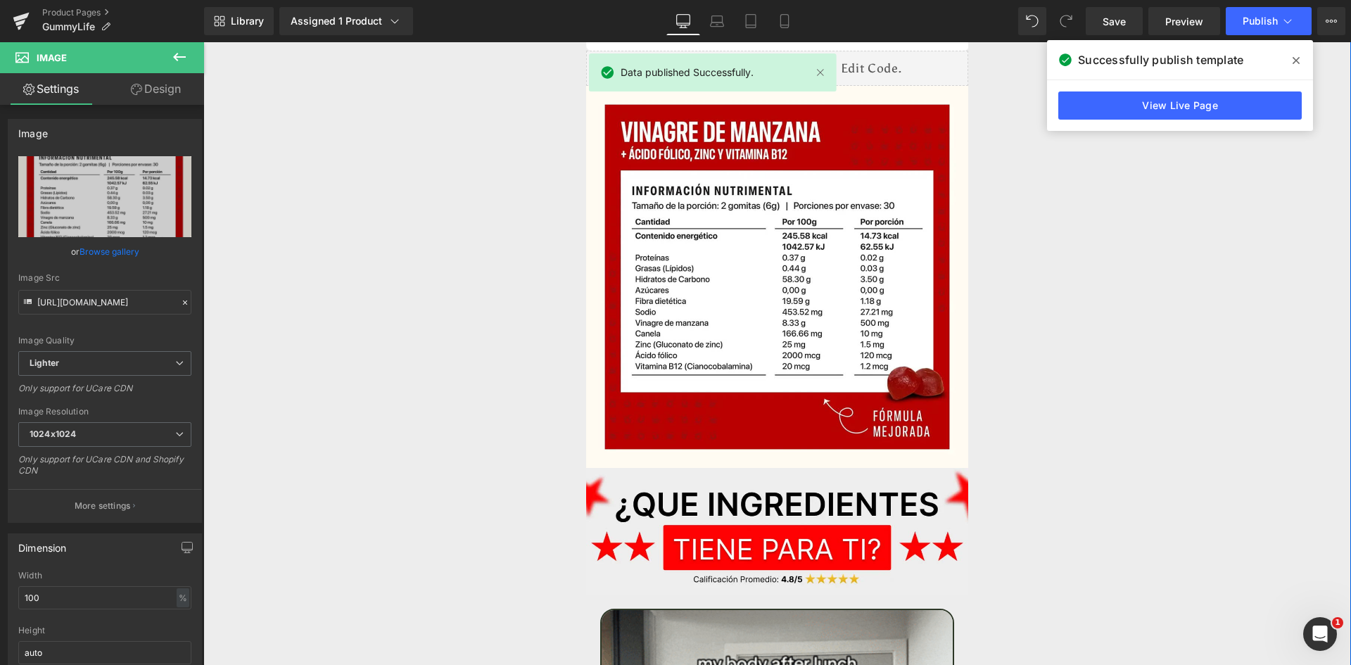
scroll to position [3588, 0]
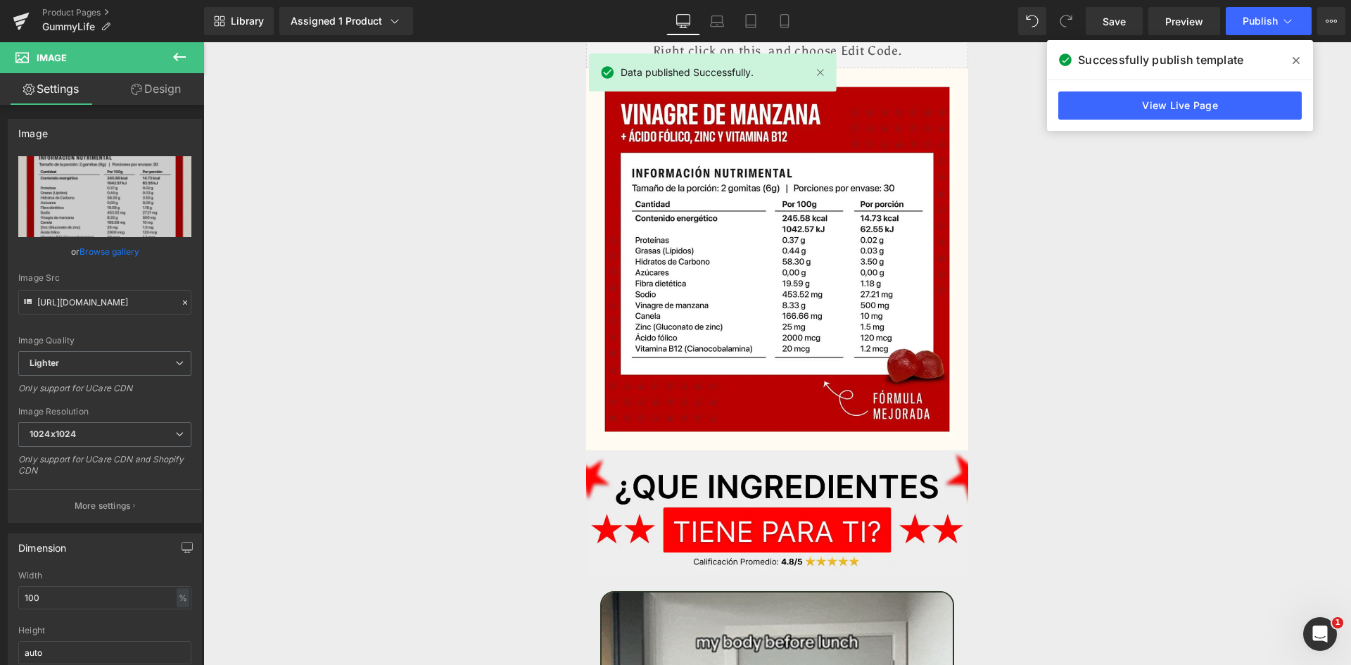
click at [1297, 59] on icon at bounding box center [1295, 60] width 7 height 7
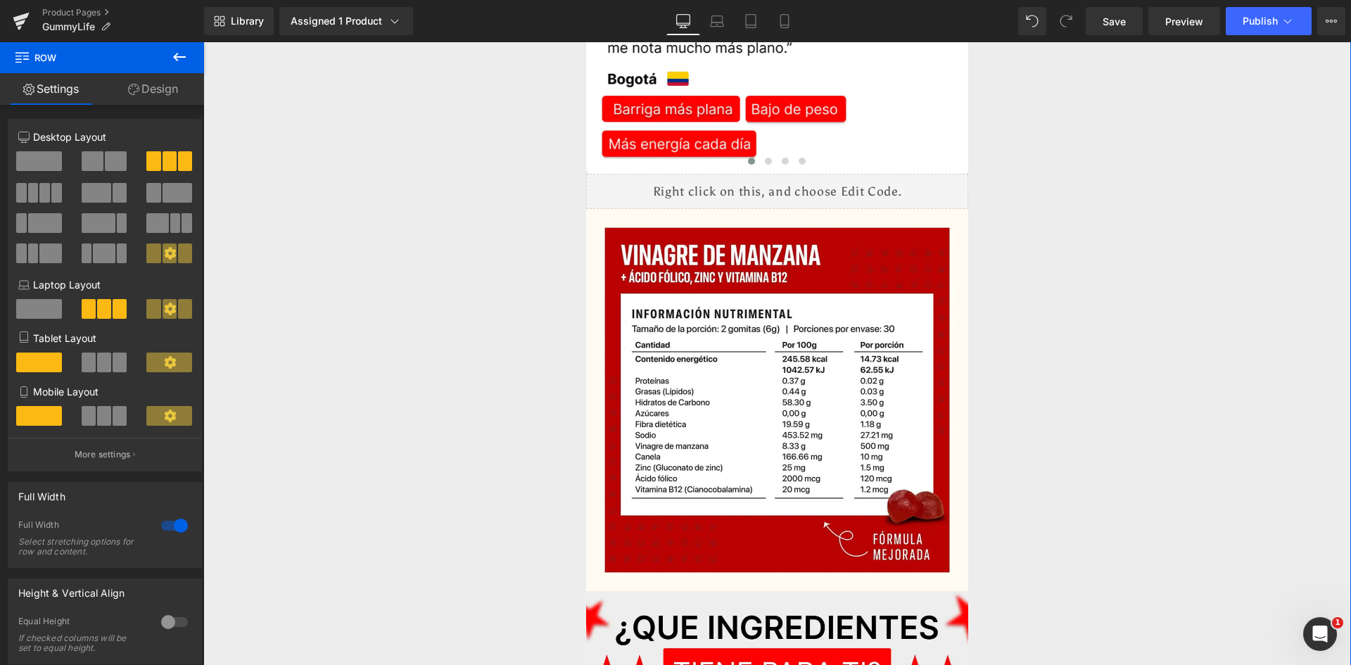
scroll to position [3377, 0]
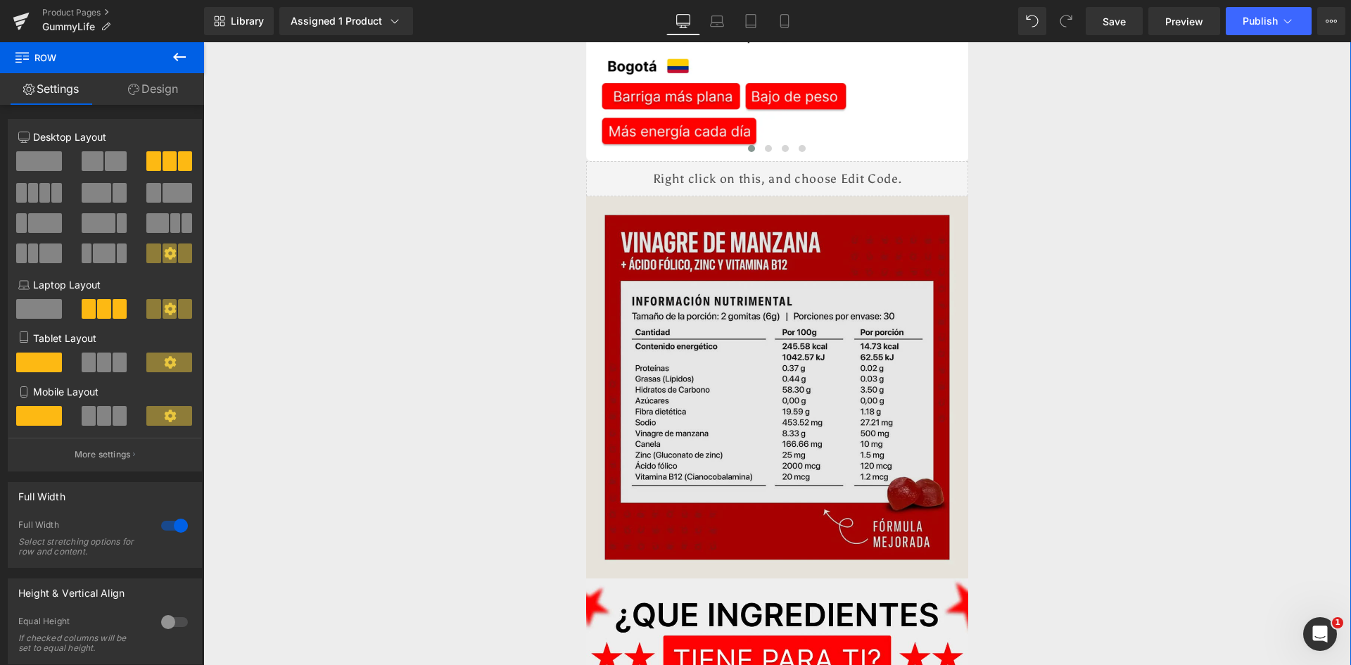
scroll to position [3518, 0]
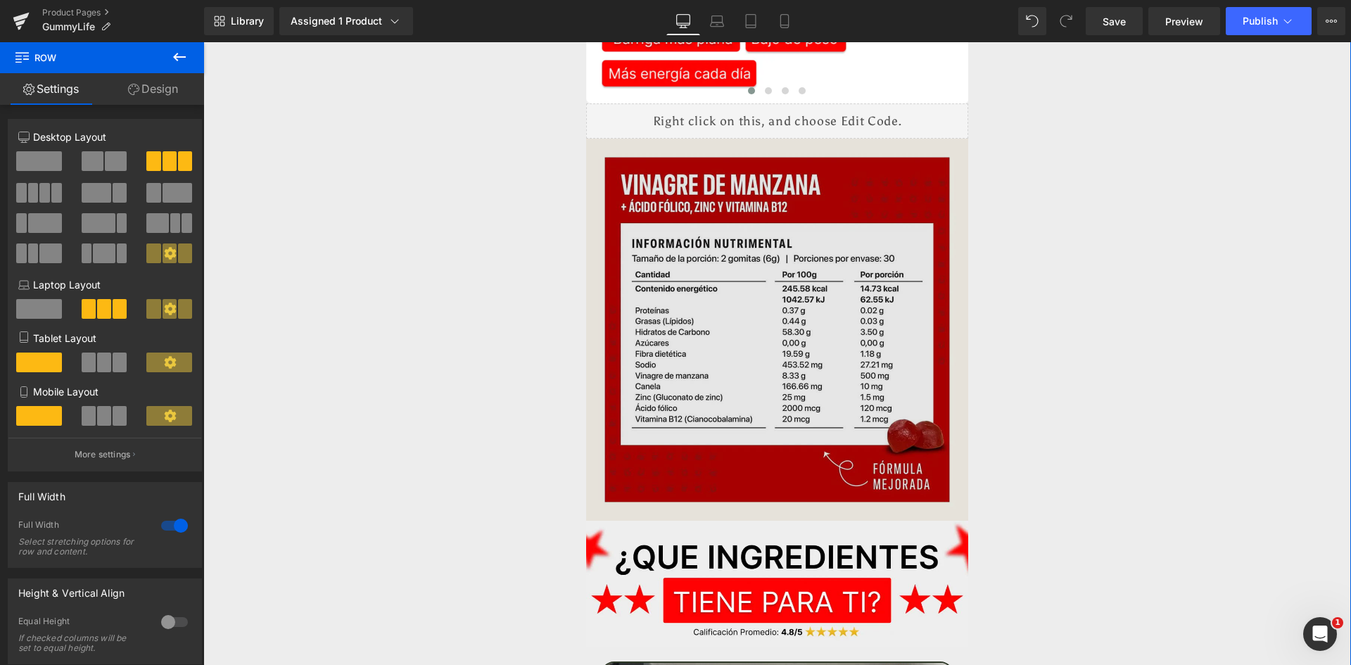
click at [784, 188] on img at bounding box center [777, 330] width 383 height 383
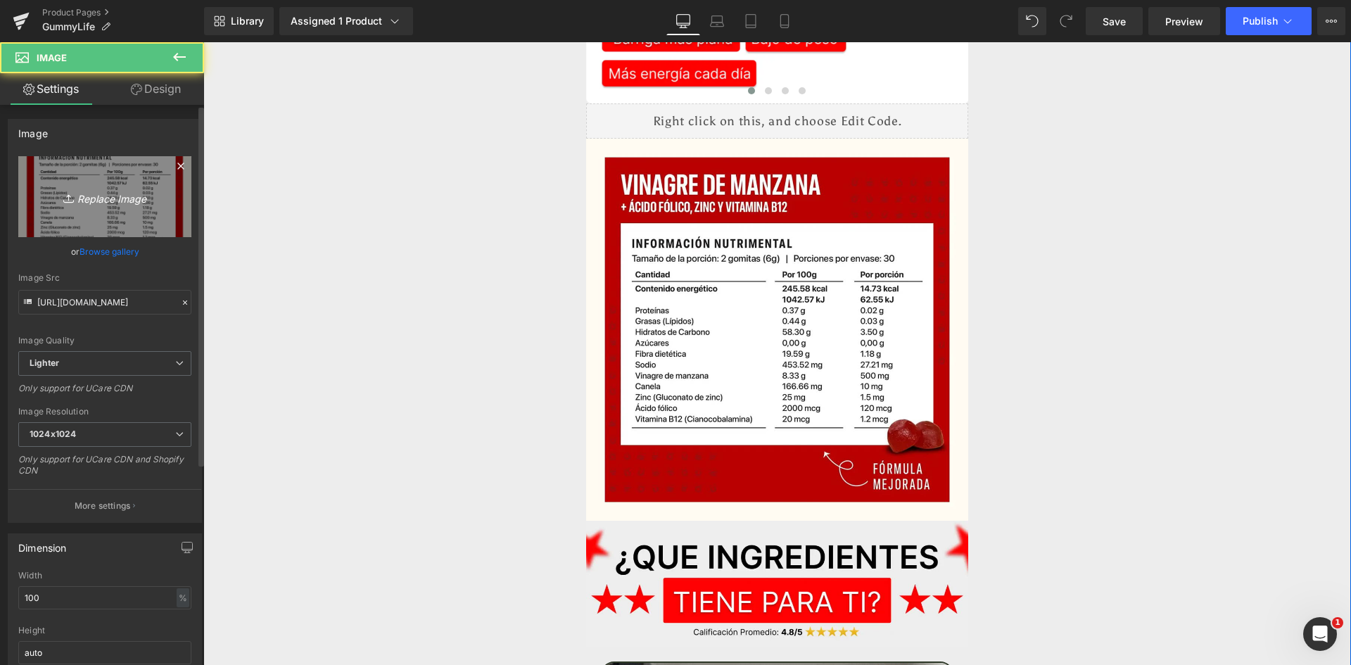
click at [120, 215] on link "Replace Image" at bounding box center [104, 196] width 173 height 81
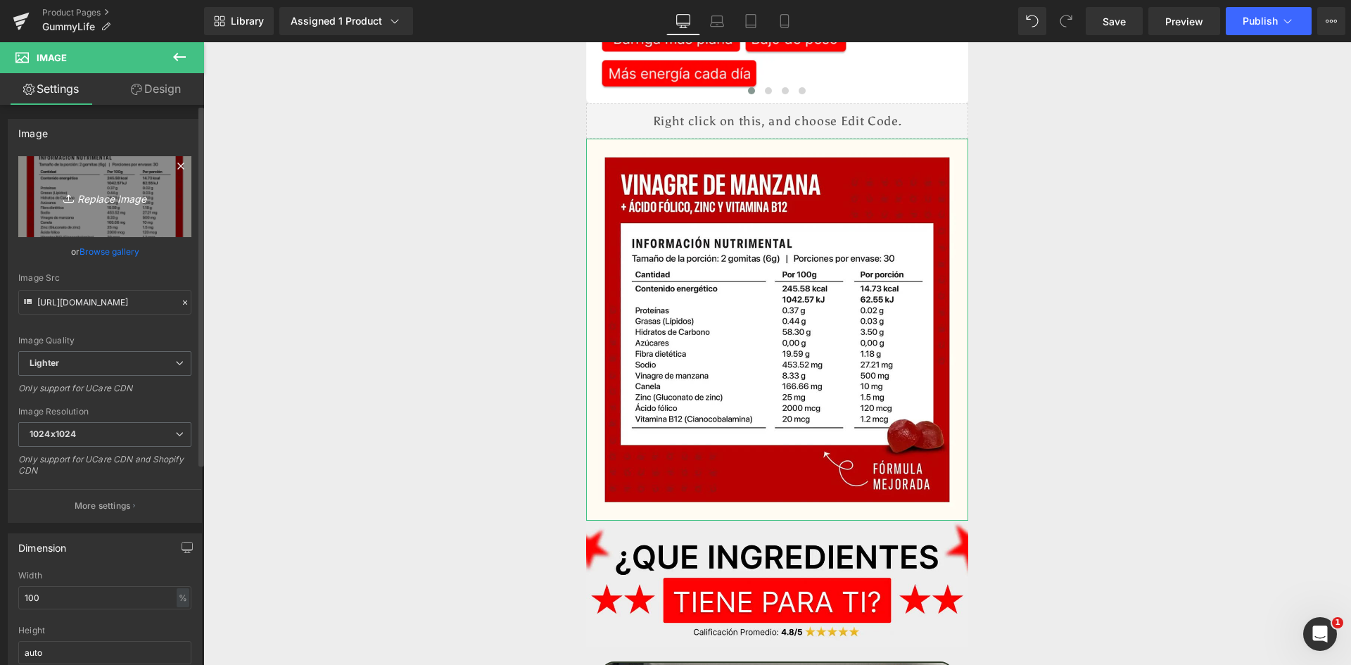
type input "C:\fakepath\Suplements Facts (1).webp"
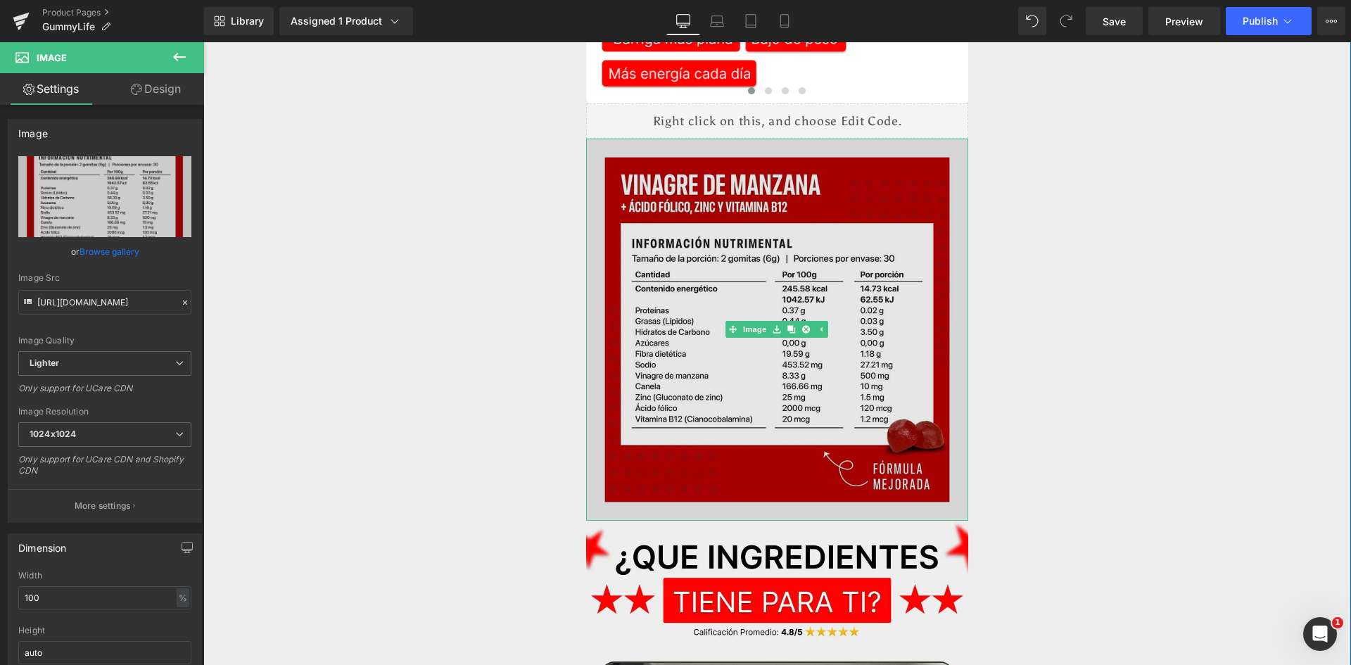
type input "https://ucarecdn.com/d931cd59-b827-4ce9-a7d9-d1ed2f9f4807/-/format/auto/-/previ…"
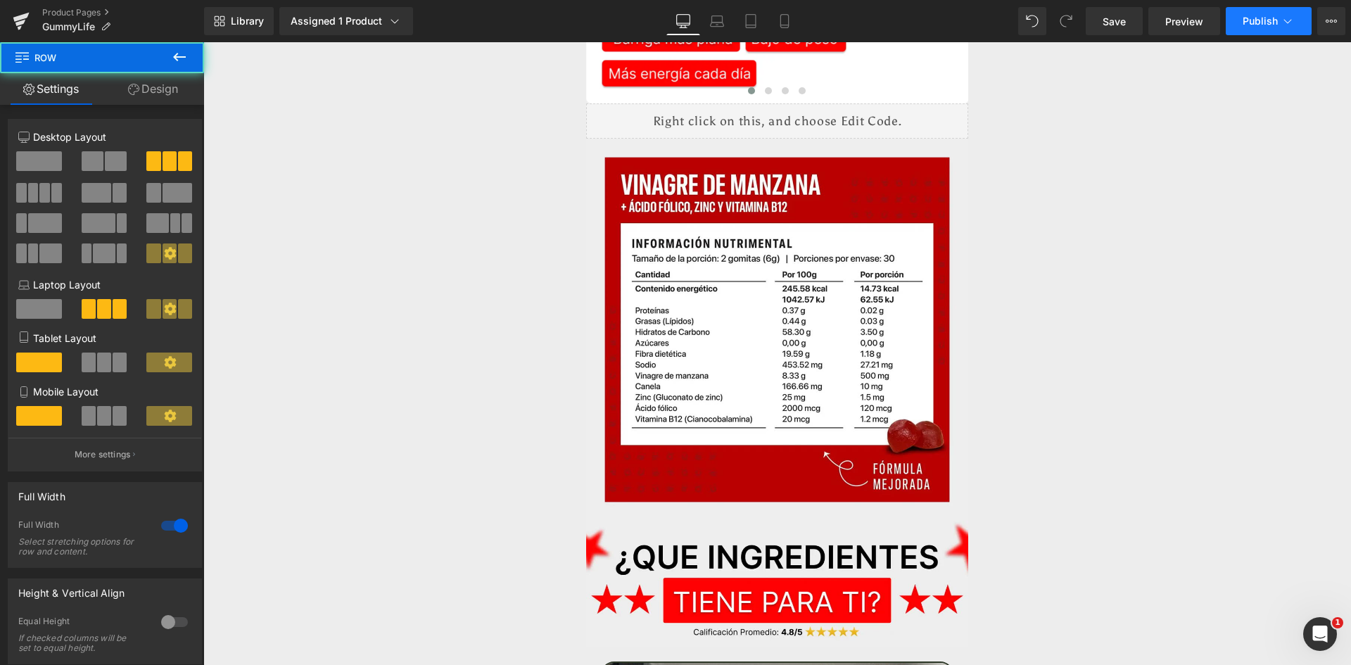
click at [1255, 20] on span "Publish" at bounding box center [1259, 20] width 35 height 11
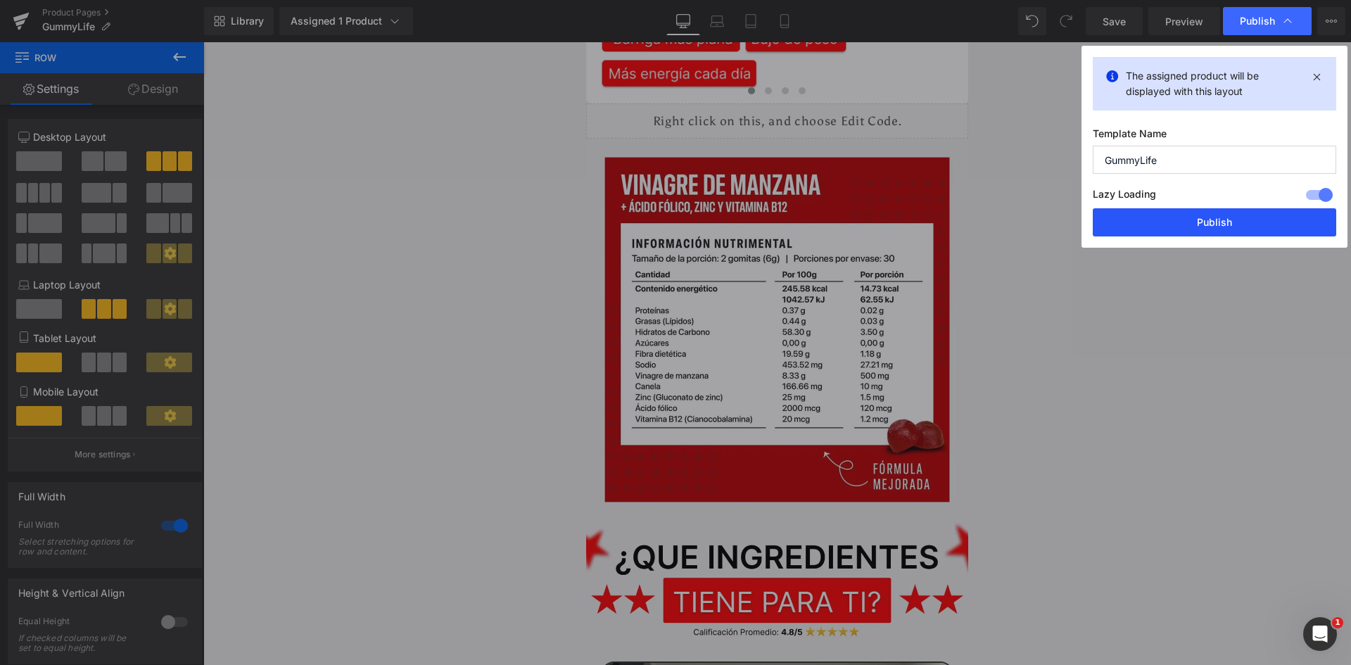
click at [1159, 216] on button "Publish" at bounding box center [1214, 222] width 243 height 28
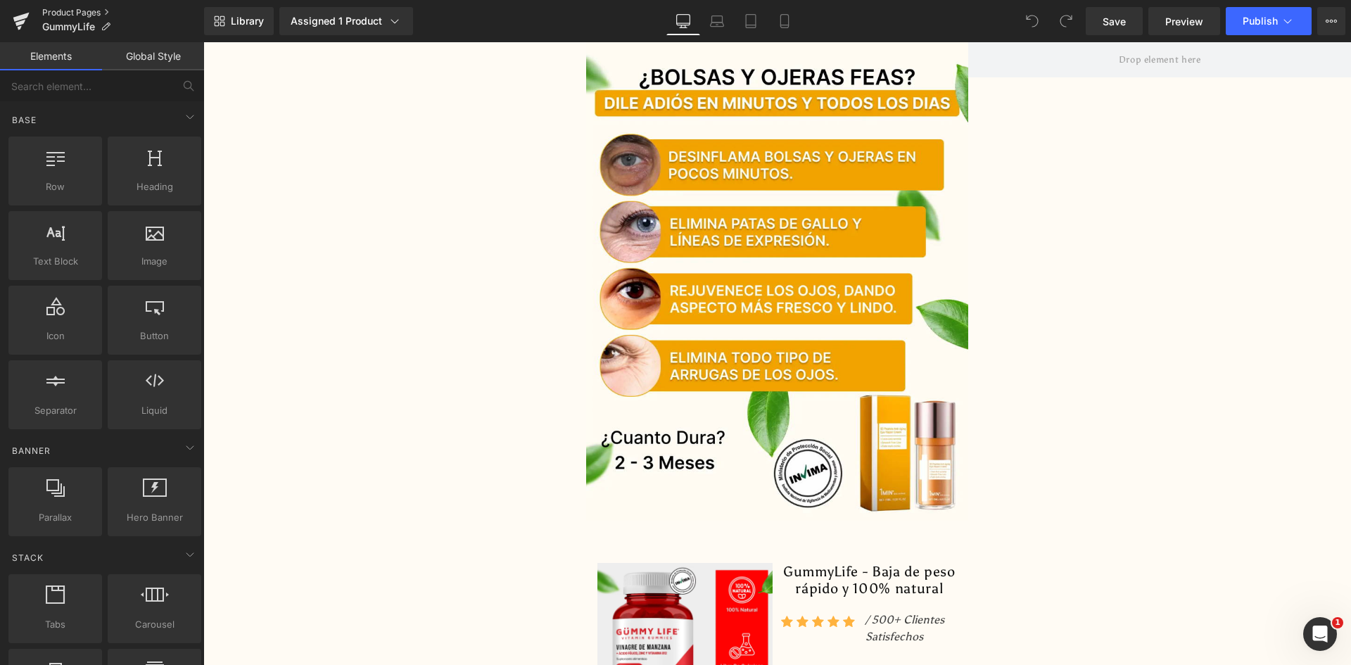
click at [73, 9] on link "Product Pages" at bounding box center [123, 12] width 162 height 11
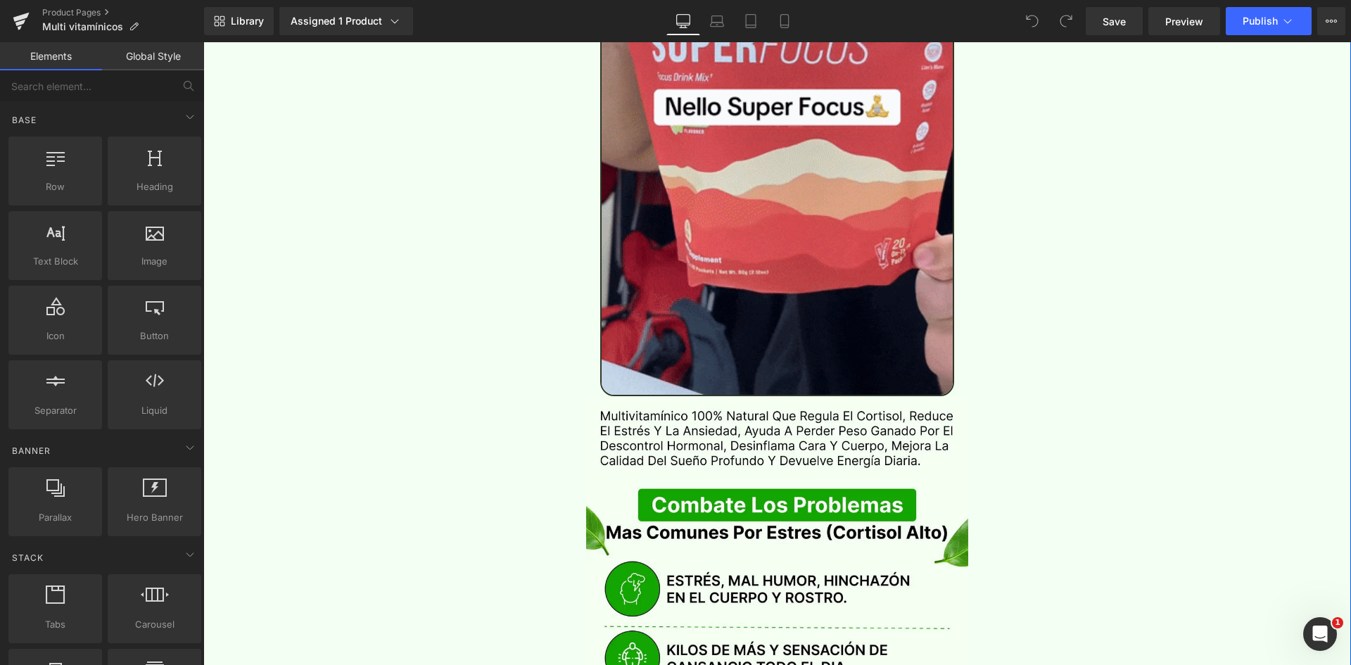
scroll to position [1618, 0]
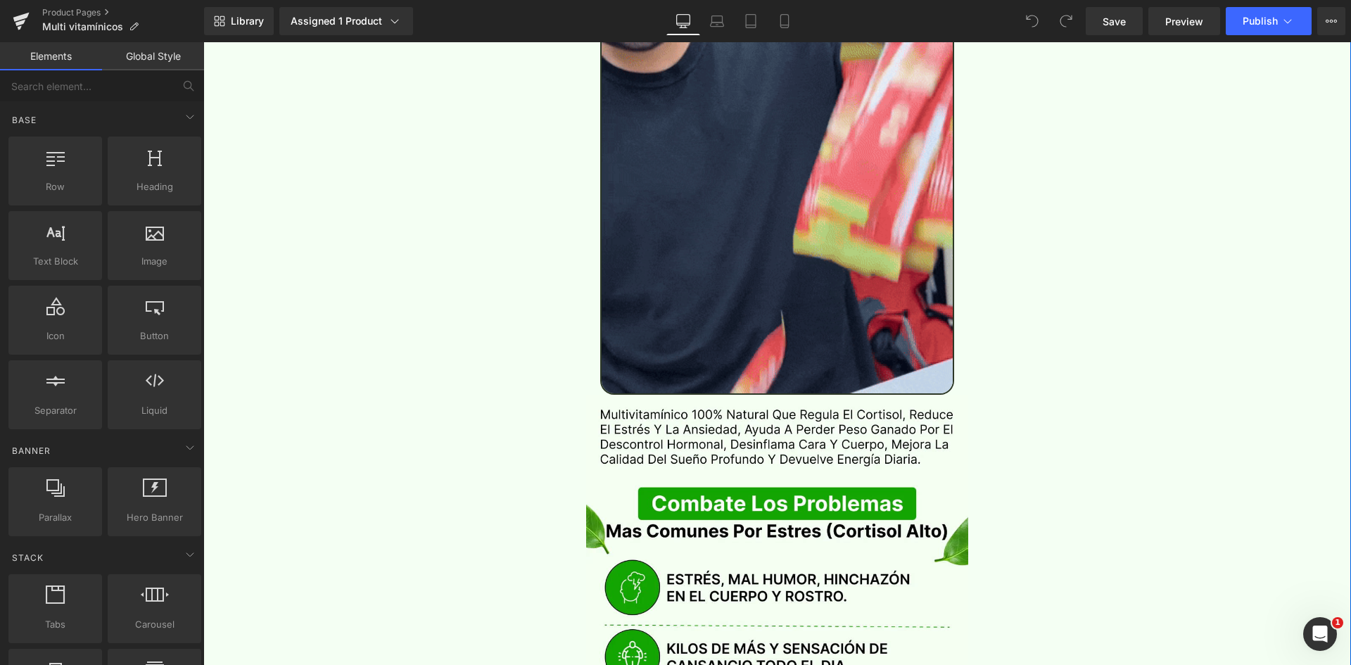
click at [810, 192] on img at bounding box center [777, 158] width 355 height 471
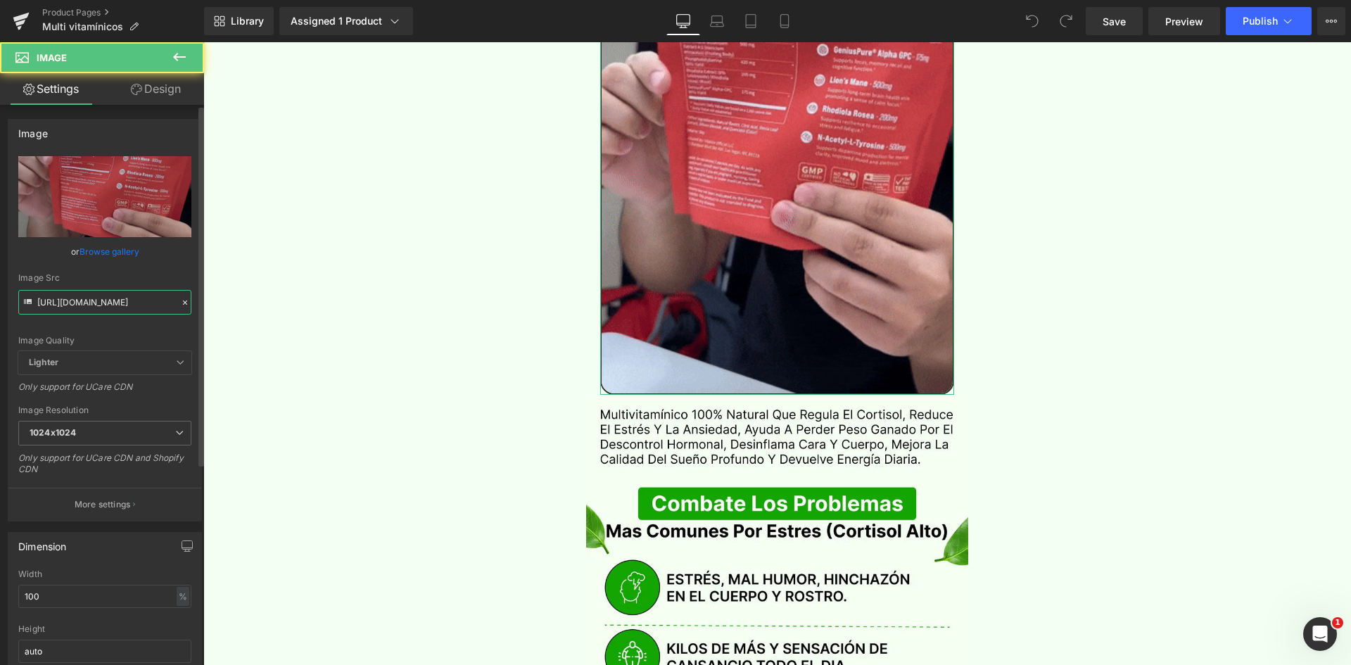
click at [97, 300] on input "[URL][DOMAIN_NAME]" at bounding box center [104, 302] width 173 height 25
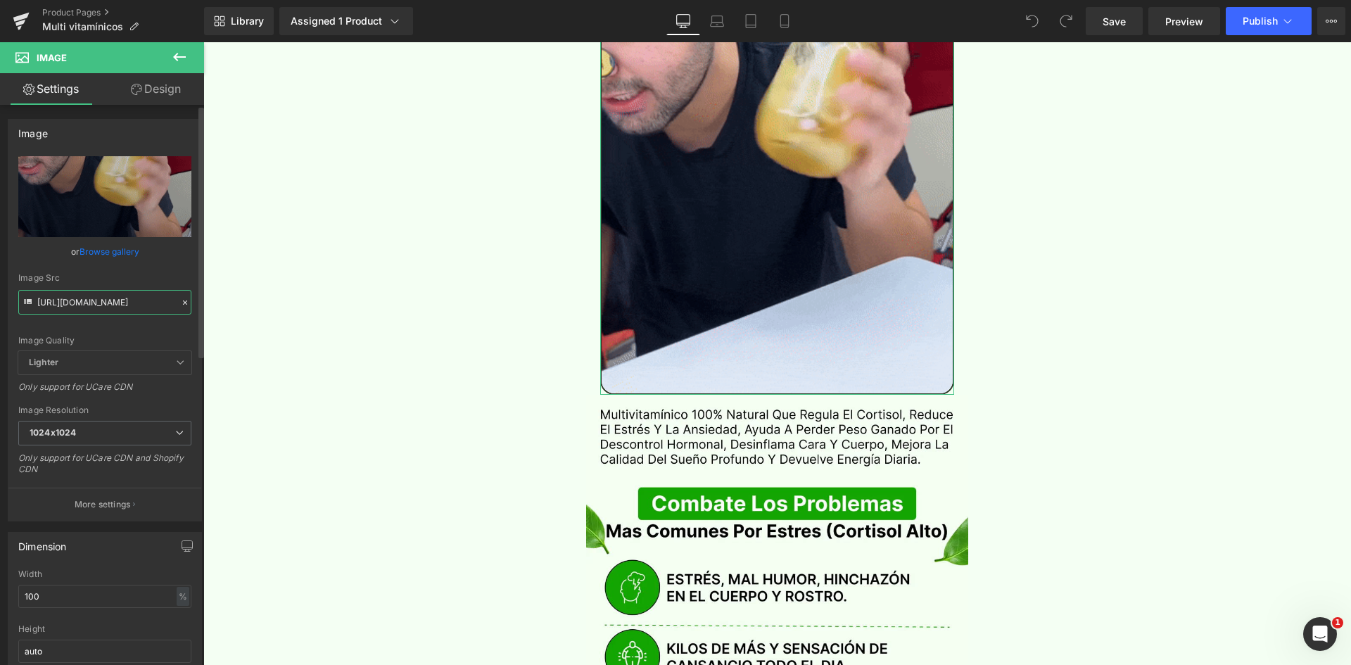
click at [97, 300] on input "[URL][DOMAIN_NAME]" at bounding box center [104, 302] width 173 height 25
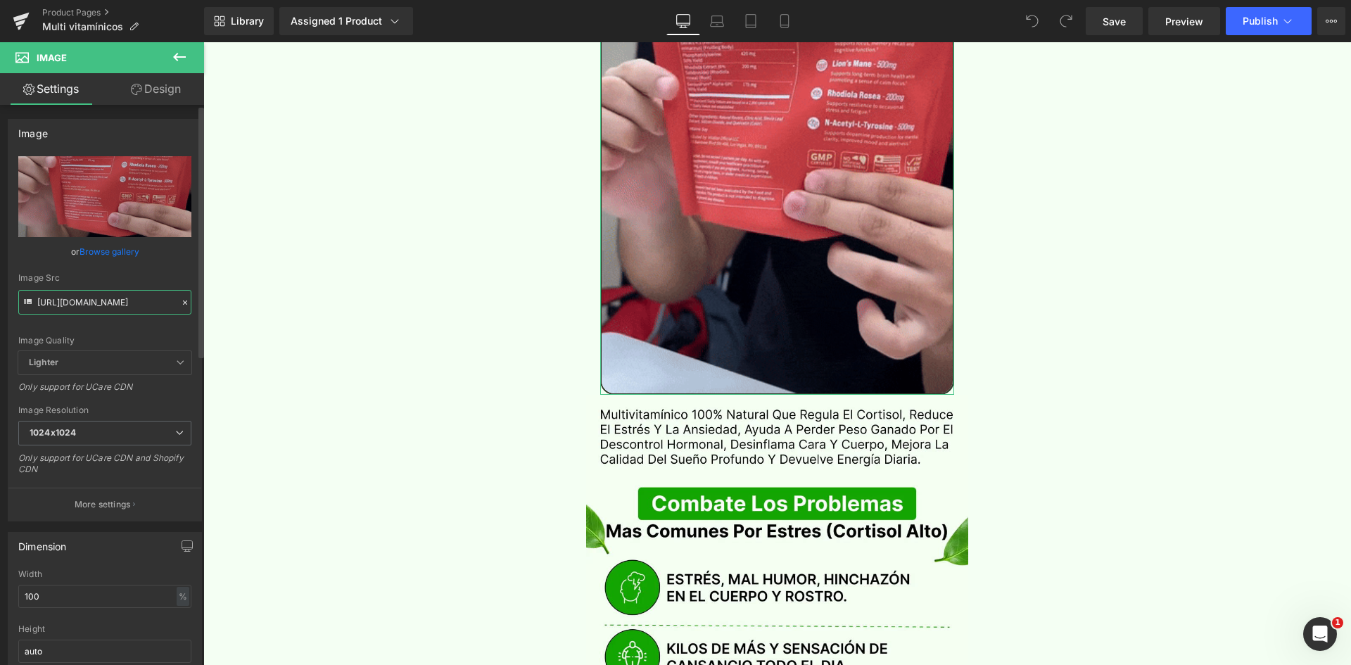
click at [97, 300] on input "[URL][DOMAIN_NAME]" at bounding box center [104, 302] width 173 height 25
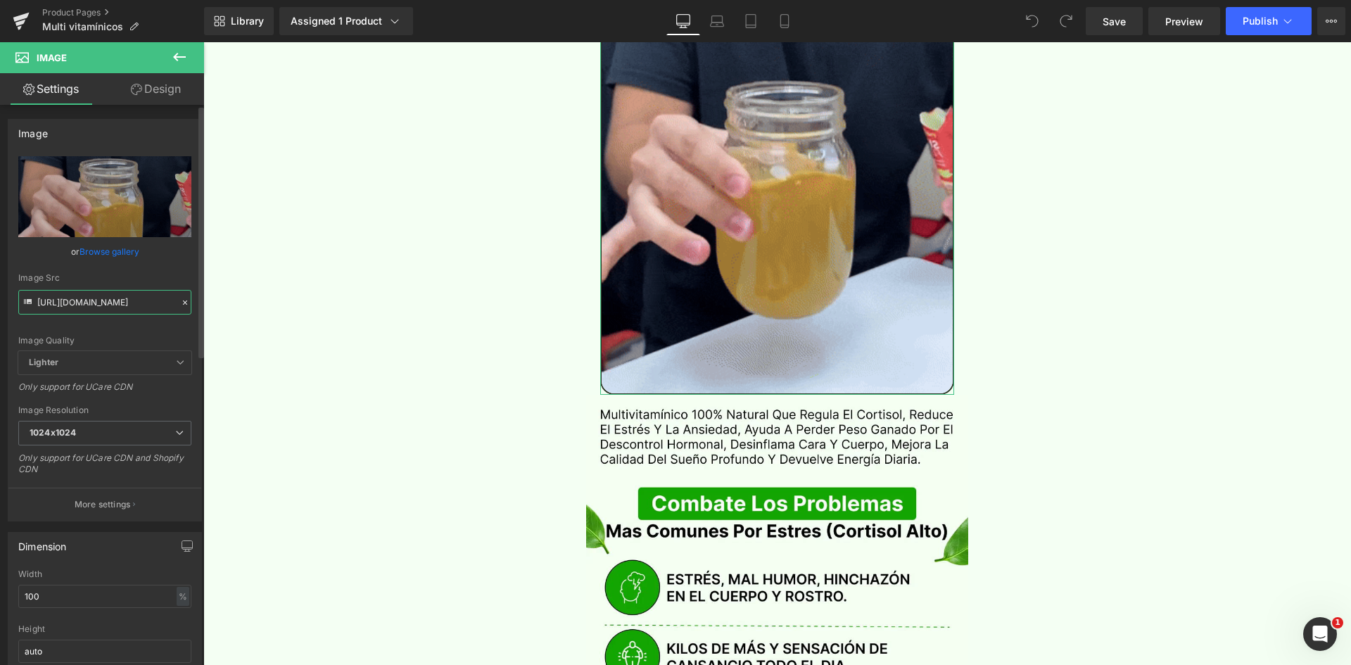
paste input ".giphy.com/media/bXZJmgbCRXl6Pkhdln"
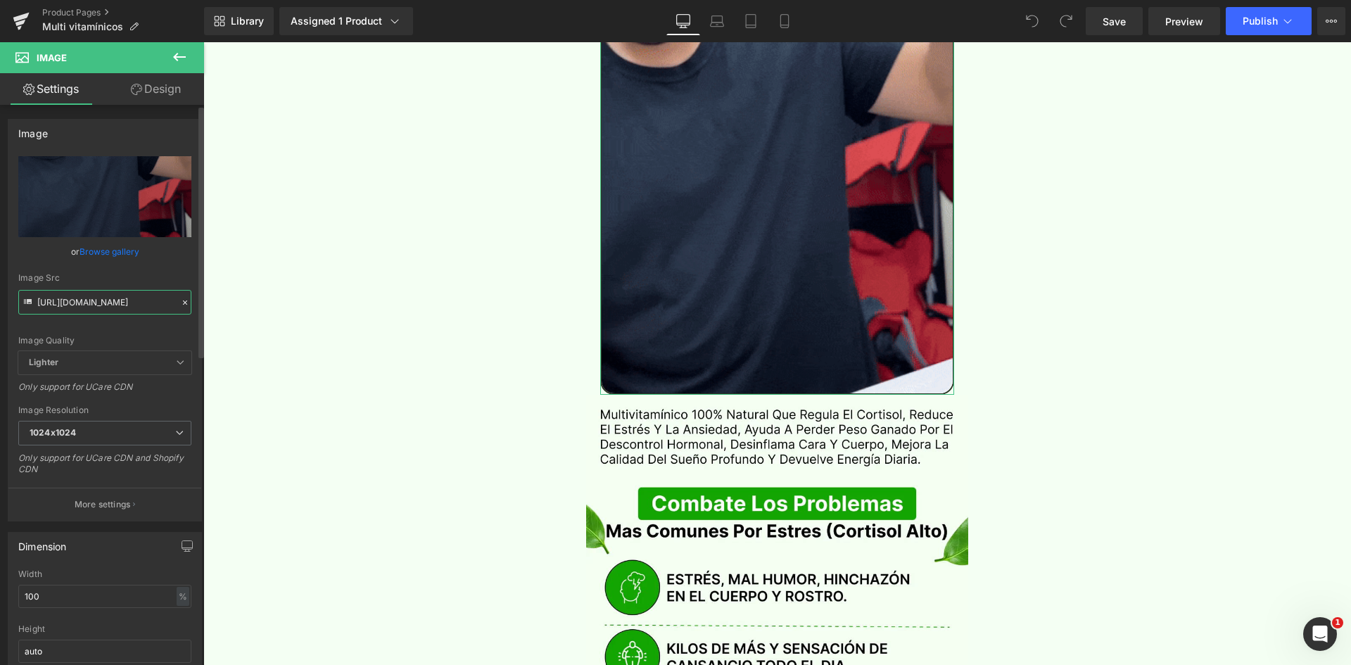
scroll to position [0, 126]
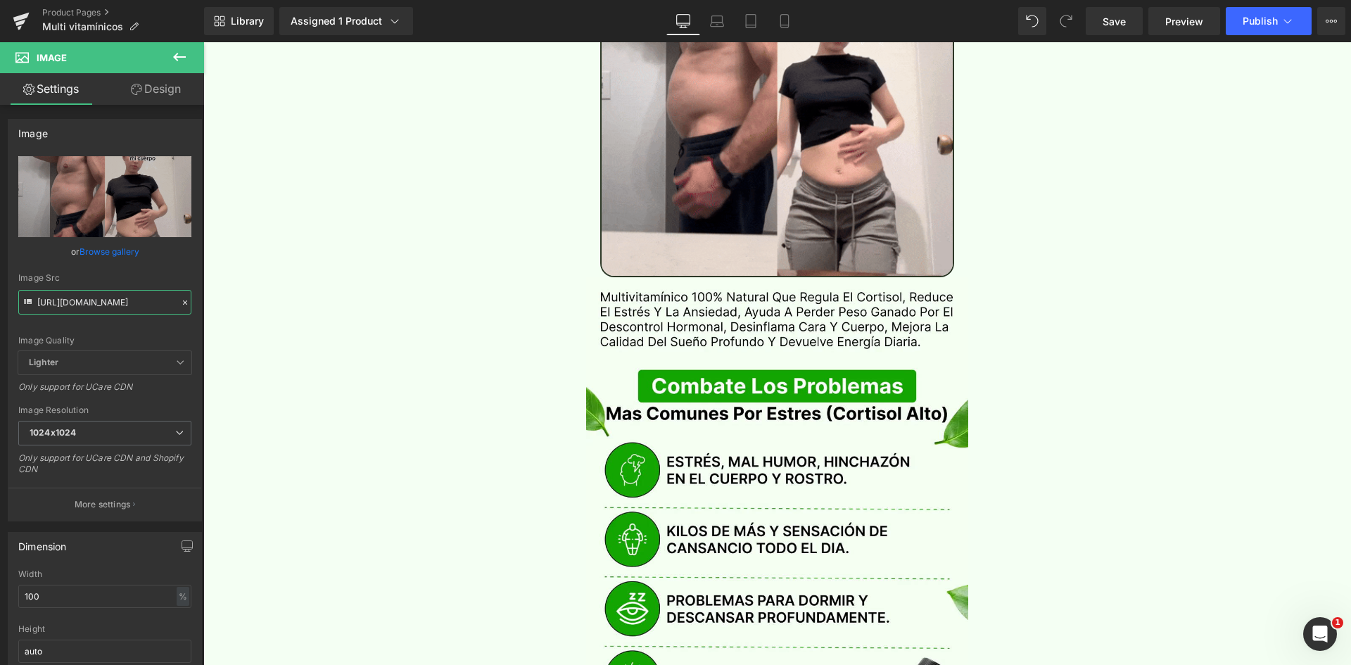
type input "https://media.giphy.com/media/bXZJmgbCRXl6Pkhdln/giphy.gif"
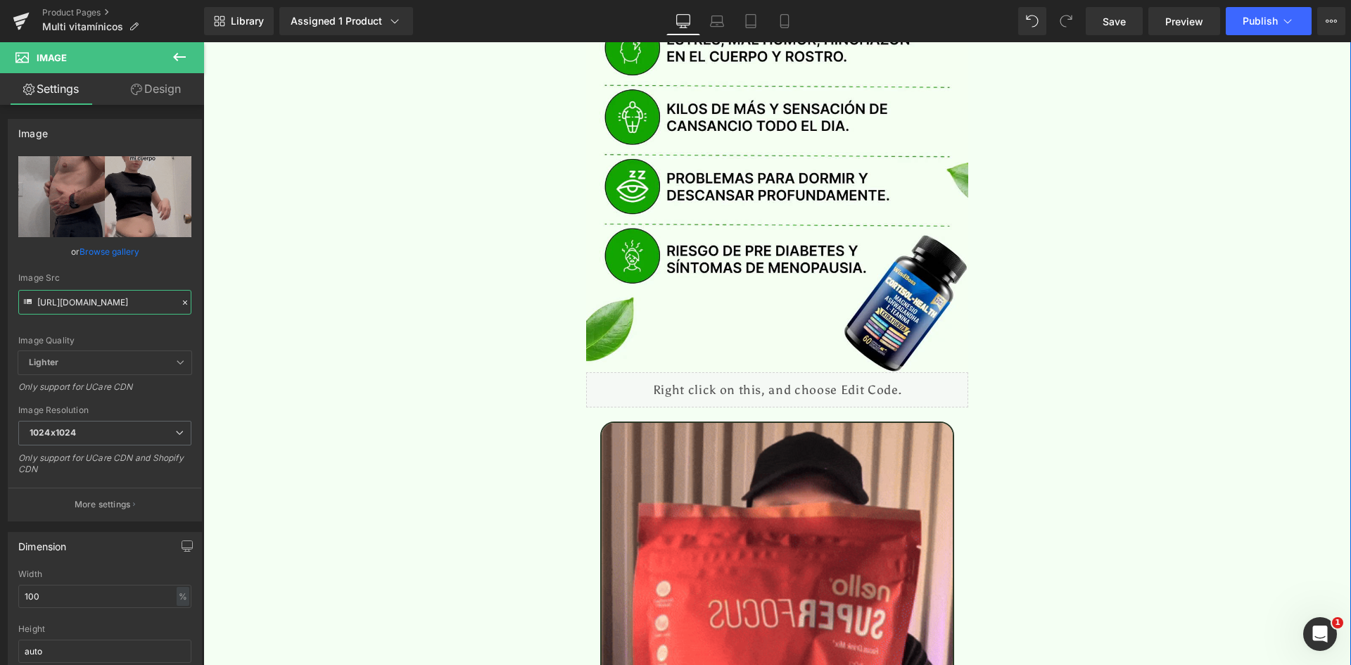
scroll to position [2462, 0]
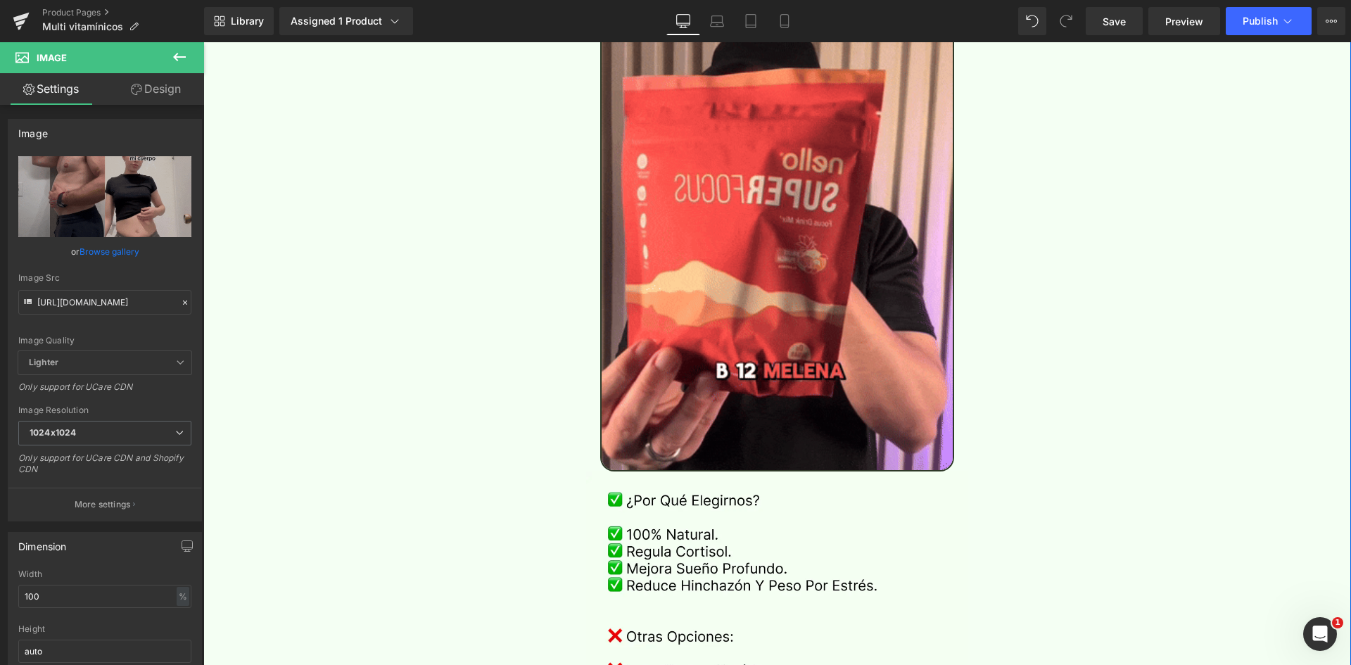
click at [683, 148] on img at bounding box center [777, 234] width 355 height 471
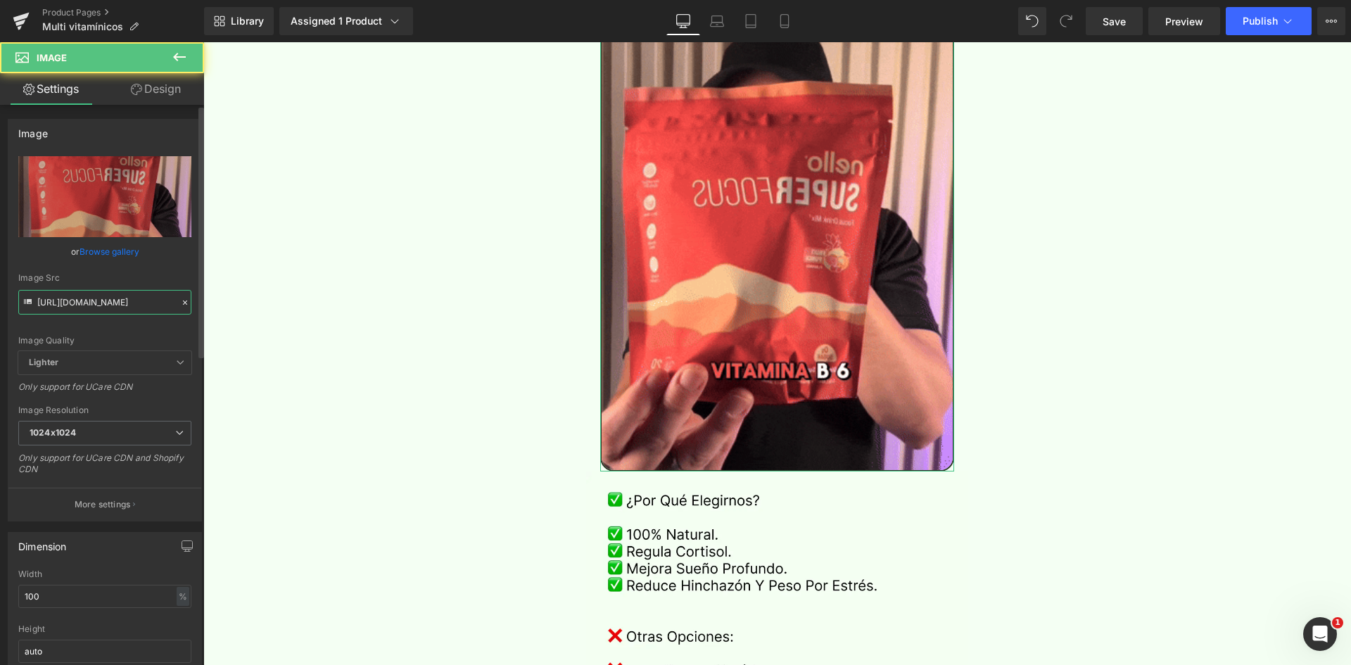
click at [116, 305] on input "[URL][DOMAIN_NAME]" at bounding box center [104, 302] width 173 height 25
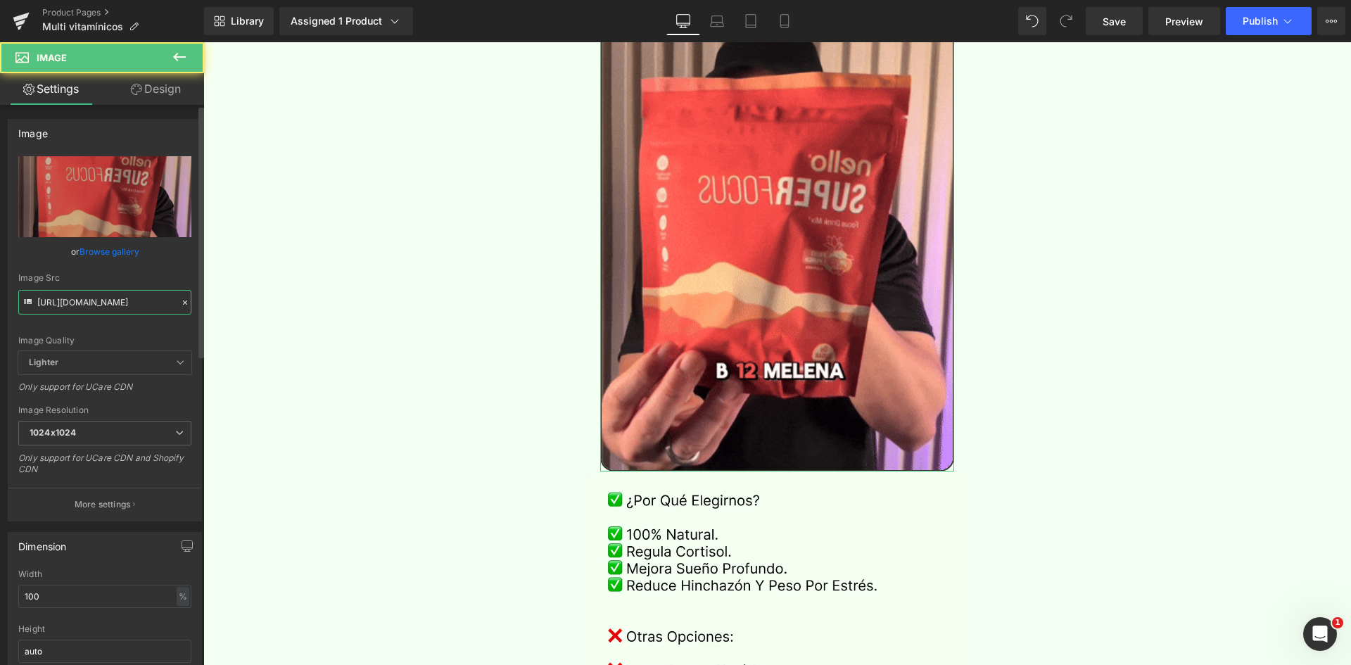
click at [116, 305] on input "[URL][DOMAIN_NAME]" at bounding box center [104, 302] width 173 height 25
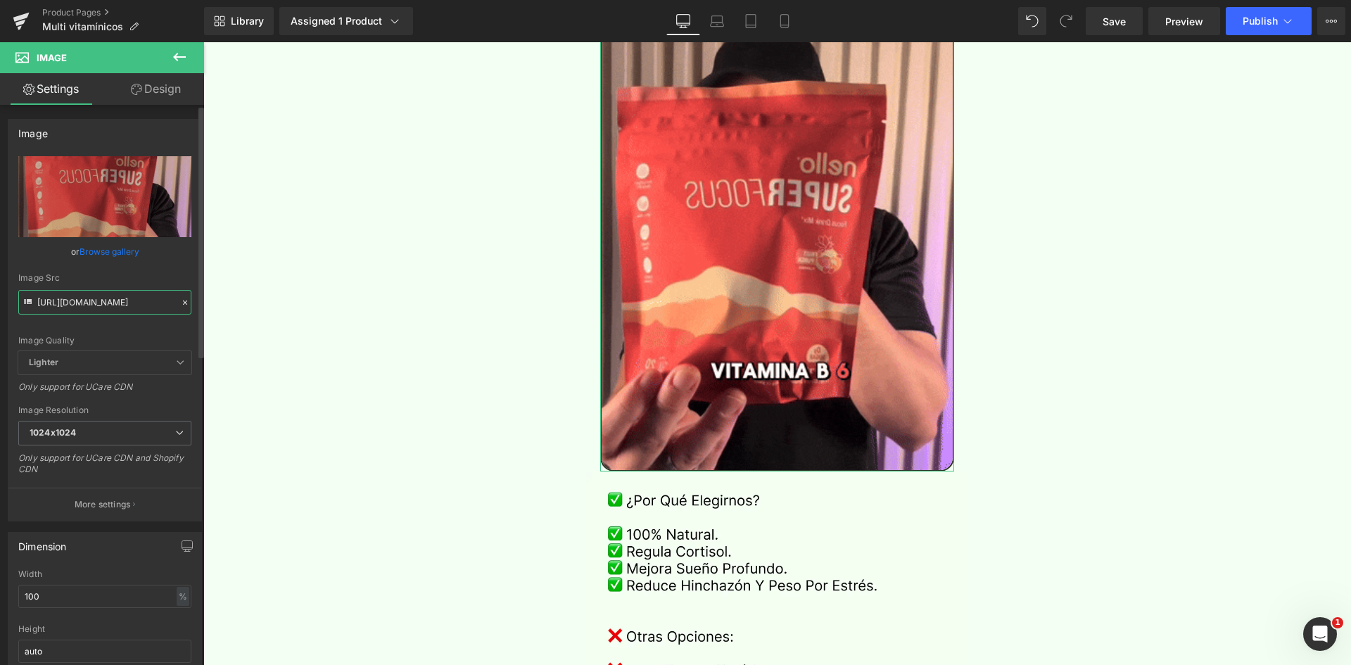
click at [116, 305] on input "[URL][DOMAIN_NAME]" at bounding box center [104, 302] width 173 height 25
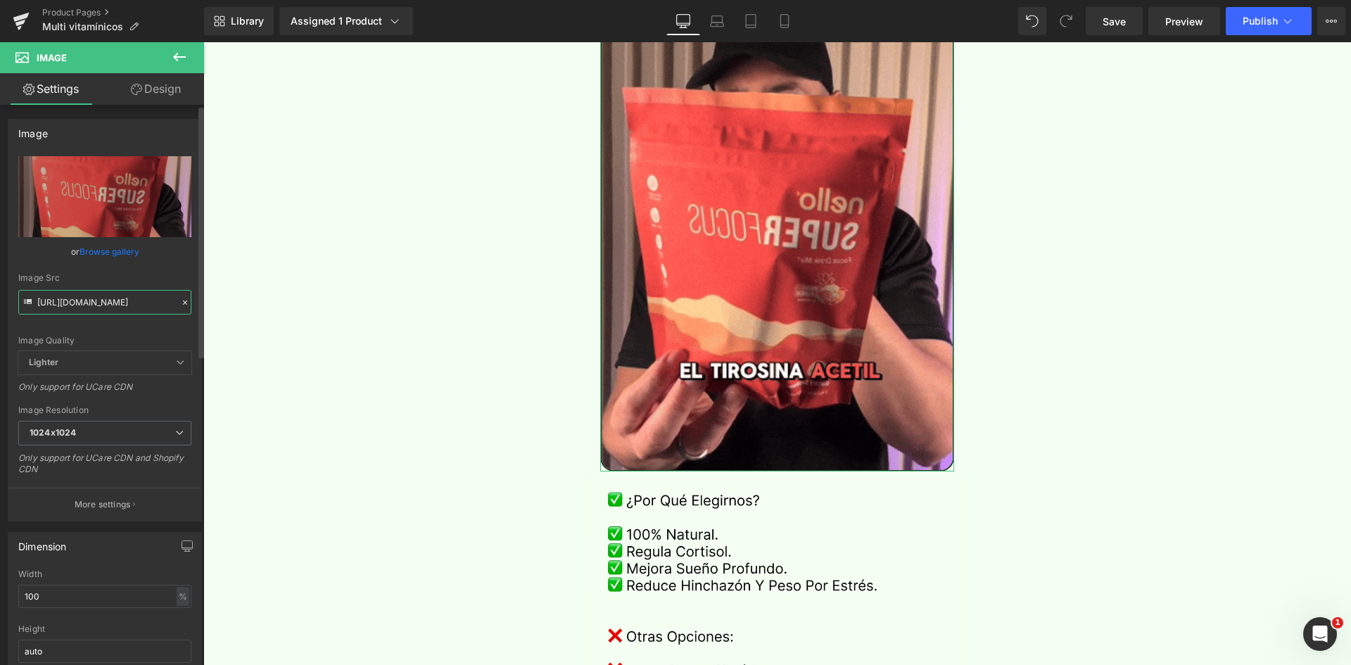
paste input ".giphy.com/media/24kMUUH8kAkIqPTX9Q"
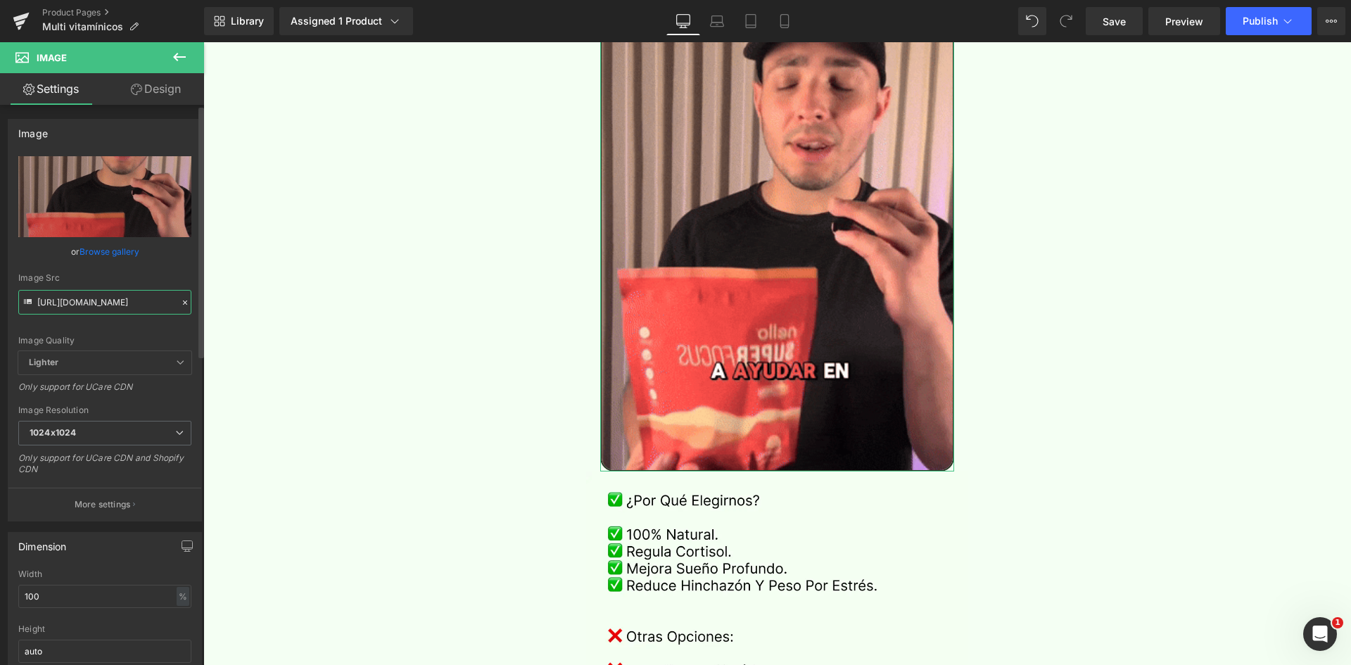
type input "https://media.giphy.com/media/24kMUUH8kAkIqPTX9Q/giphy.gif"
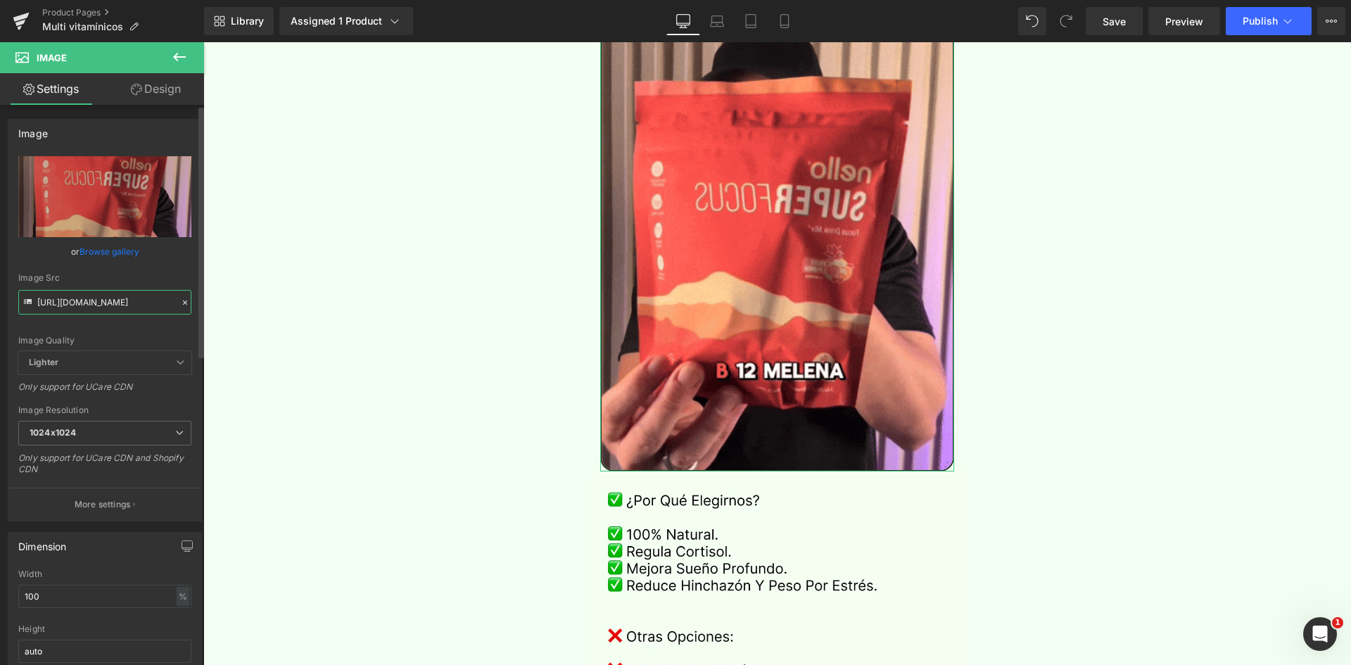
scroll to position [0, 133]
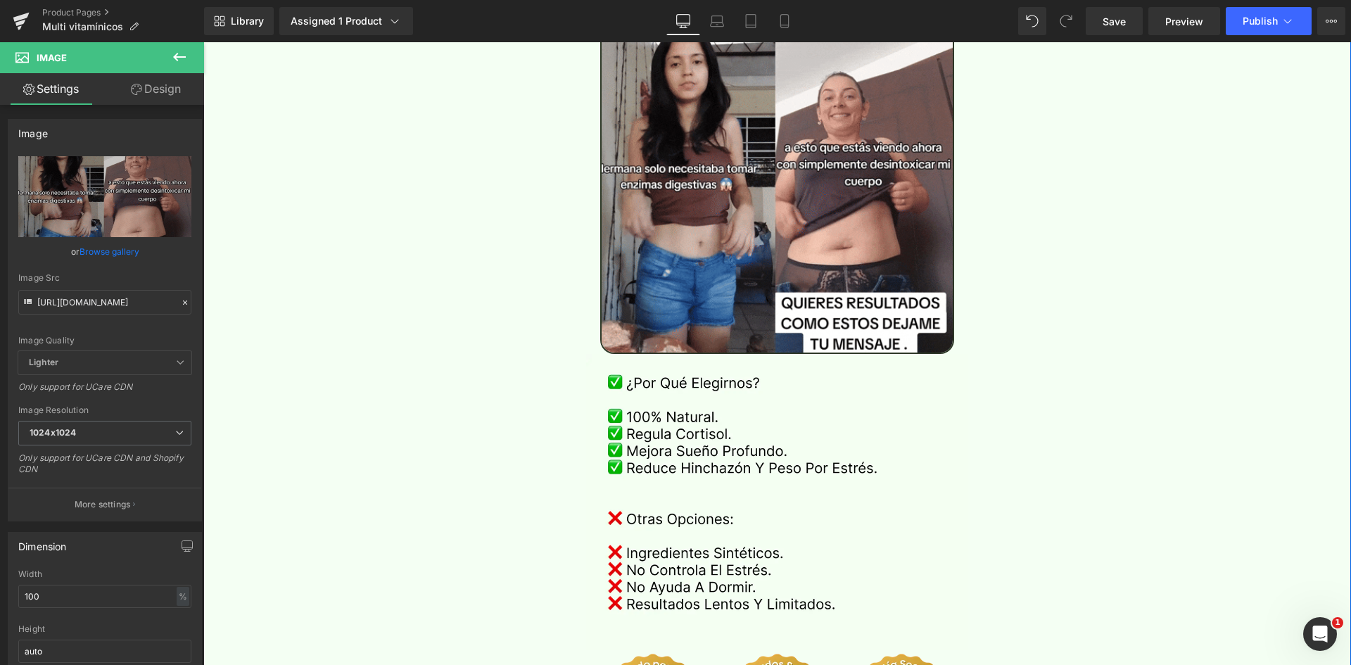
click at [1015, 293] on div "Separator Image Sale Off (P) Image" at bounding box center [777, 138] width 1148 height 5116
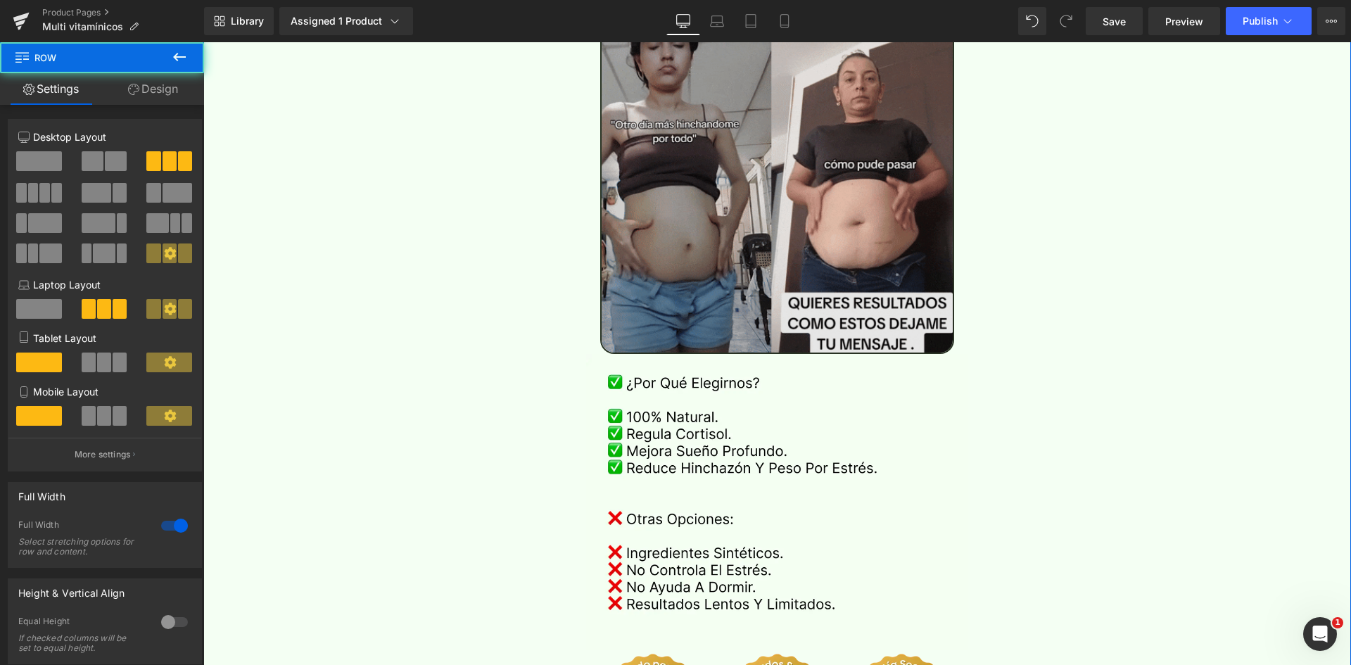
click at [705, 177] on img at bounding box center [777, 176] width 355 height 355
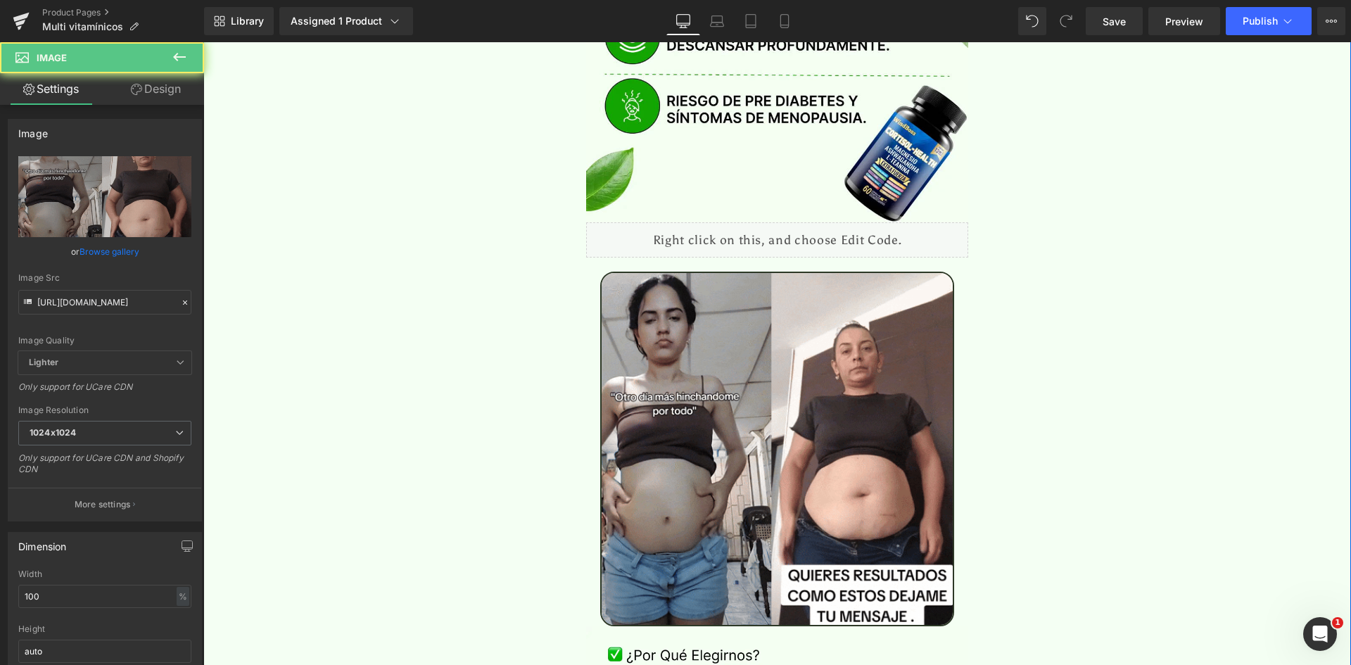
scroll to position [2181, 0]
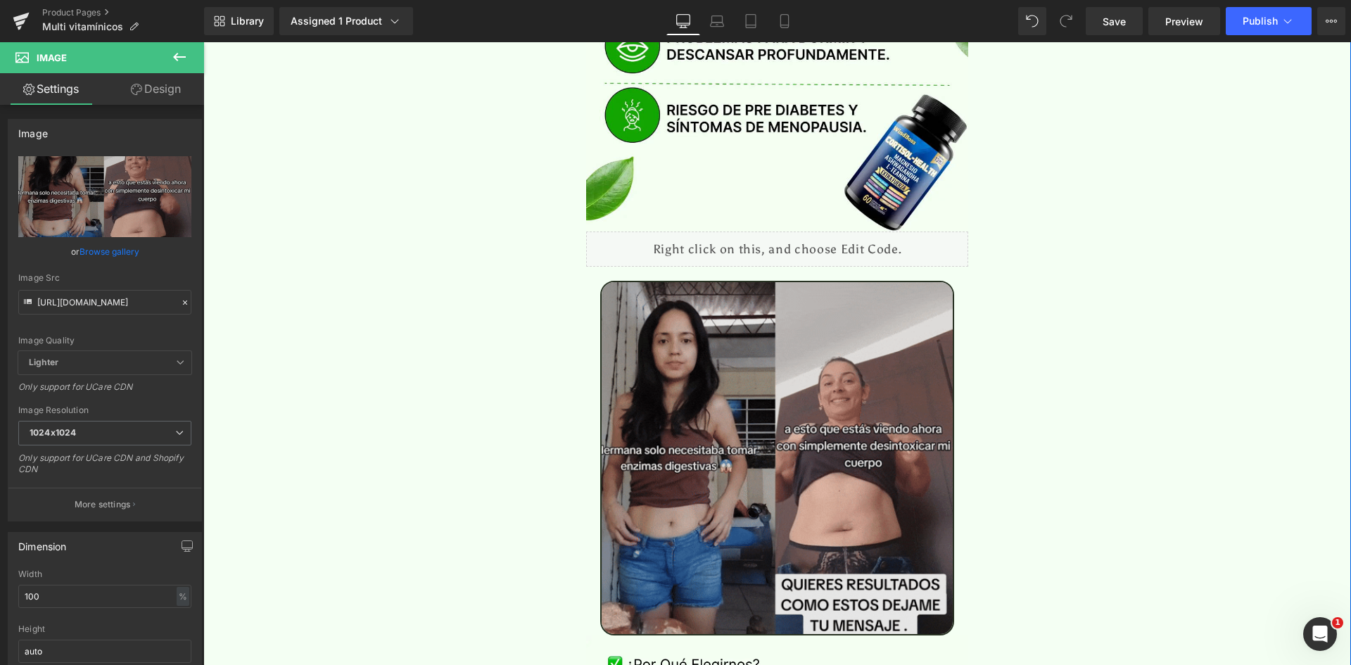
click at [799, 281] on img at bounding box center [777, 458] width 355 height 355
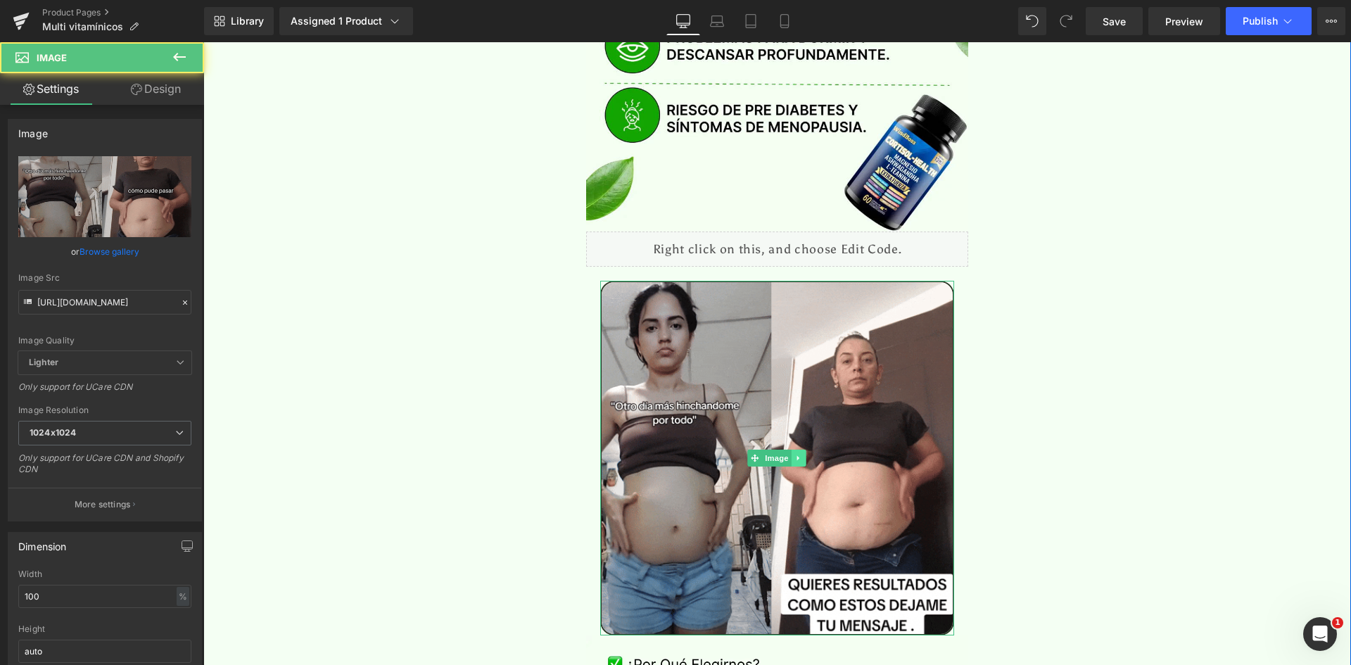
click at [792, 450] on link at bounding box center [799, 458] width 15 height 17
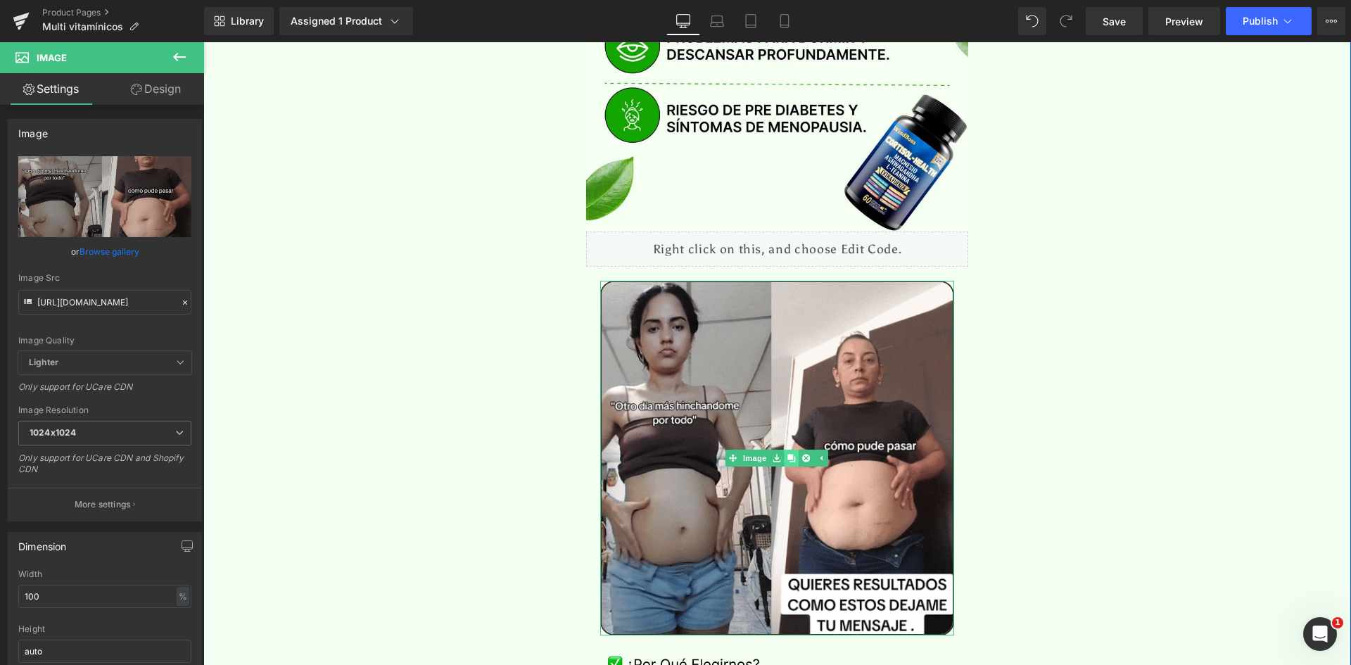
click at [788, 455] on icon at bounding box center [792, 459] width 8 height 8
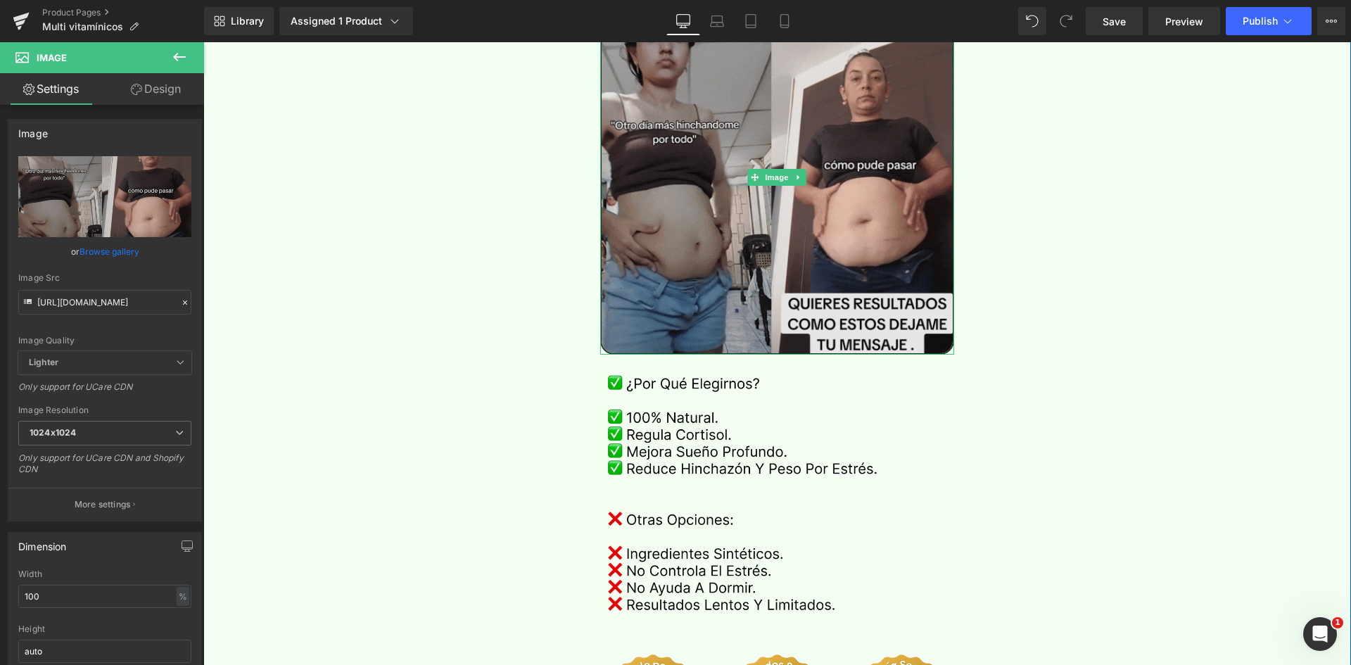
scroll to position [2764, 0]
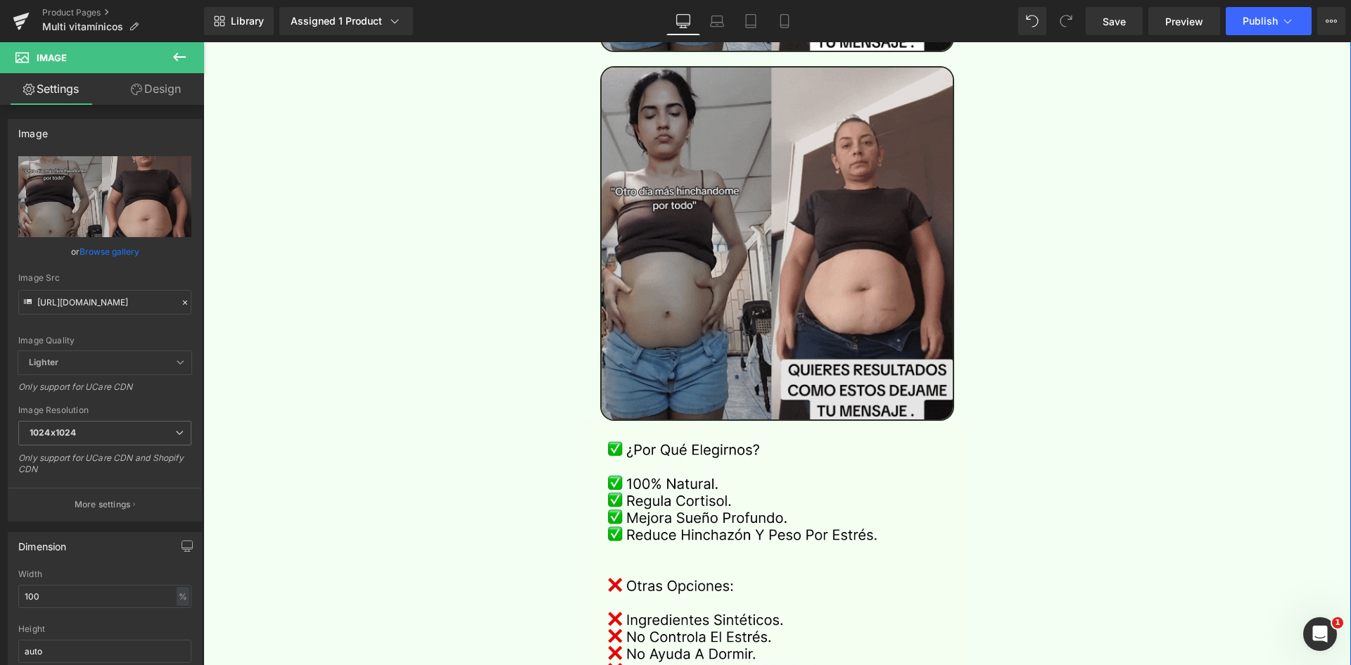
click at [718, 171] on img at bounding box center [777, 243] width 355 height 355
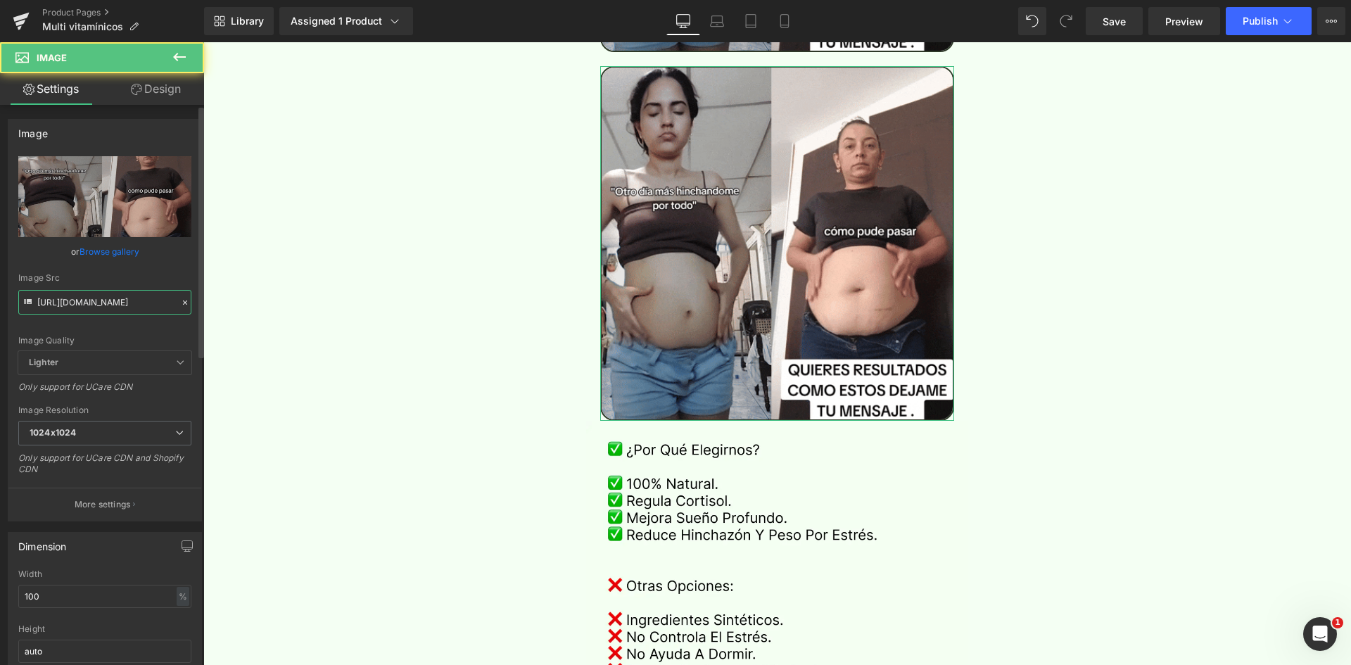
click at [128, 307] on input "https://media.giphy.com/media/24kMUUH8kAkIqPTX9Q/giphy.gif" at bounding box center [104, 302] width 173 height 25
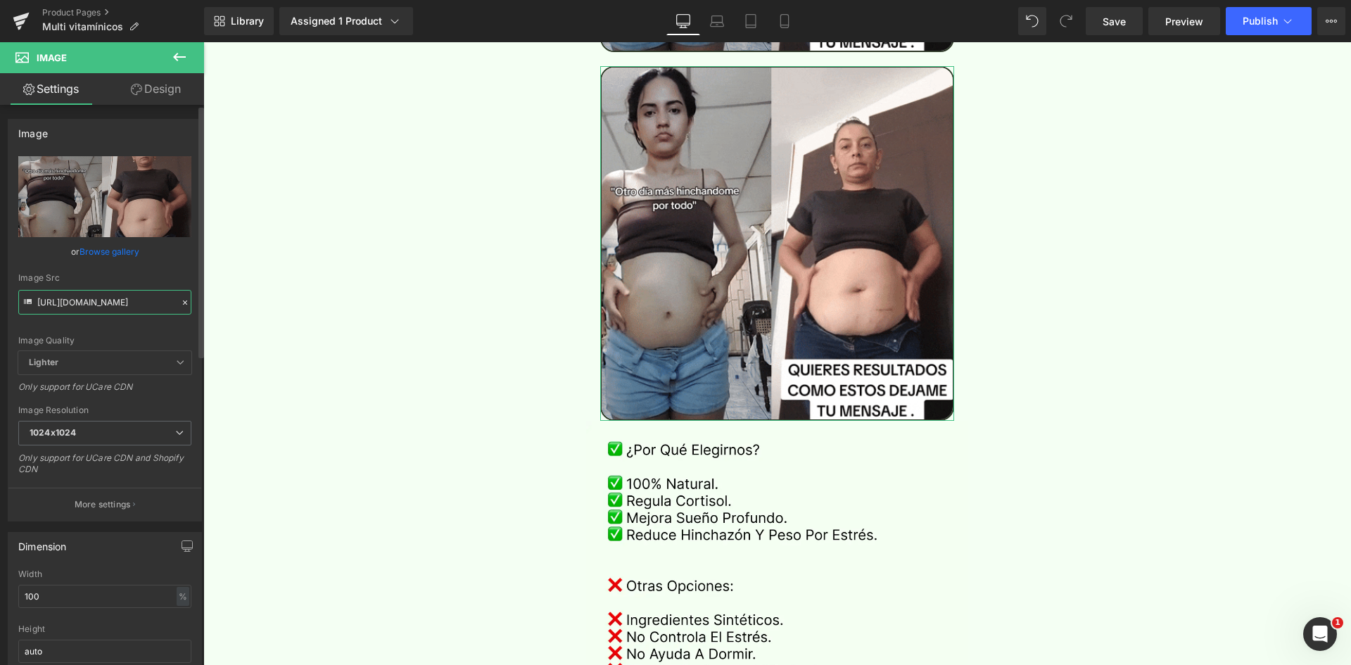
click at [128, 307] on input "https://media.giphy.com/media/24kMUUH8kAkIqPTX9Q/giphy.gif" at bounding box center [104, 302] width 173 height 25
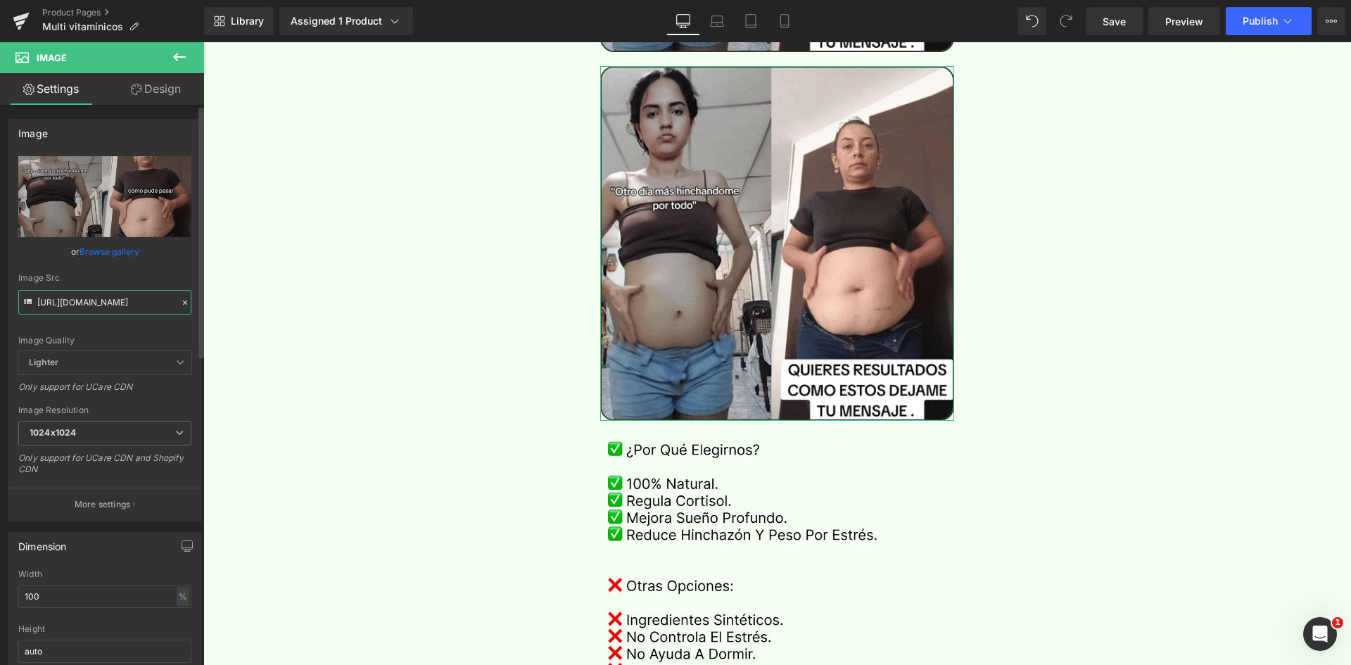
click at [128, 307] on input "https://media.giphy.com/media/24kMUUH8kAkIqPTX9Q/giphy.gif" at bounding box center [104, 302] width 173 height 25
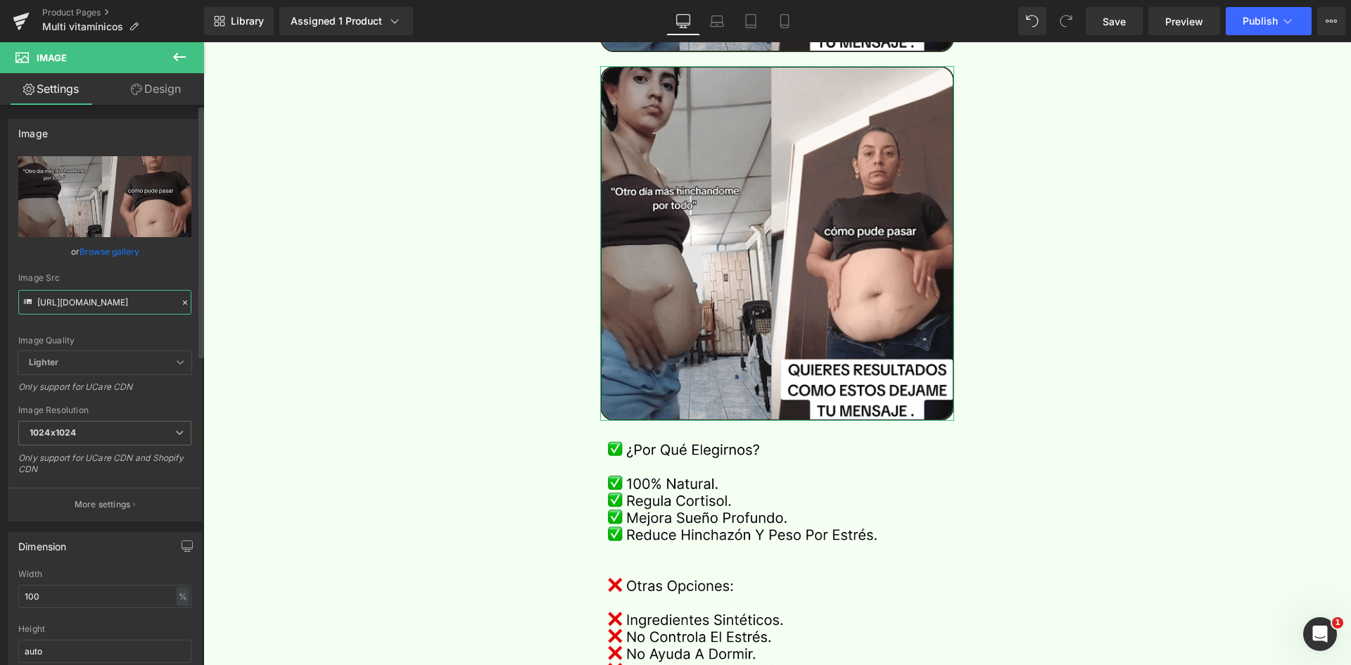
paste input "fu7ym5YSFmG2R4BRxi"
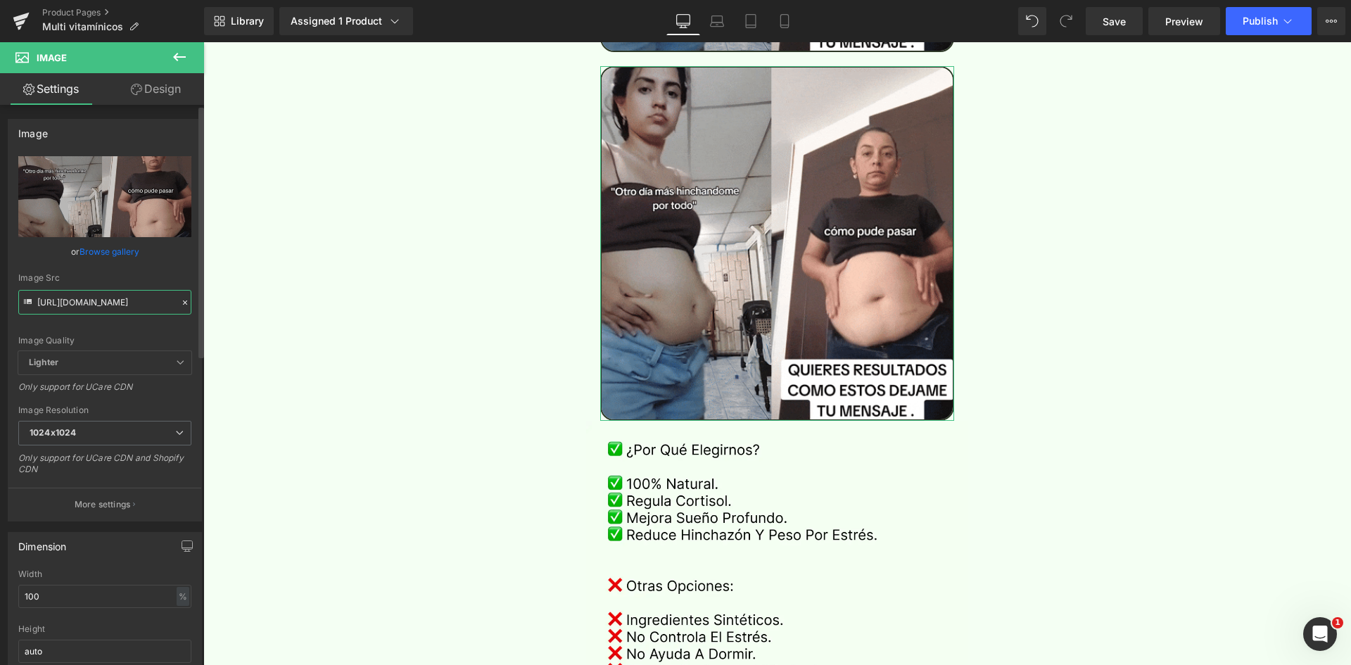
type input "https://media.giphy.com/media/fu7ym5YSFmG2R4BRxi/giphy.gif"
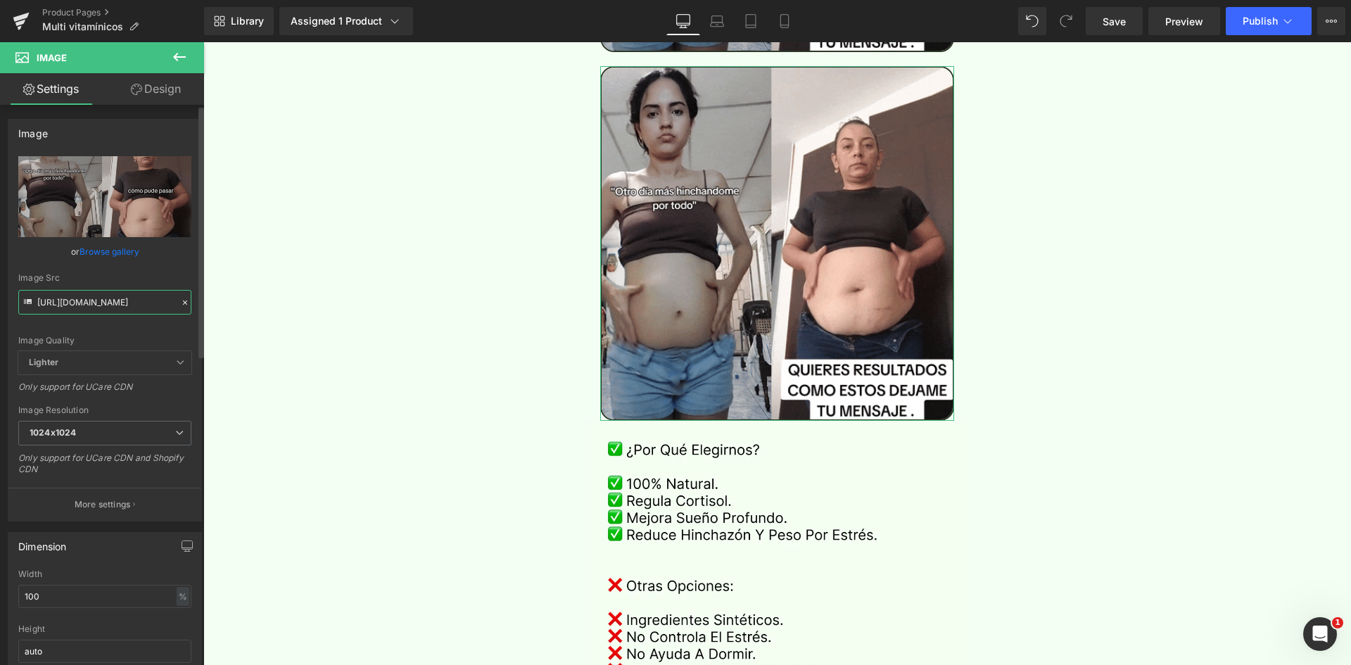
scroll to position [0, 129]
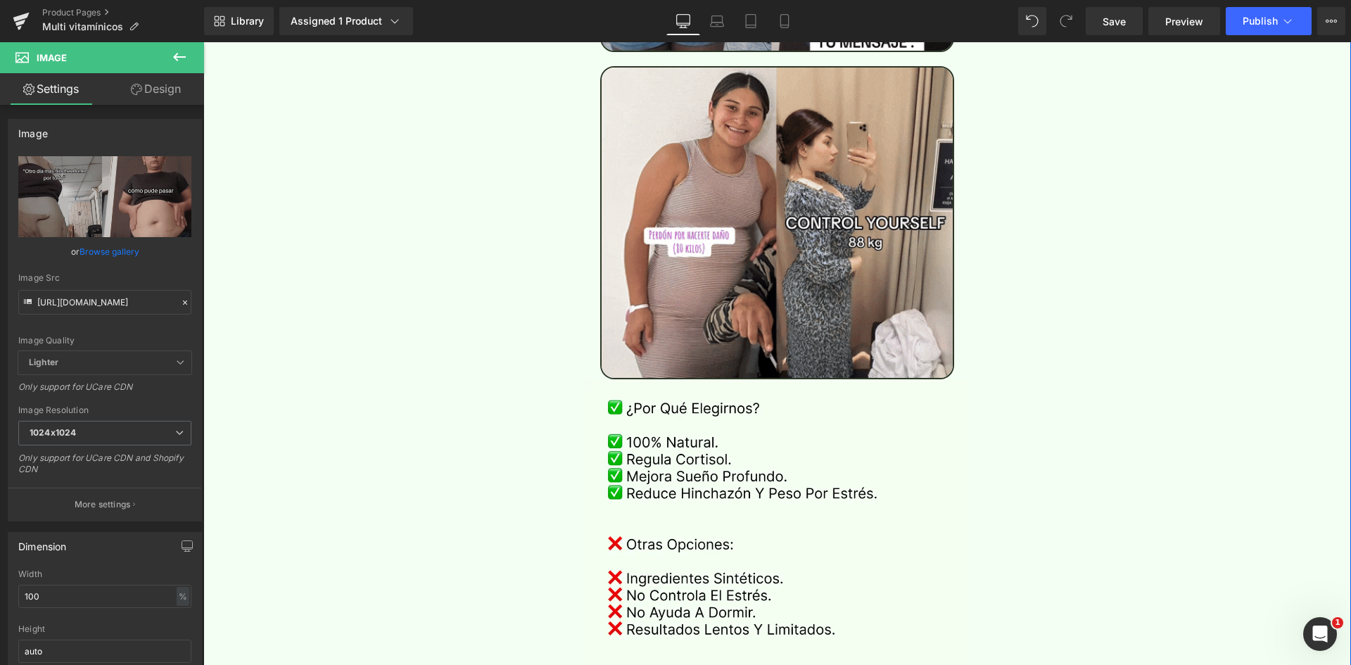
click at [1021, 265] on div "Separator Image Sale Off (P) Image" at bounding box center [777, 0] width 1148 height 5444
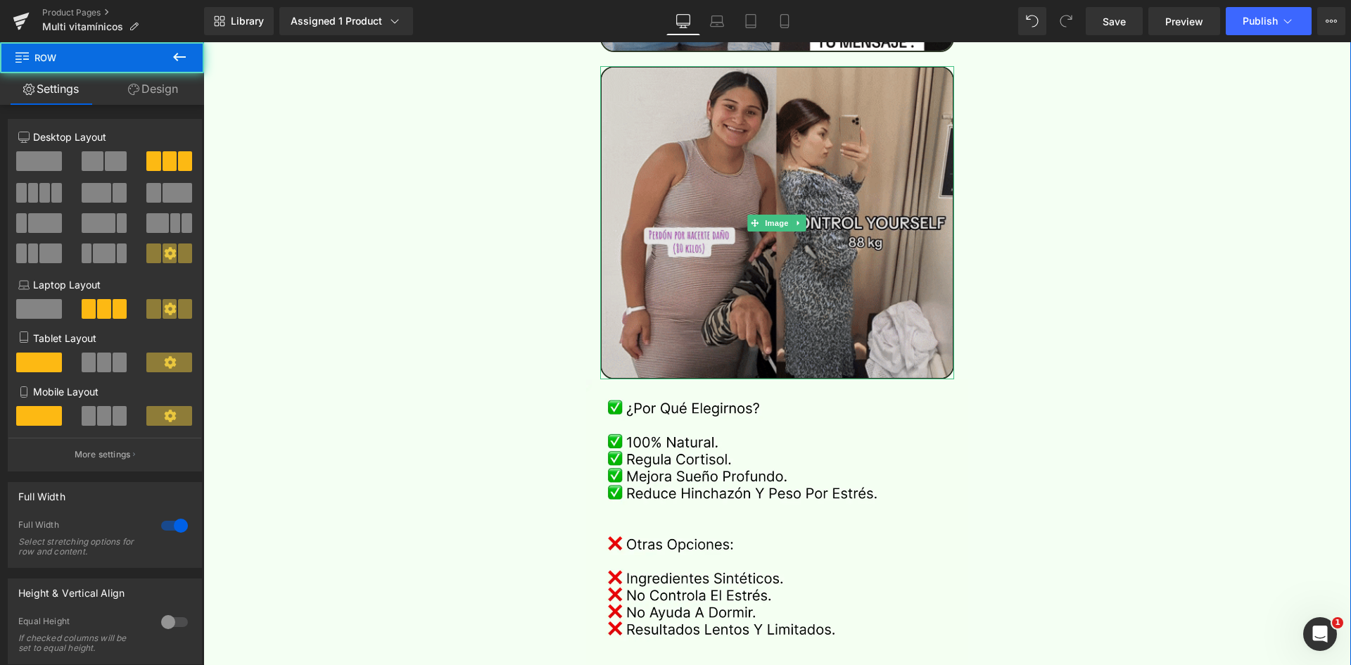
click at [815, 215] on img at bounding box center [777, 222] width 355 height 313
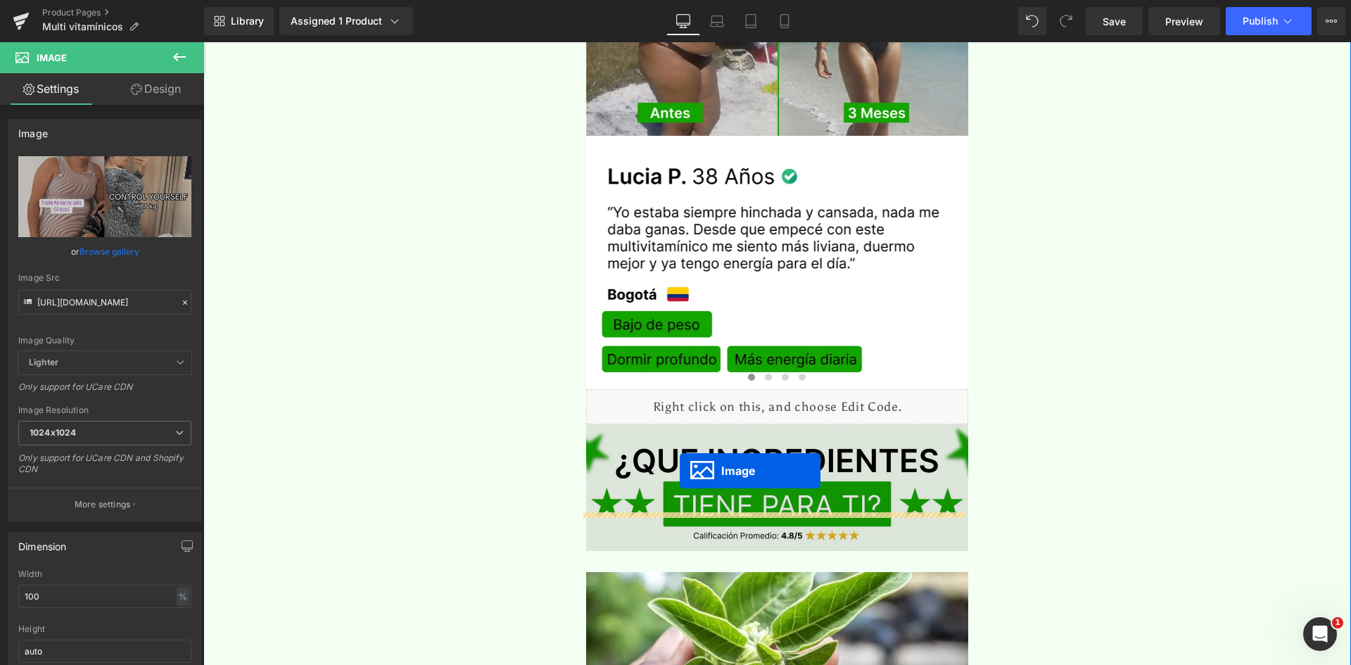
drag, startPoint x: 746, startPoint y: 186, endPoint x: 680, endPoint y: 470, distance: 291.8
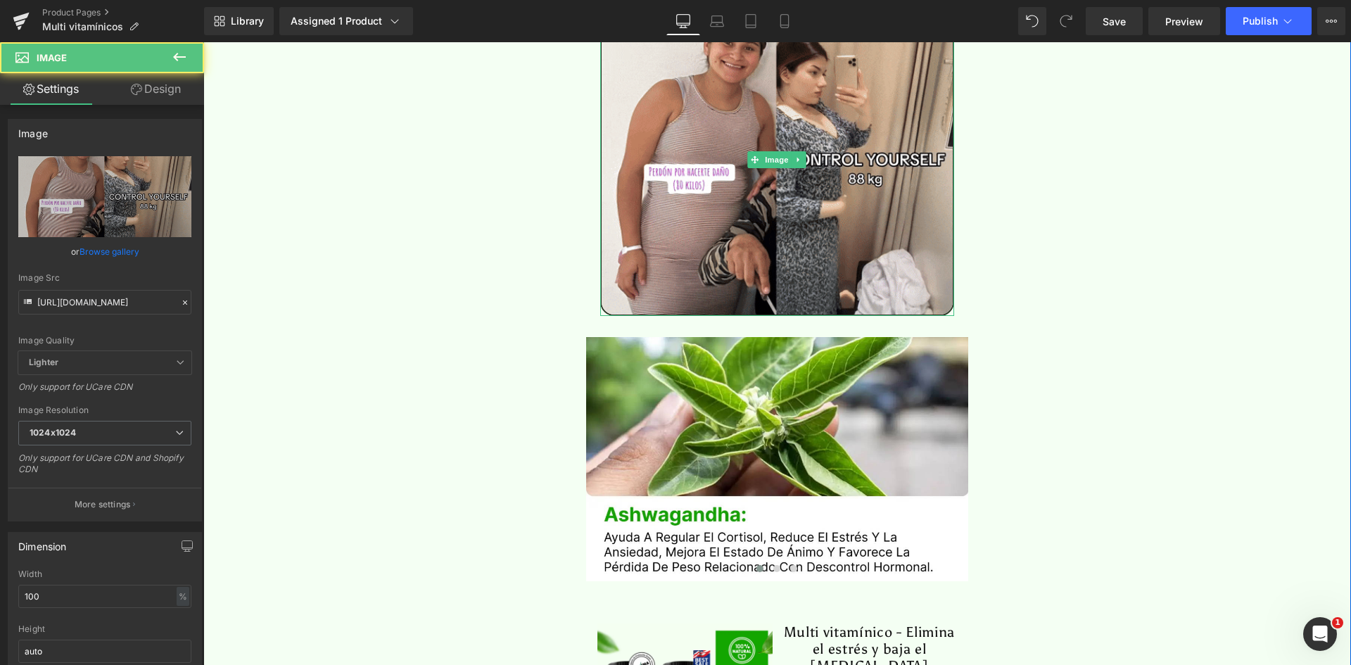
scroll to position [3915, 0]
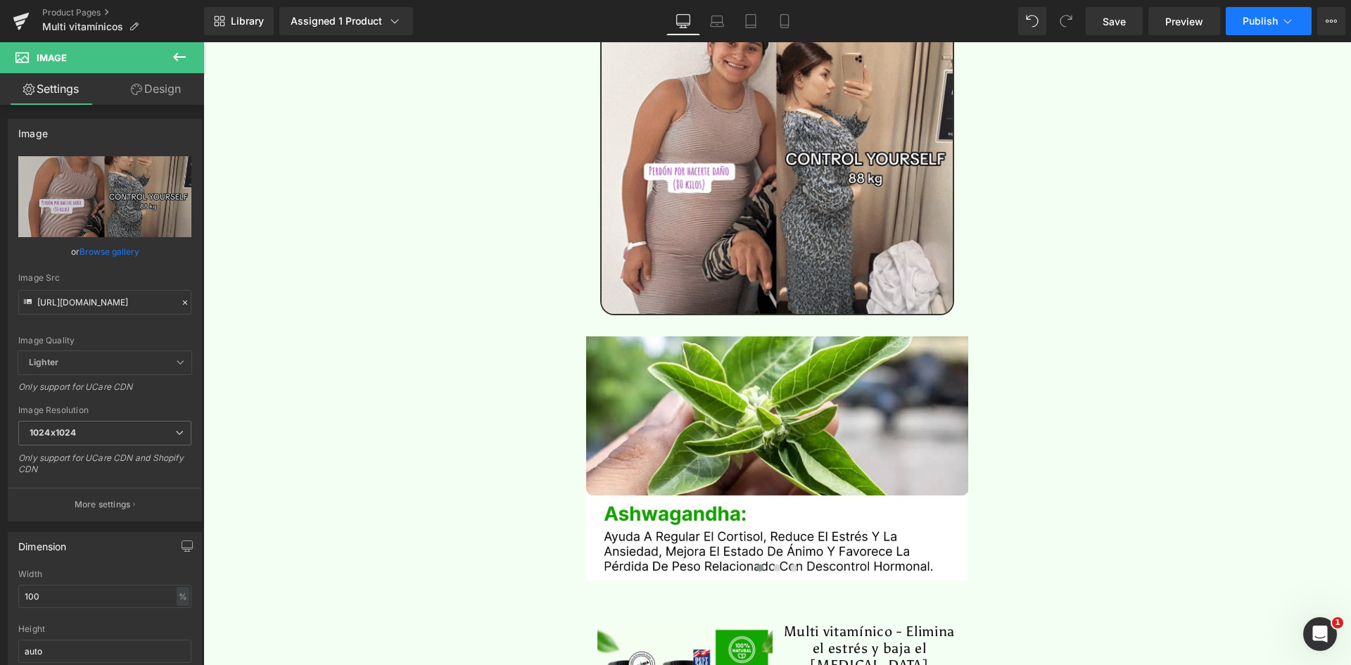
click at [1260, 16] on span "Publish" at bounding box center [1259, 20] width 35 height 11
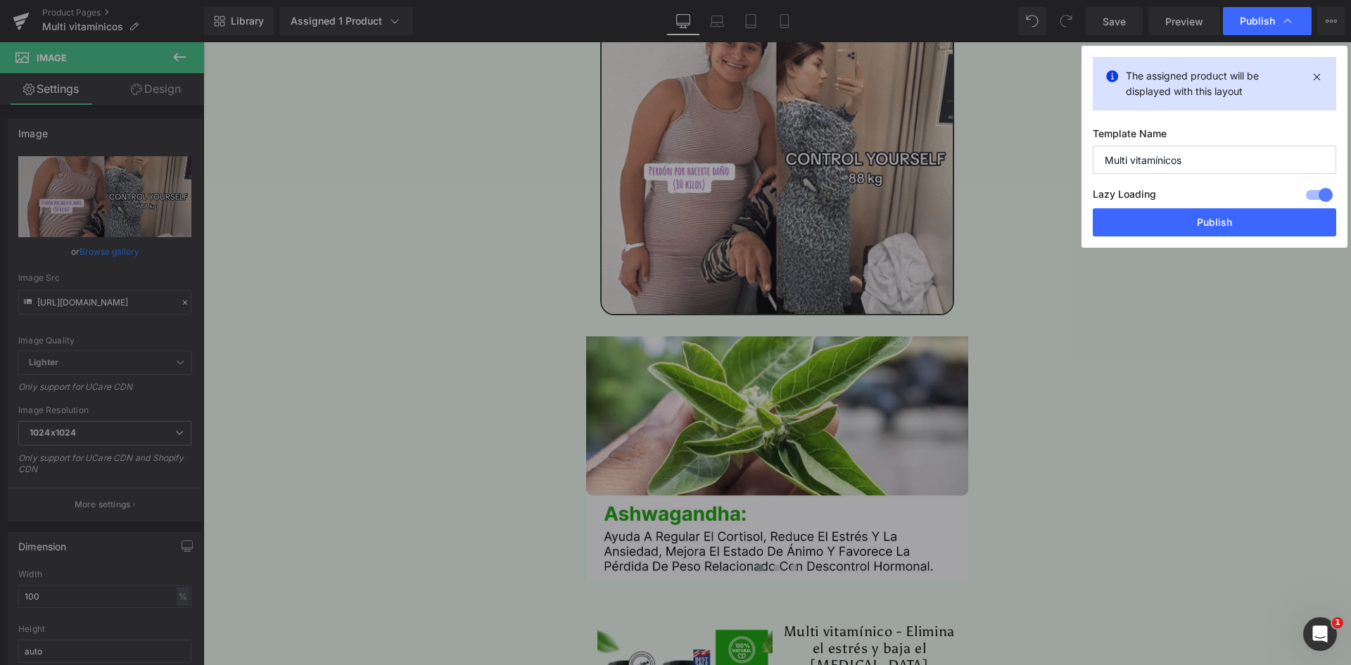
drag, startPoint x: 976, startPoint y: 172, endPoint x: 922, endPoint y: 5, distance: 176.0
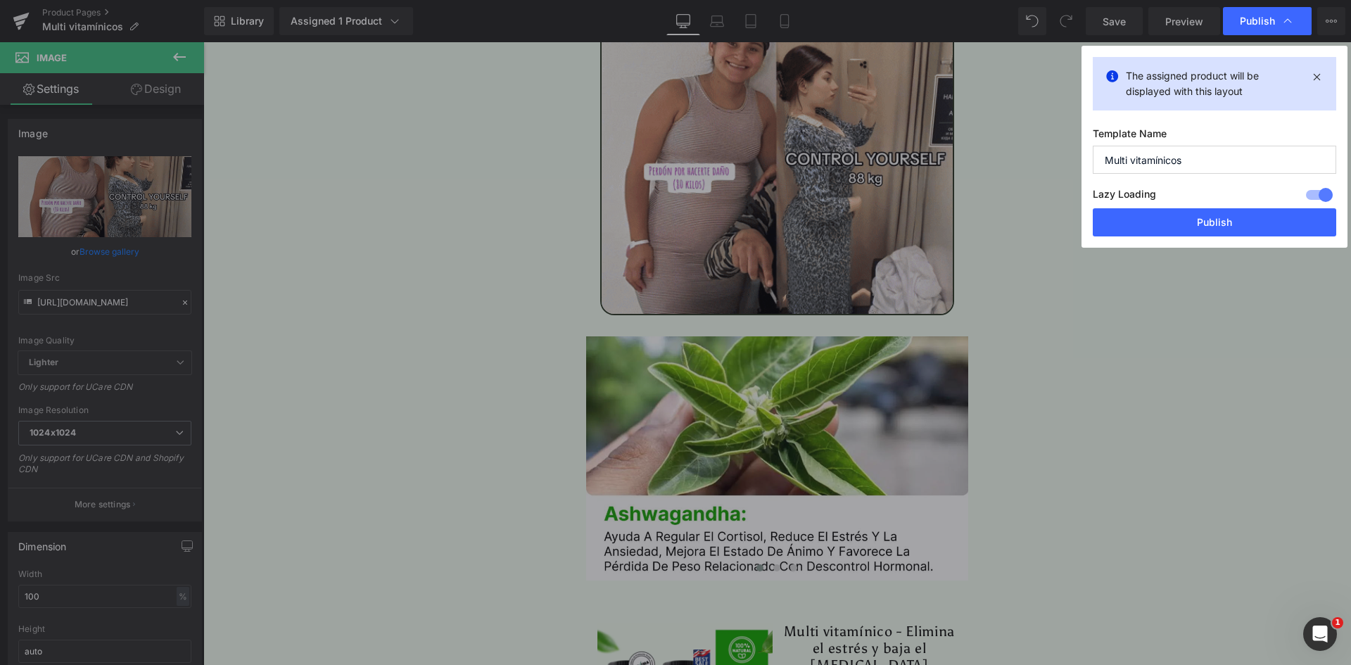
click at [1192, 222] on button "Publish" at bounding box center [1214, 222] width 243 height 28
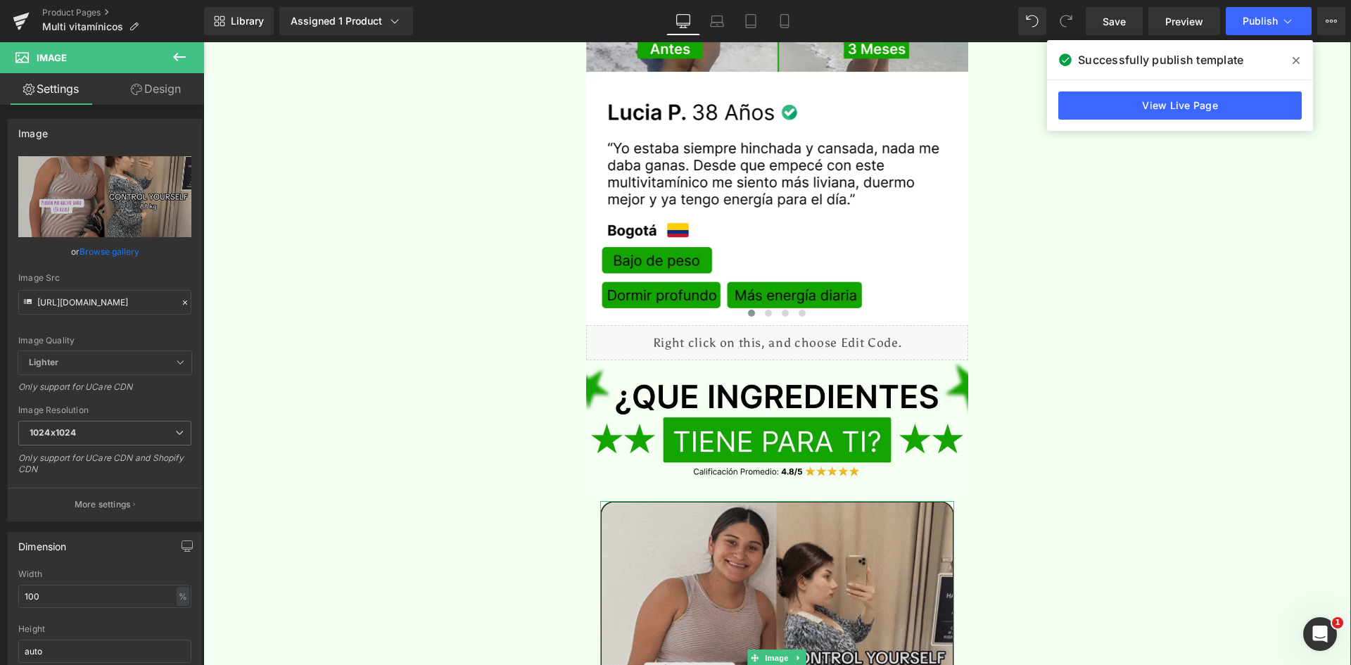
scroll to position [3422, 0]
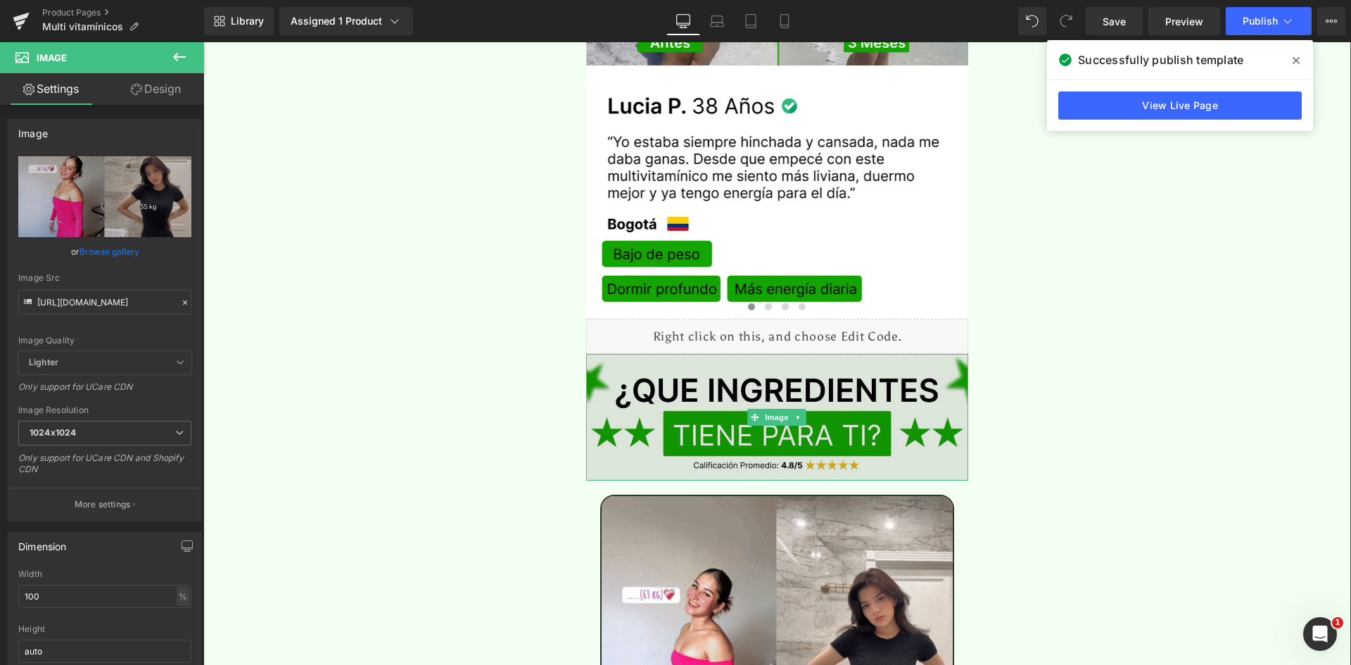
click at [706, 354] on img at bounding box center [777, 417] width 383 height 126
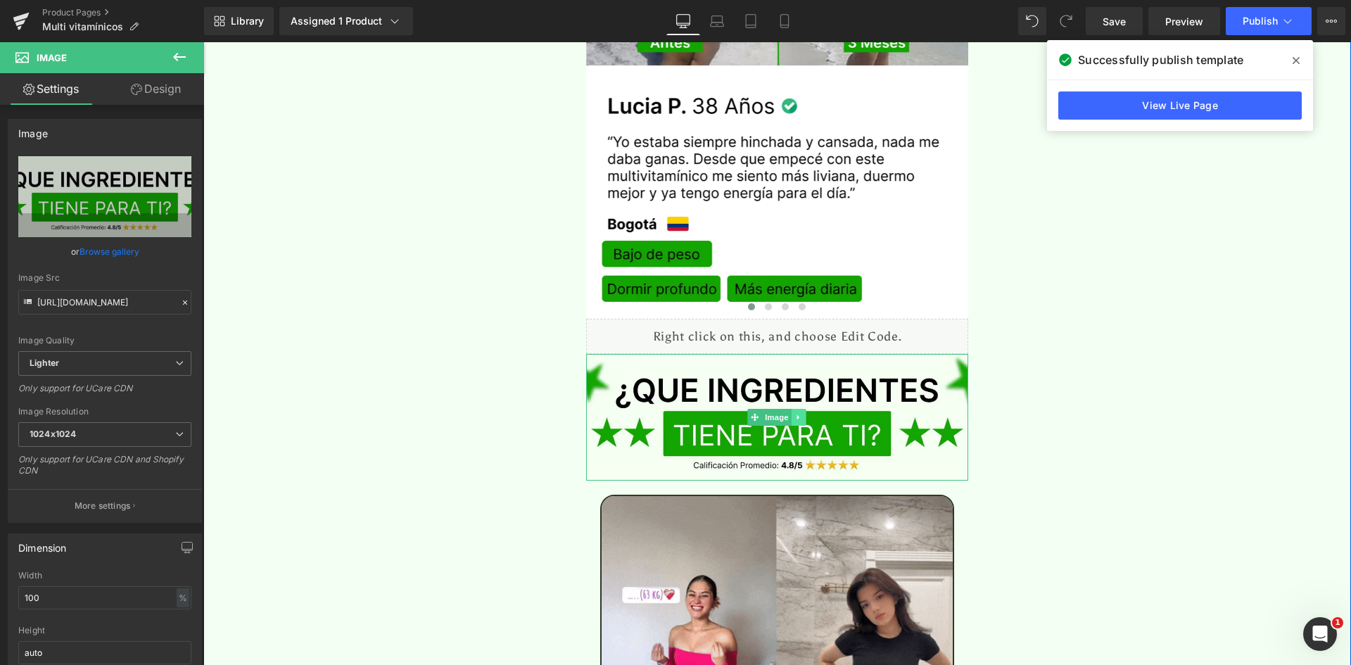
click at [795, 413] on icon at bounding box center [799, 417] width 8 height 8
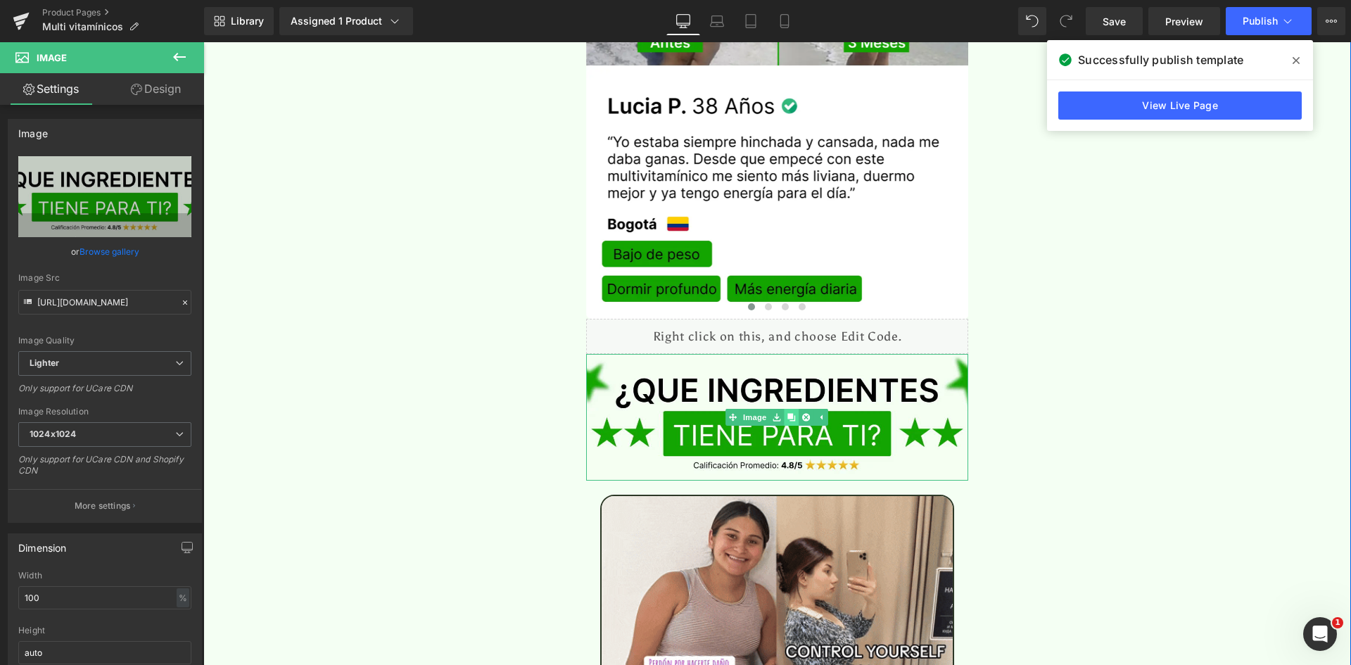
click at [784, 409] on link at bounding box center [791, 417] width 15 height 17
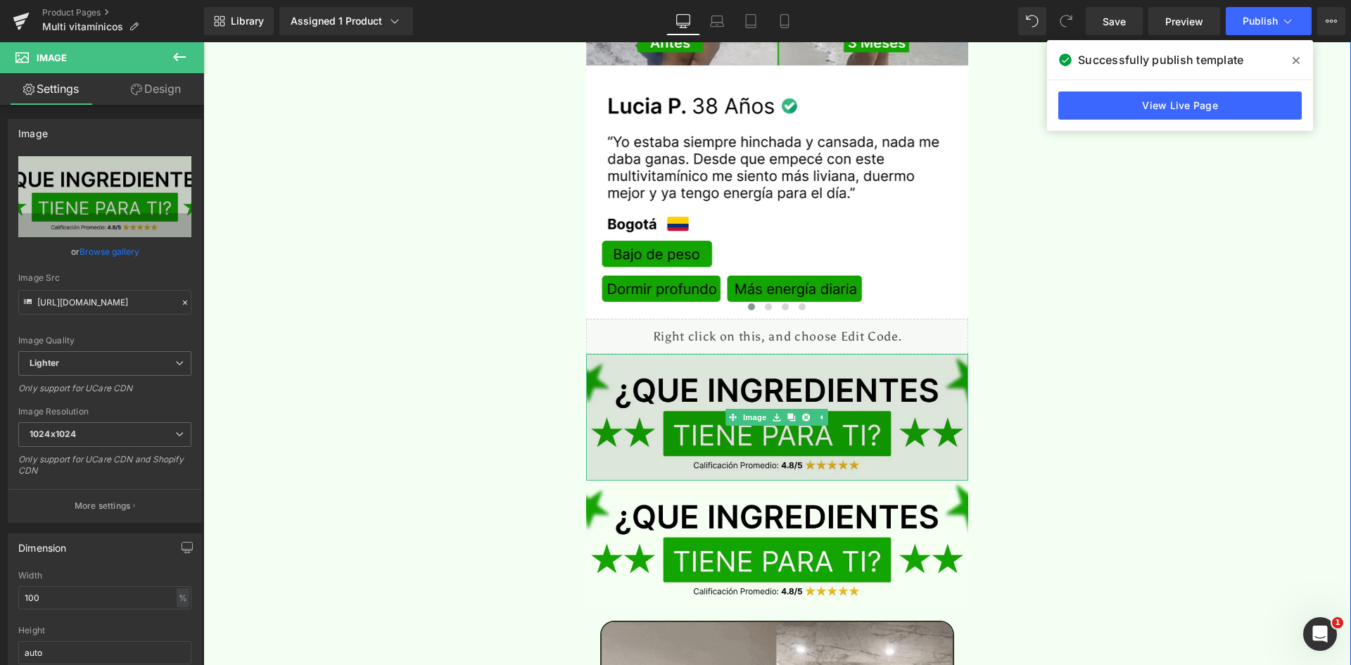
click at [613, 364] on img at bounding box center [777, 417] width 383 height 126
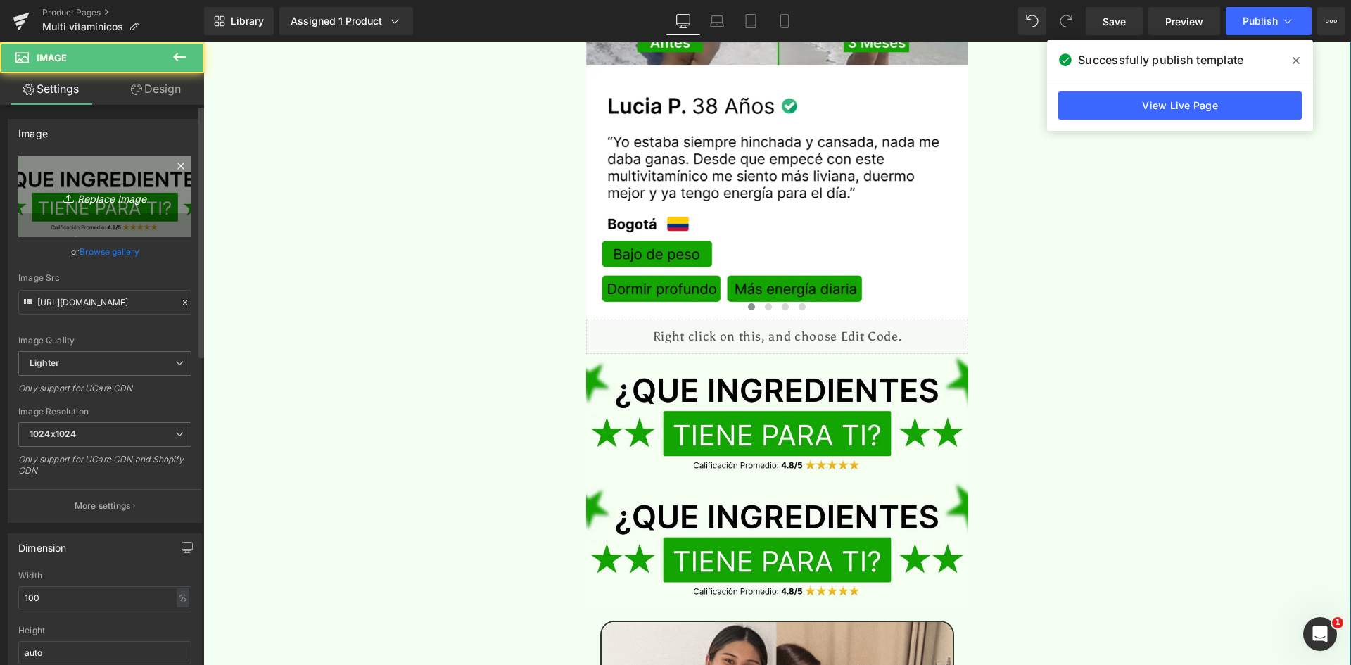
click at [27, 186] on link "Replace Image" at bounding box center [104, 196] width 173 height 81
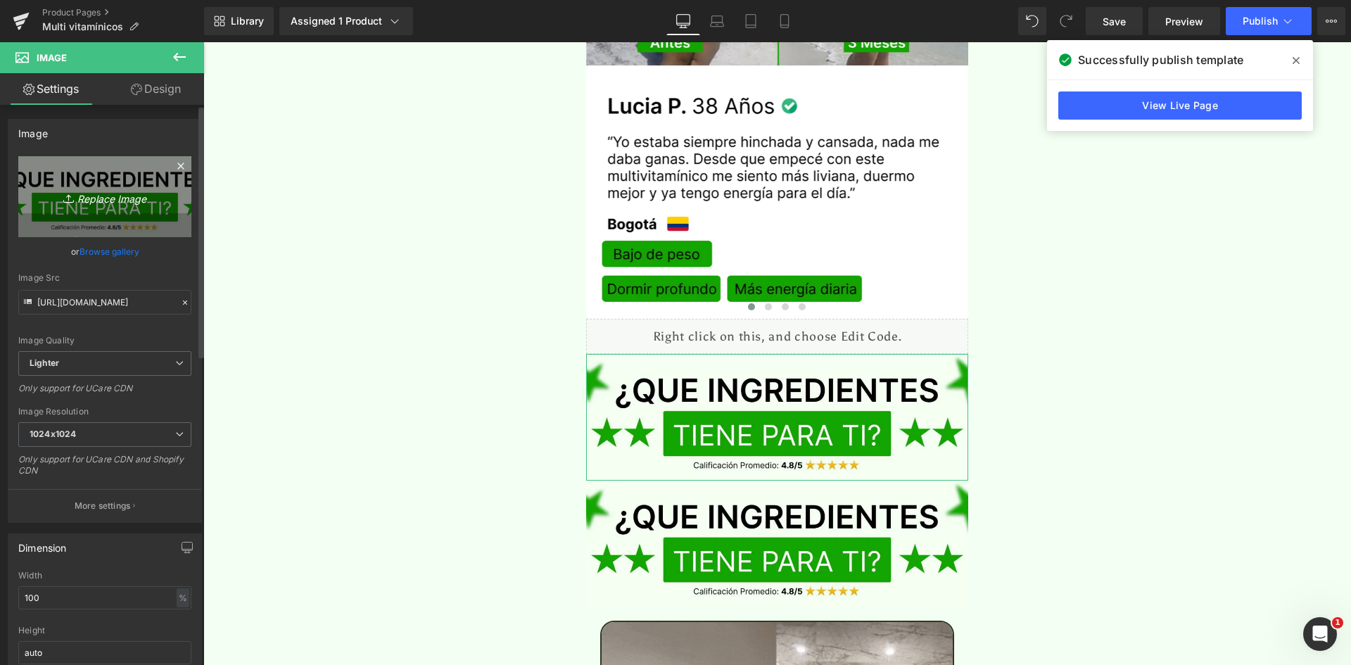
type input "C:\fakepath\Suplements Facts.webp"
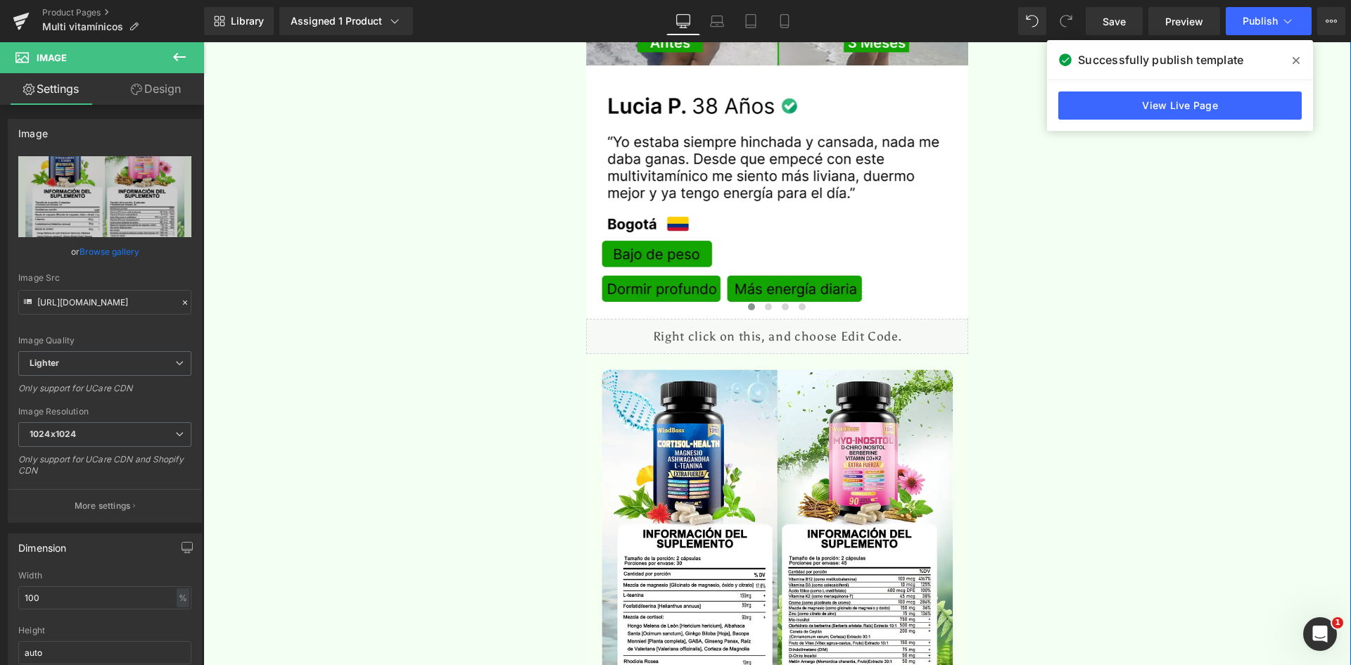
type input "https://ucarecdn.com/d1b04abd-6141-42c1-b1c9-897dbd2eb2b0/-/format/auto/-/previ…"
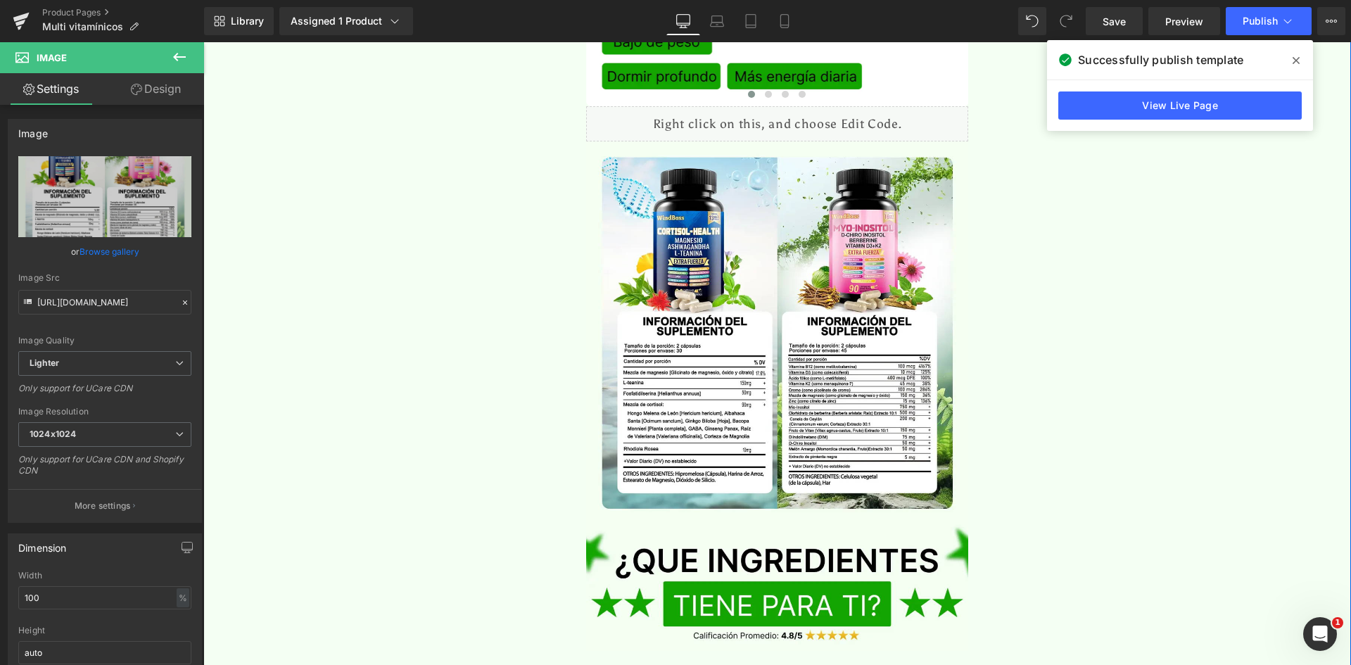
scroll to position [3704, 0]
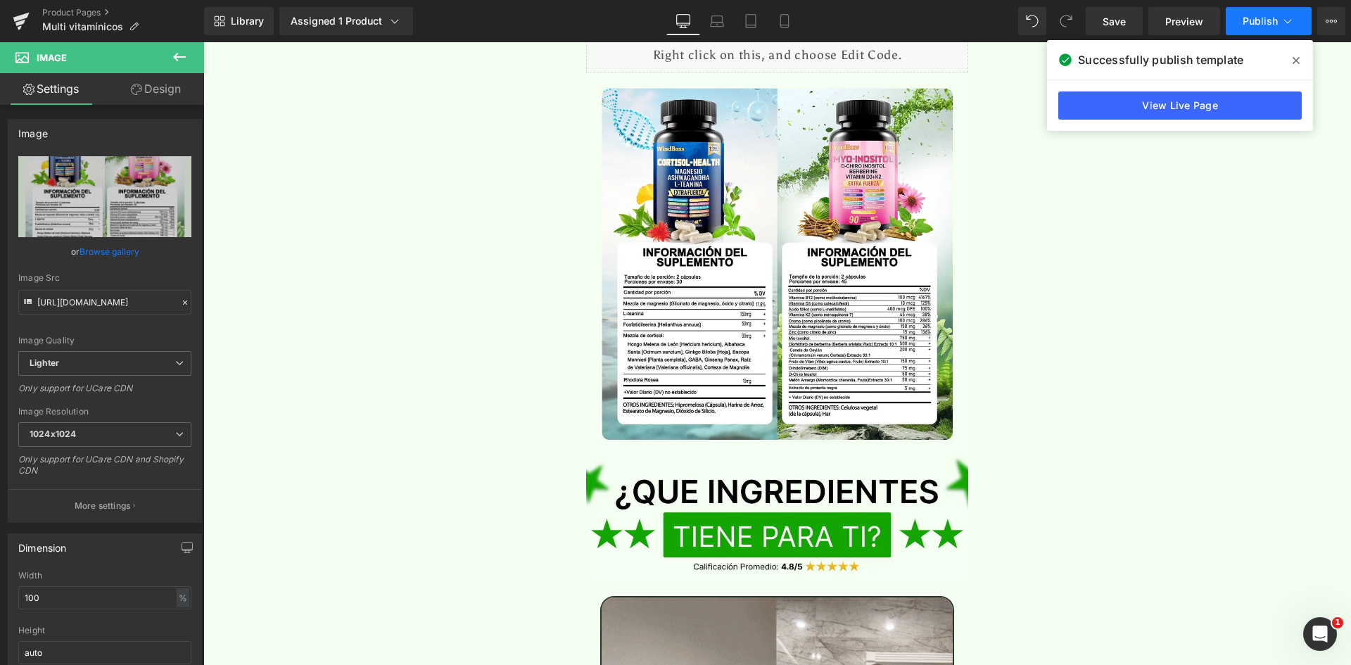
click at [1249, 27] on button "Publish" at bounding box center [1269, 21] width 86 height 28
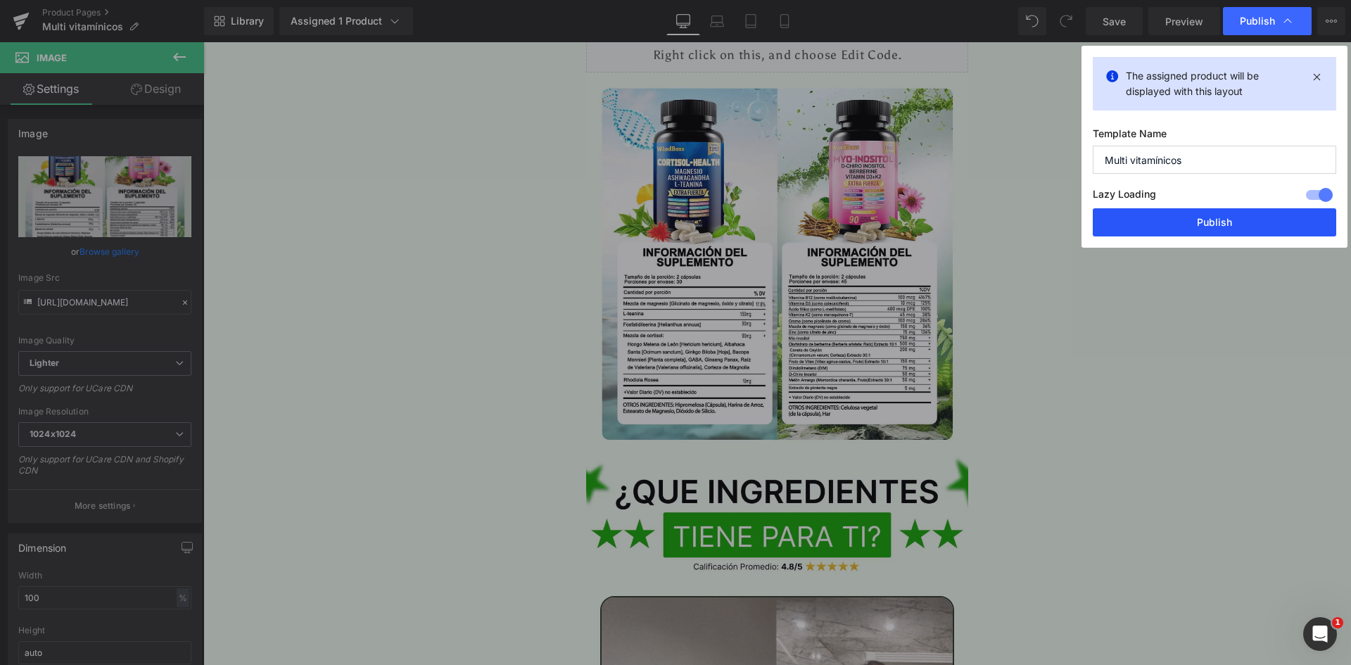
click at [1207, 231] on button "Publish" at bounding box center [1214, 222] width 243 height 28
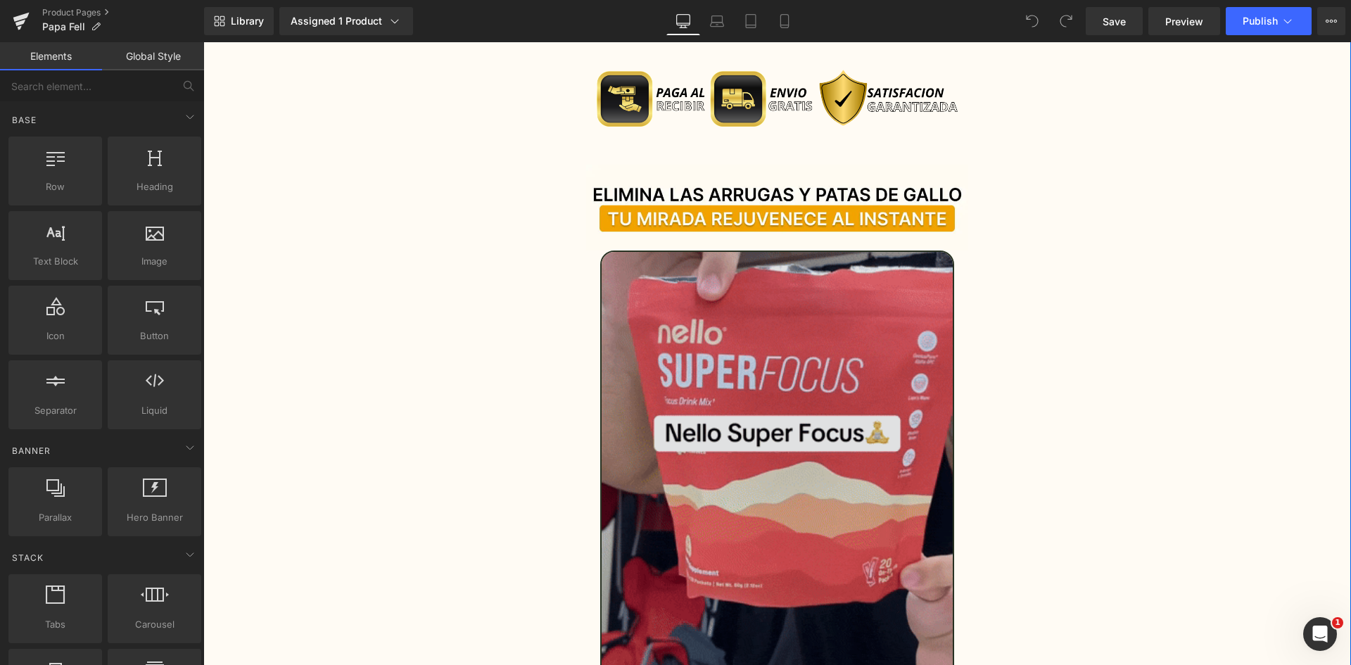
scroll to position [1337, 0]
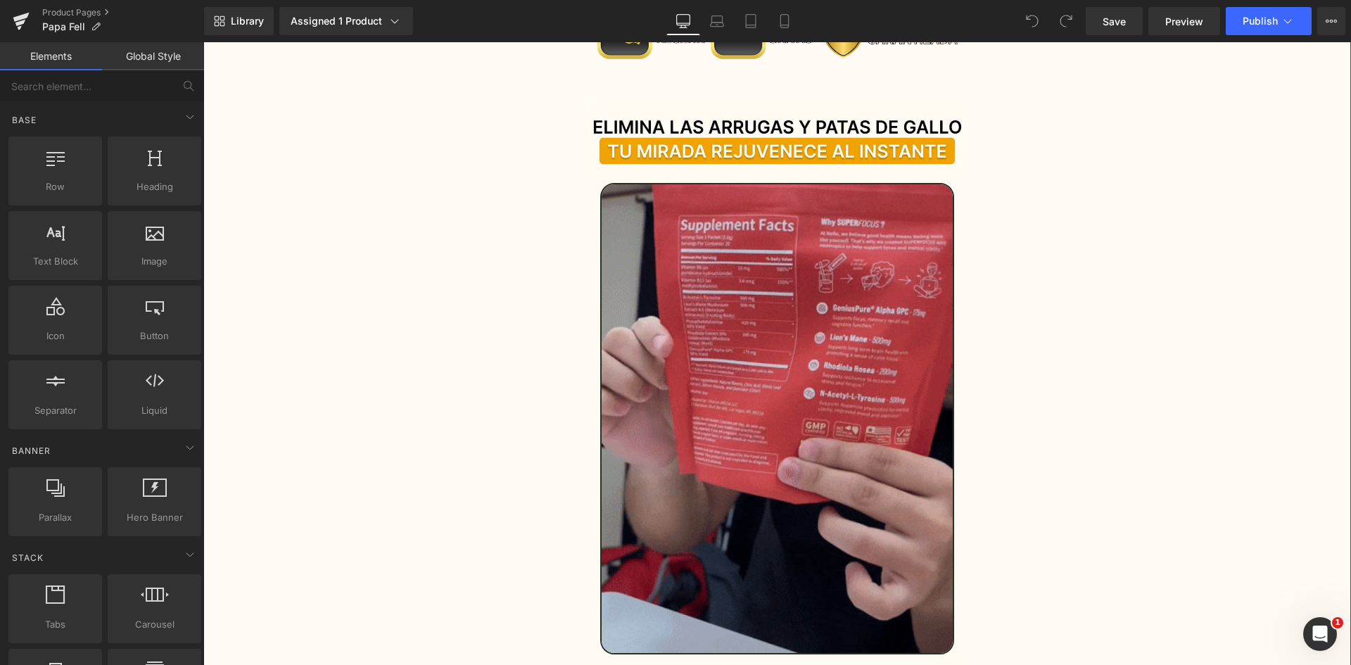
click at [740, 317] on img at bounding box center [777, 418] width 355 height 471
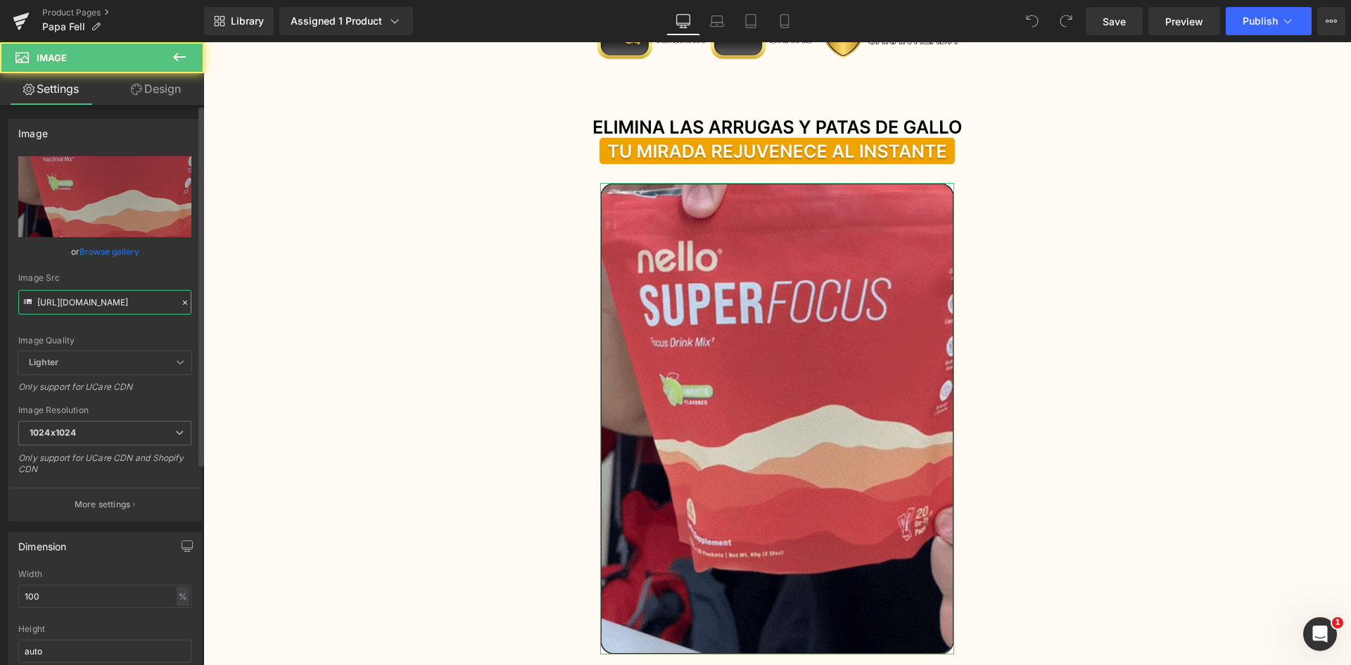
click at [136, 293] on input "[URL][DOMAIN_NAME]" at bounding box center [104, 302] width 173 height 25
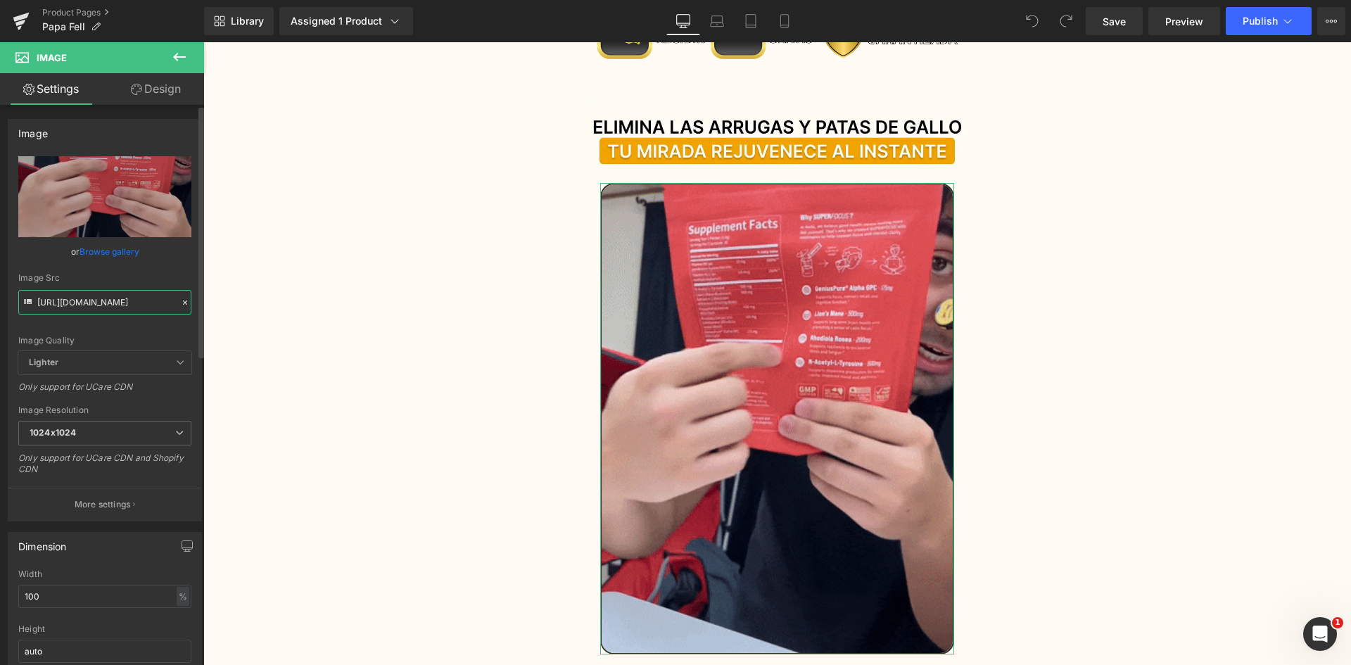
click at [136, 293] on input "[URL][DOMAIN_NAME]" at bounding box center [104, 302] width 173 height 25
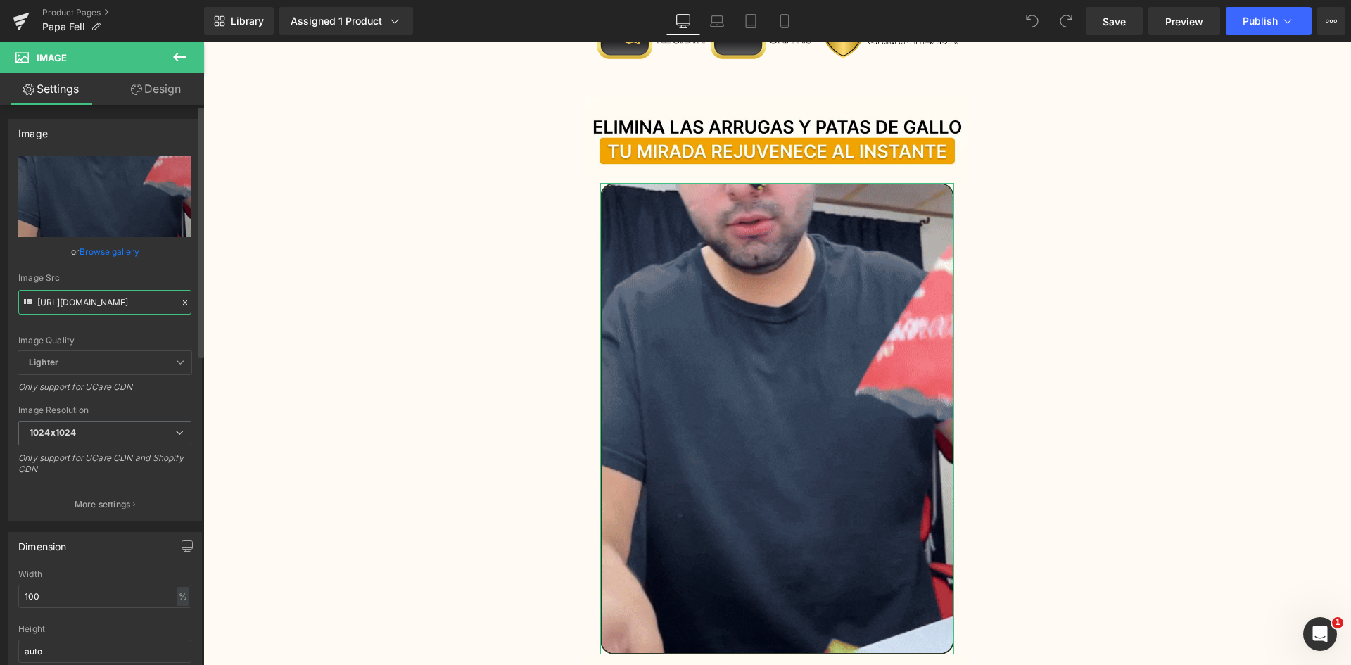
click at [136, 293] on input "[URL][DOMAIN_NAME]" at bounding box center [104, 302] width 173 height 25
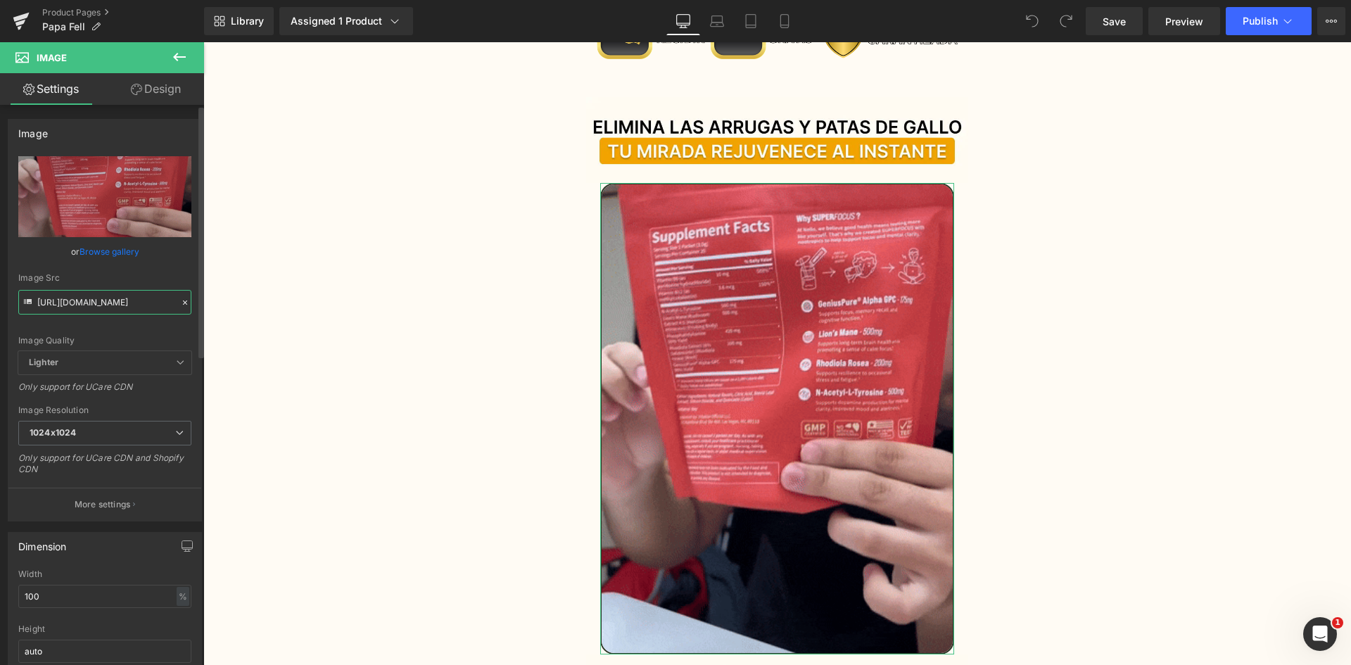
click at [136, 293] on input "[URL][DOMAIN_NAME]" at bounding box center [104, 302] width 173 height 25
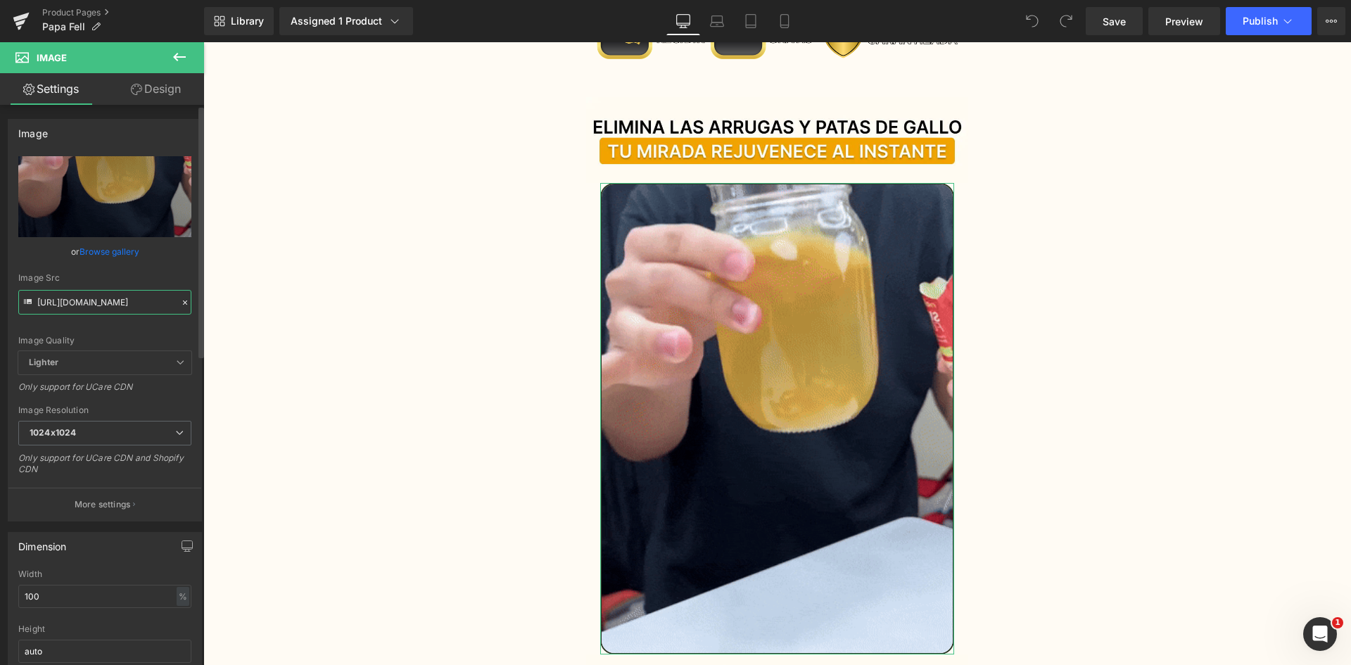
paste input ".[DOMAIN_NAME][URL]"
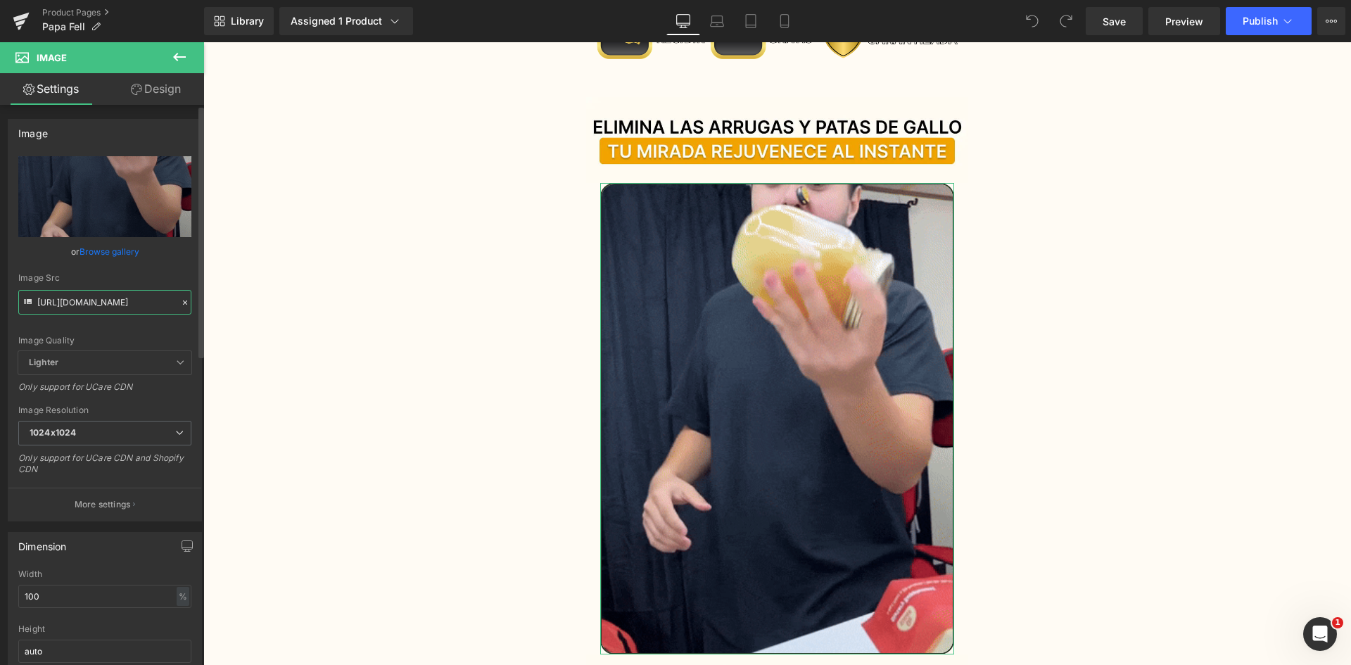
scroll to position [0, 134]
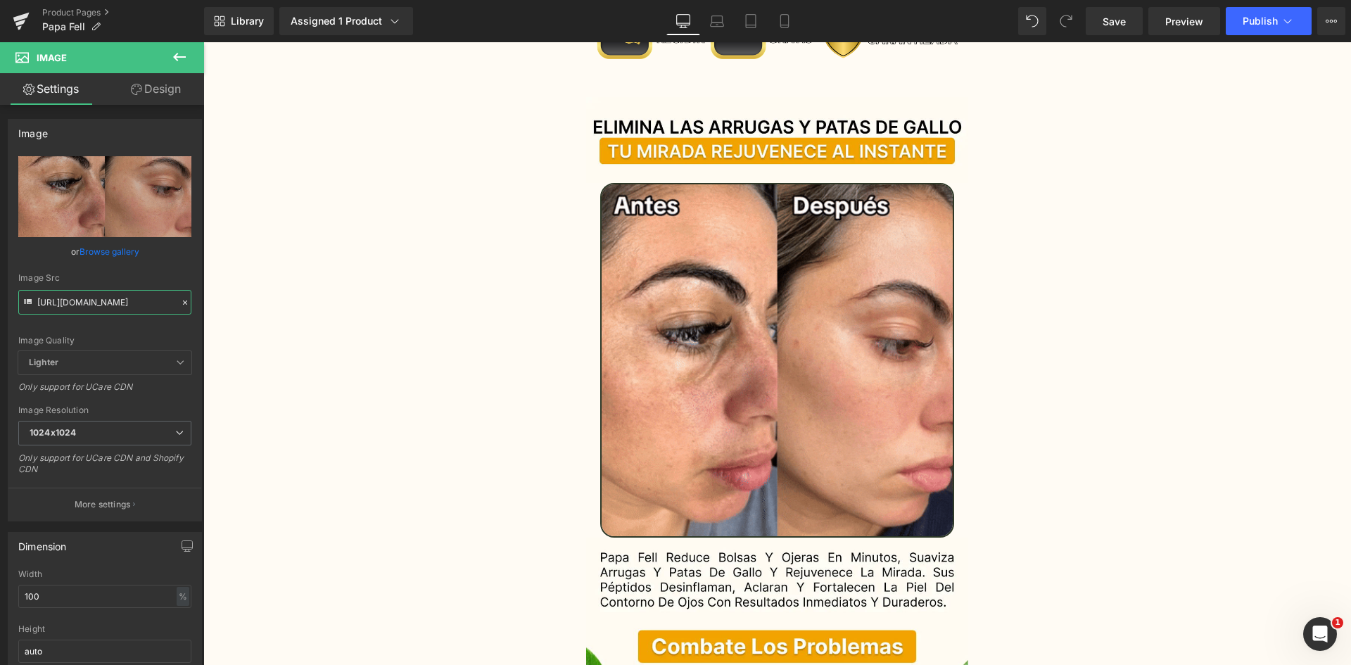
type input "[URL][DOMAIN_NAME]"
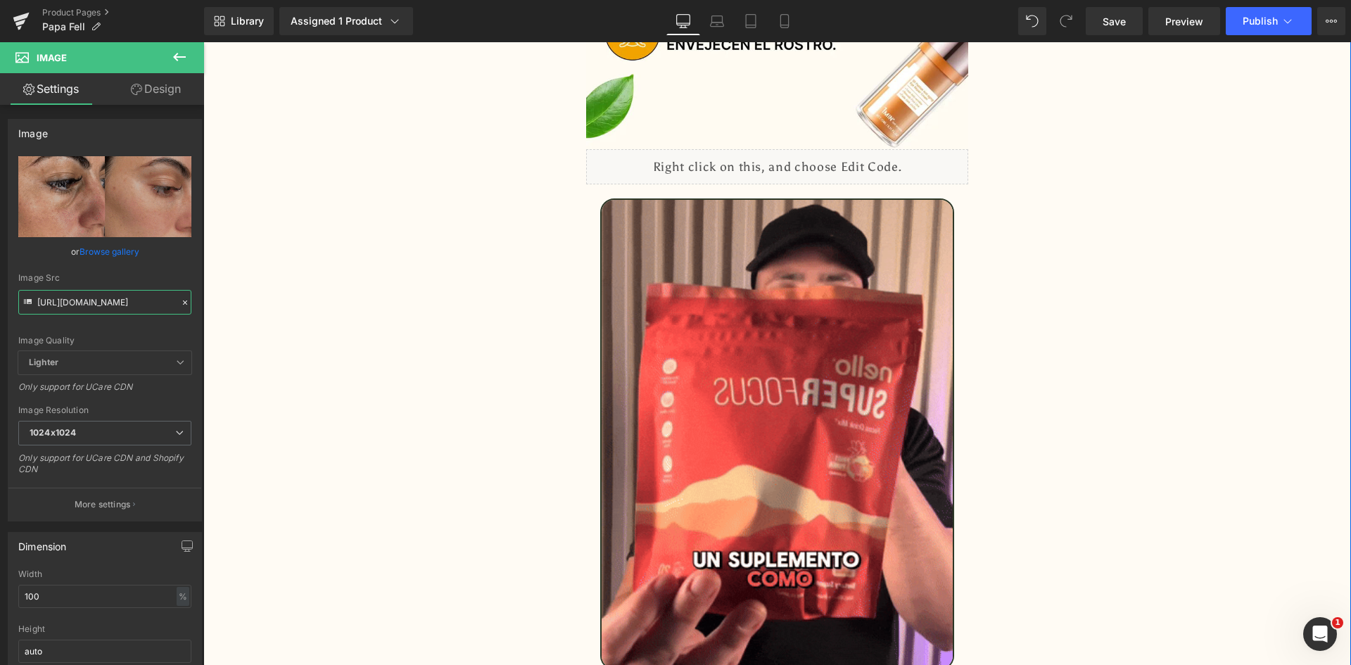
scroll to position [2251, 0]
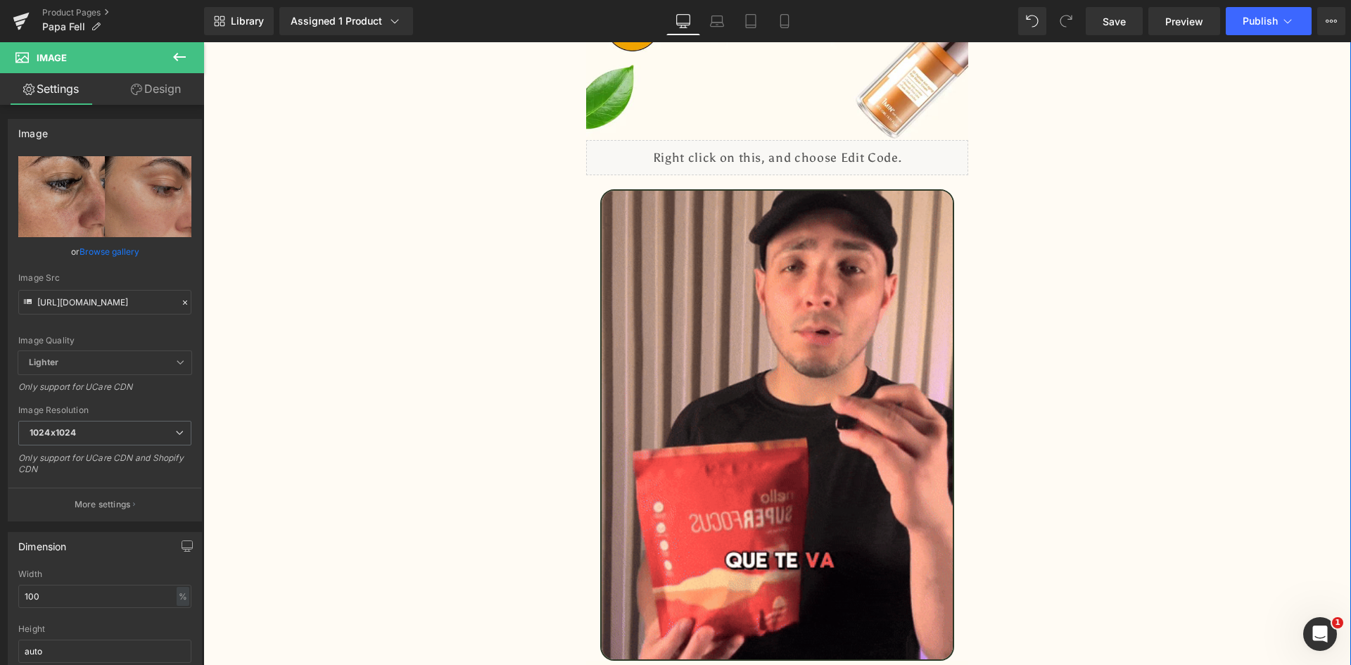
click at [712, 353] on img at bounding box center [777, 424] width 355 height 471
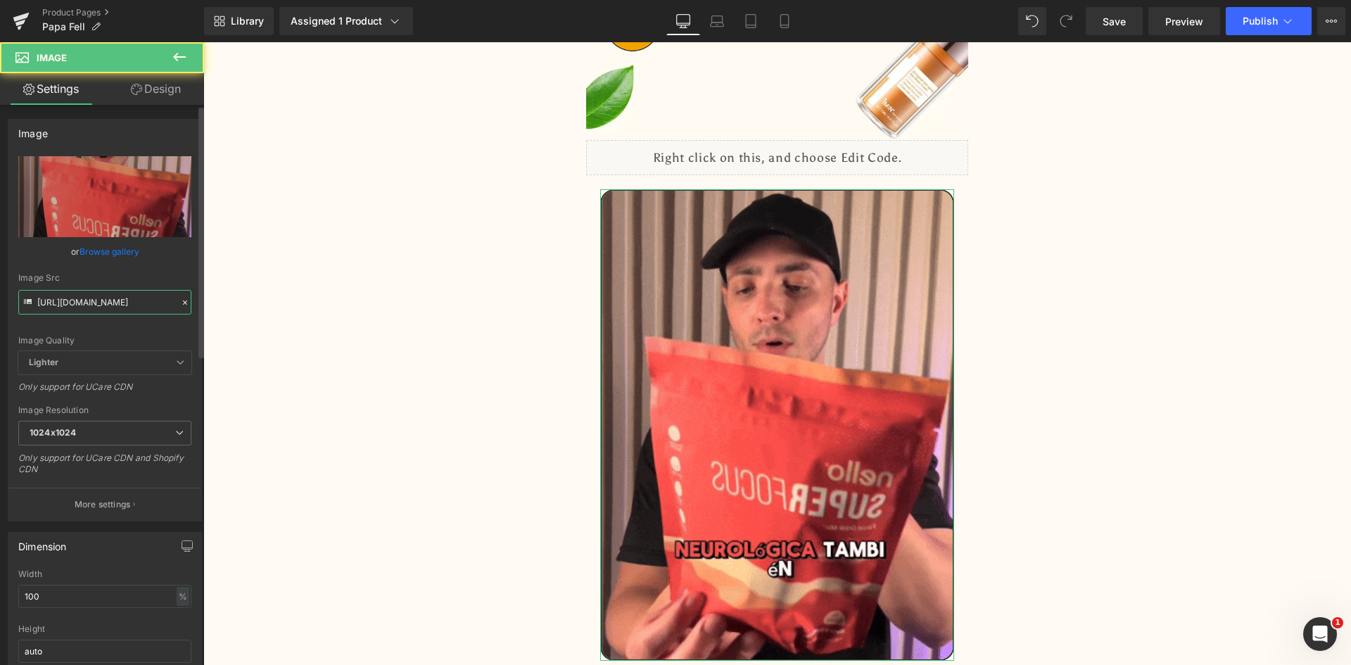
click at [89, 300] on input "[URL][DOMAIN_NAME]" at bounding box center [104, 302] width 173 height 25
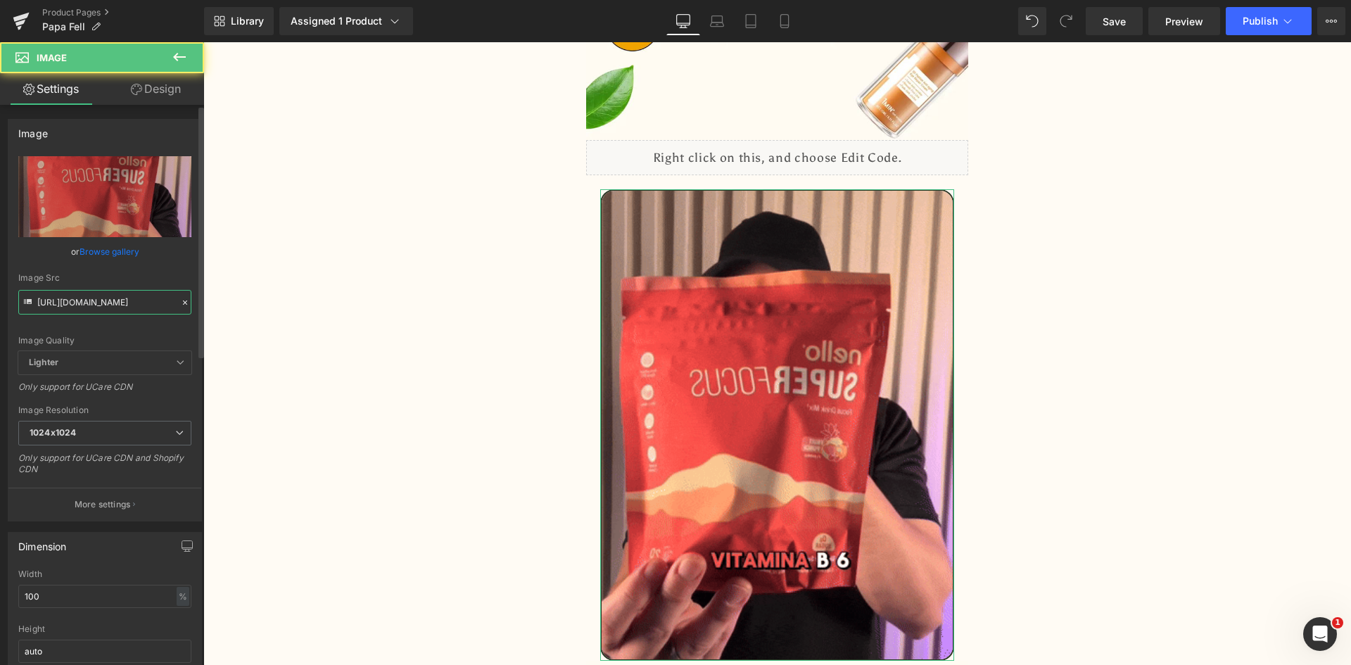
click at [89, 300] on input "[URL][DOMAIN_NAME]" at bounding box center [104, 302] width 173 height 25
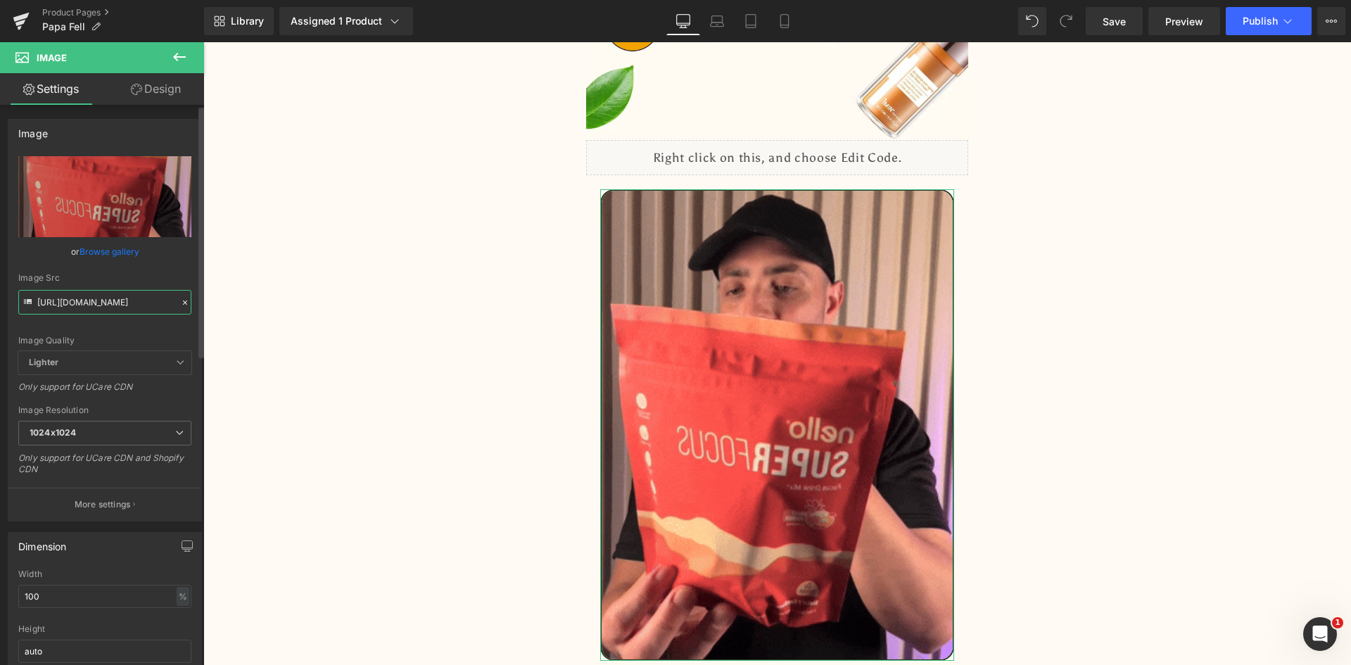
click at [89, 300] on input "[URL][DOMAIN_NAME]" at bounding box center [104, 302] width 173 height 25
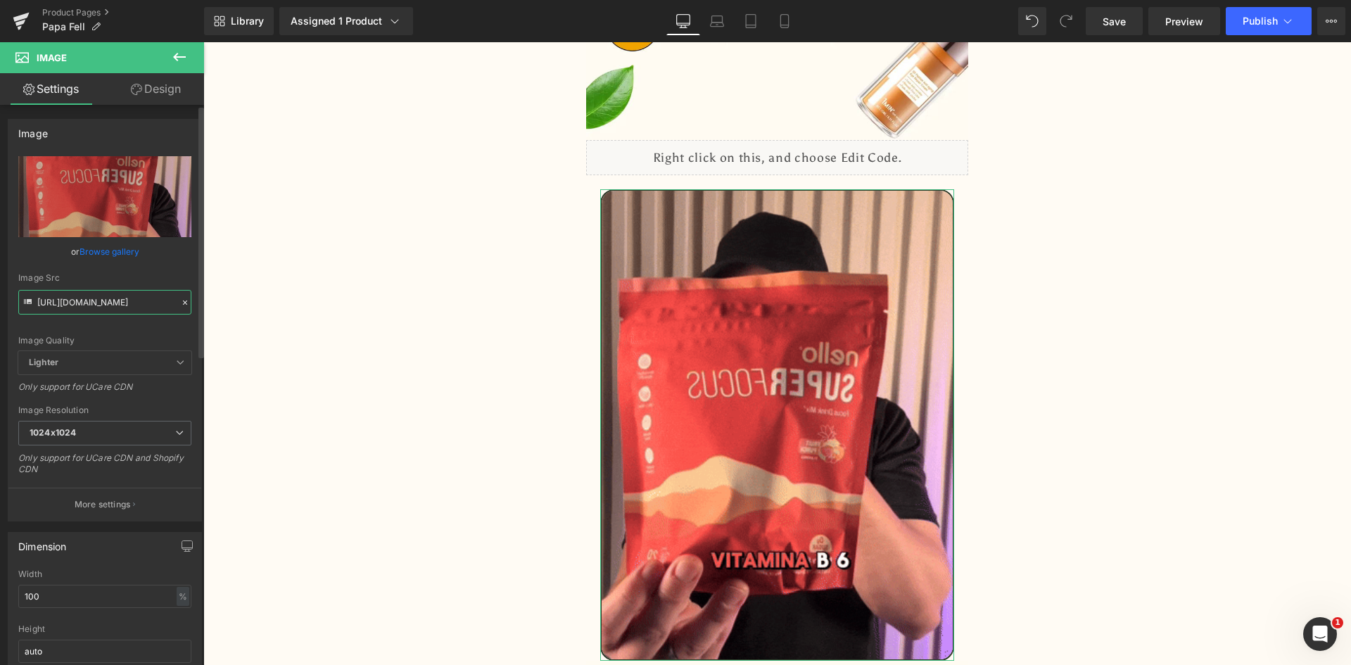
paste input ".[DOMAIN_NAME][URL]"
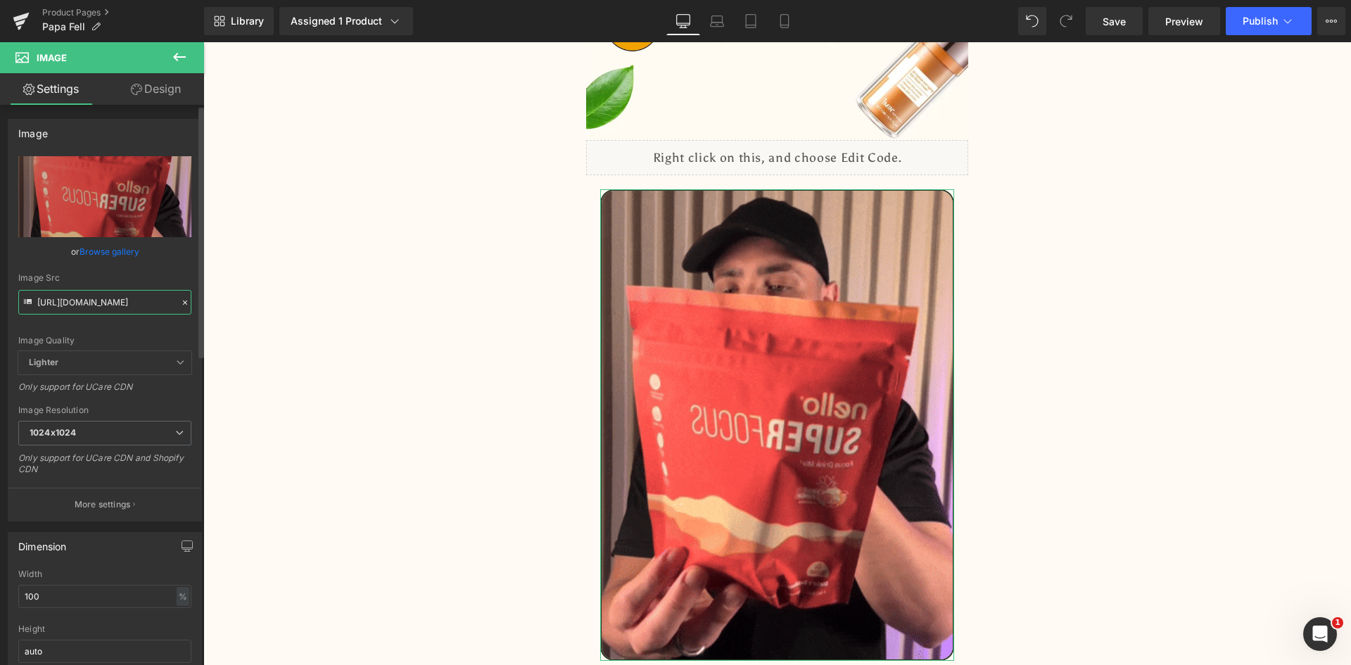
scroll to position [0, 122]
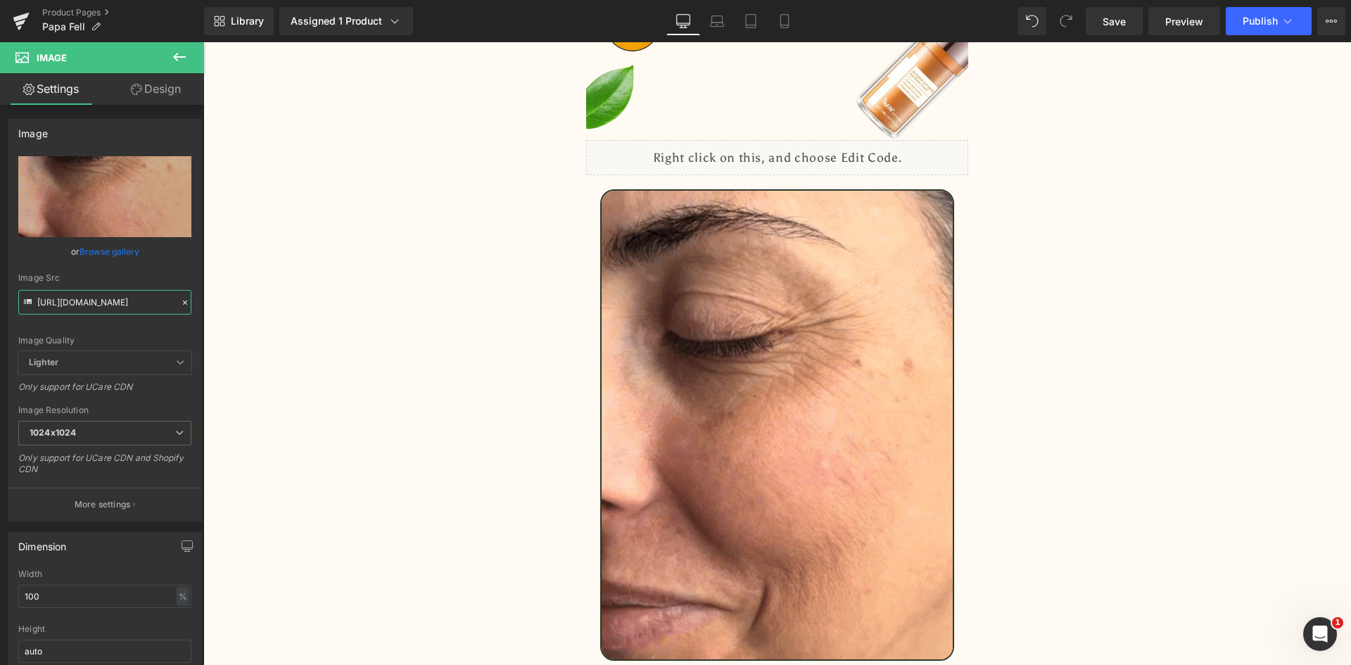
type input "[URL][DOMAIN_NAME]"
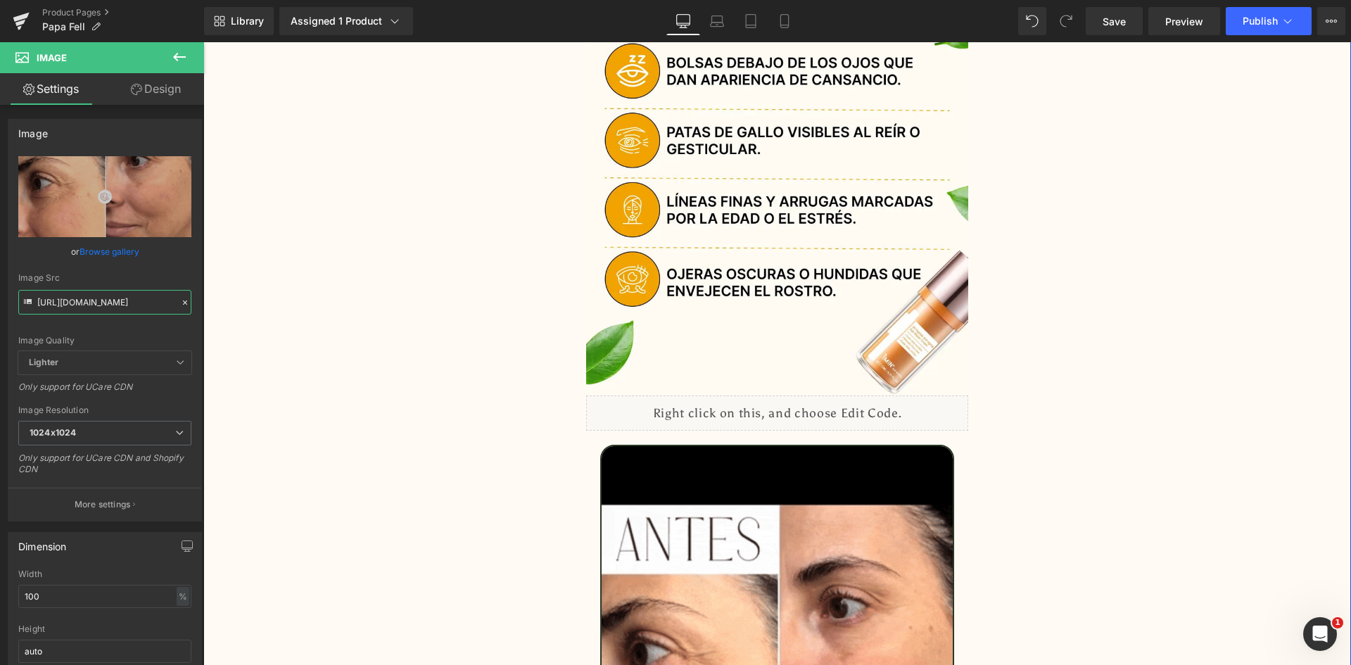
scroll to position [1970, 0]
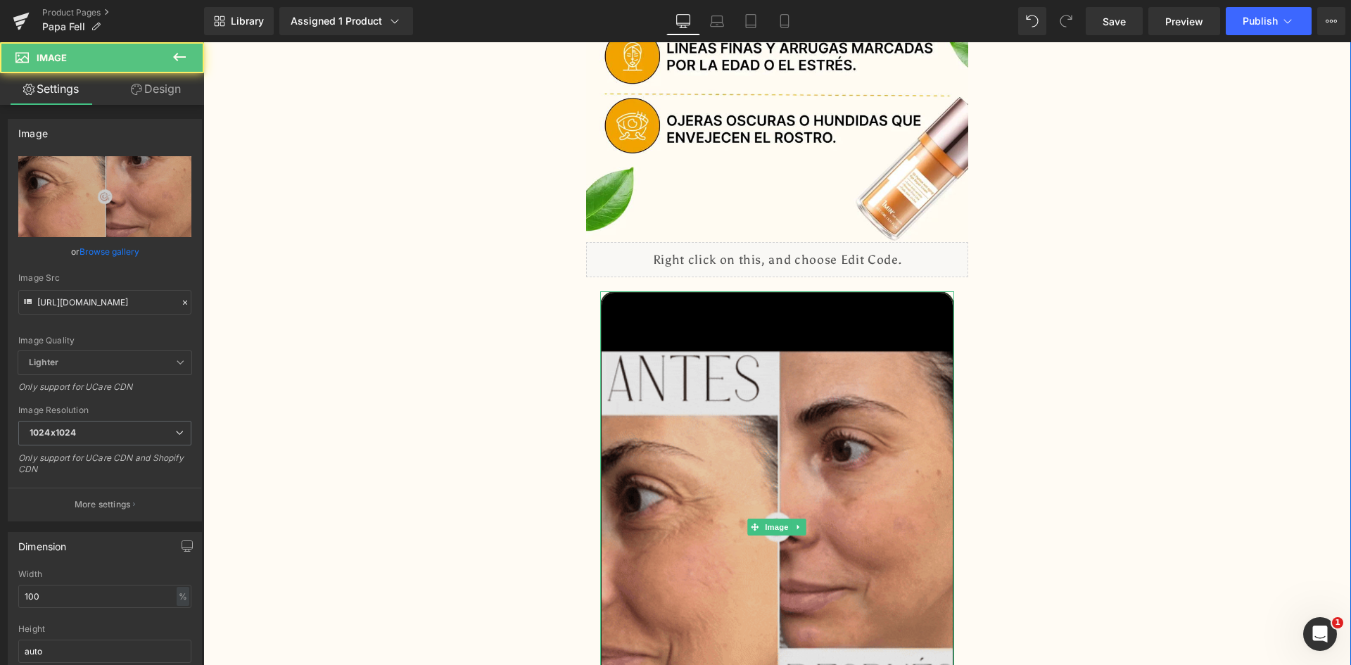
scroll to position [2181, 0]
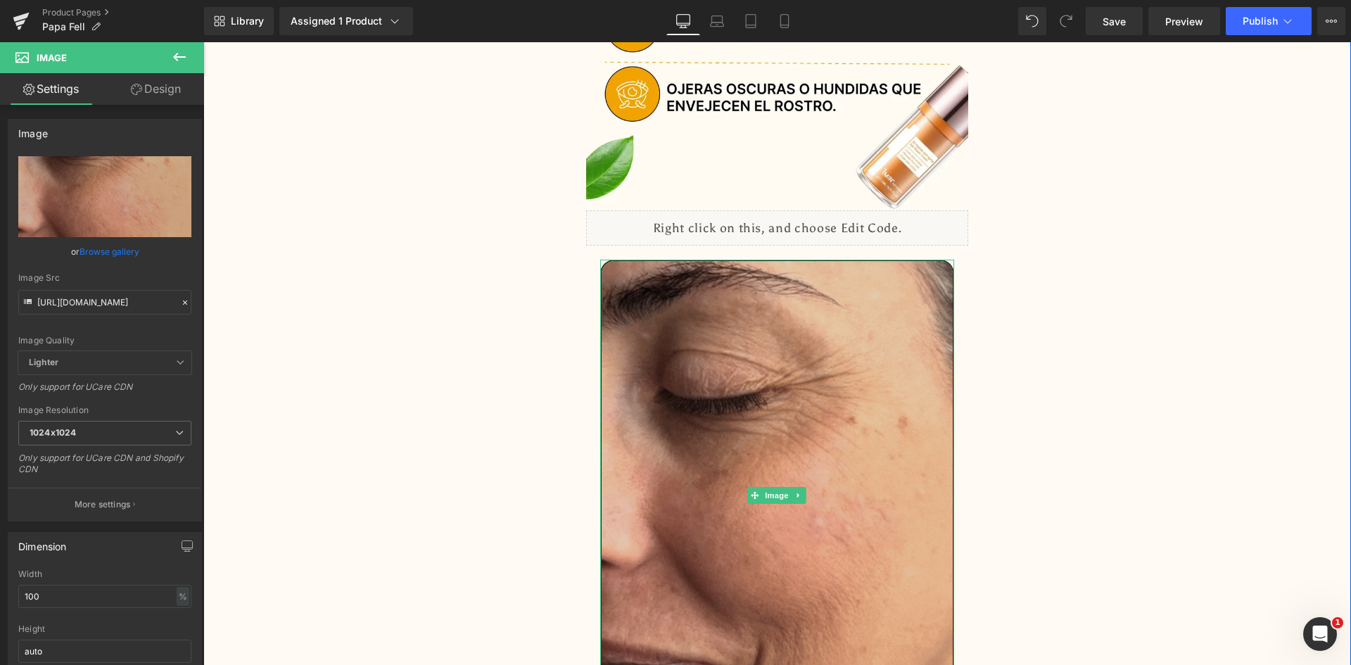
click at [801, 334] on img at bounding box center [777, 495] width 355 height 471
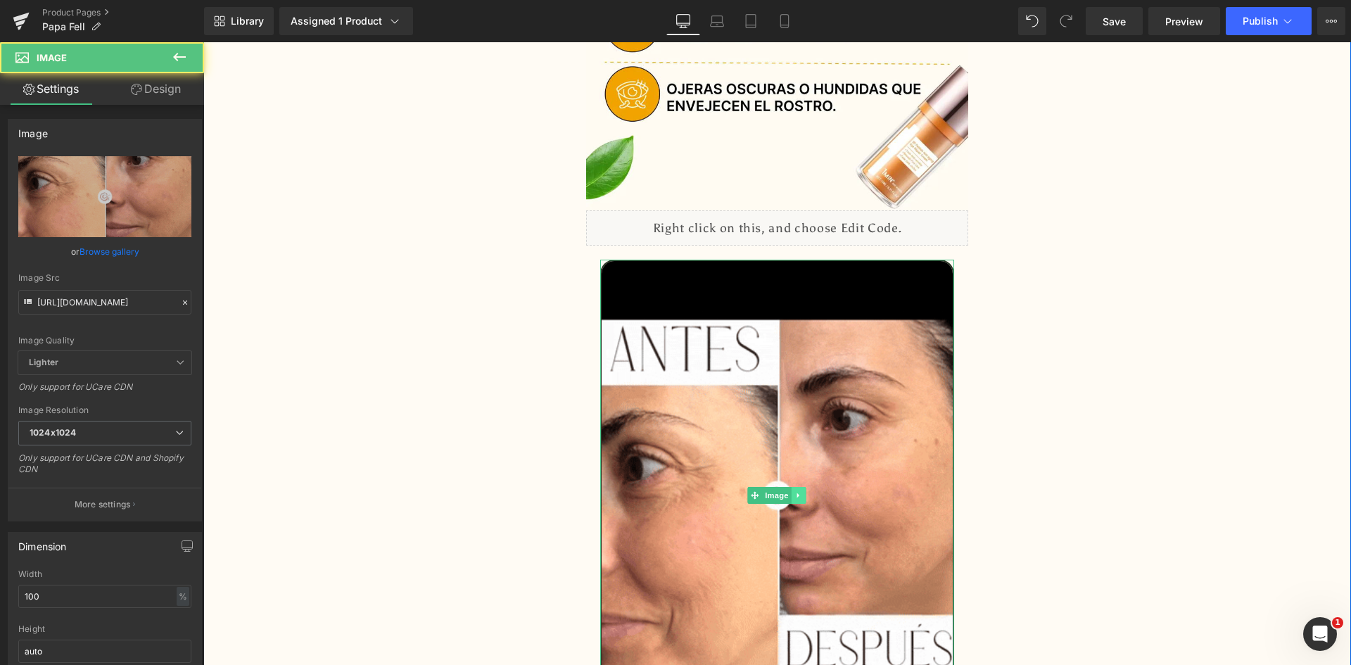
click at [795, 491] on icon at bounding box center [799, 495] width 8 height 8
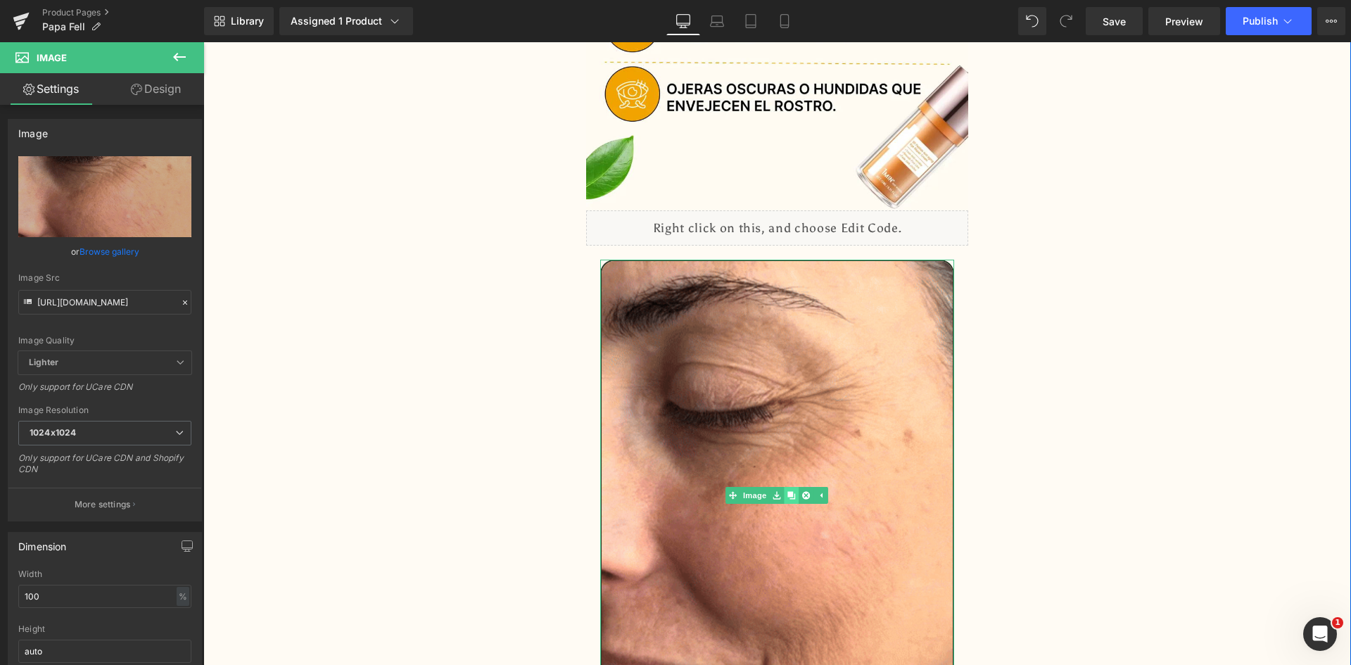
click at [789, 491] on icon at bounding box center [792, 495] width 8 height 8
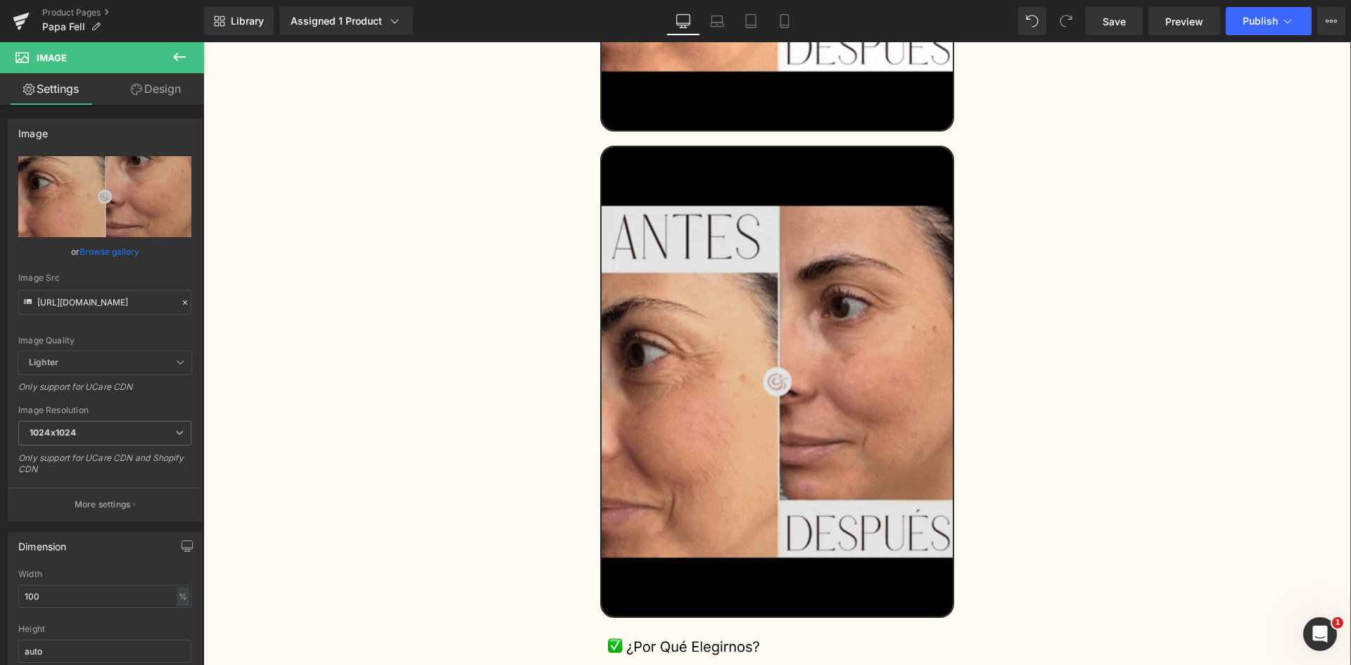
scroll to position [2790, 0]
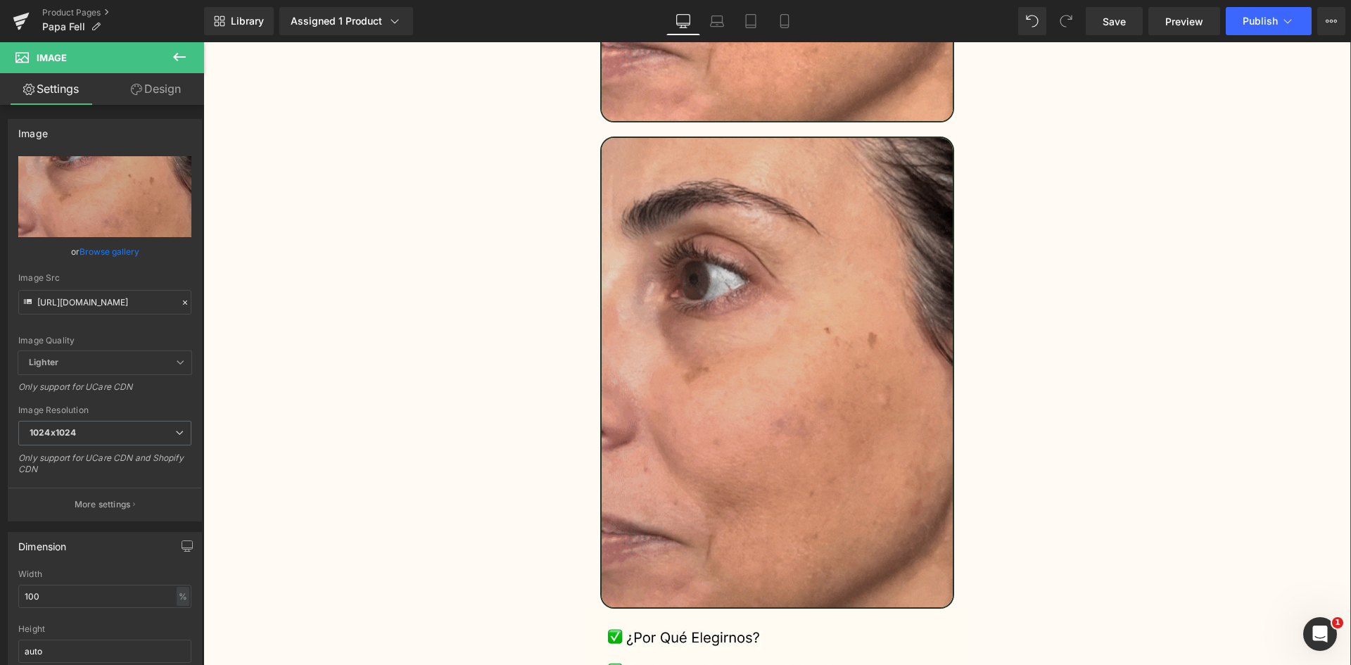
click at [747, 317] on img at bounding box center [777, 371] width 355 height 471
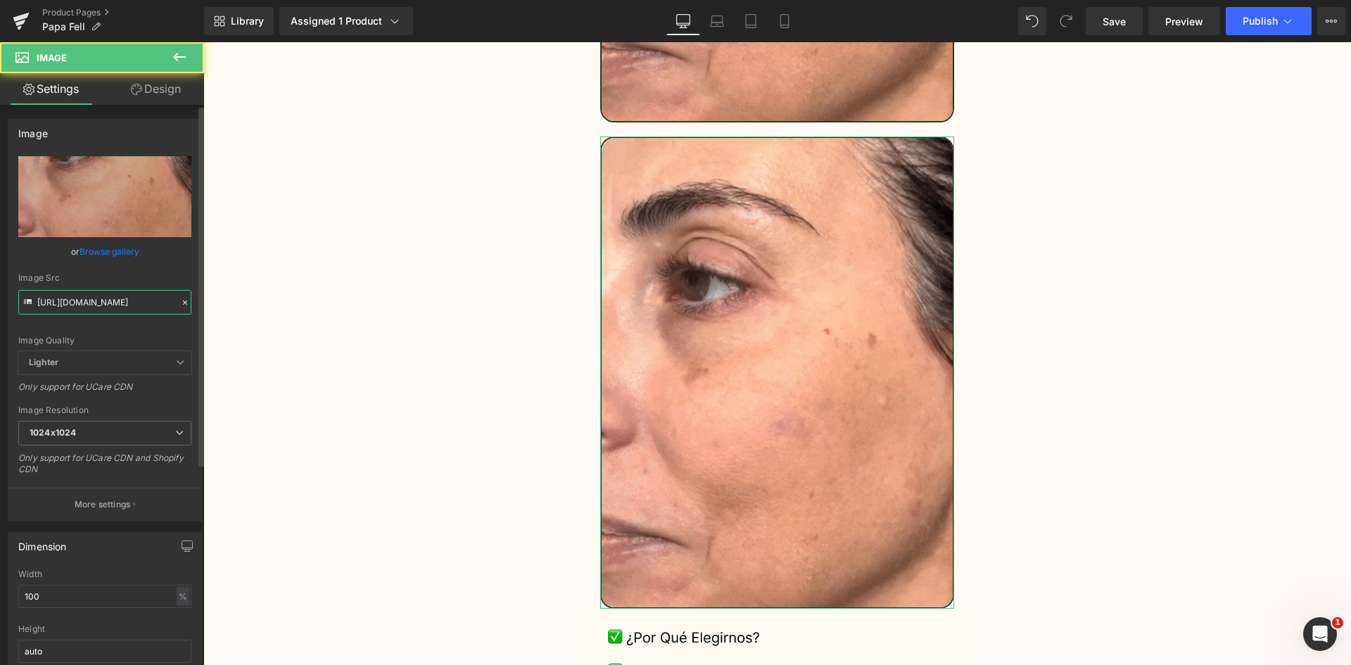
click at [108, 299] on input "[URL][DOMAIN_NAME]" at bounding box center [104, 302] width 173 height 25
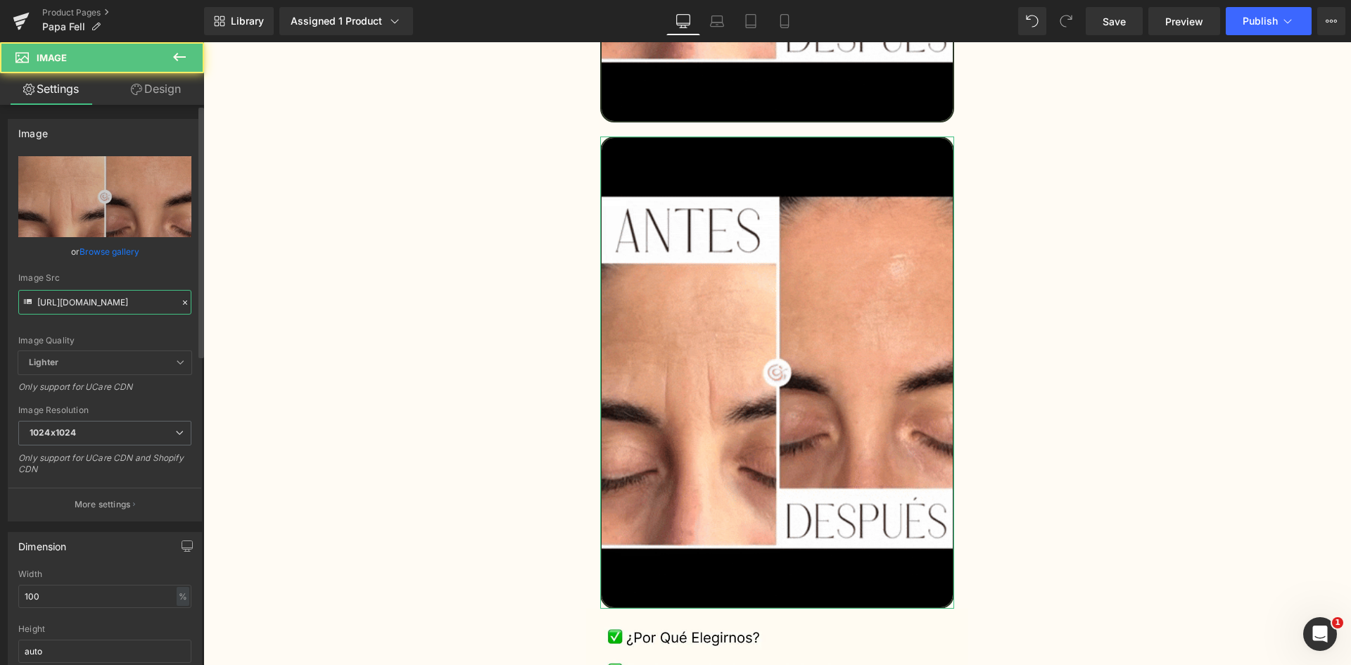
click at [108, 299] on input "[URL][DOMAIN_NAME]" at bounding box center [104, 302] width 173 height 25
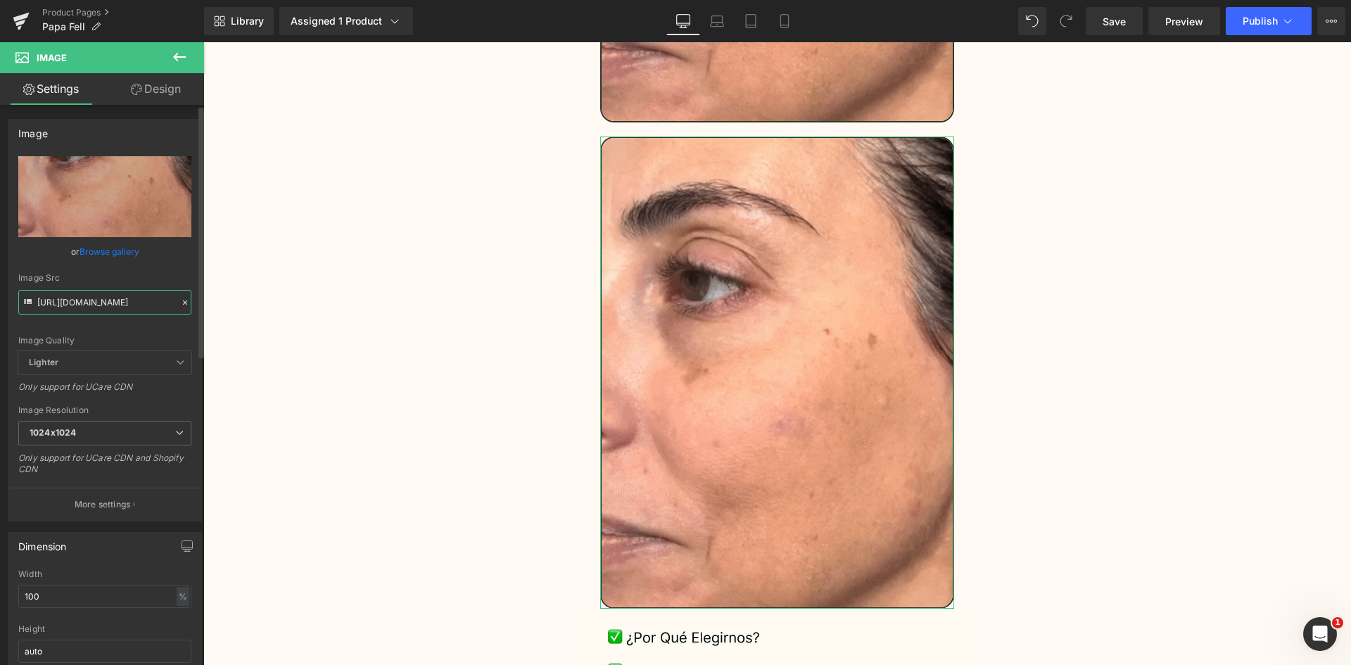
click at [108, 299] on input "[URL][DOMAIN_NAME]" at bounding box center [104, 302] width 173 height 25
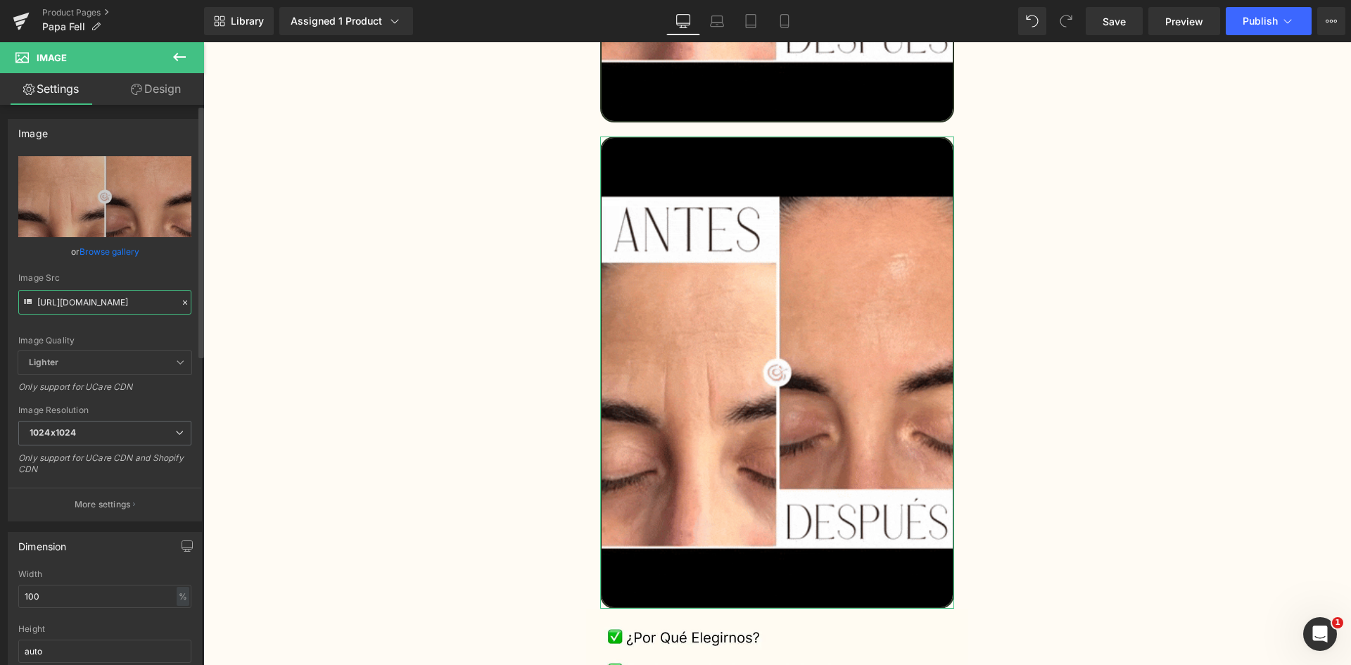
paste input "J4CgJcE8ZHdGPXs8PO"
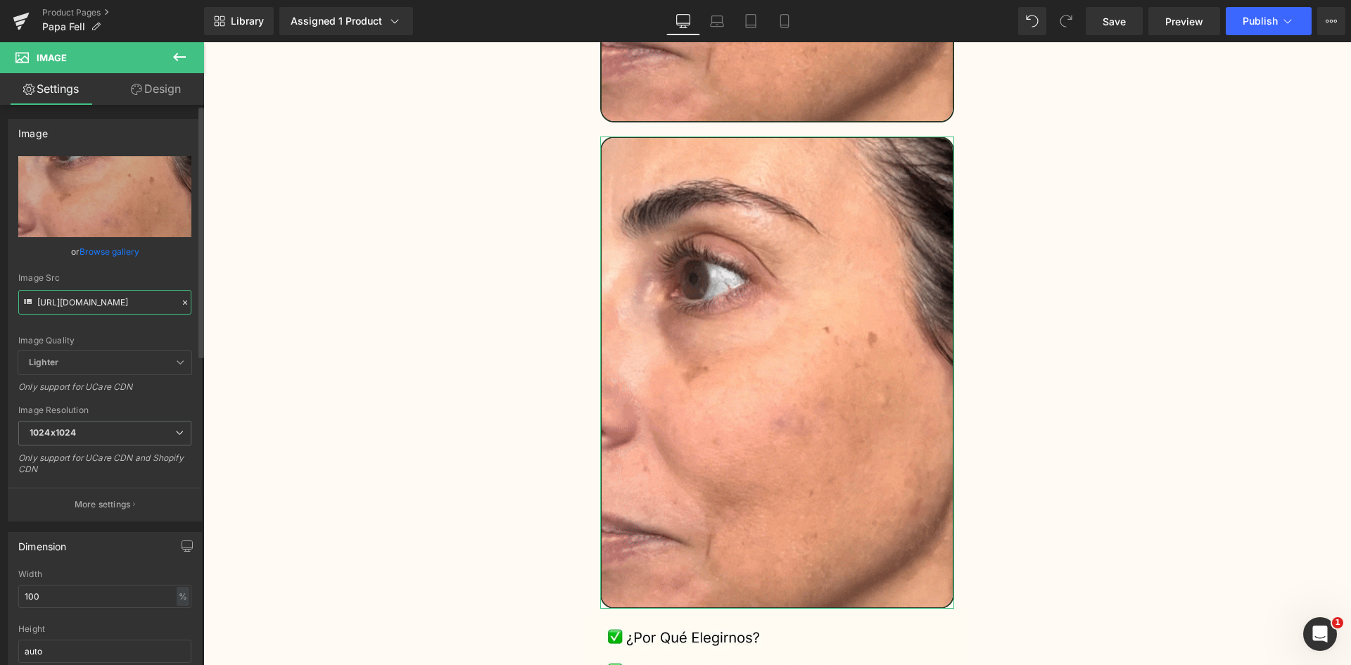
type input "[URL][DOMAIN_NAME]"
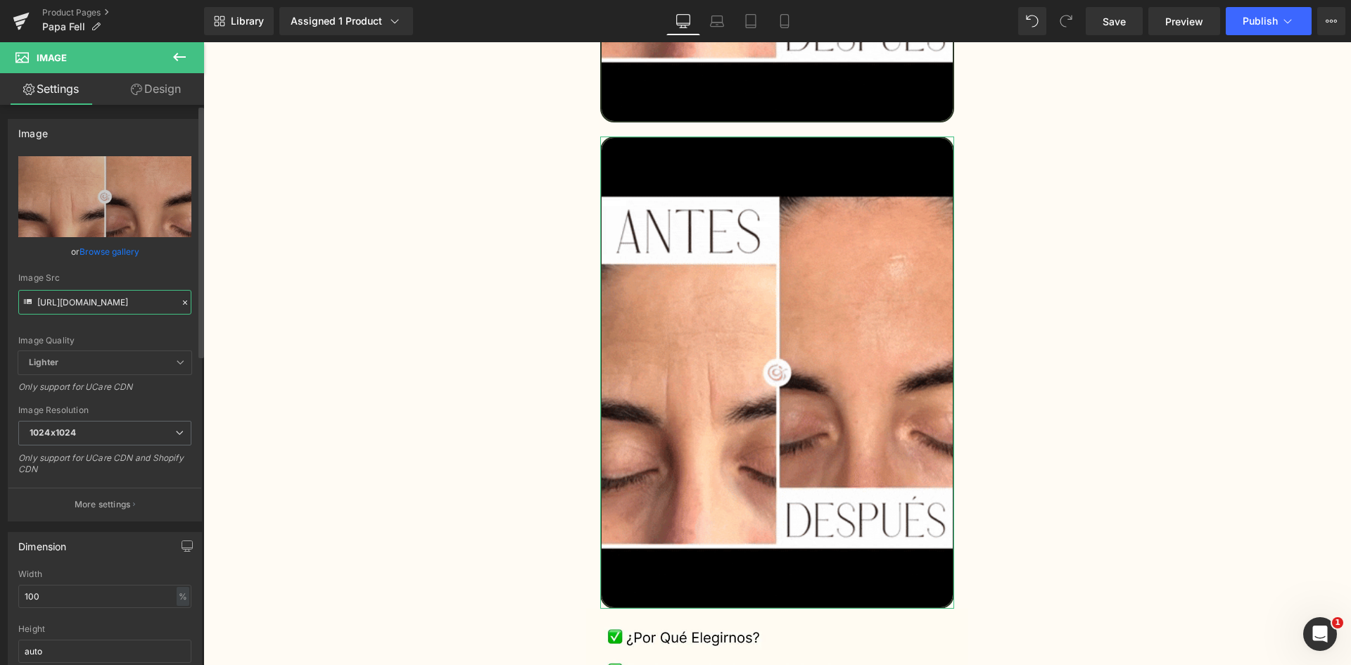
scroll to position [0, 133]
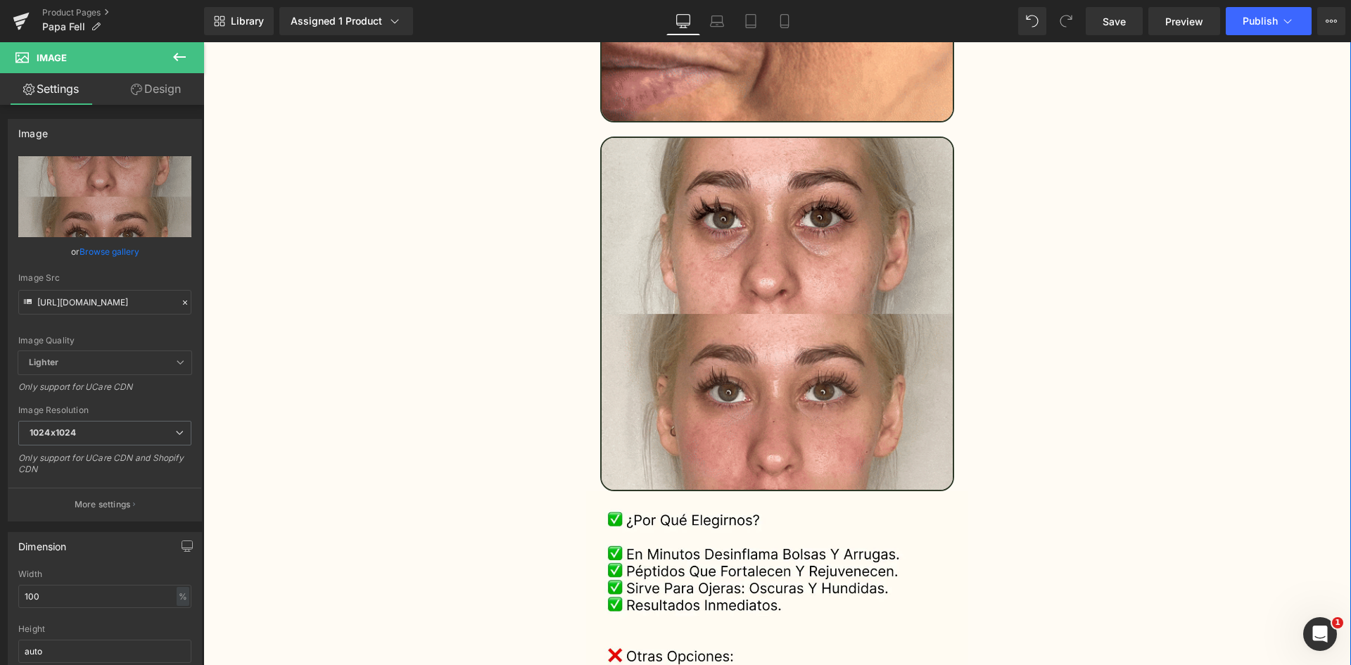
click at [1101, 241] on div "Separator Image Sale Off (P) Image" at bounding box center [777, 33] width 1148 height 5560
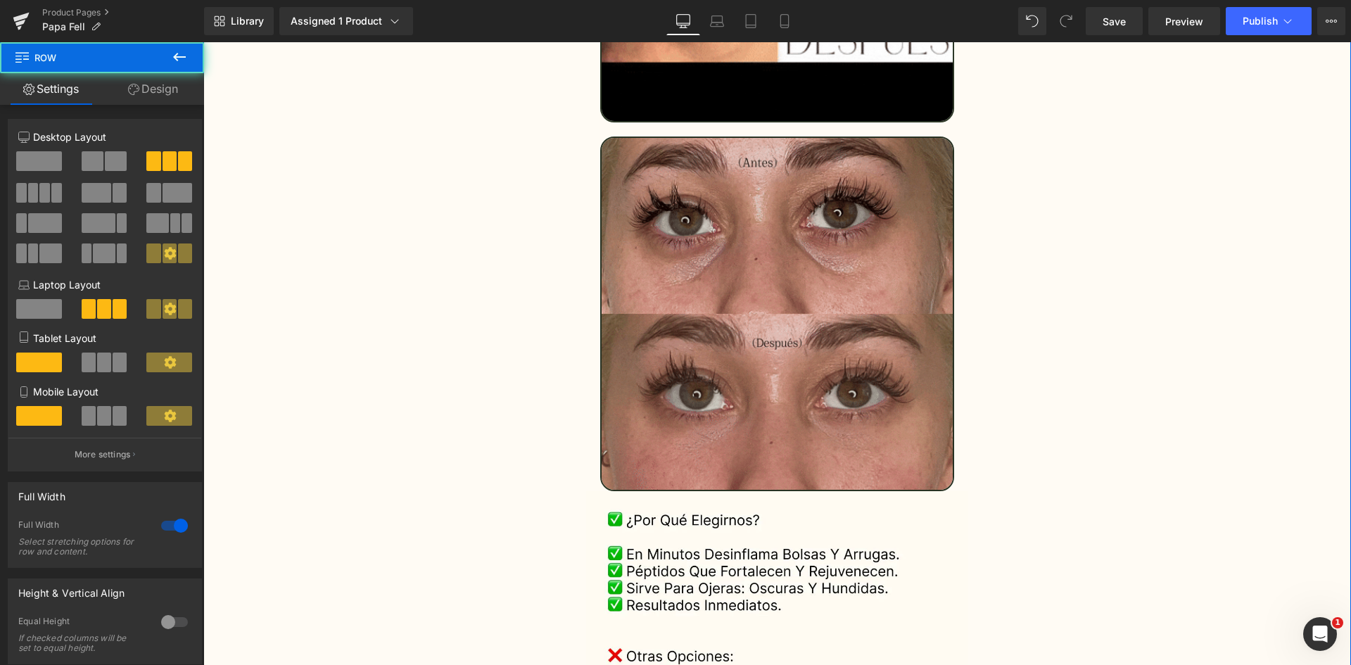
click at [786, 242] on img at bounding box center [777, 313] width 355 height 355
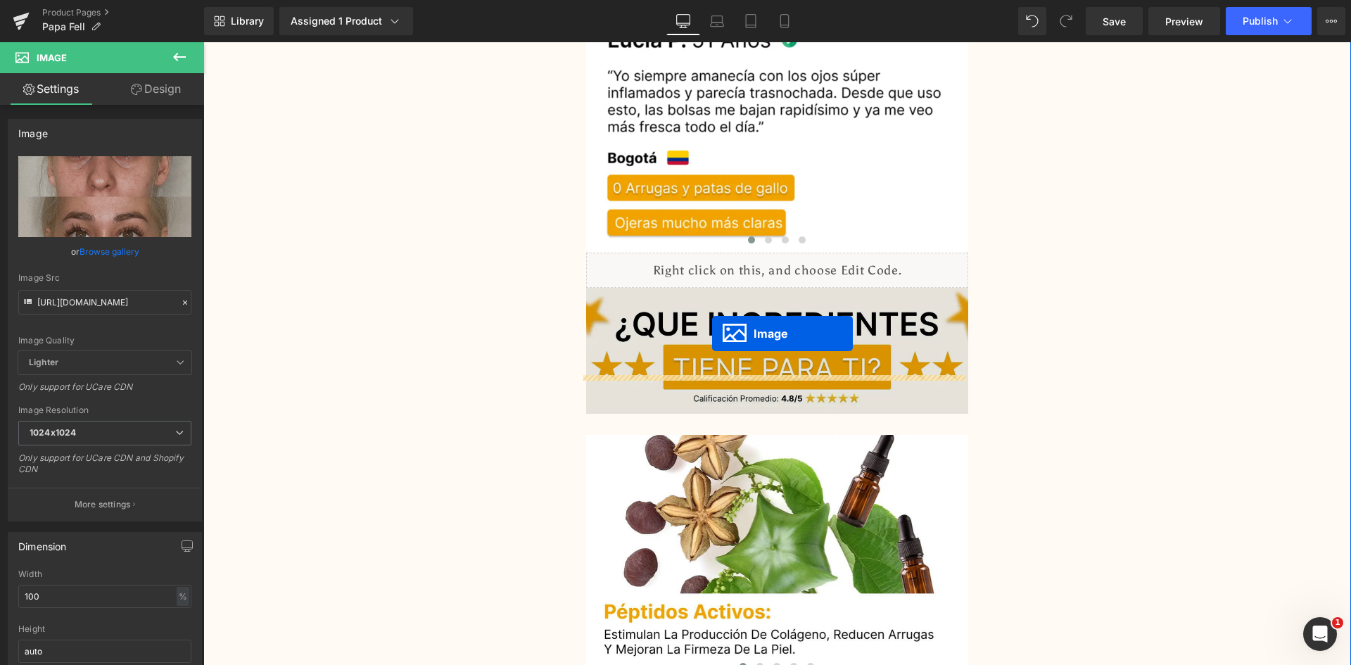
drag, startPoint x: 749, startPoint y: 271, endPoint x: 712, endPoint y: 333, distance: 71.9
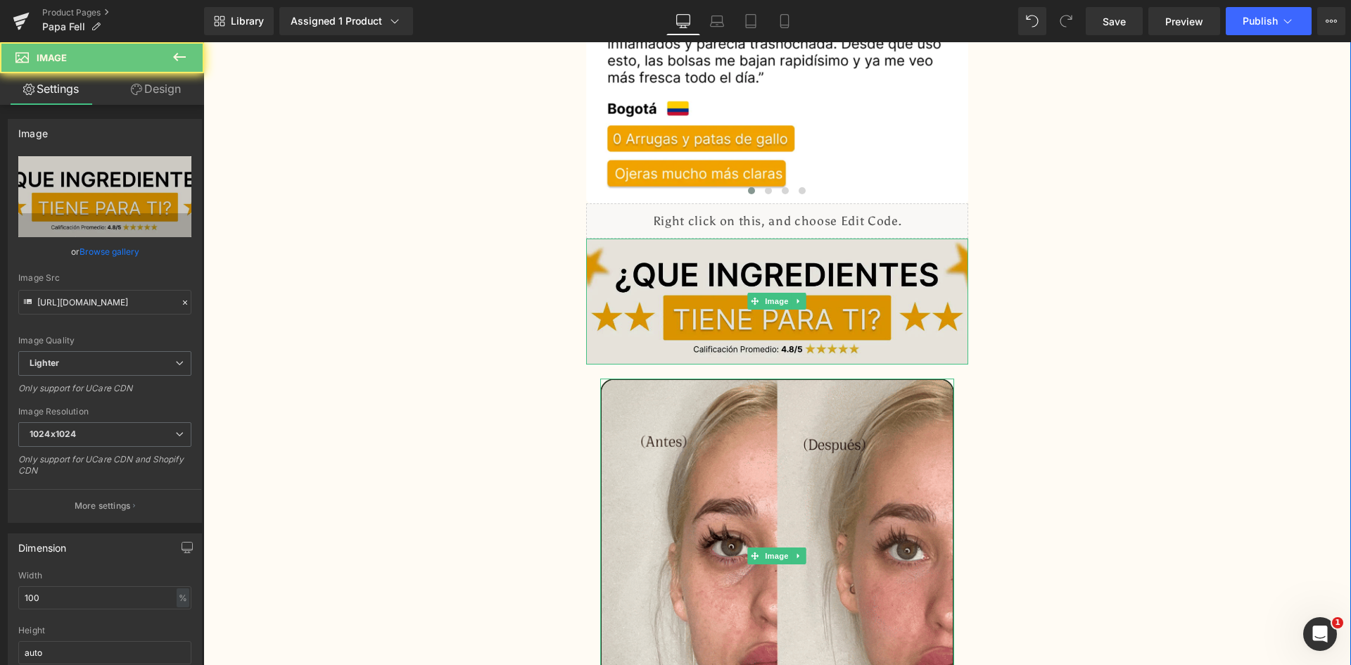
scroll to position [3585, 0]
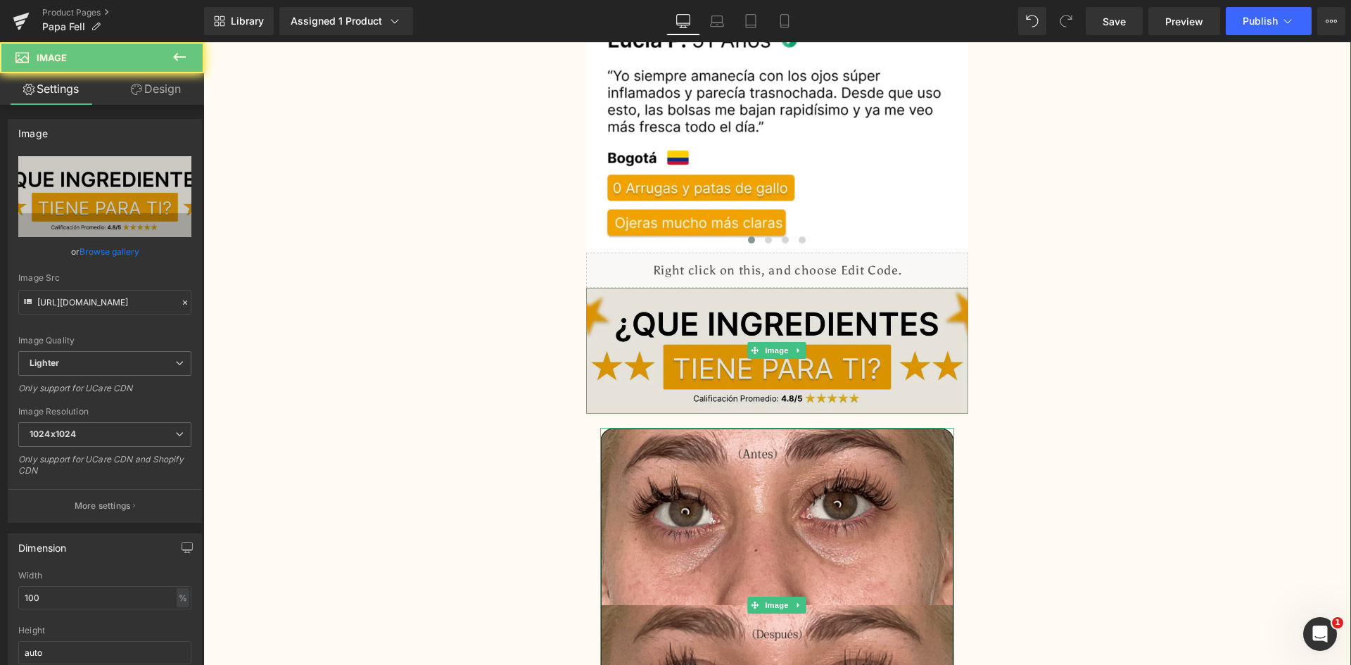
click at [712, 333] on img at bounding box center [777, 351] width 383 height 126
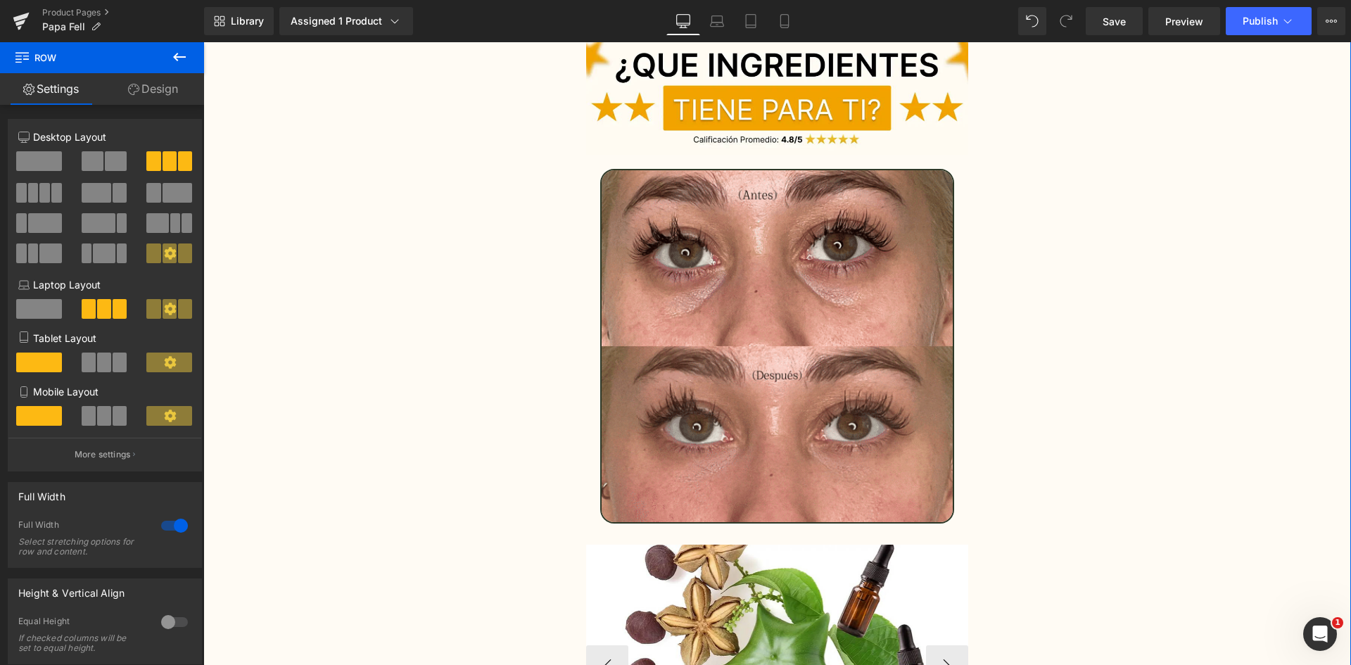
scroll to position [3796, 0]
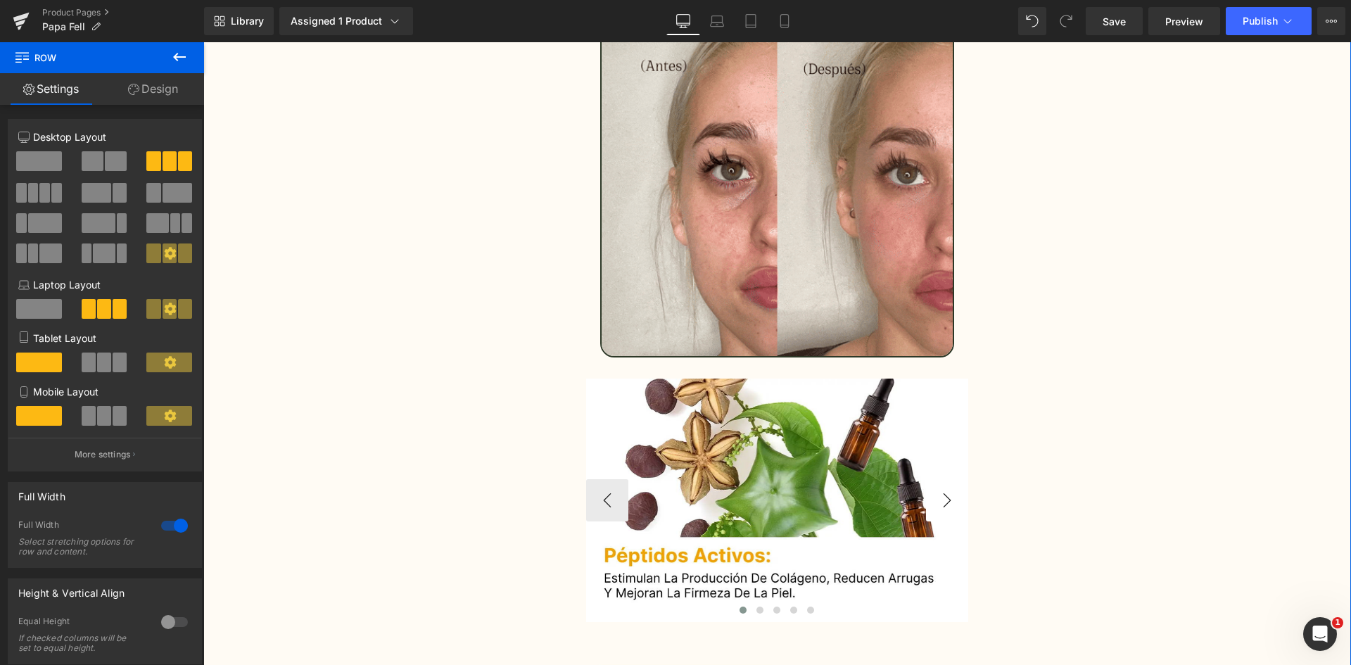
scroll to position [4077, 0]
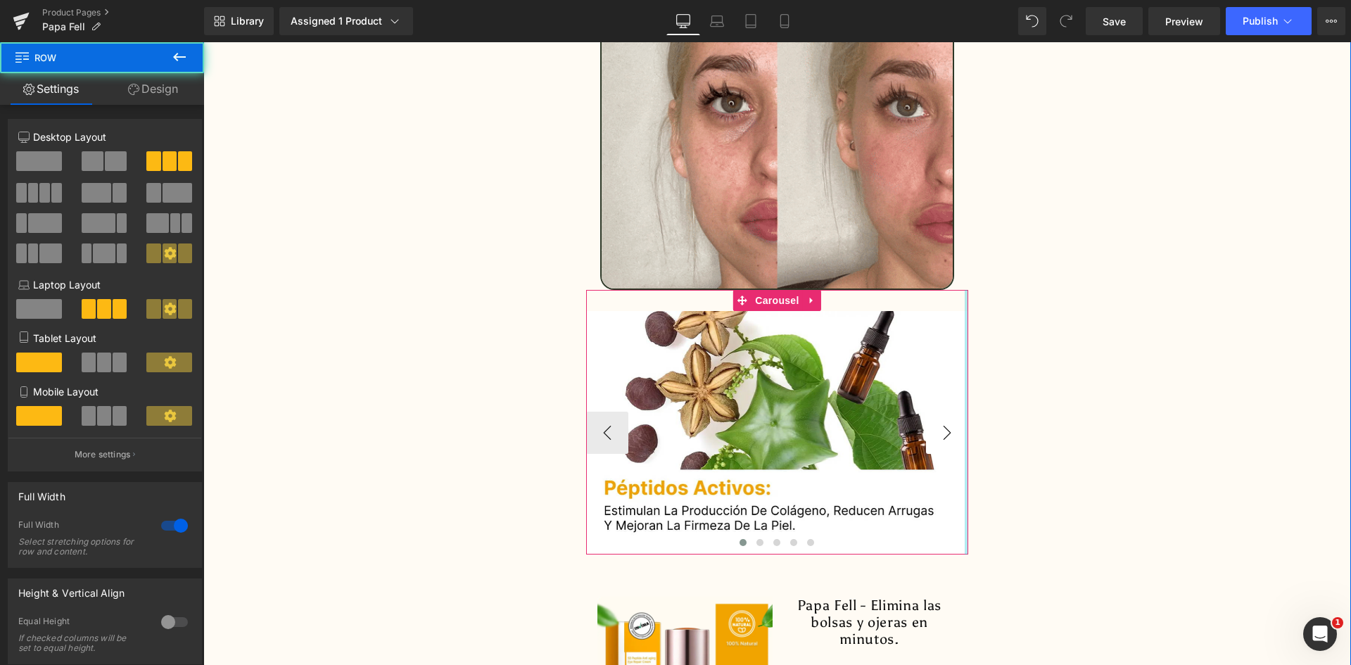
click at [965, 393] on div at bounding box center [967, 422] width 4 height 265
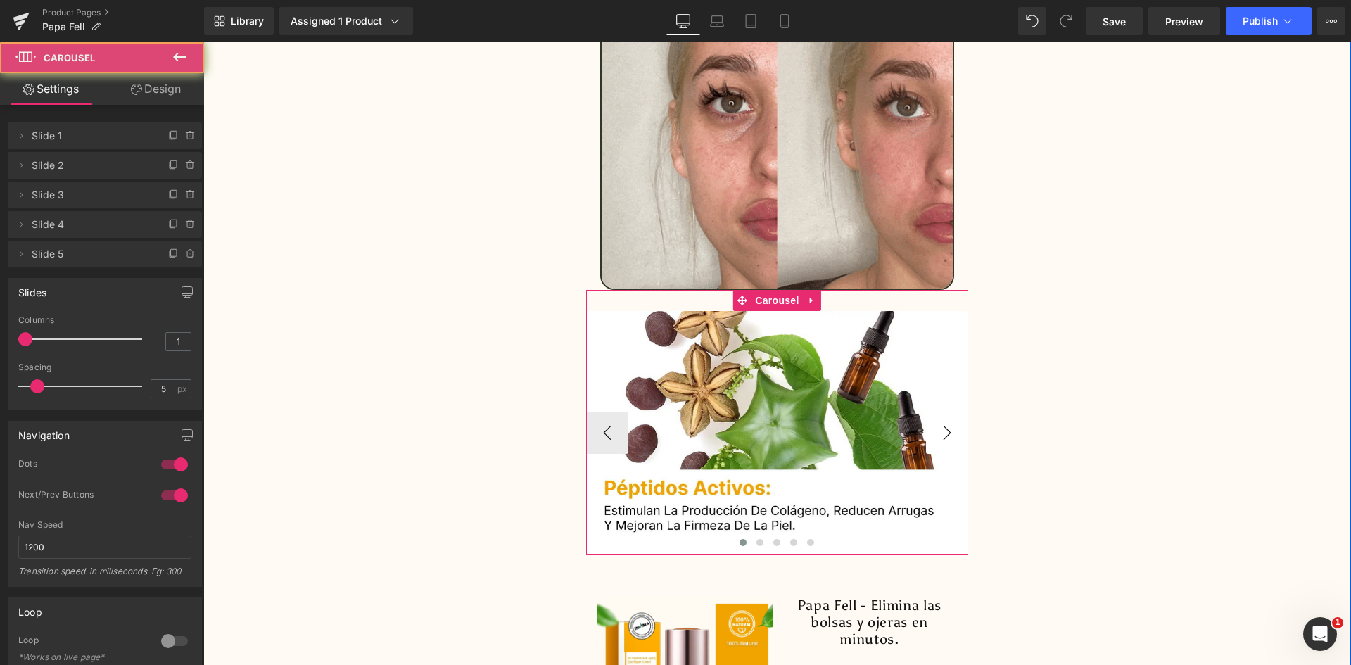
click at [952, 412] on button "›" at bounding box center [947, 433] width 42 height 42
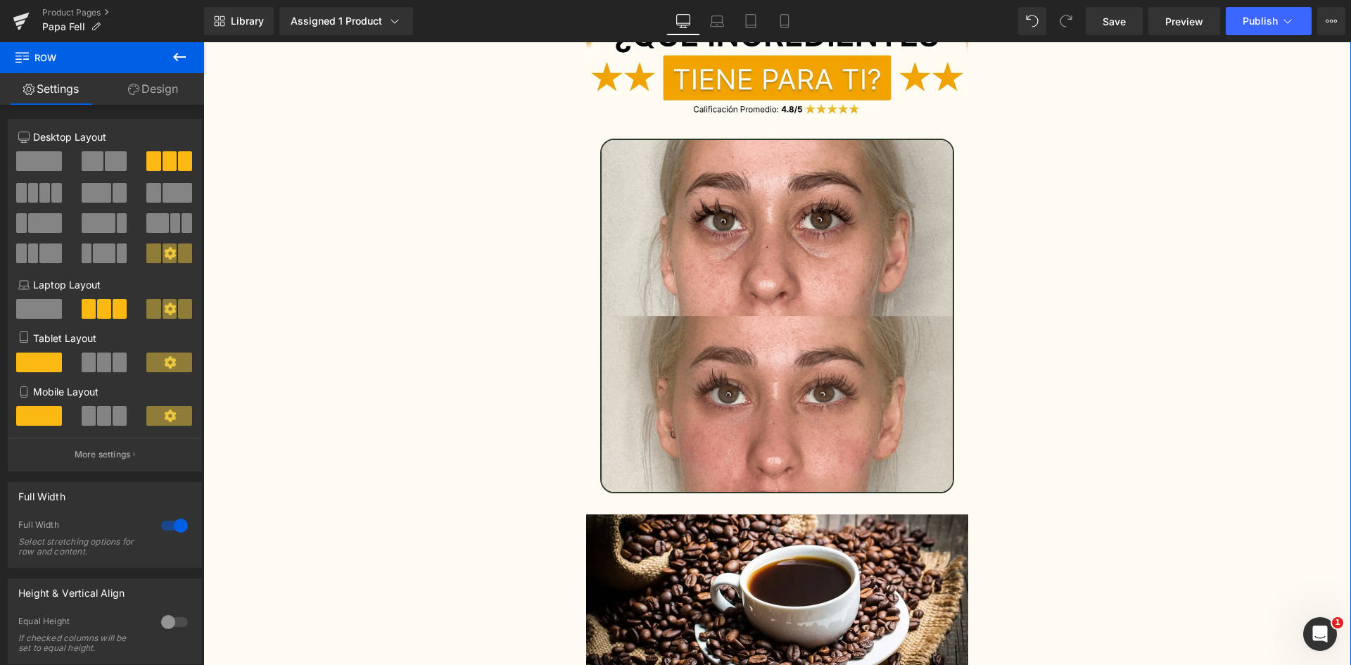
scroll to position [3866, 0]
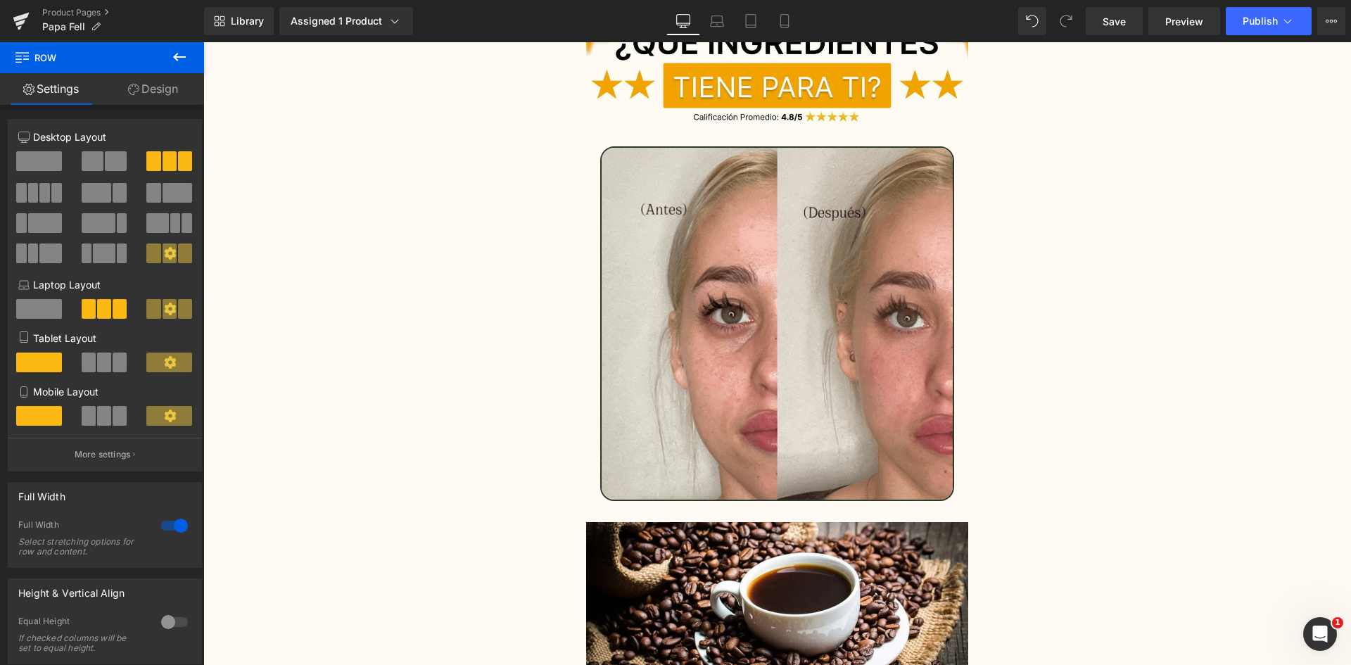
click at [1255, 2] on div "Library Assigned 1 Product Product Preview Papa Fell - Elimina las bolsas y oje…" at bounding box center [777, 21] width 1147 height 42
click at [1258, 25] on span "Publish" at bounding box center [1259, 20] width 35 height 11
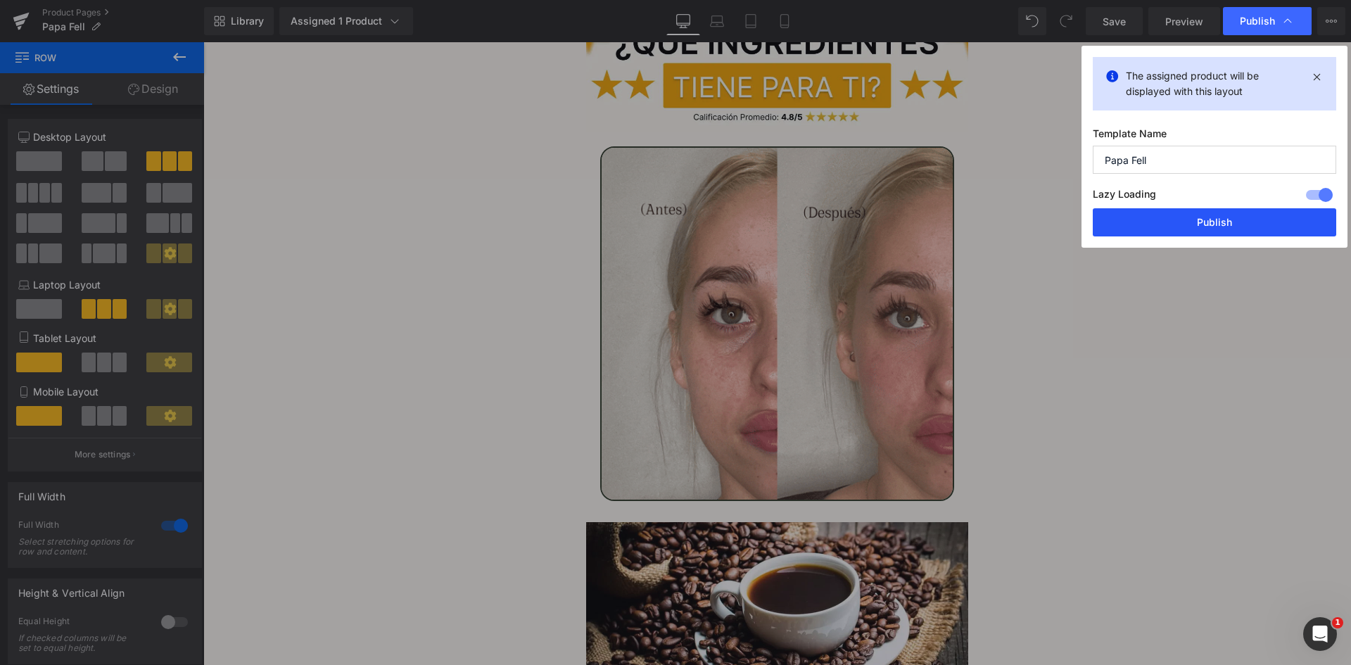
click at [1200, 222] on button "Publish" at bounding box center [1214, 222] width 243 height 28
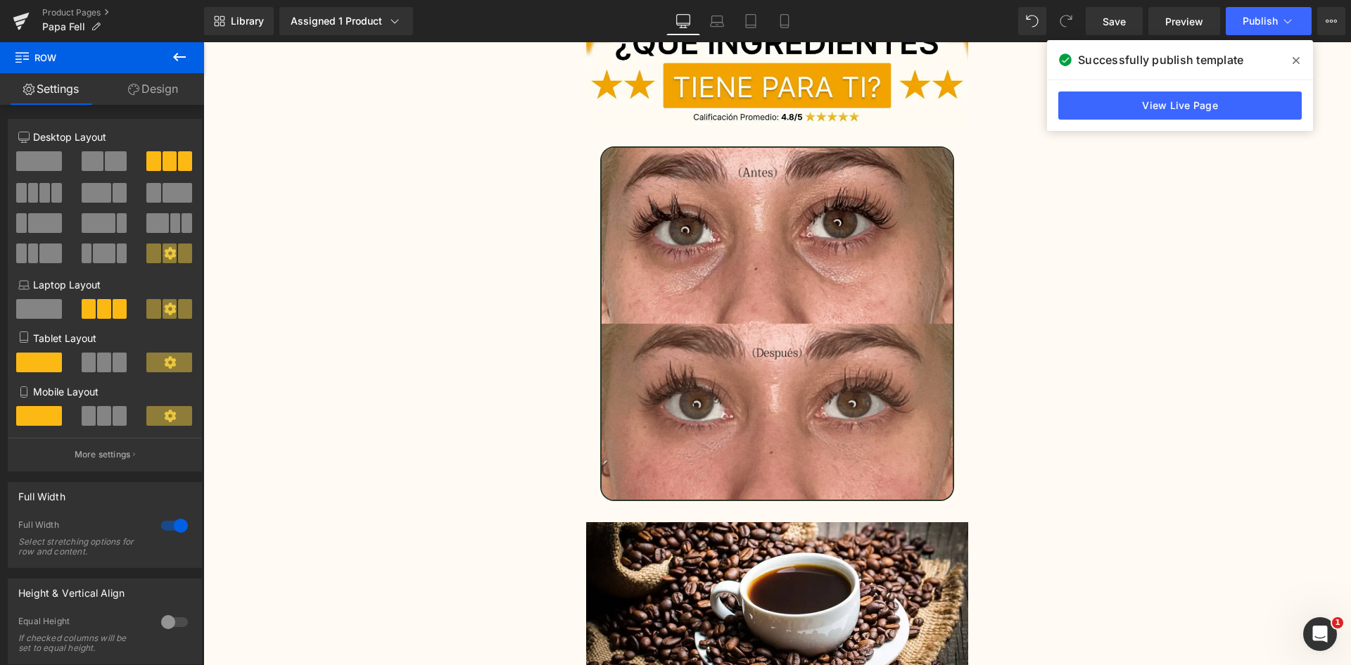
click at [1301, 62] on span at bounding box center [1296, 60] width 23 height 23
